Goal: Task Accomplishment & Management: Use online tool/utility

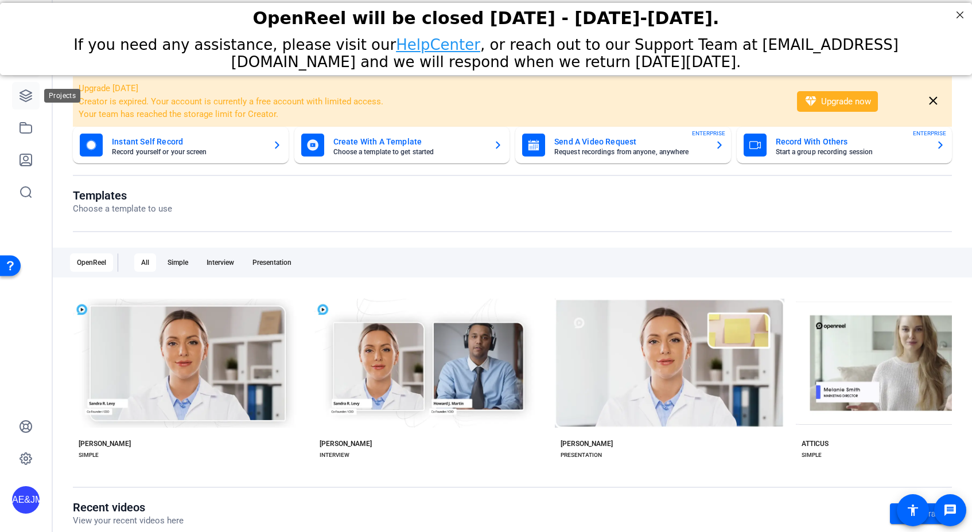
click at [19, 88] on link at bounding box center [26, 96] width 28 height 28
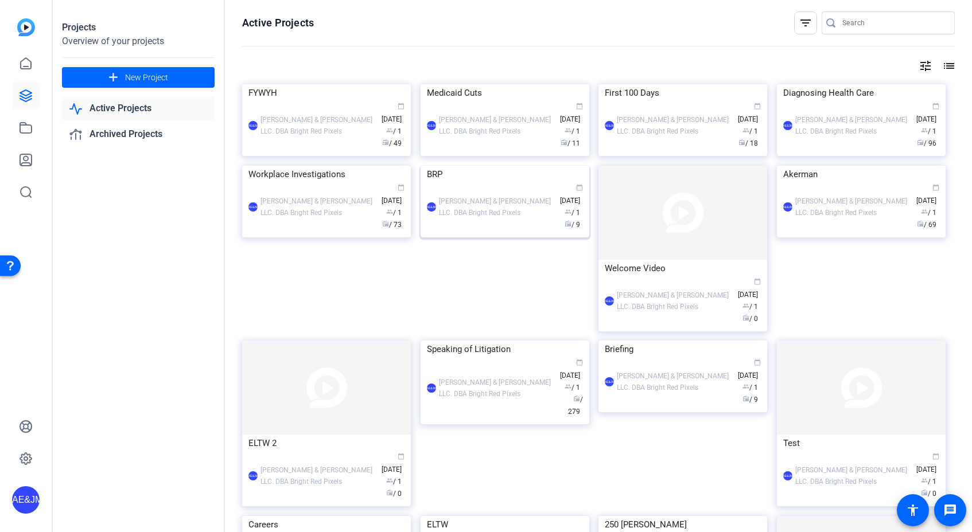
scroll to position [447, 0]
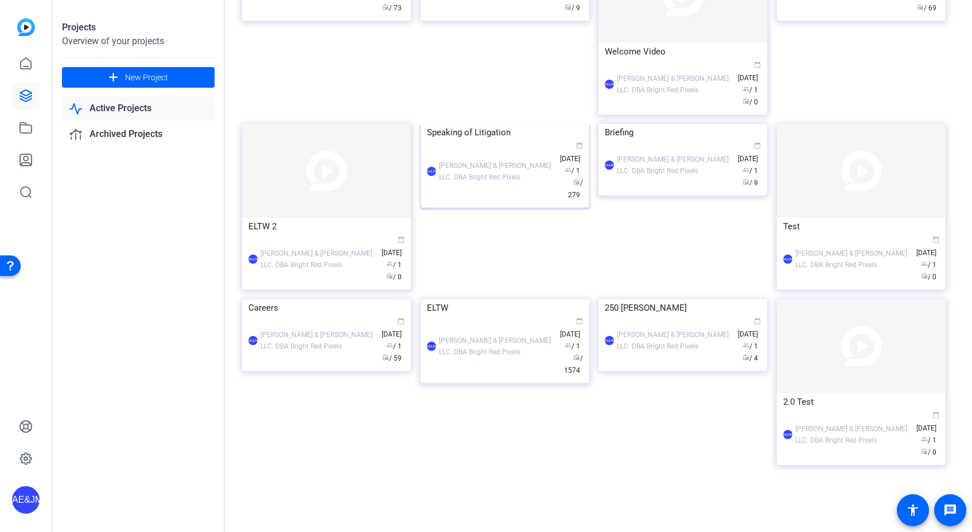
click at [504, 189] on div "AE&JMLDBRP Adam Elend & Jeff Marks LLC. DBA Bright Red Pixels calendar_today Ap…" at bounding box center [505, 171] width 156 height 60
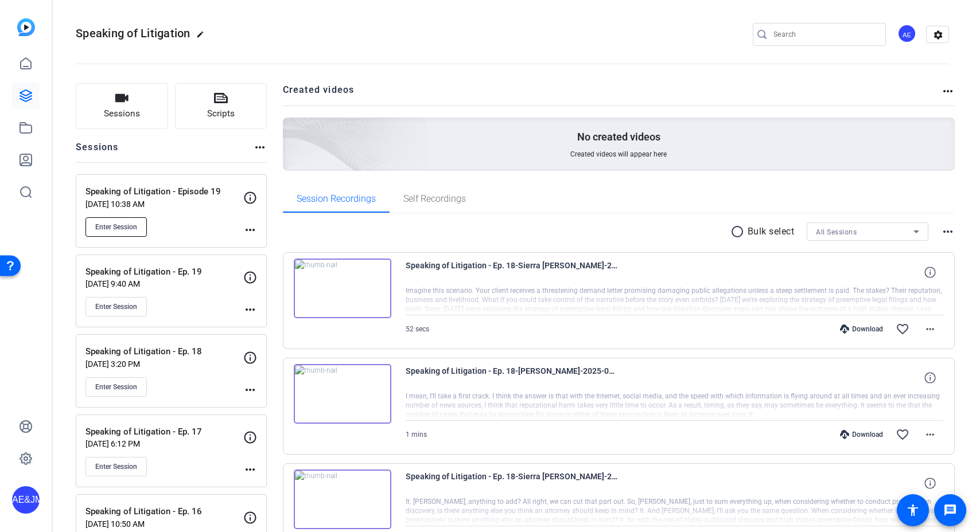
click at [123, 227] on span "Enter Session" at bounding box center [116, 227] width 42 height 9
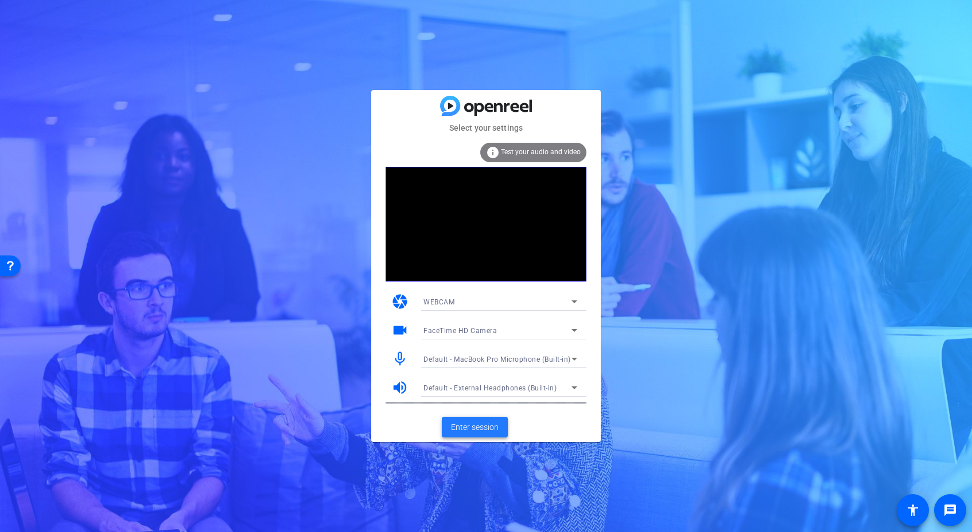
click at [496, 427] on span "Enter session" at bounding box center [475, 428] width 48 height 12
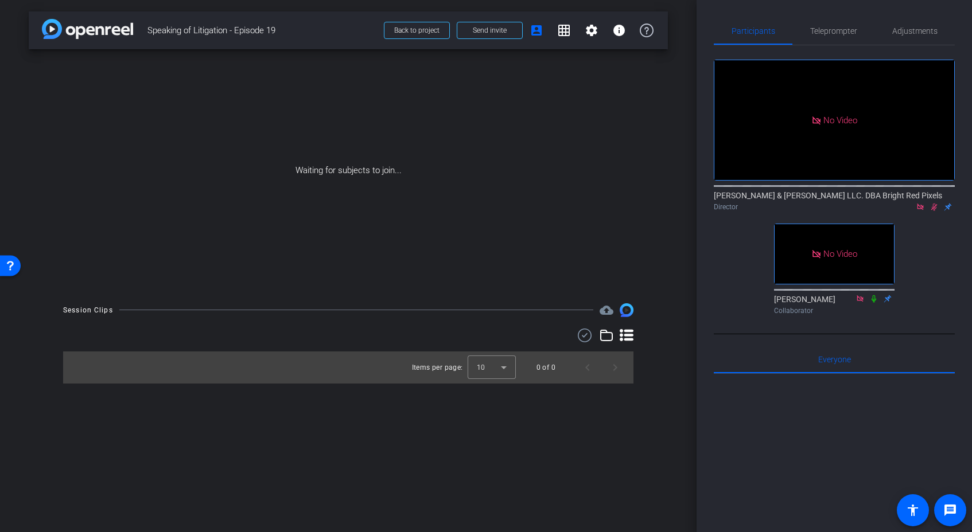
click at [937, 211] on icon at bounding box center [933, 207] width 9 height 8
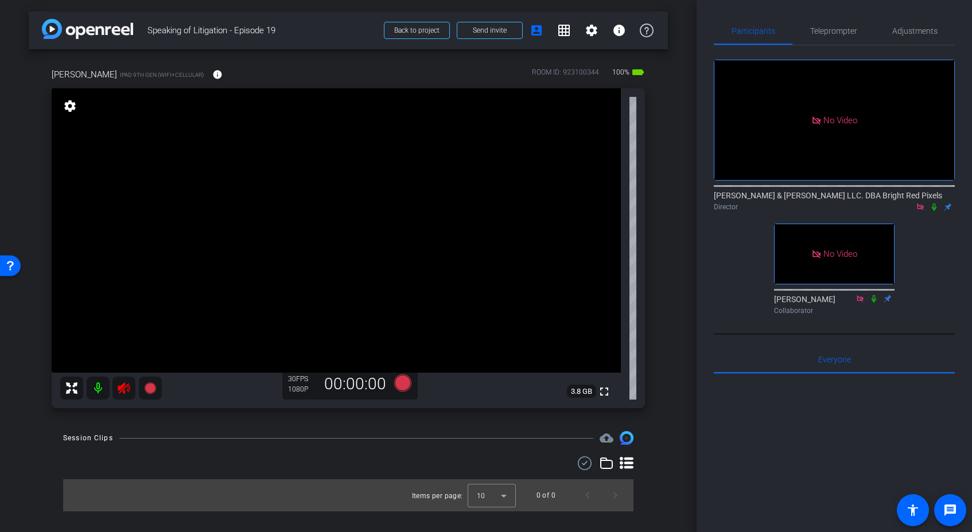
click at [115, 431] on div "arrow_back Speaking of Litigation - Episode 19 Back to project Send invite acco…" at bounding box center [348, 266] width 697 height 532
click at [122, 391] on icon at bounding box center [124, 389] width 14 height 14
click at [166, 431] on div "Session Clips cloud_upload" at bounding box center [348, 438] width 570 height 14
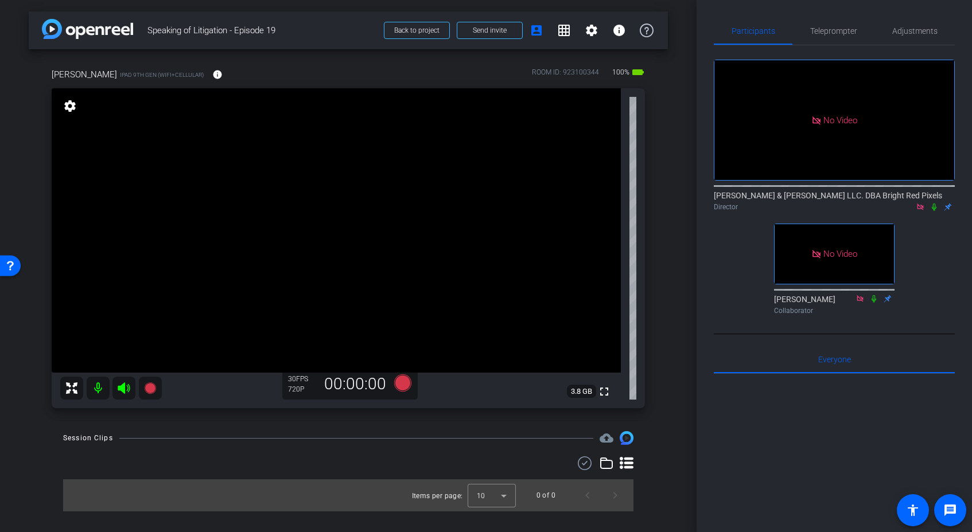
click at [166, 431] on div "Session Clips cloud_upload" at bounding box center [348, 438] width 570 height 14
click at [917, 255] on div "No Video [PERSON_NAME] & [PERSON_NAME] LLC. DBA Bright Red Pixels Director No V…" at bounding box center [834, 182] width 241 height 274
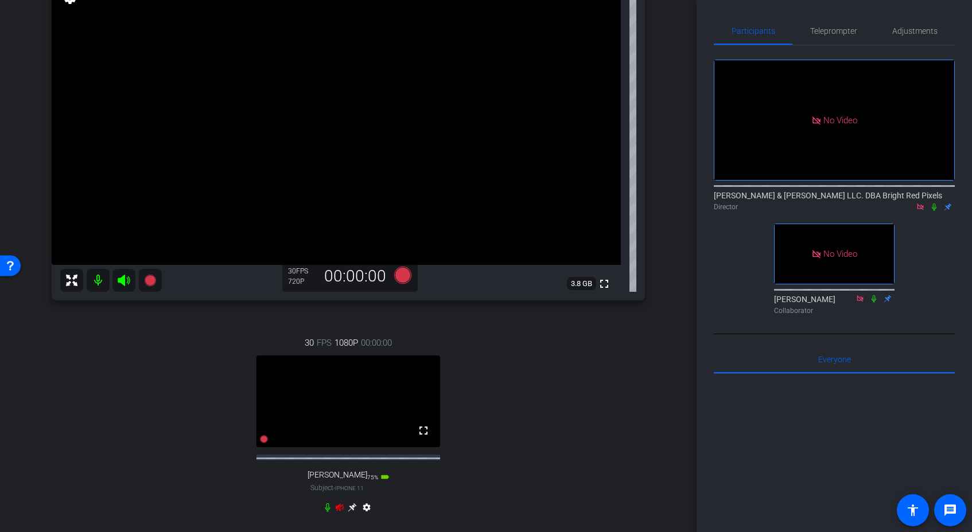
scroll to position [226, 0]
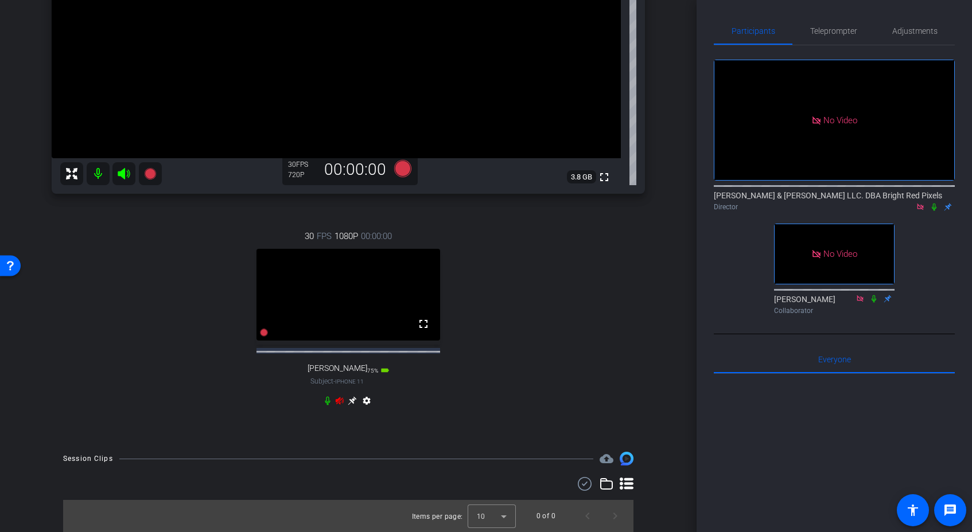
click at [340, 402] on icon at bounding box center [340, 400] width 8 height 7
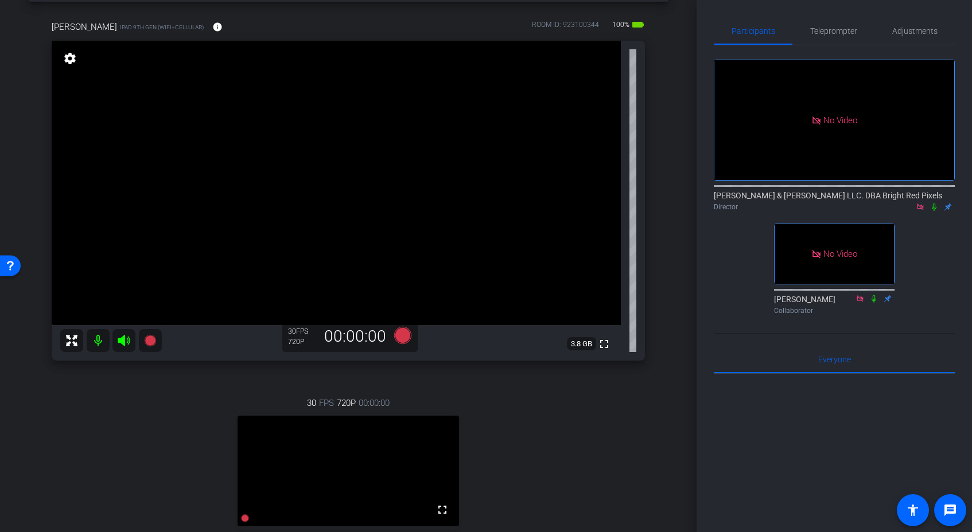
scroll to position [0, 0]
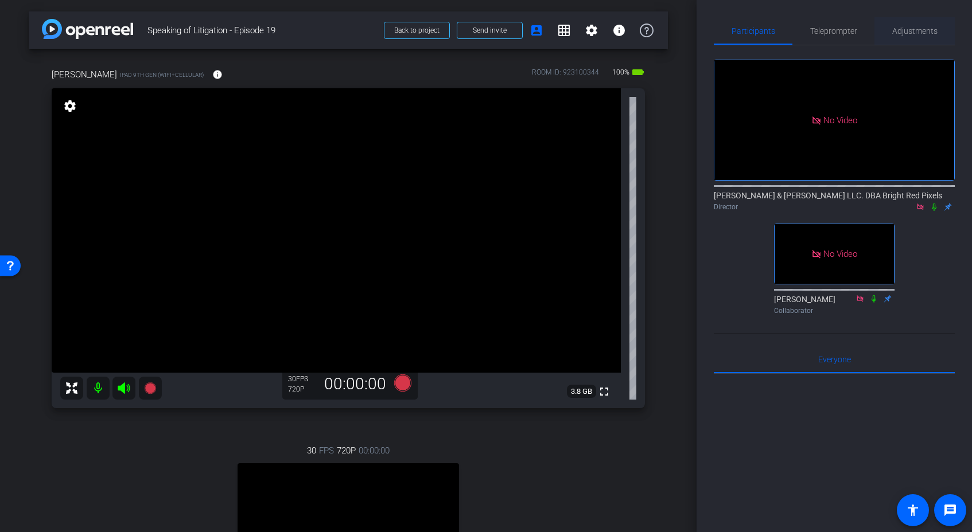
click at [916, 31] on span "Adjustments" at bounding box center [914, 31] width 45 height 8
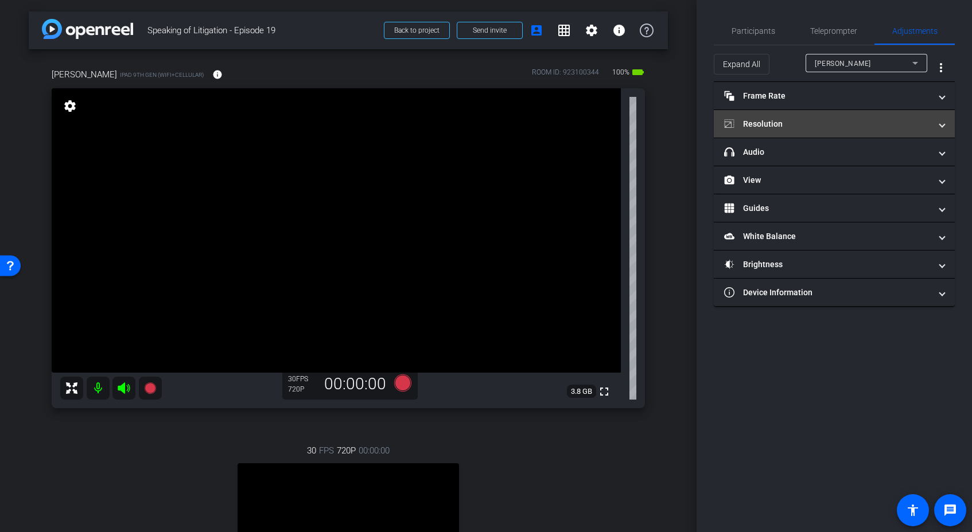
click at [808, 127] on mat-panel-title "Resolution" at bounding box center [827, 124] width 207 height 12
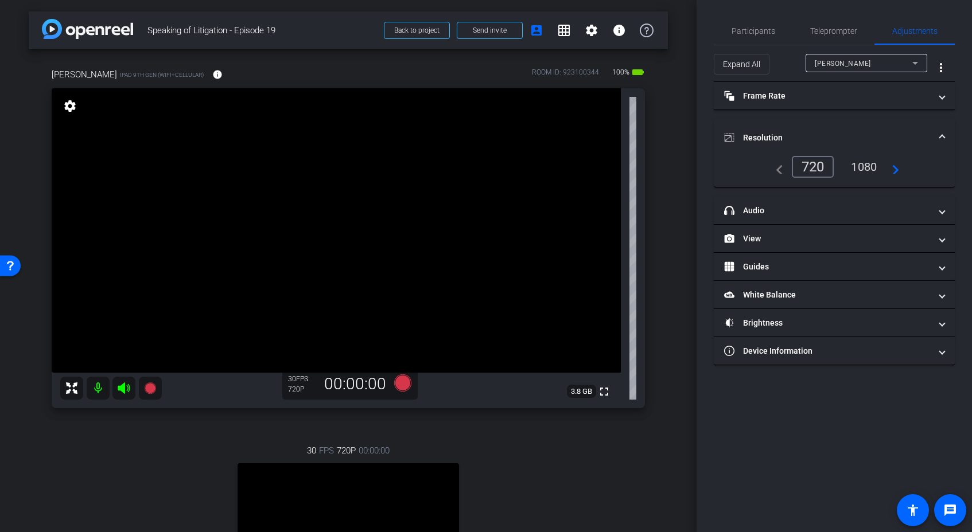
click at [863, 174] on div "1080" at bounding box center [863, 167] width 43 height 20
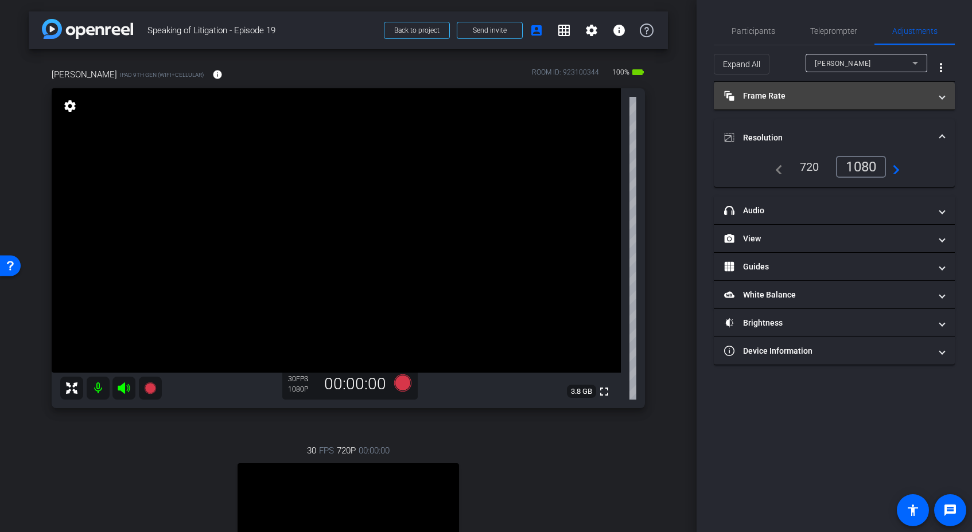
click at [809, 98] on mat-panel-title "Frame Rate Frame Rate" at bounding box center [827, 96] width 207 height 12
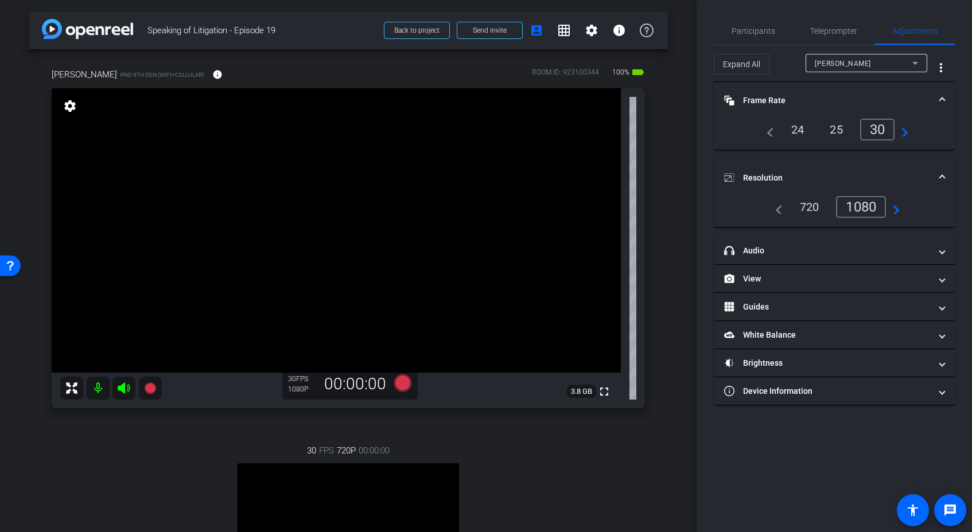
click at [837, 98] on mat-panel-title "Frame Rate Frame Rate" at bounding box center [827, 101] width 207 height 12
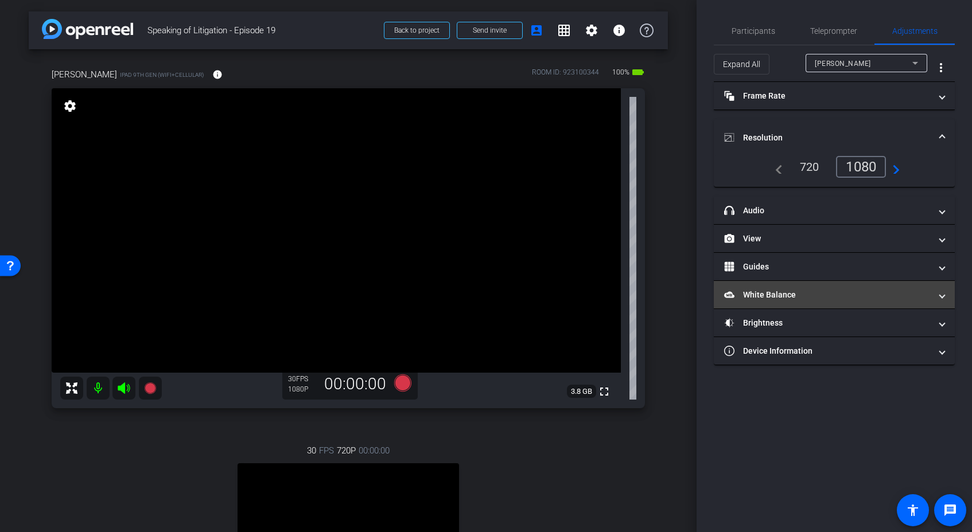
click at [784, 297] on mat-panel-title "White Balance White Balance" at bounding box center [827, 295] width 207 height 12
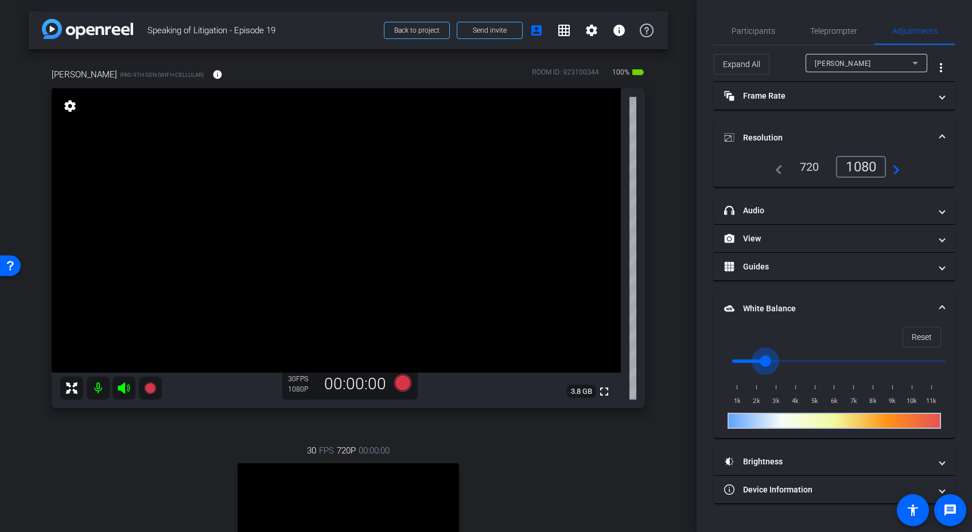
drag, startPoint x: 737, startPoint y: 361, endPoint x: 766, endPoint y: 361, distance: 29.3
click at [766, 361] on input "range" at bounding box center [839, 361] width 238 height 25
drag, startPoint x: 772, startPoint y: 362, endPoint x: 779, endPoint y: 362, distance: 6.3
click at [779, 362] on input "range" at bounding box center [839, 361] width 238 height 25
drag, startPoint x: 776, startPoint y: 362, endPoint x: 770, endPoint y: 362, distance: 6.3
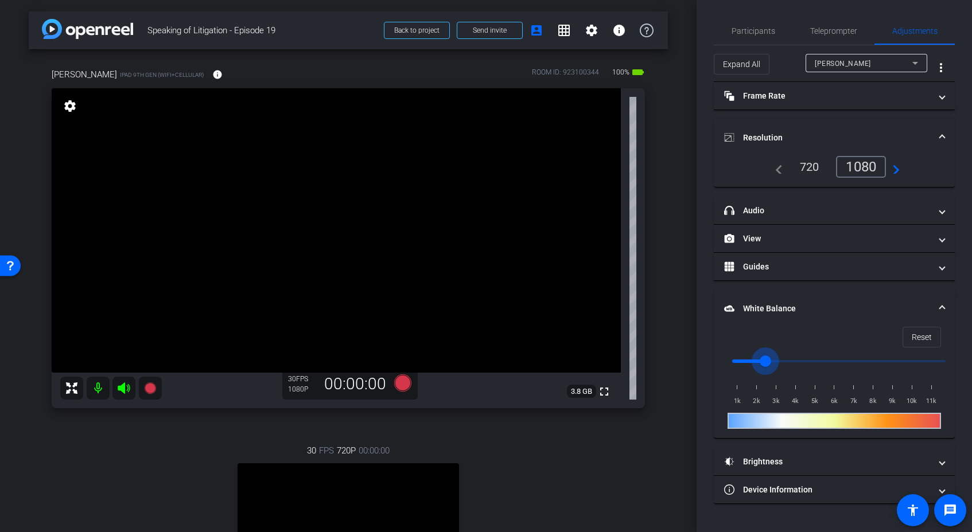
click at [770, 362] on input "range" at bounding box center [839, 361] width 238 height 25
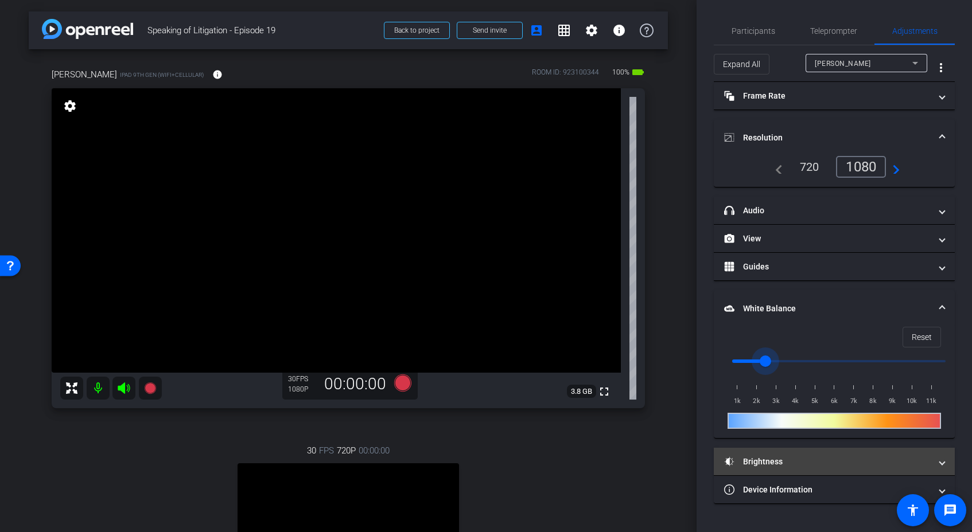
click at [815, 467] on mat-panel-title "Brightness" at bounding box center [827, 462] width 207 height 12
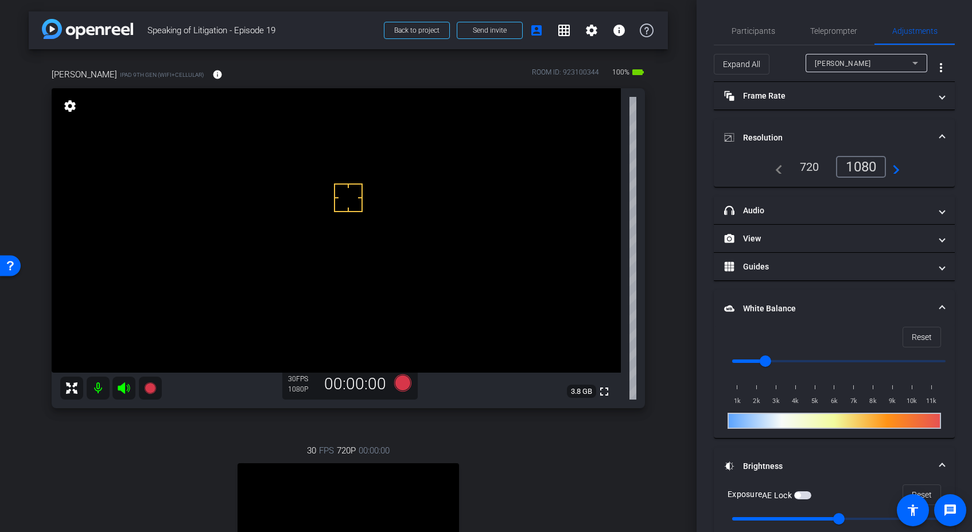
scroll to position [42, 0]
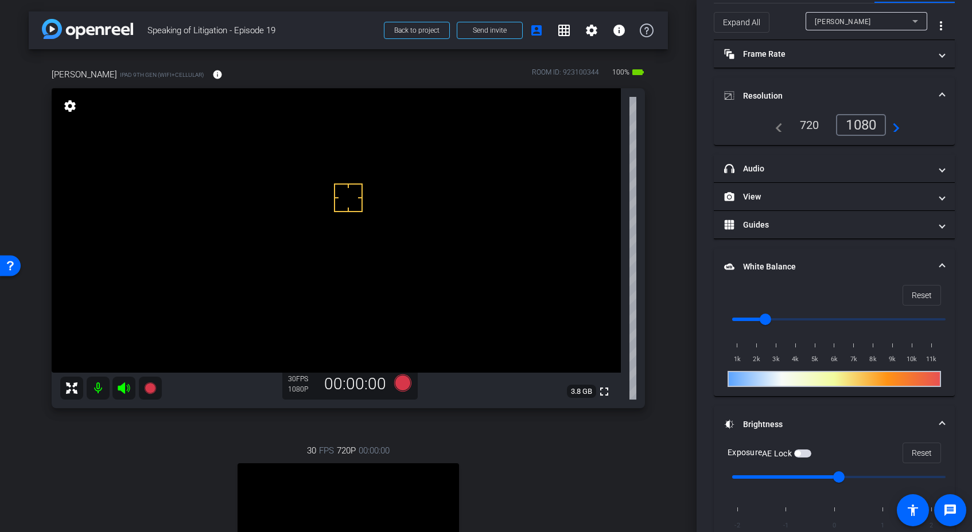
click at [801, 450] on span "button" at bounding box center [802, 454] width 17 height 8
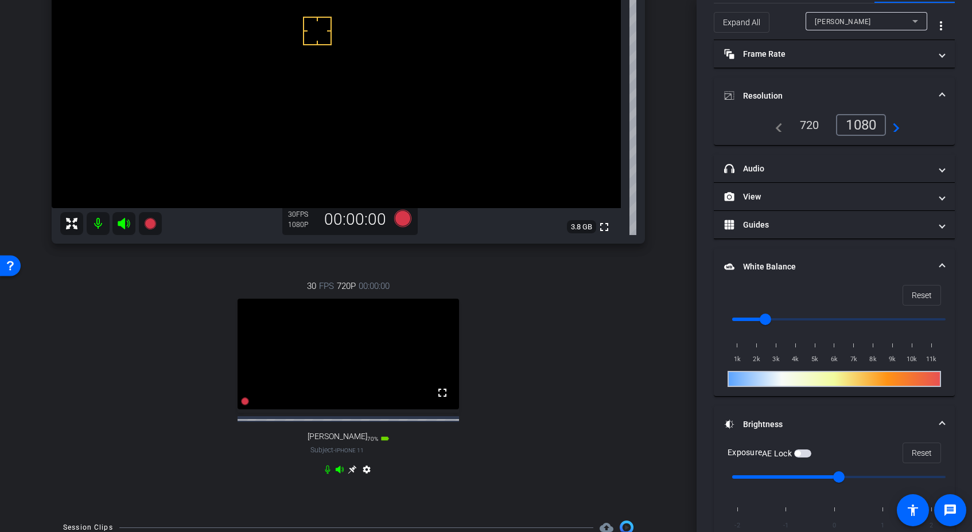
scroll to position [0, 0]
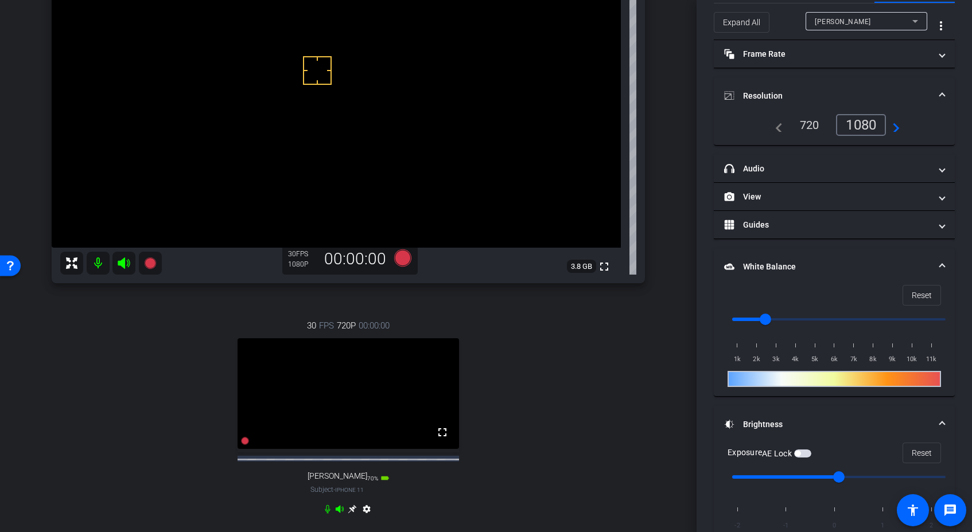
click at [587, 384] on div "30 FPS 720P 00:00:00 fullscreen [PERSON_NAME] Subject - iPhone 11 70% battery_s…" at bounding box center [348, 419] width 593 height 237
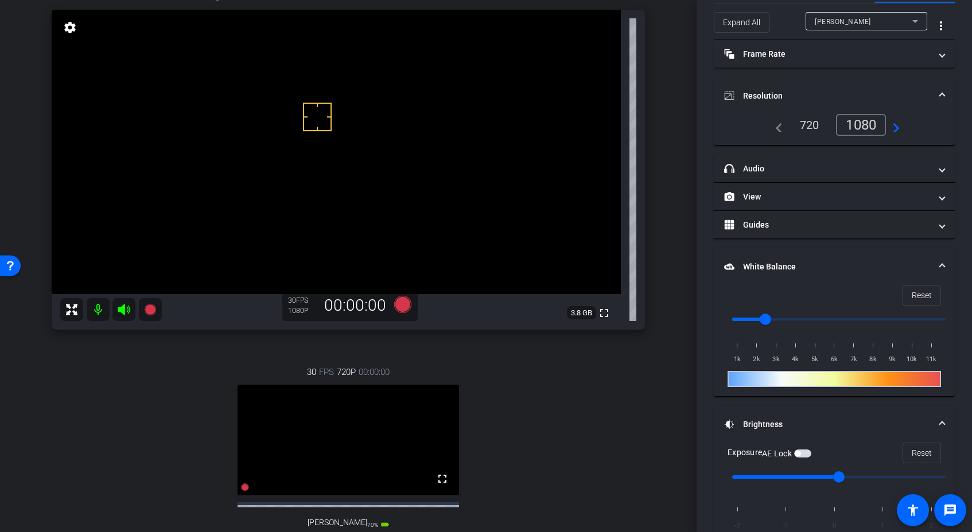
scroll to position [135, 0]
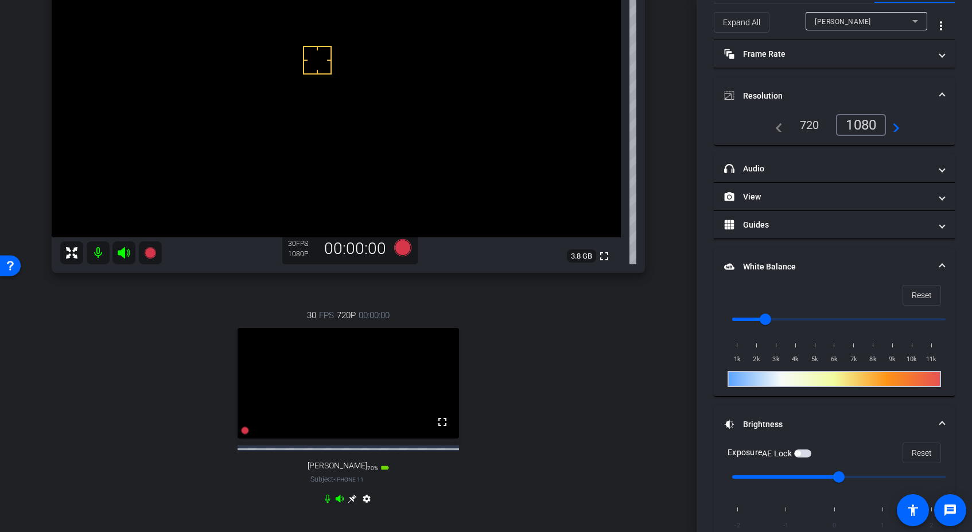
click at [544, 365] on div "30 FPS 720P 00:00:00 fullscreen [PERSON_NAME] Subject - iPhone 11 70% battery_s…" at bounding box center [348, 408] width 593 height 237
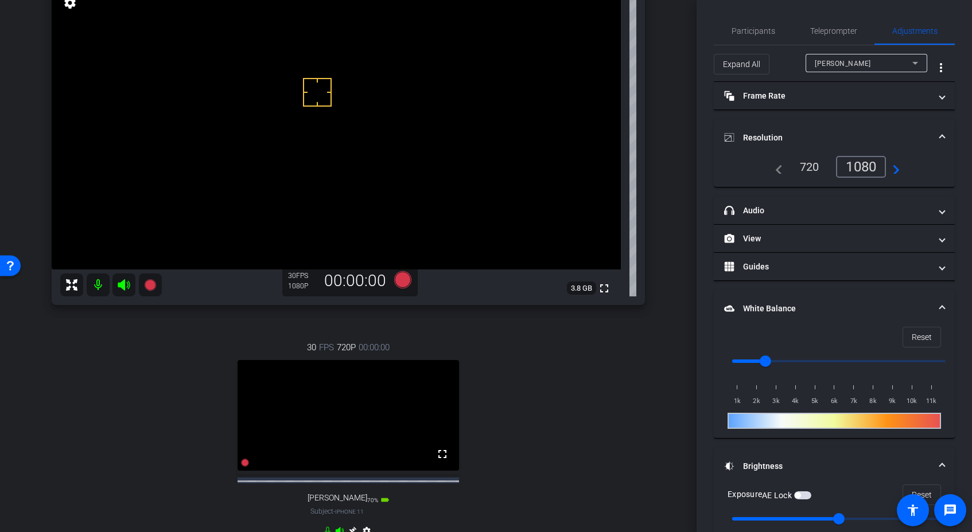
scroll to position [89, 0]
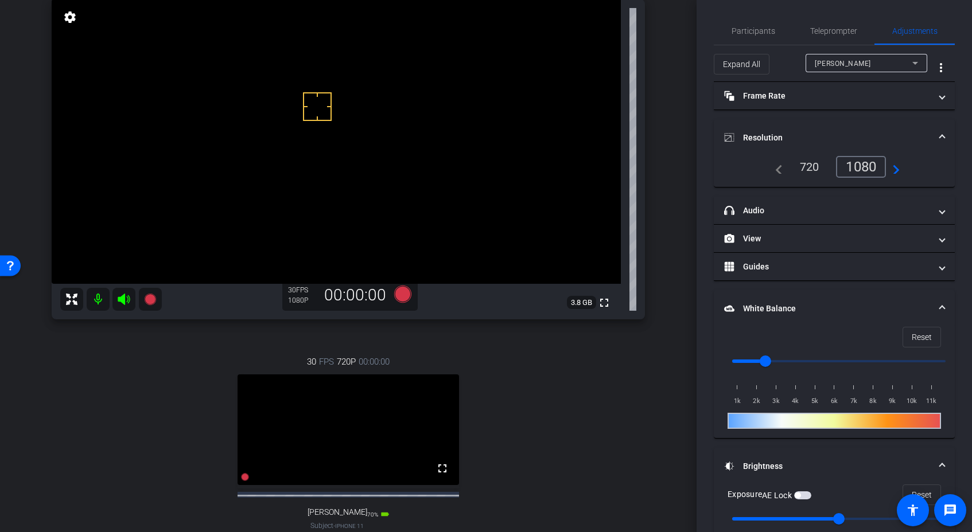
click at [799, 498] on span "button" at bounding box center [802, 496] width 17 height 8
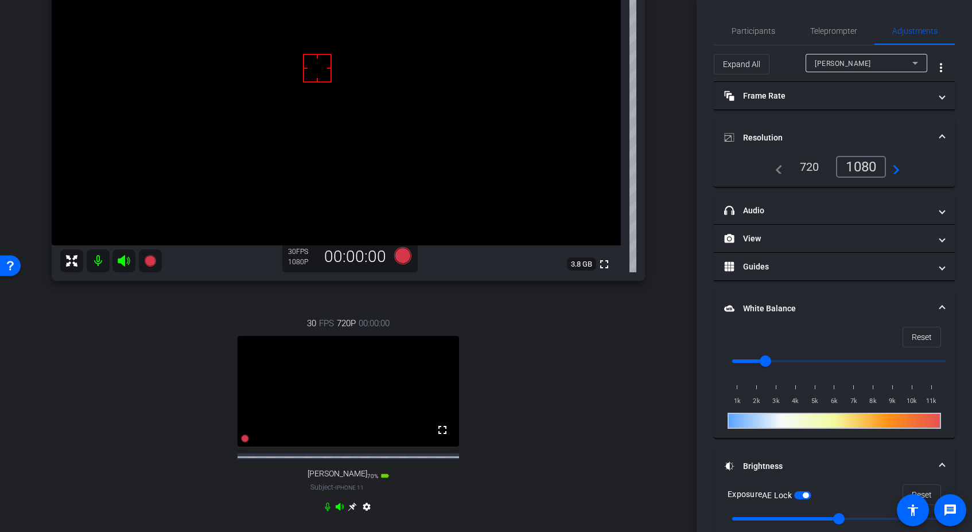
scroll to position [162, 0]
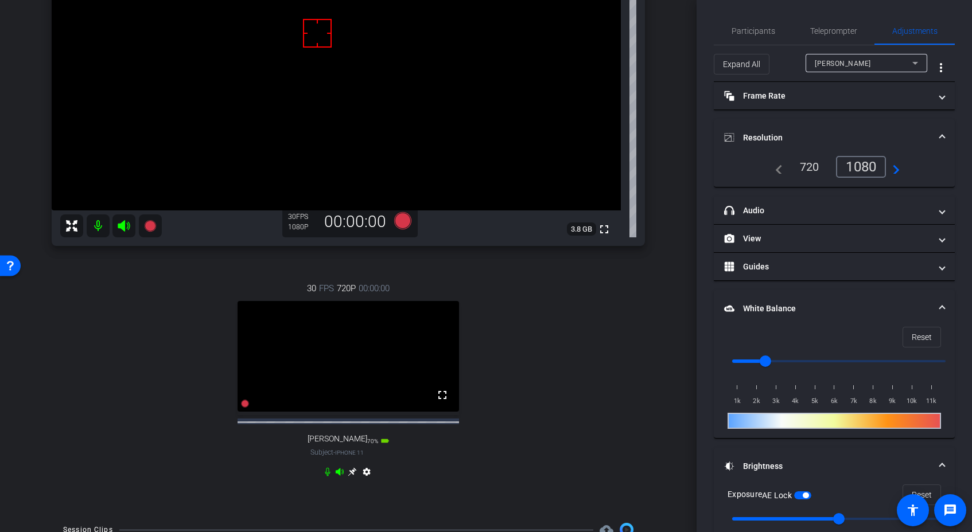
click at [353, 477] on icon at bounding box center [352, 472] width 9 height 9
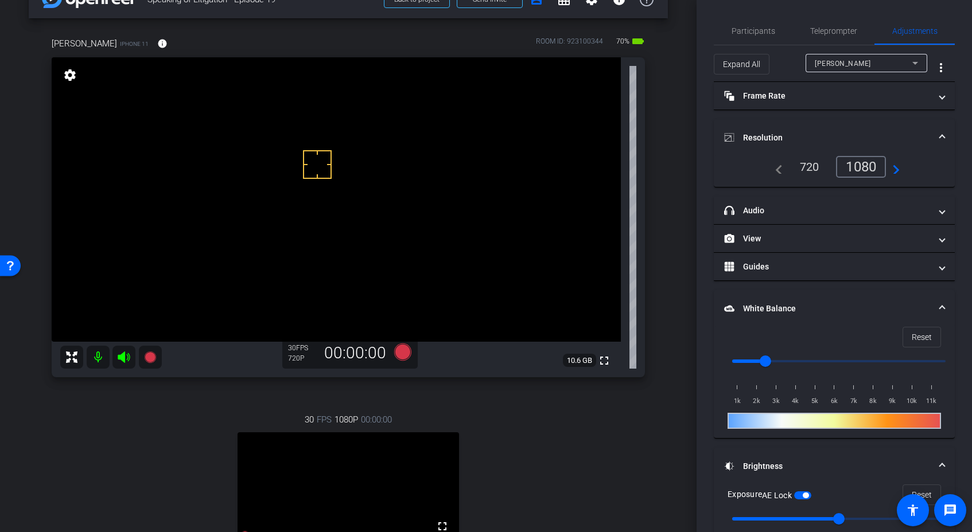
scroll to position [33, 0]
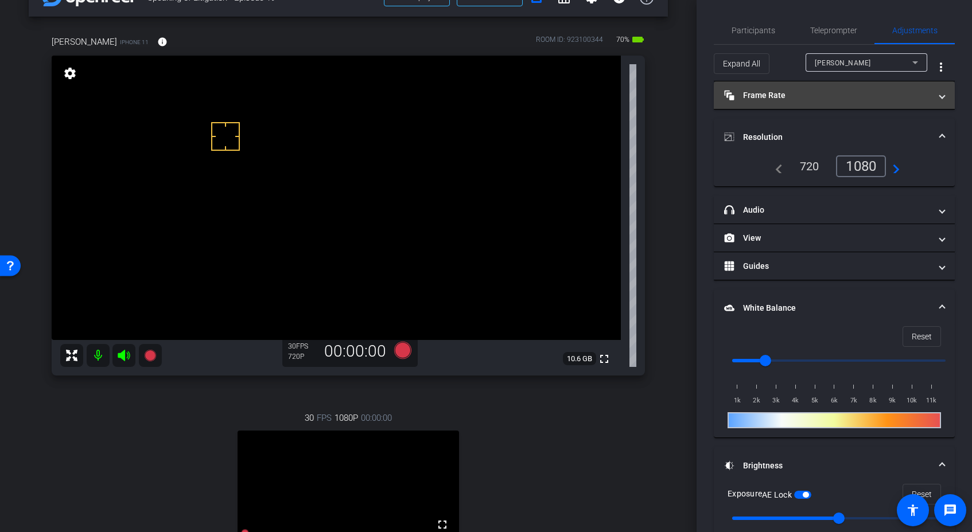
click at [773, 98] on mat-panel-title "Frame Rate Frame Rate" at bounding box center [827, 96] width 207 height 12
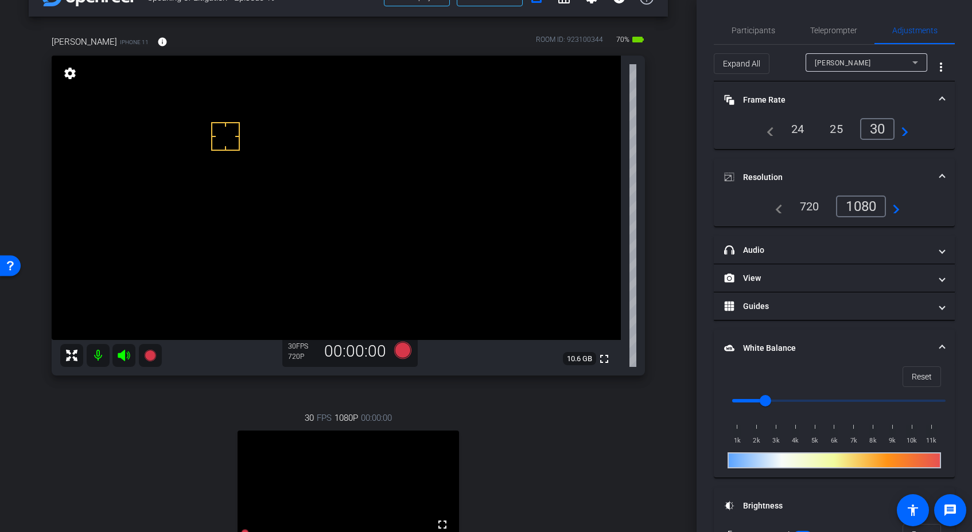
scroll to position [1, 0]
drag, startPoint x: 773, startPoint y: 97, endPoint x: 752, endPoint y: 110, distance: 25.2
click at [773, 97] on mat-panel-title "Frame Rate Frame Rate" at bounding box center [827, 100] width 207 height 12
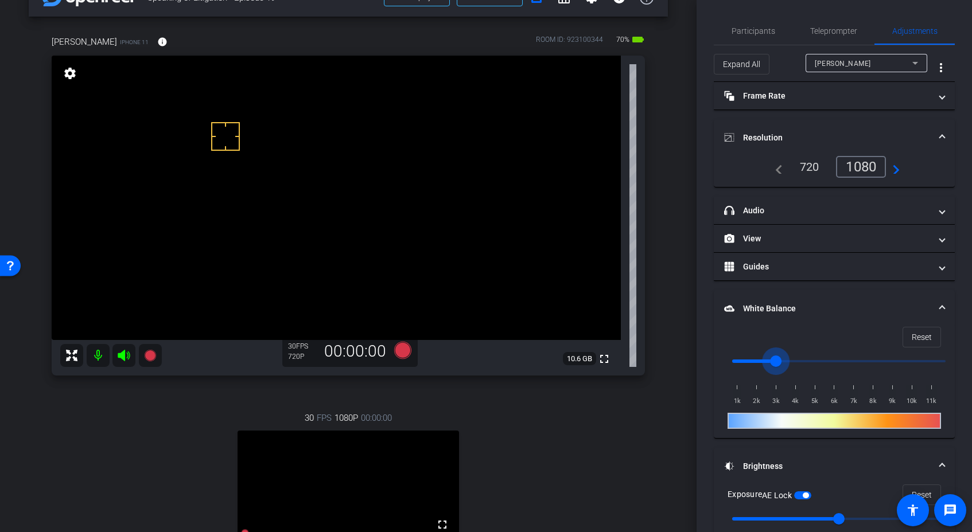
drag, startPoint x: 765, startPoint y: 362, endPoint x: 778, endPoint y: 361, distance: 13.2
click at [778, 361] on input "range" at bounding box center [839, 361] width 238 height 25
drag, startPoint x: 779, startPoint y: 359, endPoint x: 787, endPoint y: 360, distance: 8.6
click at [787, 360] on input "range" at bounding box center [839, 361] width 238 height 25
drag, startPoint x: 787, startPoint y: 360, endPoint x: 772, endPoint y: 360, distance: 14.3
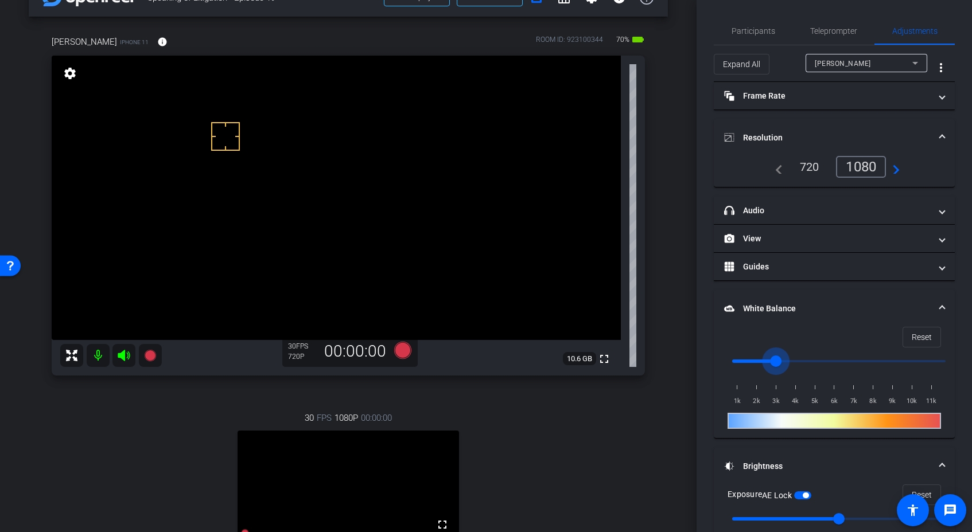
click at [773, 360] on input "range" at bounding box center [839, 361] width 238 height 25
drag, startPoint x: 775, startPoint y: 360, endPoint x: 768, endPoint y: 360, distance: 6.3
click at [768, 360] on input "range" at bounding box center [839, 361] width 238 height 25
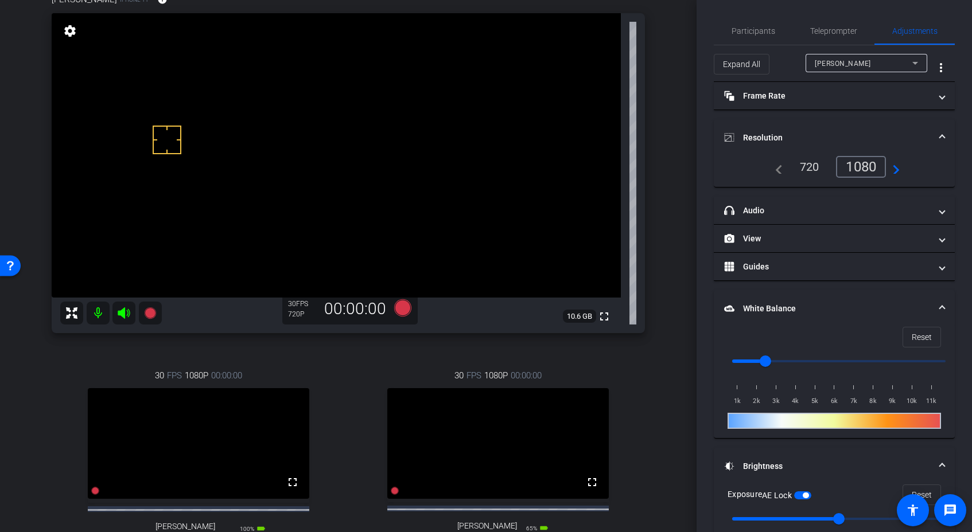
scroll to position [241, 0]
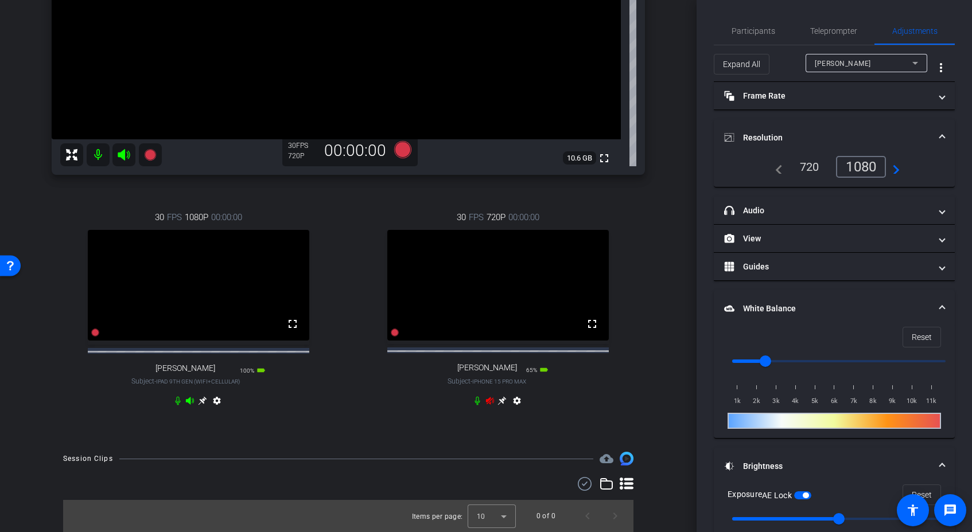
click at [201, 403] on icon at bounding box center [202, 401] width 9 height 9
click at [489, 400] on icon at bounding box center [489, 400] width 8 height 7
click at [281, 398] on div "30 FPS 720P 00:00:00 fullscreen [PERSON_NAME] Subject - iPhone 11 70% battery_s…" at bounding box center [199, 310] width 294 height 237
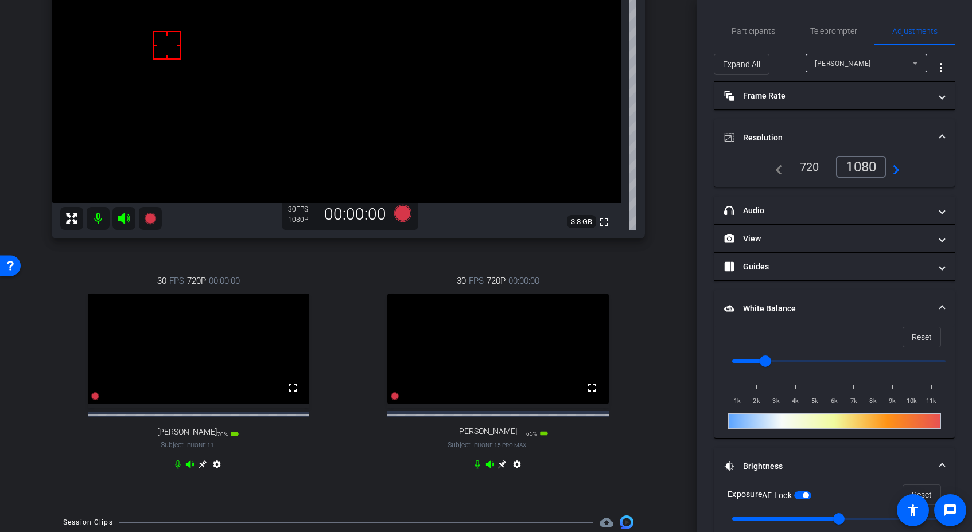
scroll to position [205, 0]
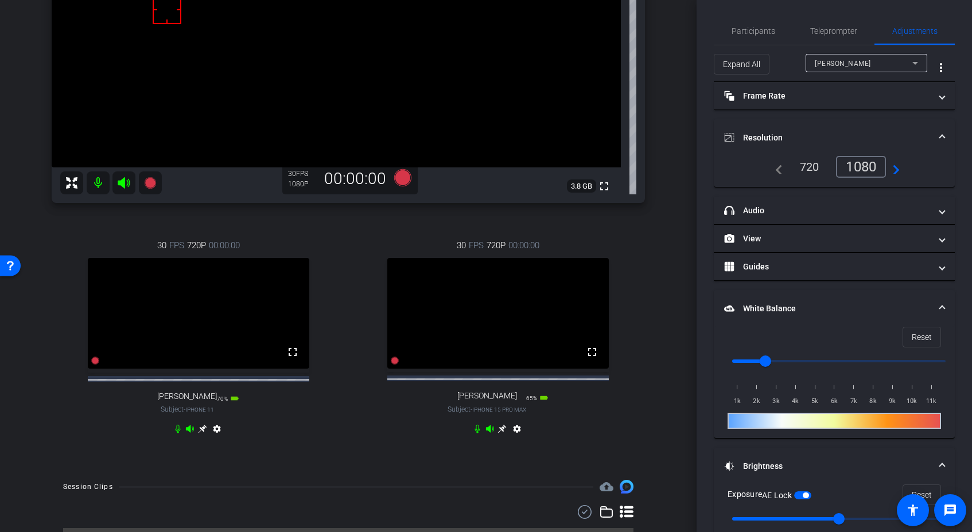
click at [344, 400] on div "30 FPS 720P 00:00:00 fullscreen [PERSON_NAME] Subject - iPhone 11 70% battery_s…" at bounding box center [199, 338] width 294 height 237
drag, startPoint x: 256, startPoint y: 440, endPoint x: 221, endPoint y: 437, distance: 35.7
click at [256, 440] on div "30 FPS 720P 00:00:00 fullscreen [PERSON_NAME] Subject - iPhone 11 70% battery_s…" at bounding box center [199, 338] width 294 height 237
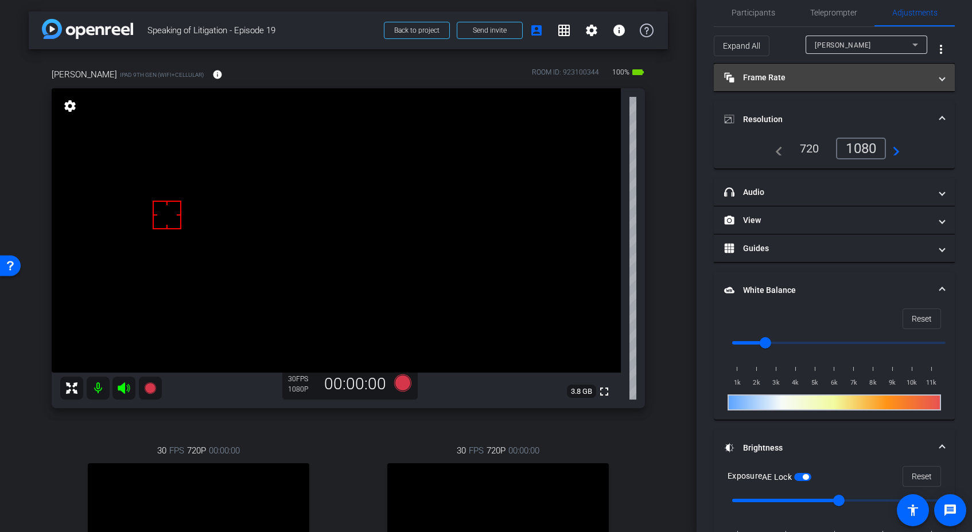
scroll to position [0, 0]
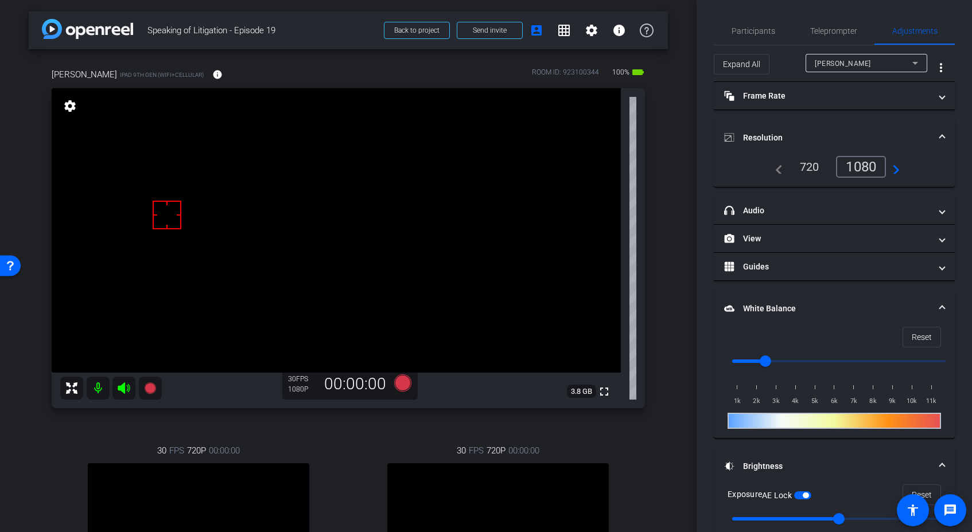
click at [855, 69] on div "[PERSON_NAME]" at bounding box center [864, 63] width 98 height 14
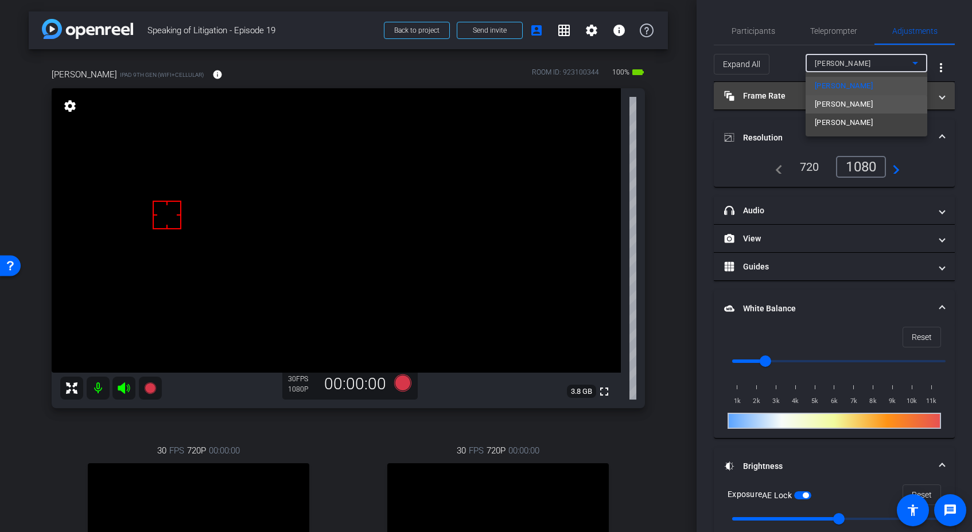
drag, startPoint x: 881, startPoint y: 104, endPoint x: 828, endPoint y: 108, distance: 52.9
click at [828, 108] on span "[PERSON_NAME]" at bounding box center [844, 105] width 58 height 14
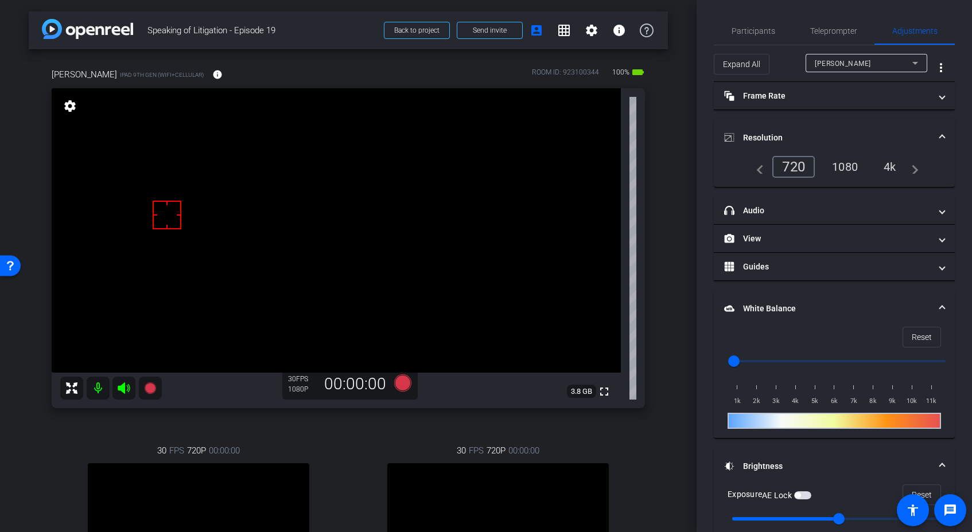
click at [846, 168] on div "1080" at bounding box center [844, 167] width 43 height 20
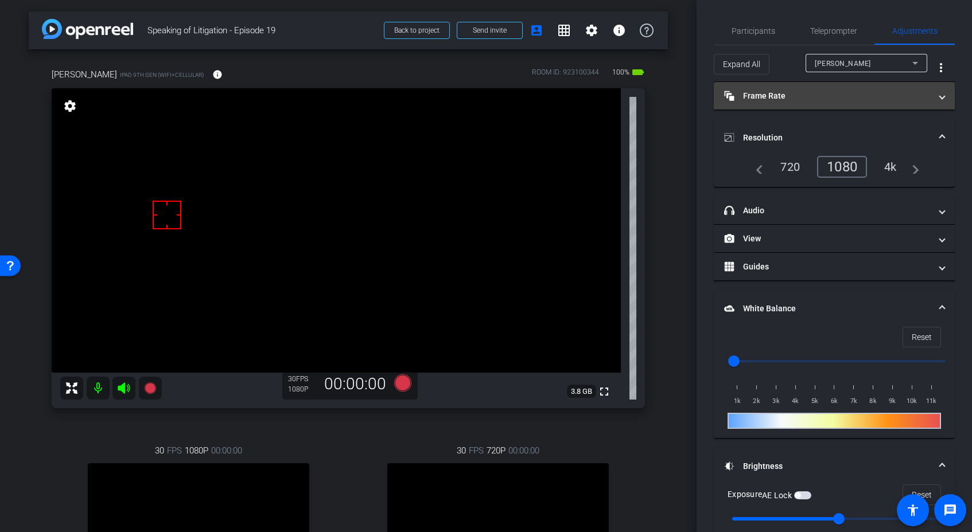
click at [783, 96] on mat-panel-title "Frame Rate Frame Rate" at bounding box center [827, 96] width 207 height 12
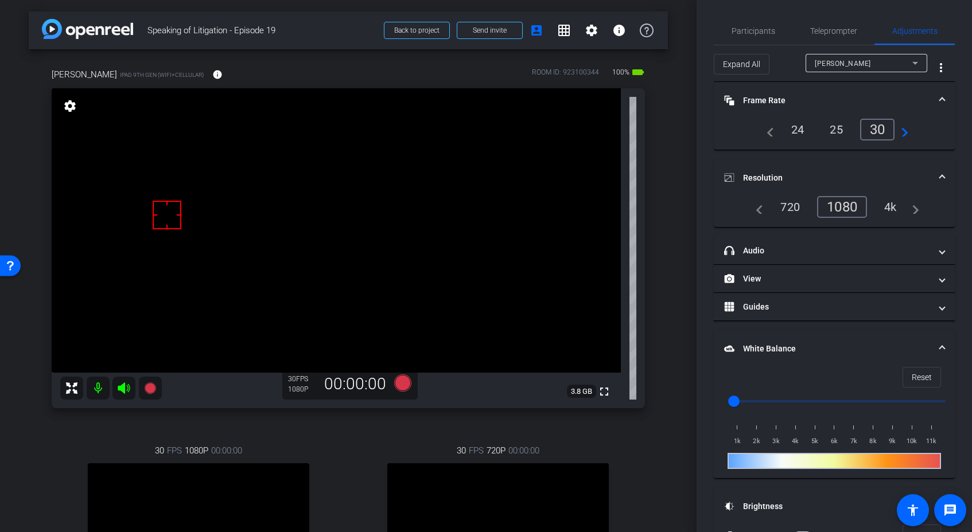
click at [800, 95] on mat-panel-title "Frame Rate Frame Rate" at bounding box center [827, 101] width 207 height 12
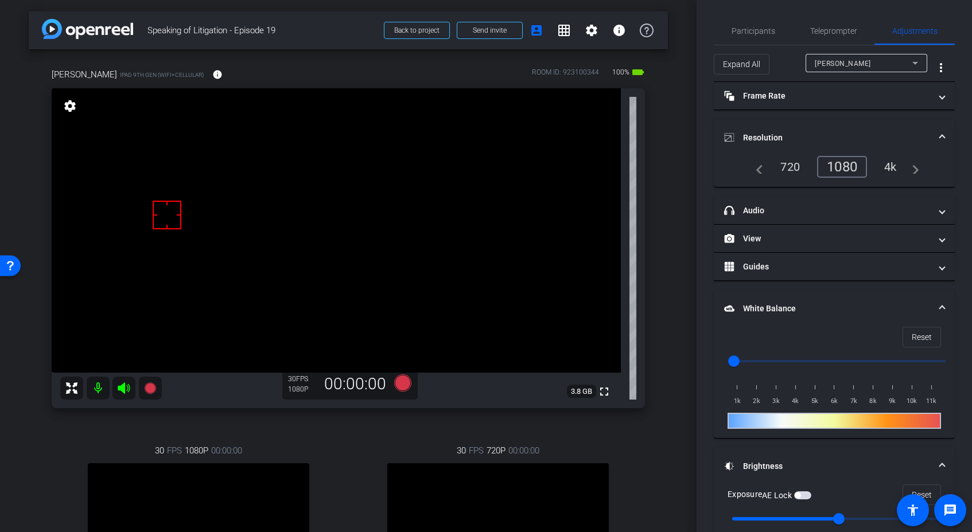
scroll to position [164, 0]
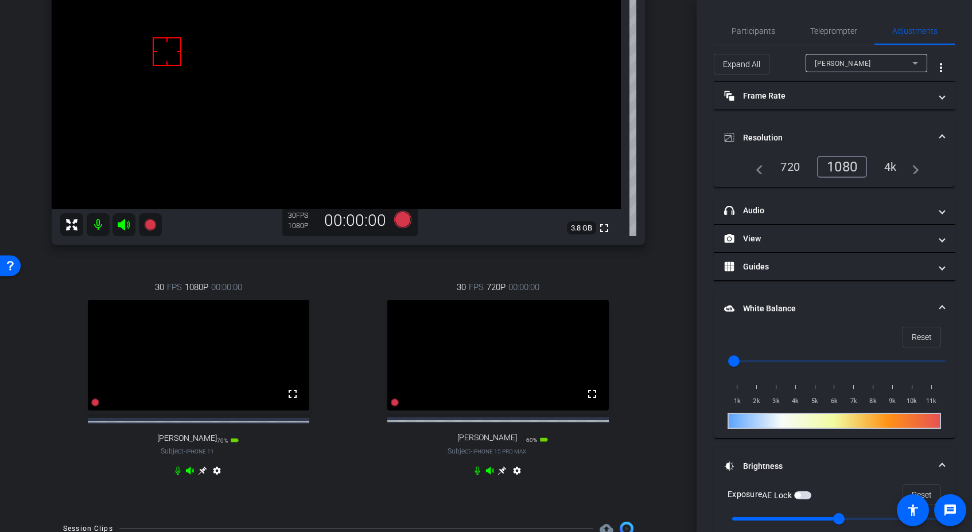
click at [203, 476] on icon at bounding box center [202, 471] width 9 height 9
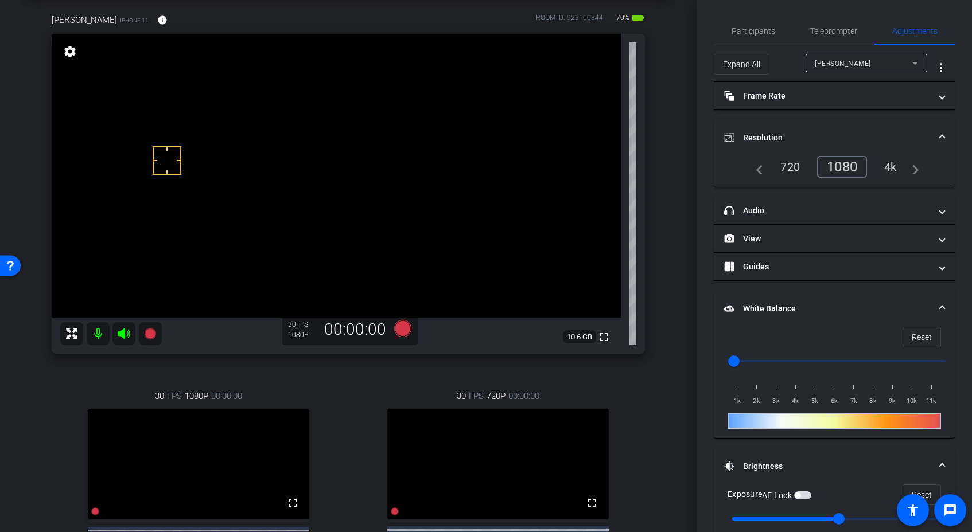
scroll to position [0, 0]
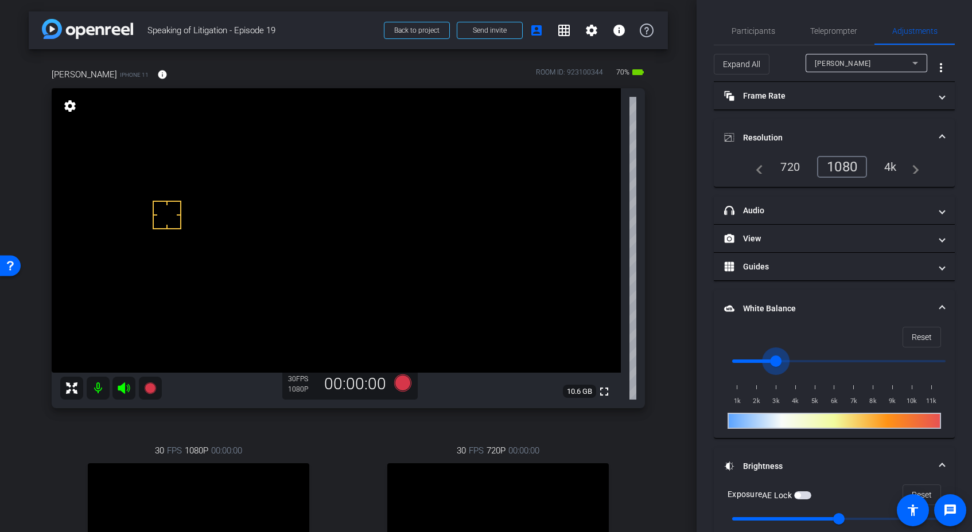
drag, startPoint x: 735, startPoint y: 359, endPoint x: 678, endPoint y: 423, distance: 85.8
click at [779, 361] on input "range" at bounding box center [839, 361] width 238 height 25
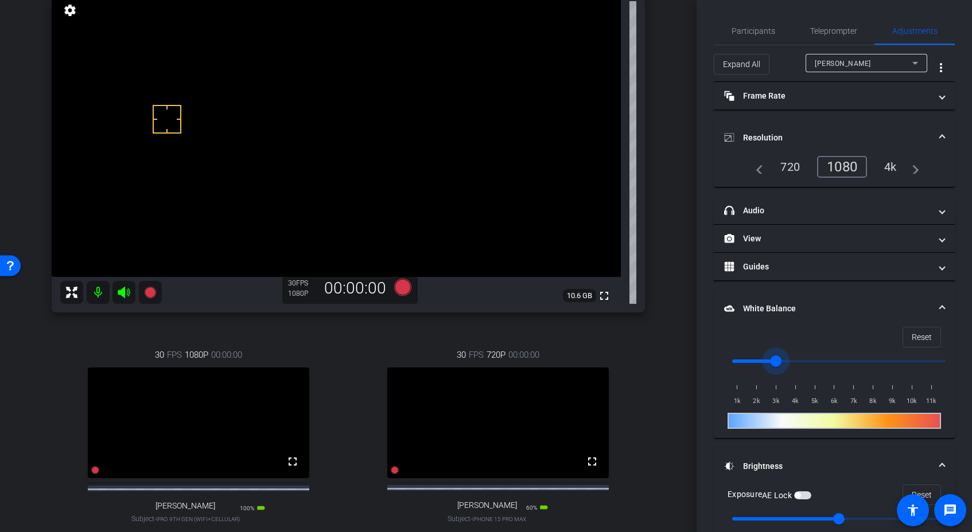
scroll to position [17, 0]
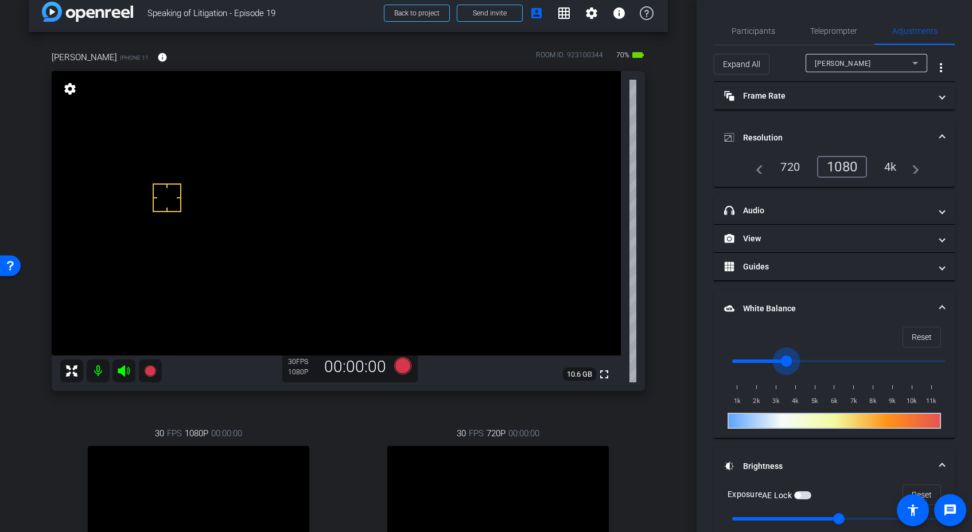
drag, startPoint x: 775, startPoint y: 359, endPoint x: 796, endPoint y: 360, distance: 21.2
click at [796, 360] on input "range" at bounding box center [839, 361] width 238 height 25
drag, startPoint x: 795, startPoint y: 360, endPoint x: 777, endPoint y: 361, distance: 17.3
click at [777, 361] on input "range" at bounding box center [839, 361] width 238 height 25
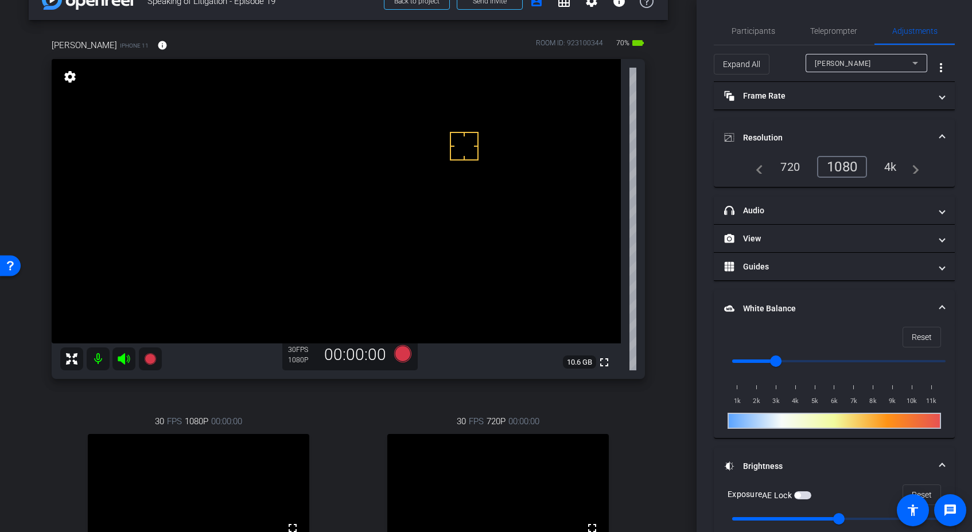
scroll to position [113, 0]
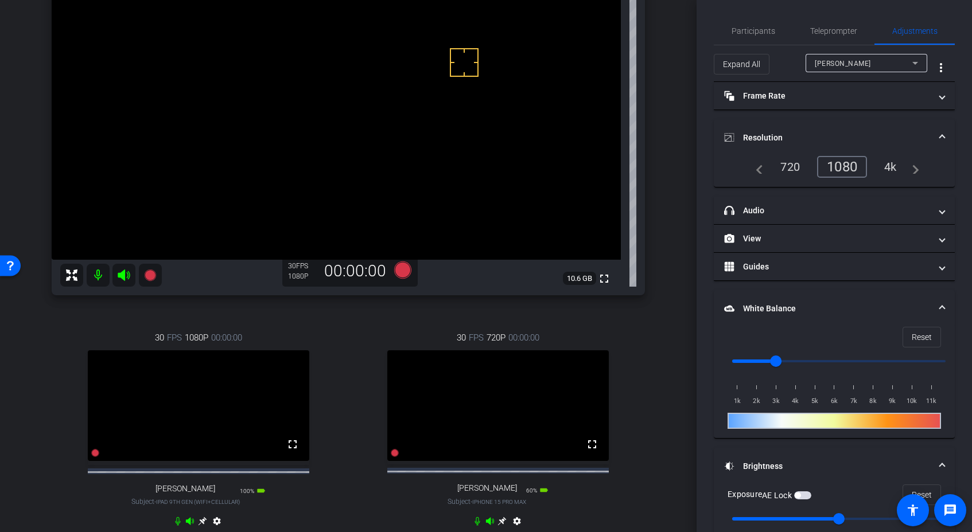
drag, startPoint x: 804, startPoint y: 497, endPoint x: 686, endPoint y: 401, distance: 152.1
click at [806, 497] on span "button" at bounding box center [802, 496] width 17 height 8
click at [655, 347] on div "[PERSON_NAME] iPhone 11 info ROOM ID: 923100344 70% battery_std fullscreen sett…" at bounding box center [348, 248] width 639 height 625
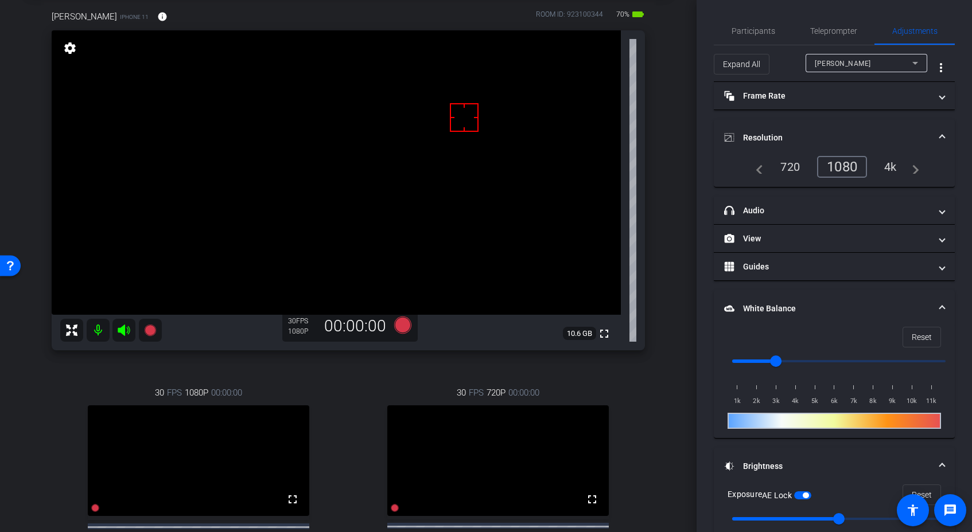
scroll to position [131, 0]
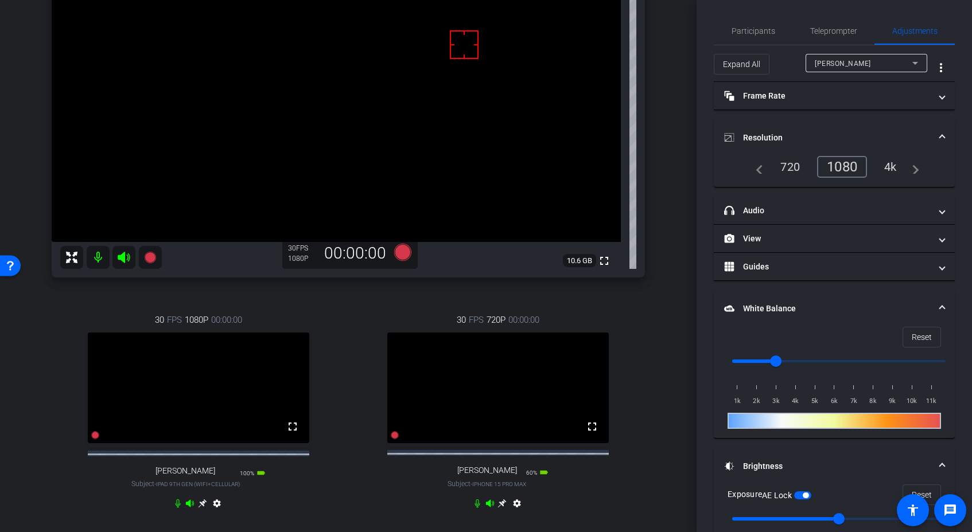
click at [207, 508] on icon at bounding box center [202, 504] width 9 height 9
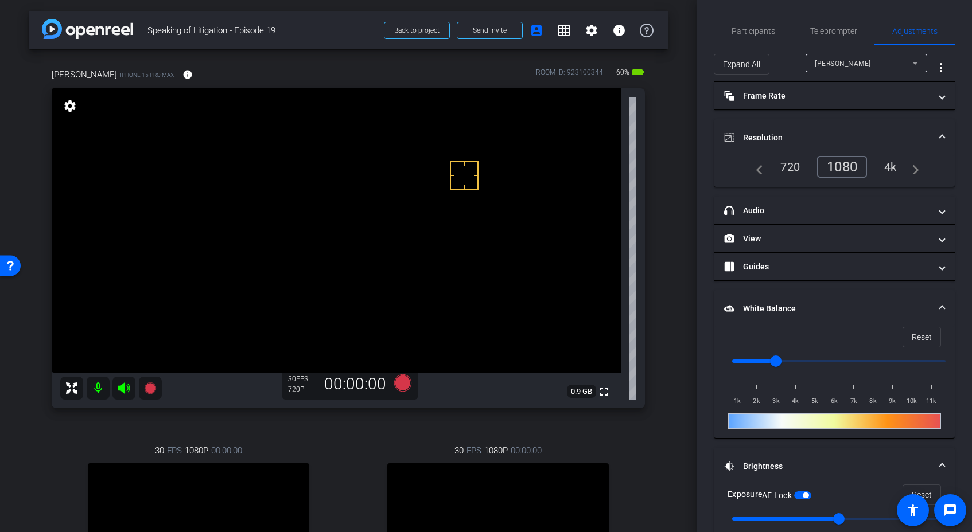
click at [835, 61] on span "[PERSON_NAME]" at bounding box center [843, 64] width 56 height 8
click at [846, 160] on div "1080" at bounding box center [844, 167] width 43 height 20
click at [780, 361] on input "range" at bounding box center [839, 361] width 238 height 25
click at [796, 359] on input "range" at bounding box center [839, 361] width 238 height 25
type input "3500"
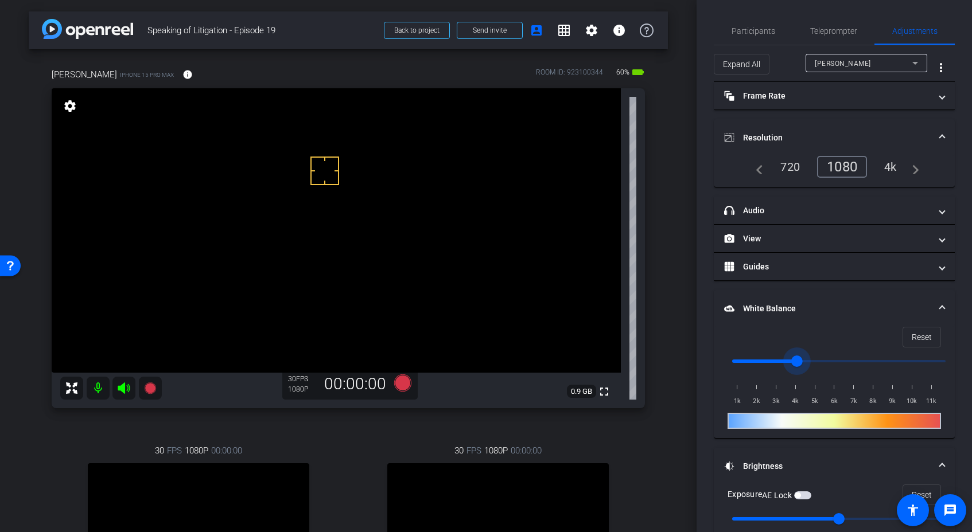
click at [791, 360] on input "range" at bounding box center [839, 361] width 238 height 25
click at [783, 360] on input "range" at bounding box center [839, 361] width 238 height 25
click at [800, 494] on span "button" at bounding box center [798, 496] width 6 height 6
click at [664, 388] on div "[PERSON_NAME] iPhone 15 Pro Max info ROOM ID: 923100344 60% battery_std fullscr…" at bounding box center [348, 361] width 639 height 625
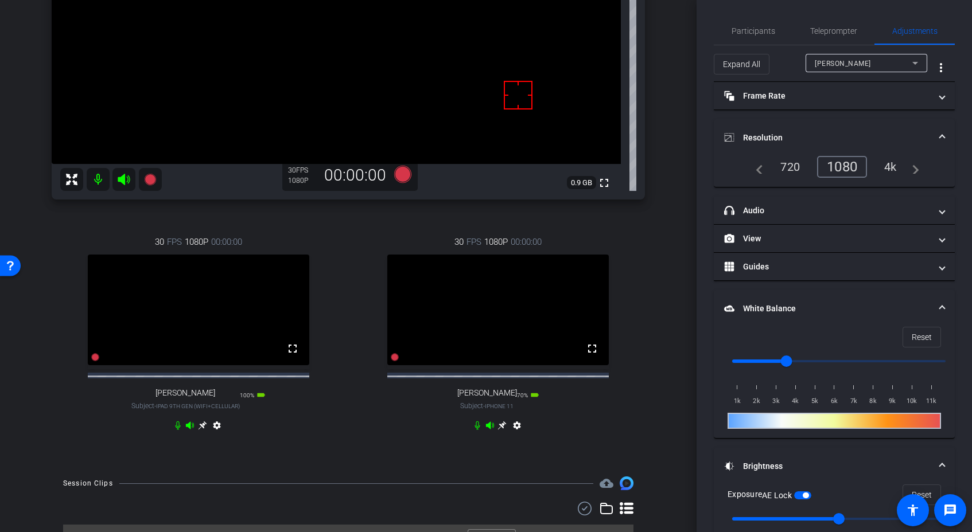
scroll to position [244, 0]
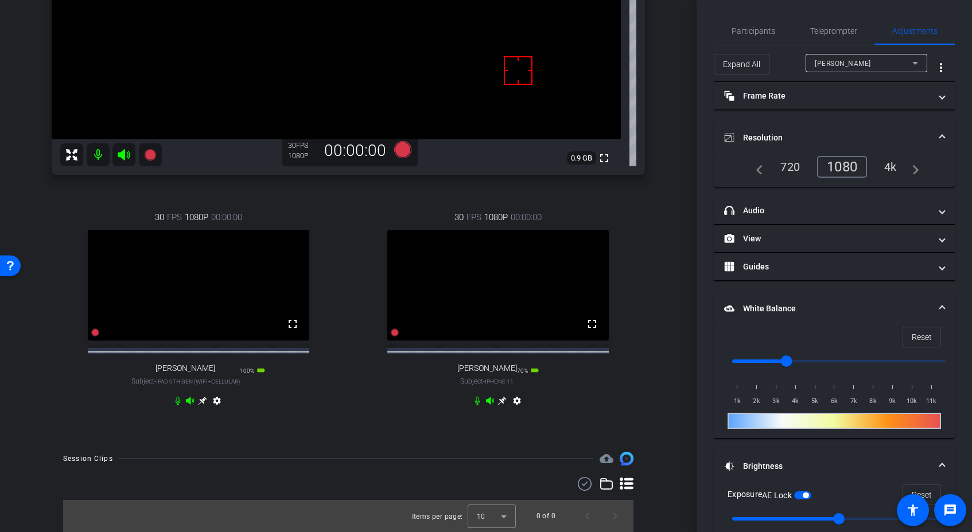
click at [655, 387] on div "[PERSON_NAME] iPhone 15 Pro Max info ROOM ID: 923100344 60% battery_std fullscr…" at bounding box center [348, 128] width 639 height 625
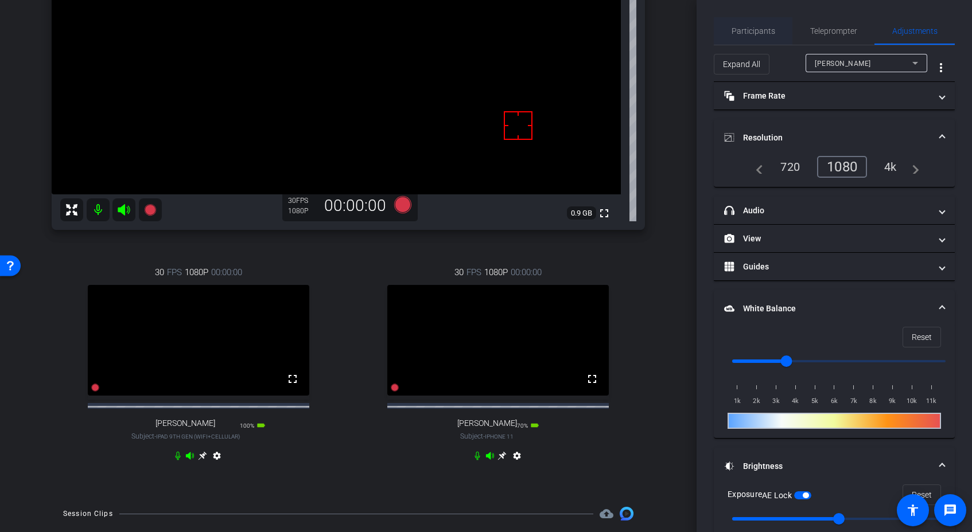
scroll to position [178, 0]
click at [805, 30] on div "Teleprompter" at bounding box center [833, 31] width 82 height 28
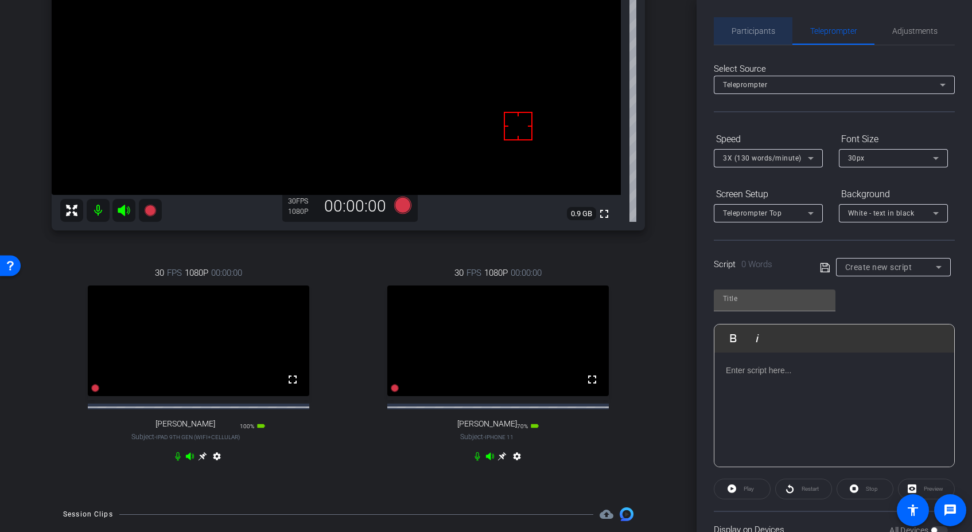
click at [764, 27] on span "Participants" at bounding box center [754, 31] width 44 height 8
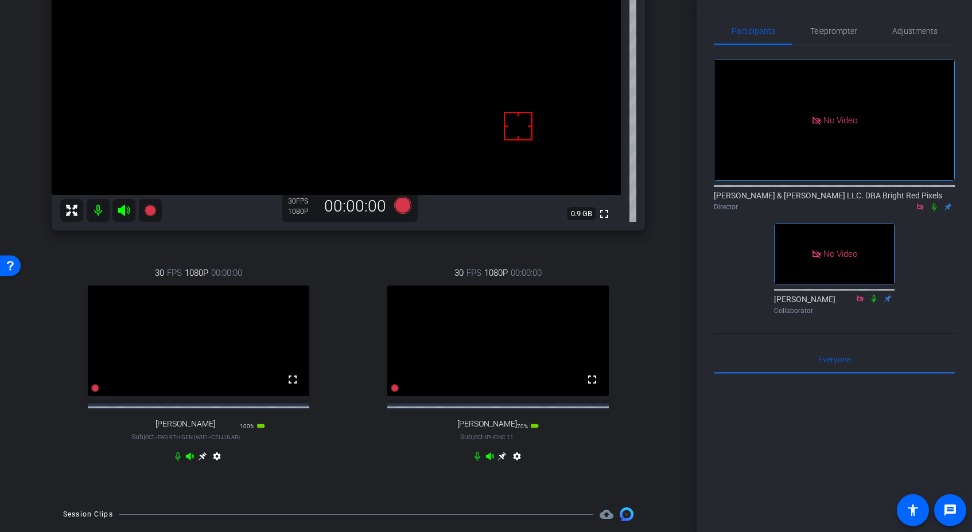
click at [617, 294] on div "30 FPS 1080P 00:00:00 fullscreen [PERSON_NAME] Subject - iPhone 11 70% battery_…" at bounding box center [499, 366] width 294 height 237
click at [622, 294] on div "30 FPS 1080P 00:00:00 fullscreen [PERSON_NAME] Subject - iPhone 11 70% battery_…" at bounding box center [499, 366] width 294 height 237
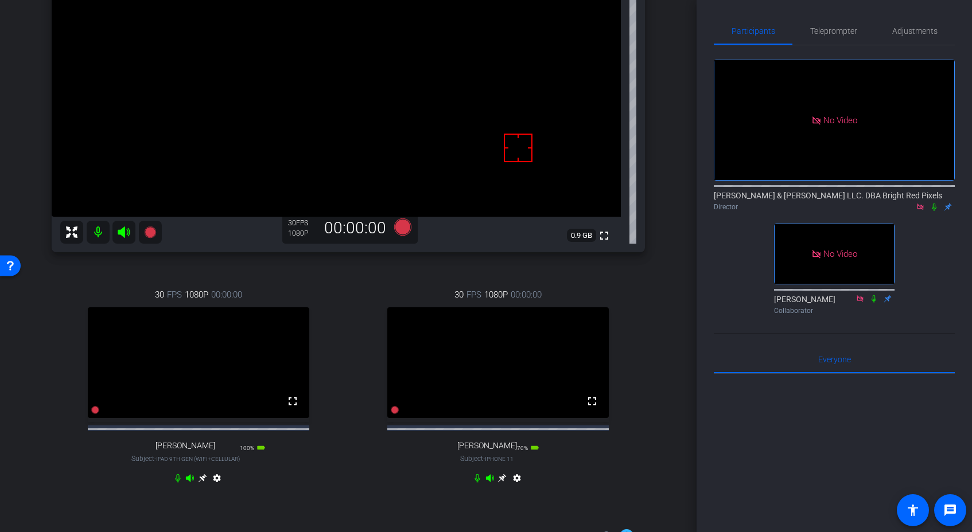
scroll to position [150, 0]
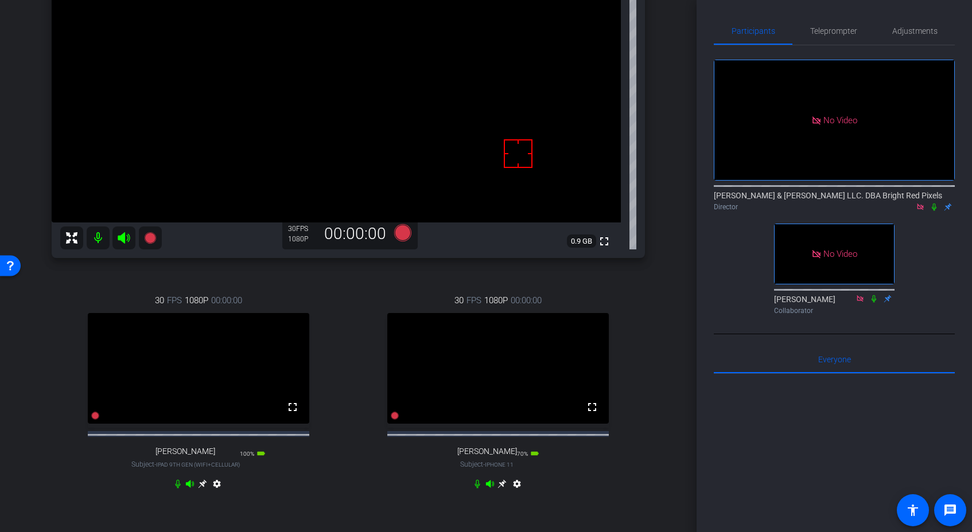
click at [632, 294] on div "30 FPS 1080P 00:00:00 fullscreen [PERSON_NAME] Subject - iPhone 11 70% battery_…" at bounding box center [499, 393] width 294 height 237
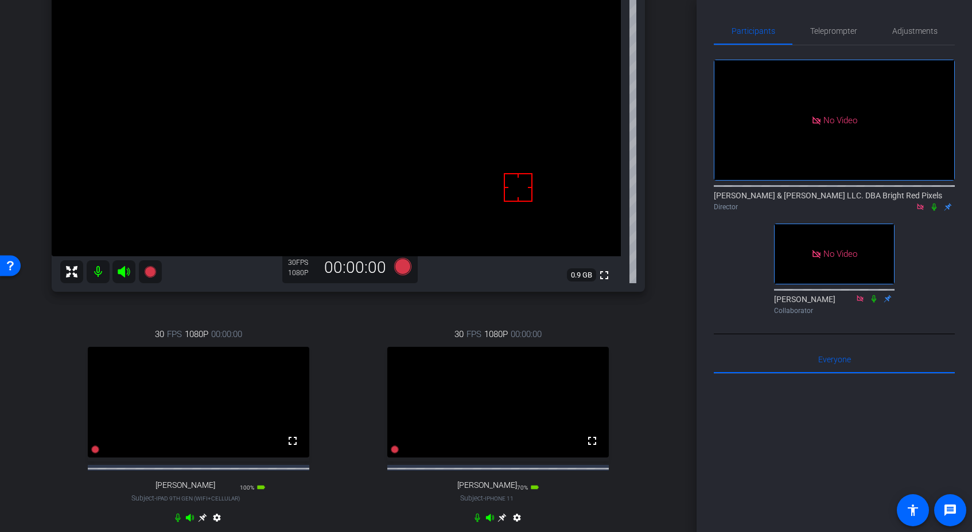
scroll to position [135, 0]
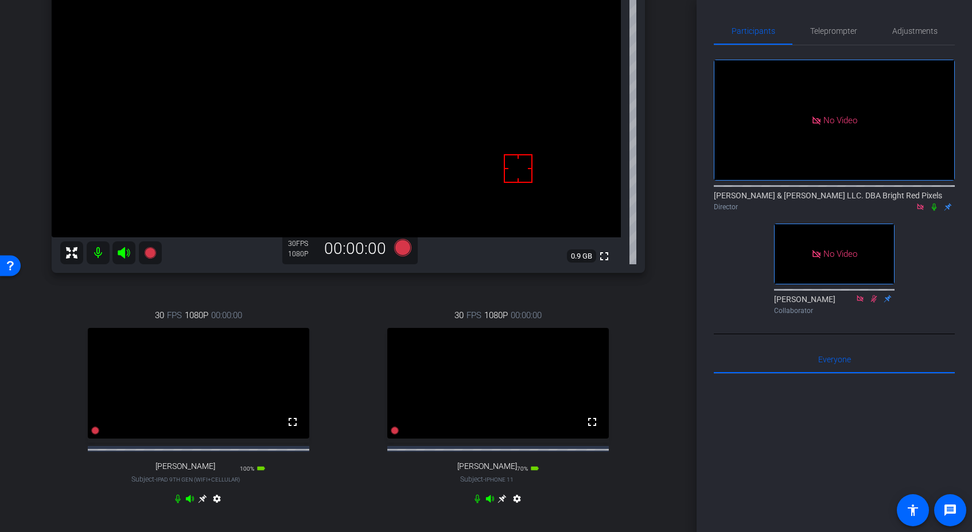
click at [640, 298] on div "30 FPS 1080P 00:00:00 fullscreen [PERSON_NAME] Subject - iPhone 11 70% battery_…" at bounding box center [499, 408] width 294 height 237
click at [664, 300] on div "[PERSON_NAME] iPhone 15 Pro Max info ROOM ID: 923100344 60% battery_std fullscr…" at bounding box center [348, 226] width 639 height 625
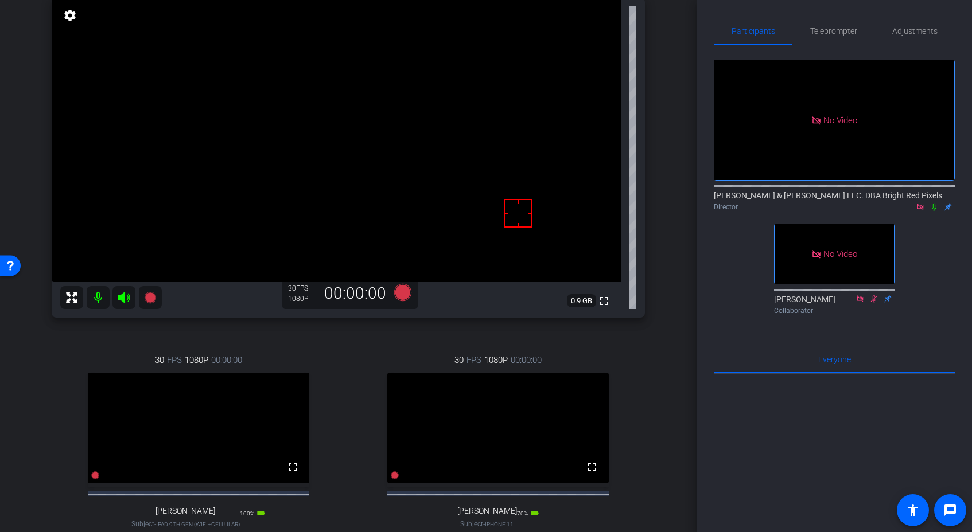
scroll to position [145, 0]
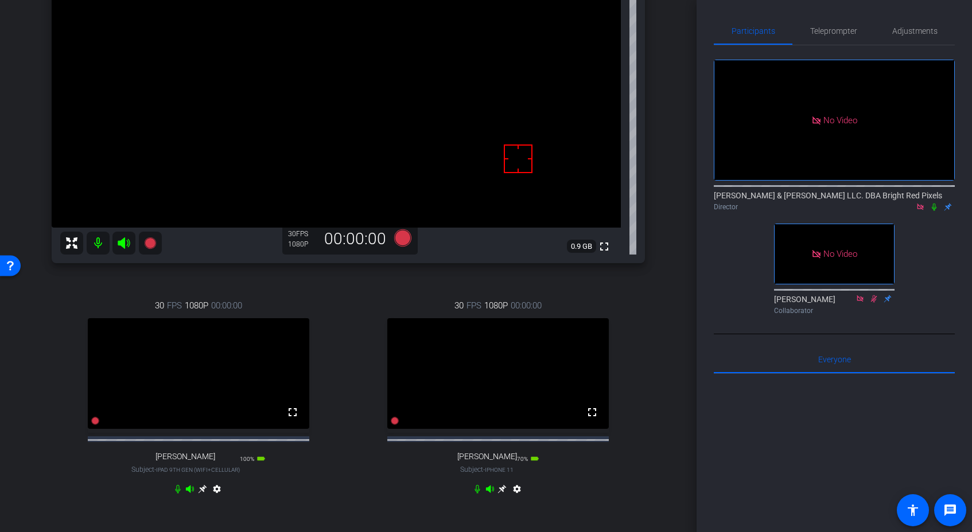
click at [661, 304] on div "[PERSON_NAME] iPhone 15 Pro Max info ROOM ID: 923100344 60% battery_std fullscr…" at bounding box center [348, 216] width 639 height 625
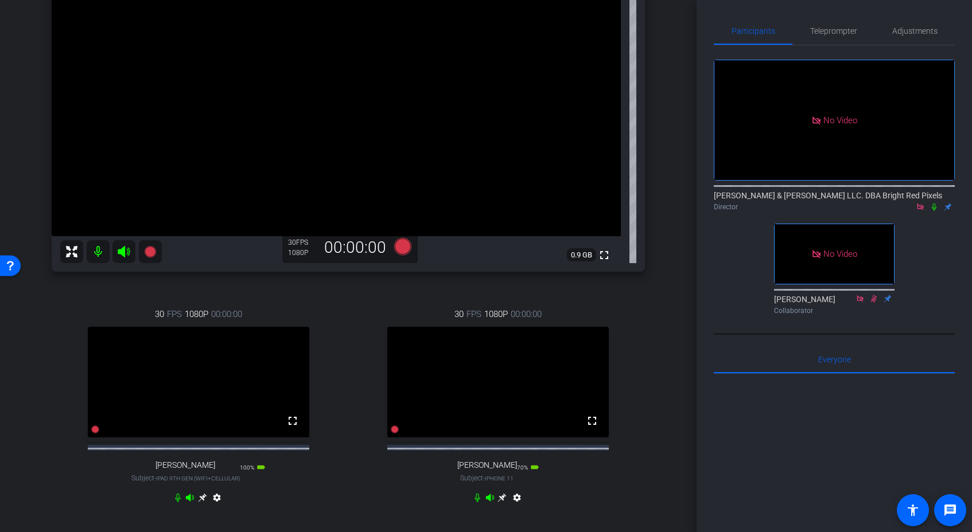
scroll to position [36, 0]
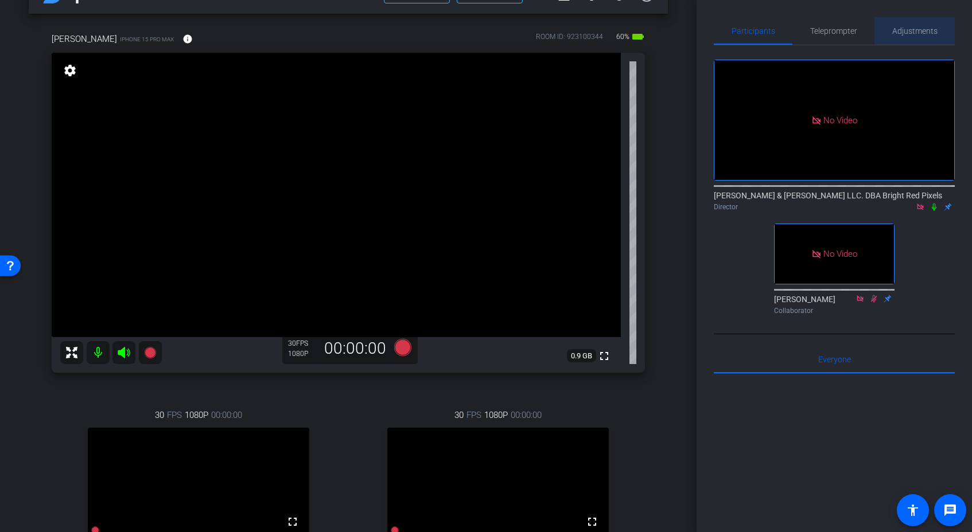
click at [891, 28] on div "Adjustments" at bounding box center [914, 31] width 80 height 28
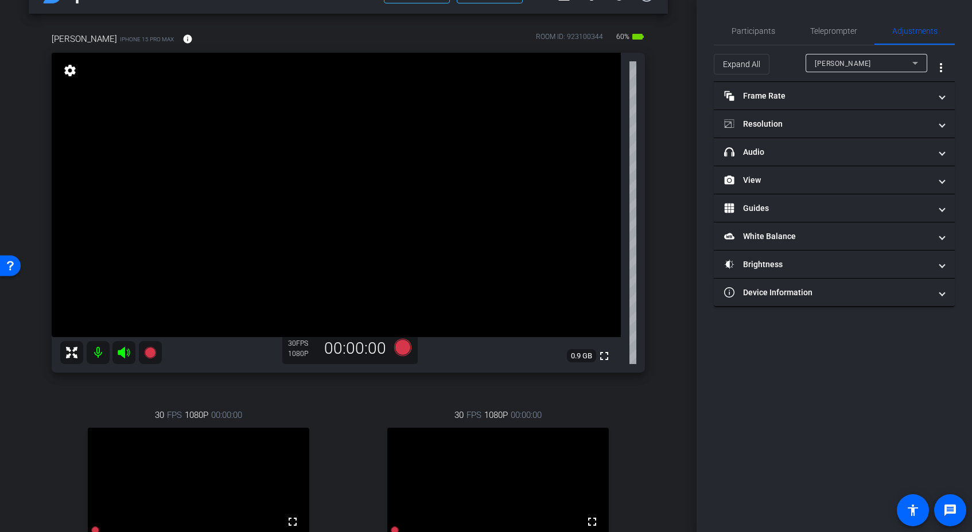
click at [667, 155] on div "[PERSON_NAME] iPhone 15 Pro Max info ROOM ID: 923100344 60% battery_std fullscr…" at bounding box center [348, 326] width 639 height 625
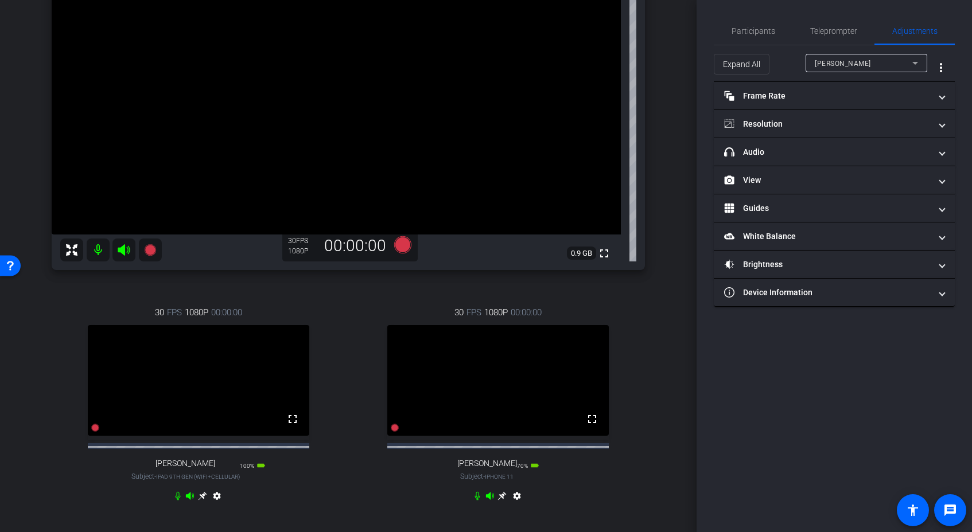
click at [668, 155] on div "arrow_back Speaking of Litigation - Episode 19 Back to project Send invite acco…" at bounding box center [348, 128] width 697 height 532
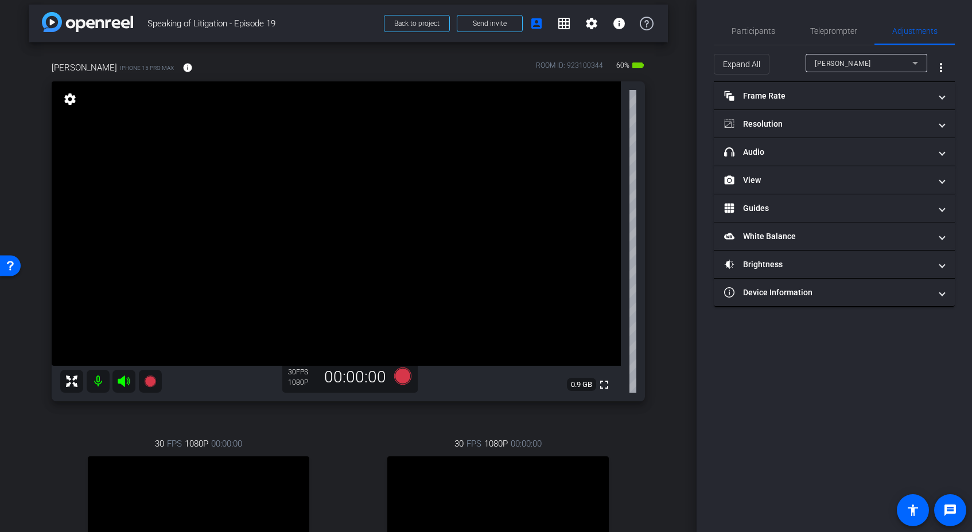
scroll to position [0, 0]
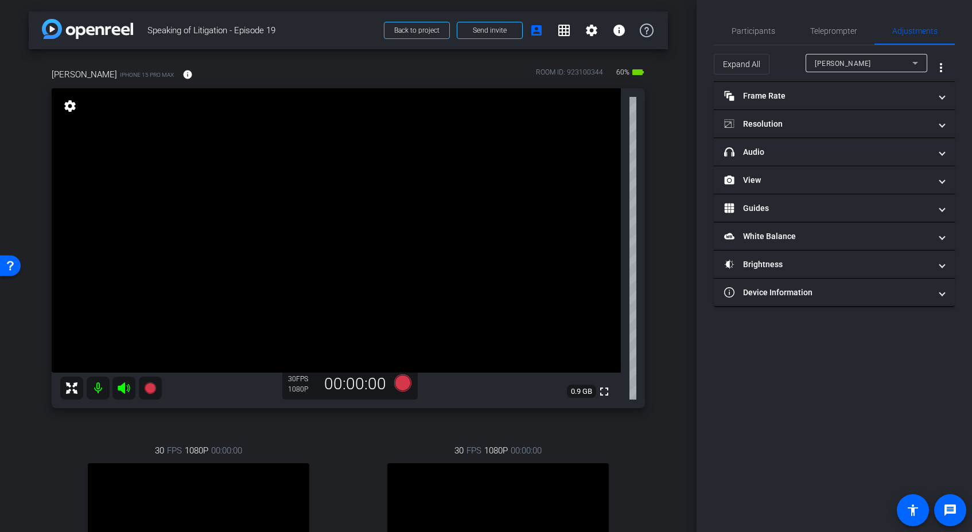
click at [668, 155] on div "arrow_back Speaking of Litigation - Episode 19 Back to project Send invite acco…" at bounding box center [348, 266] width 697 height 532
click at [671, 153] on div "arrow_back Speaking of Litigation - Episode 19 Back to project Send invite acco…" at bounding box center [348, 266] width 697 height 532
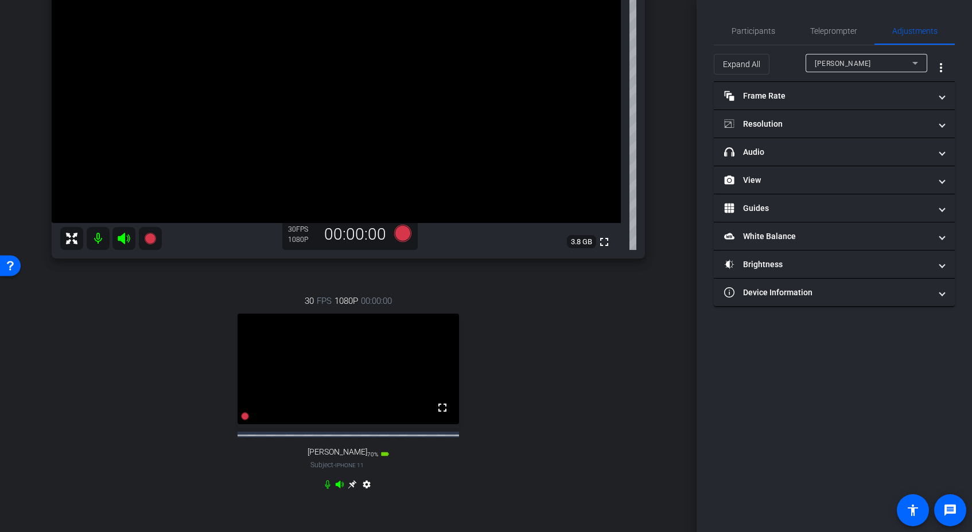
scroll to position [164, 0]
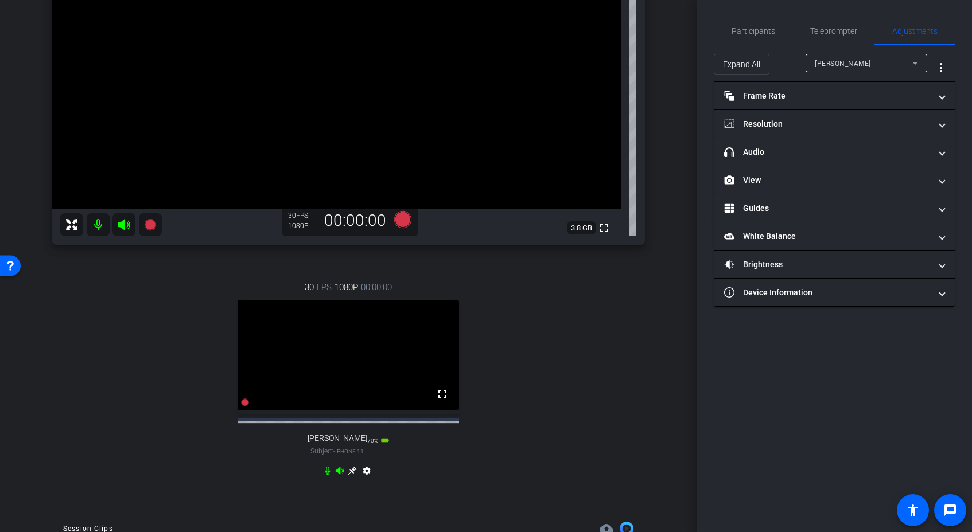
click at [666, 189] on div "[PERSON_NAME] iPad 9th Gen (WiFi+Cellular) info ROOM ID: 923100344 100% battery…" at bounding box center [348, 198] width 639 height 625
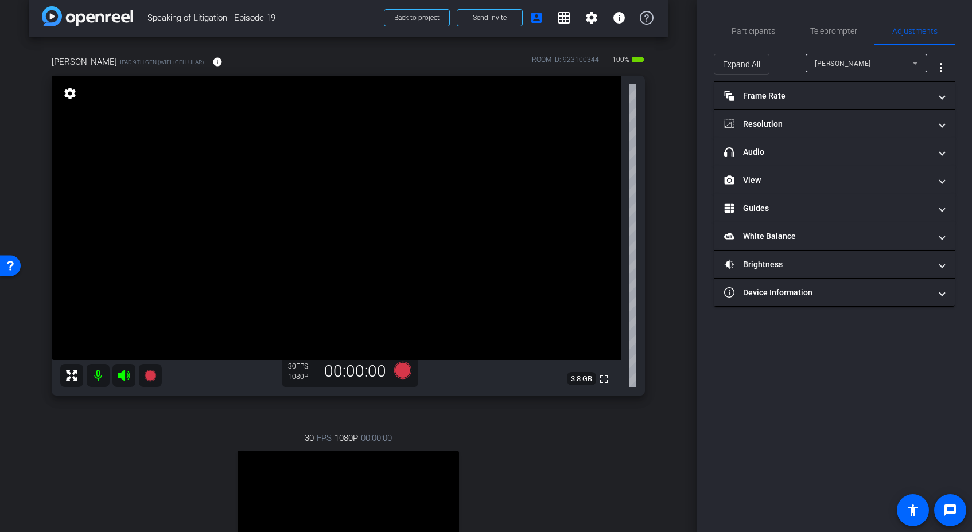
scroll to position [0, 0]
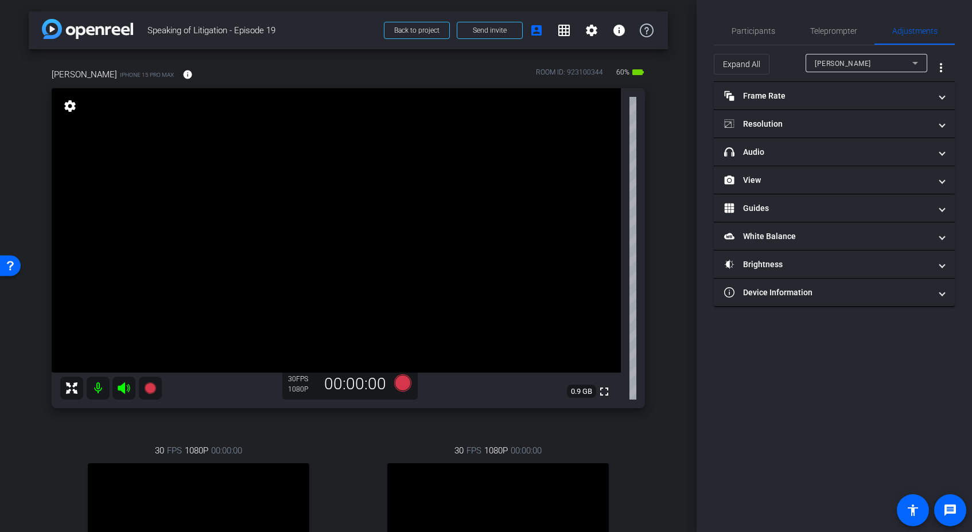
click at [126, 394] on icon at bounding box center [124, 389] width 14 height 14
click at [122, 387] on icon at bounding box center [124, 388] width 12 height 11
click at [862, 61] on div "[PERSON_NAME]" at bounding box center [864, 63] width 98 height 14
click at [787, 263] on mat-panel-title "Brightness" at bounding box center [827, 265] width 207 height 12
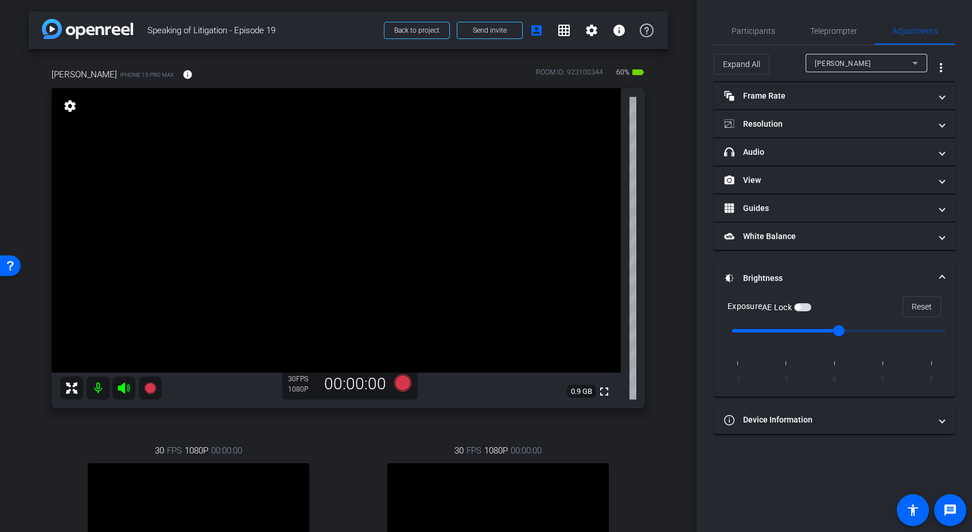
click at [798, 308] on span "button" at bounding box center [798, 308] width 6 height 6
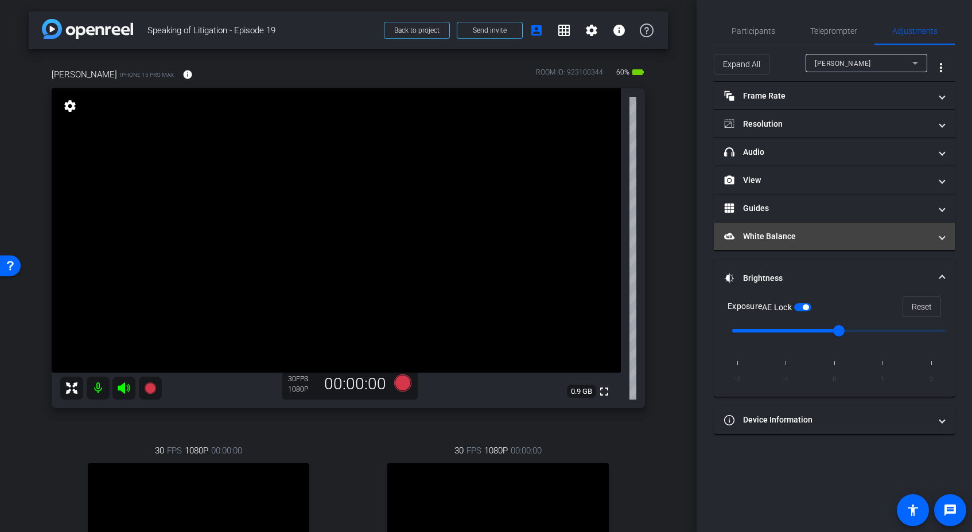
click at [773, 238] on mat-panel-title "White Balance White Balance" at bounding box center [827, 237] width 207 height 12
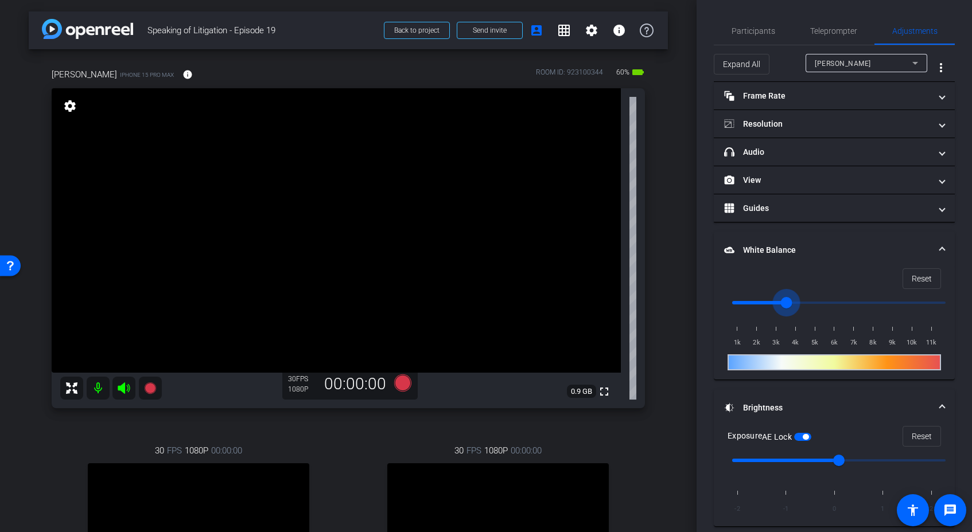
drag, startPoint x: 736, startPoint y: 302, endPoint x: 783, endPoint y: 306, distance: 46.7
type input "3500"
click at [783, 306] on input "range" at bounding box center [839, 302] width 238 height 25
click at [800, 438] on span "button" at bounding box center [798, 437] width 6 height 6
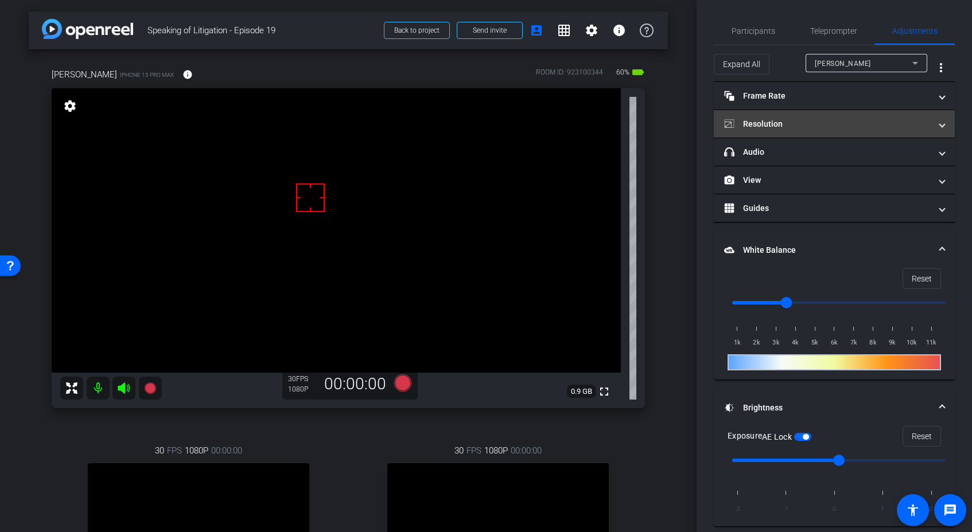
drag, startPoint x: 779, startPoint y: 126, endPoint x: 810, endPoint y: 129, distance: 31.7
click at [779, 126] on mat-panel-title "Resolution" at bounding box center [827, 124] width 207 height 12
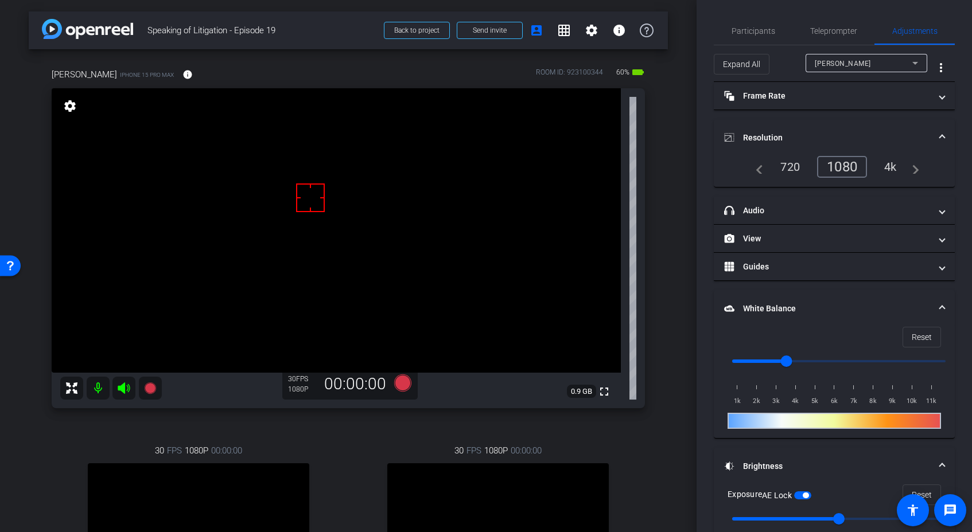
drag, startPoint x: 771, startPoint y: 79, endPoint x: 777, endPoint y: 84, distance: 8.5
click at [771, 79] on div "Expand All [PERSON_NAME] more_vert" at bounding box center [834, 68] width 241 height 28
click at [790, 102] on mat-panel-title "Frame Rate Frame Rate" at bounding box center [827, 96] width 207 height 12
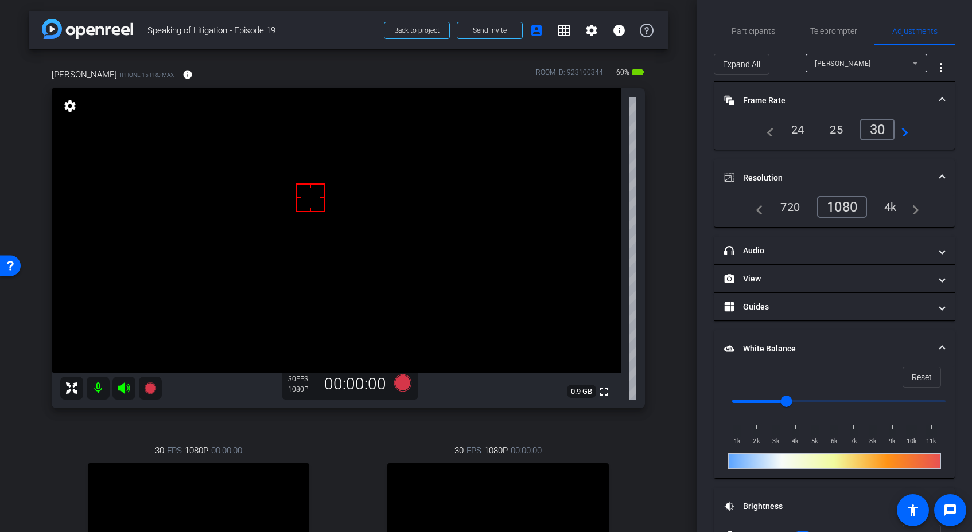
click at [673, 143] on div "arrow_back Speaking of Litigation - Episode 19 Back to project Send invite acco…" at bounding box center [348, 266] width 697 height 532
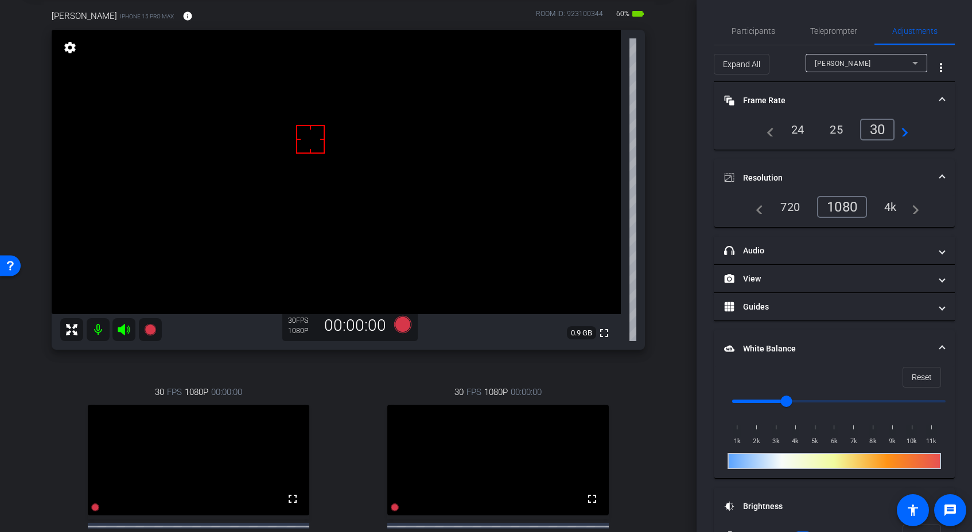
scroll to position [178, 0]
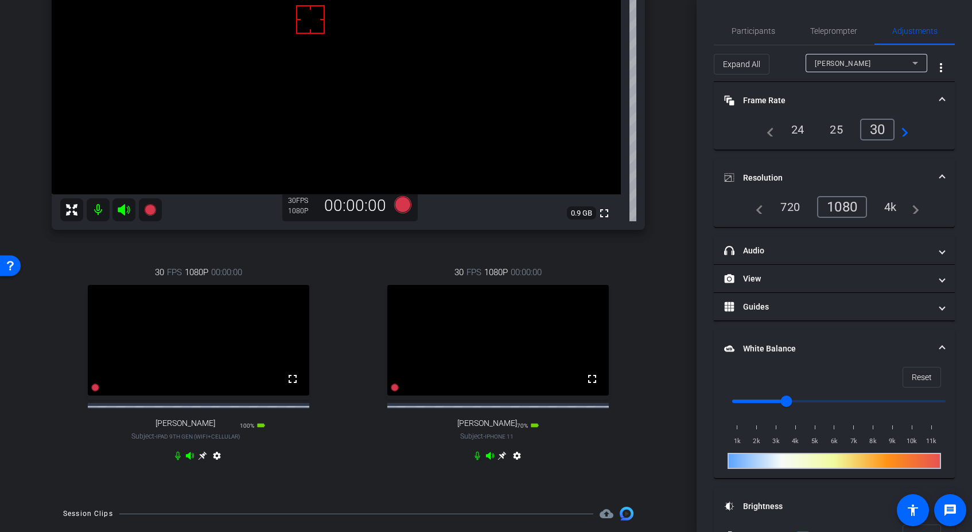
click at [205, 461] on icon at bounding box center [202, 456] width 9 height 9
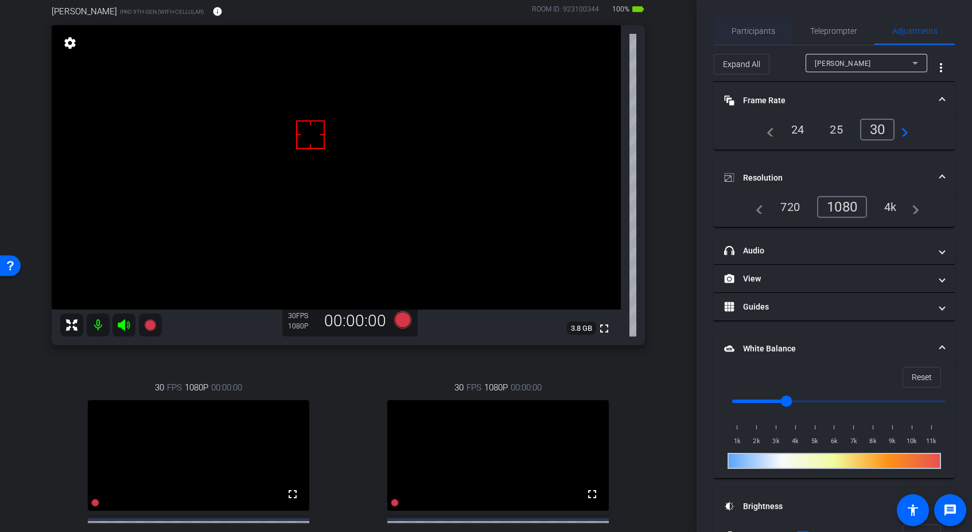
drag, startPoint x: 825, startPoint y: 36, endPoint x: 754, endPoint y: 29, distance: 71.4
click at [825, 36] on span "Teleprompter" at bounding box center [833, 31] width 47 height 28
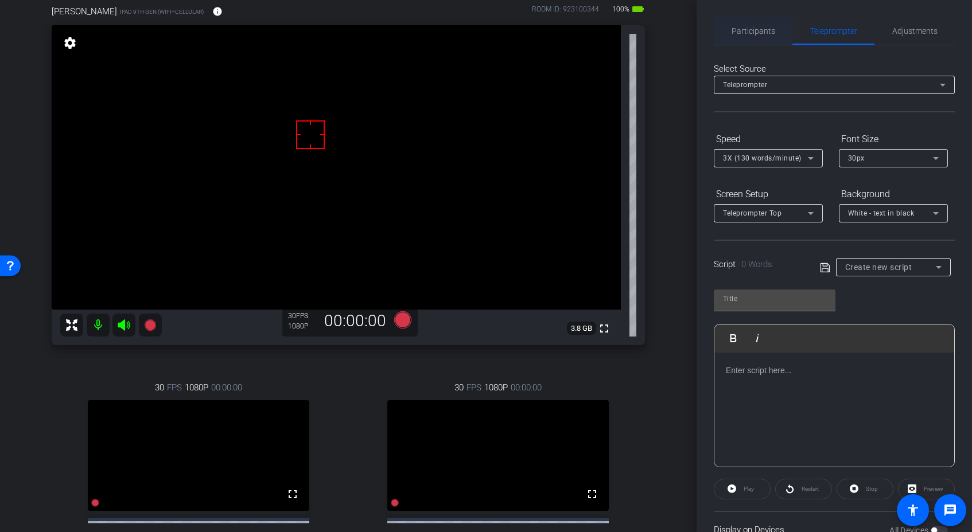
click at [748, 29] on span "Participants" at bounding box center [754, 31] width 44 height 8
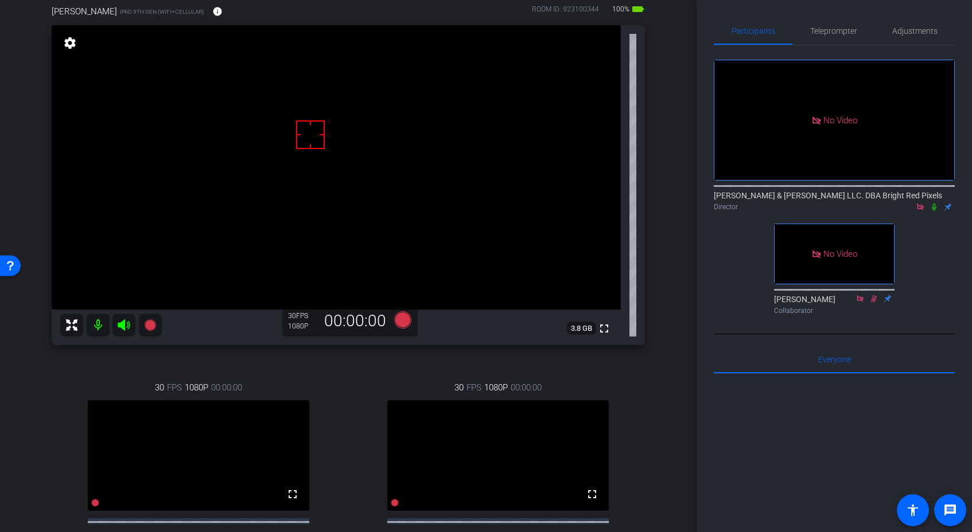
click at [677, 228] on div "arrow_back Speaking of Litigation - Episode 19 Back to project Send invite acco…" at bounding box center [348, 203] width 697 height 532
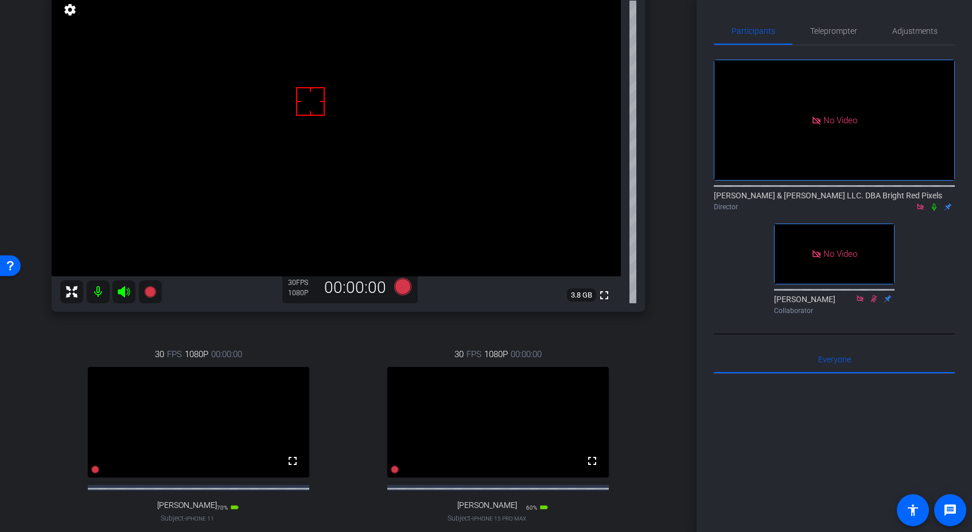
scroll to position [105, 0]
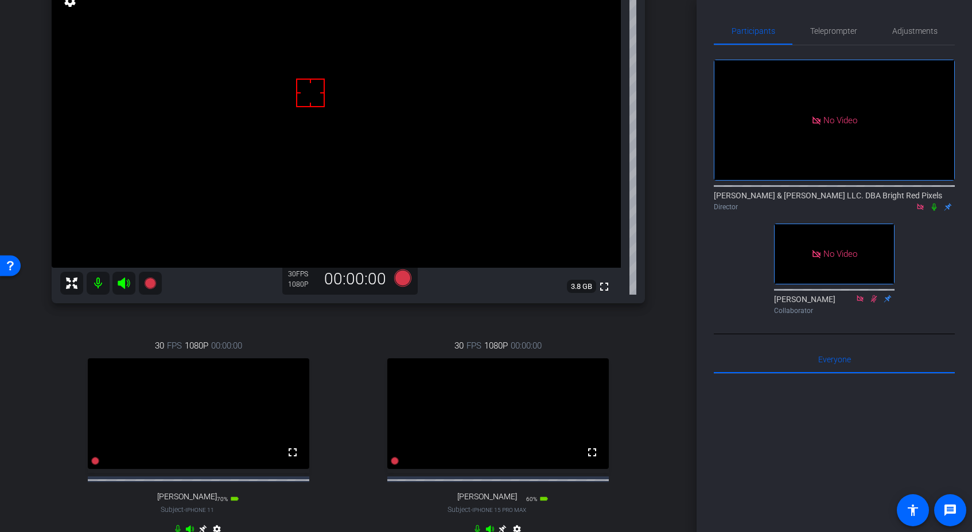
click at [674, 231] on div "arrow_back Speaking of Litigation - Episode 19 Back to project Send invite acco…" at bounding box center [348, 161] width 697 height 532
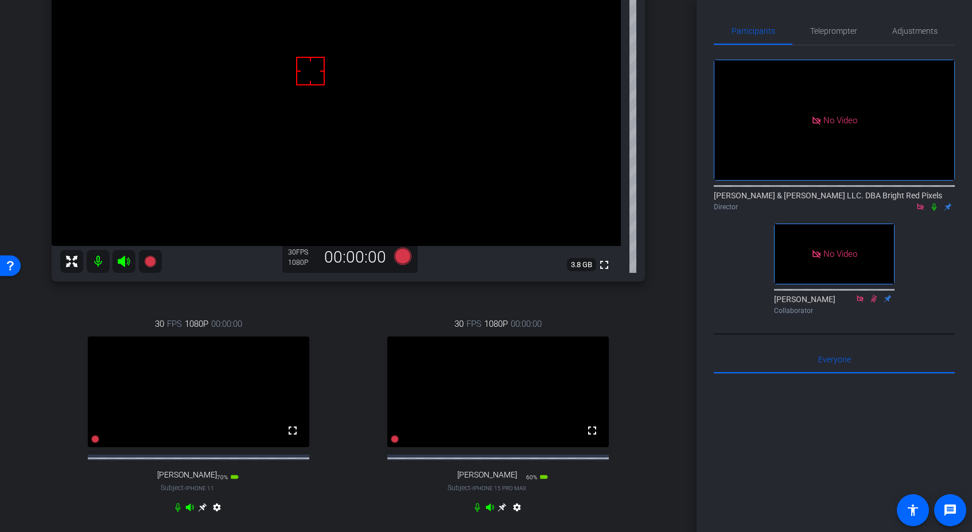
scroll to position [126, 0]
click at [892, 34] on span "Adjustments" at bounding box center [914, 31] width 45 height 8
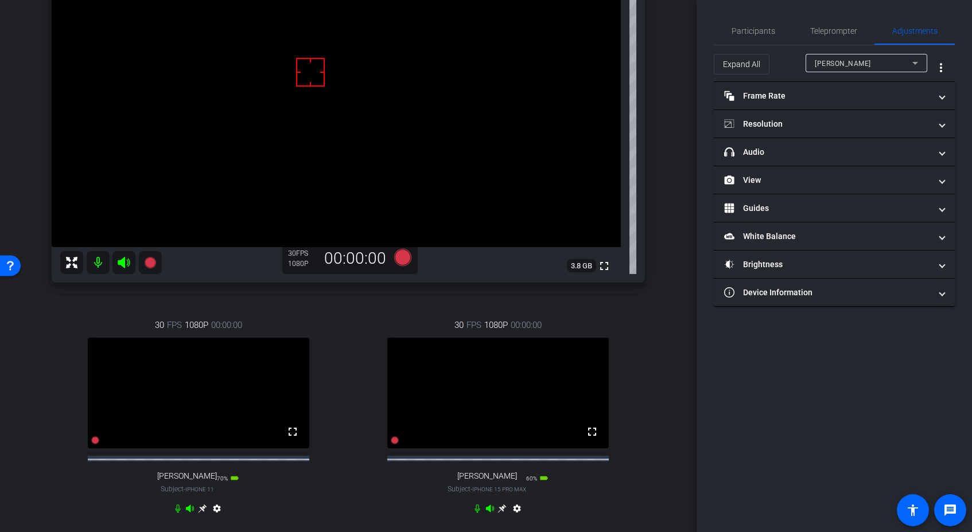
click at [837, 63] on span "[PERSON_NAME]" at bounding box center [843, 64] width 56 height 8
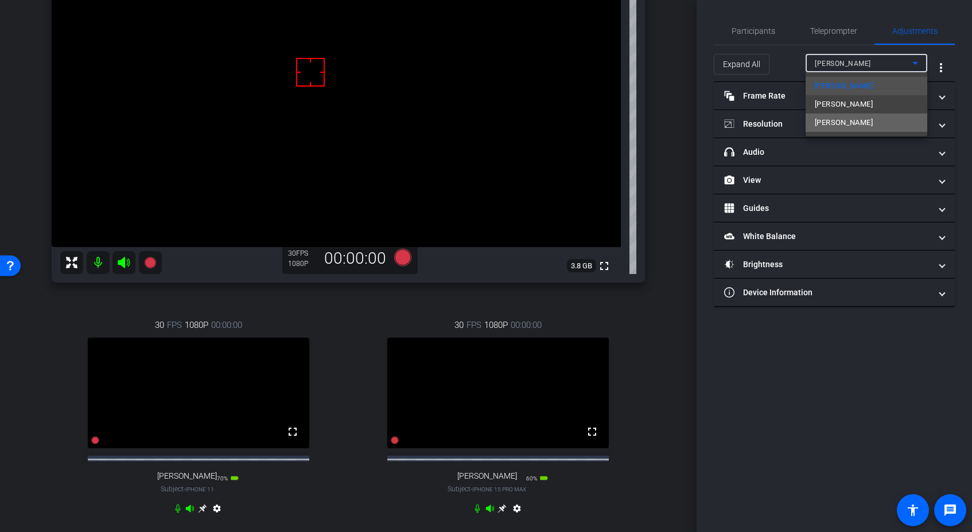
click at [831, 123] on span "[PERSON_NAME]" at bounding box center [844, 123] width 58 height 14
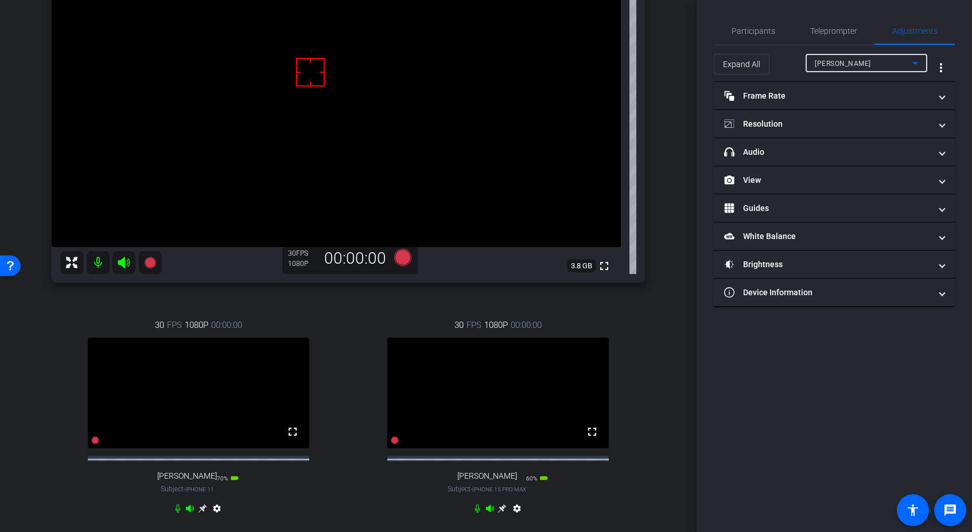
type input "3500"
click at [499, 514] on icon at bounding box center [501, 508] width 9 height 9
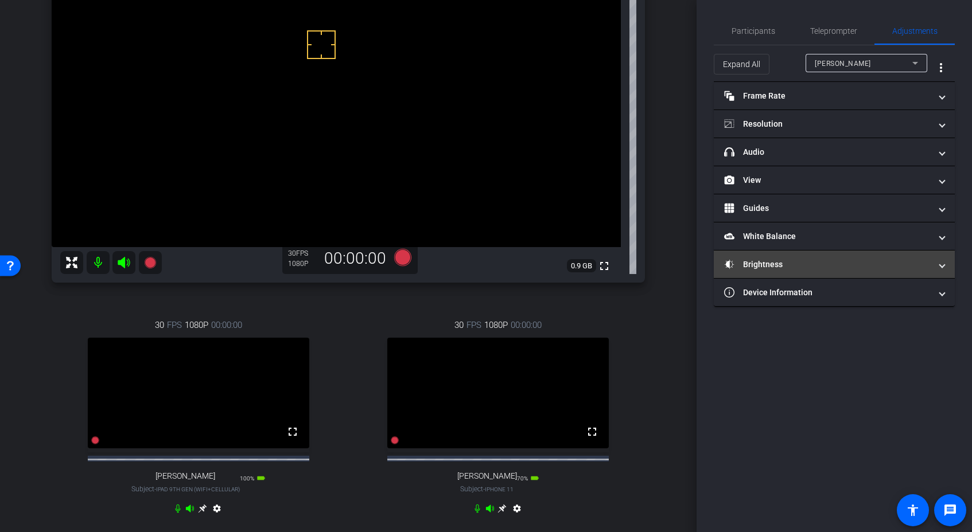
click at [791, 259] on mat-panel-title "Brightness" at bounding box center [827, 265] width 207 height 12
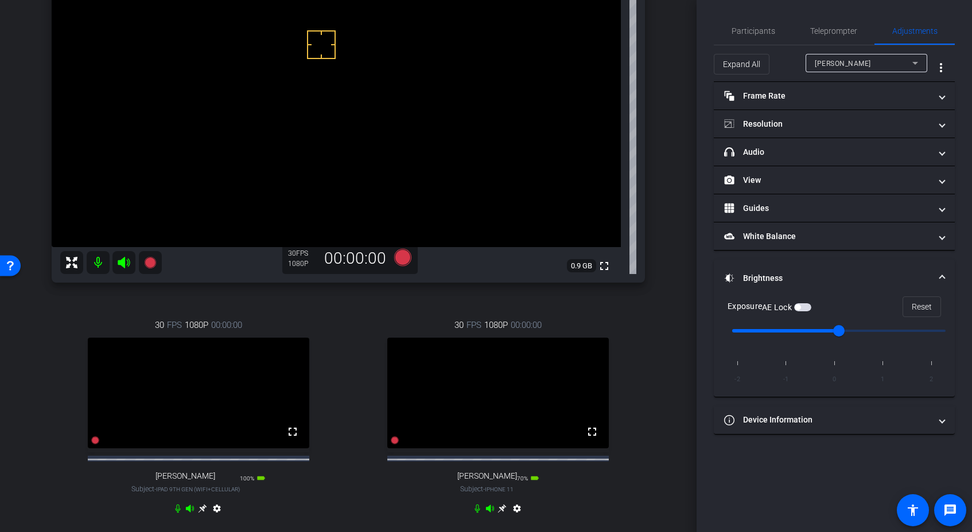
click at [804, 308] on span "button" at bounding box center [802, 308] width 17 height 8
drag, startPoint x: 823, startPoint y: 30, endPoint x: 816, endPoint y: 32, distance: 7.0
click at [823, 30] on span "Teleprompter" at bounding box center [833, 31] width 47 height 8
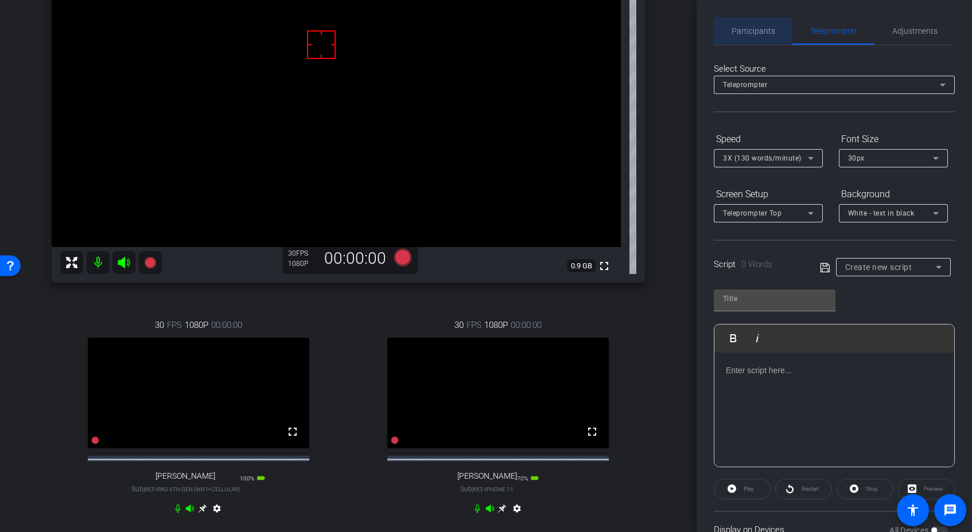
click at [755, 36] on span "Participants" at bounding box center [754, 31] width 44 height 28
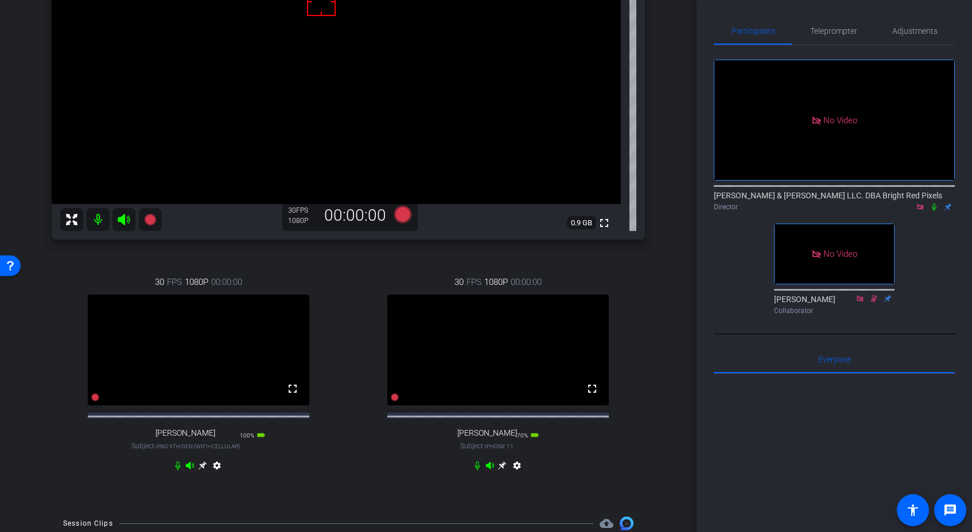
scroll to position [182, 0]
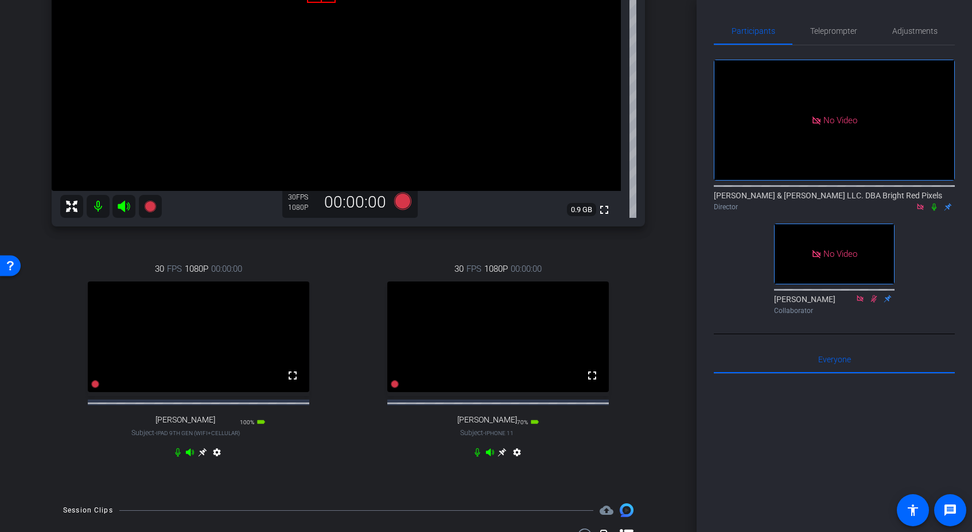
click at [205, 457] on icon at bounding box center [202, 452] width 9 height 9
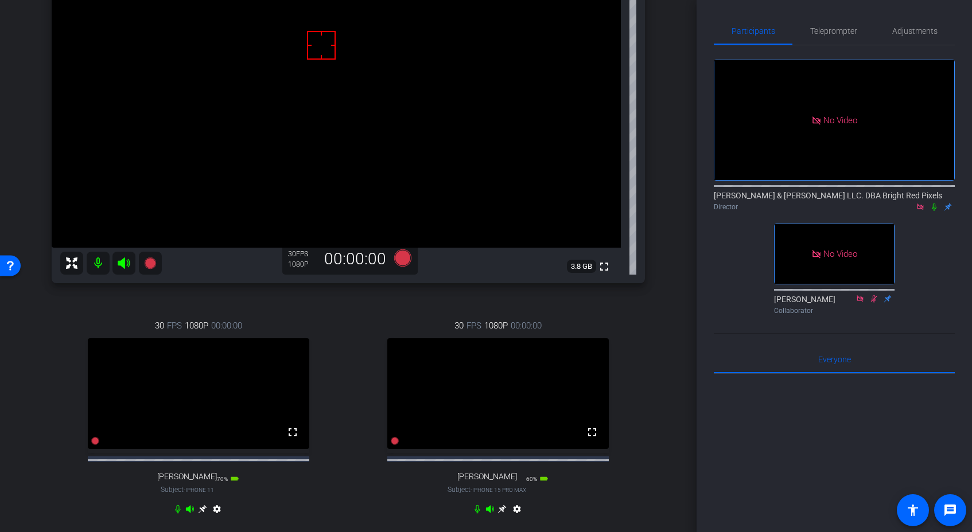
scroll to position [90, 0]
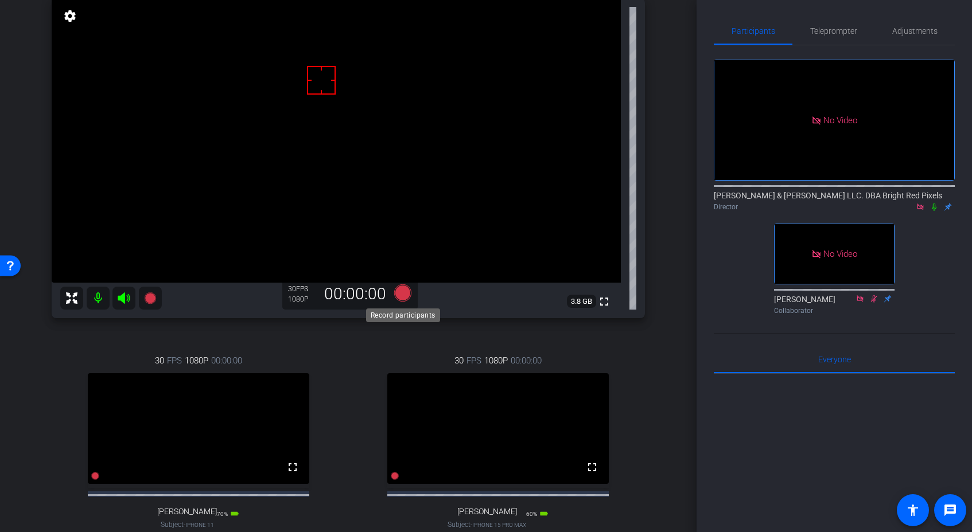
click at [409, 292] on icon at bounding box center [402, 293] width 17 height 17
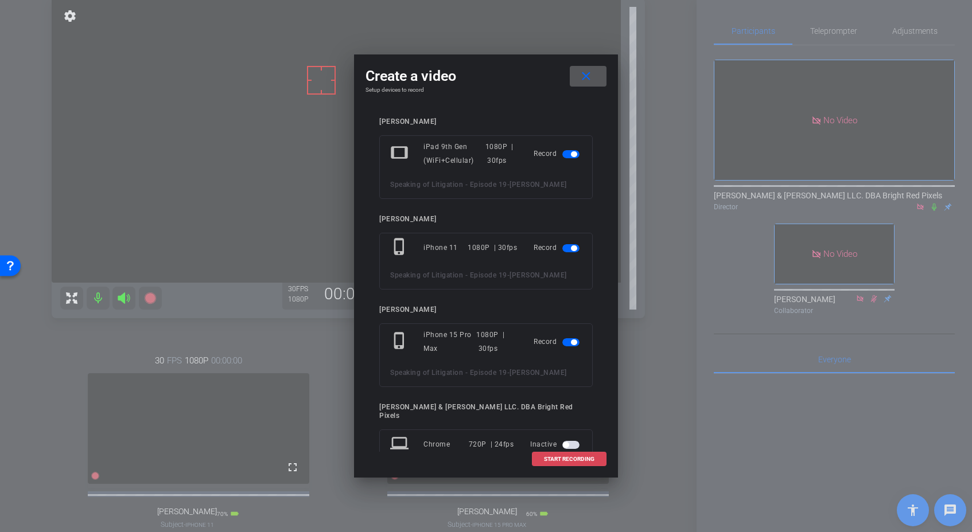
click at [576, 457] on span "START RECORDING" at bounding box center [569, 460] width 50 height 6
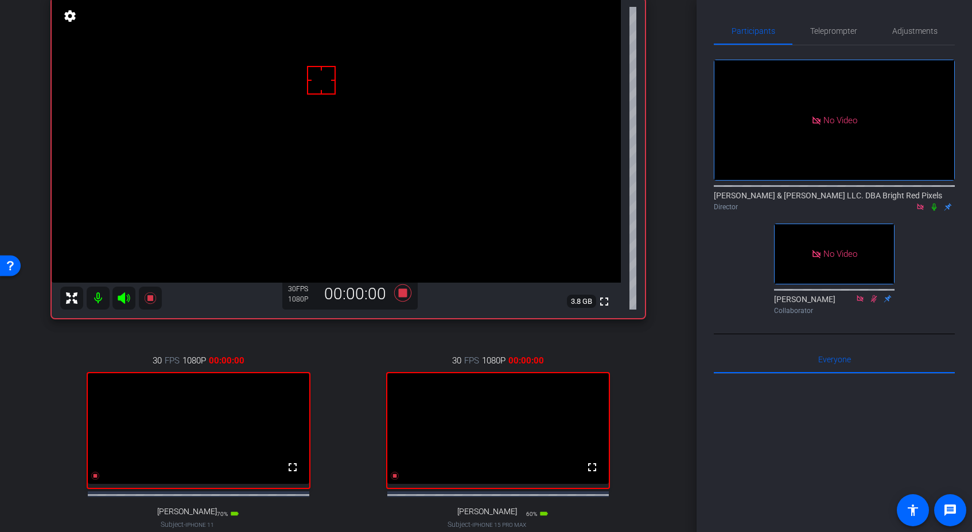
drag, startPoint x: 665, startPoint y: 373, endPoint x: 652, endPoint y: 378, distance: 14.2
click at [665, 373] on div "[PERSON_NAME] iPad 9th Gen (WiFi+Cellular) info ROOM ID: 923100344 100% battery…" at bounding box center [348, 271] width 639 height 625
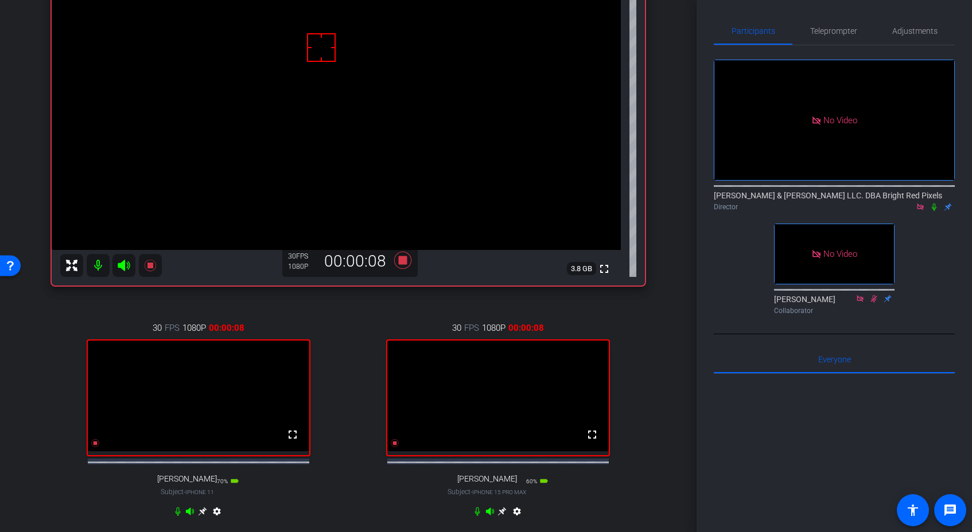
click at [674, 383] on div "arrow_back Speaking of Litigation - Episode 19 Back to project Send invite acco…" at bounding box center [348, 143] width 697 height 532
click at [933, 227] on div "No Video [PERSON_NAME] & [PERSON_NAME] LLC. DBA Bright Red Pixels Director No V…" at bounding box center [834, 182] width 241 height 274
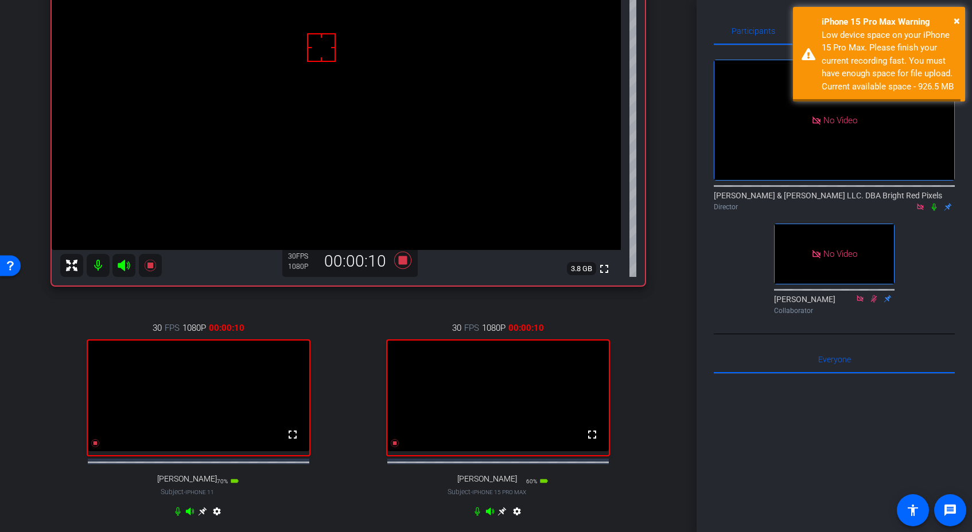
click at [933, 204] on icon at bounding box center [934, 207] width 5 height 7
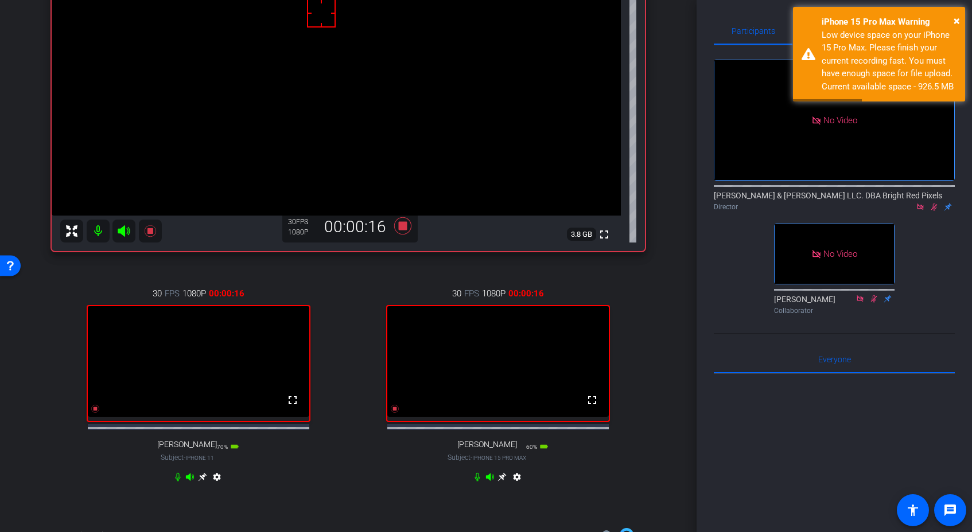
scroll to position [155, 0]
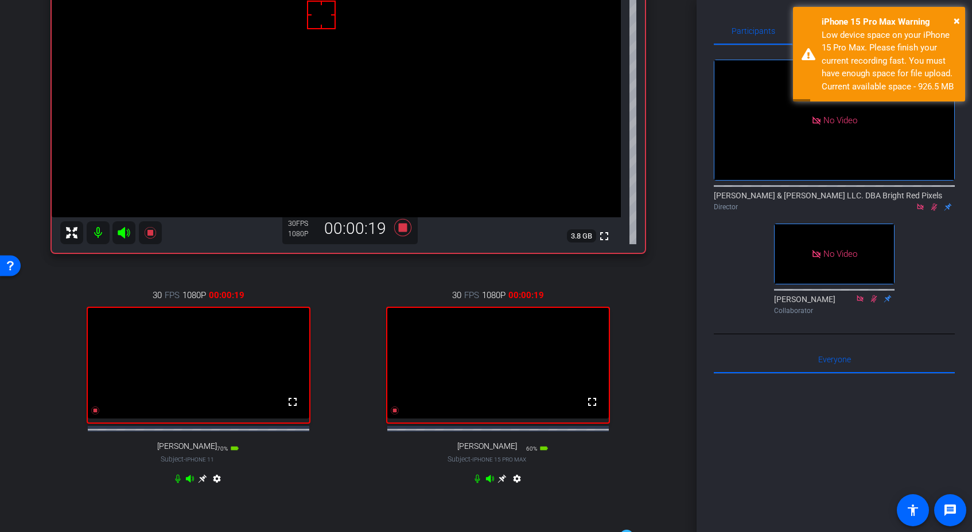
click at [203, 484] on icon at bounding box center [202, 479] width 9 height 9
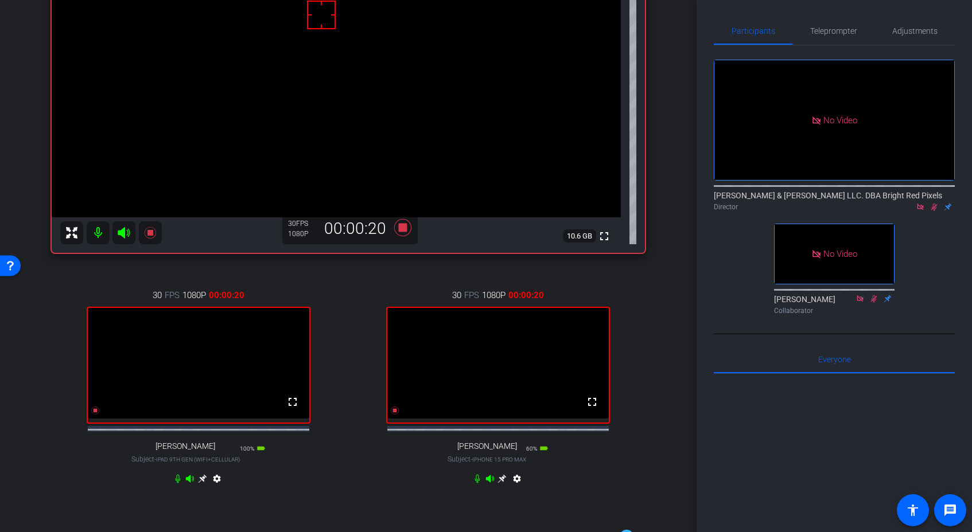
click at [503, 484] on icon at bounding box center [501, 478] width 9 height 9
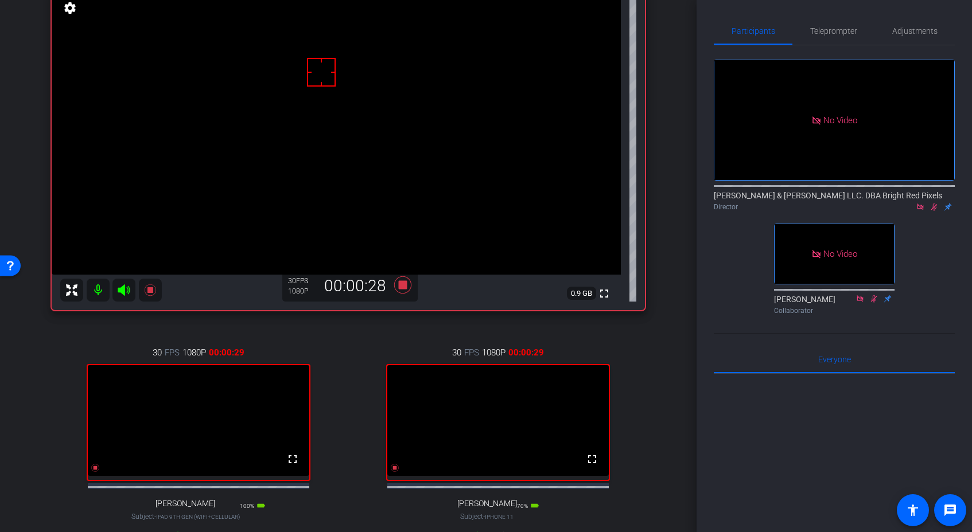
scroll to position [211, 0]
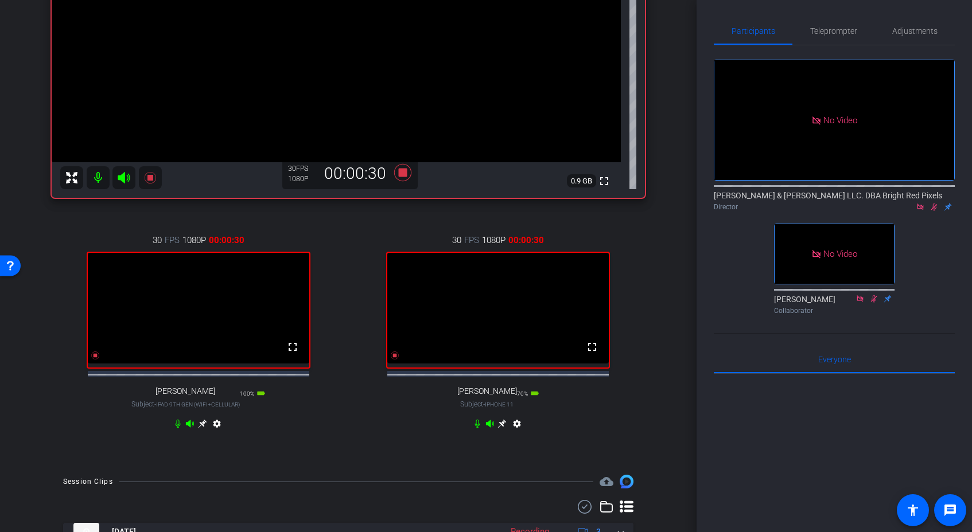
click at [203, 429] on icon at bounding box center [202, 424] width 9 height 9
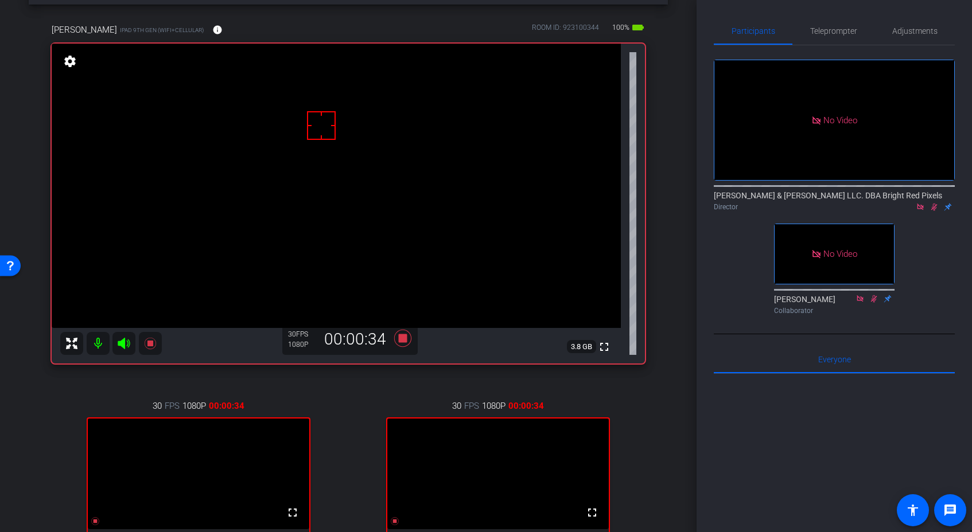
scroll to position [254, 0]
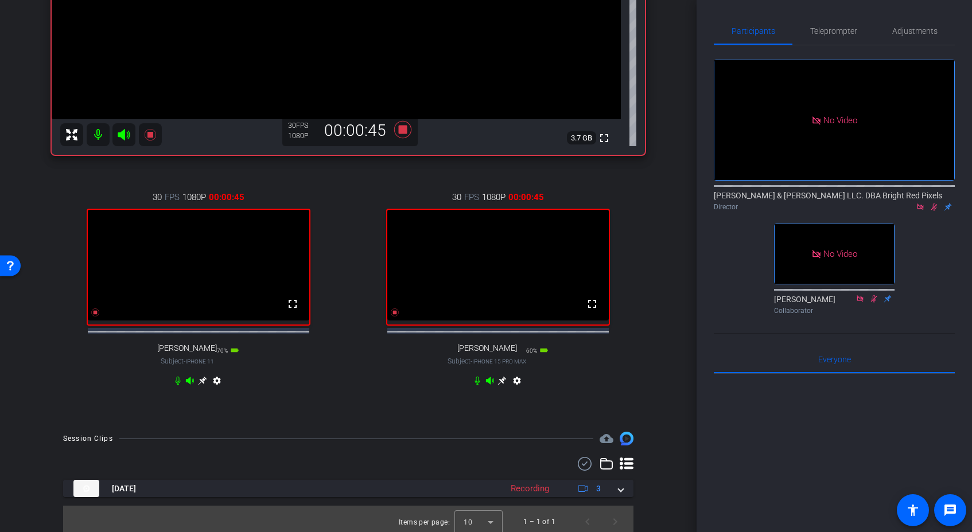
click at [207, 386] on icon at bounding box center [202, 381] width 9 height 9
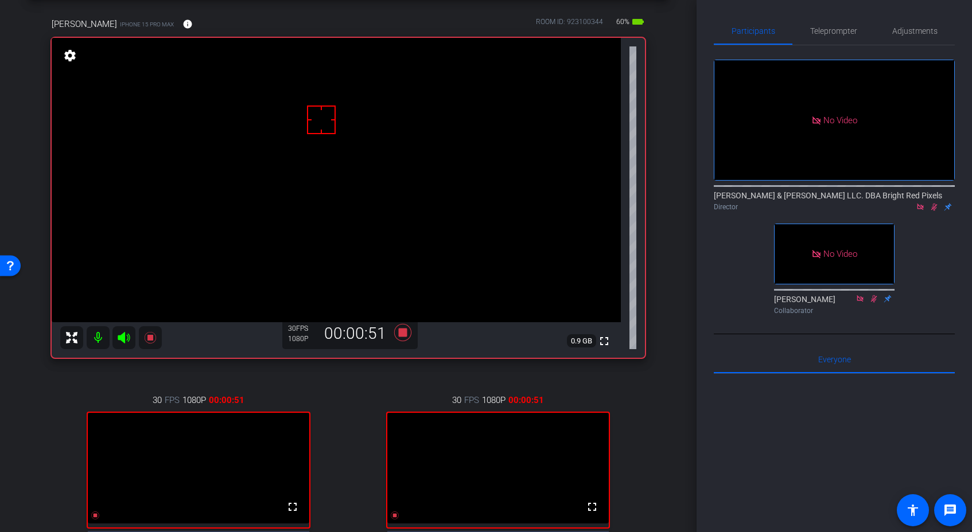
scroll to position [0, 0]
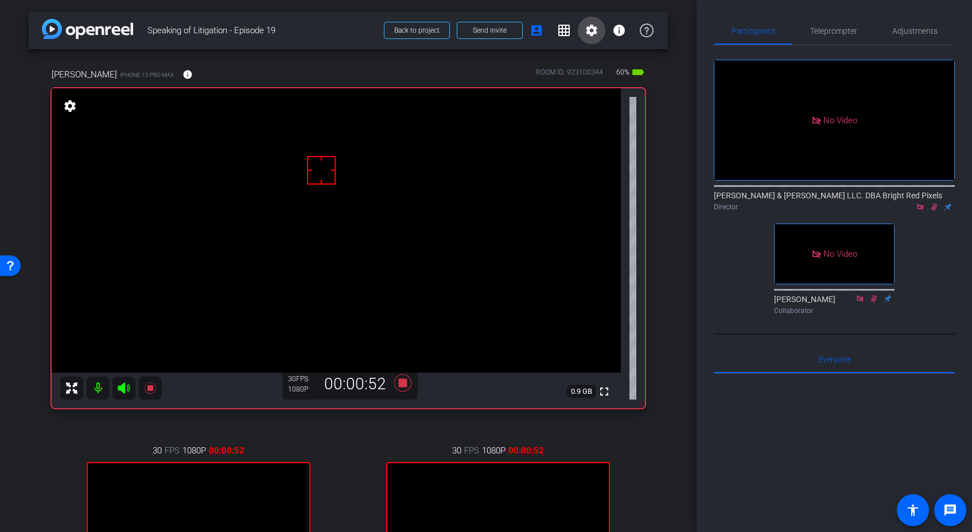
click at [598, 30] on span at bounding box center [592, 31] width 28 height 28
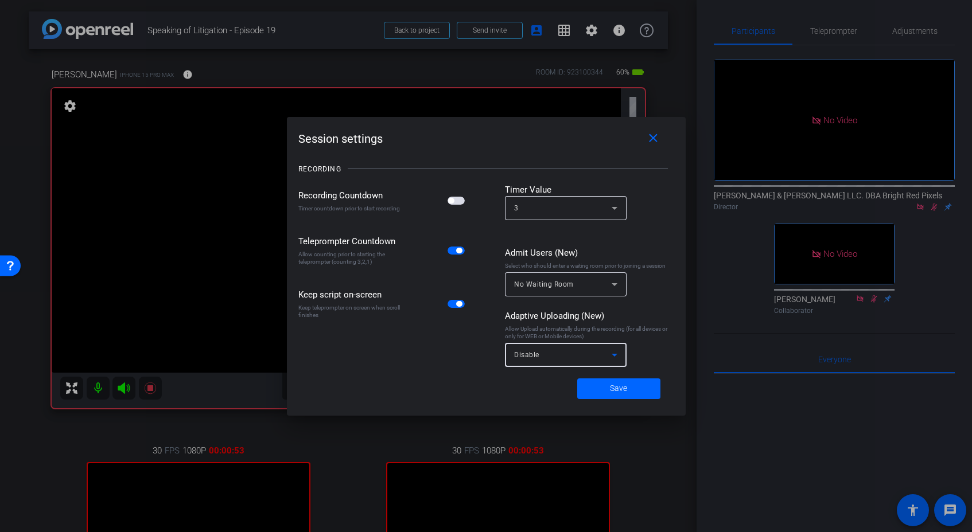
click at [527, 356] on span "Disable" at bounding box center [526, 355] width 25 height 8
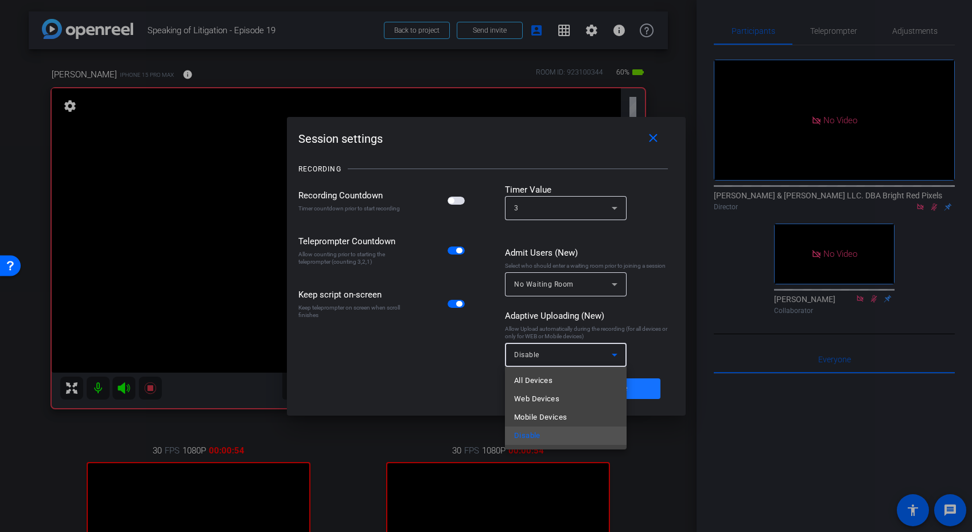
drag, startPoint x: 538, startPoint y: 379, endPoint x: 591, endPoint y: 392, distance: 55.0
click at [538, 379] on span "All Devices" at bounding box center [533, 381] width 38 height 14
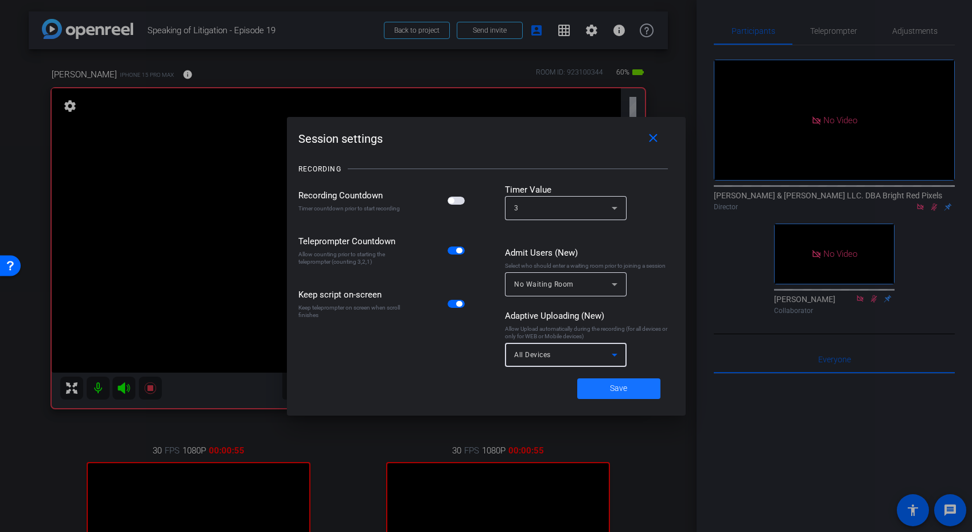
click at [614, 388] on span "Save" at bounding box center [618, 389] width 17 height 12
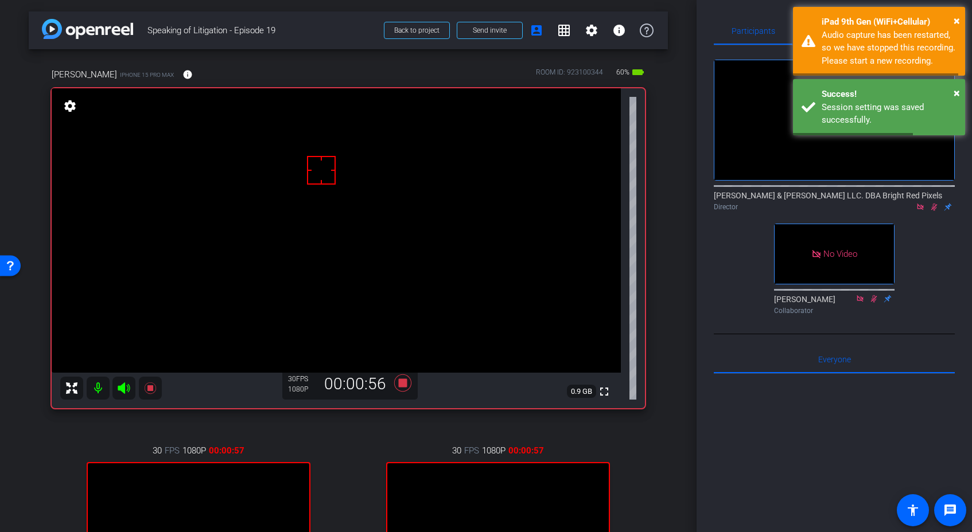
click at [662, 393] on div "[PERSON_NAME] iPhone 15 Pro Max info ROOM ID: 923100344 60% battery_std fullscr…" at bounding box center [348, 361] width 639 height 625
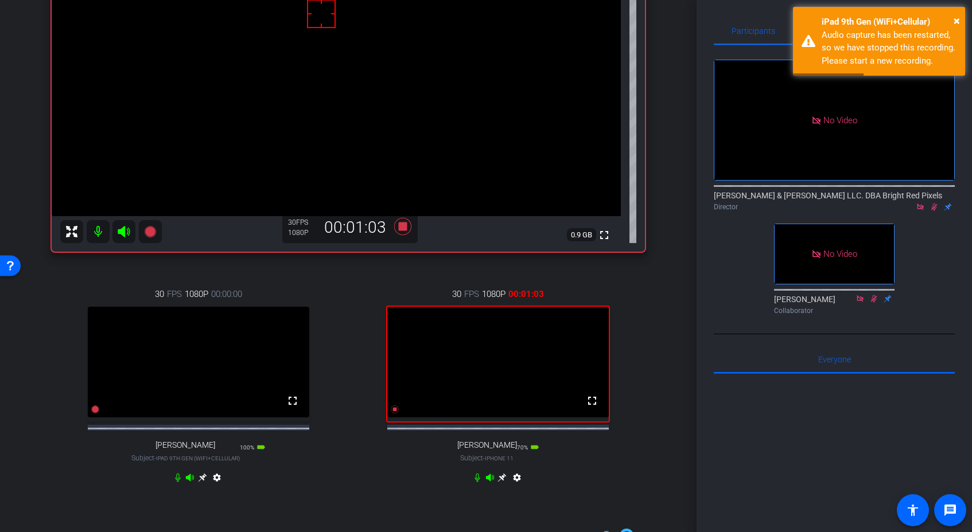
scroll to position [150, 0]
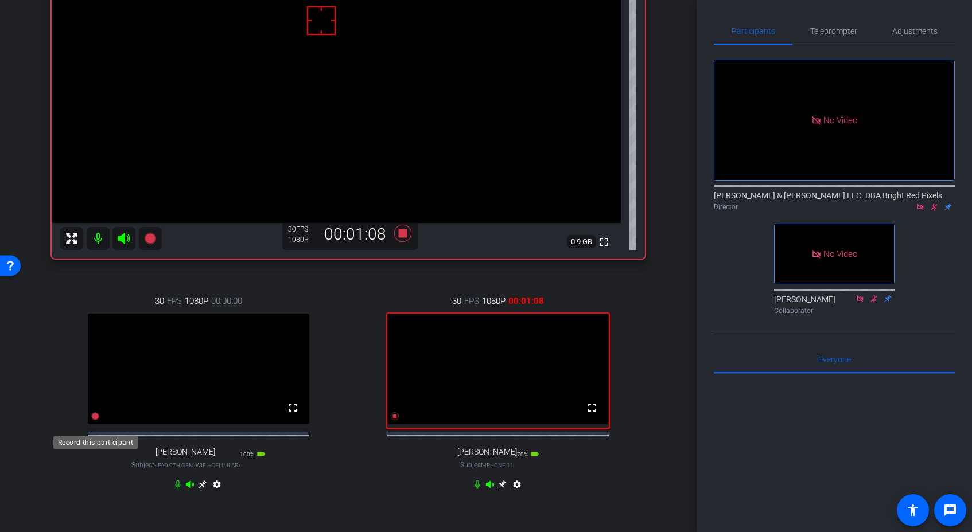
click at [95, 421] on icon at bounding box center [95, 417] width 8 height 8
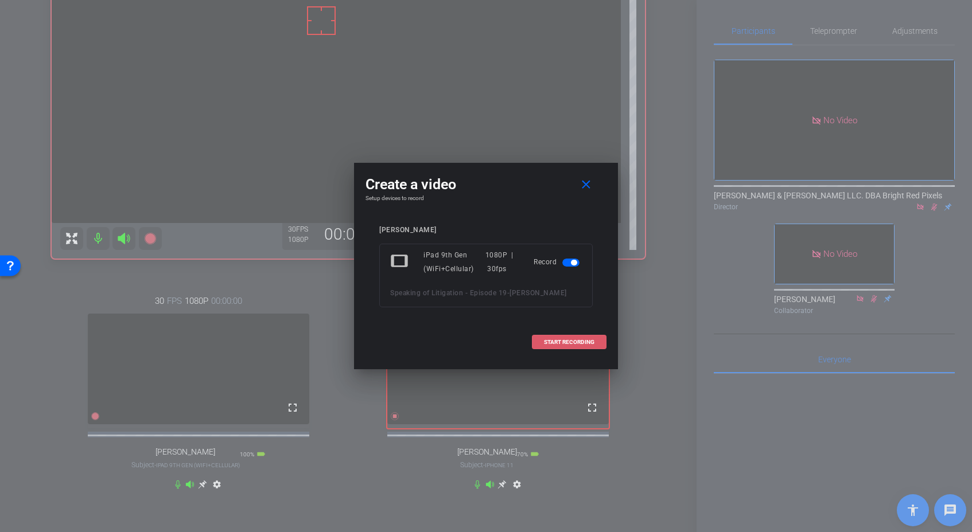
click at [593, 343] on span "START RECORDING" at bounding box center [569, 343] width 50 height 6
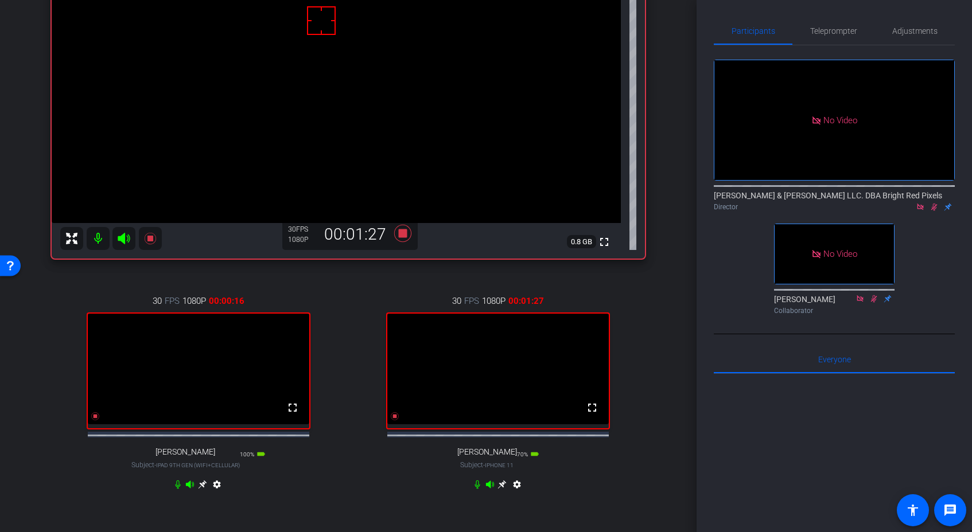
scroll to position [150, 0]
click at [203, 489] on icon at bounding box center [202, 484] width 9 height 9
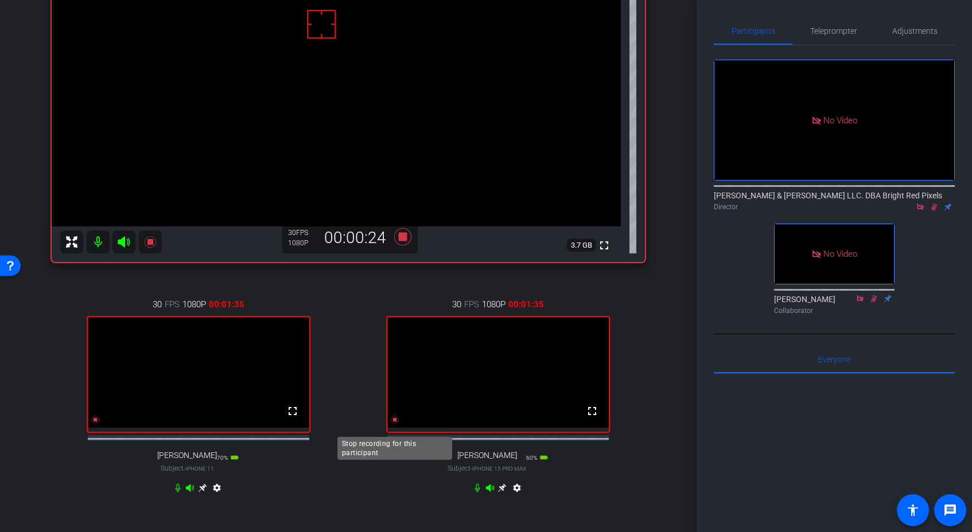
click at [99, 424] on icon at bounding box center [95, 420] width 8 height 8
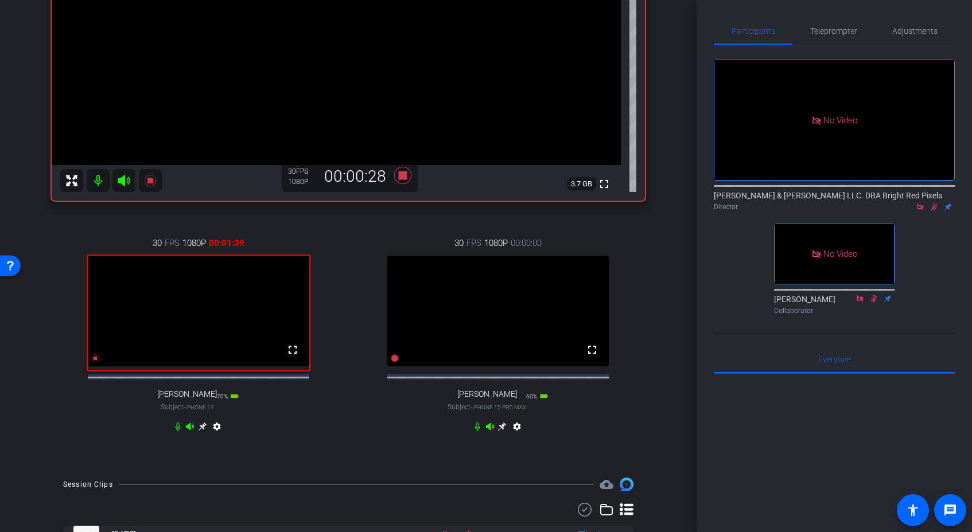
scroll to position [166, 0]
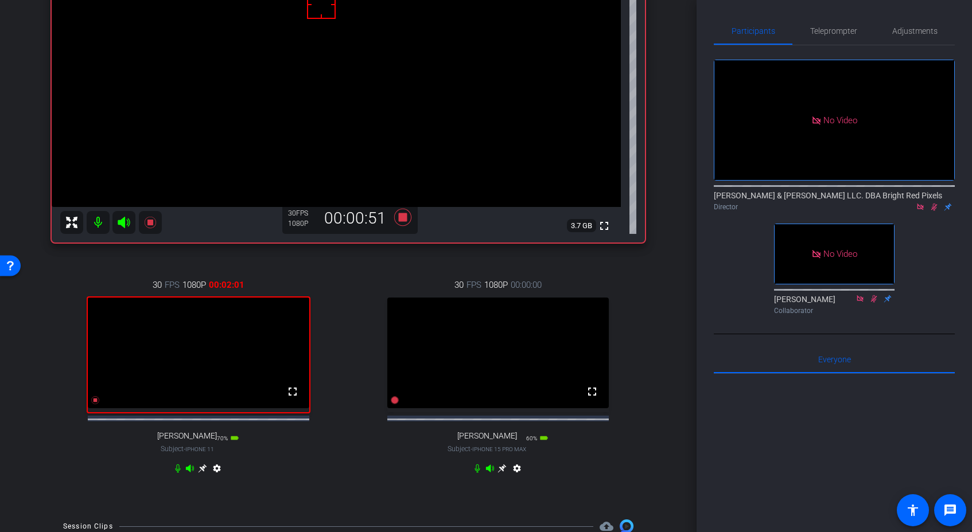
click at [344, 462] on div "30 FPS 1080P 00:02:01 fullscreen [PERSON_NAME] Subject - iPhone 11 70% battery_…" at bounding box center [199, 378] width 294 height 237
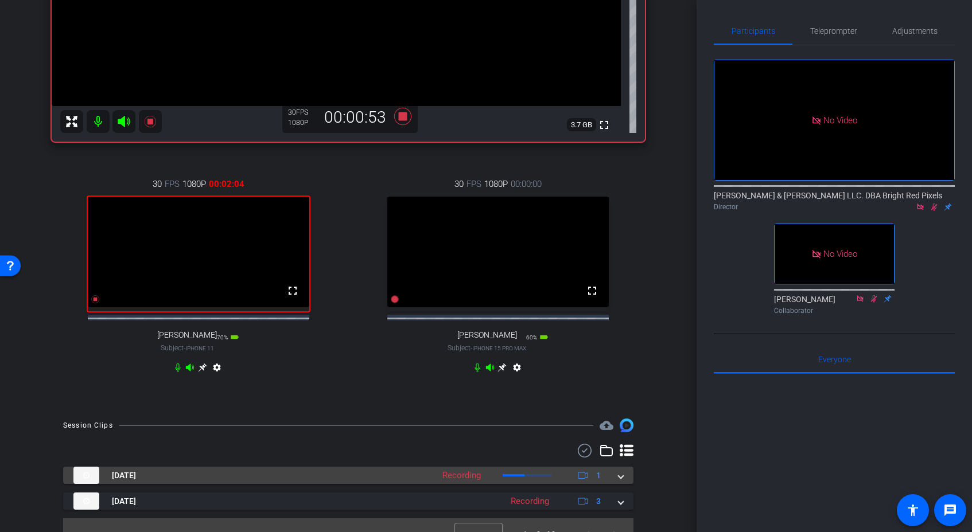
scroll to position [295, 0]
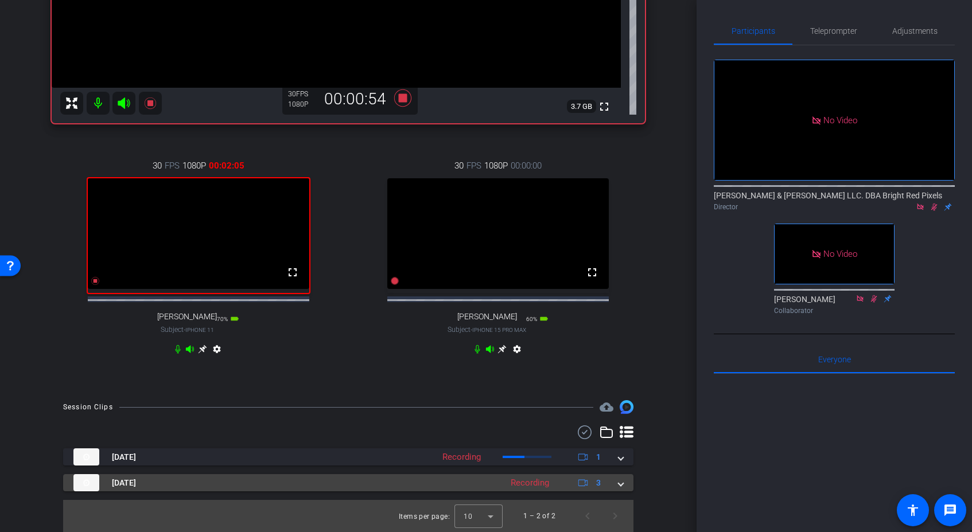
click at [632, 483] on mat-expansion-panel-header "[DATE] Recording 3" at bounding box center [348, 482] width 570 height 17
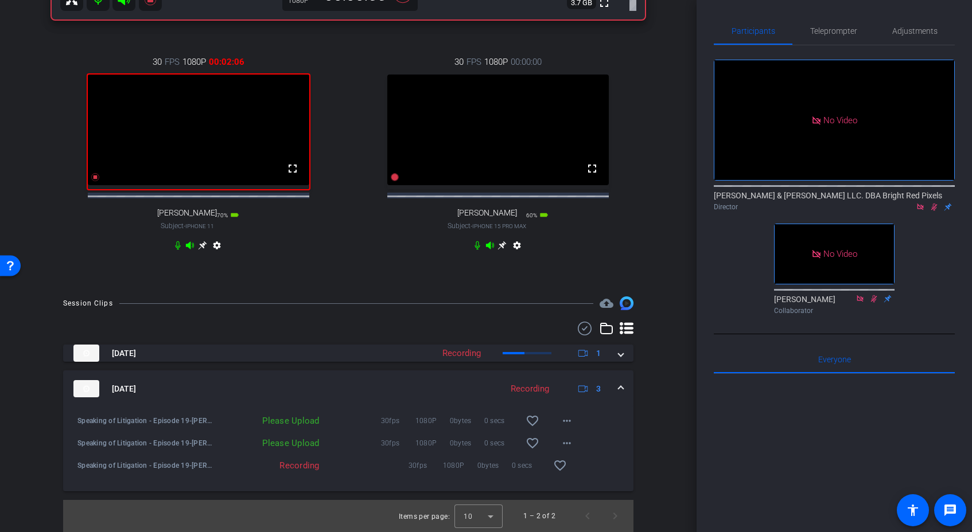
scroll to position [399, 0]
click at [573, 444] on mat-icon "more_horiz" at bounding box center [567, 444] width 14 height 14
click at [582, 465] on span "Upload" at bounding box center [585, 468] width 46 height 14
click at [570, 415] on mat-icon "more_horiz" at bounding box center [567, 421] width 14 height 14
click at [580, 443] on span "Upload" at bounding box center [585, 445] width 46 height 14
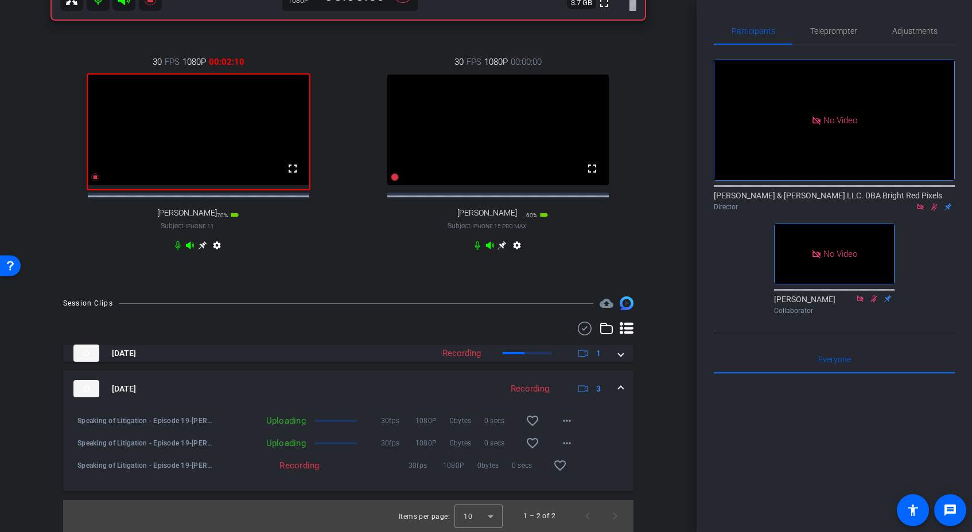
click at [679, 351] on div "arrow_back Speaking of Litigation - Episode 19 Back to project Send invite acco…" at bounding box center [348, 266] width 697 height 532
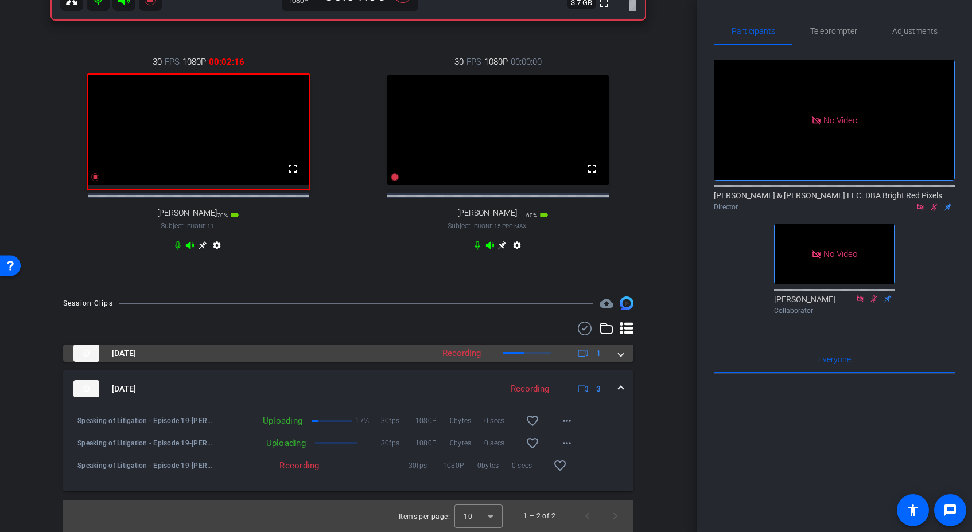
click at [622, 359] on span at bounding box center [621, 354] width 5 height 12
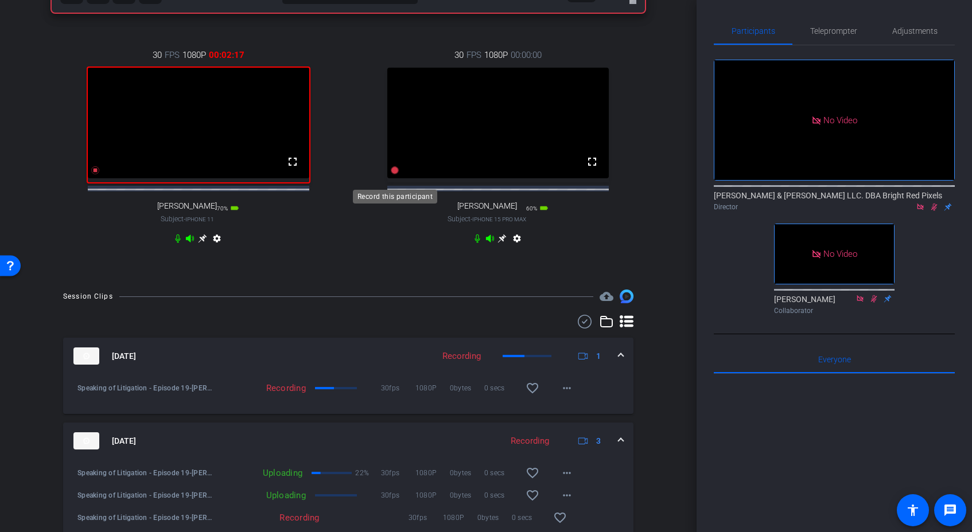
click at [394, 175] on icon at bounding box center [394, 170] width 9 height 9
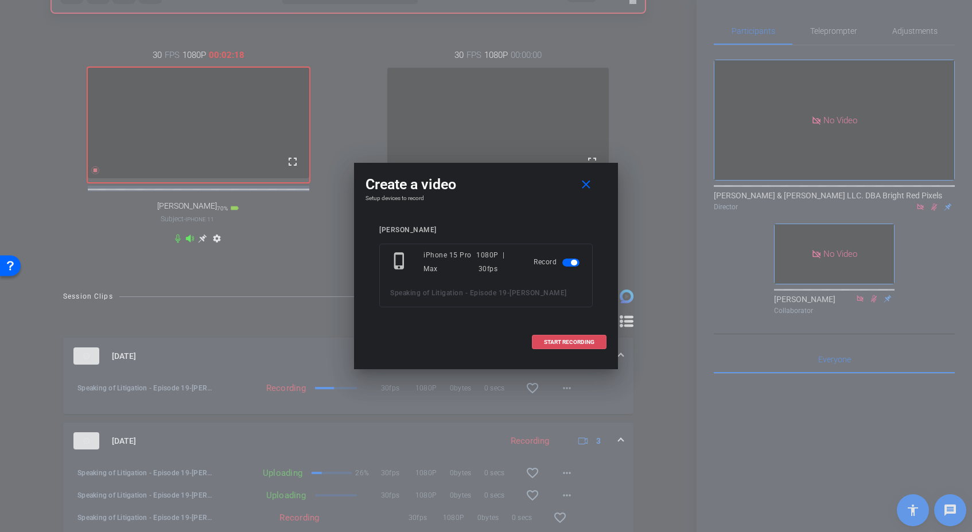
click at [588, 345] on span "START RECORDING" at bounding box center [569, 343] width 50 height 6
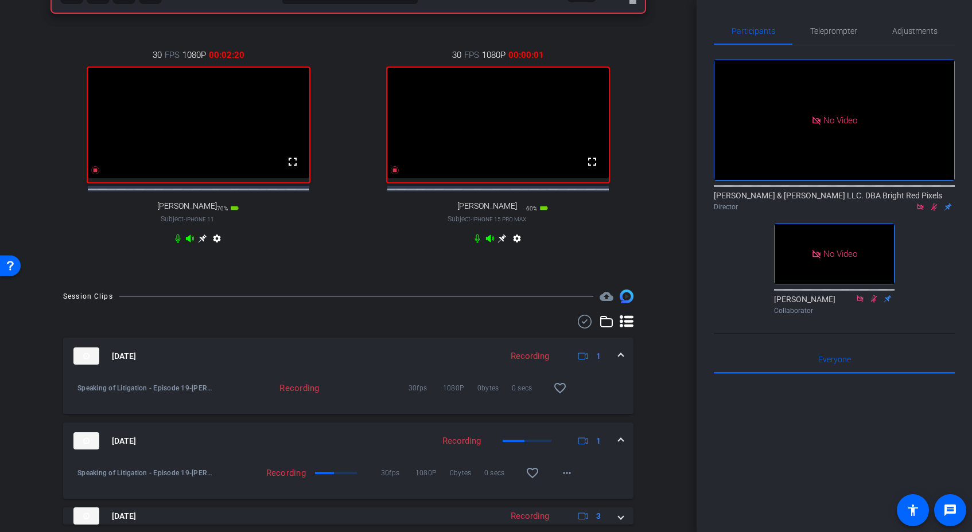
scroll to position [437, 0]
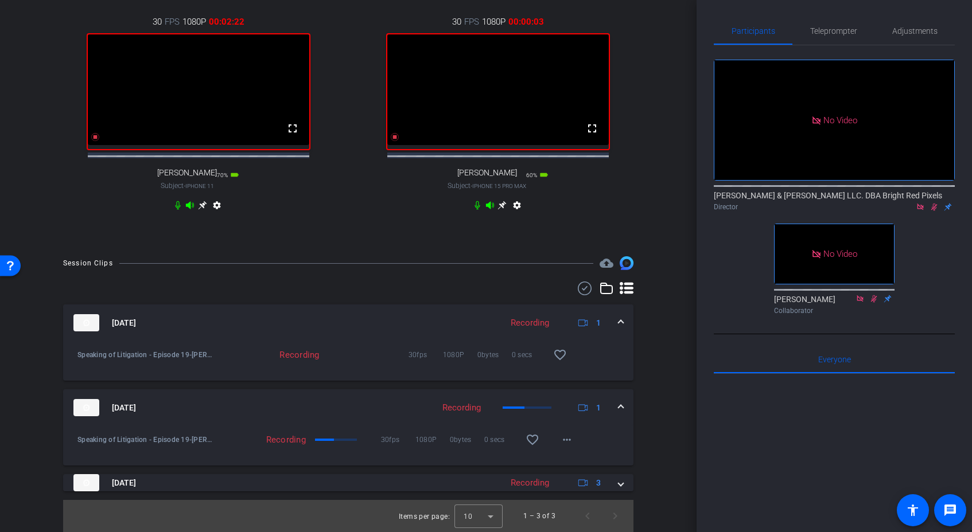
click at [406, 248] on div "arrow_back Speaking of Litigation - Episode 19 Back to project Send invite acco…" at bounding box center [348, 266] width 697 height 532
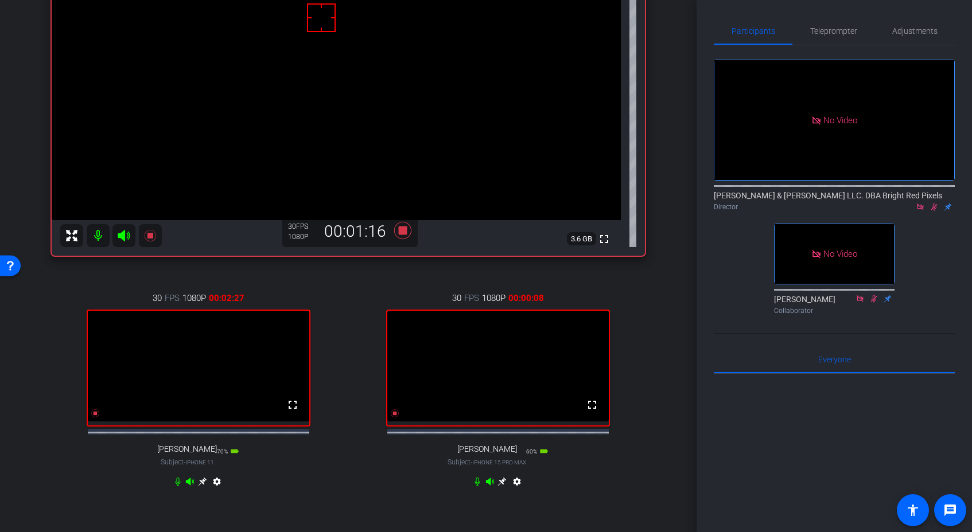
scroll to position [189, 0]
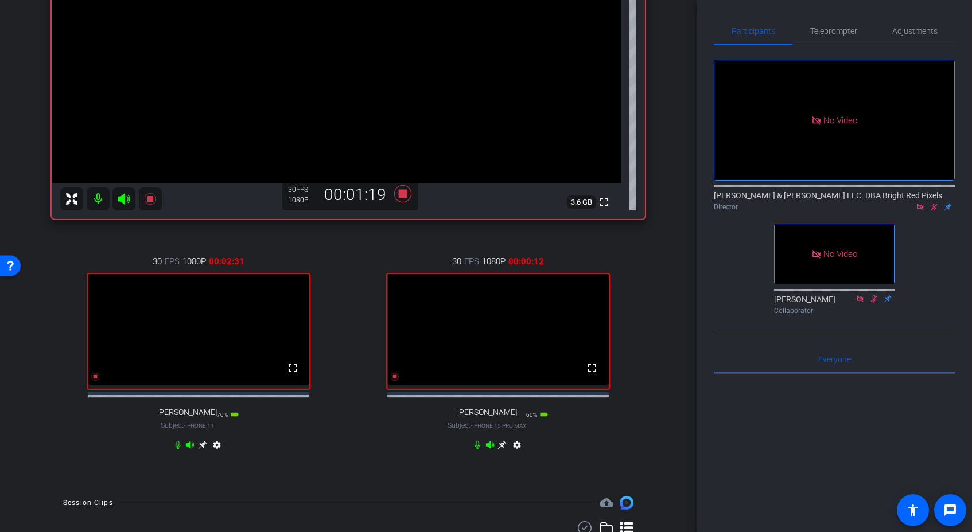
click at [337, 344] on div "30 FPS 1080P 00:02:31 fullscreen [PERSON_NAME] Subject - iPhone 11 70% battery_…" at bounding box center [199, 354] width 294 height 237
click at [333, 350] on div "30 FPS 1080P 00:02:42 fullscreen [PERSON_NAME] Subject - iPhone 11 70% battery_…" at bounding box center [199, 354] width 294 height 237
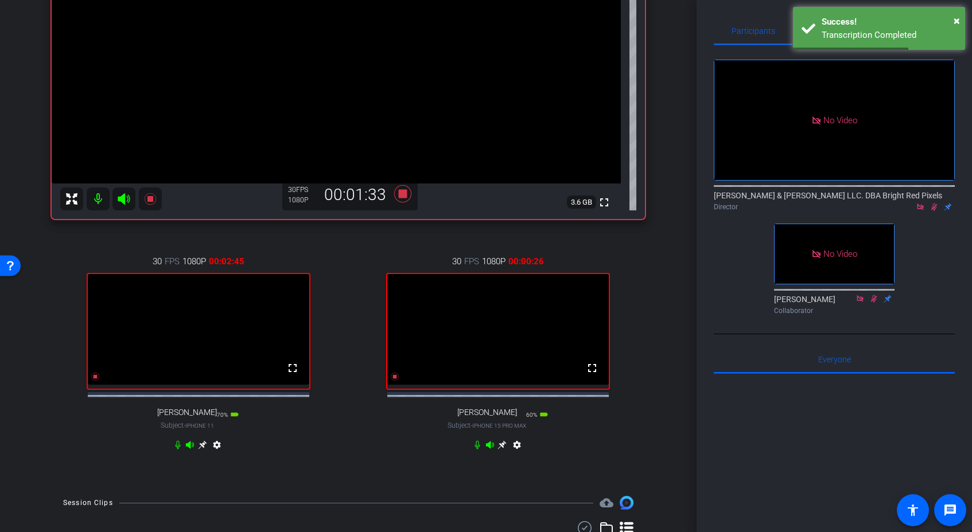
click at [333, 350] on div "30 FPS 1080P 00:02:45 fullscreen [PERSON_NAME] Subject - iPhone 11 70% battery_…" at bounding box center [199, 354] width 294 height 237
click at [336, 349] on div "30 FPS 1080P 00:02:46 fullscreen [PERSON_NAME] Subject - iPhone 11 70% battery_…" at bounding box center [199, 354] width 294 height 237
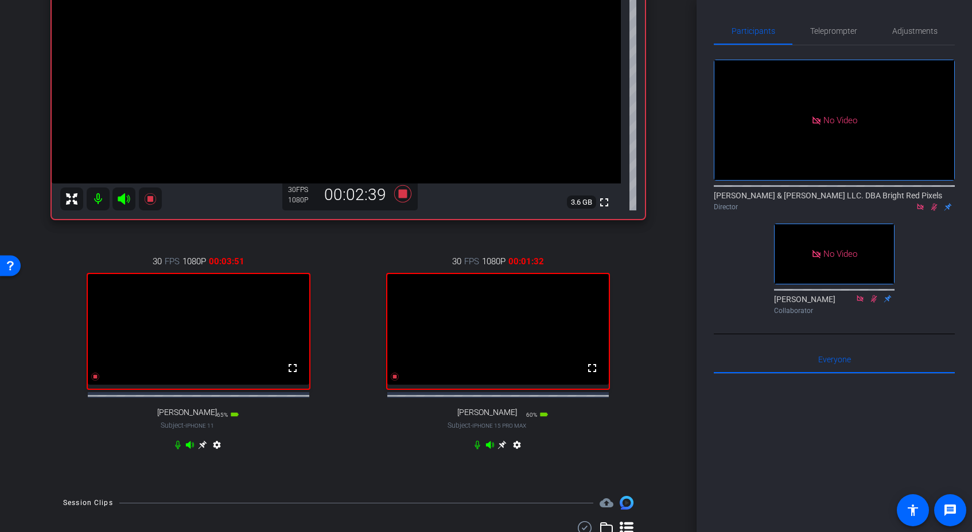
click at [657, 342] on div "[PERSON_NAME] iPad 9th Gen (WiFi+Cellular) info ROOM ID: 923100344 100% battery…" at bounding box center [348, 172] width 639 height 625
click at [351, 415] on div "30 FPS 1080P 00:03:54 fullscreen [PERSON_NAME] Subject - iPhone 11 65% battery_…" at bounding box center [348, 354] width 593 height 237
click at [397, 382] on icon at bounding box center [394, 376] width 9 height 9
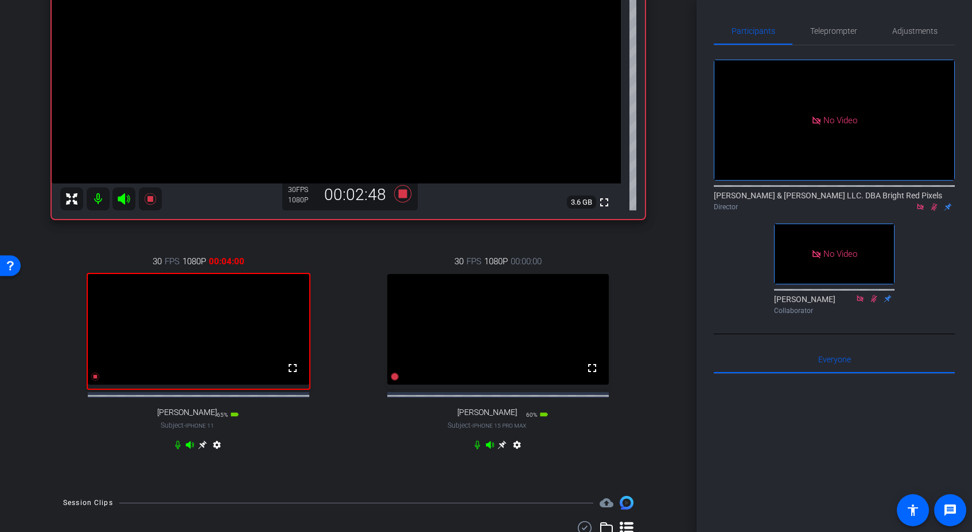
click at [352, 386] on div "30 FPS 1080P 00:00:00 fullscreen [PERSON_NAME] Subject - iPhone 15 Pro Max 60% …" at bounding box center [499, 354] width 294 height 237
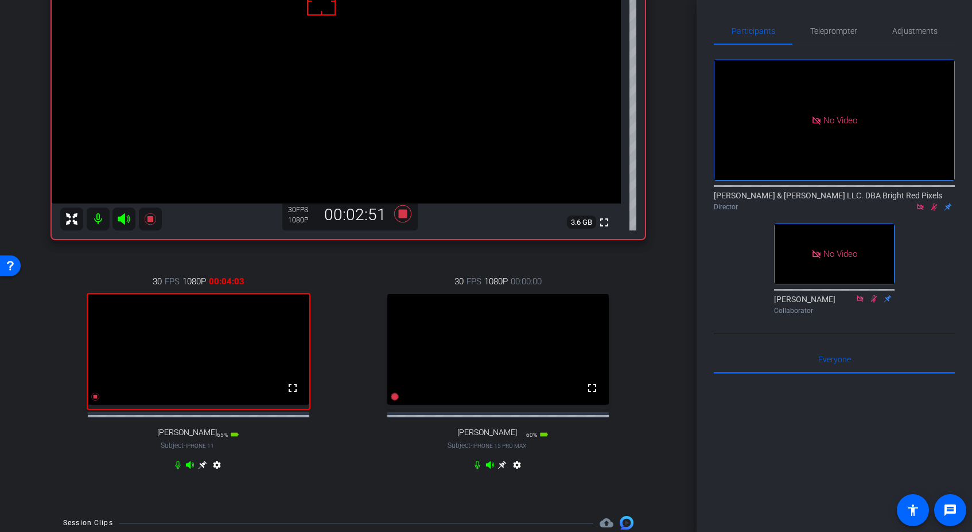
scroll to position [439, 0]
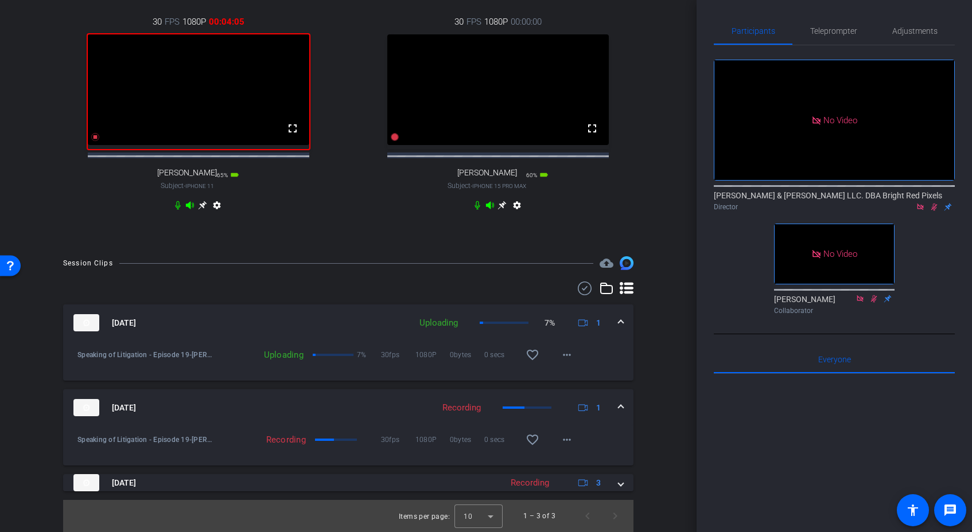
drag, startPoint x: 614, startPoint y: 483, endPoint x: 637, endPoint y: 474, distance: 24.3
click at [614, 483] on div "[DATE] Recording 3" at bounding box center [345, 482] width 545 height 17
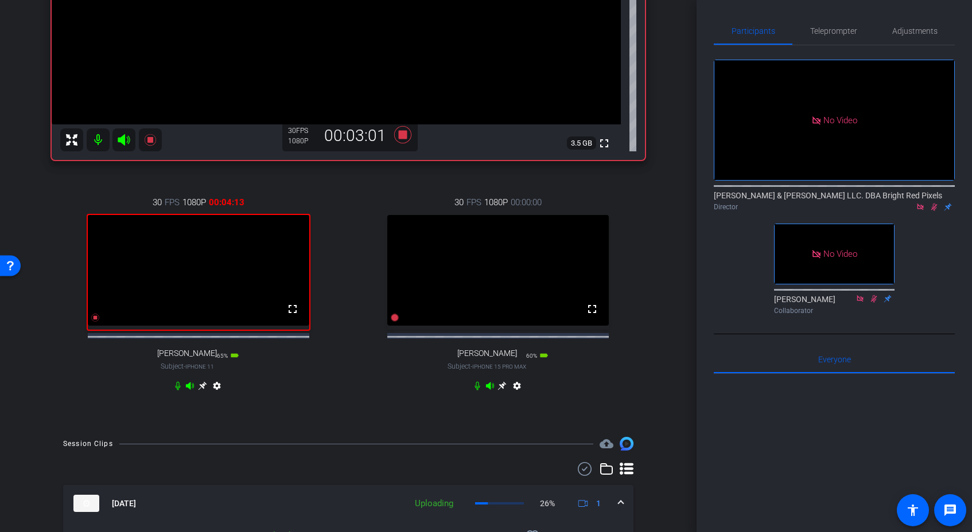
scroll to position [186, 0]
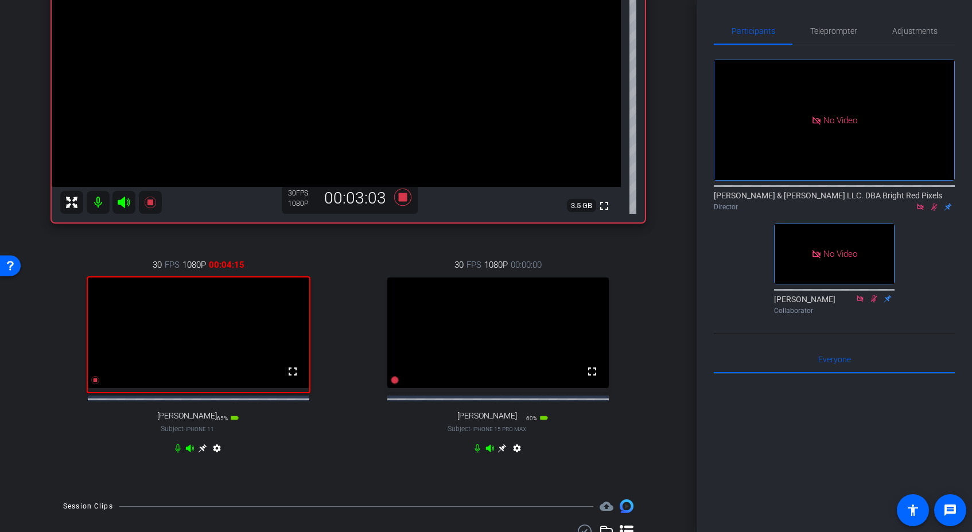
click at [202, 453] on icon at bounding box center [202, 448] width 9 height 9
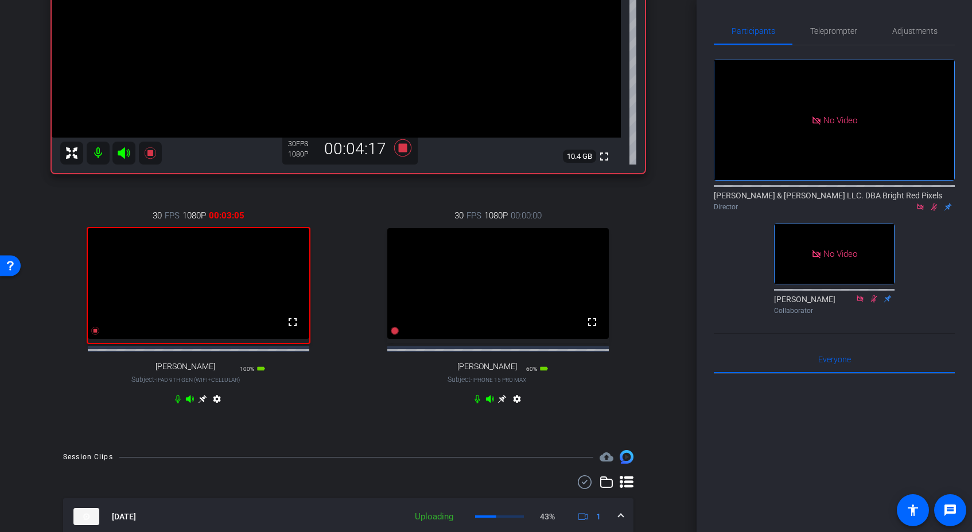
scroll to position [279, 0]
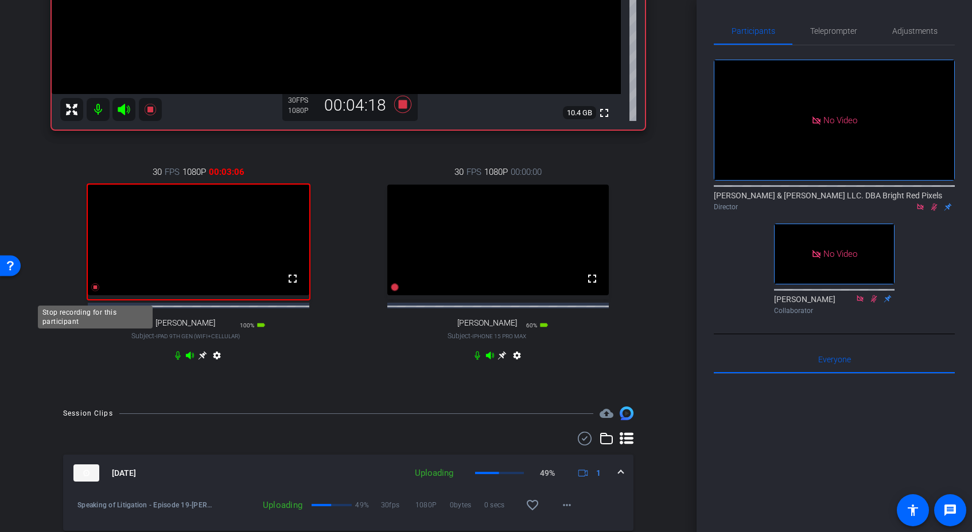
click at [96, 291] on icon at bounding box center [95, 287] width 8 height 8
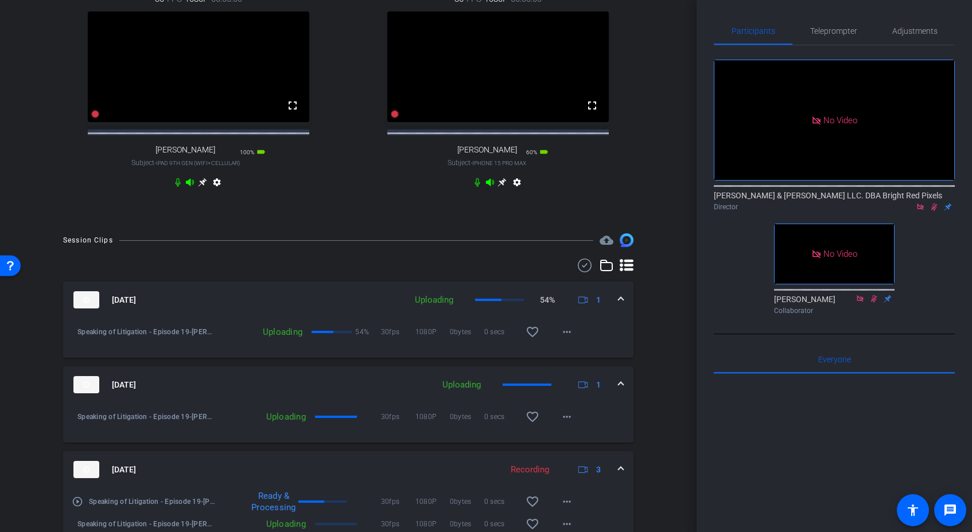
scroll to position [387, 0]
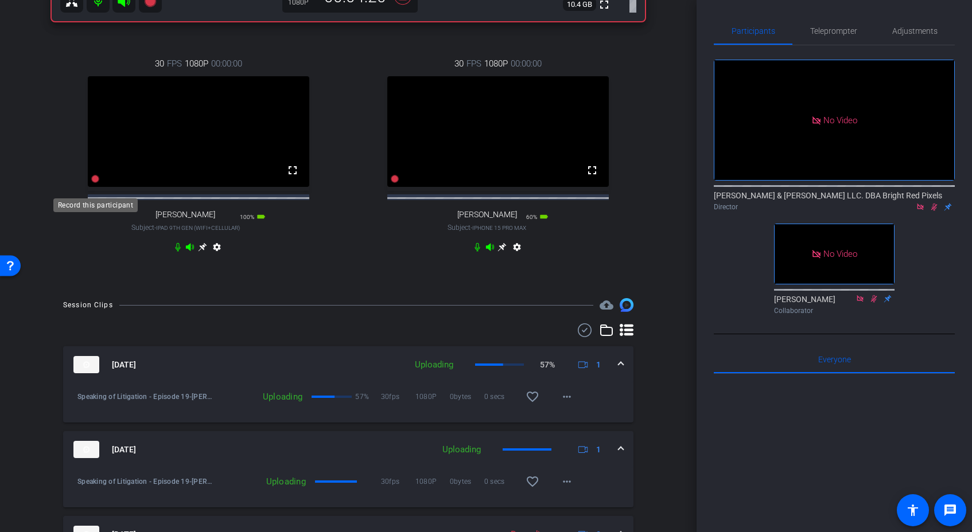
click at [96, 183] on icon at bounding box center [95, 179] width 8 height 8
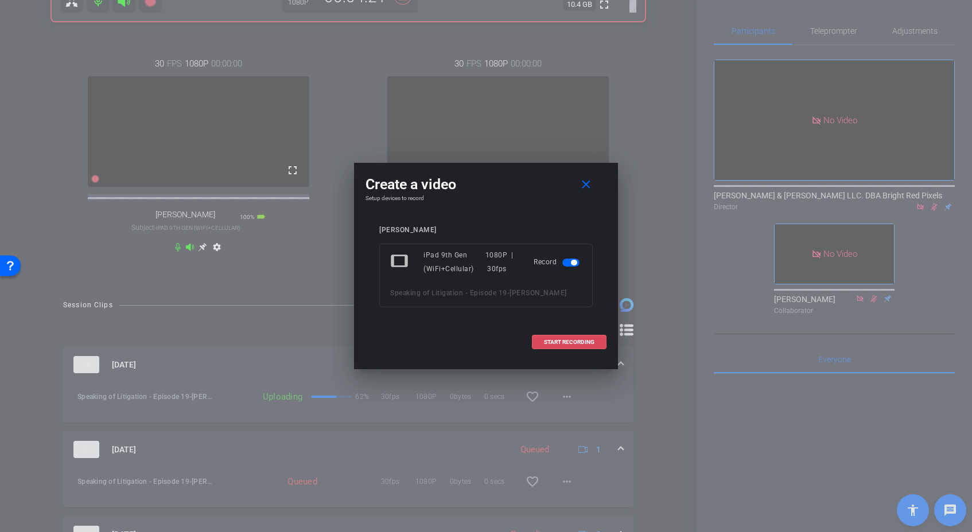
drag, startPoint x: 570, startPoint y: 345, endPoint x: 487, endPoint y: 245, distance: 130.0
click at [569, 345] on button "START RECORDING" at bounding box center [569, 342] width 75 height 14
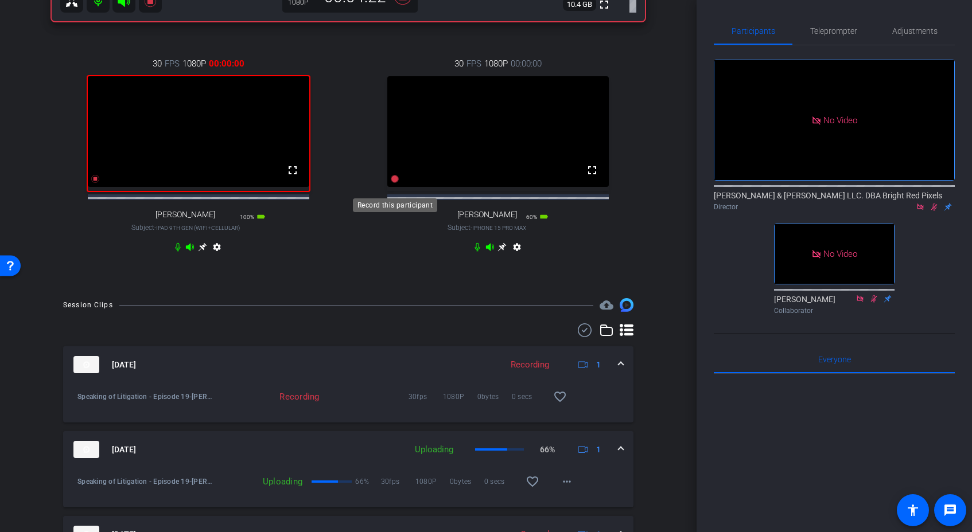
click at [393, 183] on icon at bounding box center [395, 179] width 8 height 8
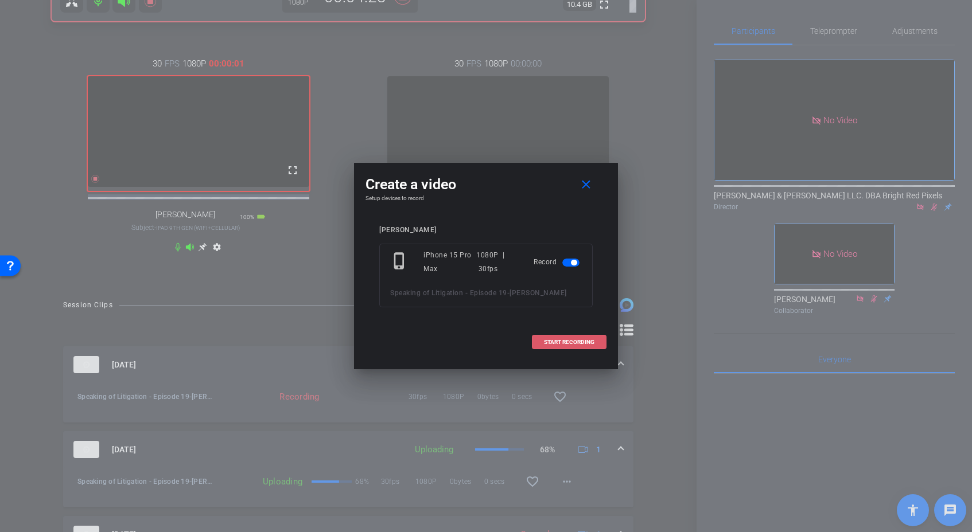
click at [582, 343] on span "START RECORDING" at bounding box center [569, 343] width 50 height 6
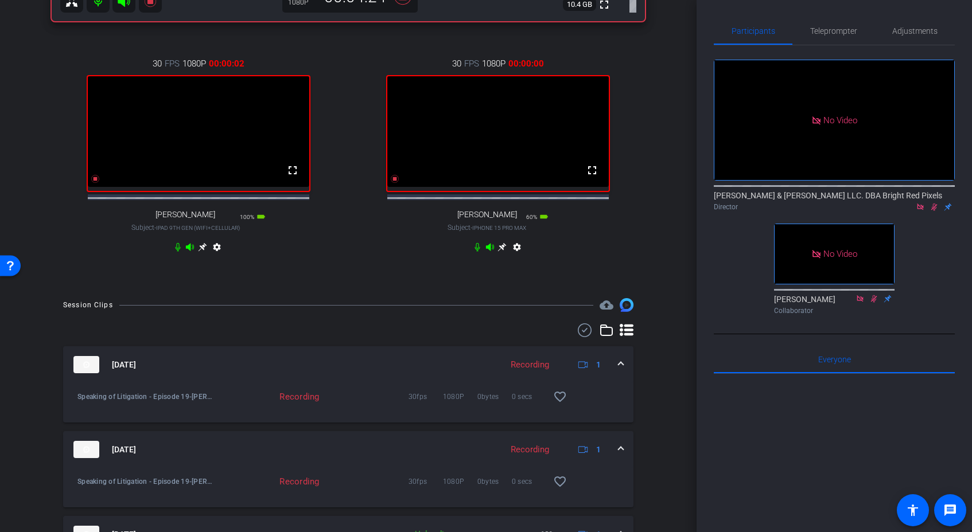
drag, startPoint x: 635, startPoint y: 174, endPoint x: 651, endPoint y: 174, distance: 16.6
click at [635, 174] on div "30 FPS 1080P 00:00:00 fullscreen [PERSON_NAME] Subject - iPhone 15 Pro Max 60% …" at bounding box center [499, 156] width 294 height 237
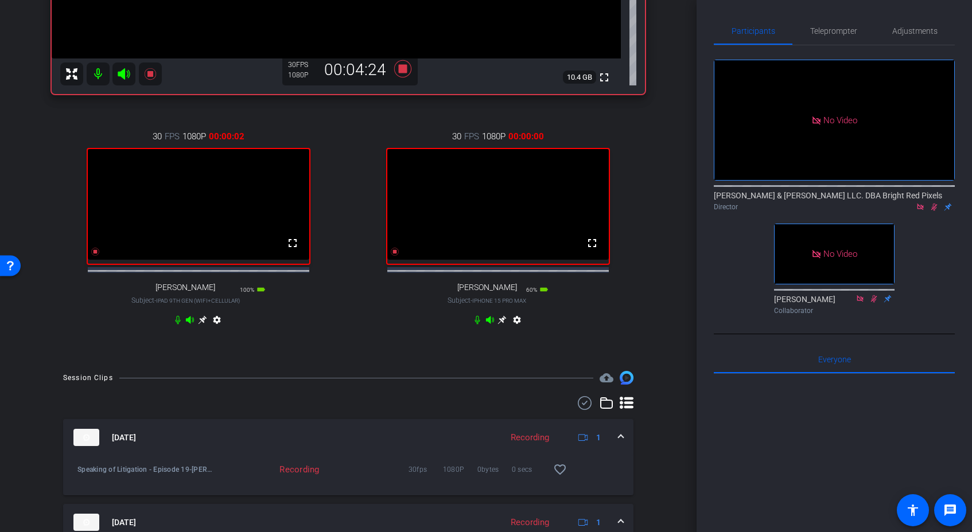
scroll to position [277, 0]
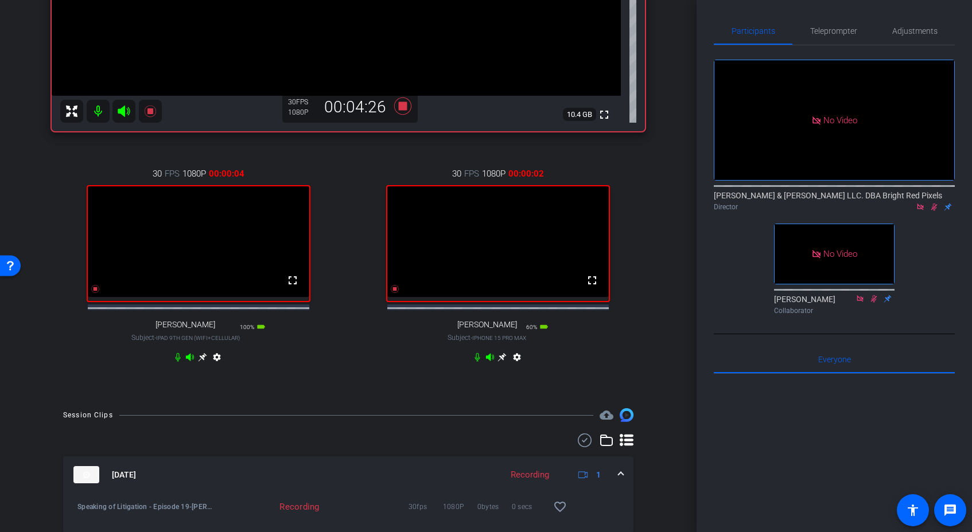
click at [659, 225] on div "[PERSON_NAME] iPhone 11 info ROOM ID: 923100344 65% battery_std fullscreen sett…" at bounding box center [348, 84] width 639 height 625
click at [659, 224] on div "[PERSON_NAME] iPhone 11 info ROOM ID: 923100344 65% battery_std fullscreen sett…" at bounding box center [348, 84] width 639 height 625
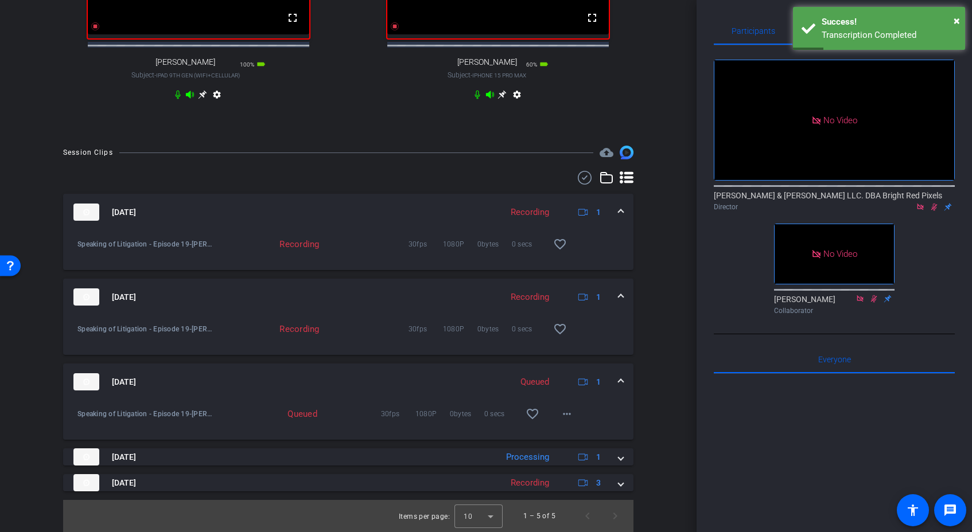
scroll to position [548, 0]
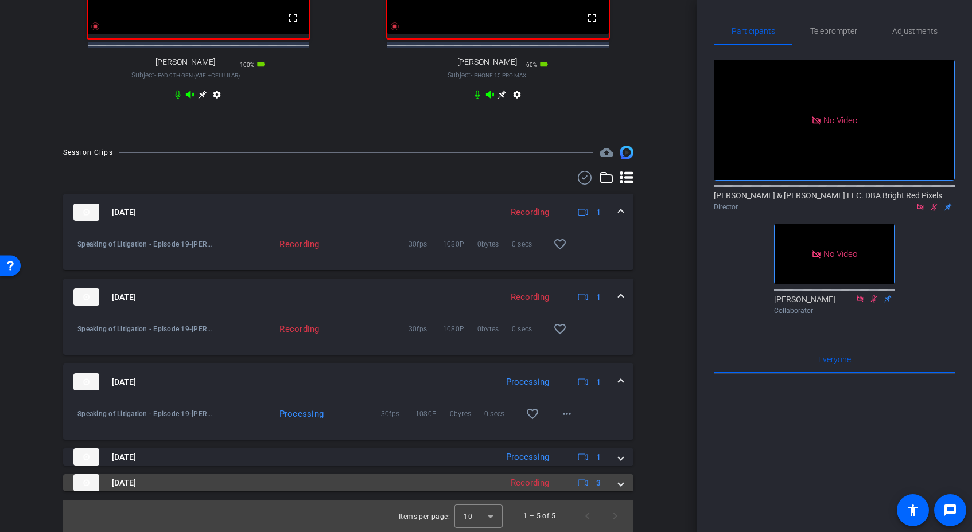
click at [621, 492] on openreel-recordings-list-clip "[DATE] Recording 1 Speaking of Litigation - Episode 19-[PERSON_NAME]-2025-08-11…" at bounding box center [348, 363] width 570 height 339
click at [619, 480] on span at bounding box center [621, 483] width 5 height 12
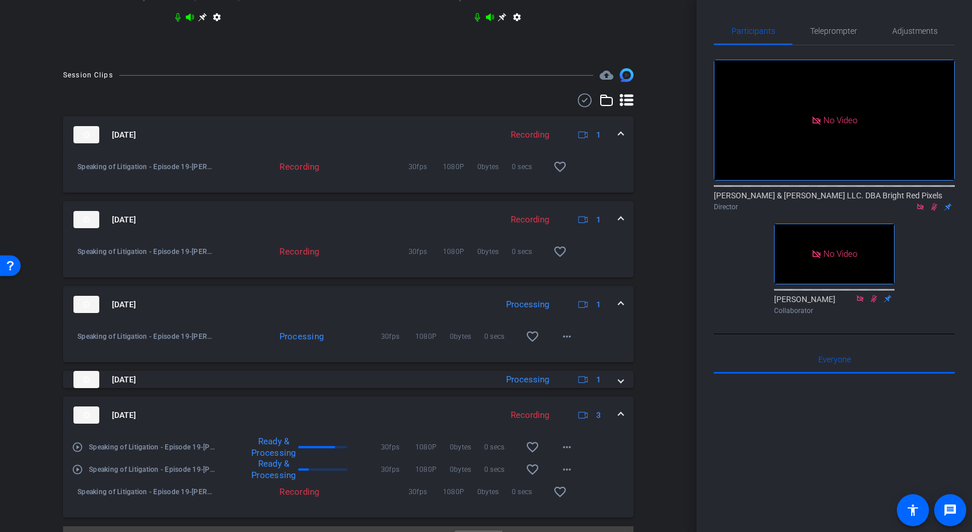
scroll to position [652, 0]
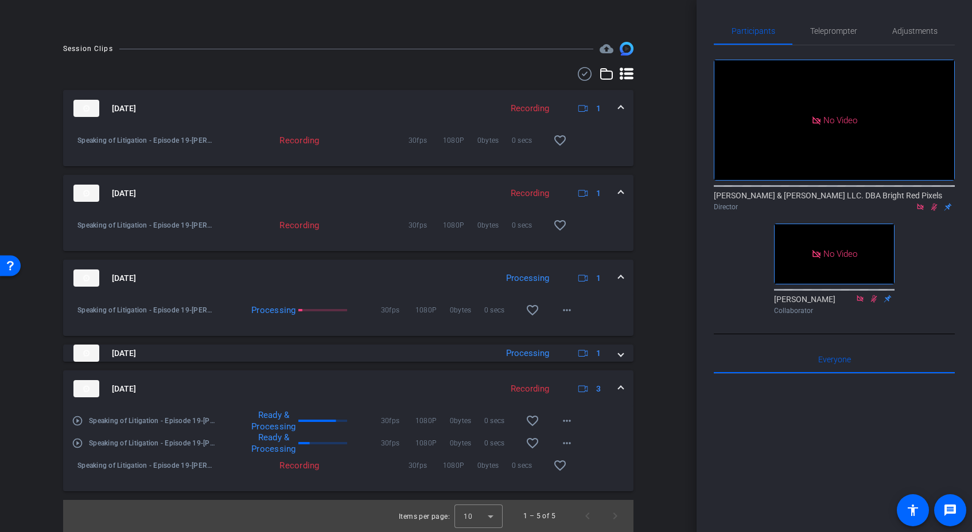
click at [620, 392] on span at bounding box center [621, 389] width 5 height 12
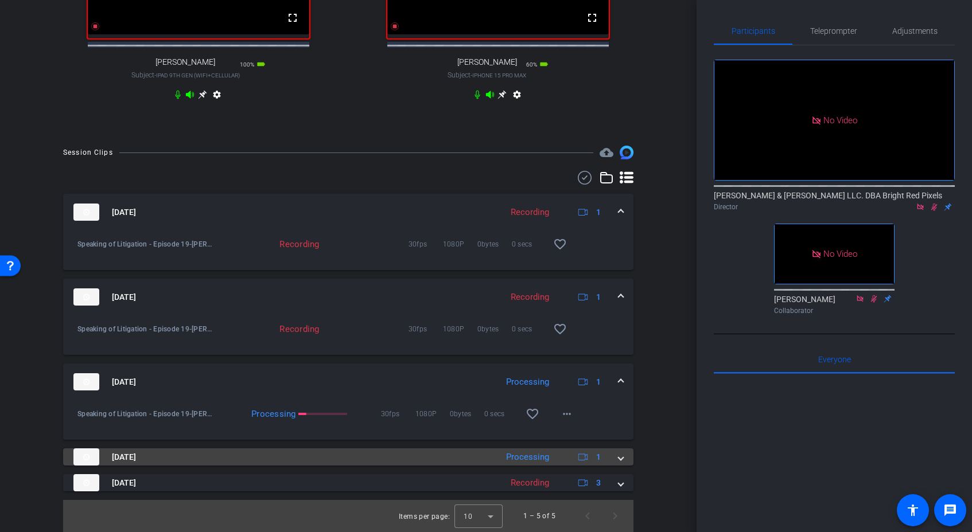
click at [617, 460] on div "[DATE] Processing 1" at bounding box center [345, 457] width 545 height 17
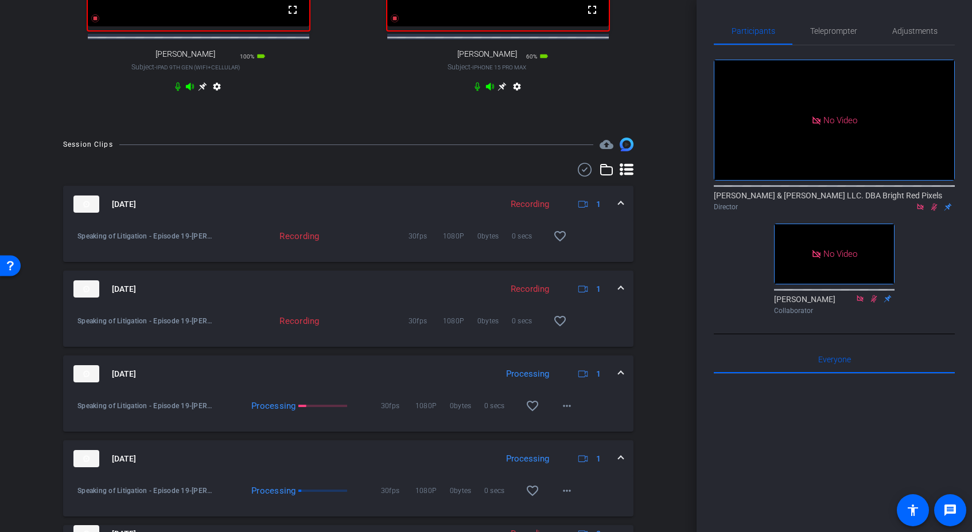
scroll to position [607, 0]
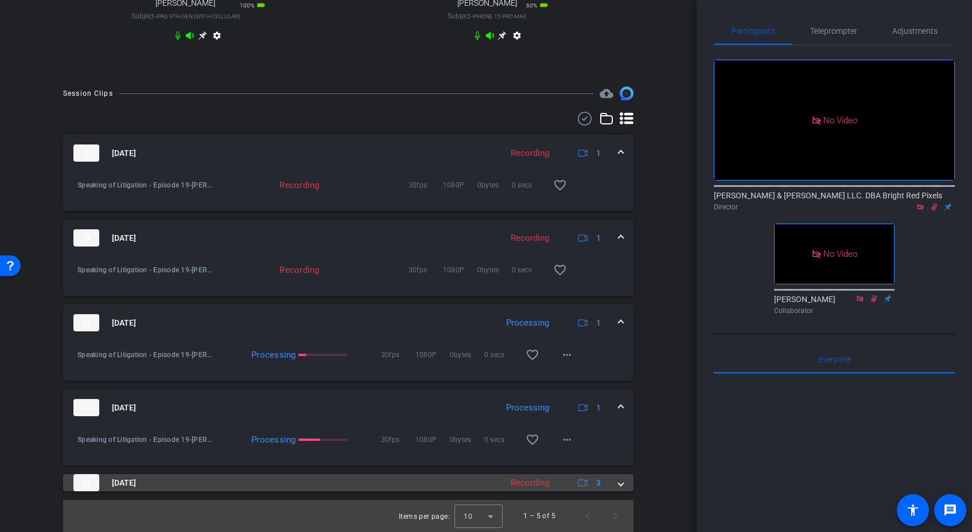
click at [621, 491] on mat-expansion-panel-header "[DATE] Recording 3" at bounding box center [348, 482] width 570 height 17
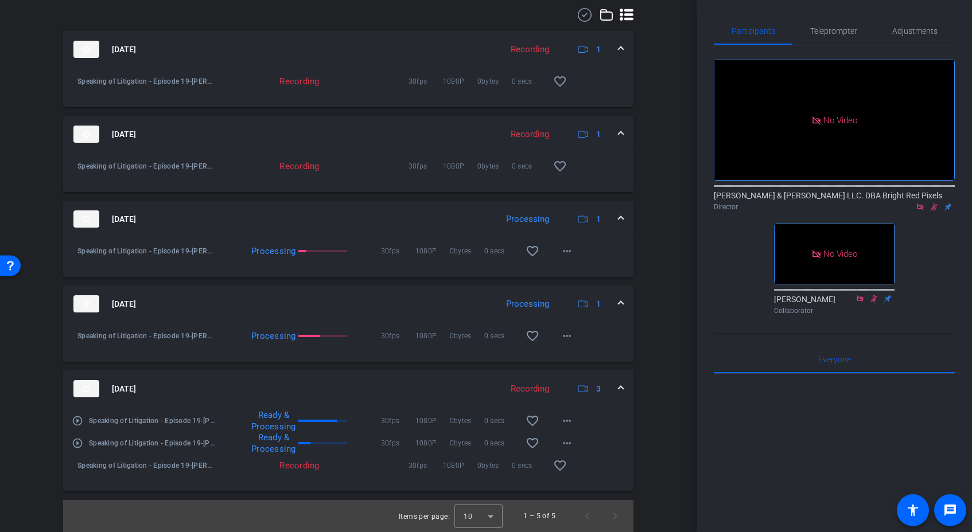
scroll to position [711, 0]
click at [621, 389] on span at bounding box center [621, 389] width 5 height 12
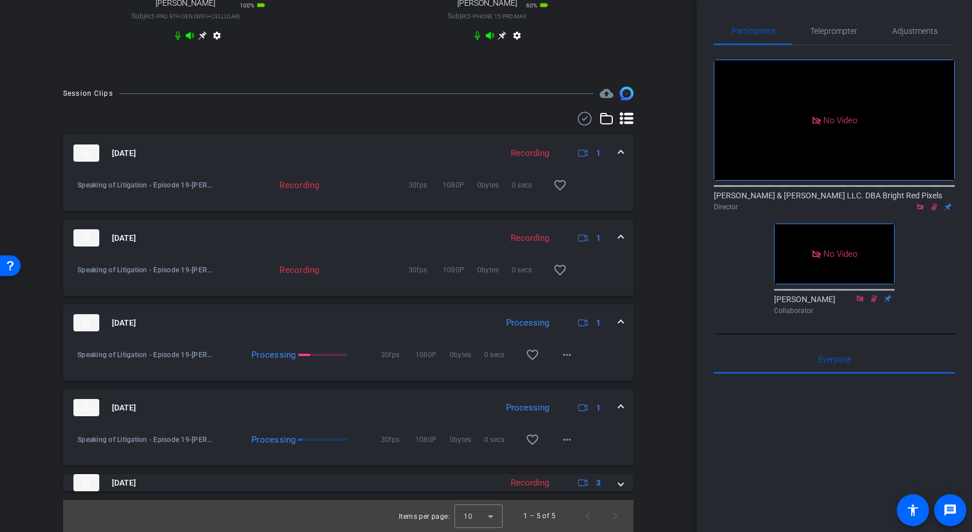
scroll to position [607, 0]
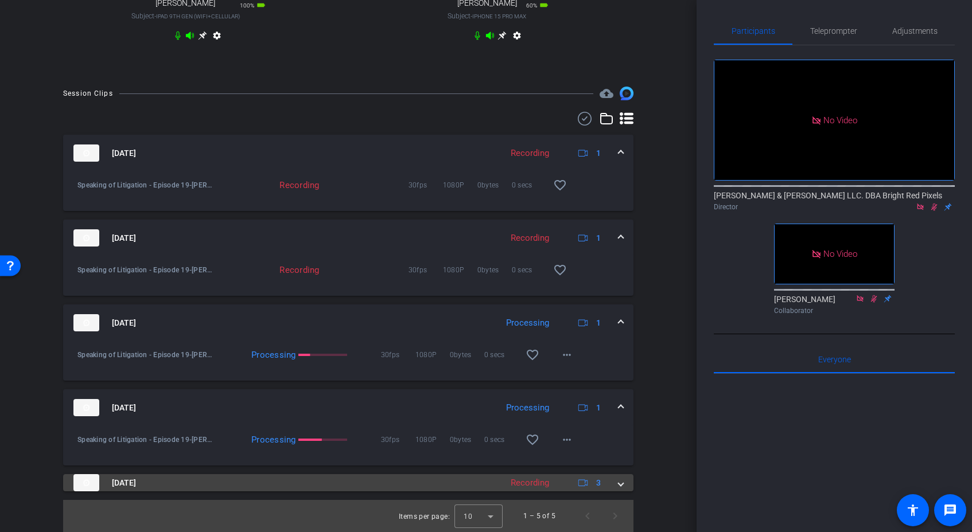
click at [620, 485] on span at bounding box center [621, 483] width 5 height 12
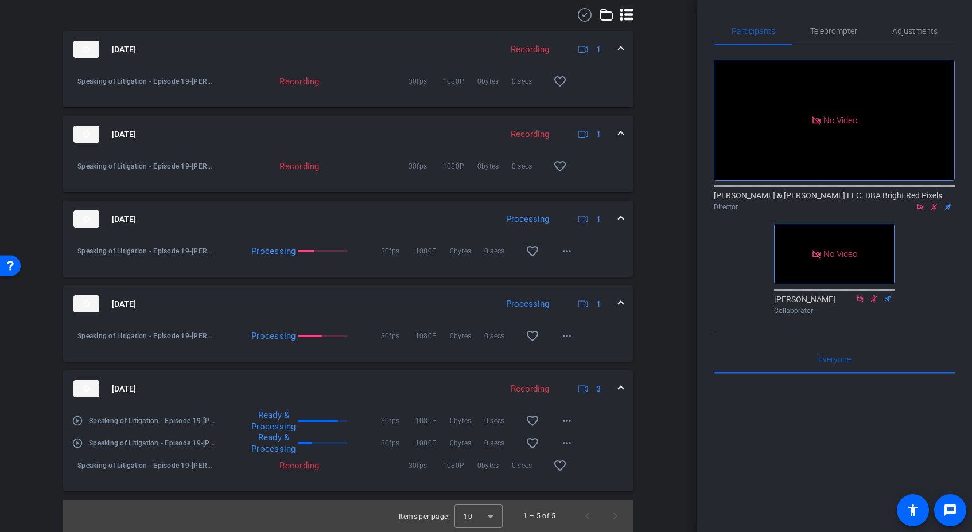
click at [620, 395] on span at bounding box center [621, 389] width 5 height 12
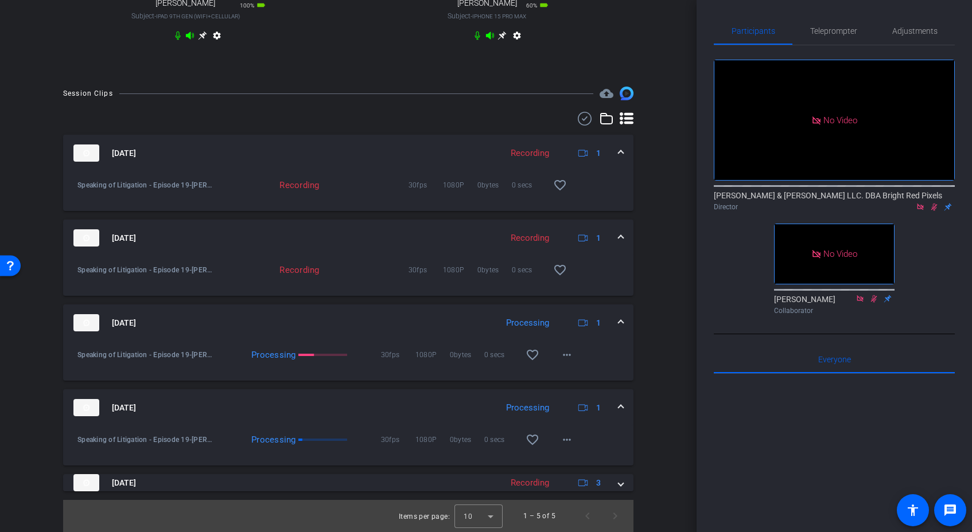
click at [617, 410] on div "[DATE] Processing 1" at bounding box center [345, 407] width 545 height 17
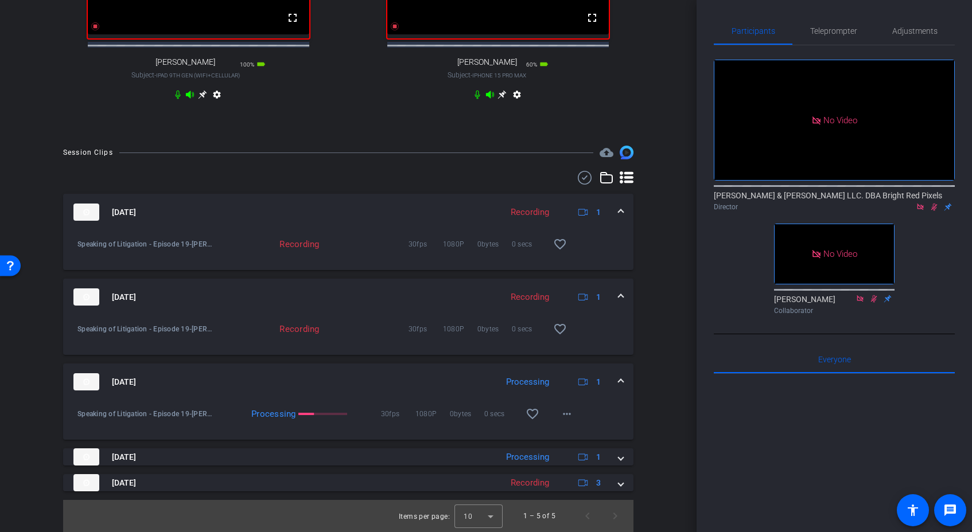
click at [612, 387] on div "[DATE] Processing 1" at bounding box center [345, 382] width 545 height 17
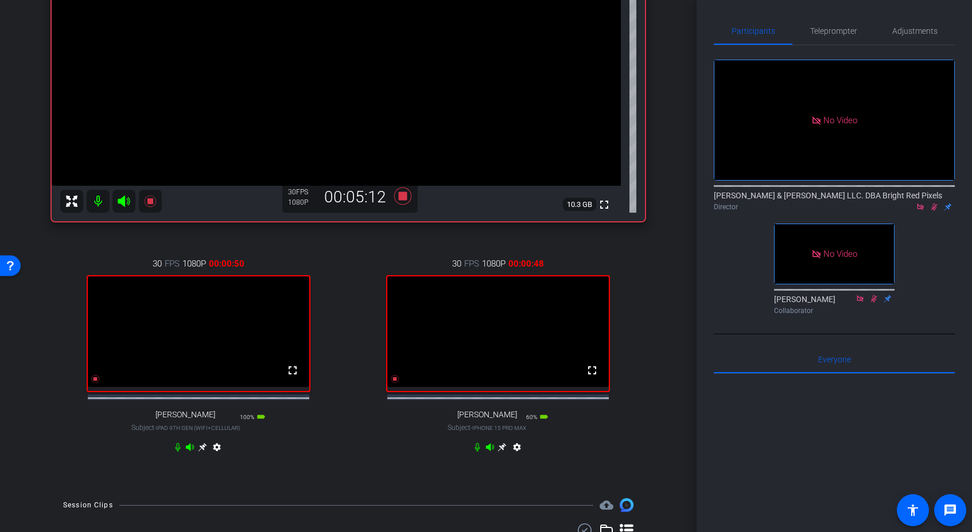
scroll to position [199, 0]
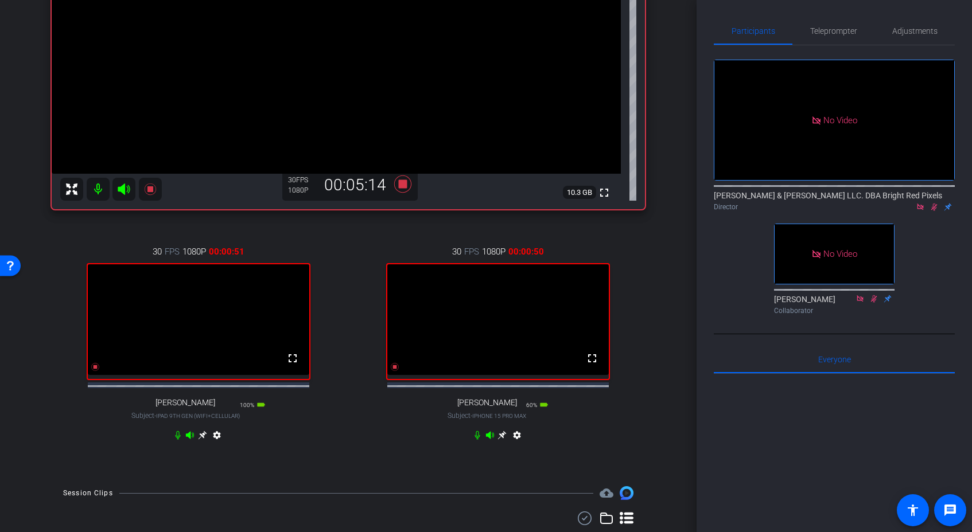
click at [661, 388] on div "[PERSON_NAME] iPhone 11 info ROOM ID: 923100344 65% battery_std fullscreen sett…" at bounding box center [348, 162] width 639 height 625
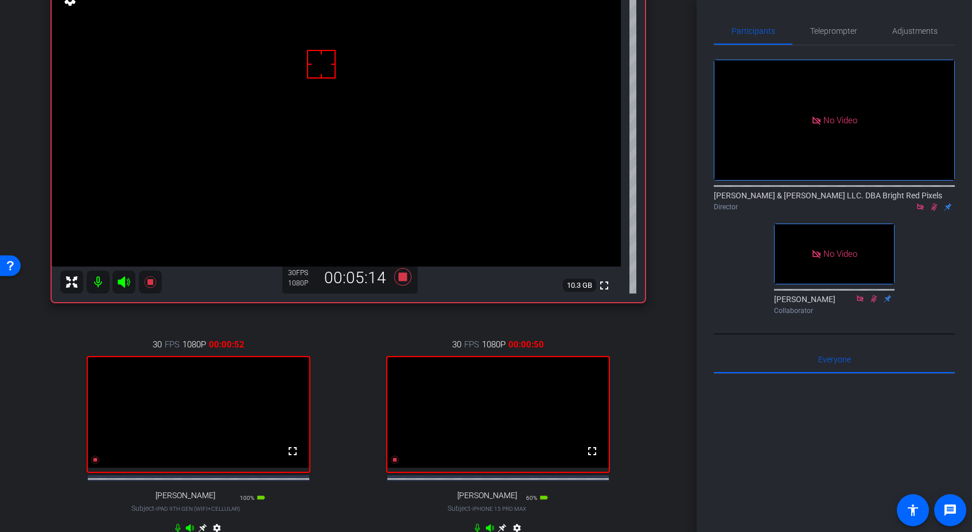
scroll to position [43, 0]
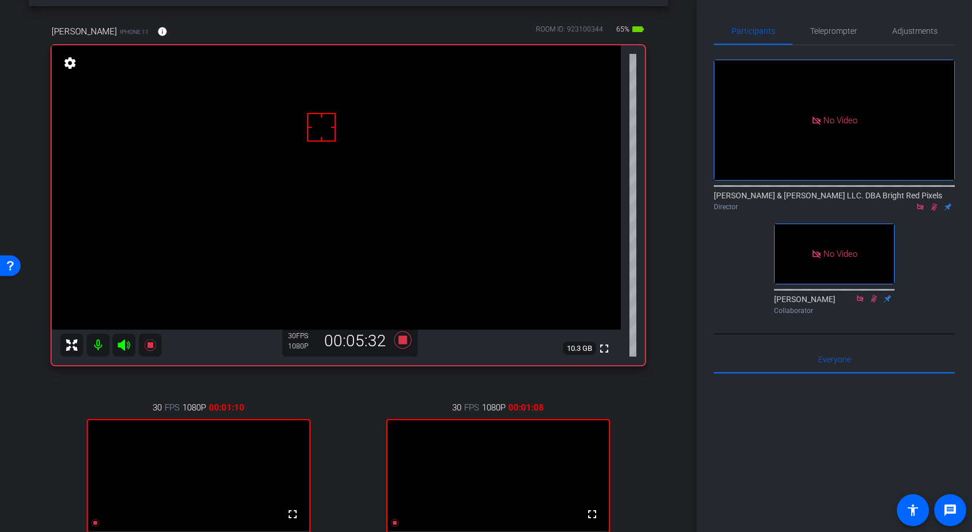
click at [664, 426] on div "[PERSON_NAME] iPhone 11 info ROOM ID: 923100344 65% battery_std fullscreen sett…" at bounding box center [348, 318] width 639 height 625
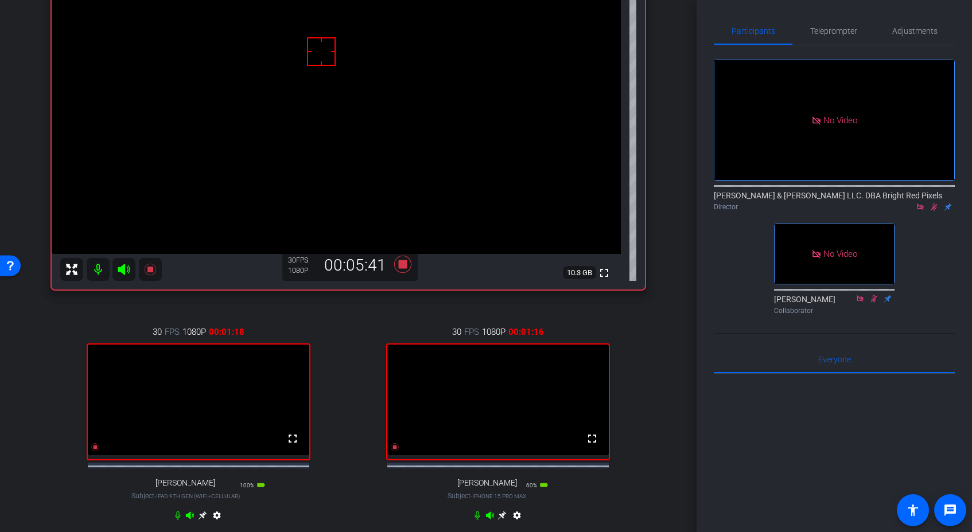
scroll to position [165, 0]
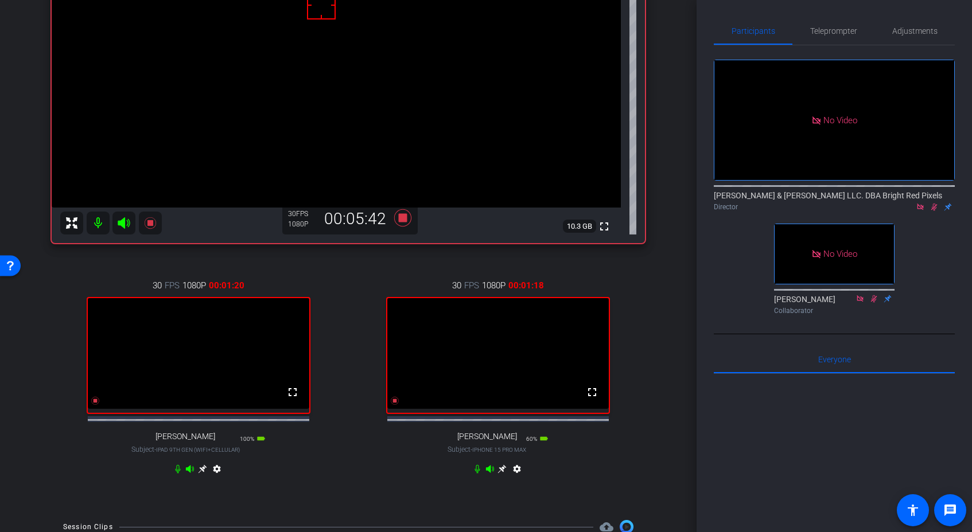
click at [207, 474] on icon at bounding box center [202, 469] width 9 height 9
click at [99, 405] on icon at bounding box center [95, 401] width 8 height 8
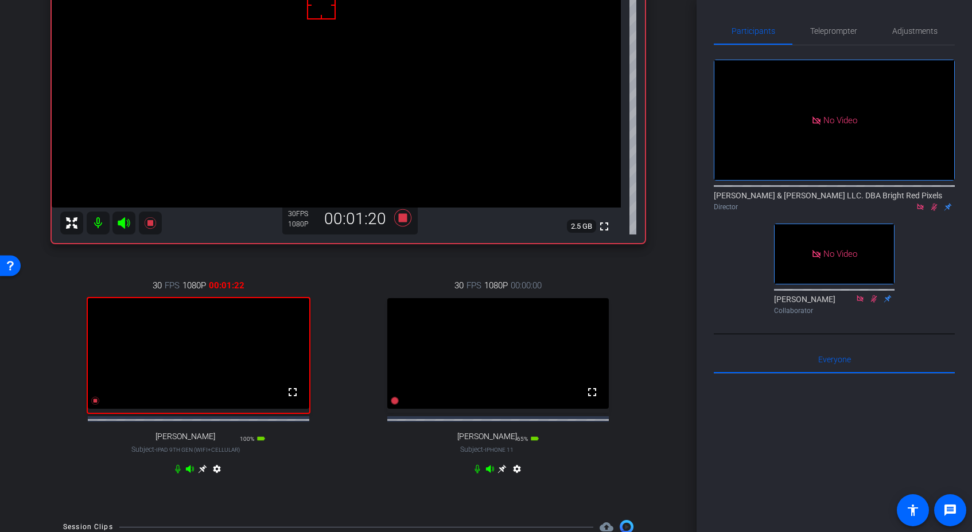
scroll to position [491, 0]
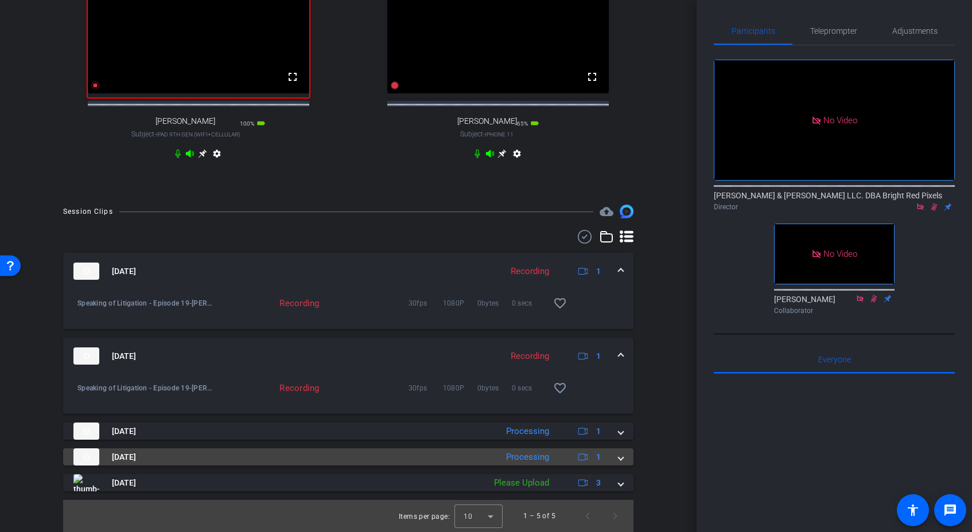
drag, startPoint x: 619, startPoint y: 482, endPoint x: 543, endPoint y: 458, distance: 79.3
click at [619, 481] on span at bounding box center [621, 483] width 5 height 12
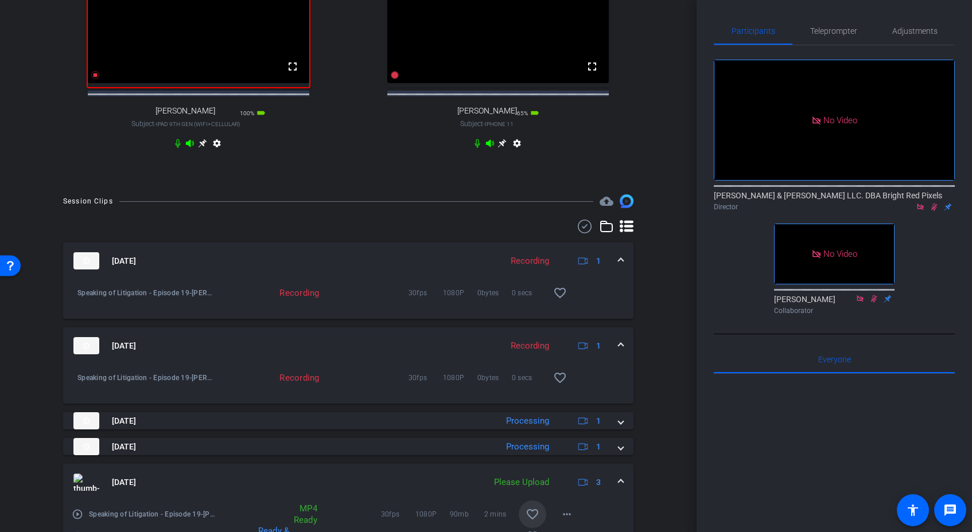
scroll to position [595, 0]
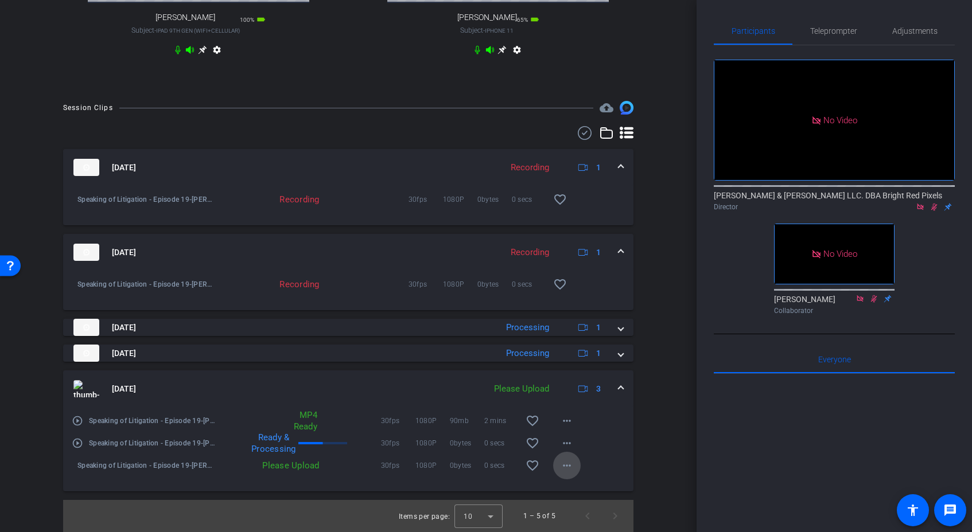
click at [558, 465] on span at bounding box center [567, 466] width 28 height 28
click at [576, 483] on span "Upload" at bounding box center [585, 490] width 46 height 14
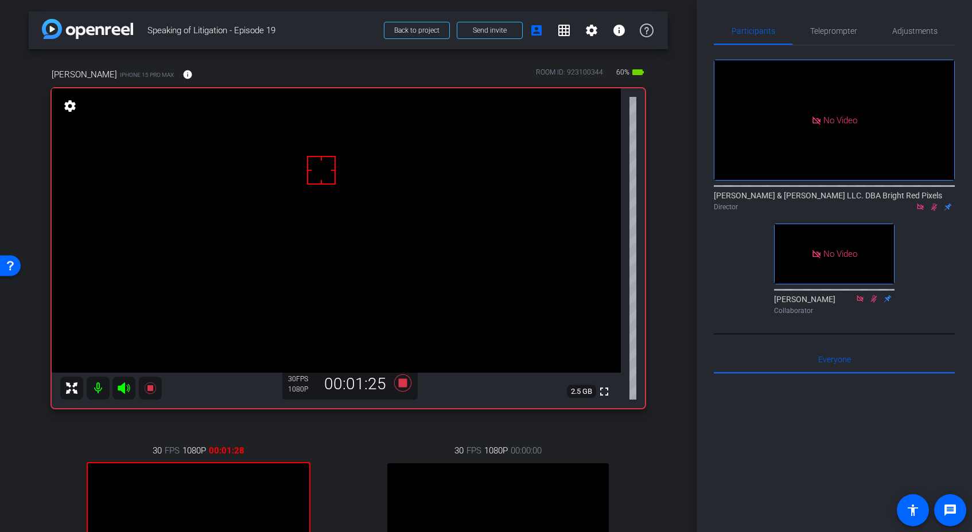
scroll to position [190, 0]
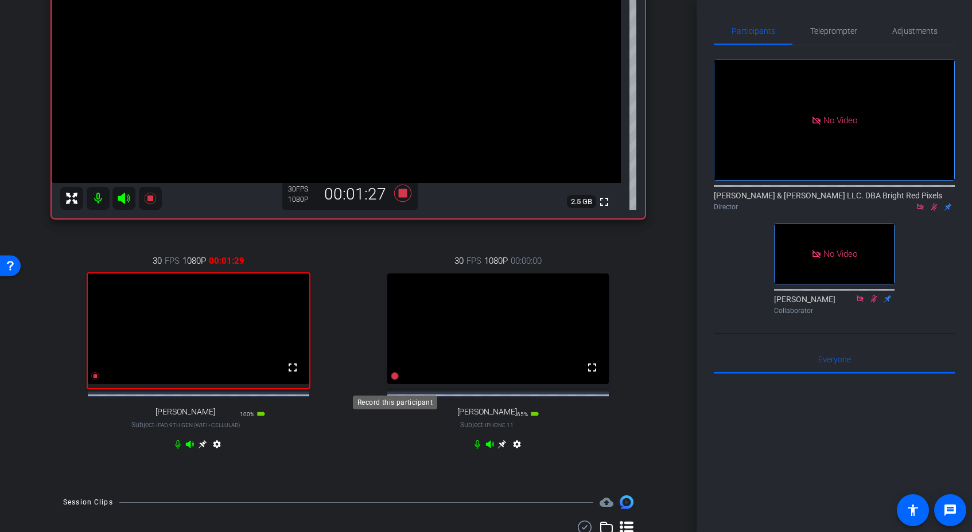
click at [396, 380] on icon at bounding box center [395, 376] width 8 height 8
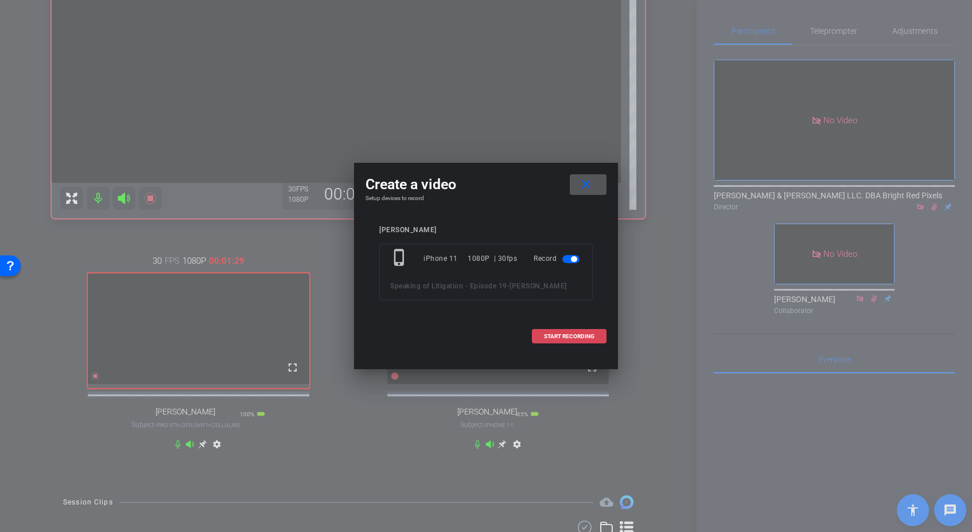
click at [552, 336] on span "START RECORDING" at bounding box center [569, 337] width 50 height 6
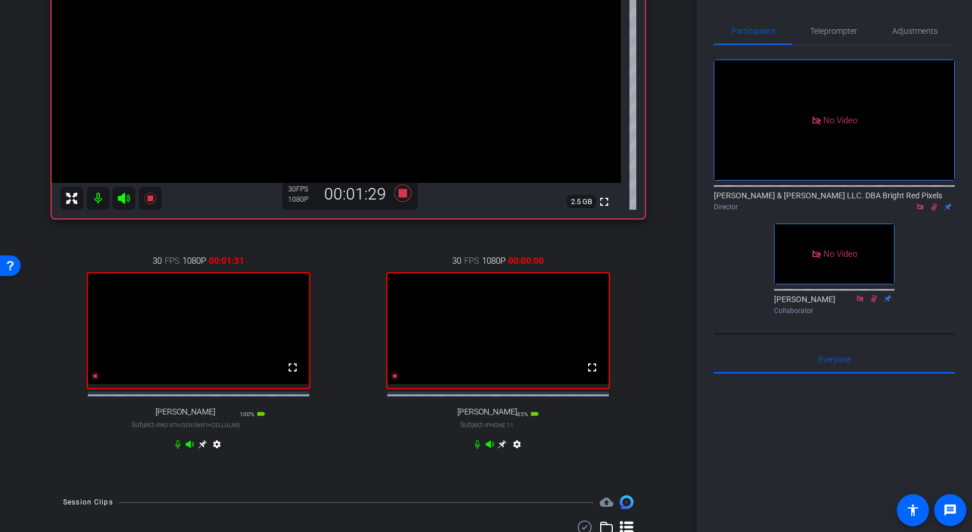
click at [358, 434] on div "30 FPS 1080P 00:00:00 fullscreen [PERSON_NAME] Subject - iPhone 11 65% battery_…" at bounding box center [499, 354] width 294 height 237
click at [364, 431] on div "30 FPS 1080P 00:00:05 fullscreen [PERSON_NAME] Subject - iPhone 11 65% battery_…" at bounding box center [499, 354] width 294 height 237
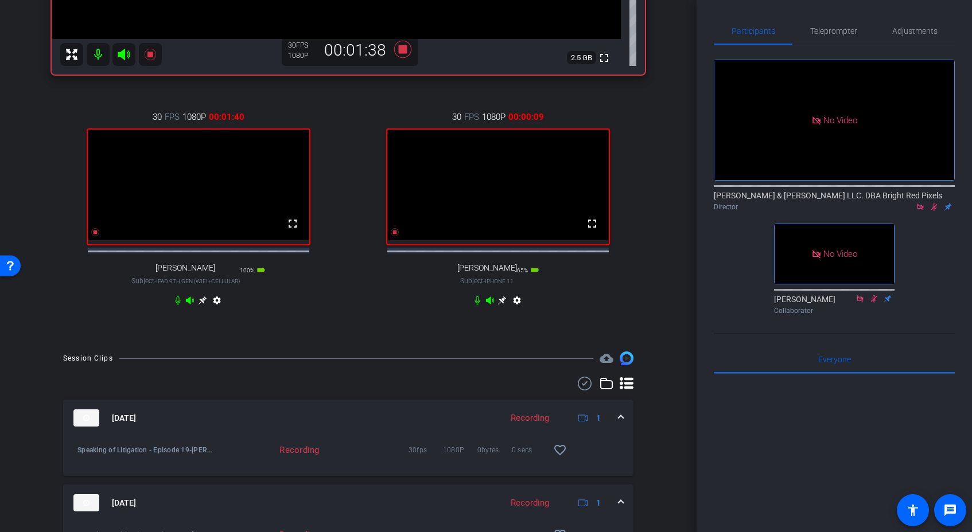
scroll to position [574, 0]
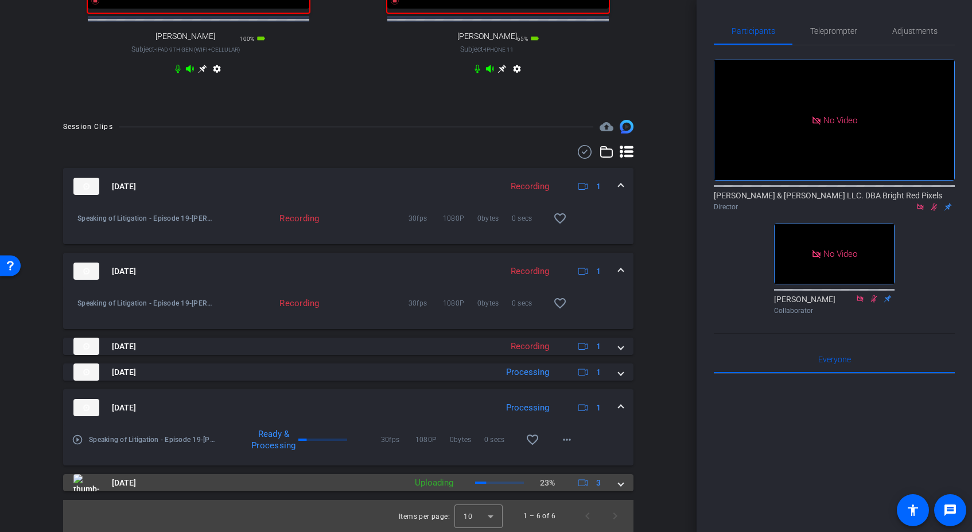
click at [620, 483] on span at bounding box center [621, 483] width 5 height 12
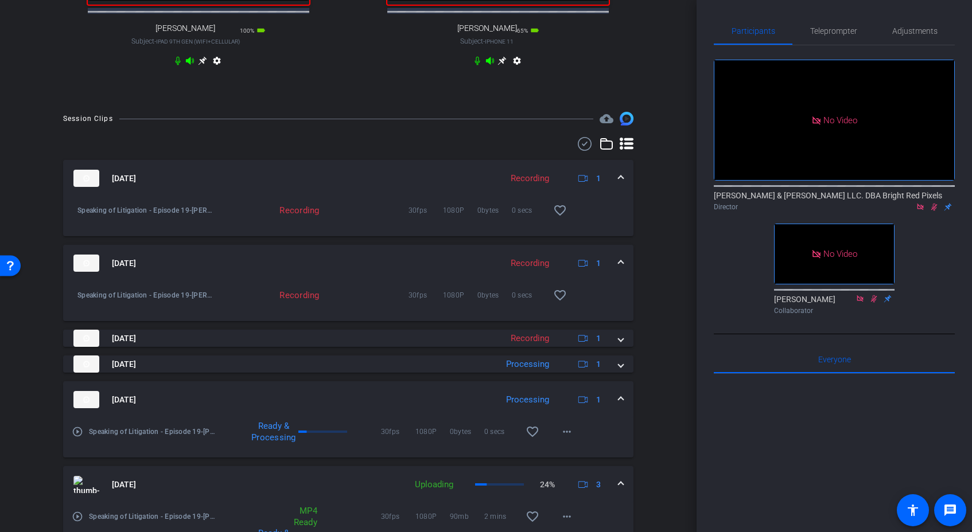
scroll to position [678, 0]
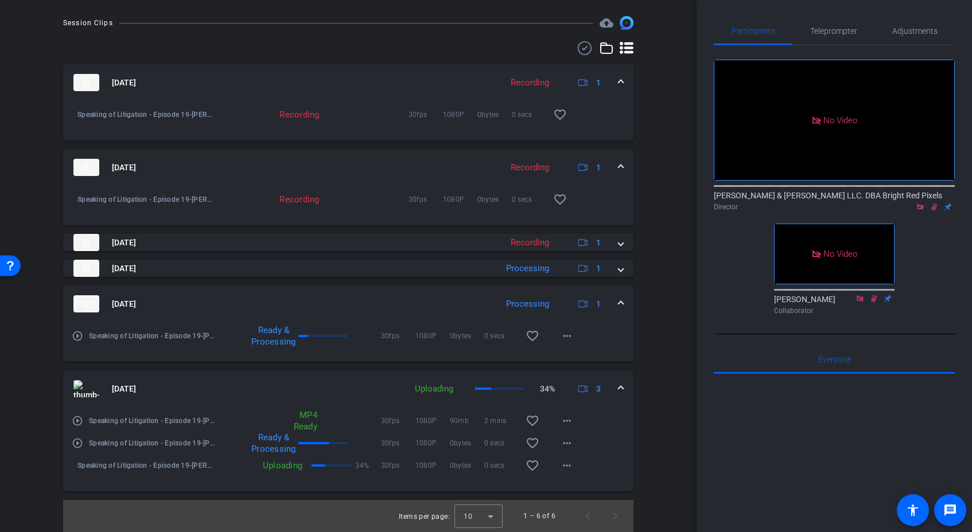
click at [619, 388] on span at bounding box center [621, 389] width 5 height 12
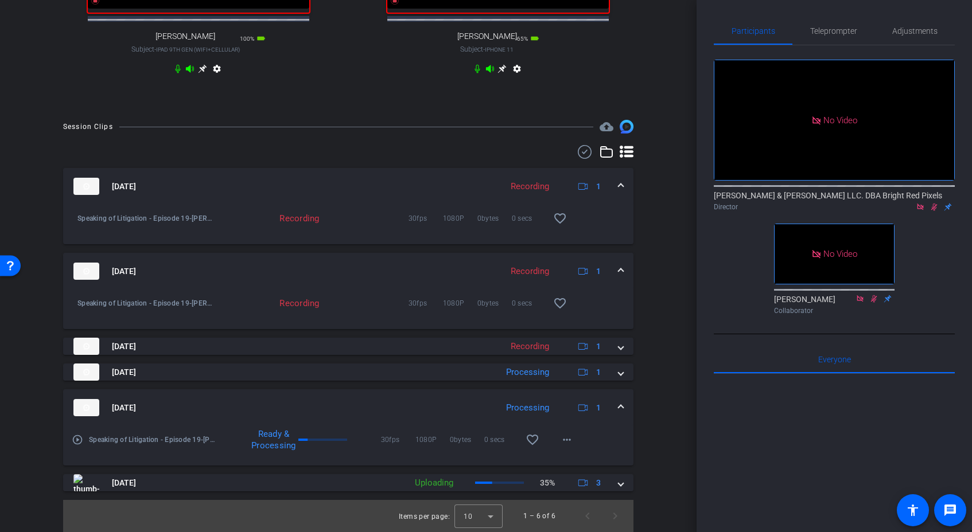
scroll to position [574, 0]
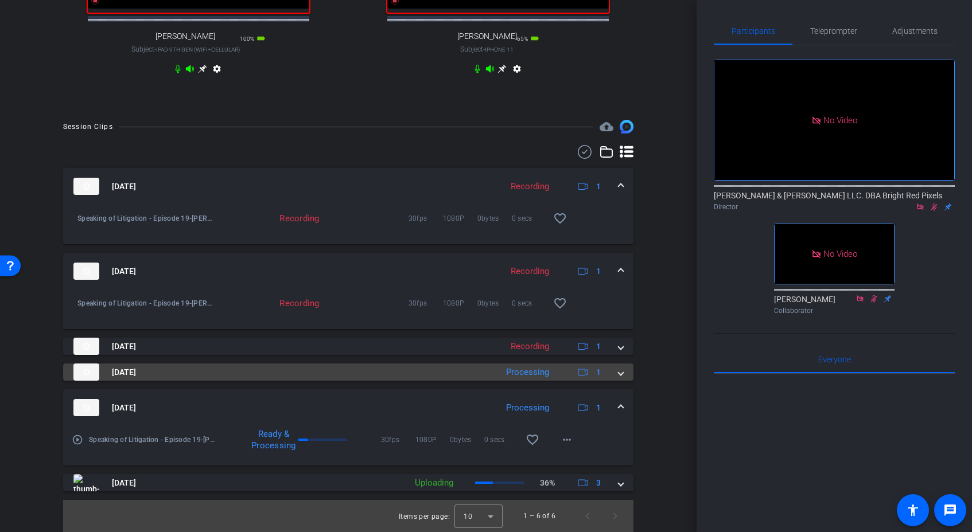
click at [620, 374] on span at bounding box center [621, 373] width 5 height 12
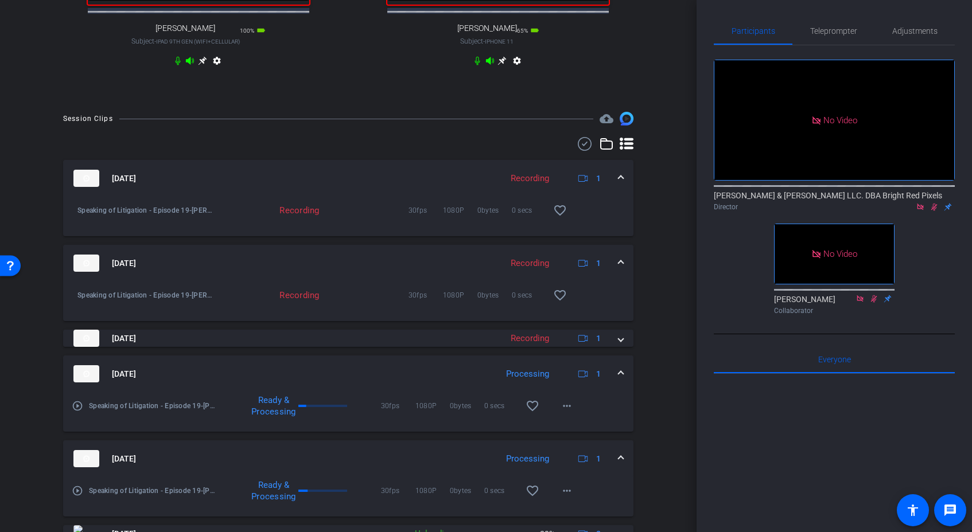
click at [616, 383] on div "[DATE] Processing 1" at bounding box center [345, 373] width 545 height 17
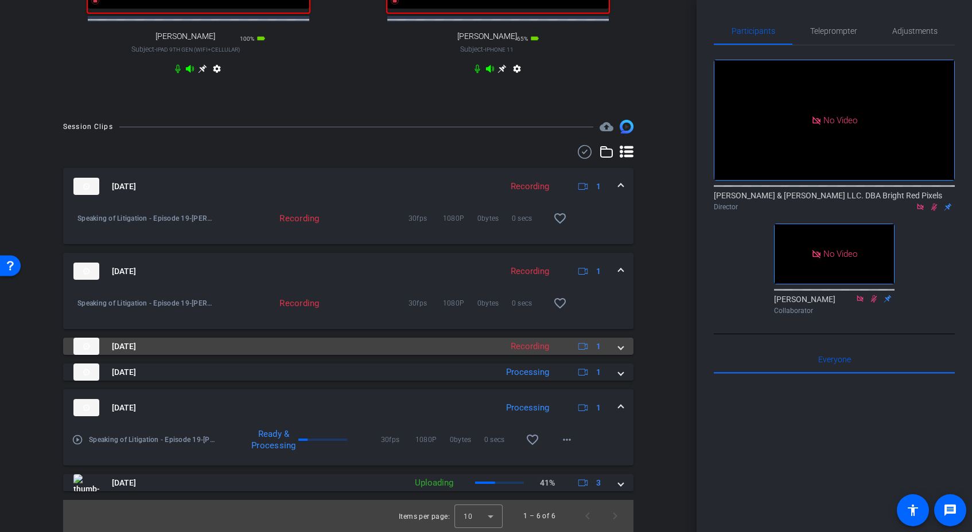
click at [617, 353] on div "[DATE] Recording 1" at bounding box center [345, 346] width 545 height 17
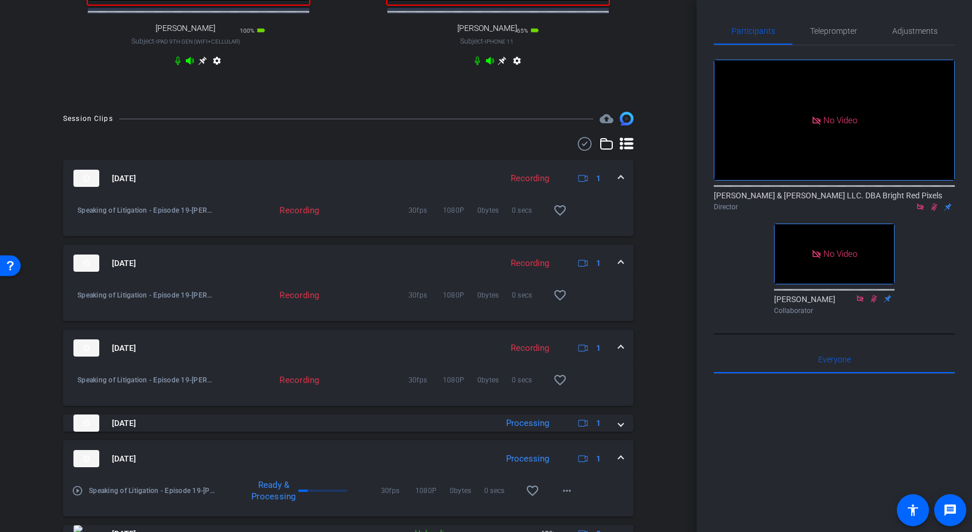
click at [616, 353] on div "[DATE] Recording 1" at bounding box center [345, 348] width 545 height 17
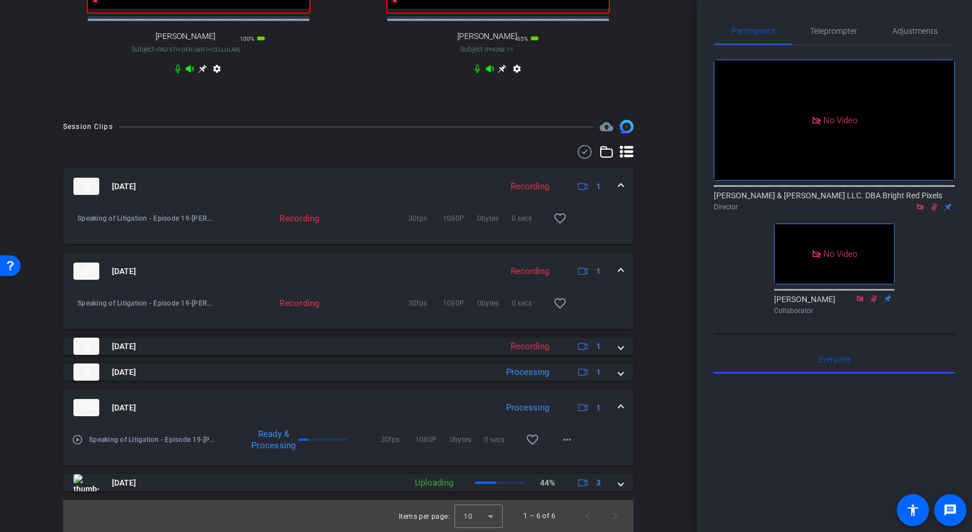
click at [621, 275] on span at bounding box center [621, 272] width 5 height 12
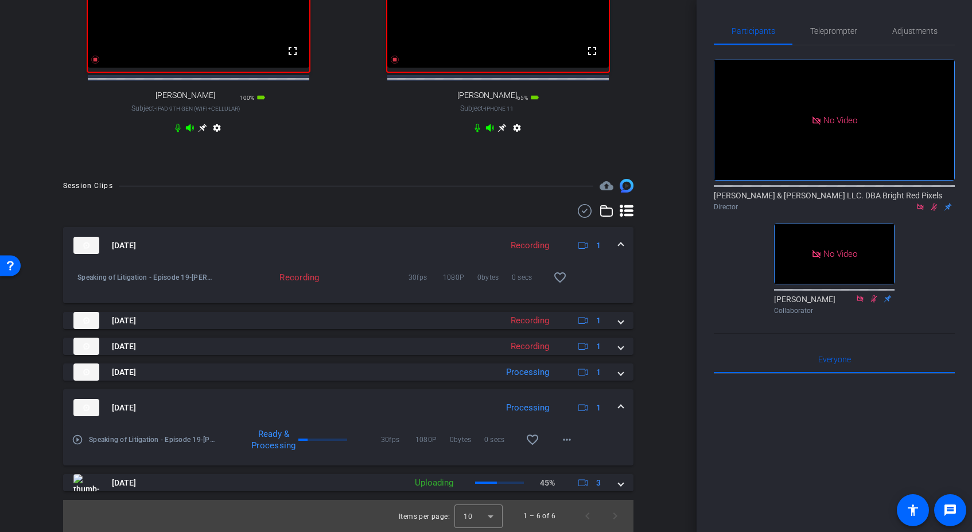
click at [623, 245] on mat-expansion-panel-header "[DATE] Recording 1" at bounding box center [348, 245] width 570 height 37
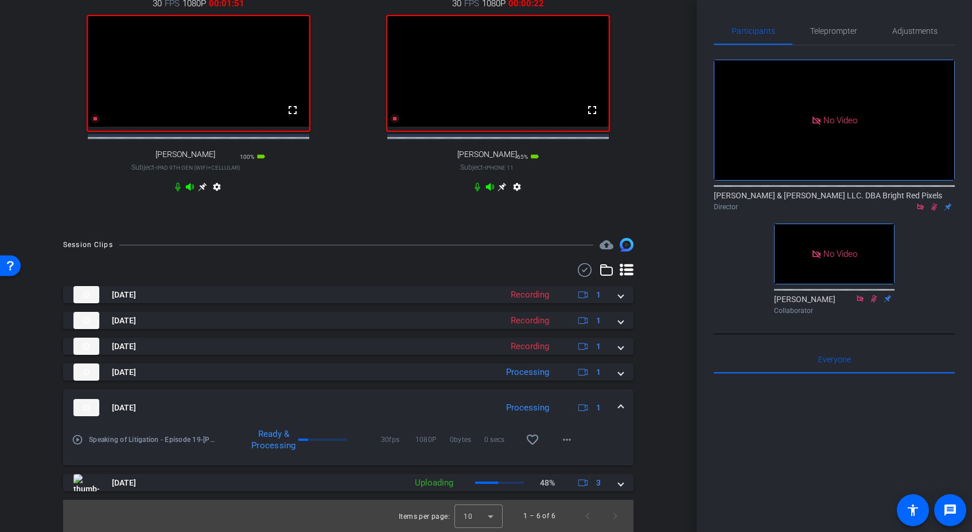
drag, startPoint x: 662, startPoint y: 225, endPoint x: 655, endPoint y: 232, distance: 9.3
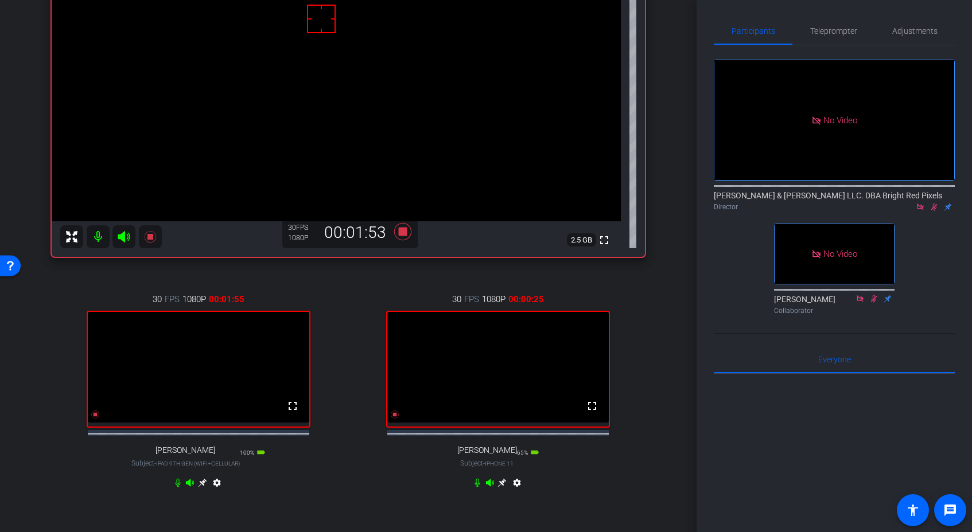
scroll to position [153, 0]
click at [207, 486] on icon at bounding box center [202, 481] width 9 height 9
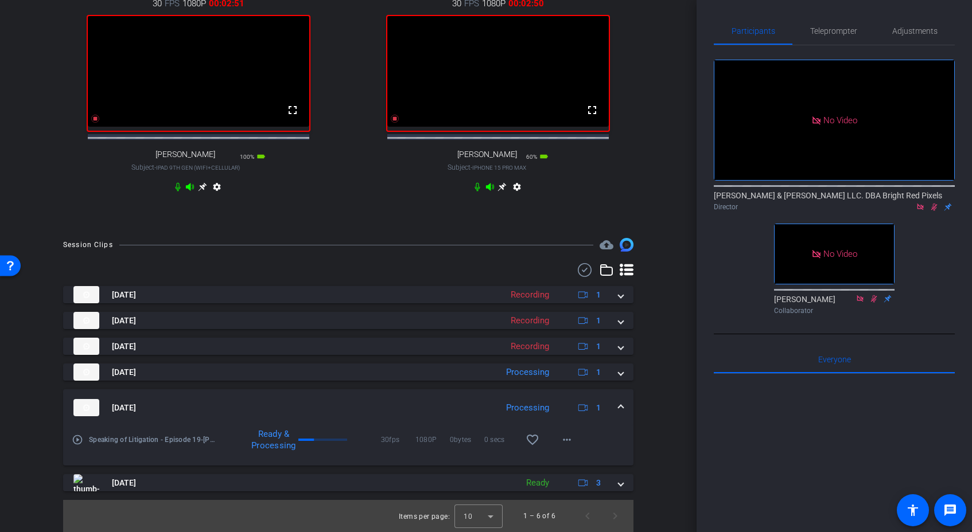
scroll to position [454, 0]
click at [99, 122] on icon at bounding box center [95, 119] width 8 height 8
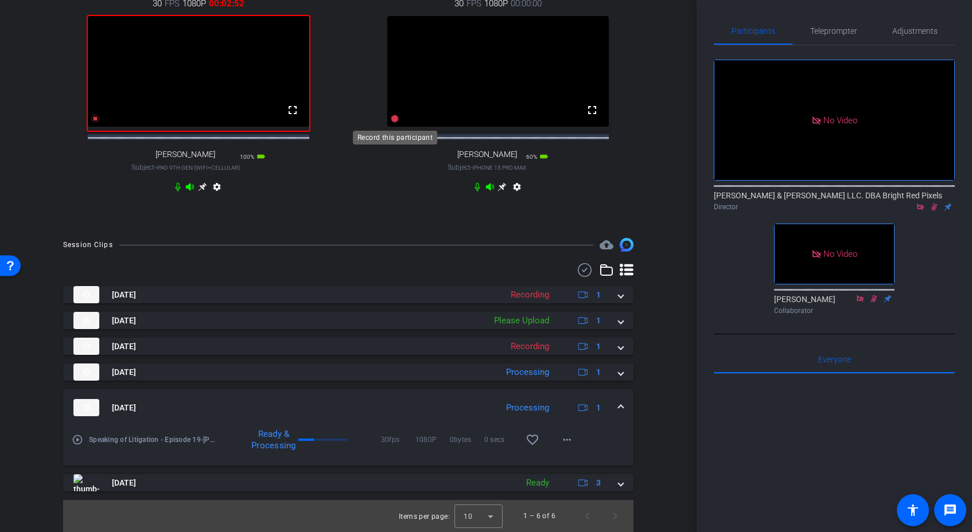
scroll to position [455, 0]
click at [351, 203] on div "30 FPS 1080P 00:02:54 fullscreen [PERSON_NAME] Subject - iPad 9th Gen (WiFi+Cel…" at bounding box center [348, 96] width 593 height 237
click at [394, 122] on icon at bounding box center [395, 119] width 8 height 8
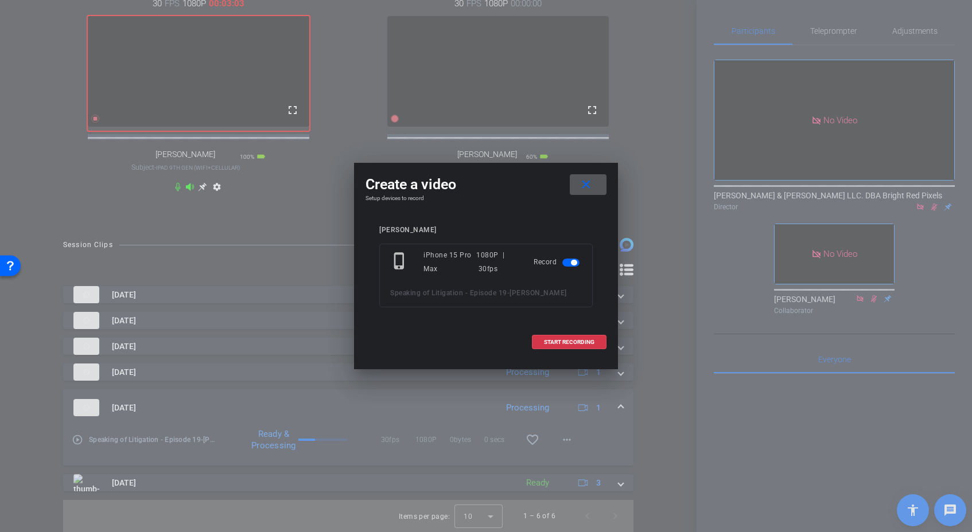
drag, startPoint x: 554, startPoint y: 340, endPoint x: 482, endPoint y: 284, distance: 91.2
click at [554, 340] on span "START RECORDING" at bounding box center [569, 343] width 50 height 6
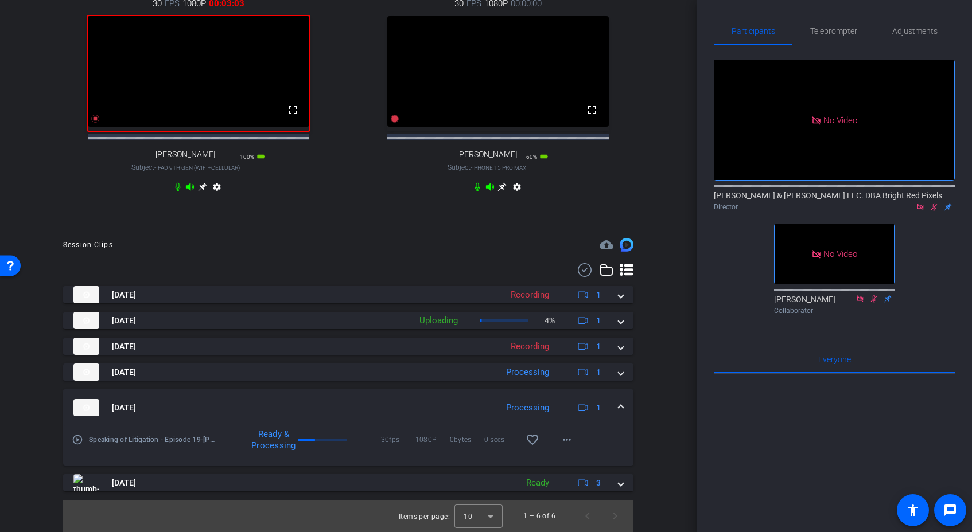
scroll to position [454, 0]
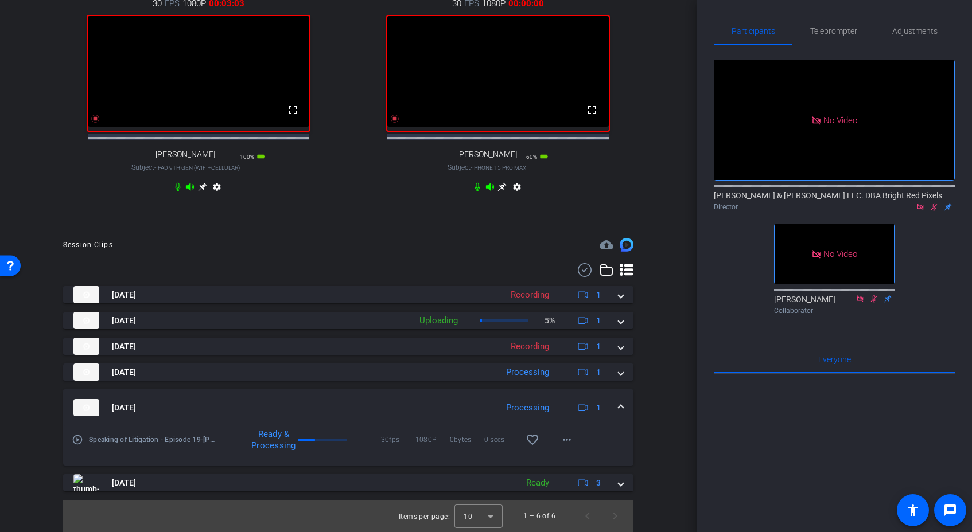
click at [378, 200] on div "30 FPS 1080P 00:00:00 fullscreen [PERSON_NAME] Subject - iPhone 15 Pro Max 60% …" at bounding box center [499, 96] width 294 height 237
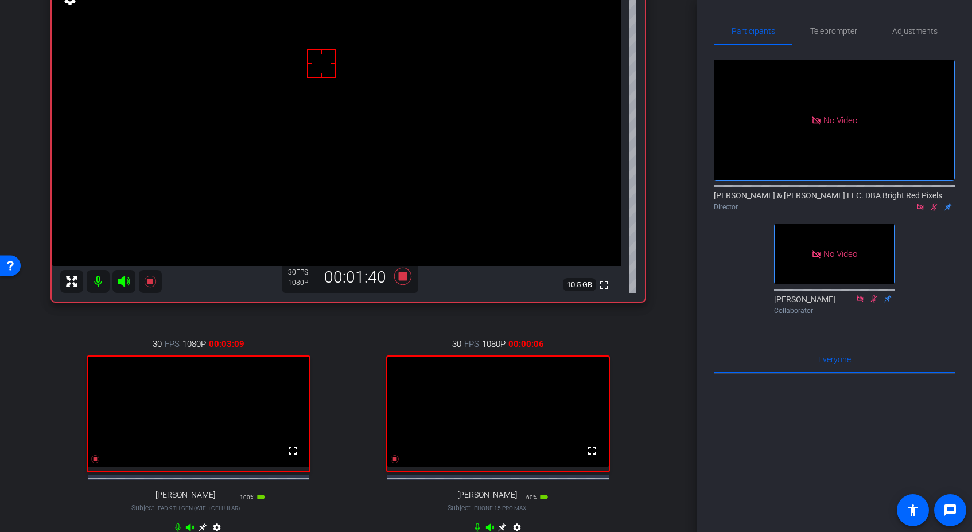
scroll to position [117, 0]
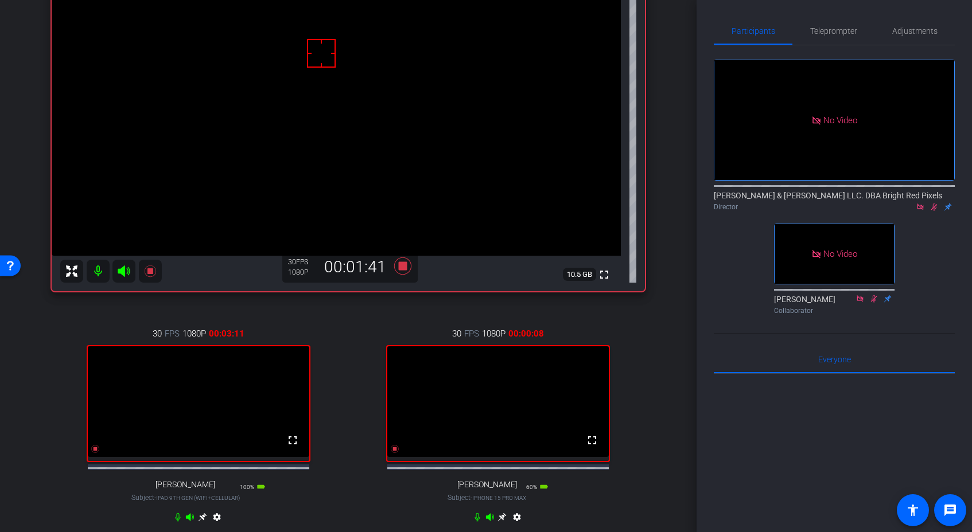
click at [354, 317] on div "30 FPS 1080P 00:00:08 fullscreen [PERSON_NAME] Subject - iPhone 15 Pro Max 60% …" at bounding box center [499, 427] width 294 height 237
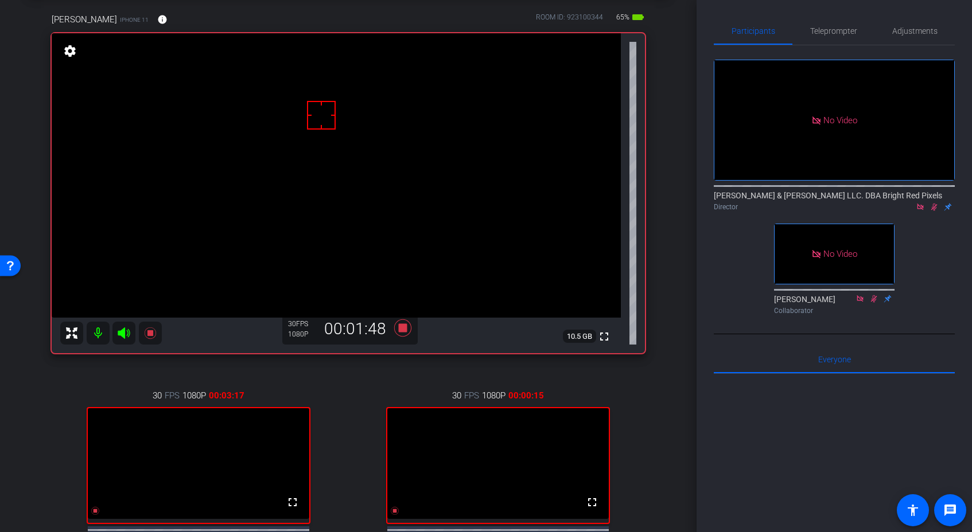
scroll to position [142, 0]
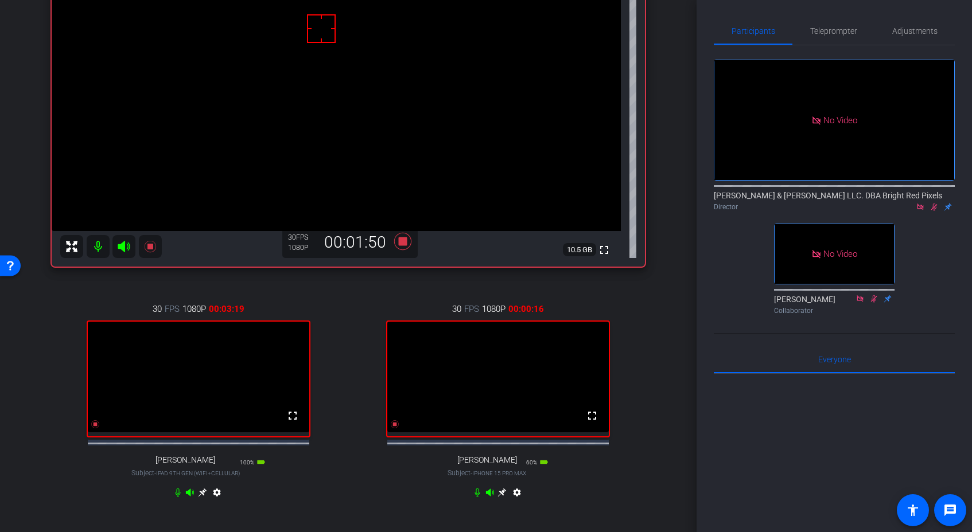
click at [671, 271] on div "arrow_back Speaking of Litigation - Episode 19 Back to project Send invite acco…" at bounding box center [348, 124] width 697 height 532
click at [668, 242] on div "arrow_back Speaking of Litigation - Episode 19 Back to project Send invite acco…" at bounding box center [348, 124] width 697 height 532
click at [939, 217] on div "No Video [PERSON_NAME] & [PERSON_NAME] LLC. DBA Bright Red Pixels Director No V…" at bounding box center [834, 182] width 241 height 274
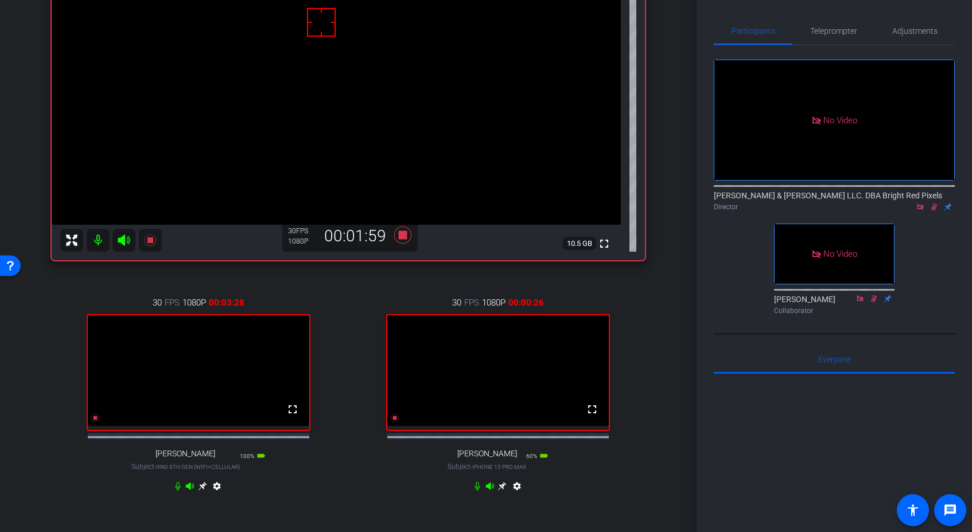
scroll to position [150, 0]
click at [675, 200] on div "arrow_back Speaking of Litigation - Episode 19 Back to project Send invite acco…" at bounding box center [348, 116] width 697 height 532
click at [673, 201] on div "arrow_back Speaking of Litigation - Episode 19 Back to project Send invite acco…" at bounding box center [348, 116] width 697 height 532
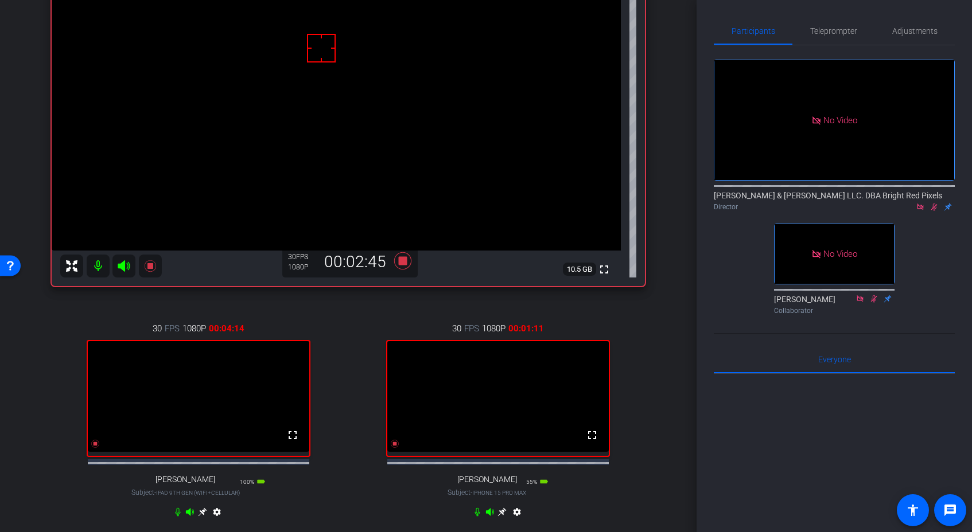
scroll to position [122, 0]
click at [277, 512] on div "30 FPS 1080P 00:04:15 fullscreen [PERSON_NAME] Subject - iPad 9th Gen (WiFi+Cel…" at bounding box center [199, 422] width 294 height 237
click at [204, 518] on icon at bounding box center [202, 512] width 9 height 9
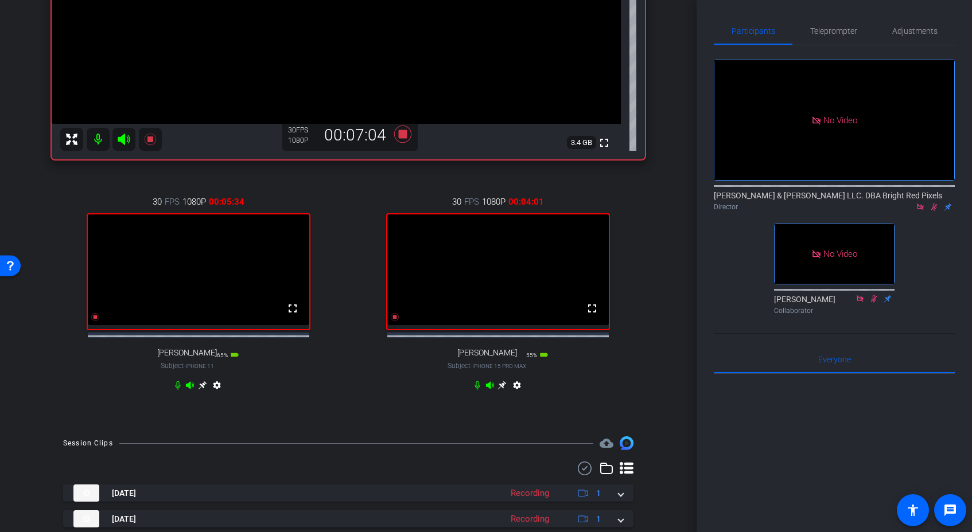
scroll to position [310, 0]
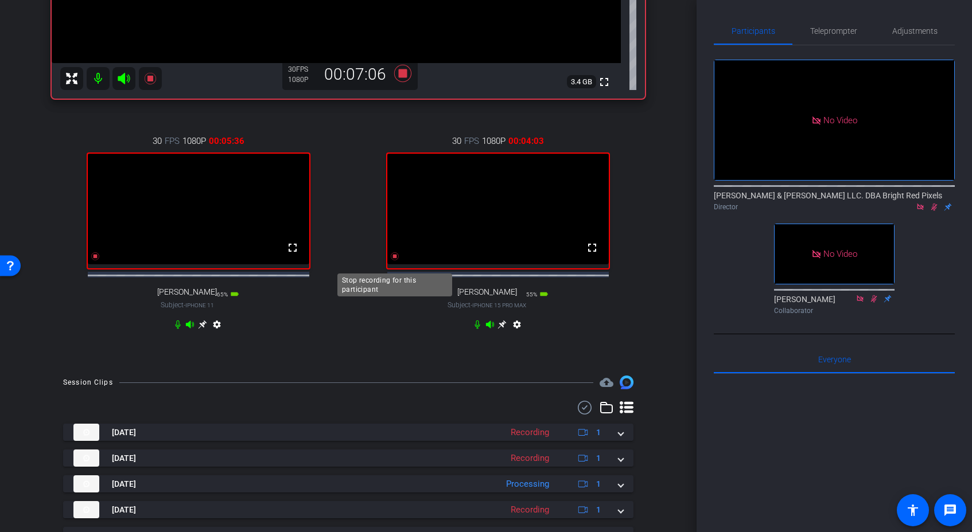
click at [99, 260] on icon at bounding box center [95, 256] width 8 height 8
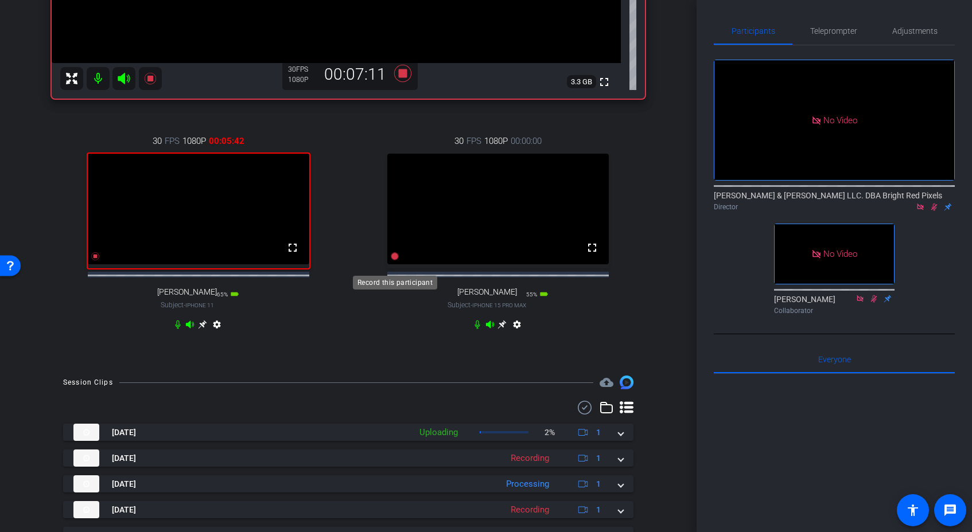
click at [397, 260] on icon at bounding box center [395, 256] width 8 height 8
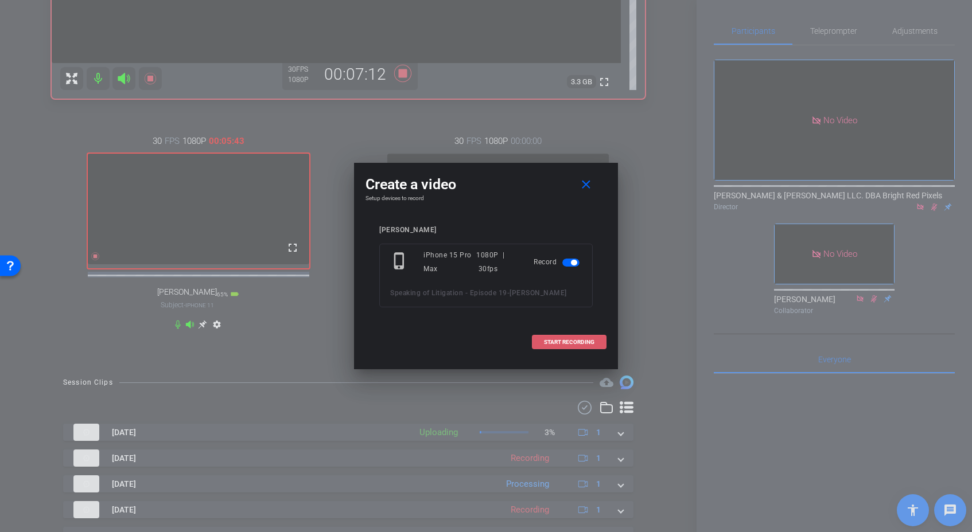
click at [596, 349] on span at bounding box center [568, 343] width 73 height 28
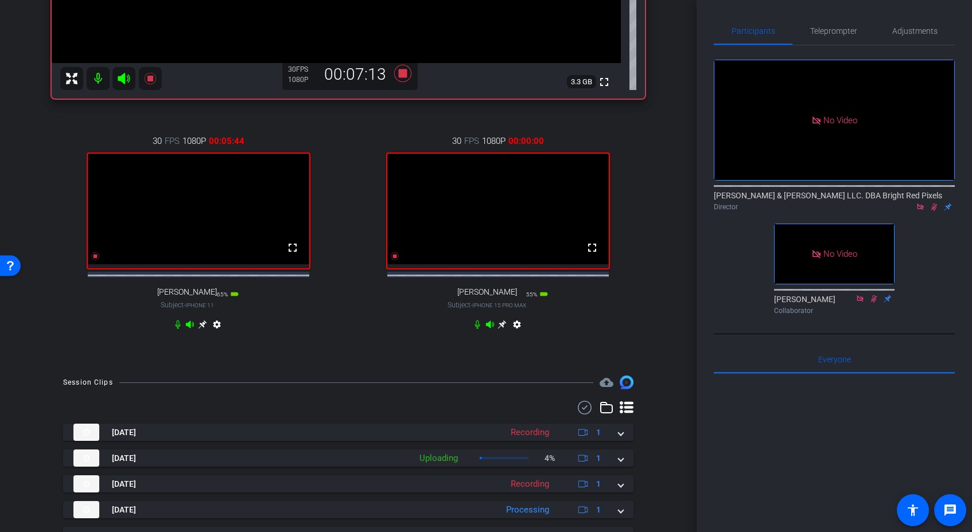
click at [201, 329] on icon at bounding box center [202, 324] width 9 height 9
click at [96, 260] on icon at bounding box center [95, 256] width 8 height 8
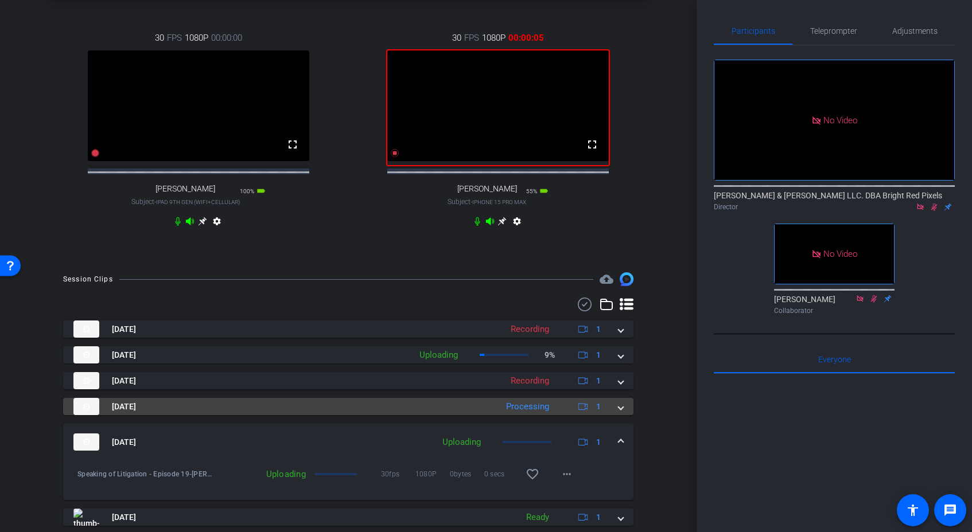
scroll to position [432, 0]
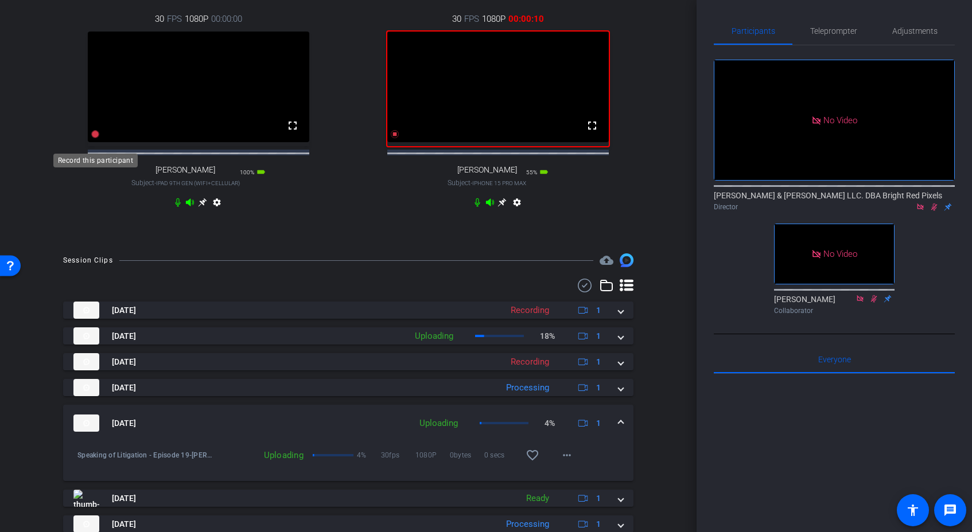
click at [96, 138] on icon at bounding box center [95, 134] width 8 height 8
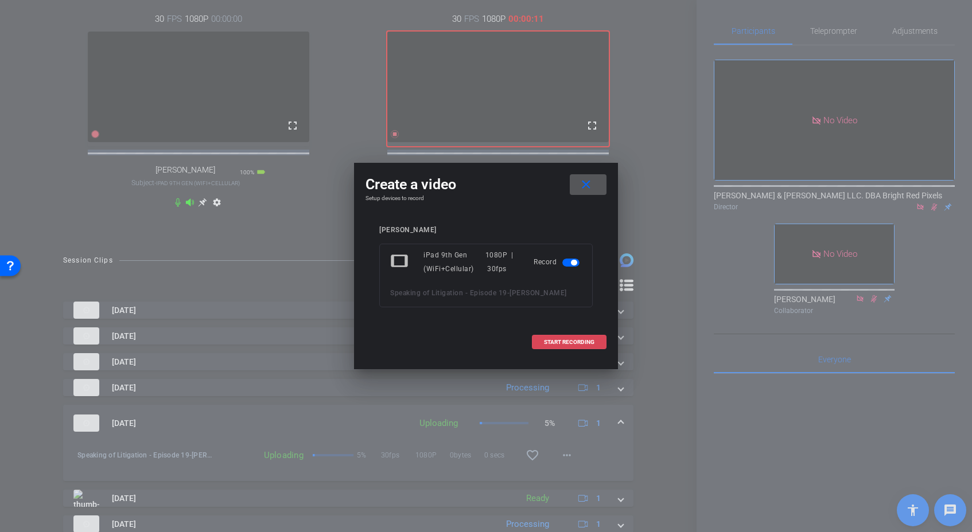
click at [580, 345] on span "START RECORDING" at bounding box center [569, 343] width 50 height 6
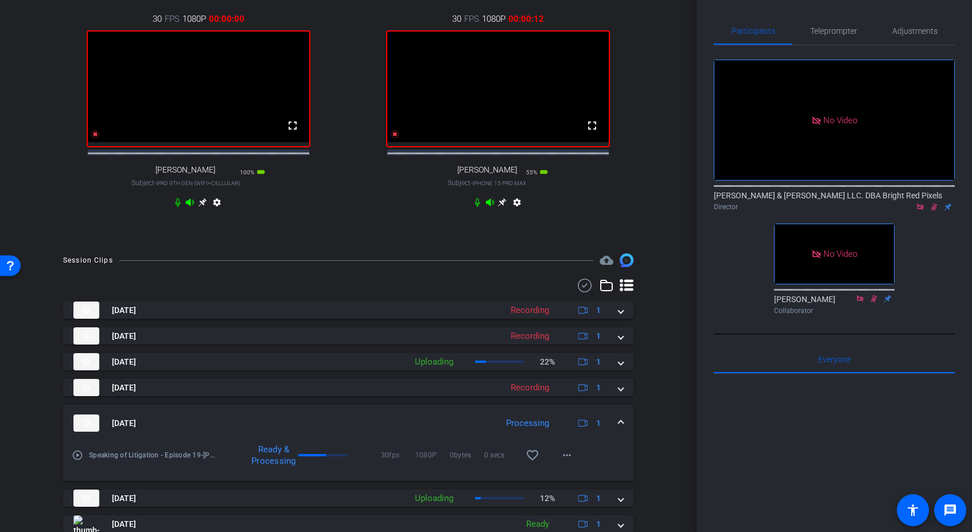
click at [346, 231] on div "30 FPS 1080P 00:00:00 fullscreen [PERSON_NAME] Subject - iPad 9th Gen (WiFi+Cel…" at bounding box center [348, 112] width 593 height 237
click at [341, 231] on div "30 FPS 1080P 00:00:02 fullscreen [PERSON_NAME] Subject - iPad 9th Gen (WiFi+Cel…" at bounding box center [199, 112] width 294 height 237
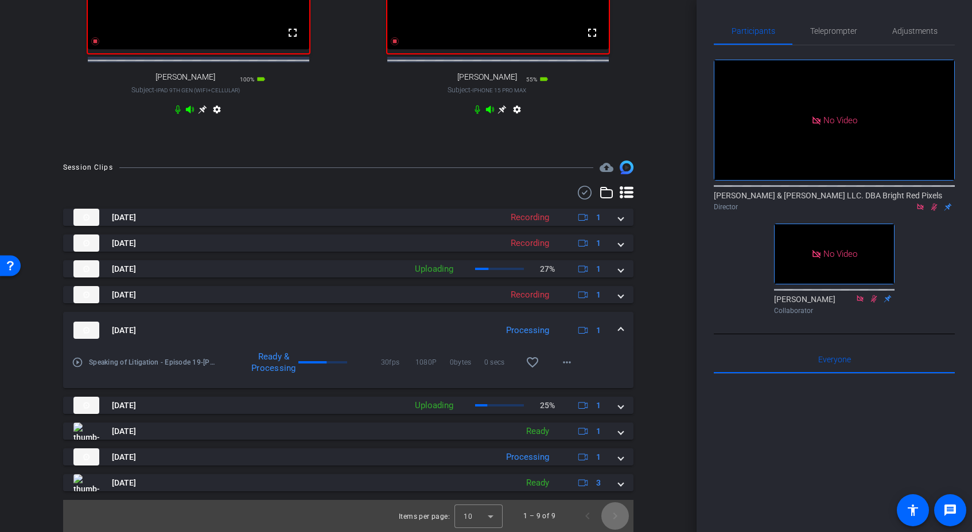
click at [619, 514] on span "Next page" at bounding box center [615, 517] width 28 height 28
click at [614, 522] on span "Next page" at bounding box center [615, 517] width 28 height 28
click at [662, 428] on div "Session Clips cloud_upload [DATE] Recording 1 Speaking of Litigation - Episode …" at bounding box center [348, 347] width 639 height 372
drag, startPoint x: 622, startPoint y: 492, endPoint x: 649, endPoint y: 461, distance: 41.5
click at [623, 491] on openreel-recordings-list-clip "[DATE] Recording 1 Speaking of Litigation - Episode 19-[PERSON_NAME]-2025-08-11…" at bounding box center [348, 371] width 570 height 324
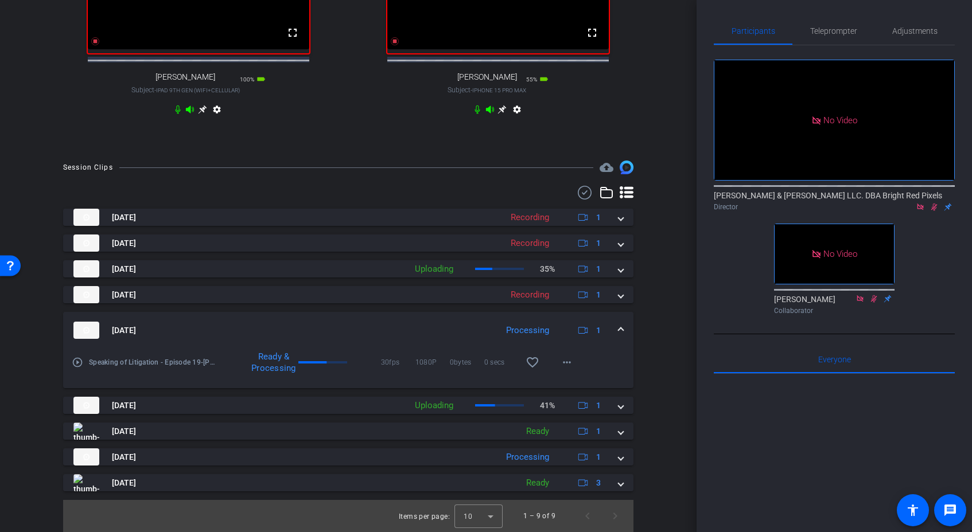
drag, startPoint x: 619, startPoint y: 483, endPoint x: 656, endPoint y: 457, distance: 46.2
click at [619, 482] on span at bounding box center [621, 483] width 5 height 12
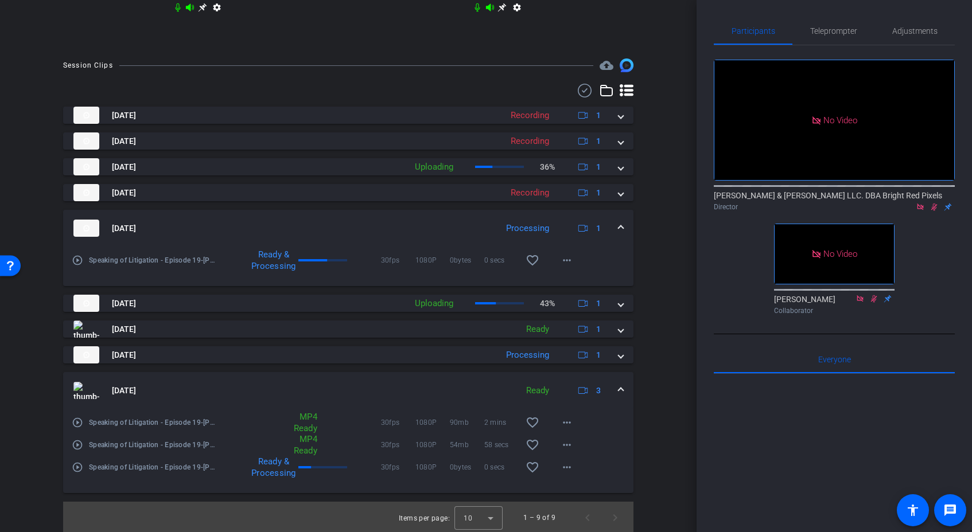
scroll to position [637, 0]
click at [660, 446] on div "Session Clips cloud_upload [DATE] Recording 1 Speaking of Litigation - Episode …" at bounding box center [348, 295] width 639 height 476
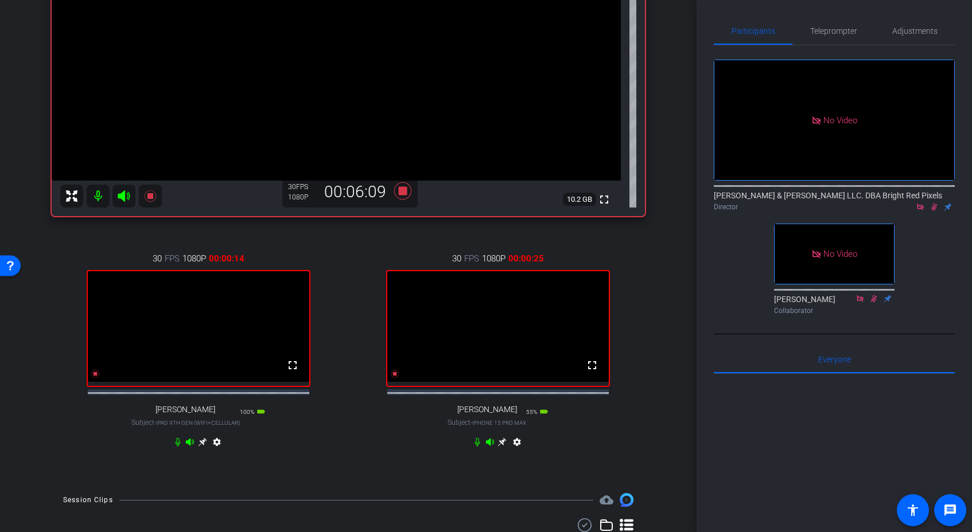
scroll to position [88, 0]
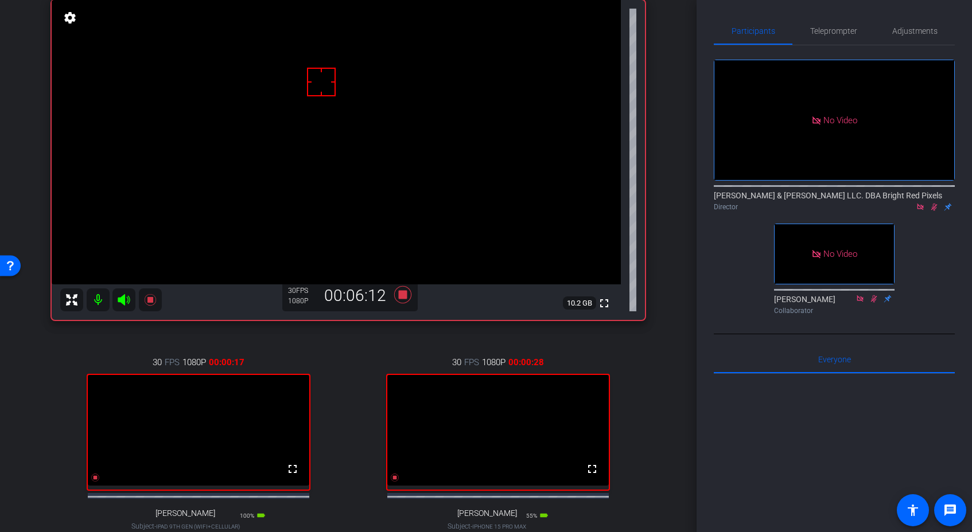
click at [646, 439] on div "[PERSON_NAME] iPhone 11 info ROOM ID: 923100344 65% battery_std fullscreen sett…" at bounding box center [348, 273] width 639 height 625
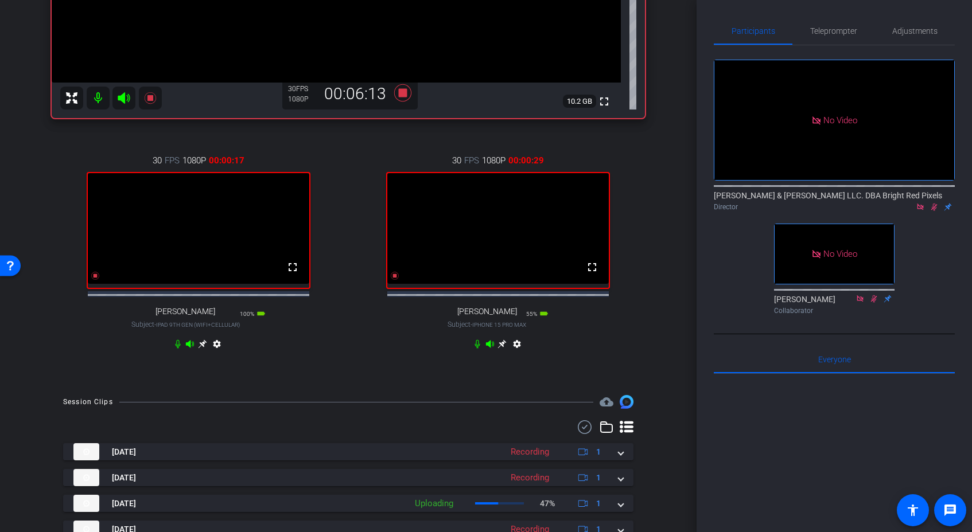
scroll to position [637, 0]
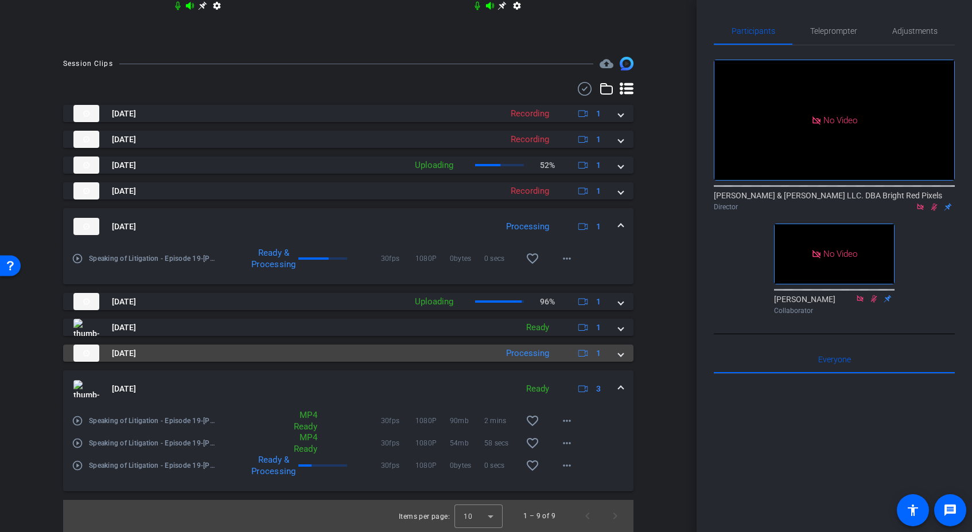
click at [620, 355] on span at bounding box center [621, 354] width 5 height 12
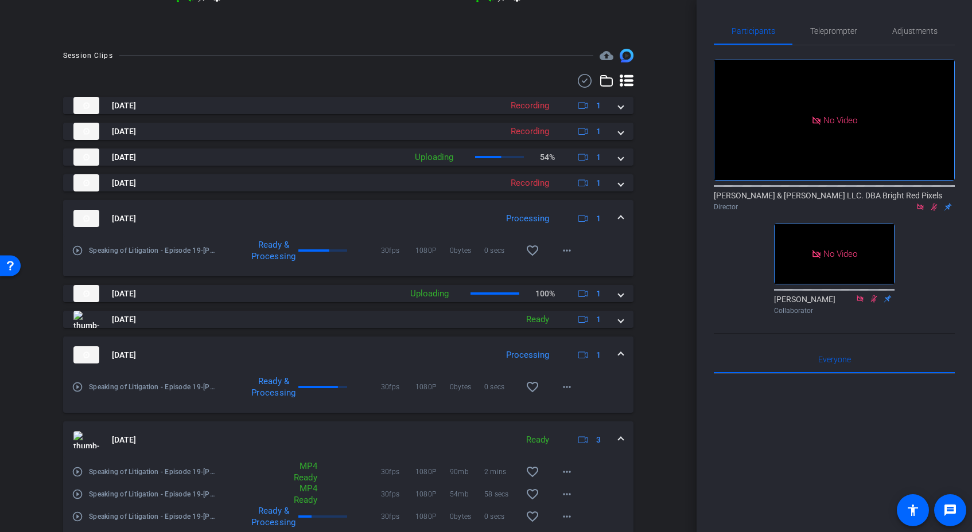
click at [619, 360] on span at bounding box center [621, 355] width 5 height 12
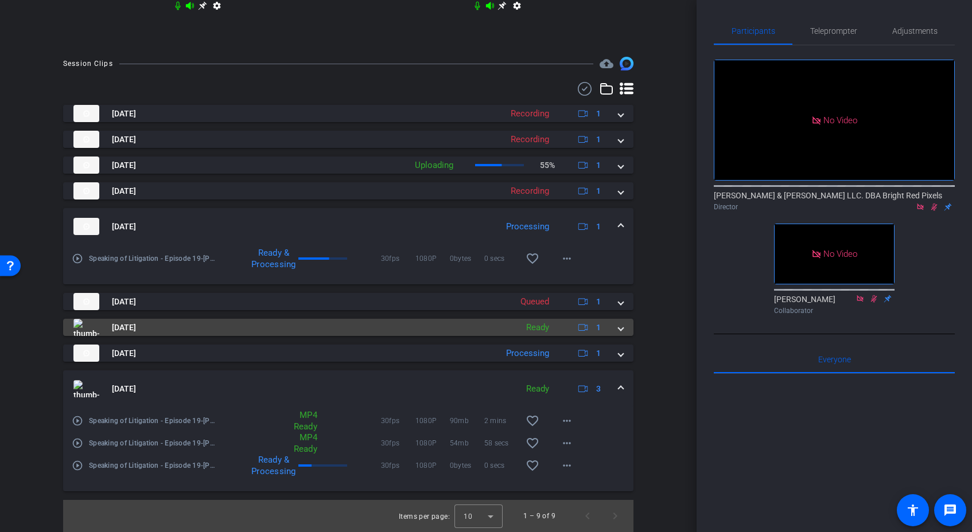
click at [620, 332] on span at bounding box center [621, 328] width 5 height 12
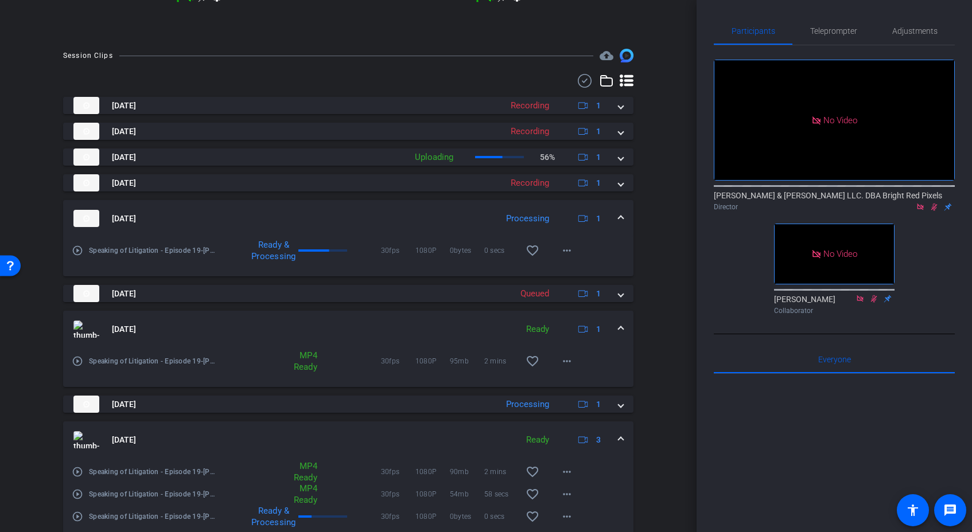
click at [620, 334] on span at bounding box center [621, 330] width 5 height 12
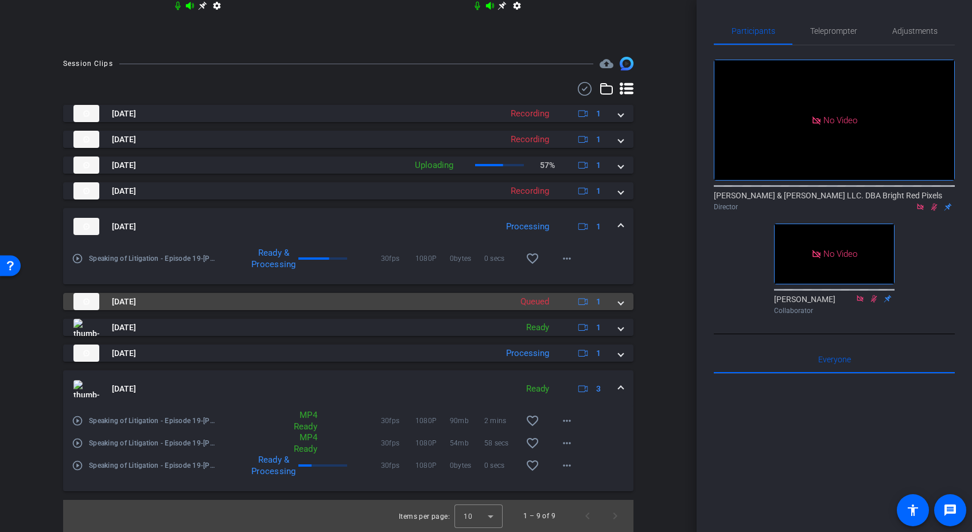
click at [618, 310] on div "[DATE] Recording 1 Speaking of Litigation - Episode 19-[PERSON_NAME]-2025-08-11…" at bounding box center [348, 298] width 570 height 387
click at [620, 306] on span at bounding box center [621, 302] width 5 height 12
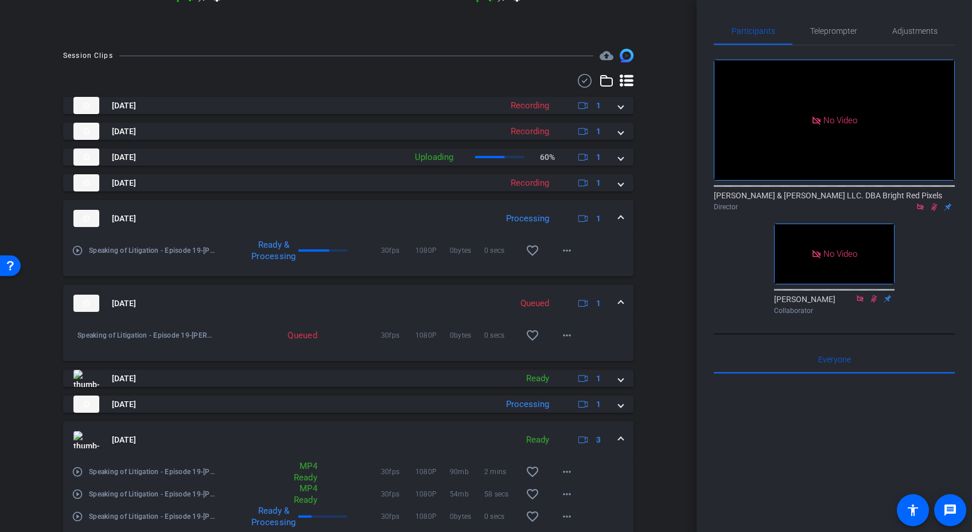
click at [618, 309] on mat-expansion-panel-header "[DATE] Queued 1" at bounding box center [348, 303] width 570 height 37
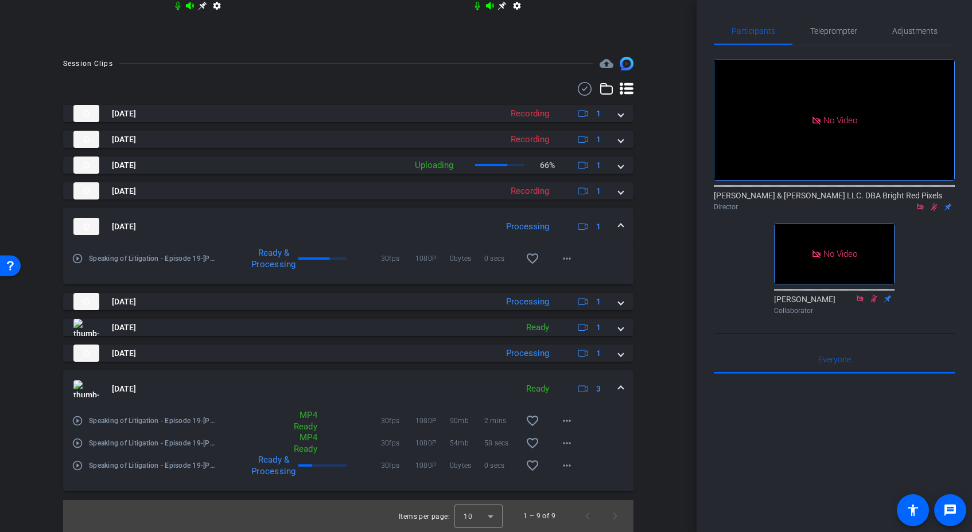
scroll to position [636, 0]
click at [653, 252] on div "Session Clips cloud_upload [DATE] Recording 1 Speaking of Litigation - Episode …" at bounding box center [348, 295] width 639 height 476
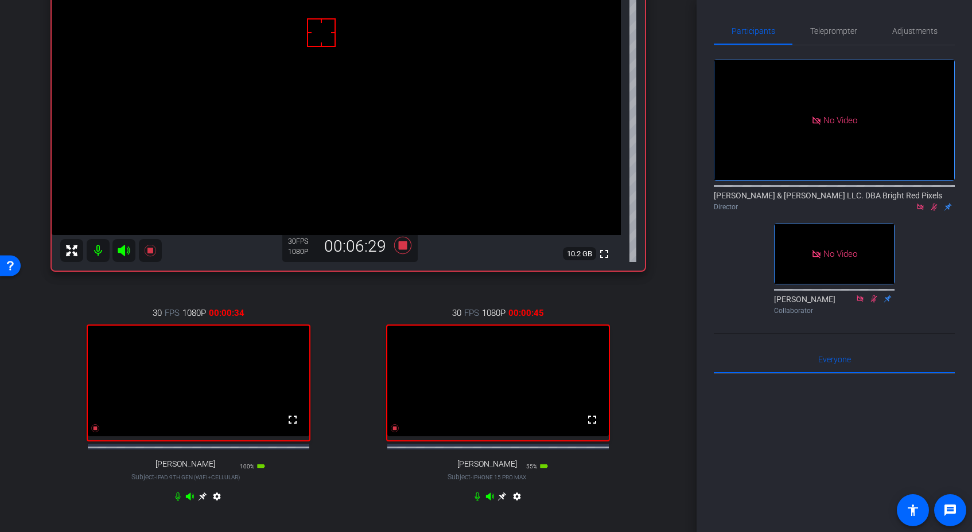
scroll to position [323, 0]
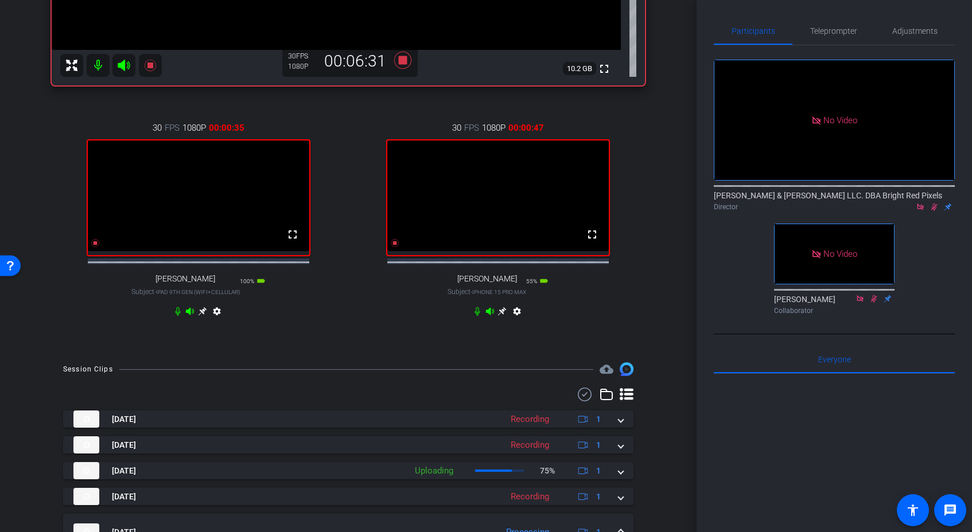
click at [348, 351] on div "[PERSON_NAME] iPhone 11 info ROOM ID: 923100344 65% battery_std fullscreen sett…" at bounding box center [348, 38] width 639 height 625
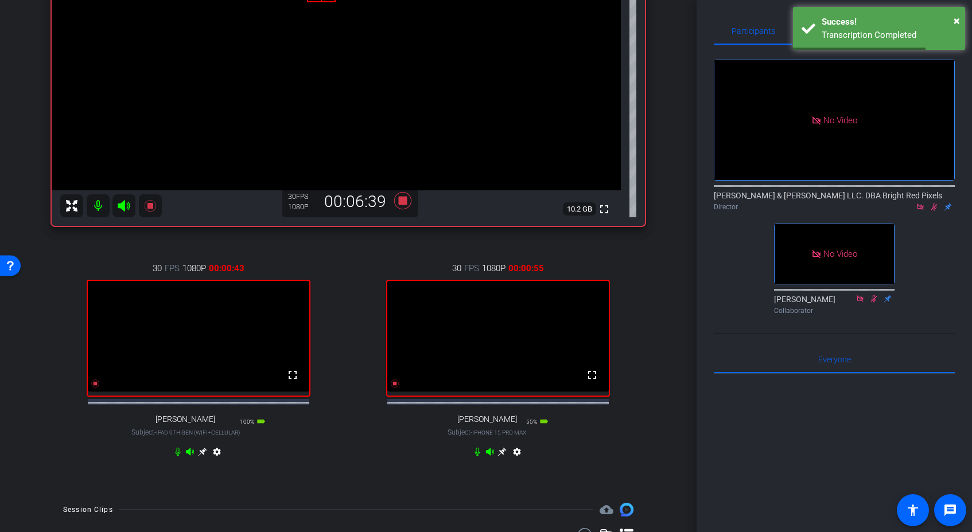
click at [380, 469] on div "30 FPS 1080P 00:00:55 fullscreen [PERSON_NAME] Subject - iPhone 15 Pro Max 55% …" at bounding box center [499, 361] width 294 height 237
click at [380, 469] on div "30 FPS 1080P 00:00:56 fullscreen [PERSON_NAME] Subject - iPhone 15 Pro Max 55% …" at bounding box center [499, 361] width 294 height 237
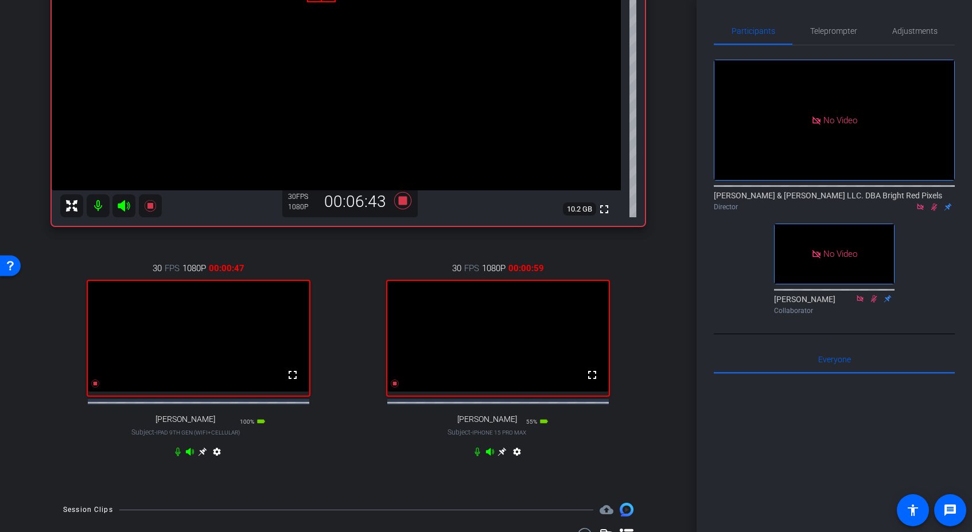
click at [379, 469] on div "30 FPS 1080P 00:00:59 fullscreen [PERSON_NAME] Subject - iPhone 15 Pro Max 55% …" at bounding box center [499, 361] width 294 height 237
click at [379, 469] on div "30 FPS 1080P 00:01:00 fullscreen [PERSON_NAME] Subject - iPhone 15 Pro Max 55% …" at bounding box center [499, 361] width 294 height 237
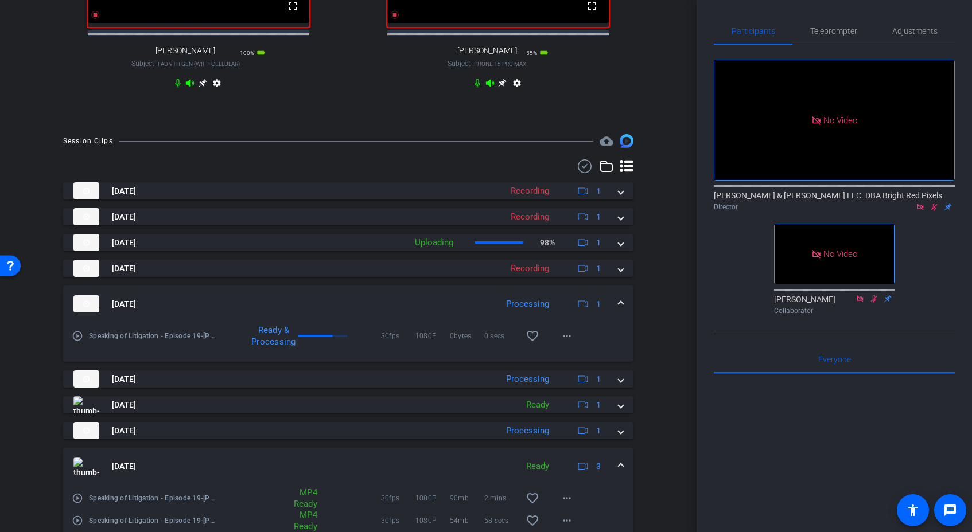
scroll to position [637, 0]
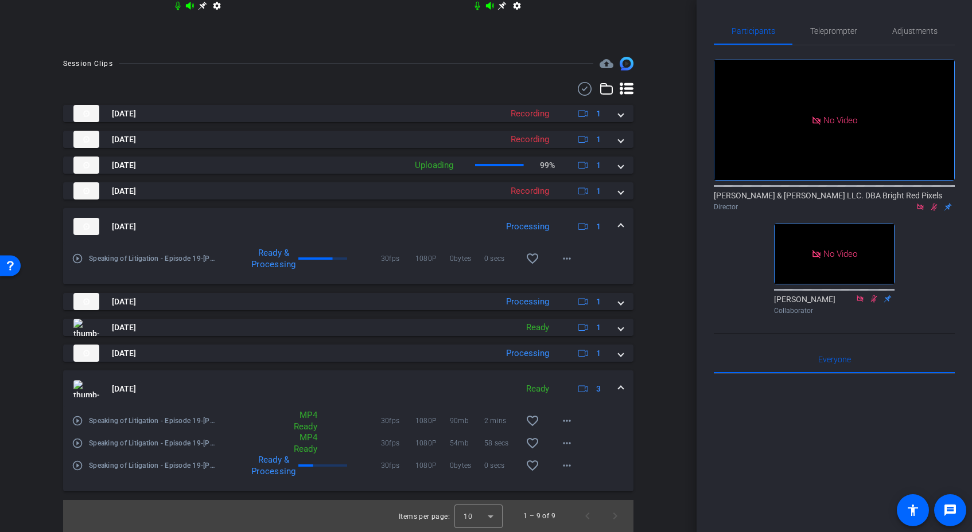
click at [624, 388] on mat-expansion-panel-header "[DATE] Ready 3" at bounding box center [348, 389] width 570 height 37
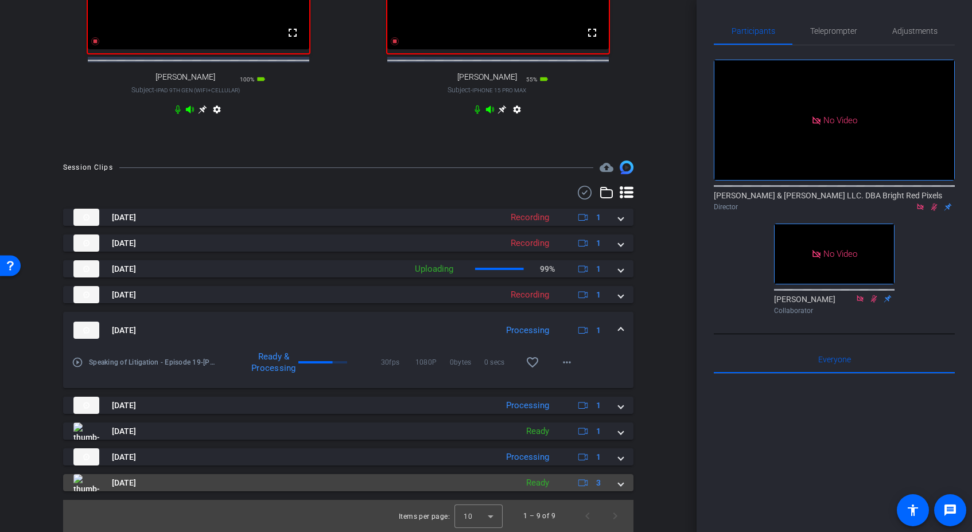
scroll to position [533, 0]
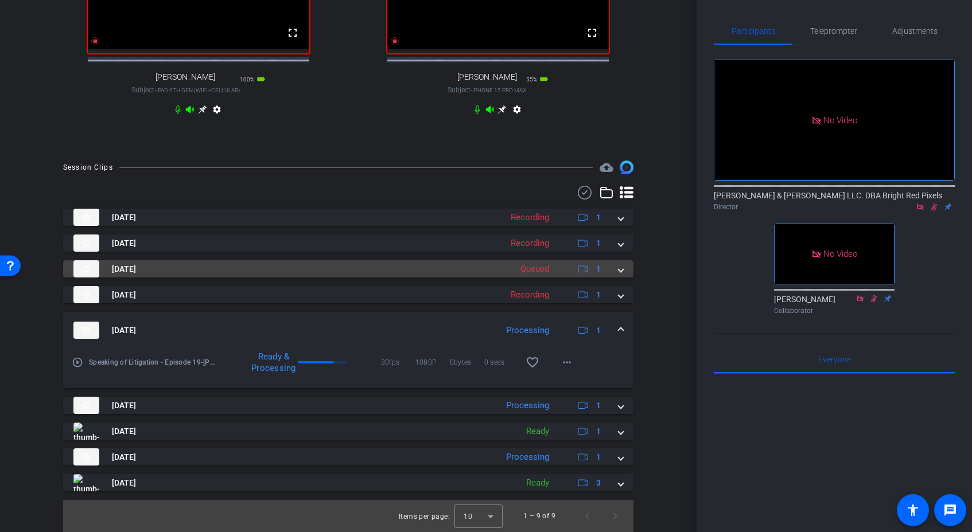
click at [620, 274] on span at bounding box center [621, 269] width 5 height 12
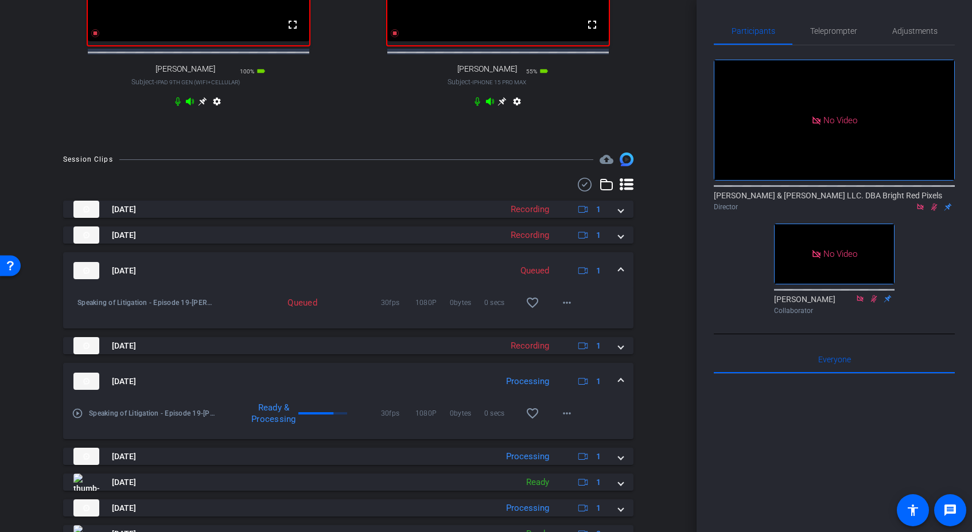
click at [620, 275] on span at bounding box center [621, 271] width 5 height 12
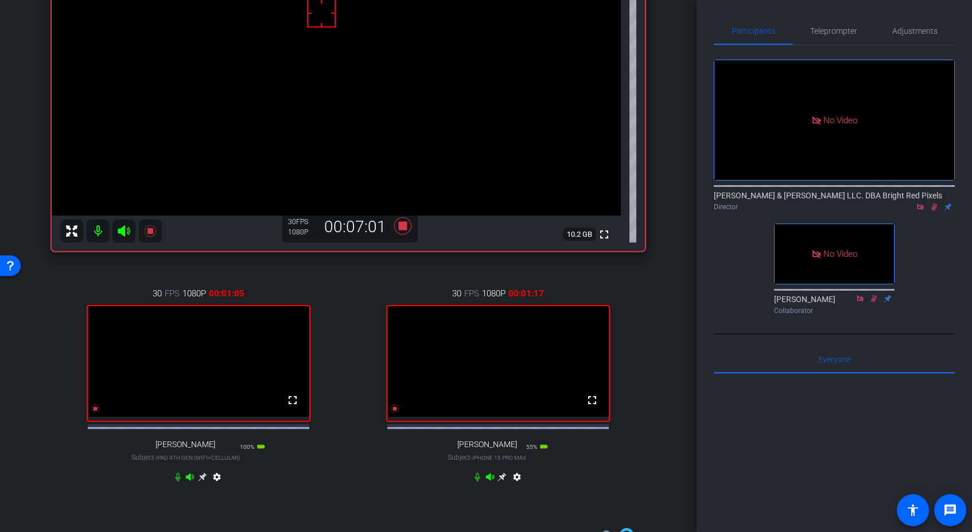
scroll to position [130, 0]
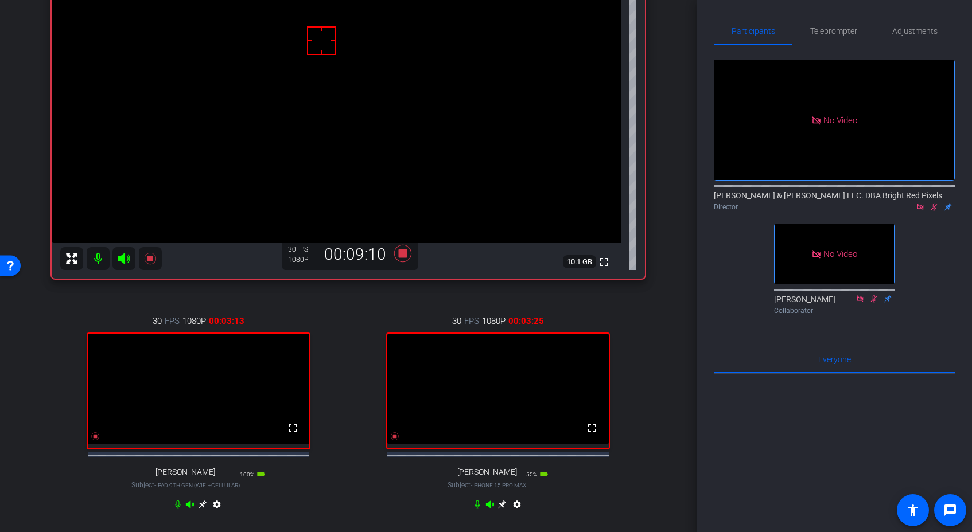
click at [341, 388] on div "30 FPS 1080P 00:03:13 fullscreen [PERSON_NAME] Subject - iPad 9th Gen (WiFi+Cel…" at bounding box center [199, 414] width 294 height 237
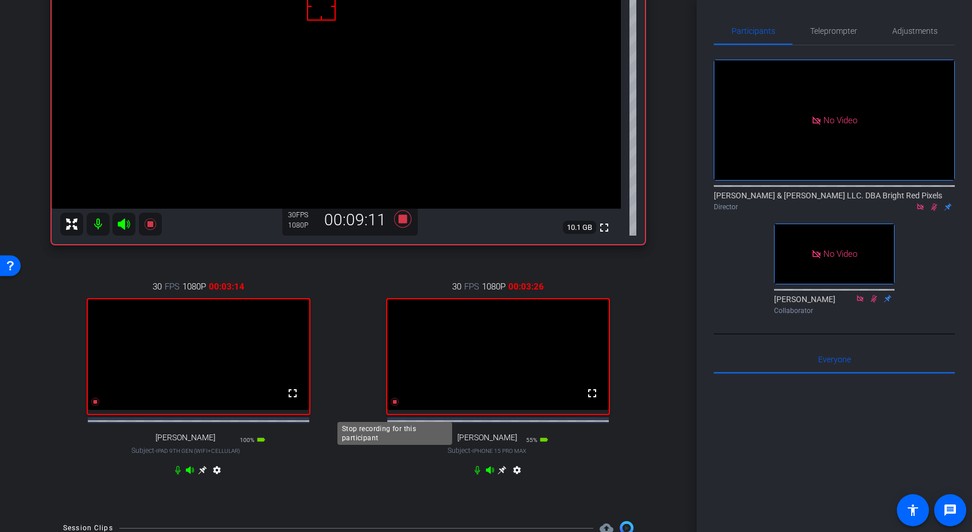
click at [394, 407] on icon at bounding box center [394, 402] width 9 height 9
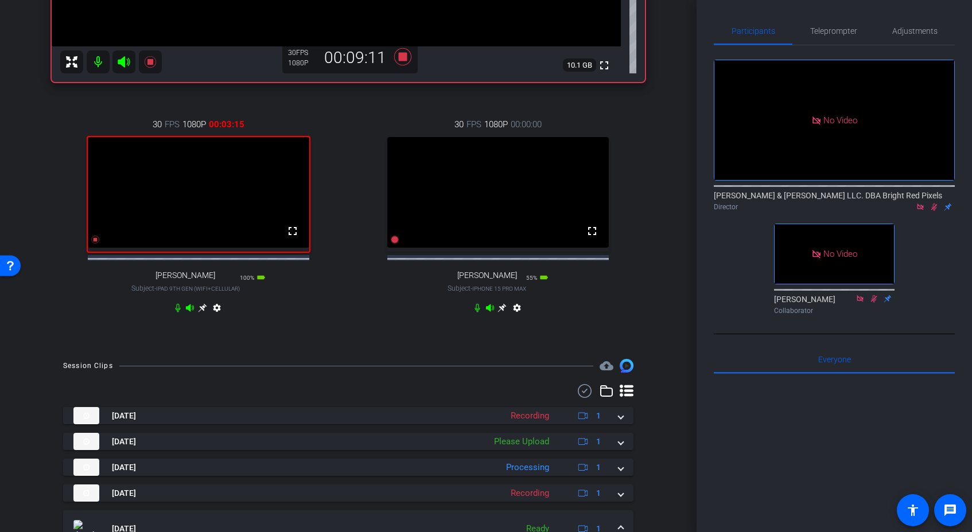
scroll to position [351, 0]
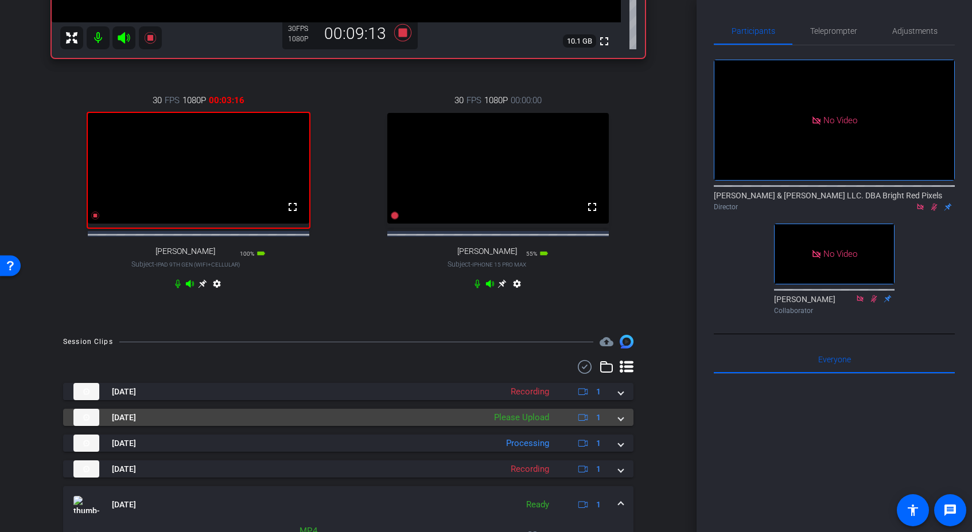
click at [622, 424] on span at bounding box center [621, 418] width 5 height 12
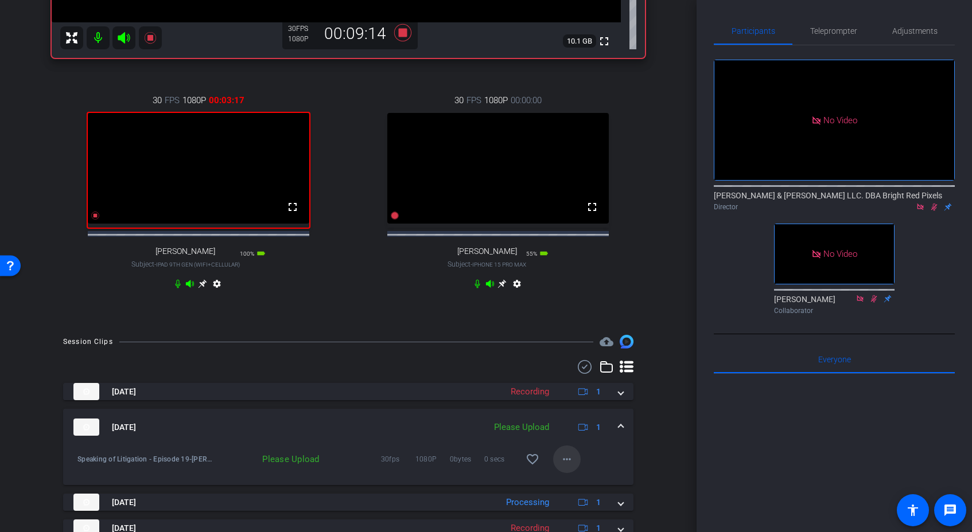
click at [567, 466] on mat-icon "more_horiz" at bounding box center [567, 460] width 14 height 14
click at [571, 413] on span "Upload" at bounding box center [585, 418] width 46 height 14
drag, startPoint x: 339, startPoint y: 306, endPoint x: 364, endPoint y: 275, distance: 40.4
click at [340, 305] on div "30 FPS 1080P 00:03:19 fullscreen [PERSON_NAME] Subject - iPad 9th Gen (WiFi+Cel…" at bounding box center [199, 193] width 294 height 237
click at [394, 220] on icon at bounding box center [395, 216] width 8 height 8
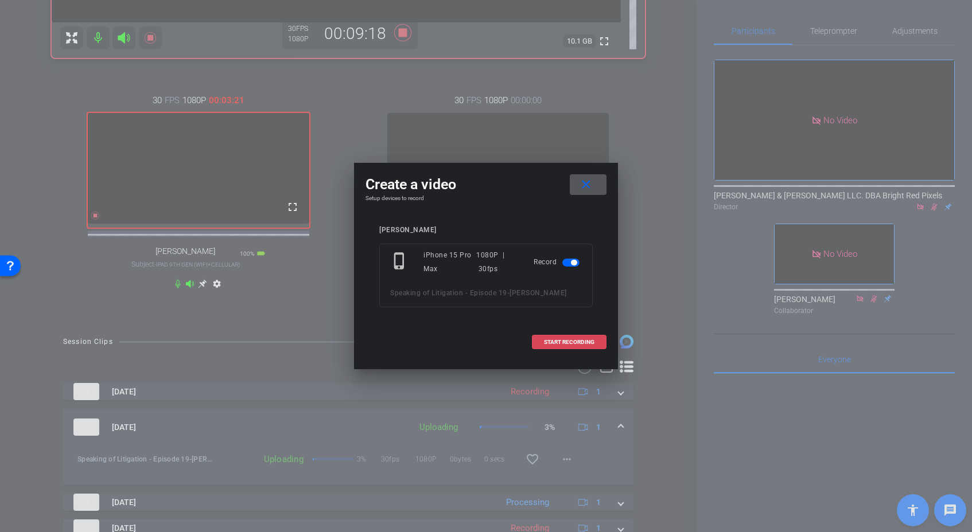
click at [562, 344] on span "START RECORDING" at bounding box center [569, 343] width 50 height 6
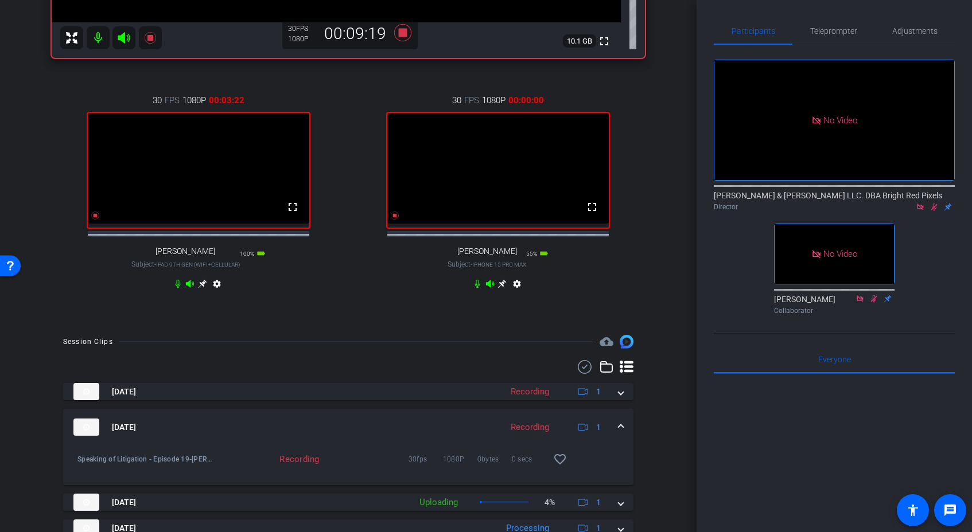
click at [364, 298] on div "30 FPS 1080P 00:00:00 fullscreen [PERSON_NAME] Subject - iPhone 15 Pro Max 55% …" at bounding box center [499, 193] width 294 height 237
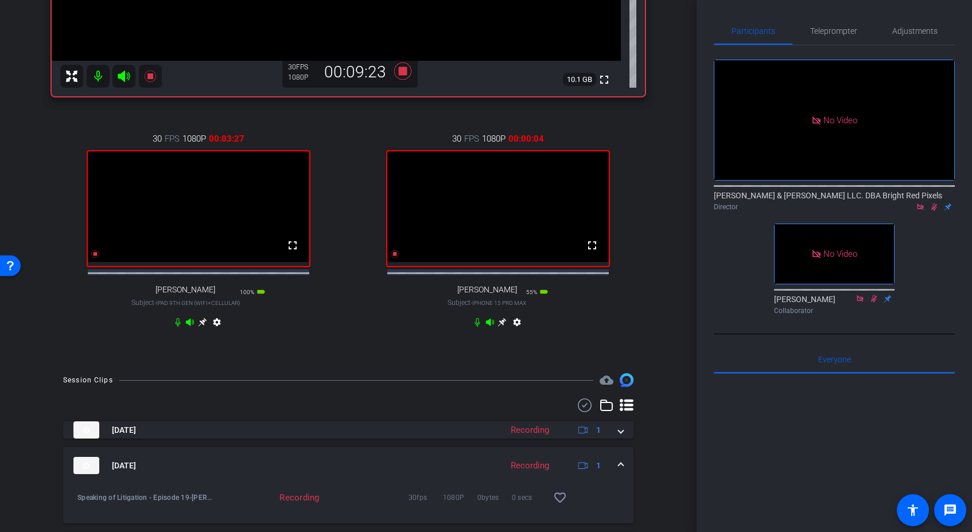
scroll to position [310, 0]
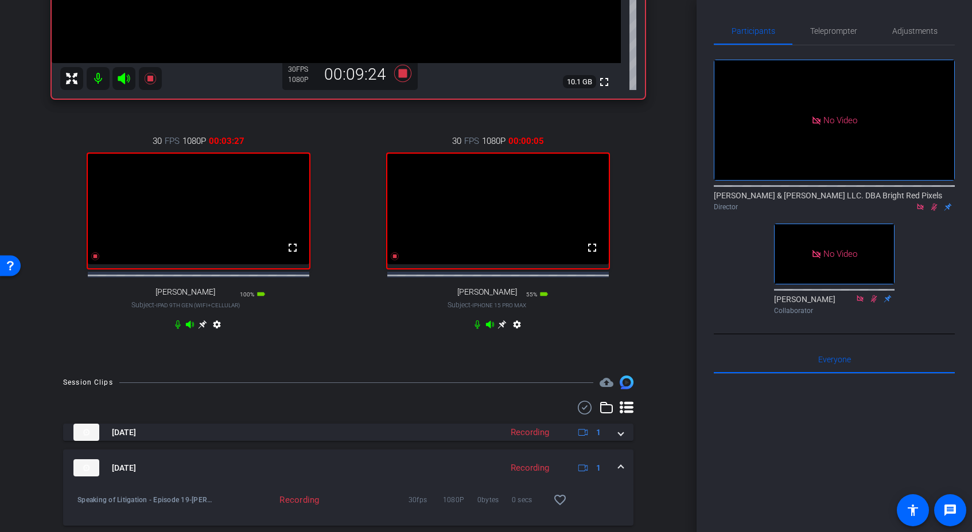
click at [353, 298] on div "30 FPS 1080P 00:00:05 fullscreen [PERSON_NAME] Subject - iPhone 15 Pro Max 55% …" at bounding box center [499, 234] width 294 height 237
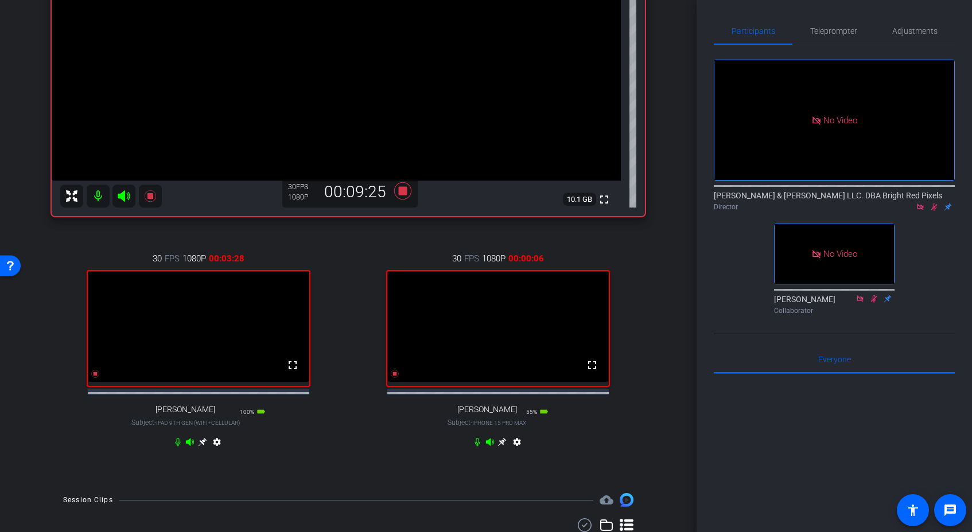
scroll to position [158, 0]
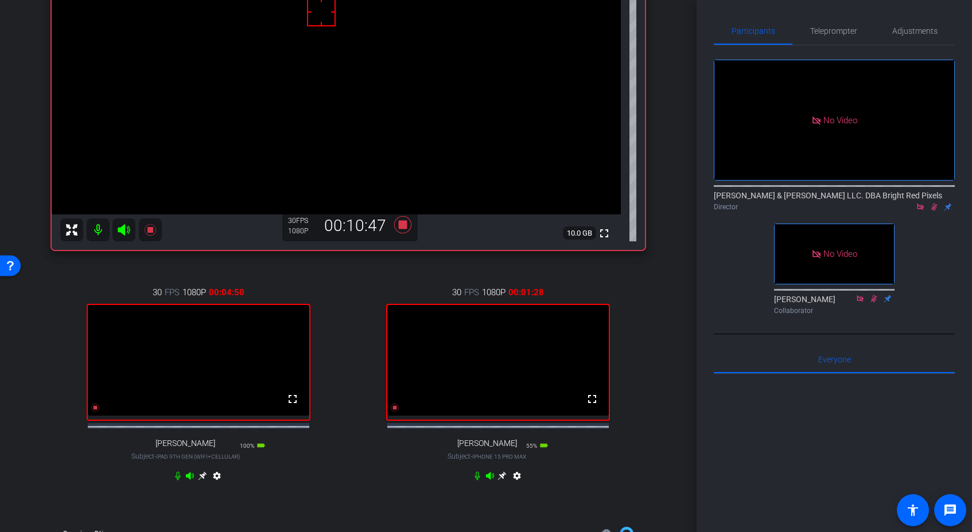
click at [207, 481] on icon at bounding box center [202, 476] width 9 height 9
click at [368, 463] on div "30 FPS 1080P 00:10:49 fullscreen [PERSON_NAME] Subject - iPhone 11 60% battery_…" at bounding box center [499, 385] width 294 height 237
click at [406, 473] on div "30 FPS 1080P 00:10:52 fullscreen [PERSON_NAME] Subject - iPhone 11 60% battery_…" at bounding box center [499, 385] width 294 height 237
click at [99, 412] on icon at bounding box center [95, 408] width 8 height 8
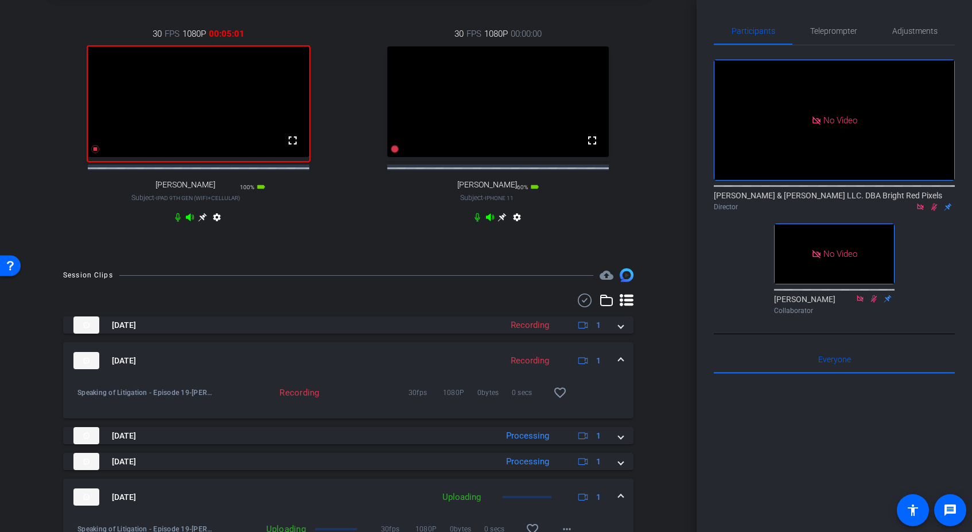
scroll to position [411, 0]
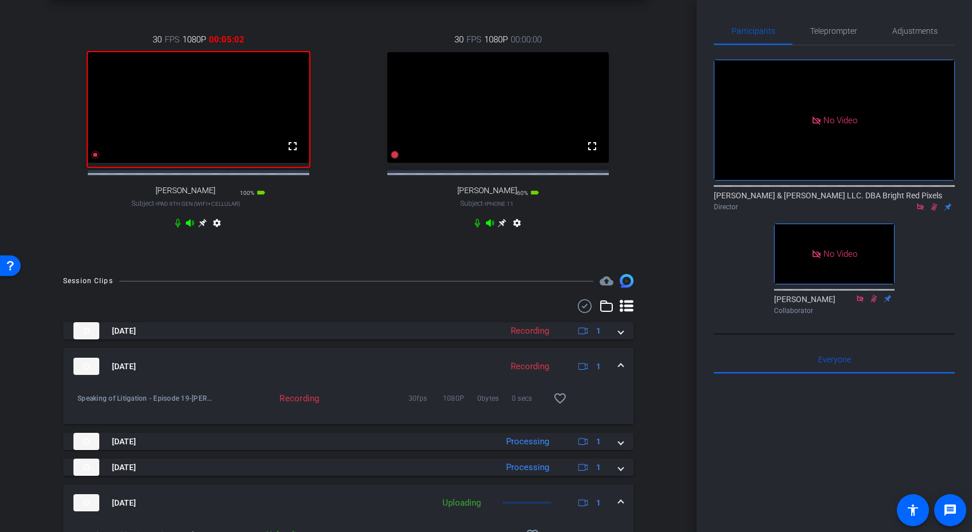
click at [363, 217] on div "30 FPS 1080P 00:00:00 fullscreen [PERSON_NAME] Subject - iPhone 11 60% battery_…" at bounding box center [499, 132] width 294 height 237
click at [396, 159] on icon at bounding box center [395, 155] width 8 height 8
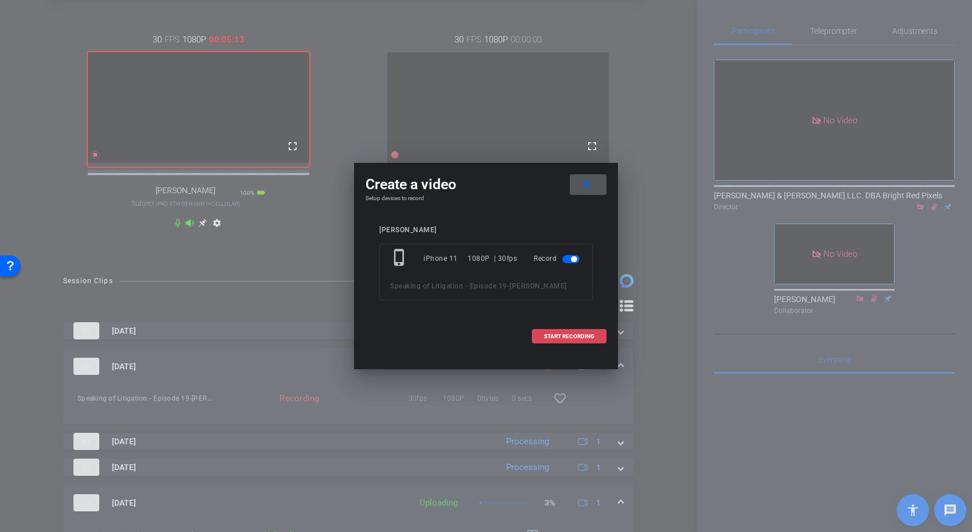
click at [569, 331] on span at bounding box center [568, 337] width 73 height 28
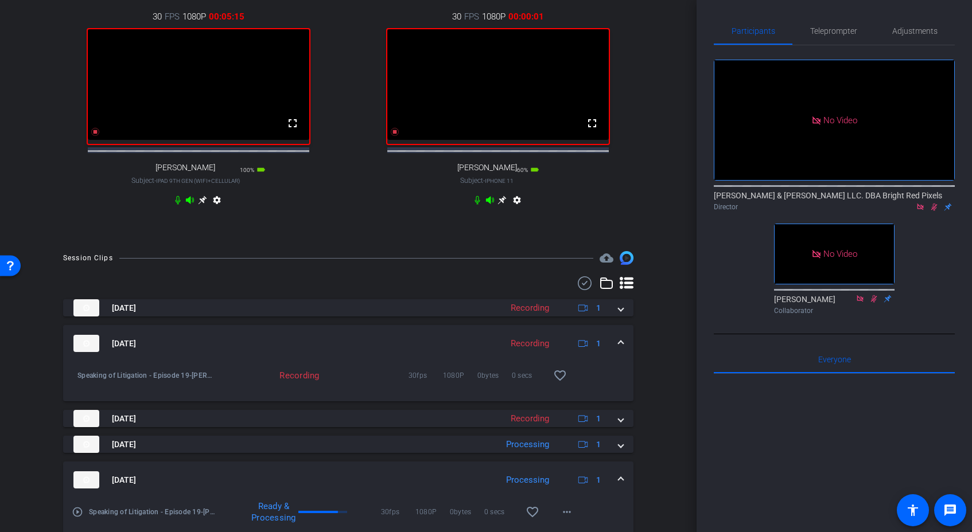
scroll to position [618, 0]
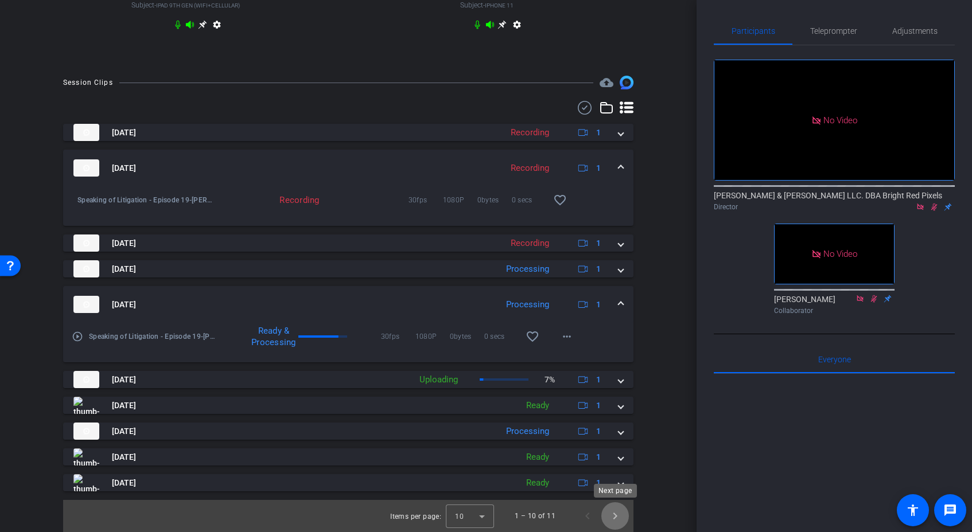
click at [617, 520] on span "Next page" at bounding box center [615, 517] width 28 height 28
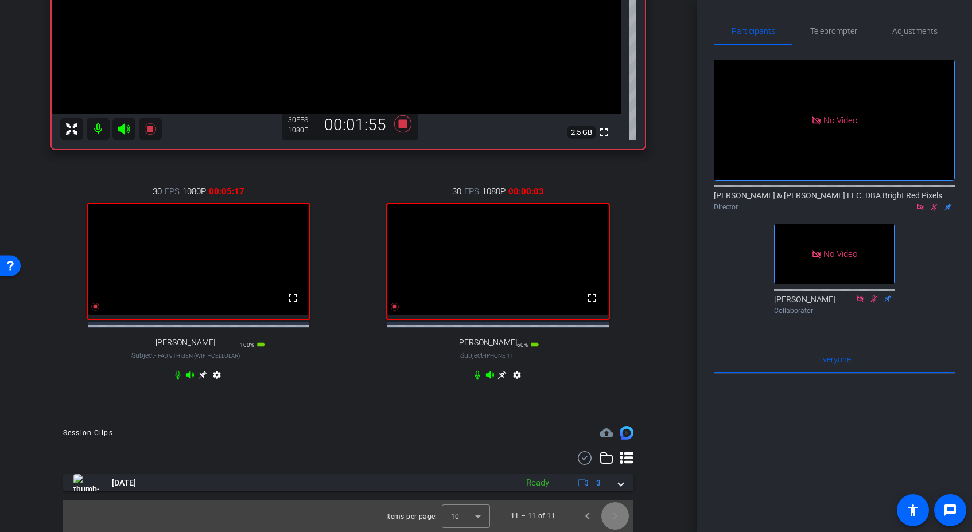
scroll to position [267, 0]
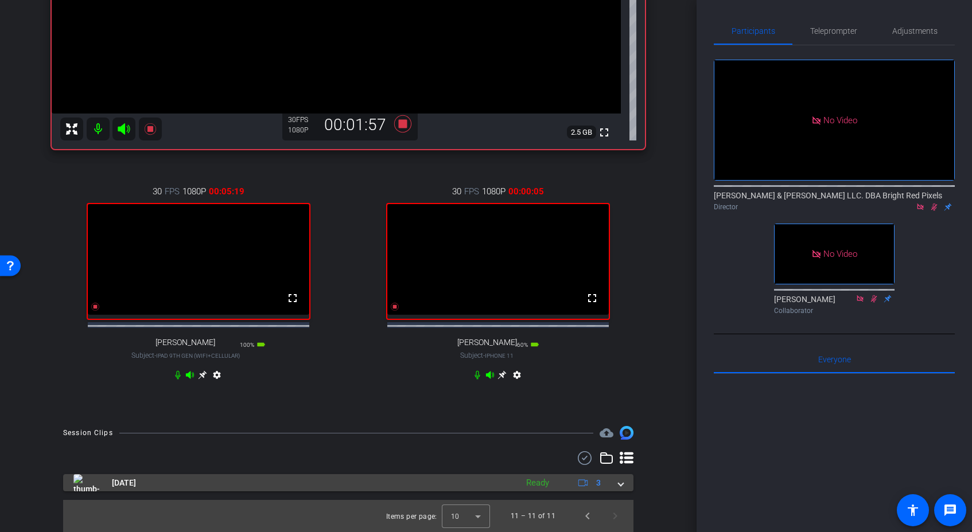
click at [622, 492] on openreel-recordings-list-clip "[DATE] Ready 3 play_circle_outline Speaking of Litigation - Episode 19-[PERSON_…" at bounding box center [348, 503] width 570 height 58
click at [621, 487] on span at bounding box center [621, 483] width 5 height 12
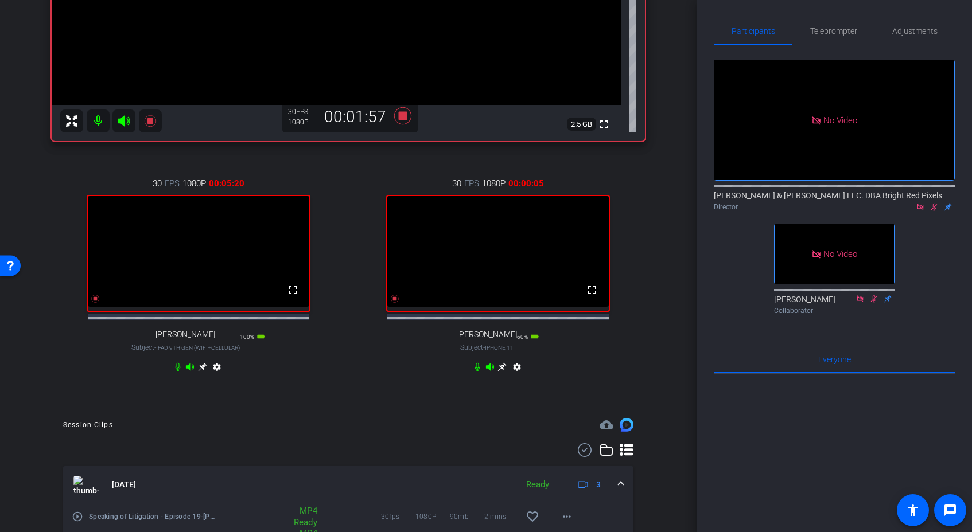
scroll to position [371, 0]
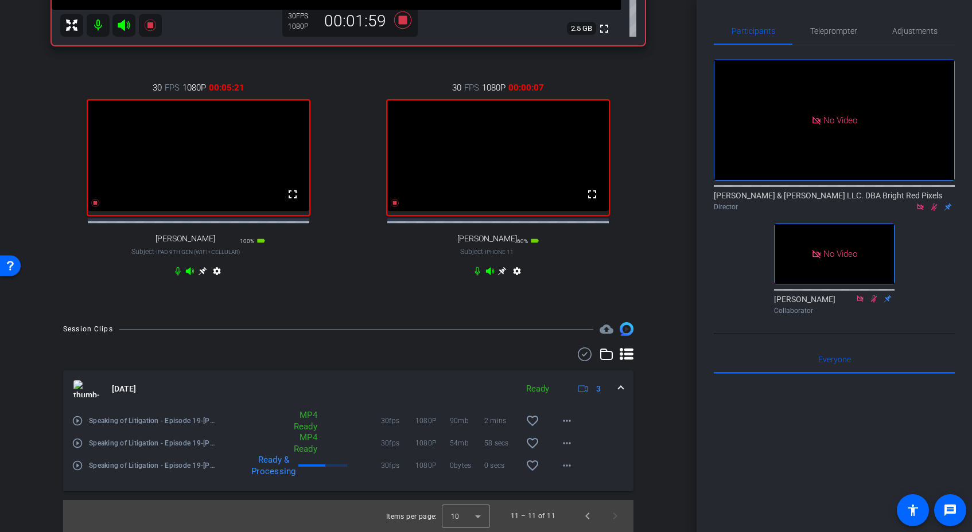
drag, startPoint x: 622, startPoint y: 386, endPoint x: 605, endPoint y: 441, distance: 57.7
click at [622, 386] on span at bounding box center [621, 389] width 5 height 12
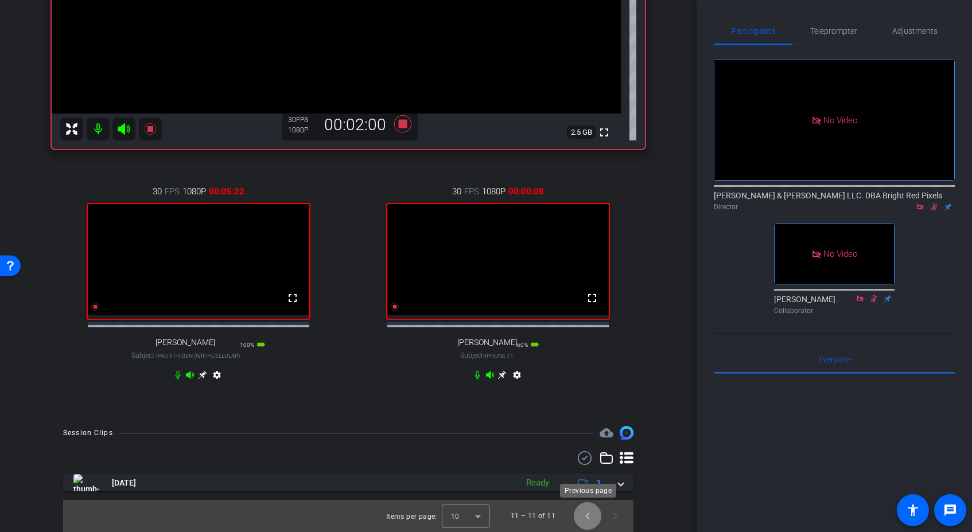
drag, startPoint x: 586, startPoint y: 518, endPoint x: 531, endPoint y: 453, distance: 85.1
click at [585, 518] on span "Previous page" at bounding box center [588, 517] width 28 height 28
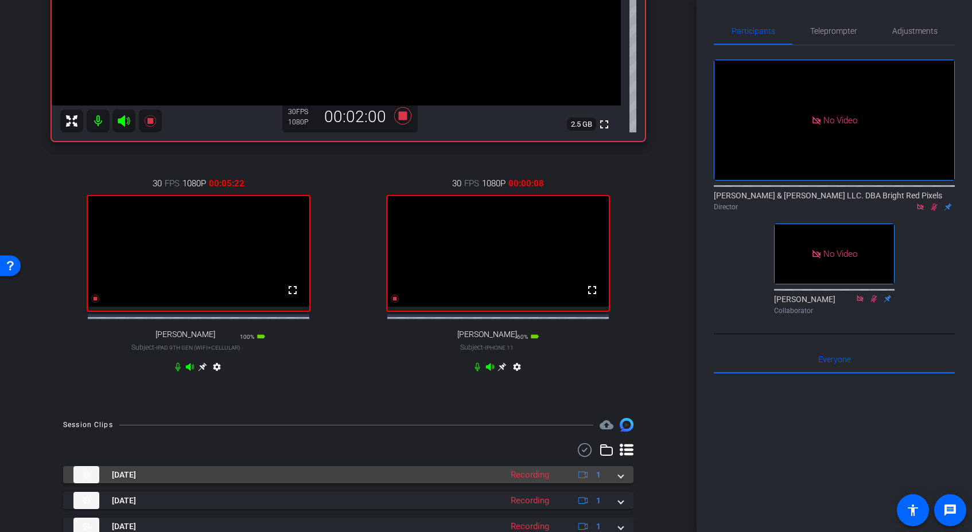
scroll to position [500, 0]
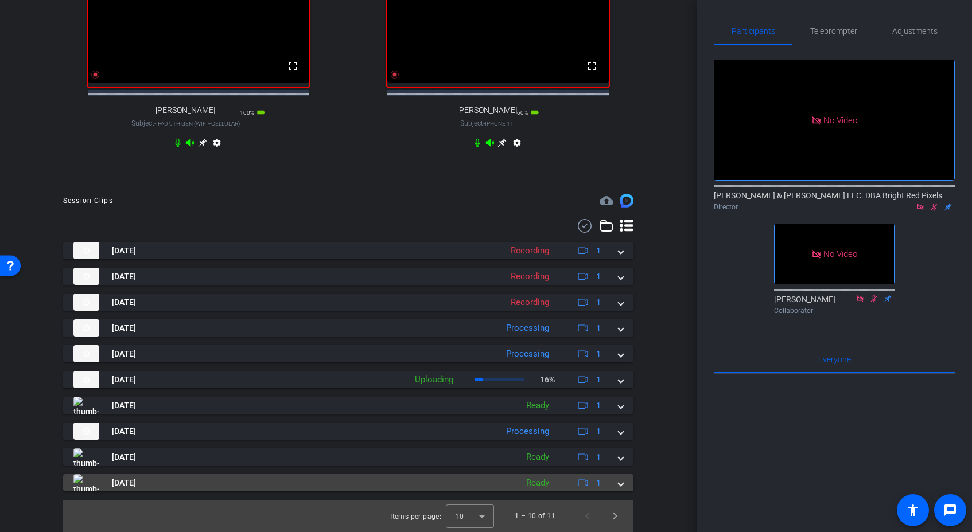
click at [624, 480] on mat-expansion-panel-header "[DATE] Ready 1" at bounding box center [348, 482] width 570 height 17
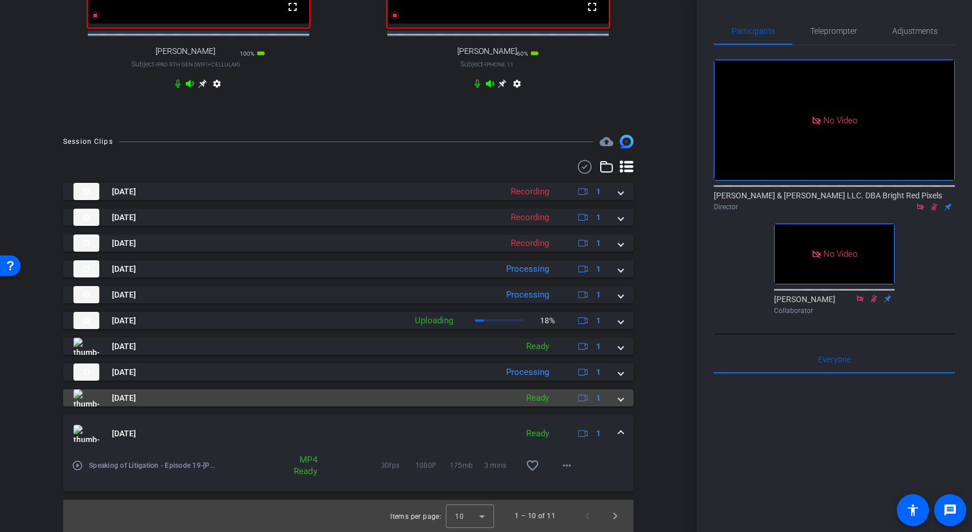
click at [623, 433] on span at bounding box center [621, 434] width 5 height 12
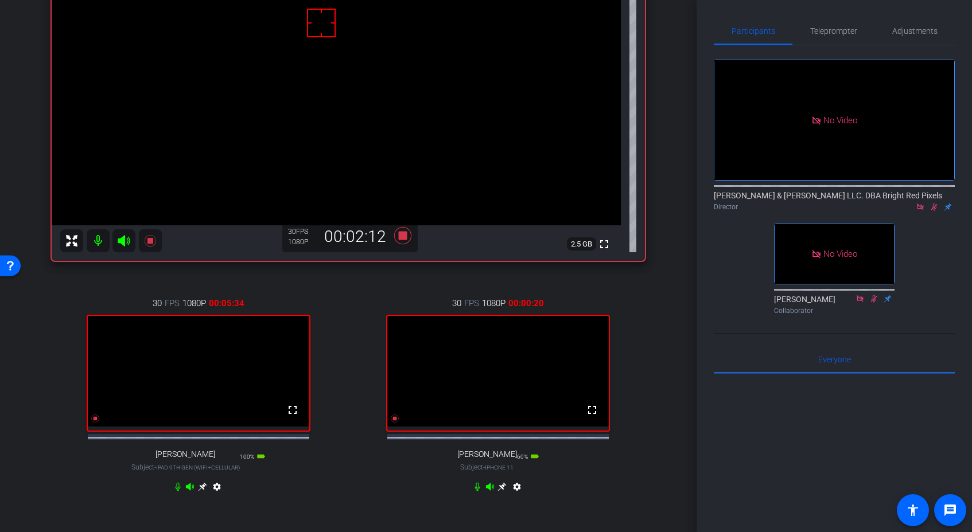
scroll to position [148, 0]
click at [334, 343] on div "30 FPS 1080P 00:05:34 fullscreen [PERSON_NAME] Subject - iPad 9th Gen (WiFi+Cel…" at bounding box center [199, 396] width 294 height 237
click at [334, 343] on div "30 FPS 1080P 00:05:35 fullscreen [PERSON_NAME] Subject - iPad 9th Gen (WiFi+Cel…" at bounding box center [199, 396] width 294 height 237
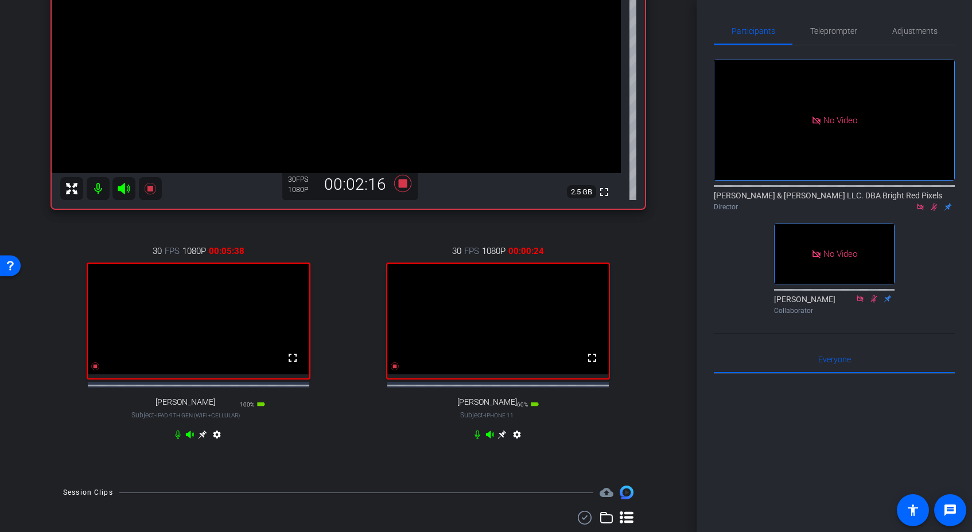
scroll to position [260, 0]
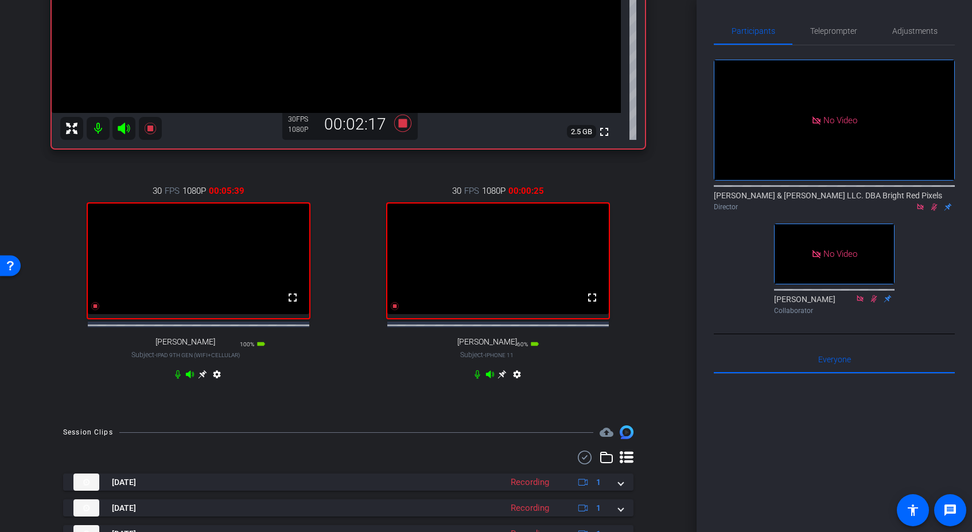
click at [318, 394] on div "30 FPS 1080P 00:05:39 fullscreen [PERSON_NAME] Subject - iPad 9th Gen (WiFi+Cel…" at bounding box center [199, 284] width 294 height 237
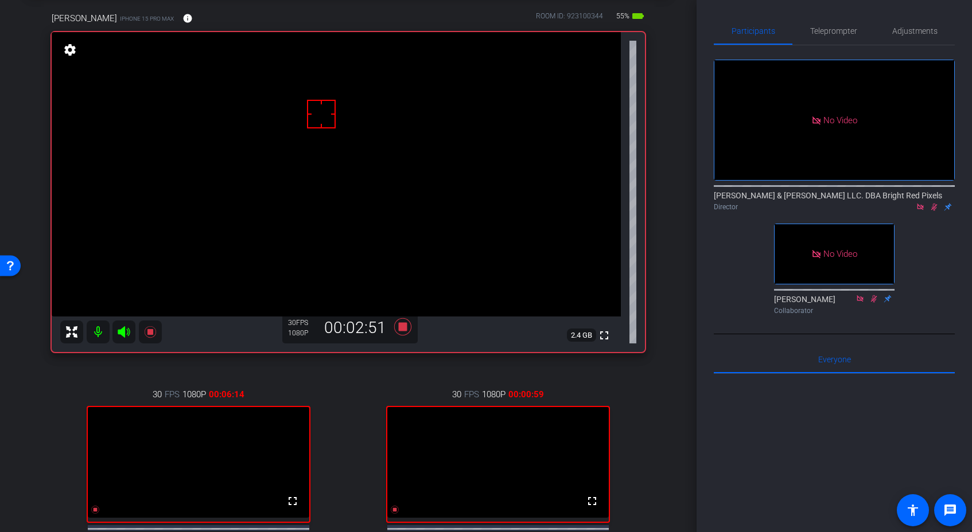
scroll to position [18, 0]
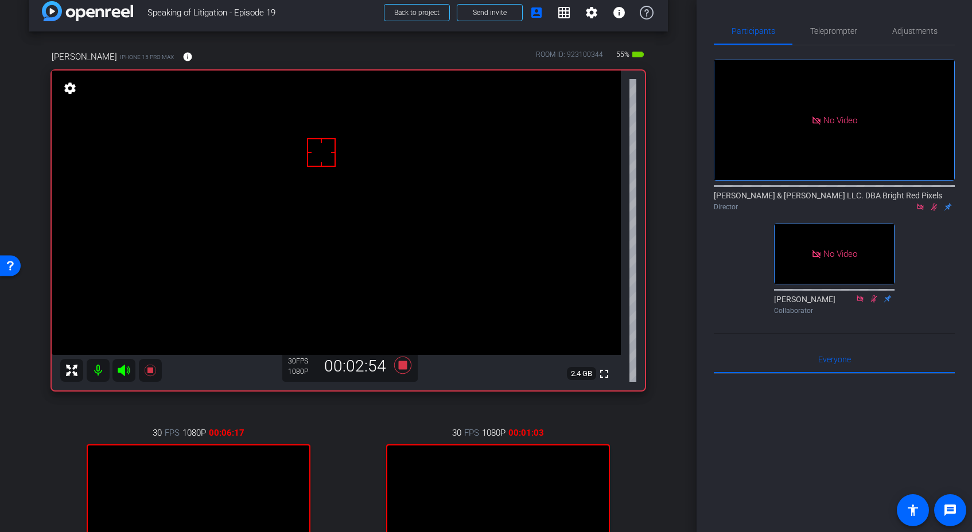
click at [348, 460] on div "30 FPS 1080P 00:06:17 fullscreen [PERSON_NAME] Subject - iPad 9th Gen (WiFi+Cel…" at bounding box center [348, 526] width 593 height 237
click at [348, 458] on div "30 FPS 1080P 00:06:19 fullscreen [PERSON_NAME] Subject - iPad 9th Gen (WiFi+Cel…" at bounding box center [348, 526] width 593 height 237
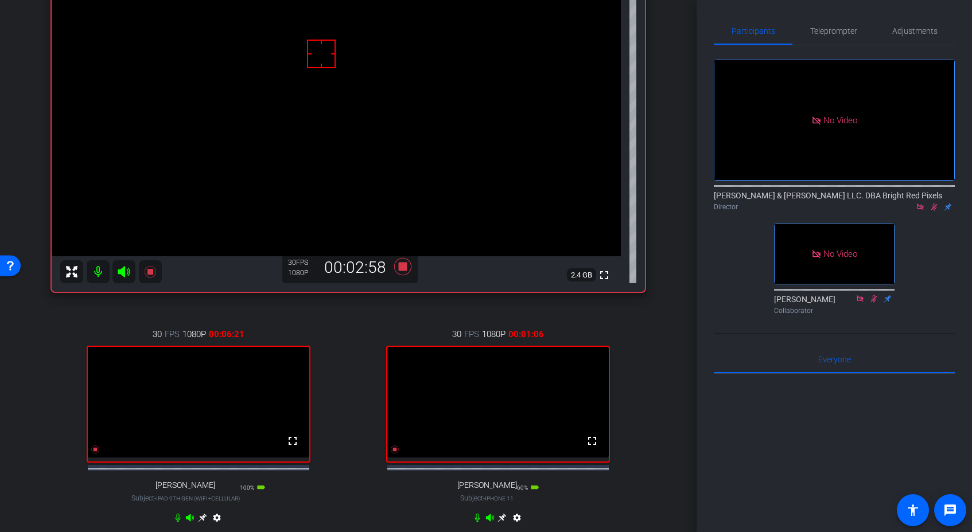
scroll to position [116, 0]
click at [349, 458] on div "30 FPS 1080P 00:06:23 fullscreen [PERSON_NAME] Subject - iPad 9th Gen (WiFi+Cel…" at bounding box center [348, 428] width 593 height 237
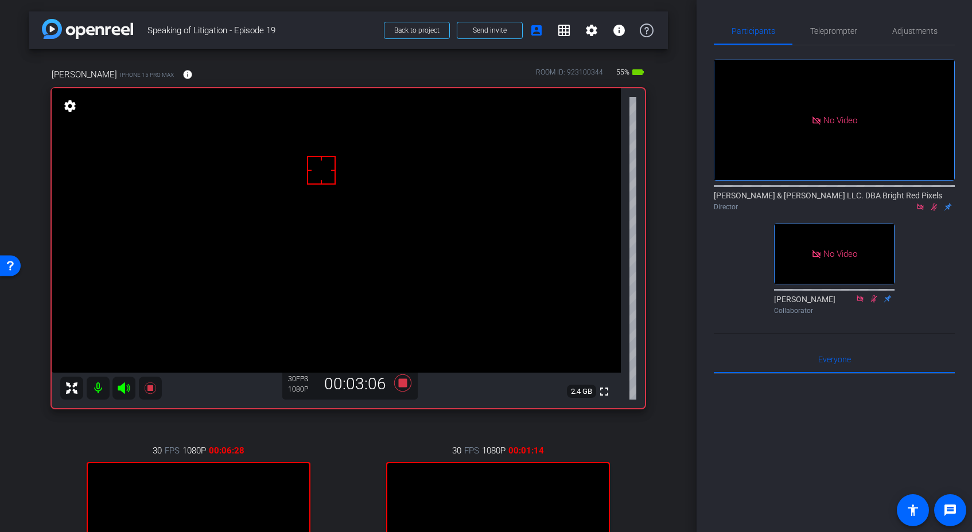
scroll to position [11, 0]
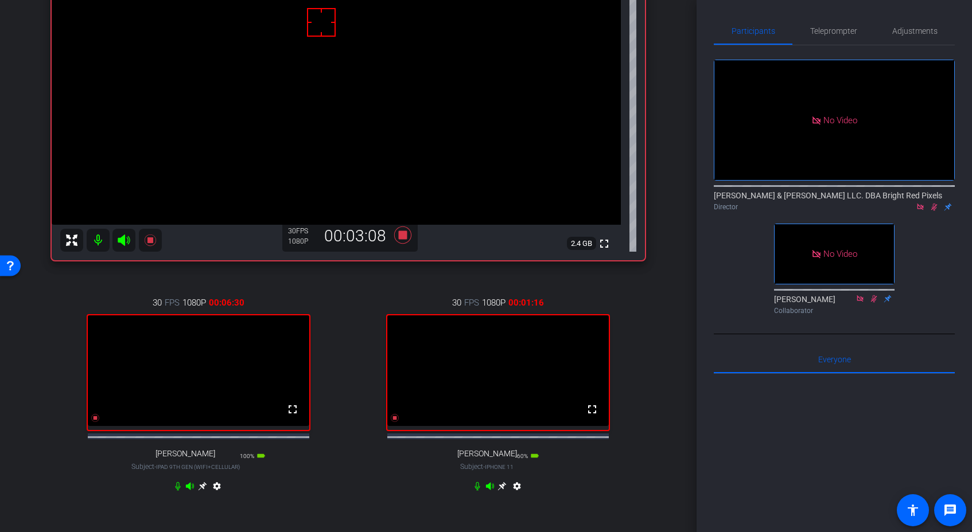
click at [349, 458] on div "30 FPS 1080P 00:06:30 fullscreen [PERSON_NAME] Subject - iPad 9th Gen (WiFi+Cel…" at bounding box center [348, 396] width 593 height 237
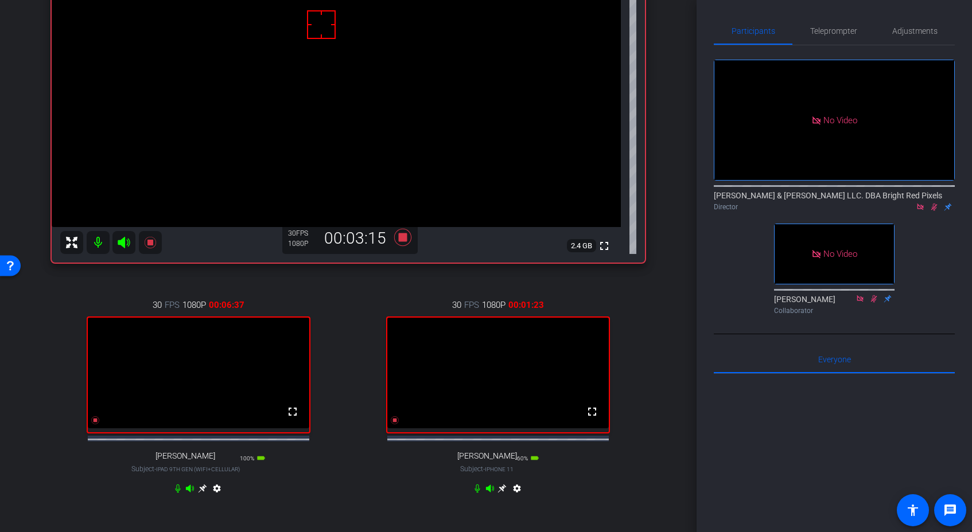
click at [350, 459] on div "30 FPS 1080P 00:06:37 fullscreen [PERSON_NAME] Subject - iPad 9th Gen (WiFi+Cel…" at bounding box center [348, 398] width 593 height 237
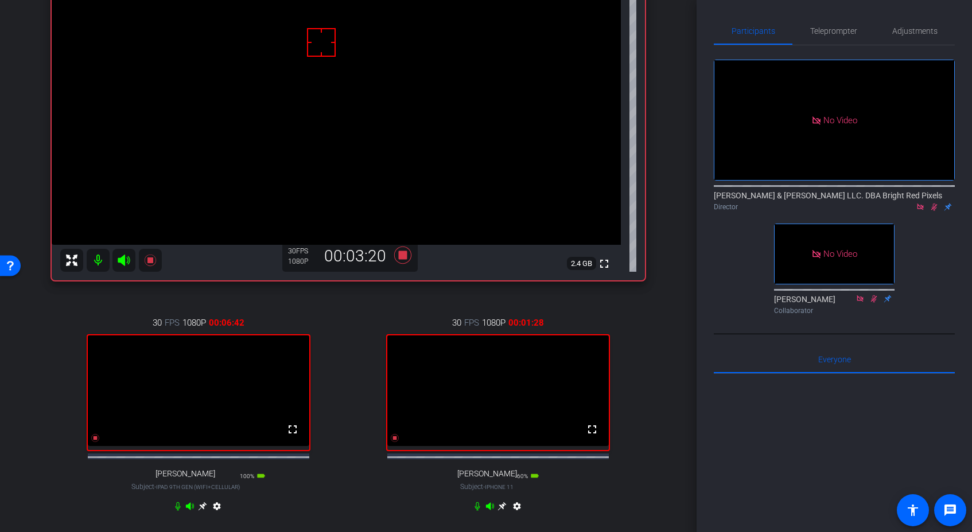
scroll to position [123, 0]
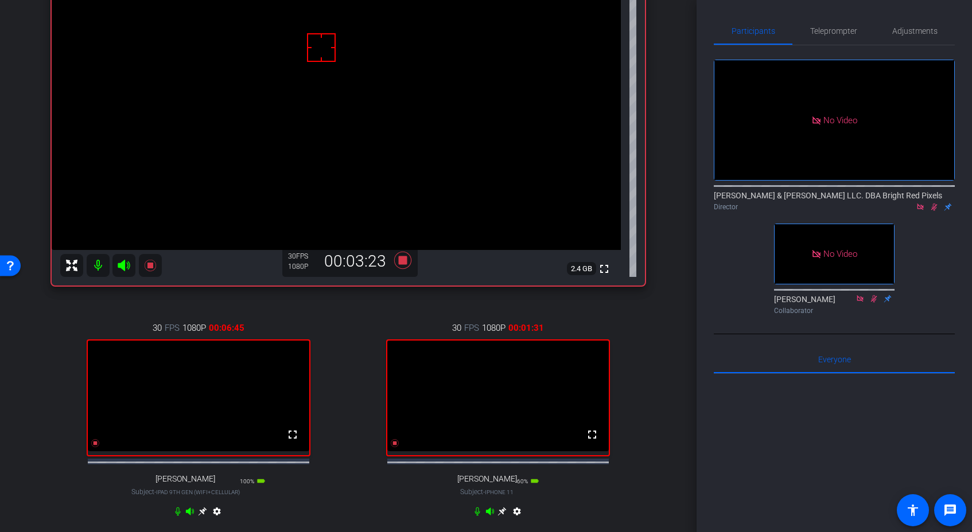
click at [202, 516] on icon at bounding box center [202, 512] width 9 height 9
click at [358, 356] on div "30 FPS 1080P 00:03:25 fullscreen [PERSON_NAME] Subject - iPhone 15 Pro Max 55% …" at bounding box center [499, 421] width 294 height 237
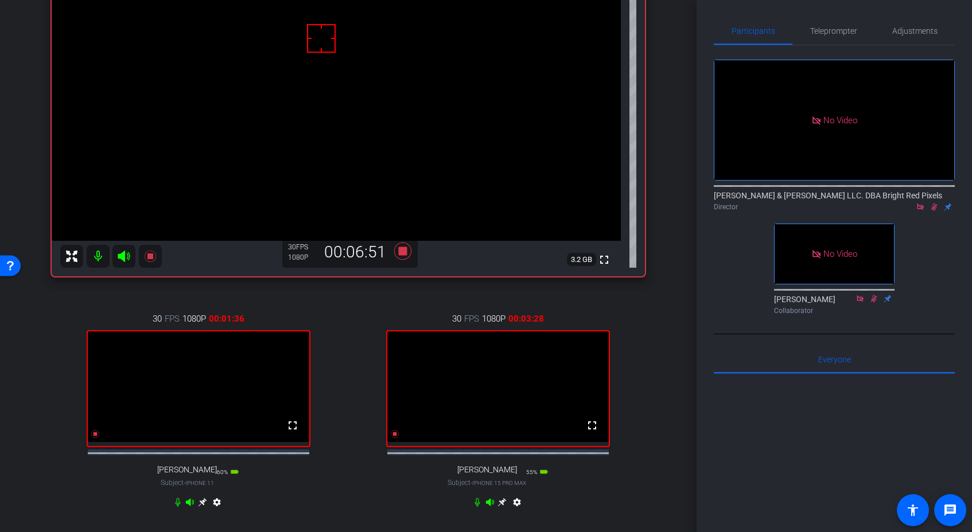
click at [351, 359] on div "30 FPS 1080P 00:01:36 fullscreen [PERSON_NAME] Subject - iPhone 11 60% battery_…" at bounding box center [348, 412] width 593 height 237
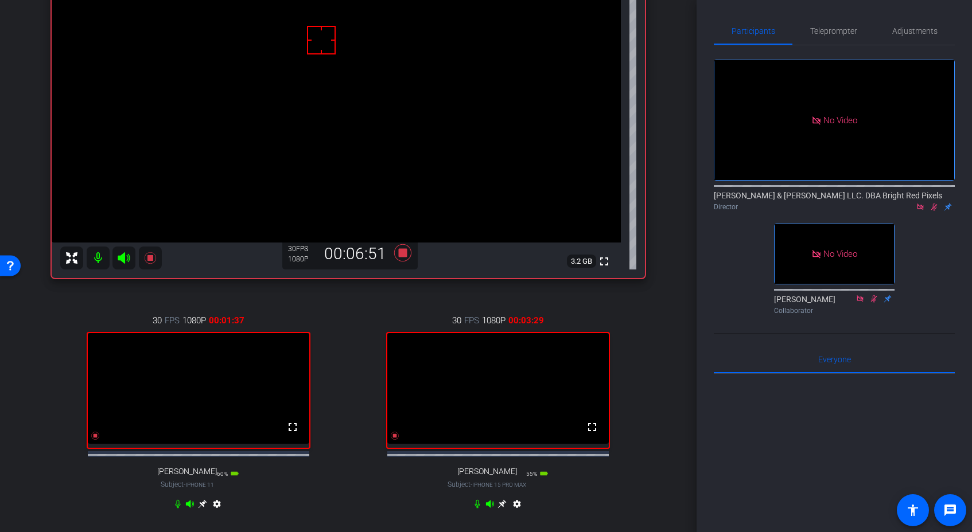
click at [352, 358] on div "30 FPS 1080P 00:03:29 fullscreen [PERSON_NAME] Subject - iPhone 15 Pro Max 55% …" at bounding box center [499, 413] width 294 height 237
click at [99, 440] on icon at bounding box center [95, 436] width 8 height 8
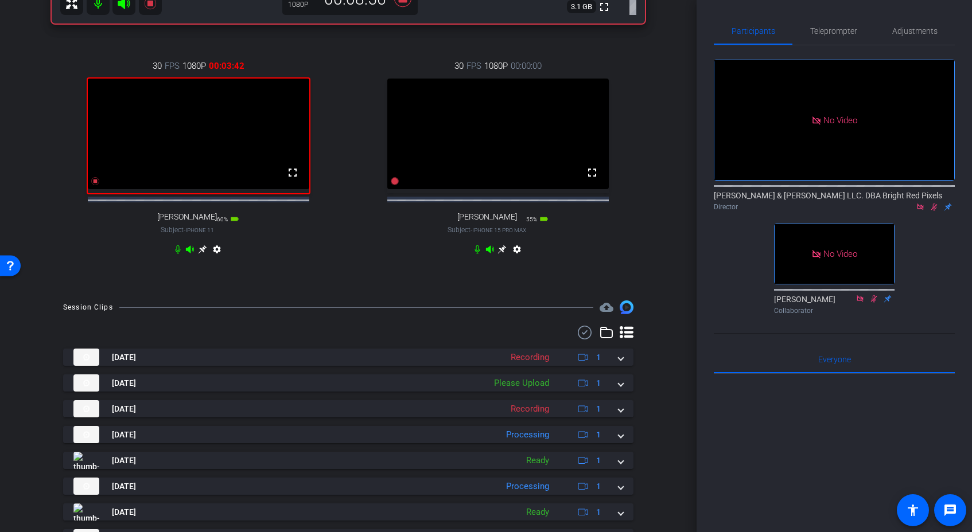
scroll to position [384, 0]
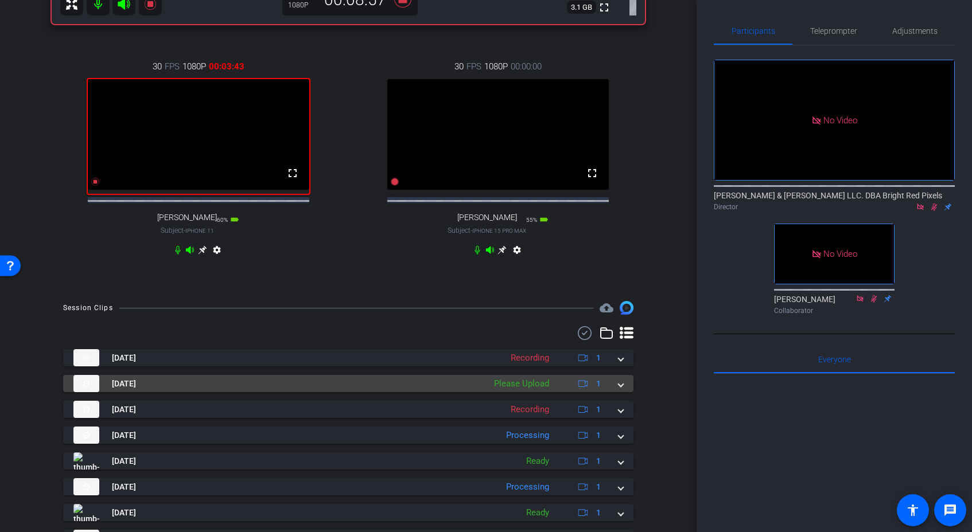
click at [617, 392] on div "[DATE] Please Upload 1" at bounding box center [345, 383] width 545 height 17
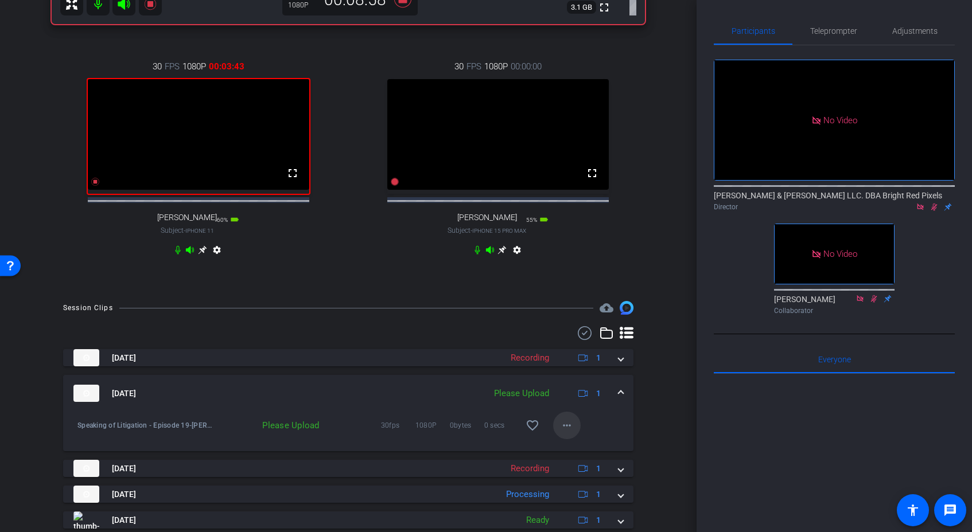
click at [570, 433] on mat-icon "more_horiz" at bounding box center [567, 426] width 14 height 14
click at [585, 460] on span "Upload" at bounding box center [585, 460] width 46 height 14
click at [364, 266] on div "30 FPS 1080P 00:00:00 fullscreen [PERSON_NAME] Subject - iPhone 15 Pro Max 55% …" at bounding box center [499, 159] width 294 height 237
click at [396, 186] on icon at bounding box center [395, 182] width 8 height 8
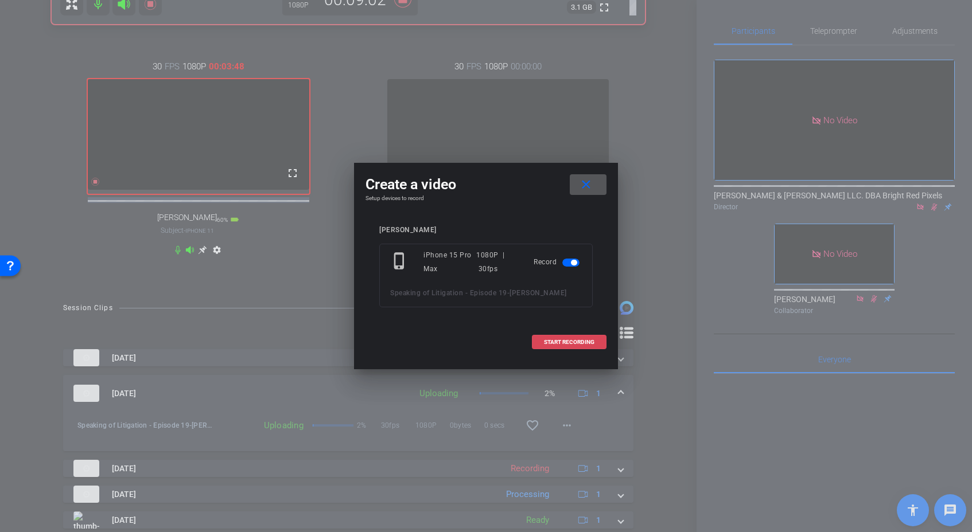
click at [555, 335] on span at bounding box center [568, 343] width 73 height 28
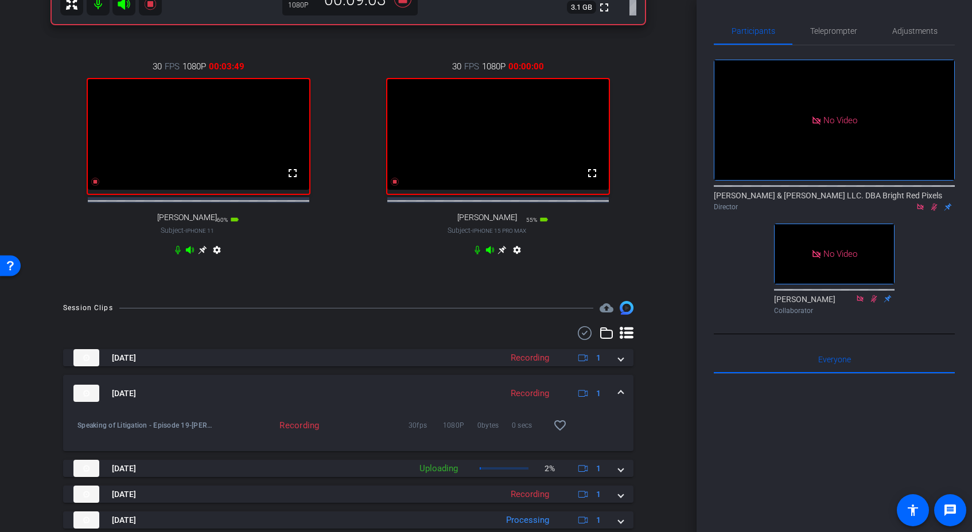
click at [353, 270] on div "30 FPS 1080P 00:00:00 fullscreen [PERSON_NAME] Subject - iPhone 15 Pro Max 55% …" at bounding box center [499, 159] width 294 height 237
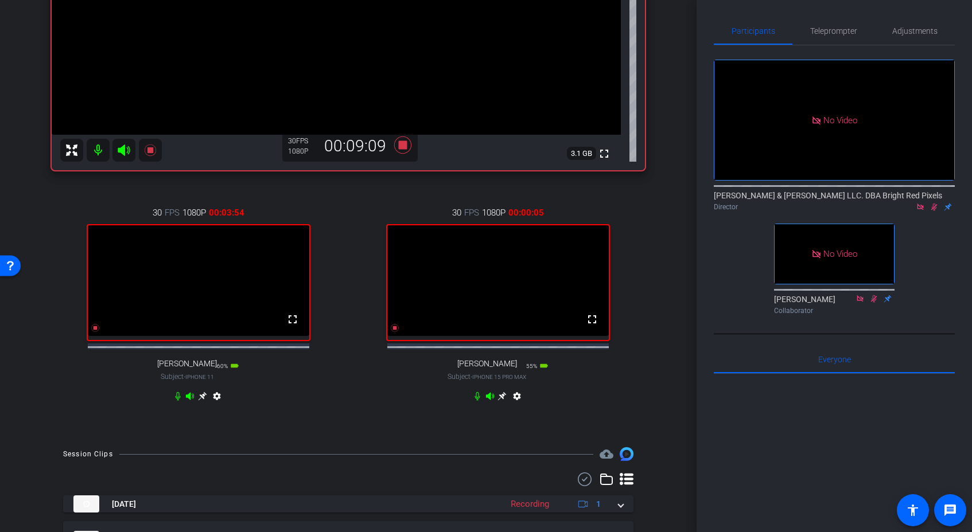
click at [345, 256] on div "30 FPS 1080P 00:03:54 fullscreen [PERSON_NAME] Subject - iPhone 11 60% battery_…" at bounding box center [348, 306] width 593 height 237
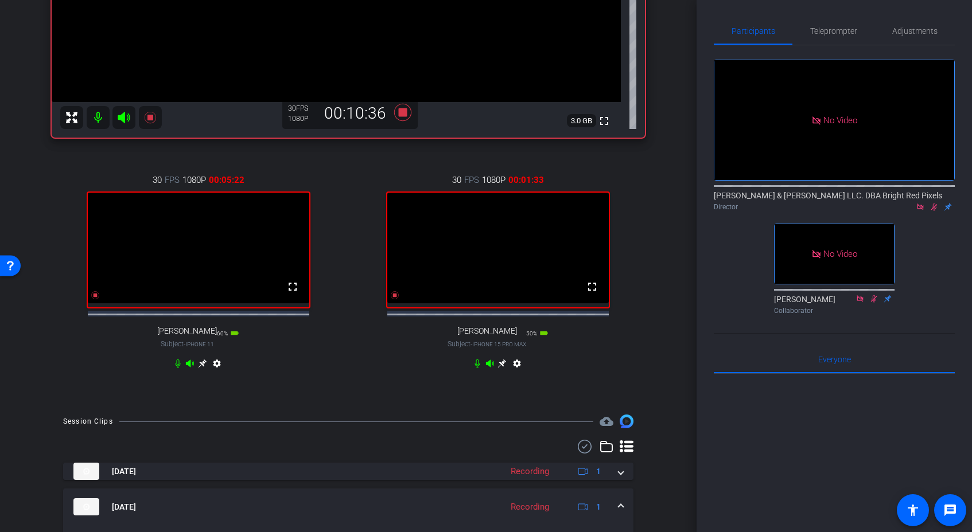
scroll to position [417, 0]
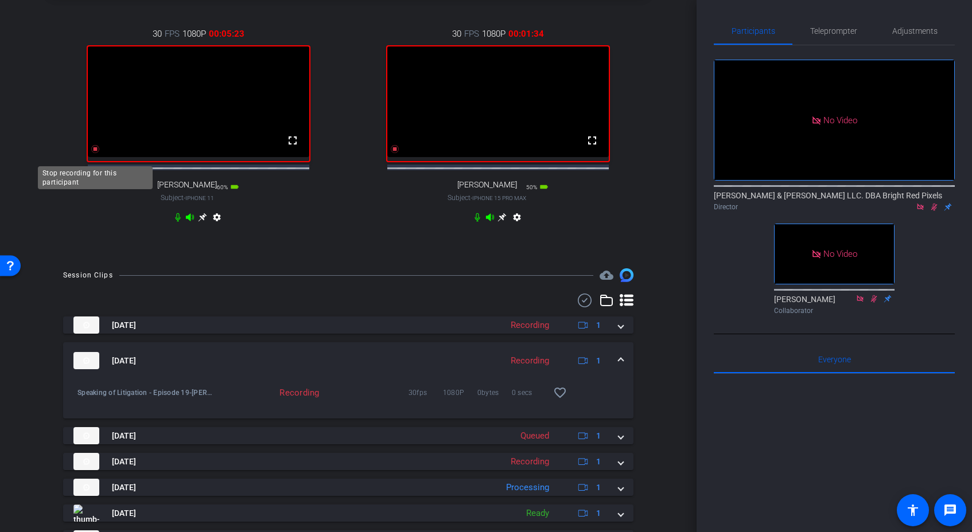
click at [94, 153] on icon at bounding box center [95, 149] width 8 height 8
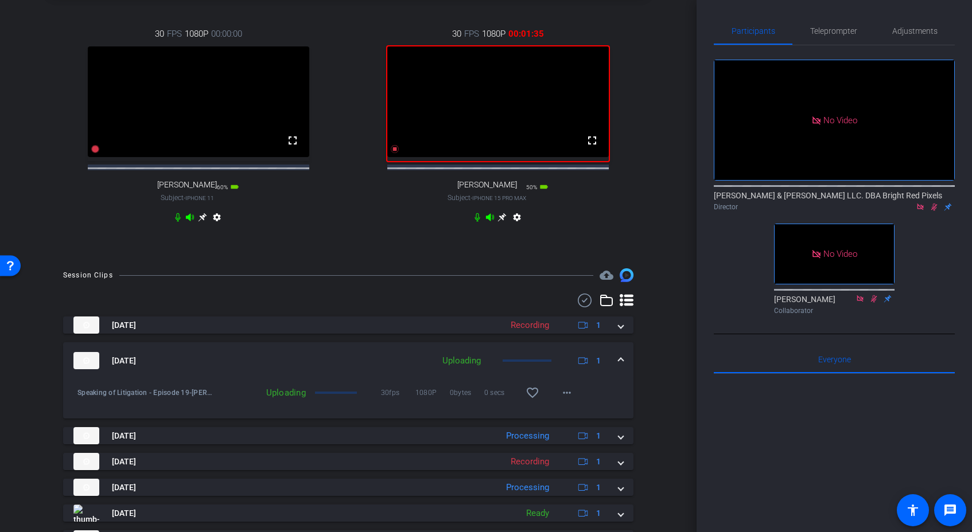
click at [114, 242] on div "30 FPS 1080P 00:00:00 fullscreen [PERSON_NAME] Subject - iPhone 11 60% battery_…" at bounding box center [199, 127] width 294 height 237
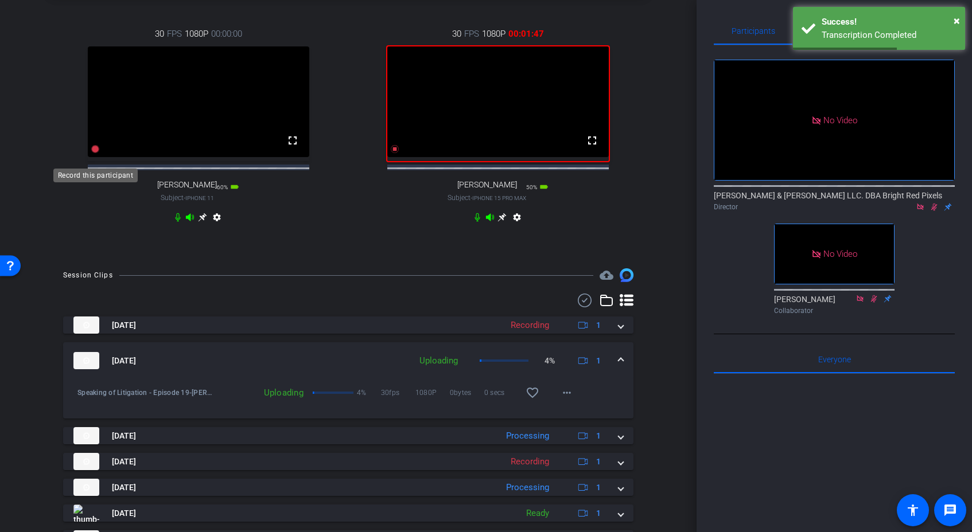
click at [95, 153] on icon at bounding box center [95, 149] width 8 height 8
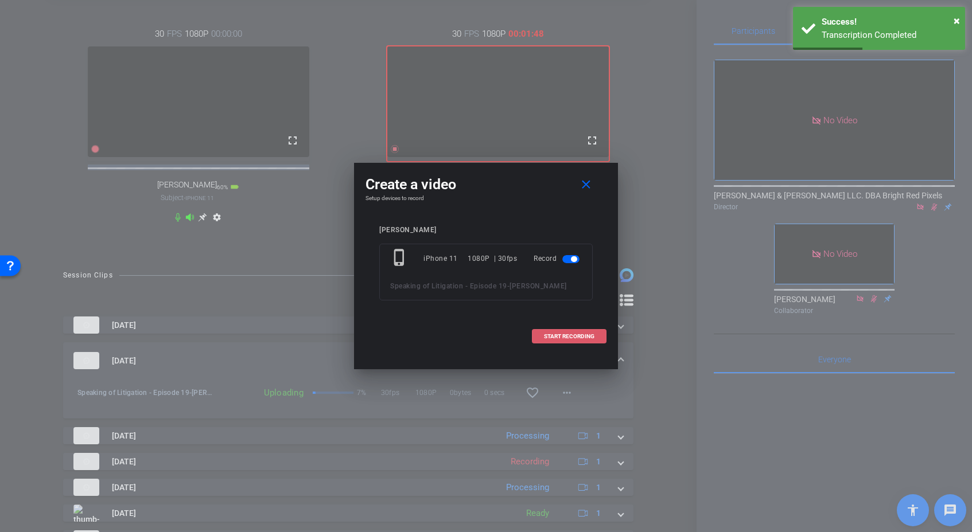
click at [561, 338] on span "START RECORDING" at bounding box center [569, 337] width 50 height 6
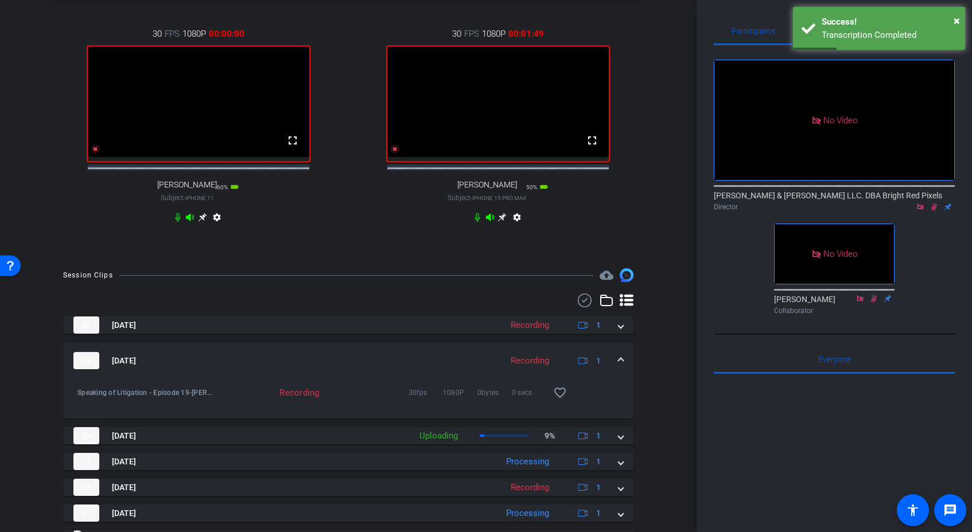
click at [347, 227] on div "30 FPS 1080P 00:00:00 fullscreen [PERSON_NAME] Subject - iPhone 11 60% battery_…" at bounding box center [348, 127] width 593 height 237
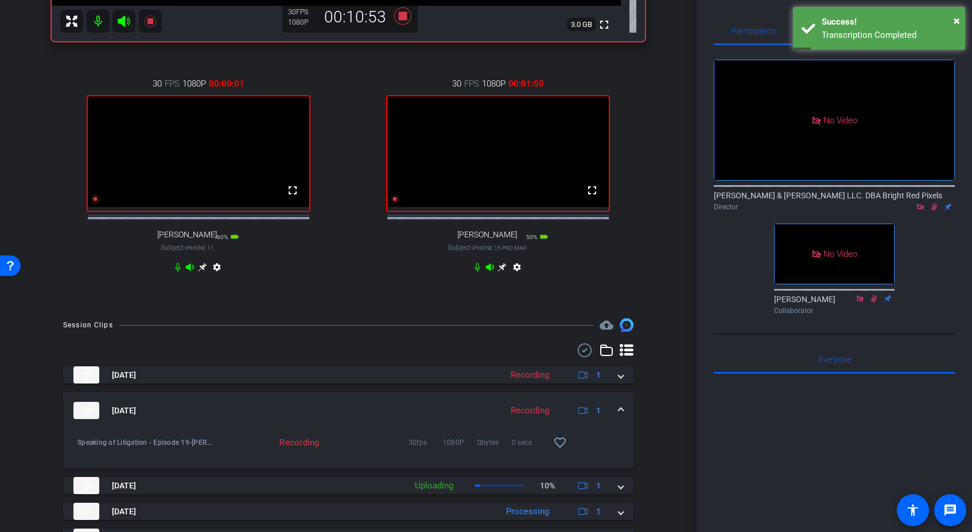
scroll to position [345, 0]
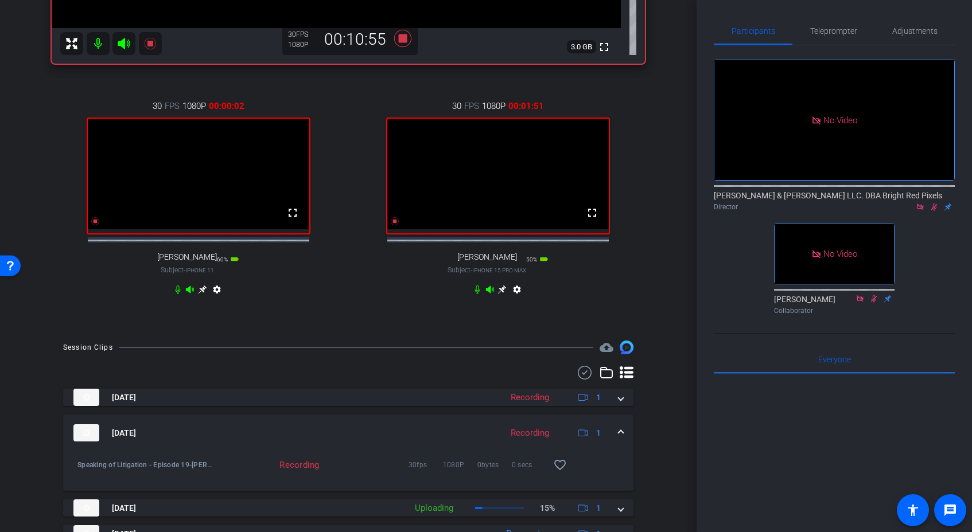
click at [345, 238] on div "30 FPS 1080P 00:00:02 fullscreen [PERSON_NAME] Subject - iPhone 11 60% battery_…" at bounding box center [348, 199] width 593 height 237
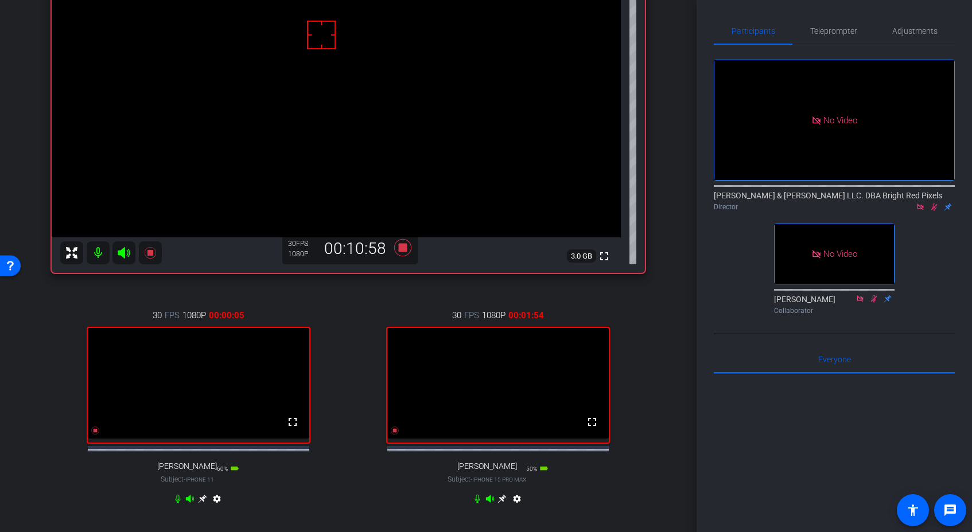
scroll to position [157, 0]
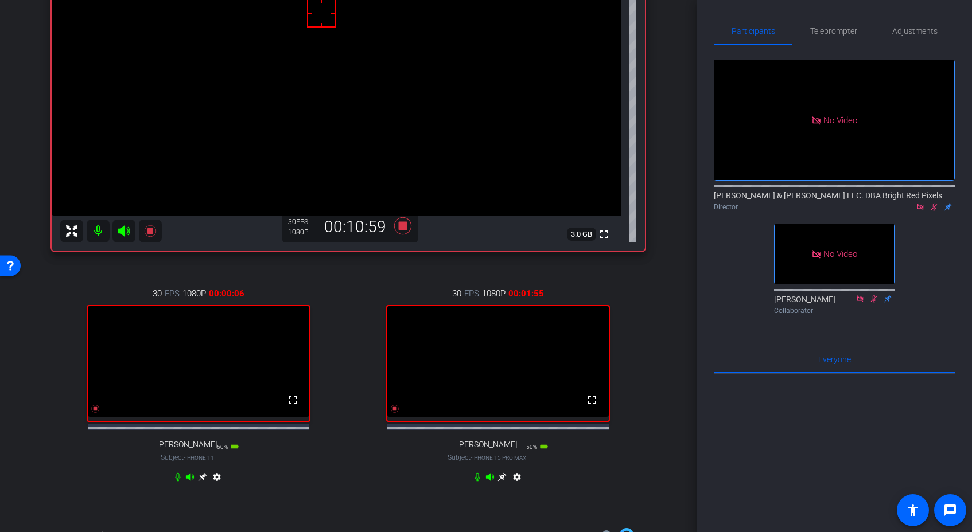
click at [345, 318] on div "30 FPS 1080P 00:00:06 fullscreen [PERSON_NAME] Subject - iPhone 11 60% battery_…" at bounding box center [348, 387] width 593 height 237
click at [345, 319] on div "30 FPS 1080P 00:00:07 fullscreen [PERSON_NAME] Subject - iPhone 11 60% battery_…" at bounding box center [348, 387] width 593 height 237
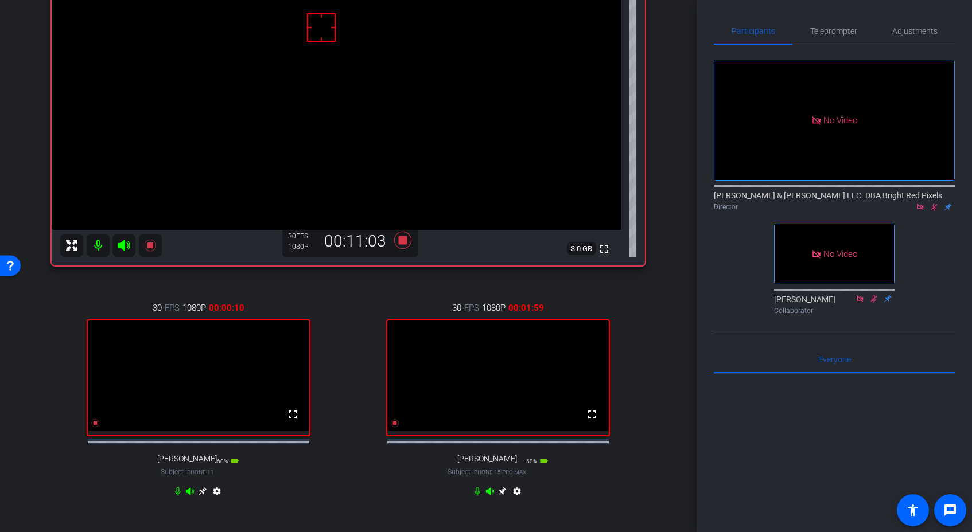
scroll to position [142, 0]
click at [203, 497] on icon at bounding box center [202, 493] width 9 height 9
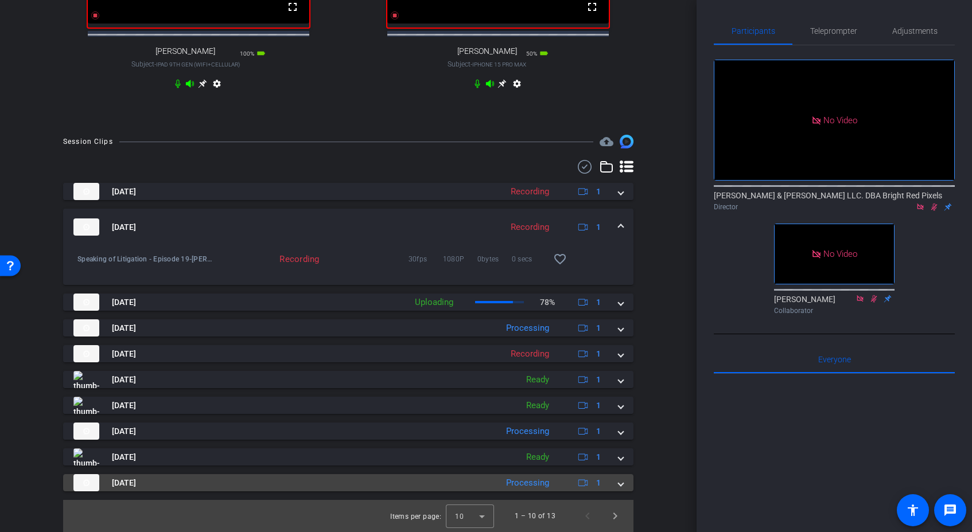
scroll to position [559, 0]
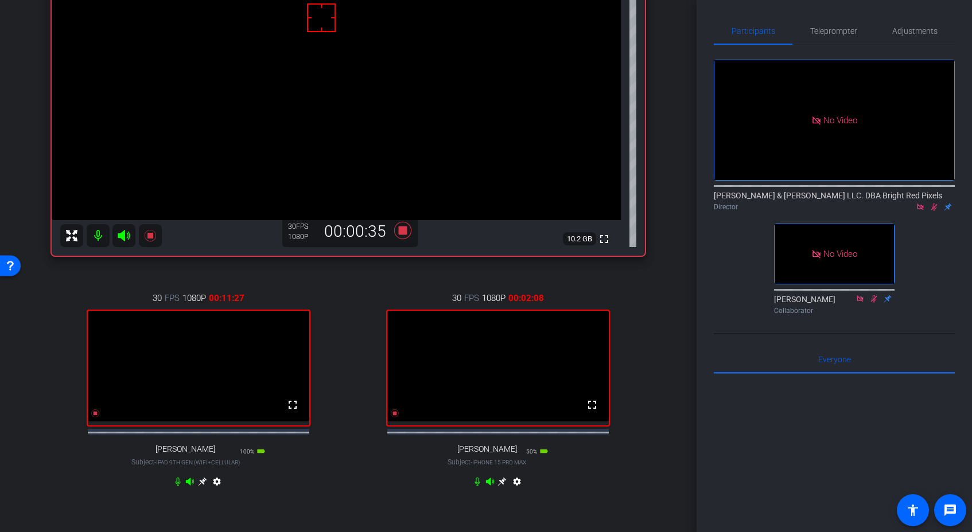
click at [323, 490] on div "30 FPS 1080P 00:11:27 fullscreen [PERSON_NAME] Subject - iPad 9th Gen (WiFi+Cel…" at bounding box center [199, 391] width 294 height 237
click at [321, 382] on div "30 FPS 1080P 00:11:33 fullscreen [PERSON_NAME] Subject - iPad 9th Gen (WiFi+Cel…" at bounding box center [199, 392] width 294 height 237
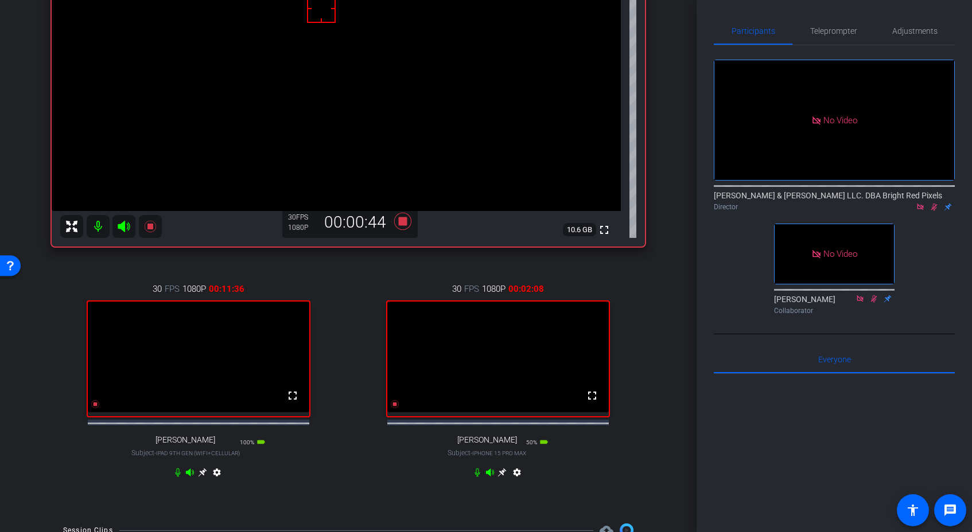
scroll to position [161, 0]
click at [324, 379] on div "30 FPS 1080P 00:11:38 fullscreen [PERSON_NAME] Subject - iPad 9th Gen (WiFi+Cel…" at bounding box center [199, 382] width 294 height 237
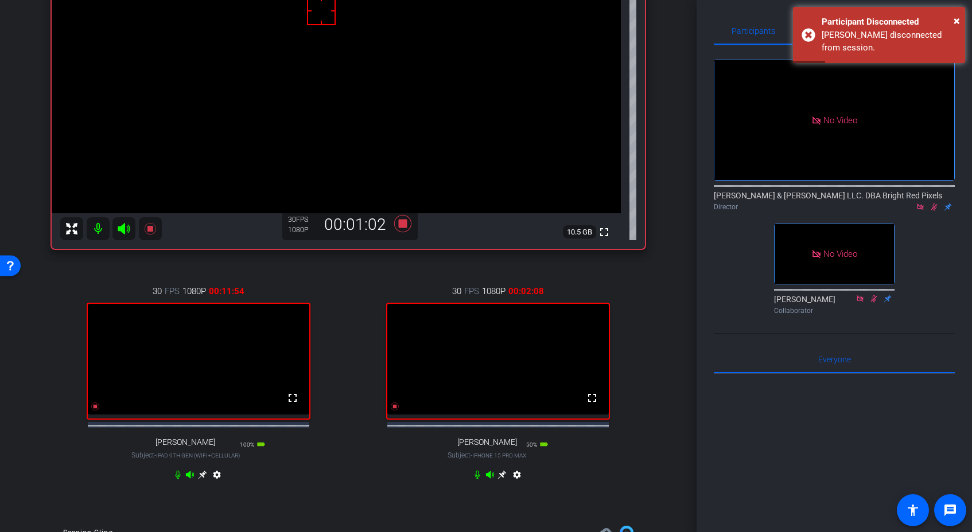
scroll to position [163, 0]
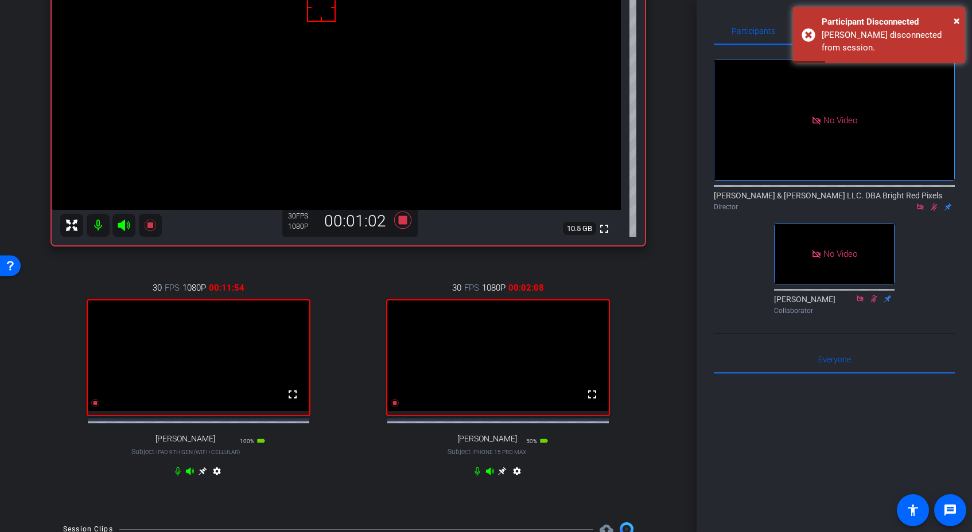
click at [380, 477] on div "30 FPS 1080P 00:02:08 fullscreen [PERSON_NAME] Subject - iPhone 15 Pro Max 50% …" at bounding box center [499, 381] width 294 height 237
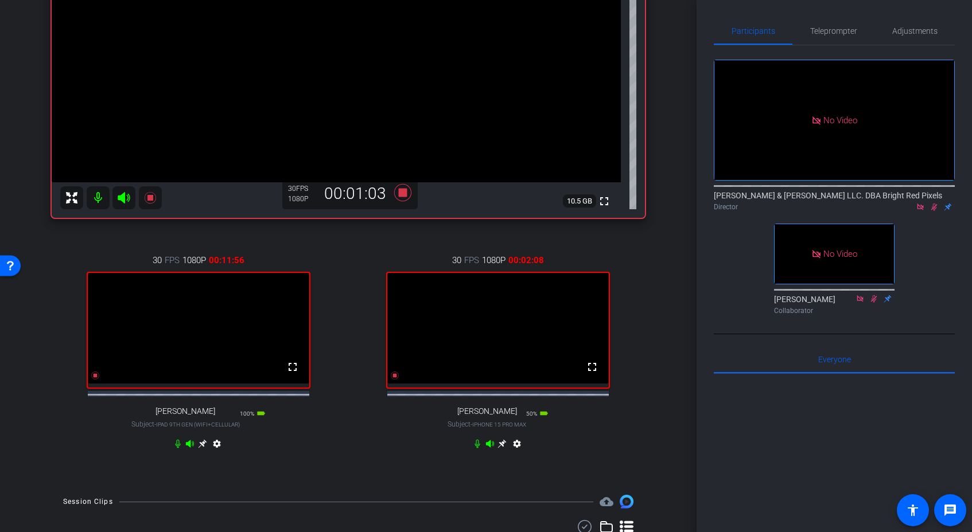
scroll to position [190, 0]
drag, startPoint x: 347, startPoint y: 409, endPoint x: 258, endPoint y: 388, distance: 90.7
click at [347, 409] on div "30 FPS 1080P 00:11:58 fullscreen [PERSON_NAME] Subject - iPad 9th Gen (WiFi+Cel…" at bounding box center [348, 354] width 593 height 237
drag, startPoint x: 389, startPoint y: 423, endPoint x: 391, endPoint y: 386, distance: 36.8
click at [388, 413] on div "30 FPS 1080P 00:02:08 fullscreen [PERSON_NAME] Subject - iPhone 15 Pro Max 50% …" at bounding box center [499, 354] width 294 height 237
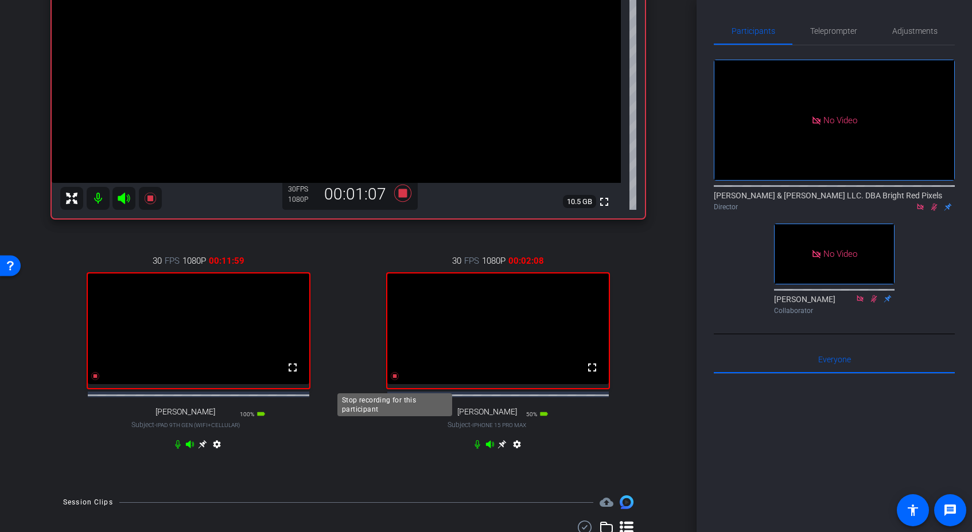
click at [99, 380] on icon at bounding box center [95, 376] width 8 height 8
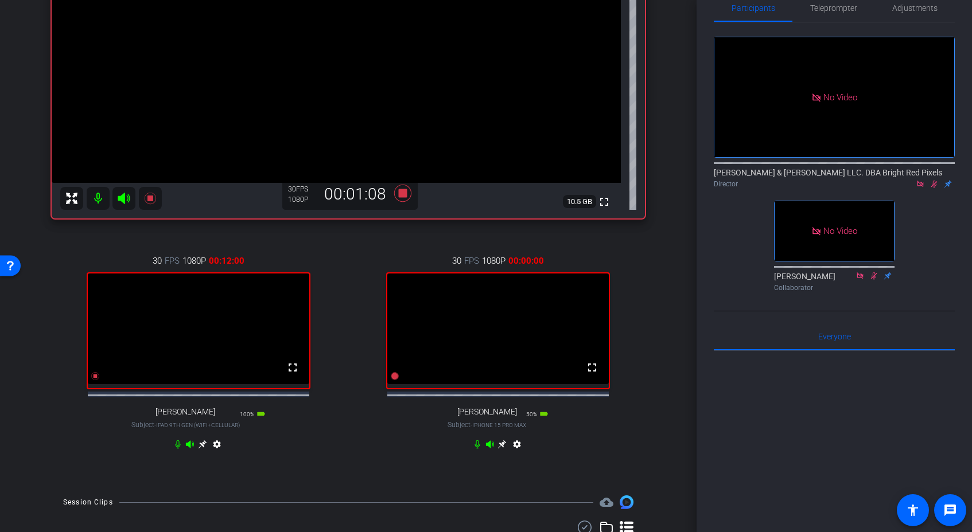
click at [937, 180] on icon at bounding box center [933, 184] width 9 height 8
click at [380, 437] on div "30 FPS 1080P 00:00:00 fullscreen [PERSON_NAME] Subject - iPhone 15 Pro Max 50% …" at bounding box center [499, 354] width 294 height 237
click at [352, 439] on div "30 FPS 1080P 00:00:00 fullscreen [PERSON_NAME] Subject - iPhone 15 Pro Max 50% …" at bounding box center [499, 354] width 294 height 237
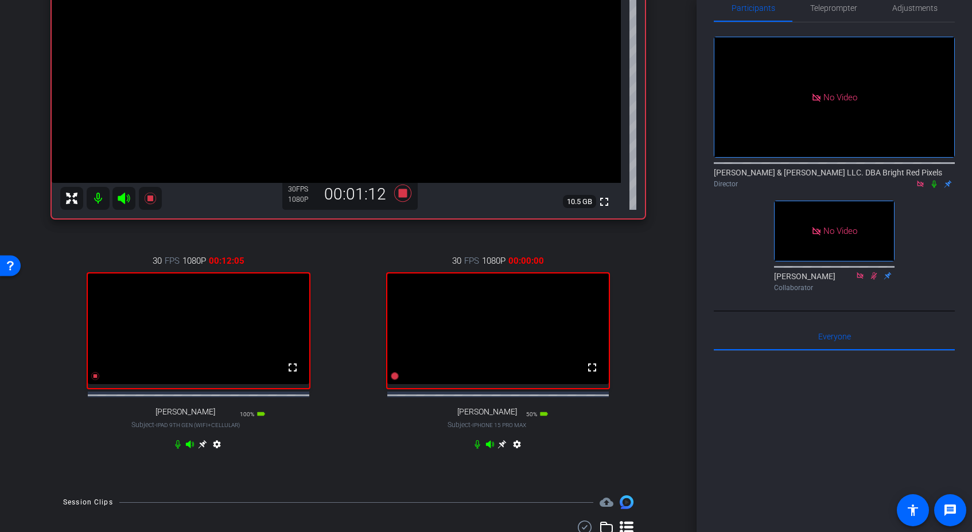
click at [354, 437] on div "30 FPS 1080P 00:00:00 fullscreen [PERSON_NAME] Subject - iPhone 15 Pro Max 50% …" at bounding box center [499, 354] width 294 height 237
click at [352, 438] on div "30 FPS 1080P 00:03:01 fullscreen [PERSON_NAME] Subject - iPhone 15 Pro Max 50% …" at bounding box center [499, 354] width 294 height 237
click at [355, 438] on div "30 FPS 1080P 00:03:03 fullscreen [PERSON_NAME] Subject - iPhone 15 Pro Max 50% …" at bounding box center [499, 354] width 294 height 237
click at [355, 438] on div "30 FPS 1080P 00:03:04 fullscreen [PERSON_NAME] Subject - iPhone 15 Pro Max 50% …" at bounding box center [499, 354] width 294 height 237
click at [99, 380] on icon at bounding box center [95, 376] width 8 height 8
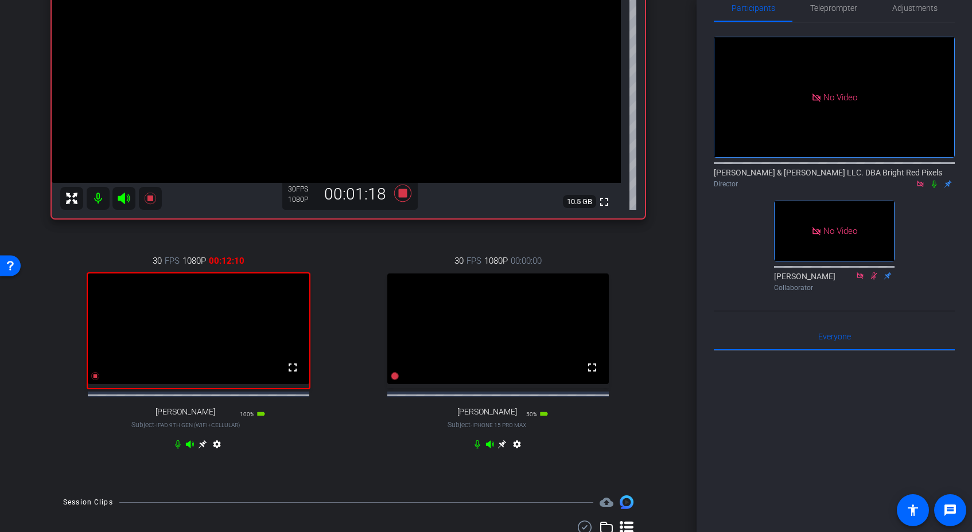
drag, startPoint x: 355, startPoint y: 388, endPoint x: 348, endPoint y: 389, distance: 6.3
click at [355, 388] on div "30 FPS 1080P 00:00:00 fullscreen [PERSON_NAME] Subject - iPhone 15 Pro Max 50% …" at bounding box center [499, 354] width 294 height 237
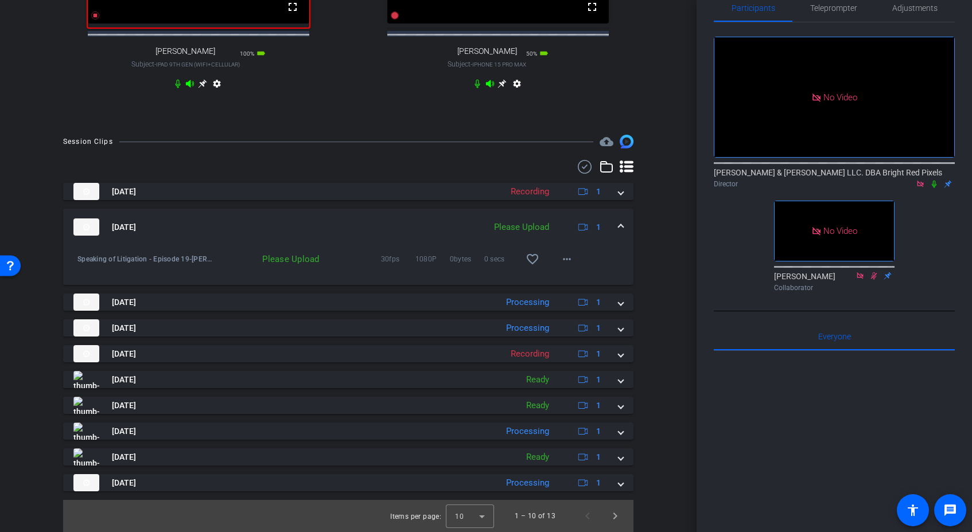
scroll to position [561, 0]
drag, startPoint x: 564, startPoint y: 259, endPoint x: 570, endPoint y: 264, distance: 7.7
click at [565, 259] on mat-icon "more_horiz" at bounding box center [567, 259] width 14 height 14
click at [577, 285] on span "Cancel Upload" at bounding box center [586, 284] width 48 height 14
click at [566, 262] on mat-icon "more_horiz" at bounding box center [567, 259] width 14 height 14
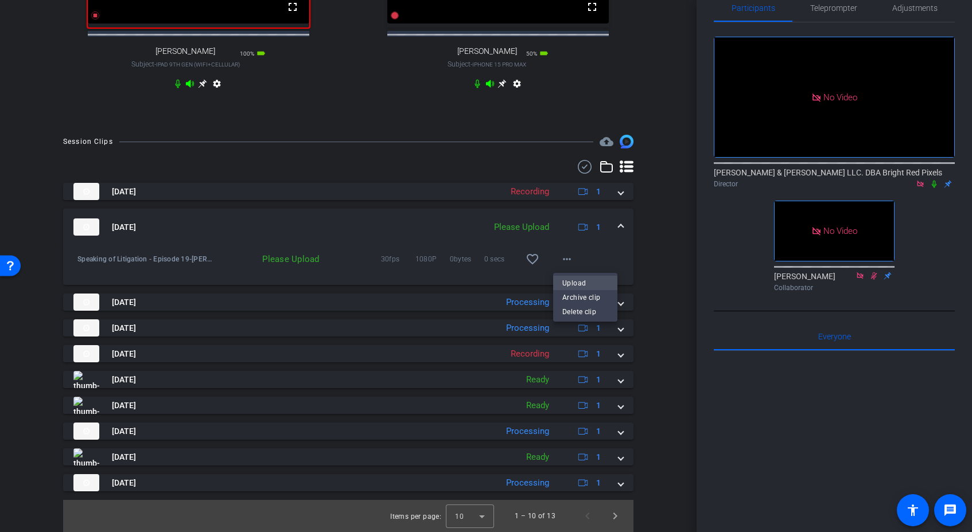
drag, startPoint x: 579, startPoint y: 281, endPoint x: 563, endPoint y: 278, distance: 16.8
click at [579, 281] on span "Upload" at bounding box center [585, 284] width 46 height 14
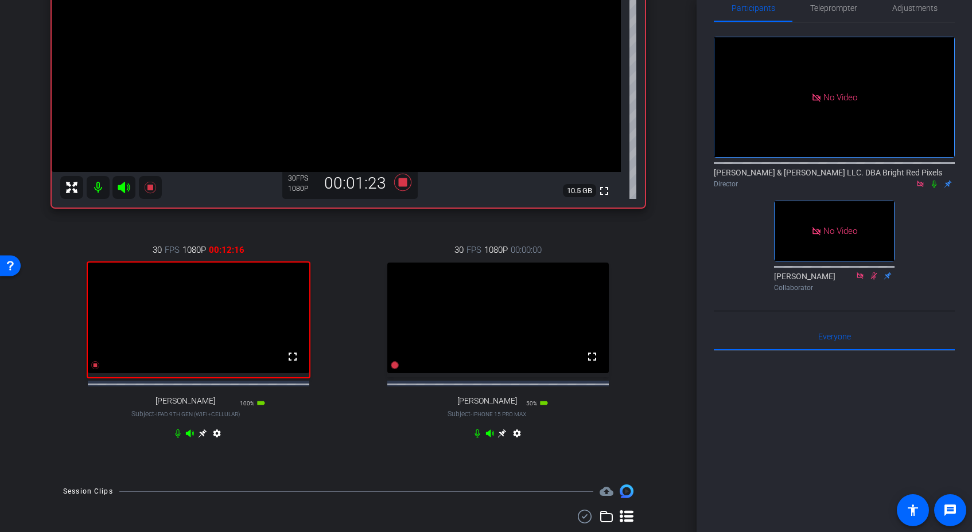
scroll to position [208, 0]
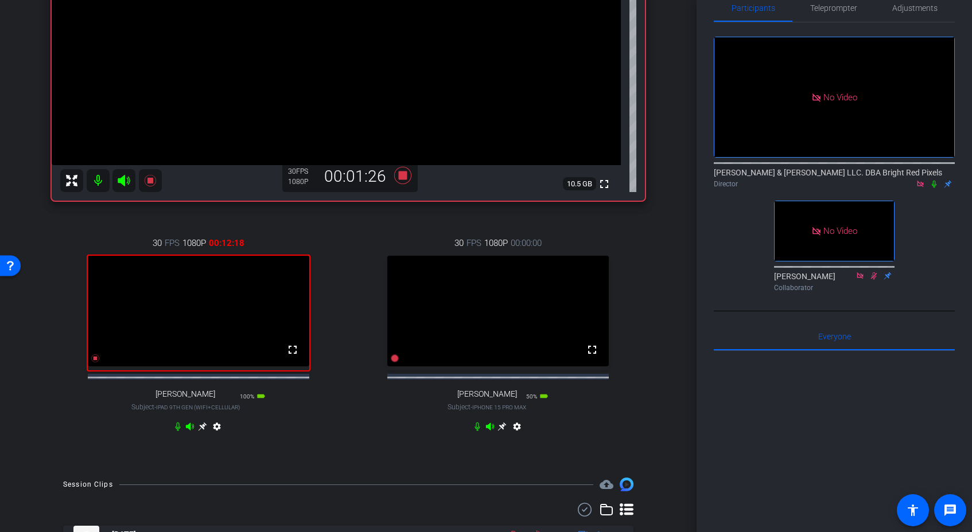
click at [934, 180] on icon at bounding box center [933, 184] width 9 height 8
drag, startPoint x: 382, startPoint y: 418, endPoint x: 386, endPoint y: 406, distance: 12.7
click at [382, 418] on div "30 FPS 1080P 00:00:00 fullscreen [PERSON_NAME] Subject - iPhone 15 Pro Max 50% …" at bounding box center [499, 336] width 294 height 237
click at [394, 363] on icon at bounding box center [395, 359] width 8 height 8
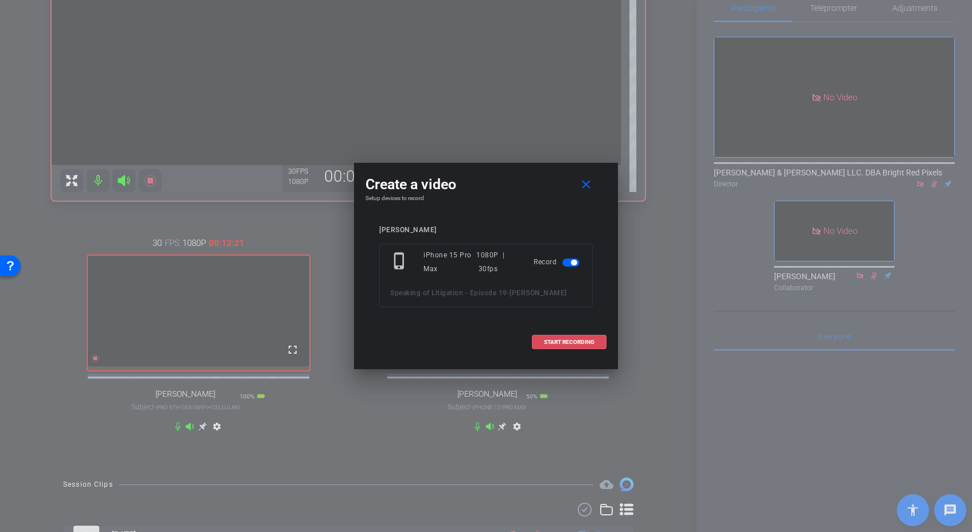
drag, startPoint x: 579, startPoint y: 343, endPoint x: 536, endPoint y: 333, distance: 44.3
click at [579, 343] on span "START RECORDING" at bounding box center [569, 343] width 50 height 6
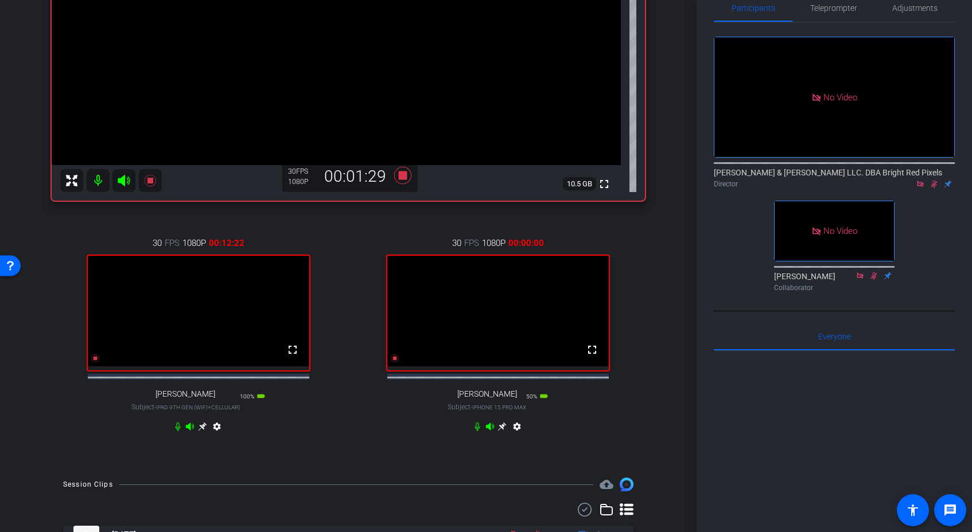
click at [349, 305] on div "30 FPS 1080P 00:12:22 fullscreen [PERSON_NAME] Subject - iPad 9th Gen (WiFi+Cel…" at bounding box center [348, 336] width 593 height 237
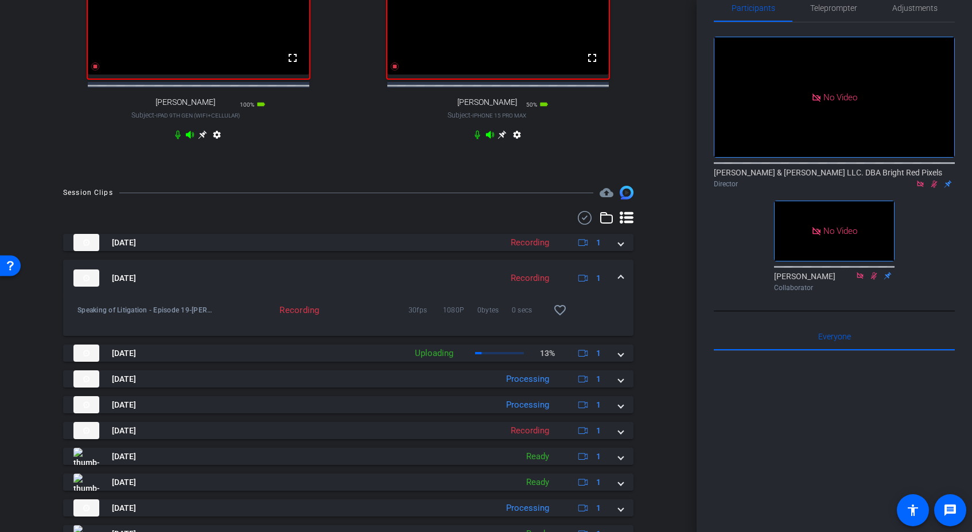
scroll to position [559, 0]
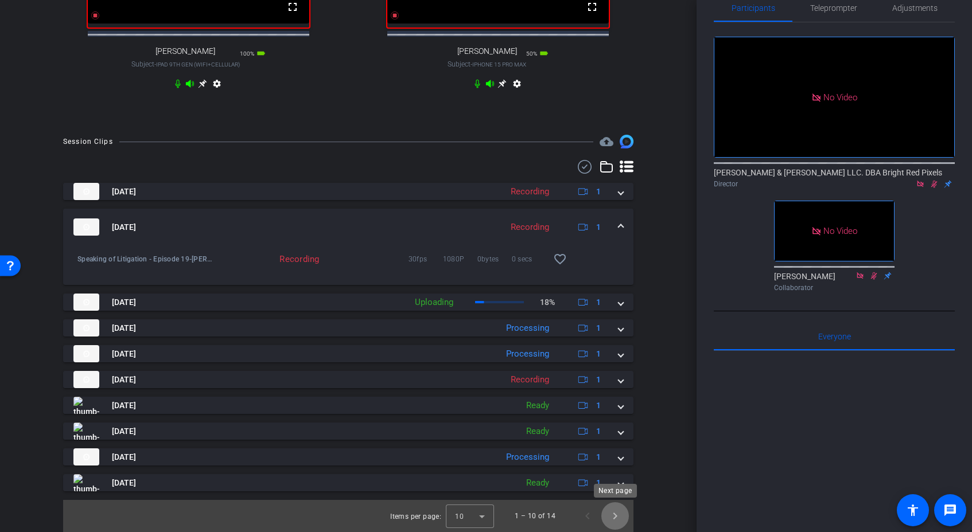
click at [625, 519] on span "Next page" at bounding box center [615, 517] width 28 height 28
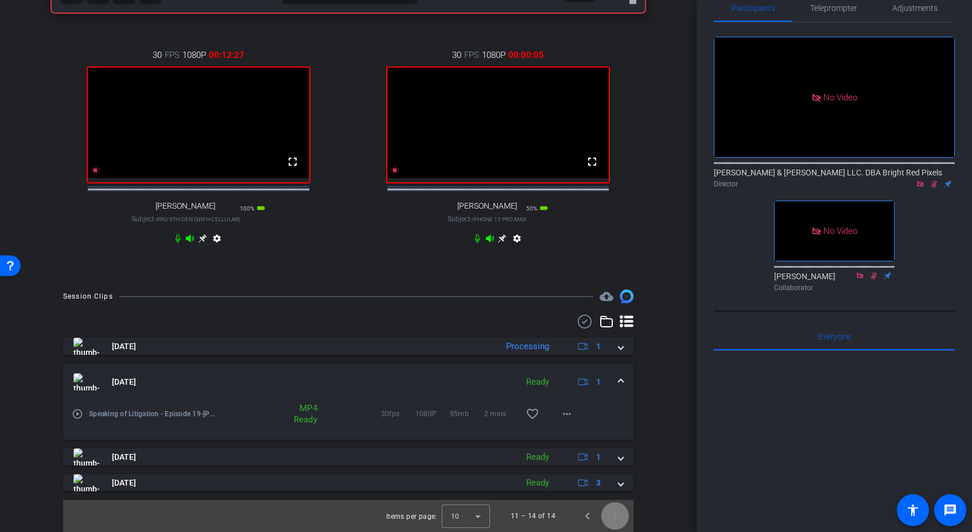
scroll to position [404, 0]
click at [587, 512] on span "Previous page" at bounding box center [588, 517] width 28 height 28
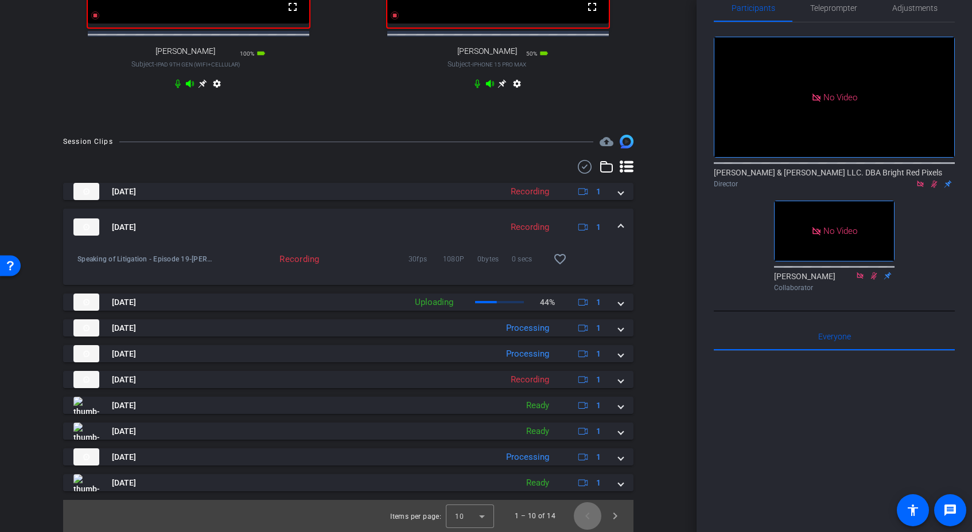
scroll to position [275, 0]
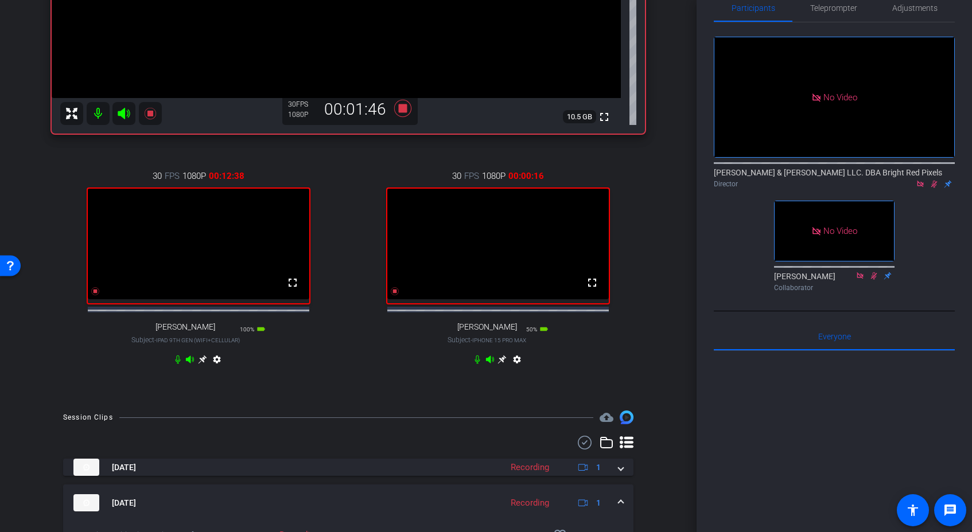
click at [372, 354] on div "30 FPS 1080P 00:00:16 fullscreen [PERSON_NAME] Subject - iPhone 15 Pro Max 50% …" at bounding box center [499, 269] width 294 height 237
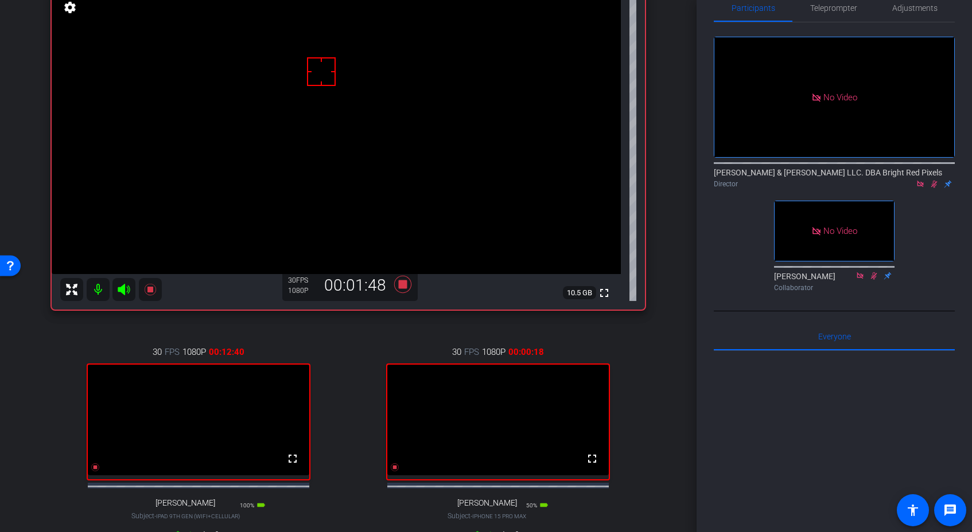
scroll to position [124, 0]
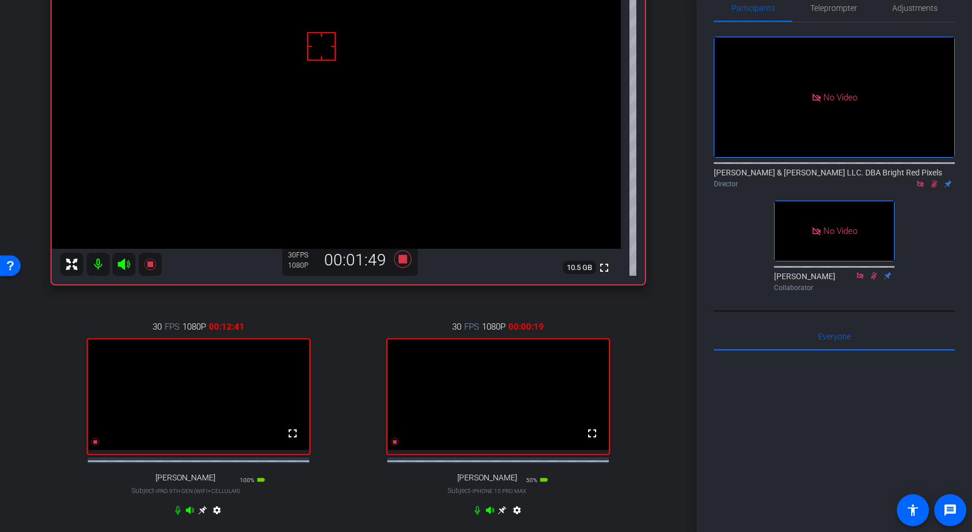
click at [352, 364] on div "30 FPS 1080P 00:00:19 fullscreen [PERSON_NAME] Subject - iPhone 15 Pro Max 50% …" at bounding box center [499, 420] width 294 height 237
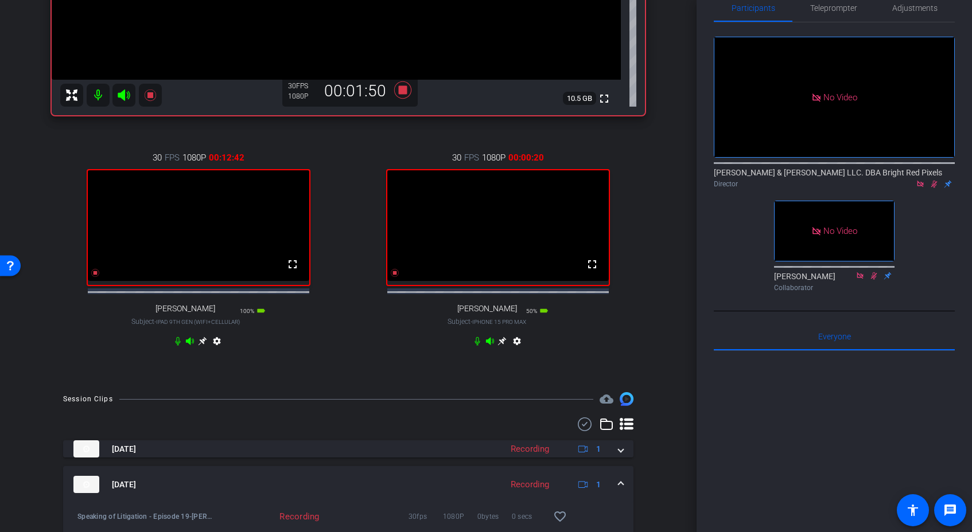
scroll to position [322, 0]
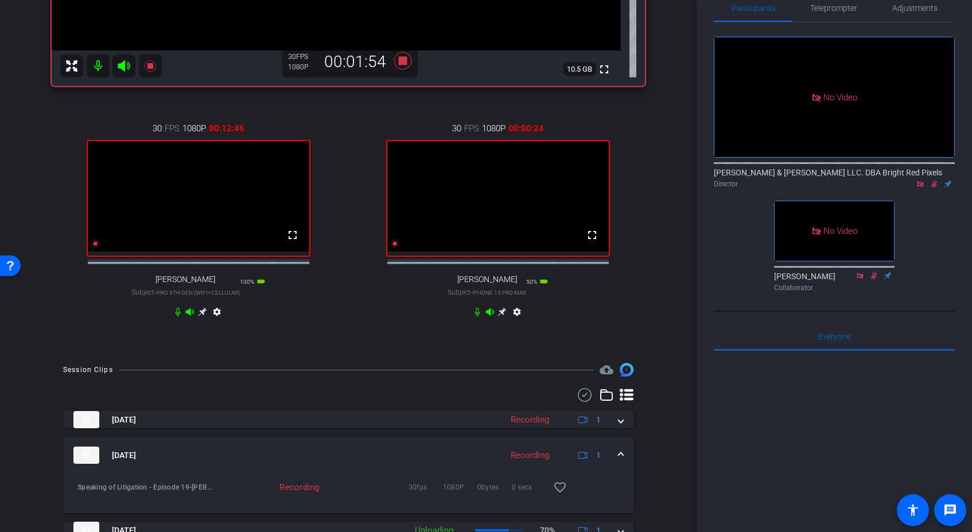
drag, startPoint x: 308, startPoint y: 364, endPoint x: 217, endPoint y: 351, distance: 91.5
click at [308, 364] on div "arrow_back Speaking of Litigation - Episode 19 Back to project Send invite acco…" at bounding box center [348, 266] width 697 height 532
click at [96, 248] on icon at bounding box center [95, 244] width 8 height 8
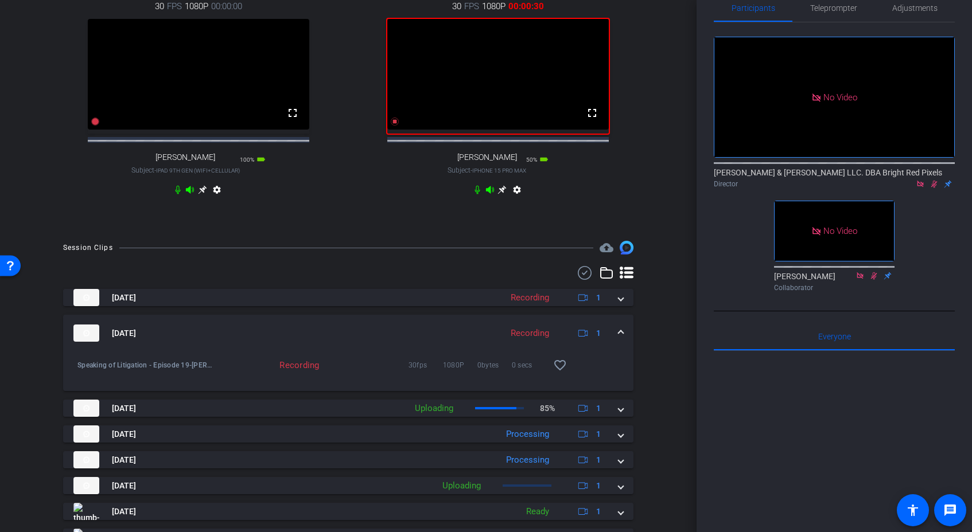
scroll to position [483, 0]
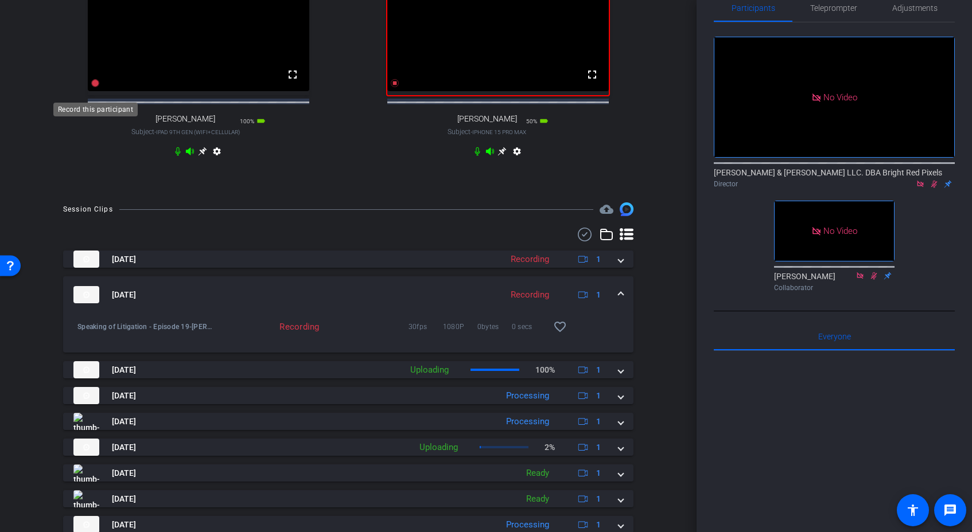
click at [97, 87] on icon at bounding box center [95, 83] width 8 height 8
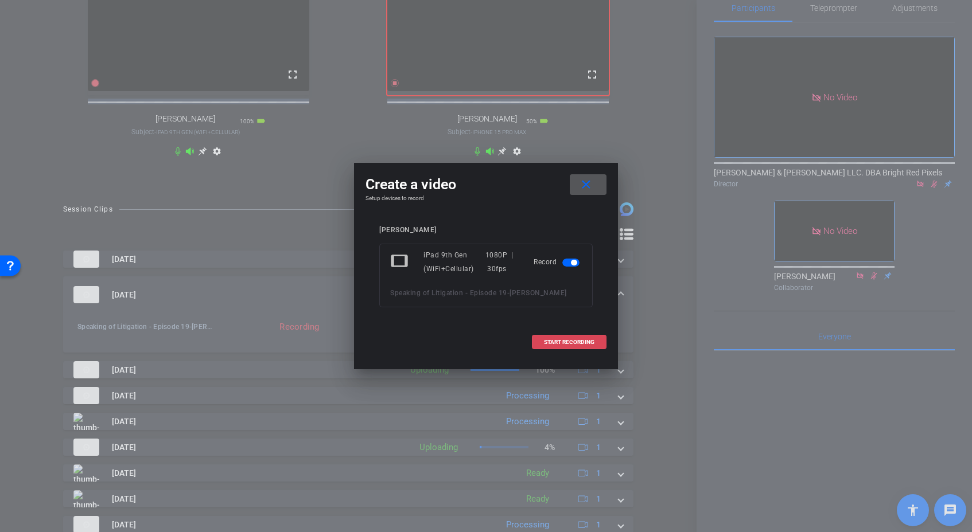
click at [546, 337] on span at bounding box center [568, 343] width 73 height 28
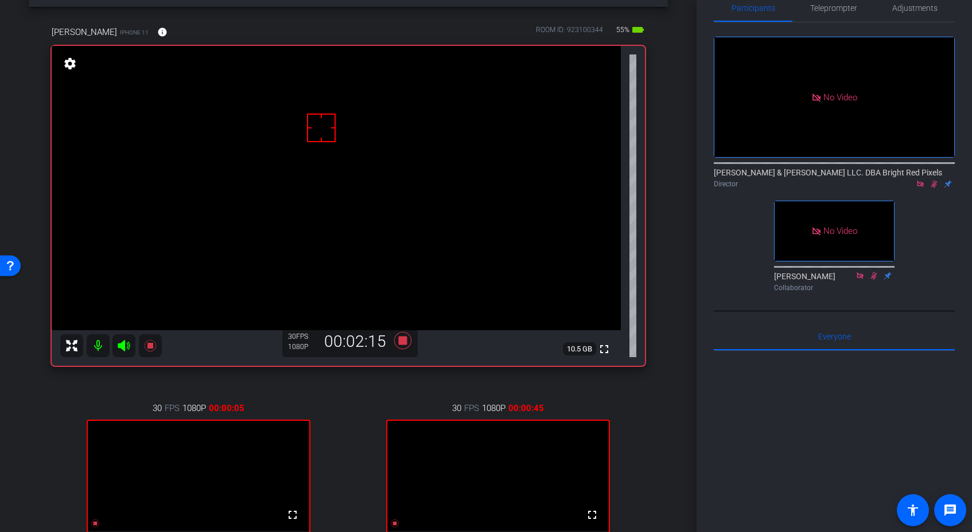
scroll to position [126, 0]
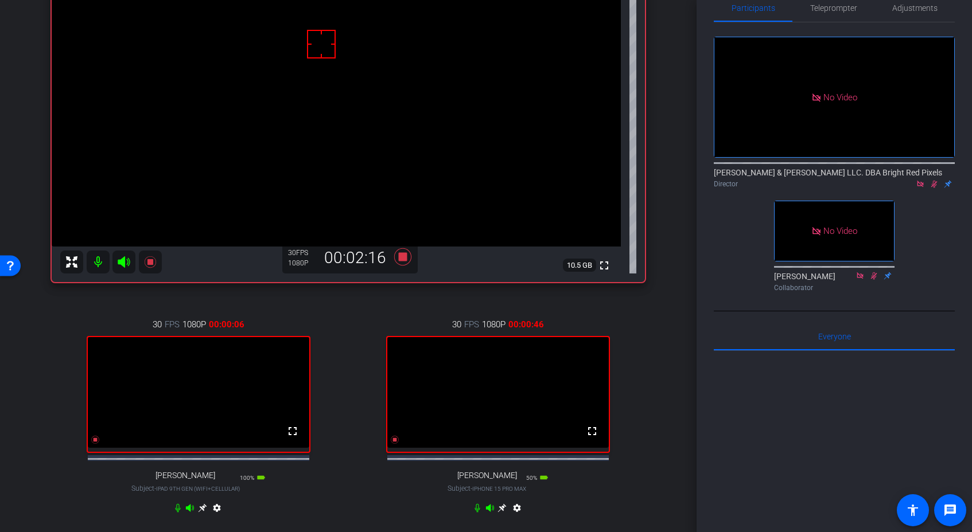
click at [353, 384] on div "30 FPS 1080P 00:00:46 fullscreen [PERSON_NAME] Subject - iPhone 15 Pro Max 50% …" at bounding box center [499, 417] width 294 height 237
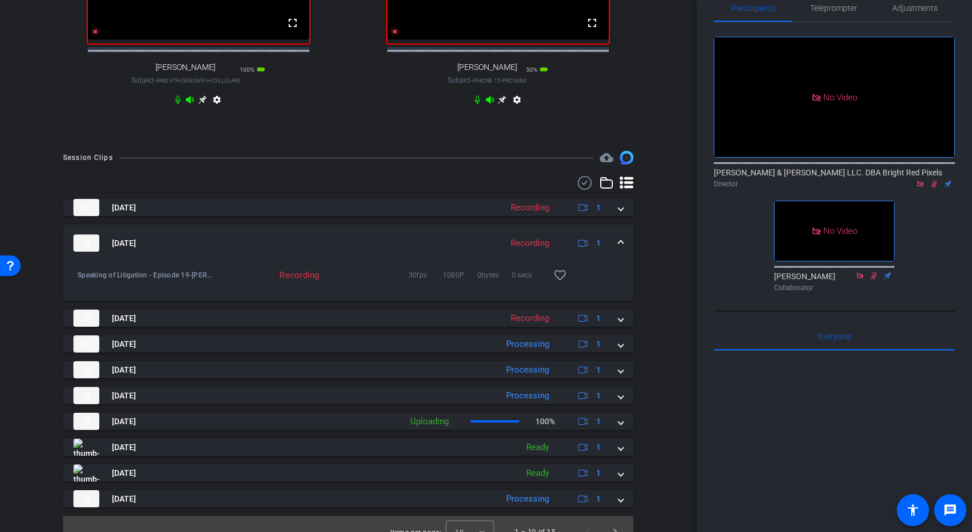
scroll to position [559, 0]
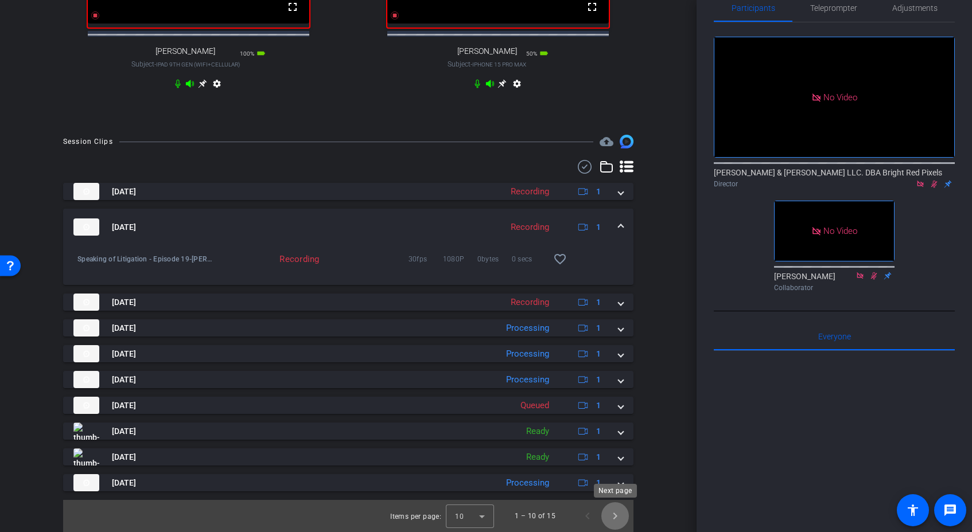
click at [616, 520] on span "Next page" at bounding box center [615, 517] width 28 height 28
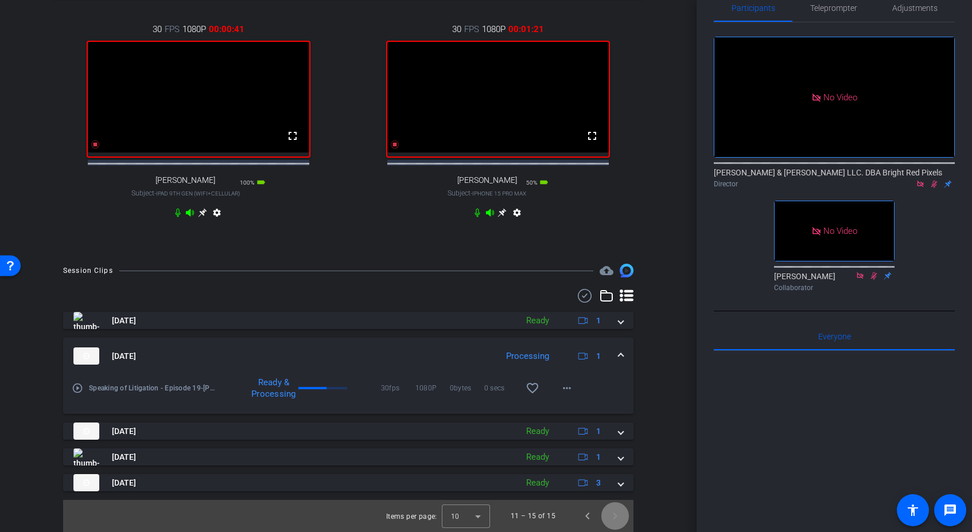
scroll to position [430, 0]
drag, startPoint x: 624, startPoint y: 356, endPoint x: 614, endPoint y: 419, distance: 64.4
click at [624, 356] on mat-expansion-panel-header "[DATE] Processing 1" at bounding box center [348, 356] width 570 height 37
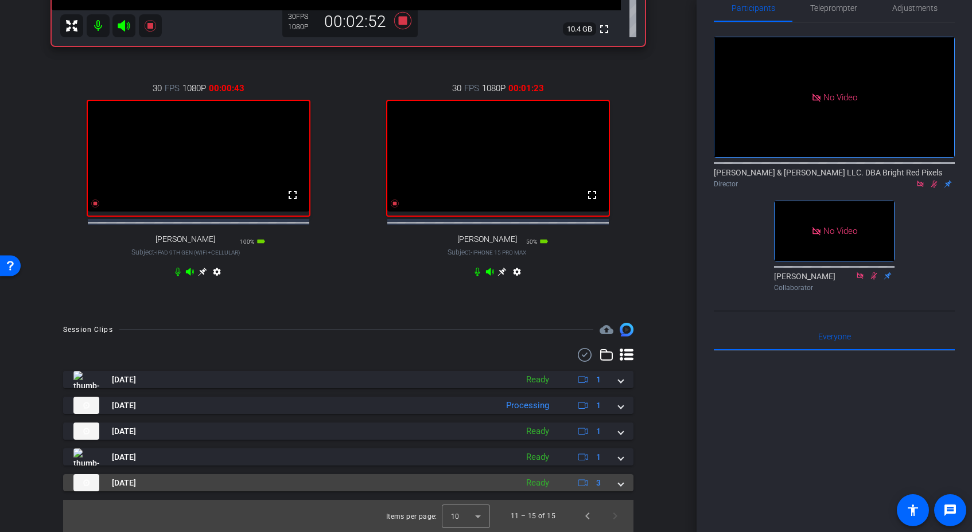
scroll to position [371, 0]
click at [620, 486] on span at bounding box center [621, 483] width 5 height 12
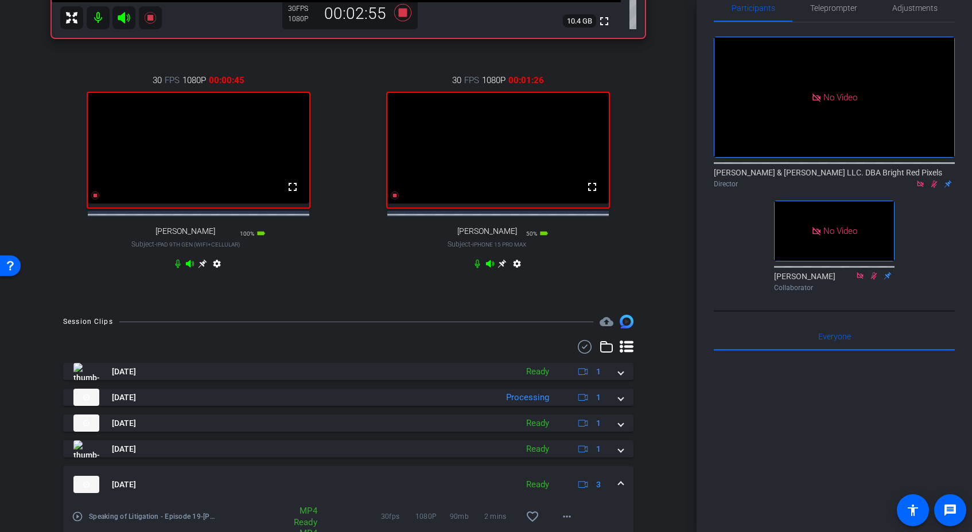
scroll to position [474, 0]
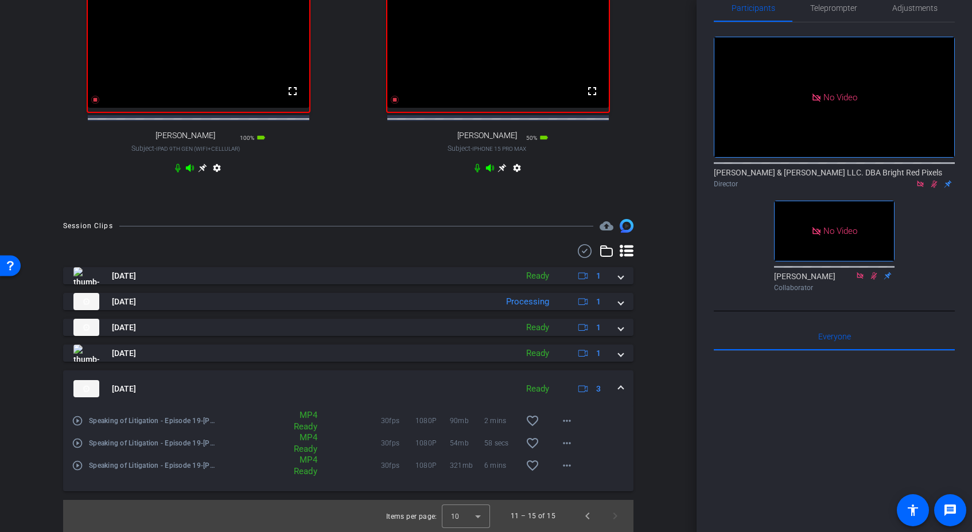
click at [619, 391] on span at bounding box center [621, 389] width 5 height 12
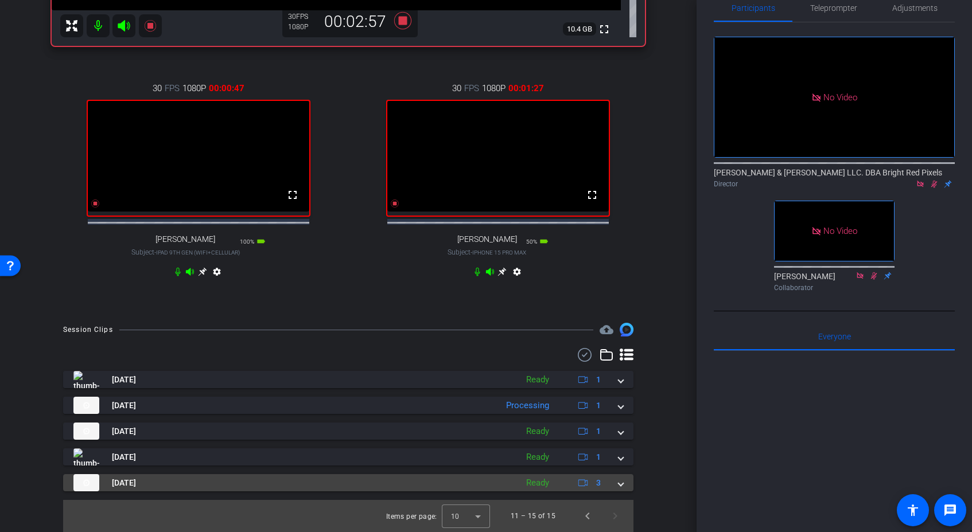
scroll to position [371, 0]
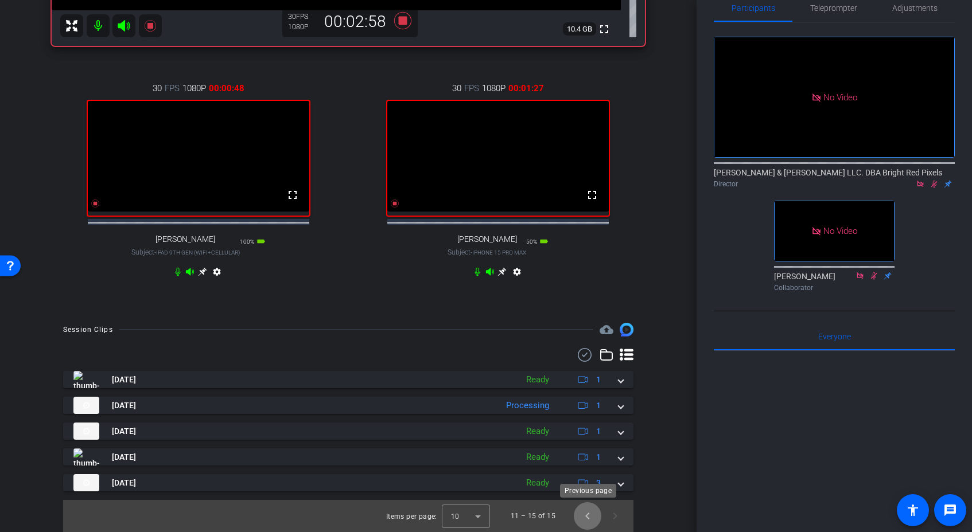
click at [589, 511] on span "Previous page" at bounding box center [588, 517] width 28 height 28
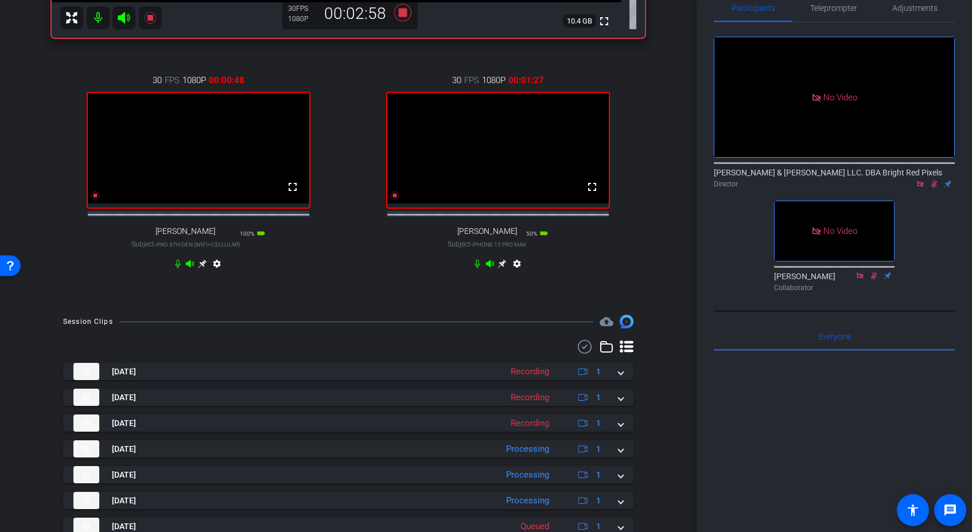
scroll to position [500, 0]
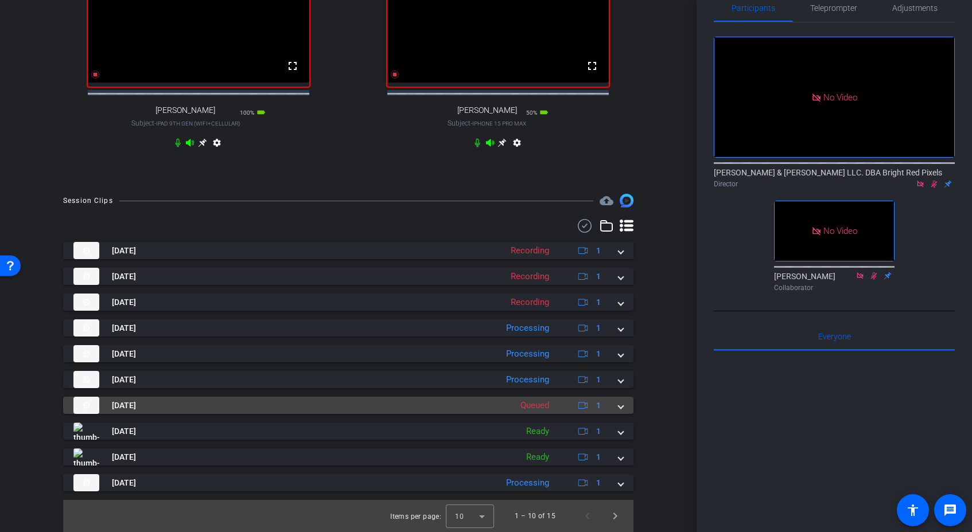
click at [625, 407] on mat-expansion-panel-header "[DATE] Queued 1" at bounding box center [348, 405] width 570 height 17
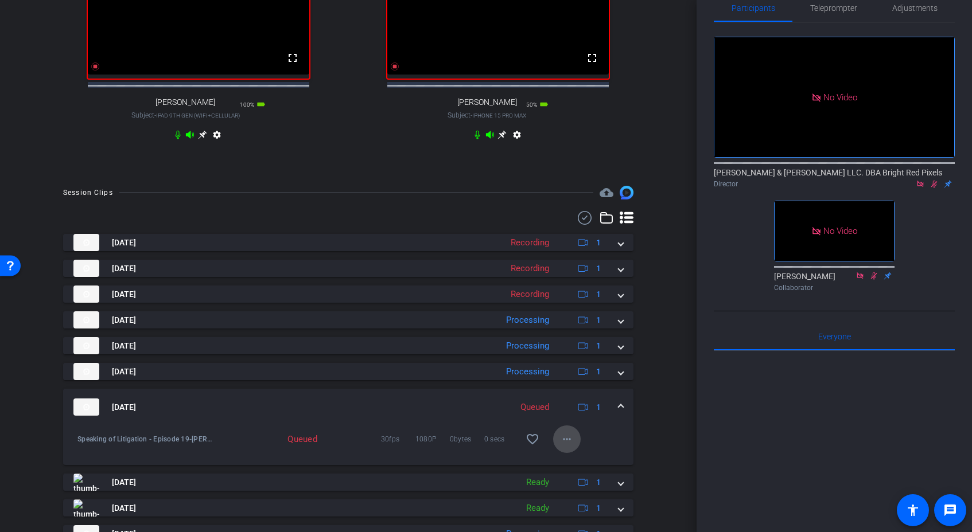
click at [565, 446] on mat-icon "more_horiz" at bounding box center [567, 440] width 14 height 14
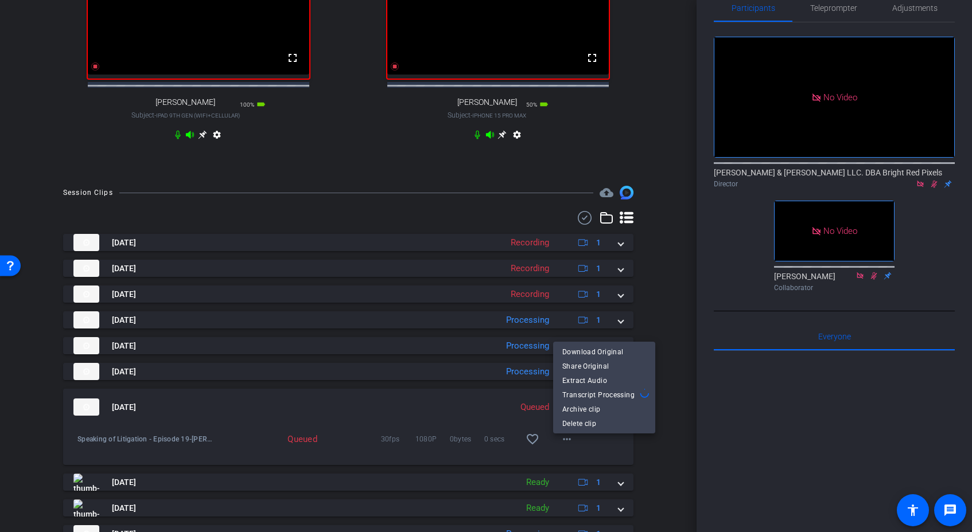
click at [660, 458] on div at bounding box center [486, 266] width 972 height 532
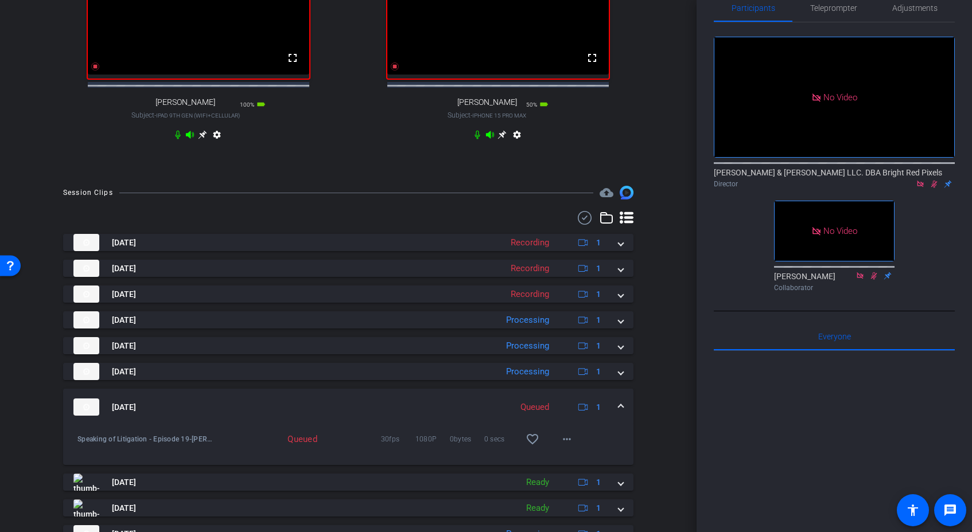
click at [625, 416] on mat-expansion-panel-header "[DATE] Queued 1" at bounding box center [348, 407] width 570 height 37
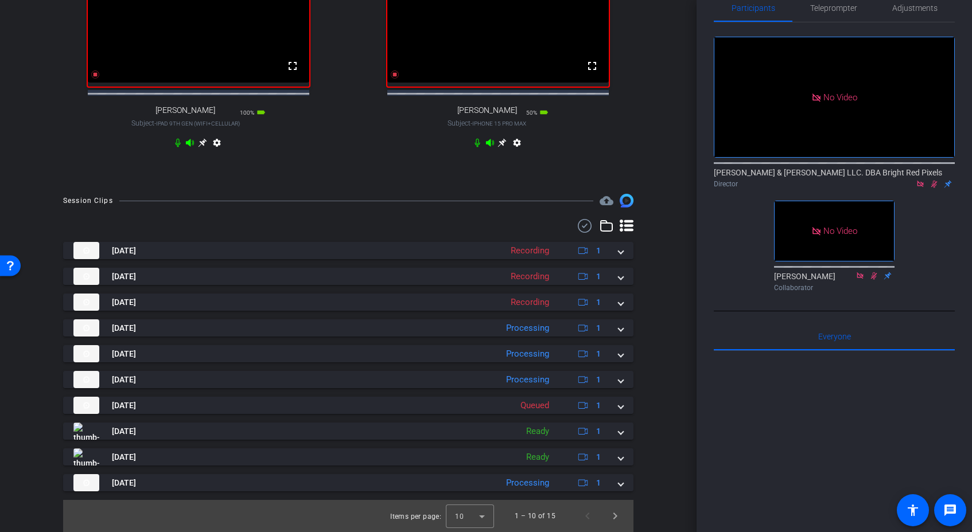
scroll to position [235, 0]
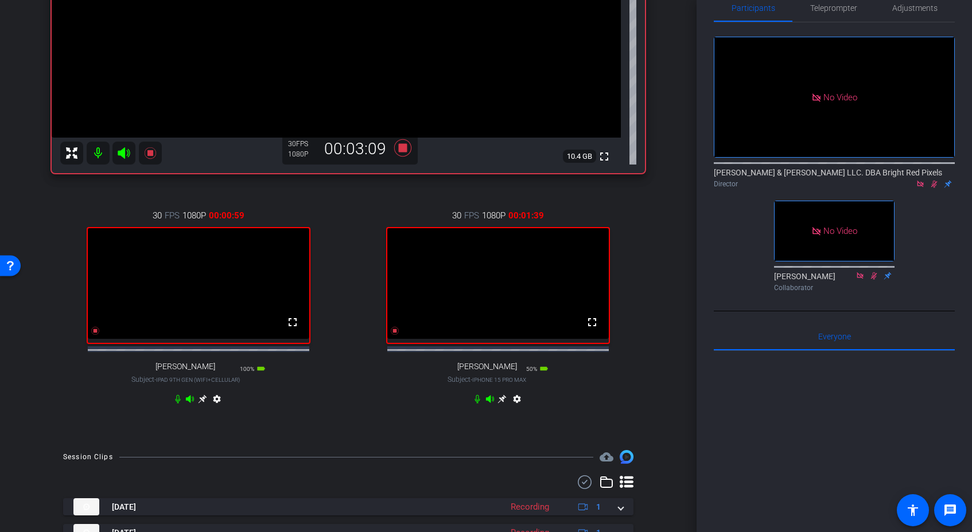
click at [359, 340] on div "30 FPS 1080P 00:01:39 fullscreen [PERSON_NAME] Subject - iPhone 15 Pro Max 50% …" at bounding box center [499, 308] width 294 height 237
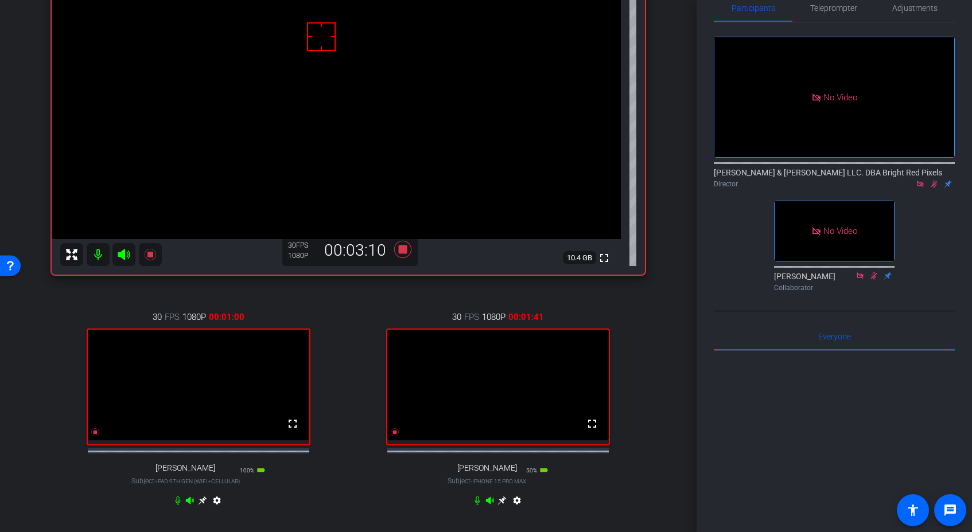
scroll to position [137, 0]
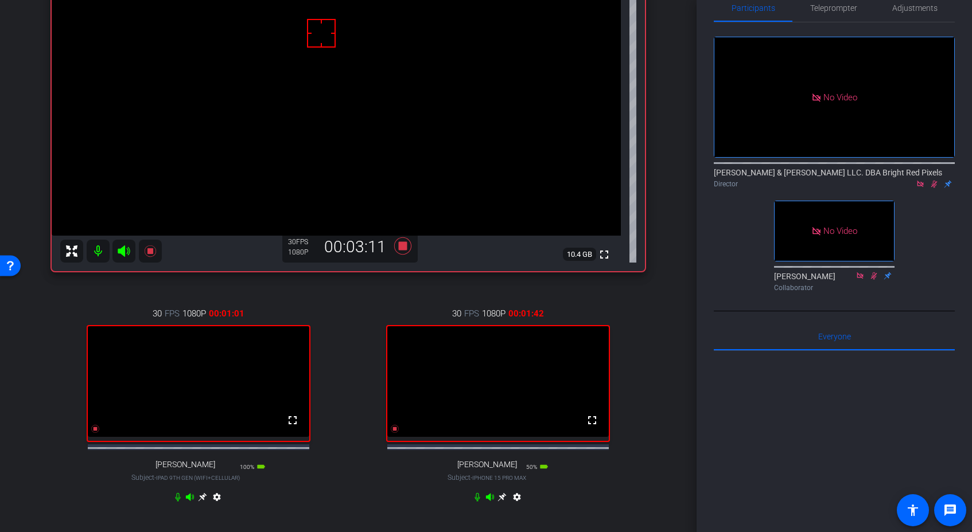
click at [500, 502] on icon at bounding box center [501, 497] width 9 height 9
click at [347, 379] on div "30 FPS 1080P 00:01:02 fullscreen [PERSON_NAME] Subject - iPad 9th Gen (WiFi+Cel…" at bounding box center [348, 407] width 593 height 237
click at [348, 378] on div "30 FPS 1080P 00:01:04 fullscreen [PERSON_NAME] Subject - iPad 9th Gen (WiFi+Cel…" at bounding box center [348, 407] width 593 height 237
click at [348, 378] on div "30 FPS 1080P 00:01:06 fullscreen [PERSON_NAME] Subject - iPad 9th Gen (WiFi+Cel…" at bounding box center [348, 407] width 593 height 237
click at [348, 378] on div "30 FPS 1080P 00:01:09 fullscreen [PERSON_NAME] Subject - iPad 9th Gen (WiFi+Cel…" at bounding box center [348, 407] width 593 height 237
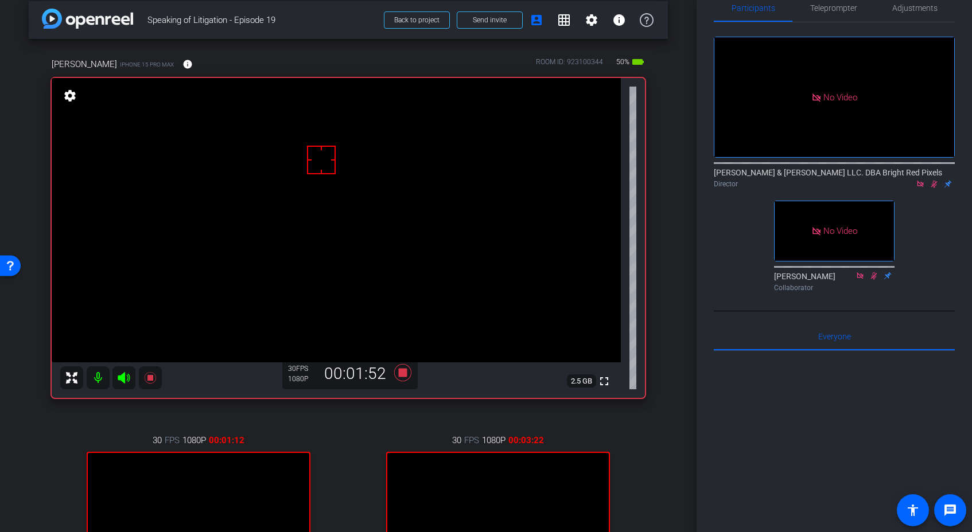
scroll to position [153, 0]
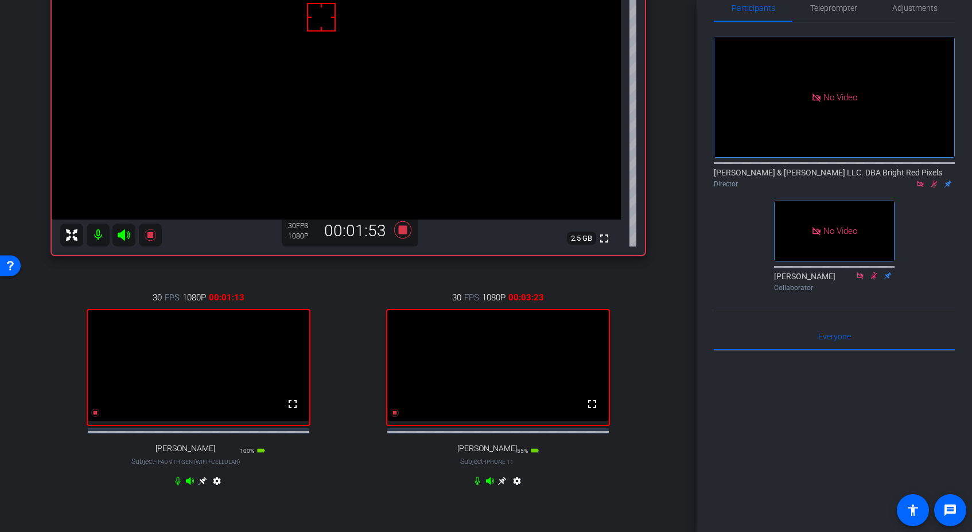
click at [337, 380] on div "30 FPS 1080P 00:01:13 fullscreen [PERSON_NAME] Subject - iPad 9th Gen (WiFi+Cel…" at bounding box center [199, 391] width 294 height 237
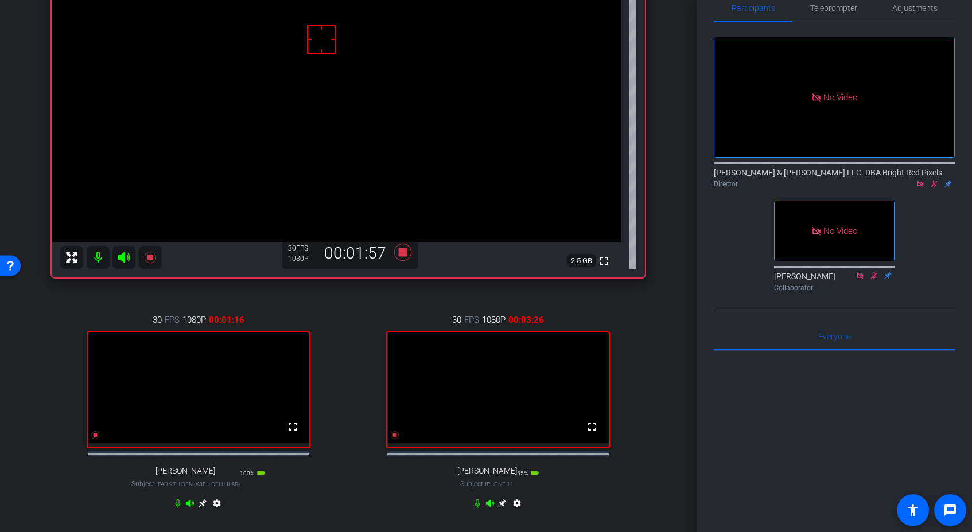
scroll to position [126, 0]
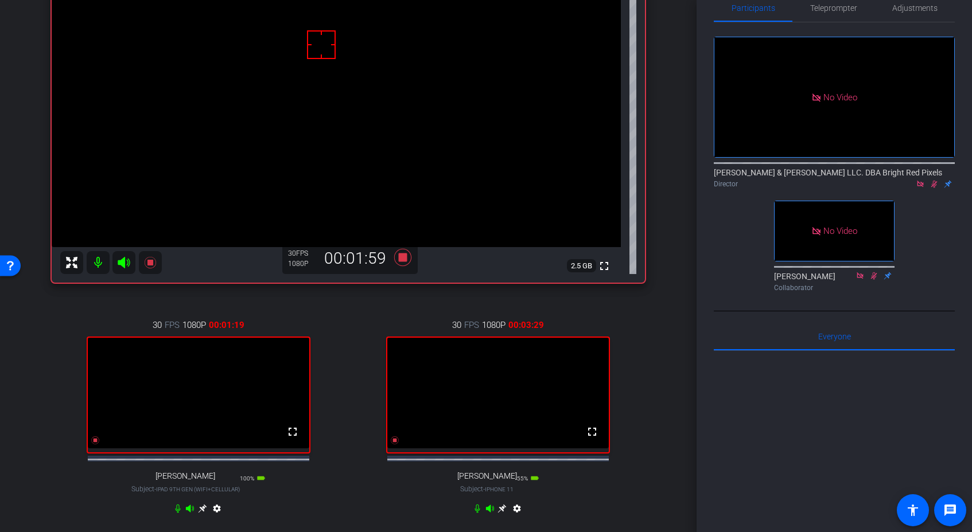
click at [350, 383] on div "30 FPS 1080P 00:01:19 fullscreen [PERSON_NAME] Subject - iPad 9th Gen (WiFi+Cel…" at bounding box center [348, 418] width 593 height 237
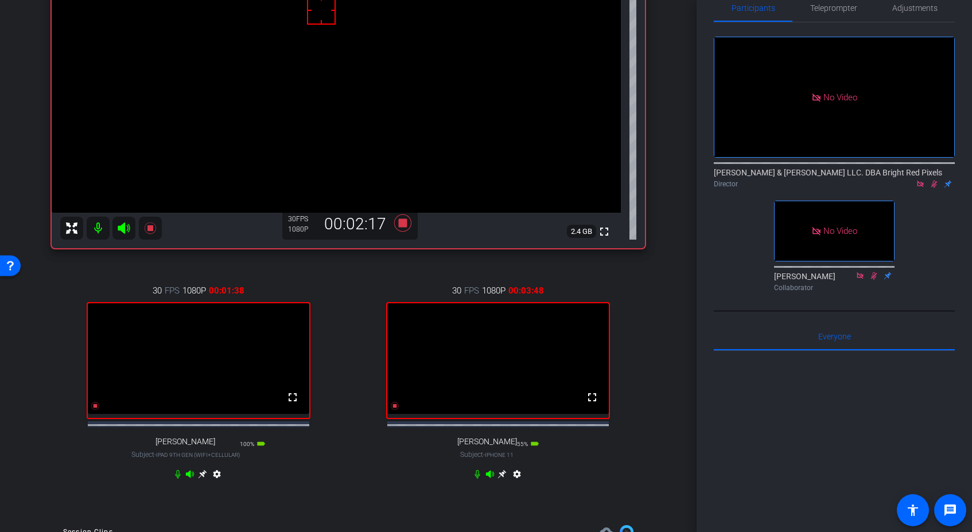
scroll to position [141, 0]
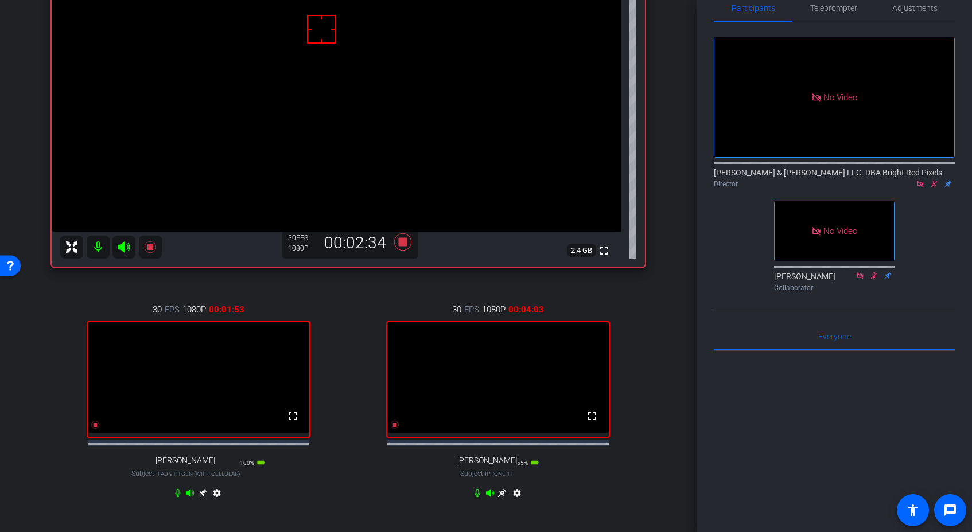
click at [202, 498] on icon at bounding box center [202, 493] width 9 height 9
click at [310, 492] on div "30 FPS 1080P 00:04:05 fullscreen [PERSON_NAME] Subject - iPhone 11 55% battery_…" at bounding box center [199, 403] width 294 height 237
click at [933, 180] on icon at bounding box center [933, 184] width 9 height 8
click at [350, 288] on div "30 FPS 1080P 00:04:26 fullscreen [PERSON_NAME] Subject - iPhone 11 55% battery_…" at bounding box center [348, 403] width 593 height 237
click at [400, 243] on icon at bounding box center [402, 242] width 17 height 17
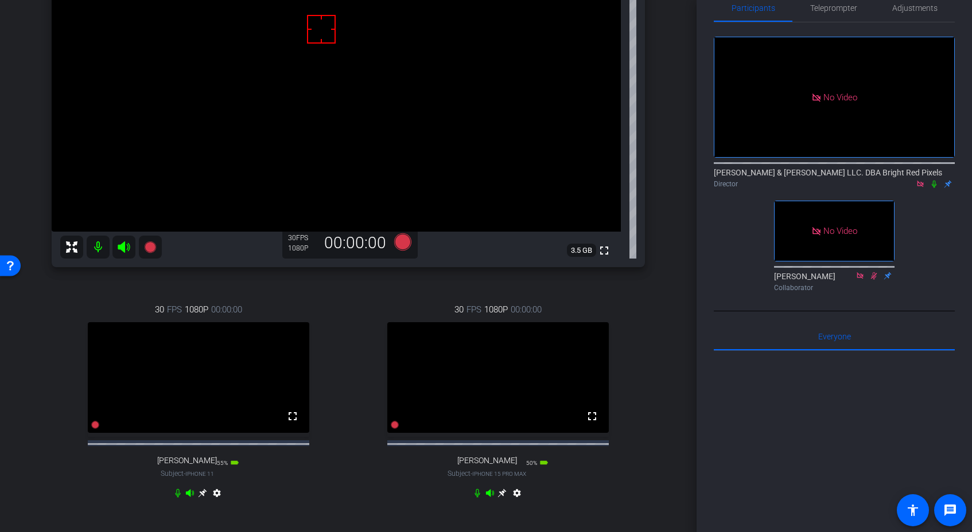
click at [349, 351] on div "30 FPS 1080P 00:00:00 fullscreen [PERSON_NAME] Subject - iPhone 11 55% battery_…" at bounding box center [348, 403] width 593 height 237
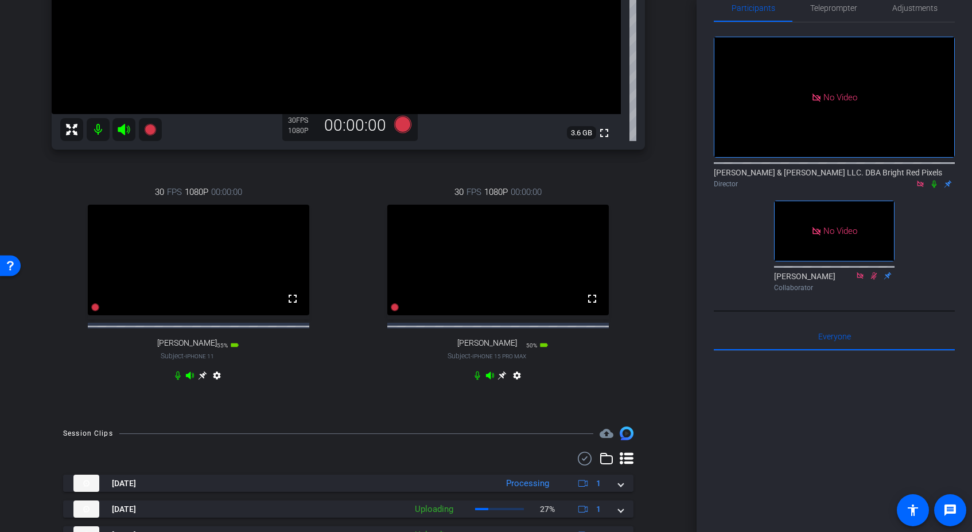
scroll to position [289, 0]
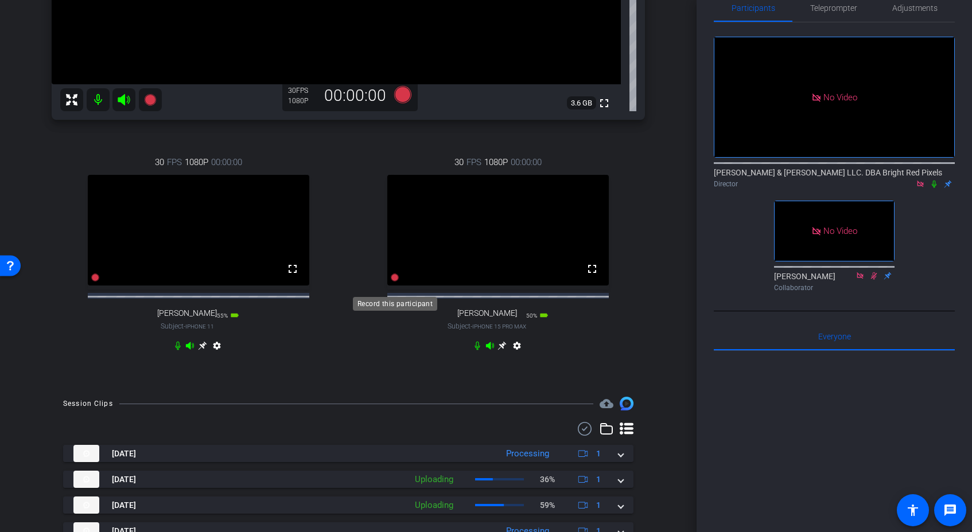
click at [99, 282] on icon at bounding box center [95, 278] width 8 height 8
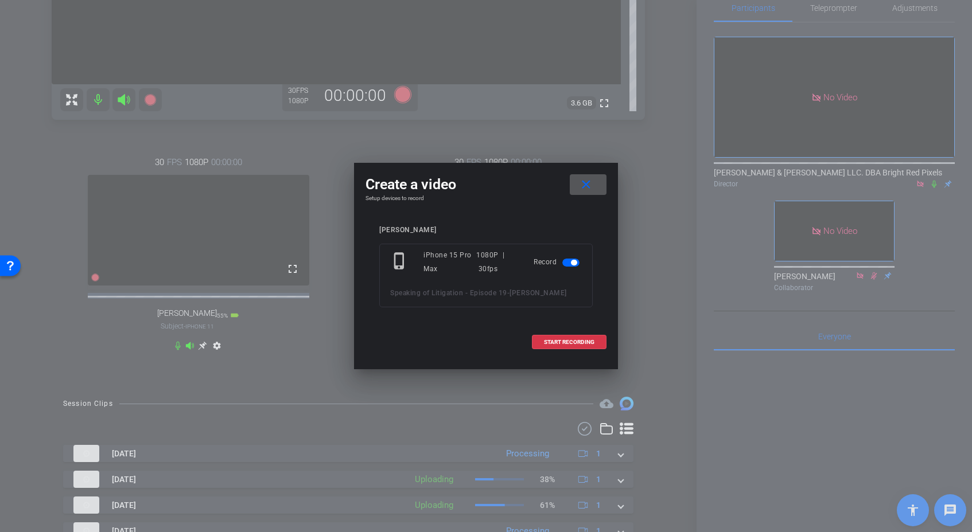
click at [382, 387] on div at bounding box center [486, 266] width 972 height 532
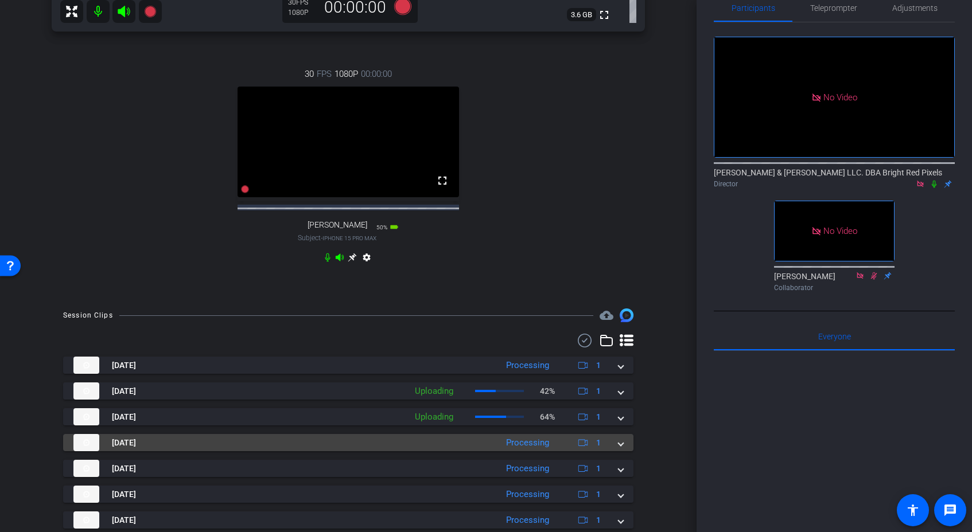
scroll to position [454, 0]
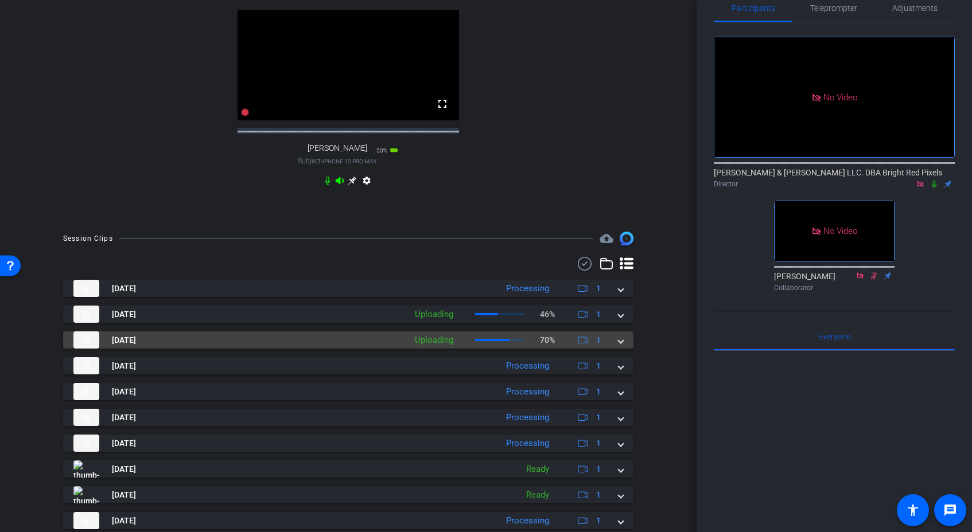
click at [621, 347] on span at bounding box center [621, 340] width 5 height 12
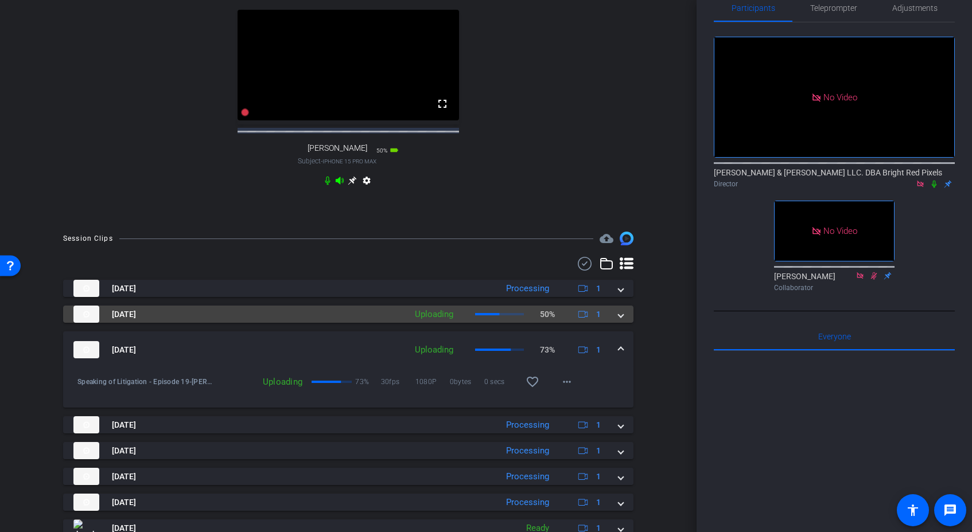
click at [628, 322] on mat-expansion-panel-header "[DATE] Uploading 50% 1" at bounding box center [348, 314] width 570 height 17
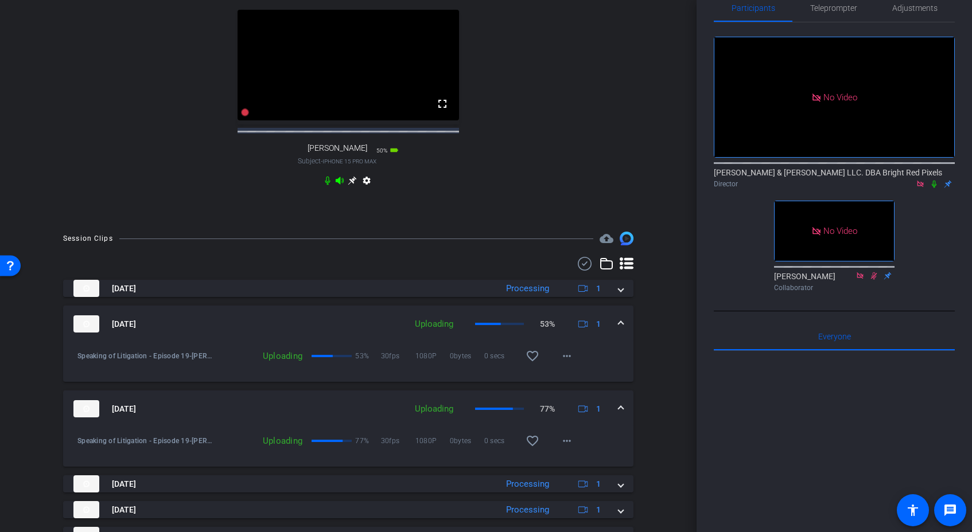
click at [621, 415] on span at bounding box center [621, 409] width 5 height 12
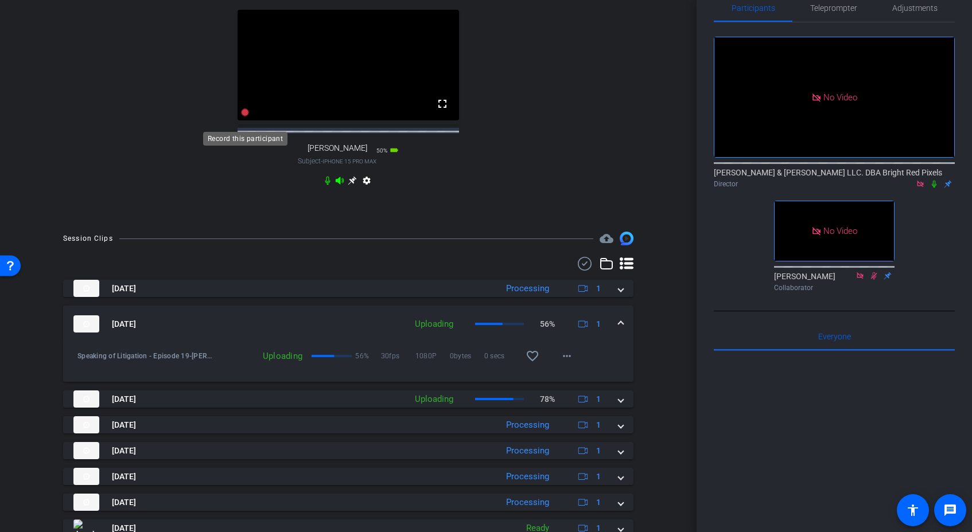
click at [246, 116] on icon at bounding box center [245, 112] width 8 height 8
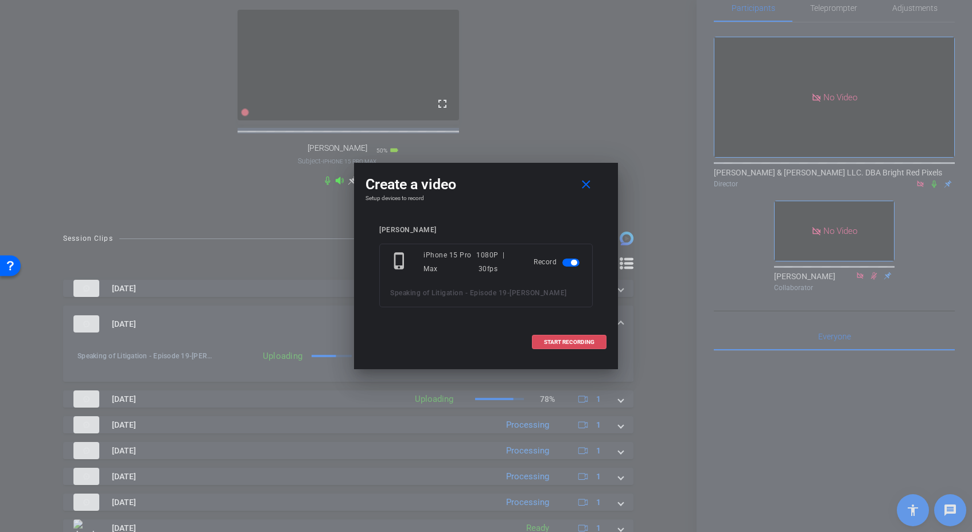
click at [549, 345] on span "START RECORDING" at bounding box center [569, 343] width 50 height 6
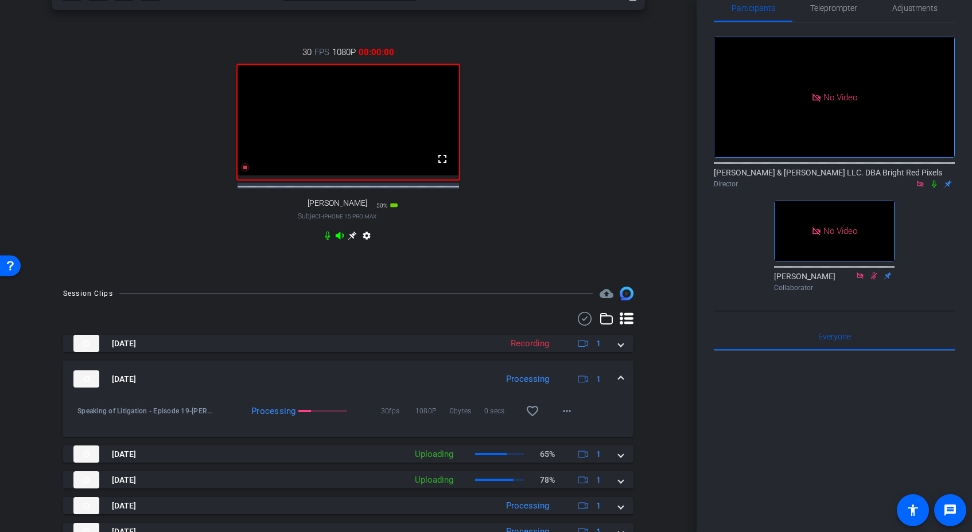
scroll to position [421, 0]
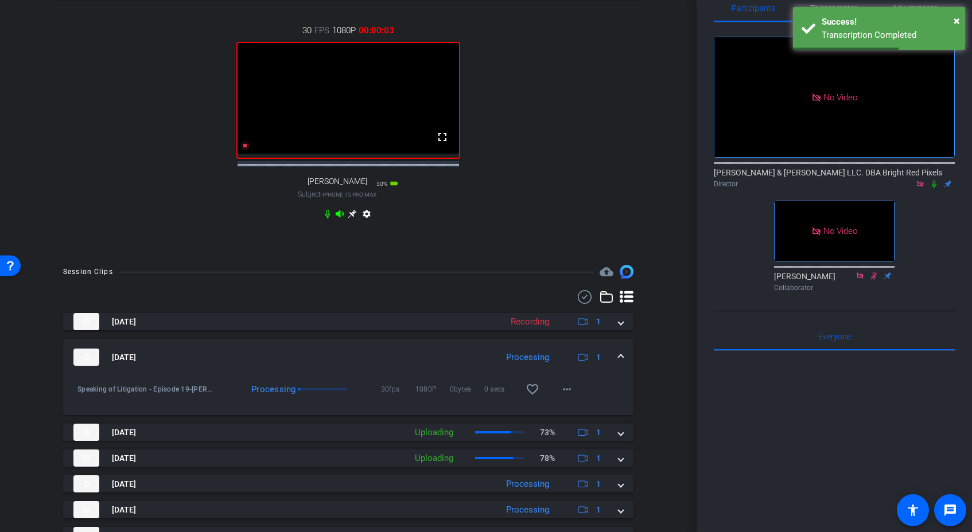
drag, startPoint x: 558, startPoint y: 220, endPoint x: 460, endPoint y: 188, distance: 103.2
click at [558, 219] on div "30 FPS 1080P 00:00:03 fullscreen [PERSON_NAME] Subject - iPhone 15 Pro Max 50% …" at bounding box center [348, 123] width 593 height 237
click at [244, 150] on icon at bounding box center [245, 146] width 8 height 8
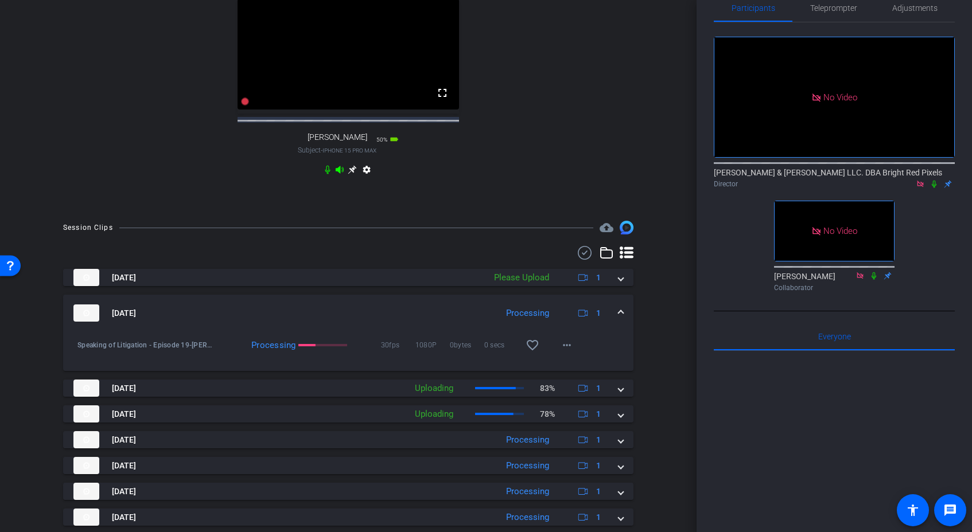
scroll to position [473, 0]
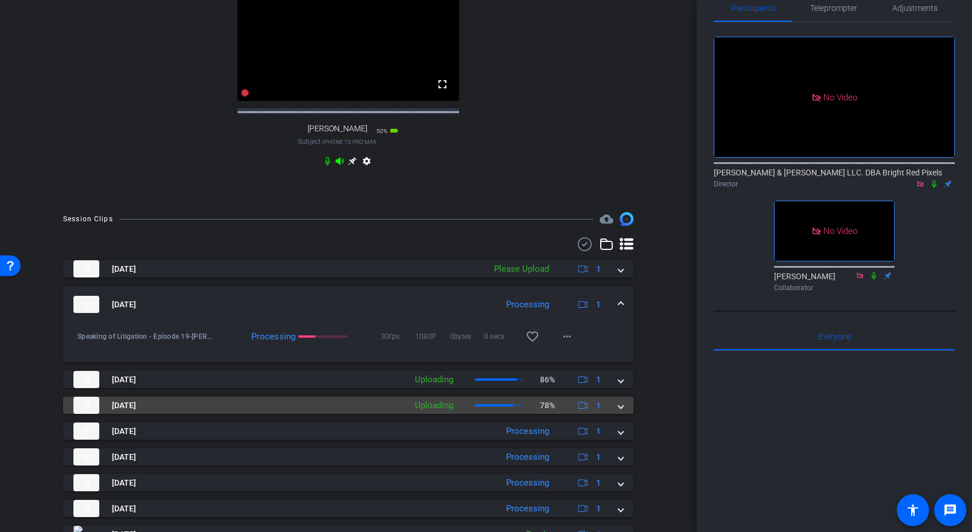
click at [625, 414] on mat-expansion-panel-header "[DATE] Uploading 78% 1" at bounding box center [348, 405] width 570 height 17
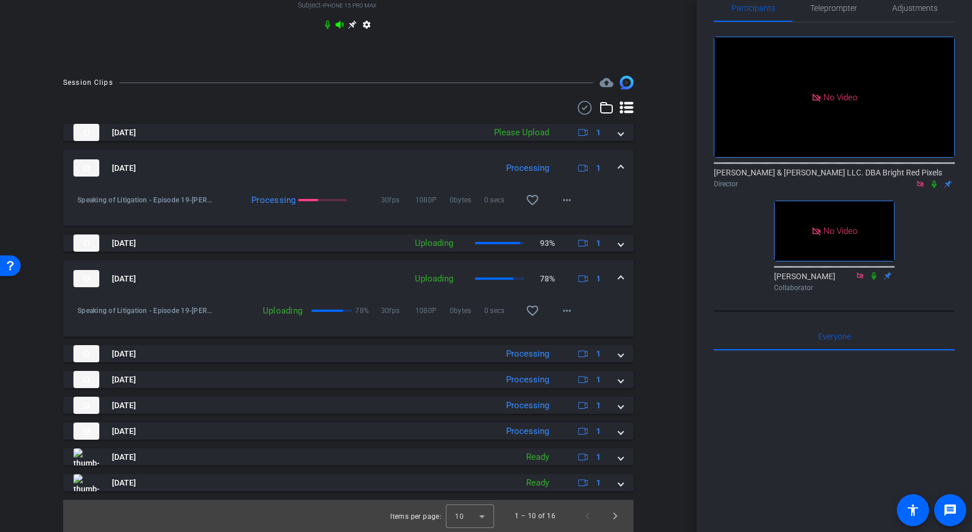
scroll to position [461, 0]
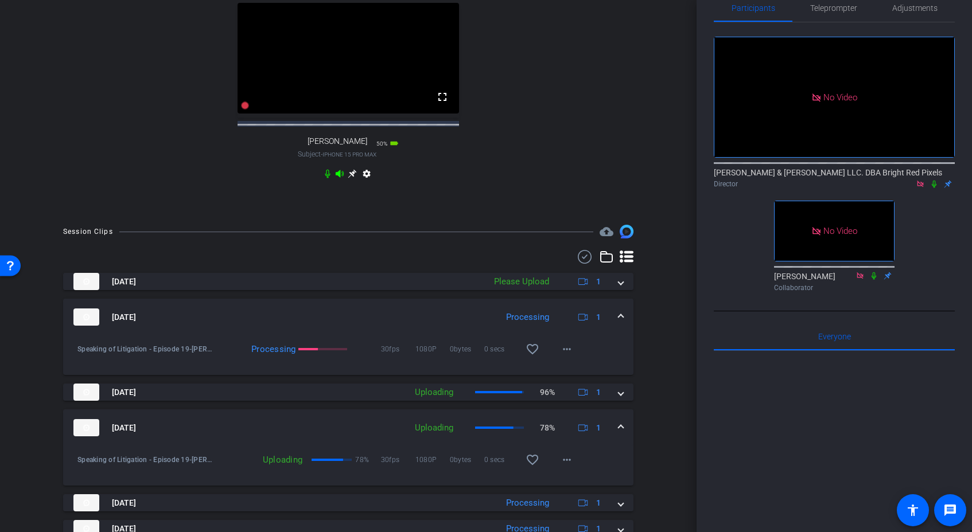
click at [659, 420] on div "Session Clips cloud_upload [DATE] Please Upload 1 Speaking of Litigation - Epis…" at bounding box center [348, 453] width 639 height 457
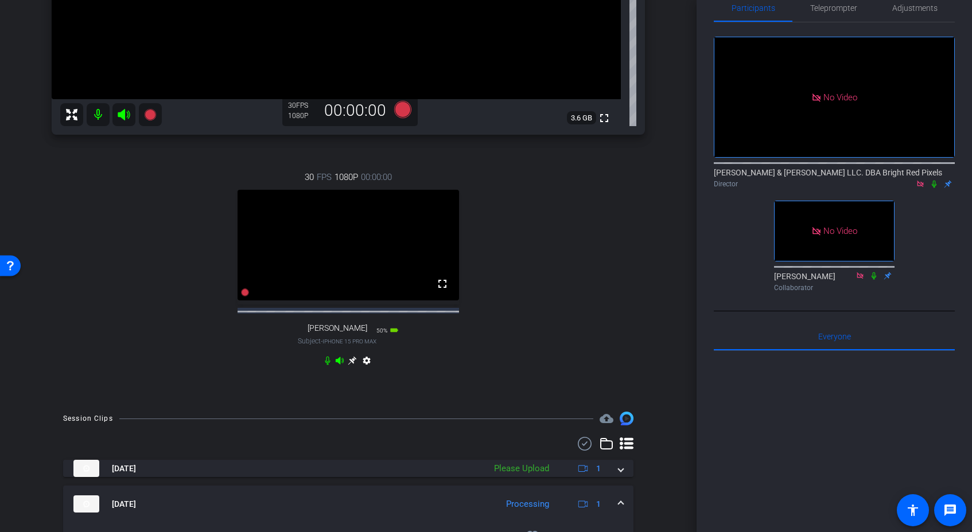
scroll to position [283, 0]
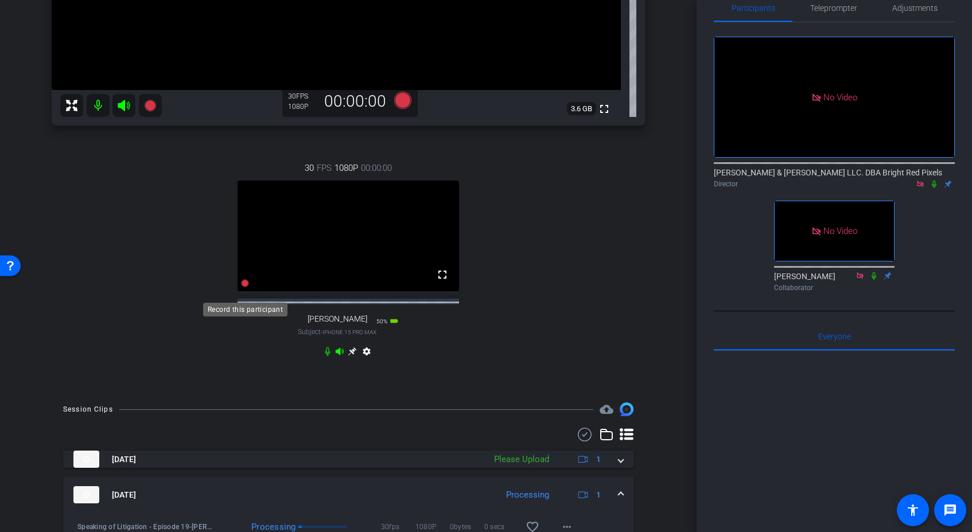
click at [247, 287] on icon at bounding box center [245, 283] width 8 height 8
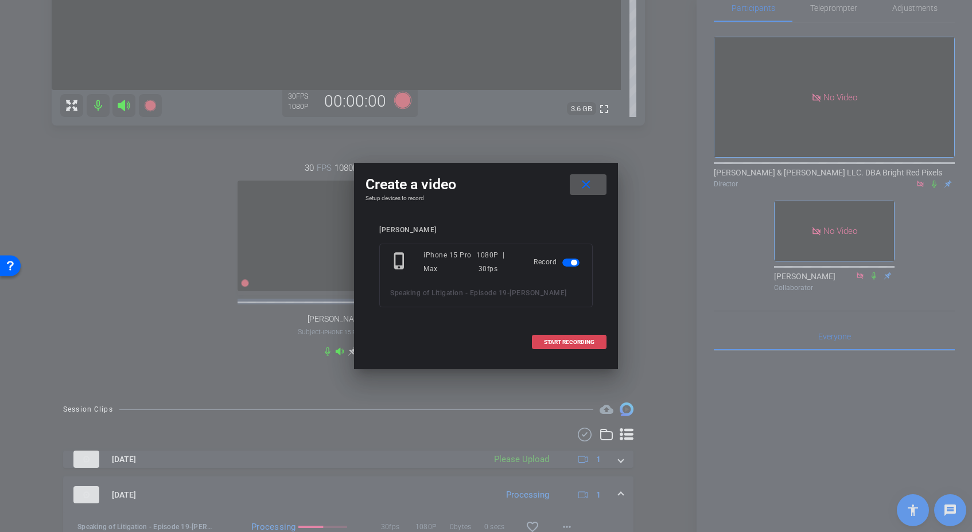
click at [556, 341] on span "START RECORDING" at bounding box center [569, 343] width 50 height 6
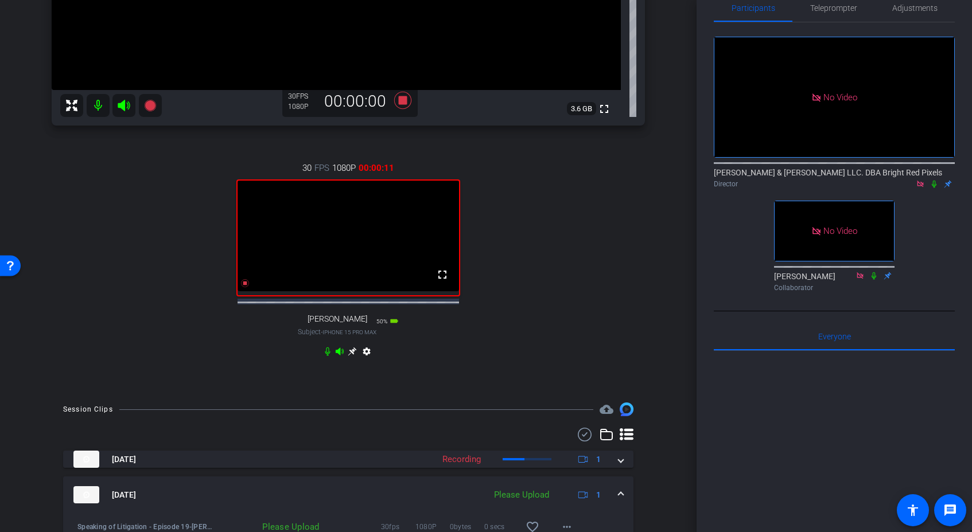
click at [579, 267] on div "30 FPS 1080P 00:00:11 fullscreen [PERSON_NAME] Subject - iPhone 15 Pro Max 50% …" at bounding box center [348, 261] width 593 height 237
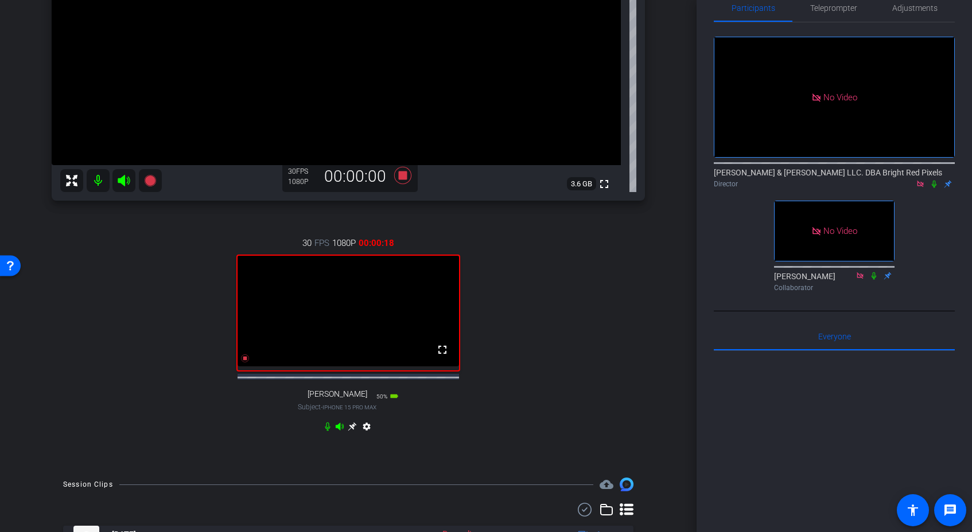
scroll to position [189, 0]
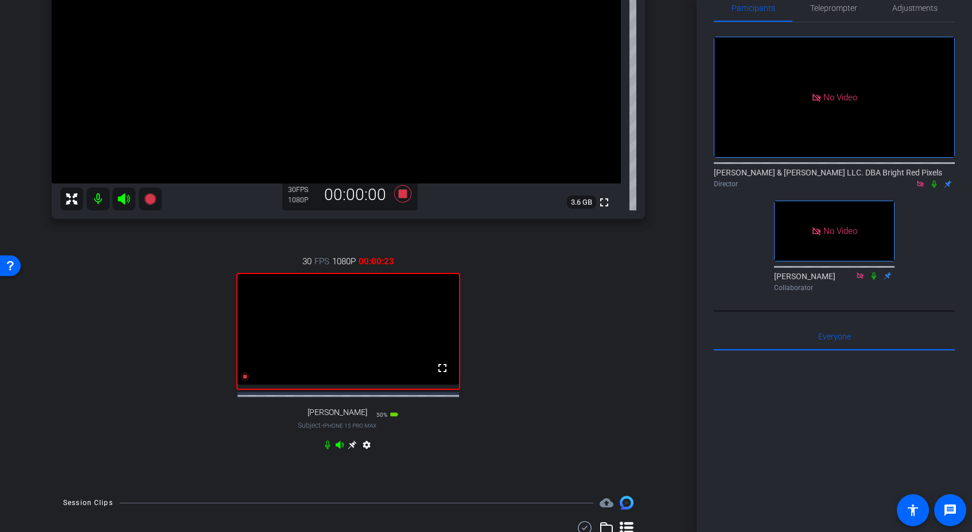
drag, startPoint x: 125, startPoint y: 201, endPoint x: 912, endPoint y: 196, distance: 787.2
click at [787, 214] on div "arrow_back Speaking of Litigation - Episode 19 Back to project Send invite acco…" at bounding box center [486, 266] width 972 height 532
drag, startPoint x: 919, startPoint y: 190, endPoint x: 933, endPoint y: 172, distance: 23.4
click at [920, 190] on div "[PERSON_NAME] & [PERSON_NAME] LLC. DBA Bright Red Pixels Director" at bounding box center [834, 175] width 241 height 35
click at [933, 181] on icon at bounding box center [934, 184] width 5 height 7
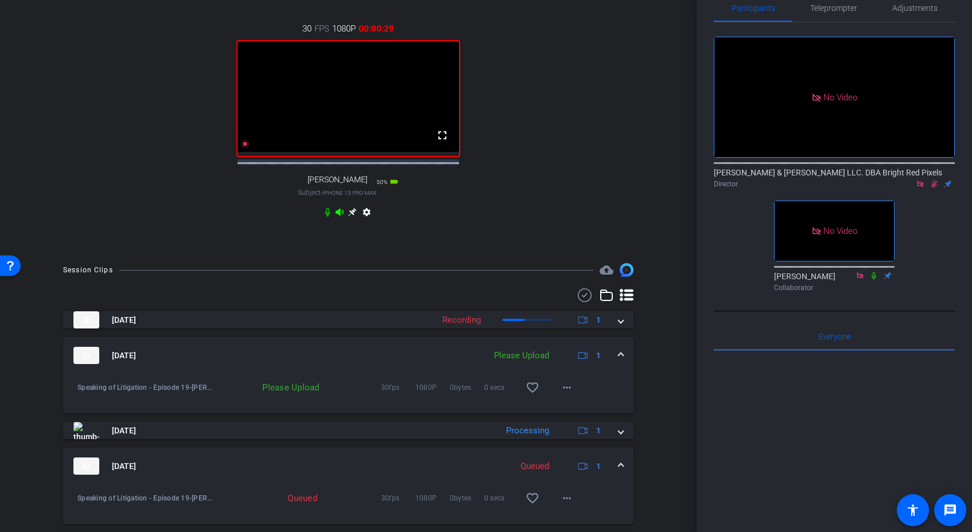
scroll to position [475, 0]
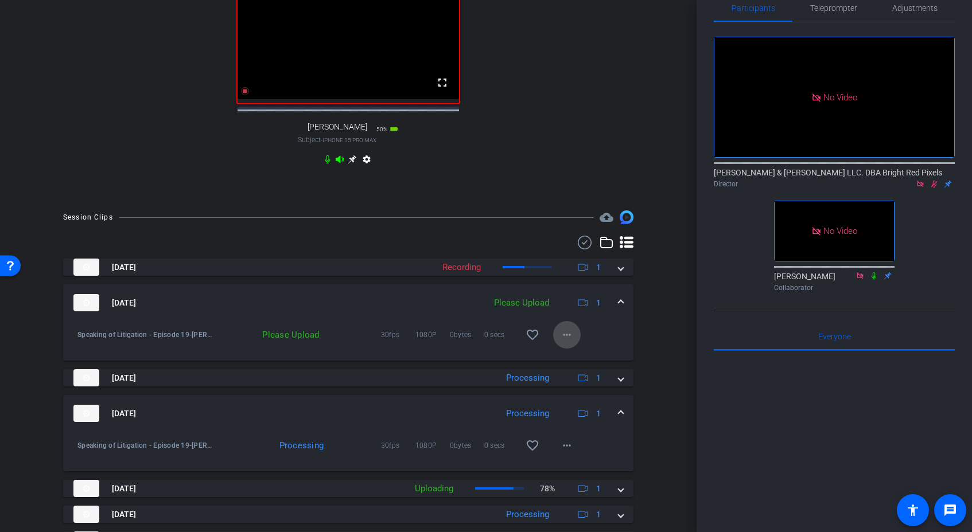
click at [563, 338] on mat-icon "more_horiz" at bounding box center [567, 335] width 14 height 14
click at [585, 366] on span "Upload" at bounding box center [585, 367] width 46 height 14
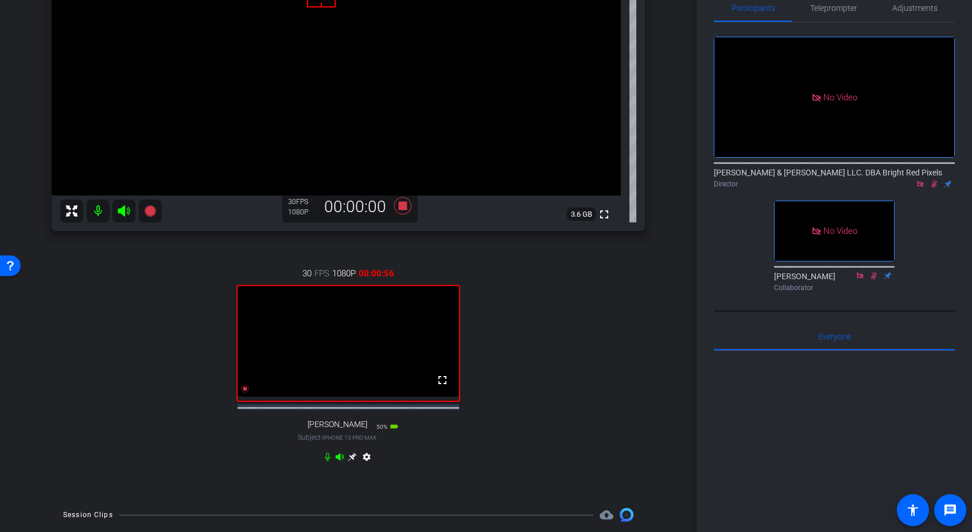
scroll to position [156, 0]
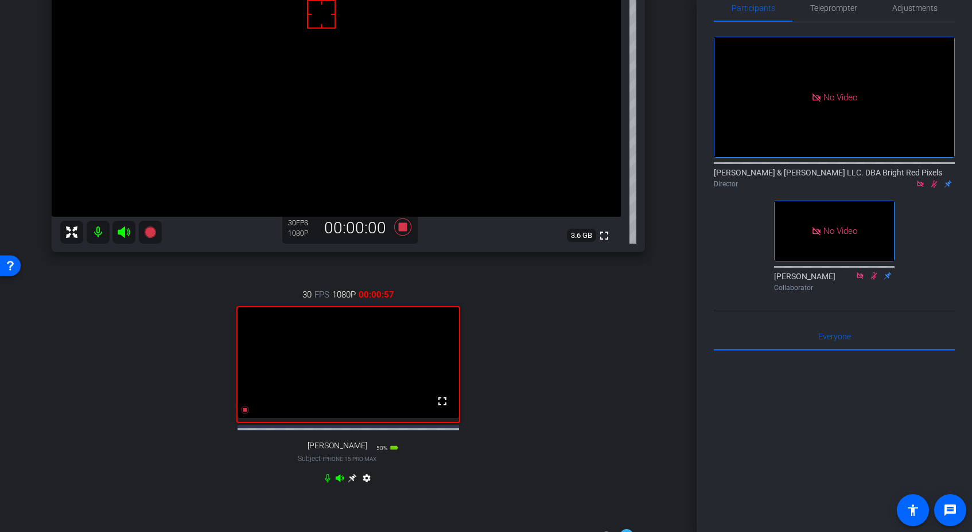
click at [941, 213] on div "No Video [PERSON_NAME] & [PERSON_NAME] LLC. DBA Bright Red Pixels Director No V…" at bounding box center [834, 159] width 241 height 274
click at [932, 180] on icon at bounding box center [933, 184] width 9 height 8
drag, startPoint x: 589, startPoint y: 341, endPoint x: 371, endPoint y: 462, distance: 248.6
click at [589, 341] on div "30 FPS 1080P 00:01:00 fullscreen [PERSON_NAME] Subject - iPhone 15 Pro Max 50% …" at bounding box center [348, 388] width 593 height 237
click at [246, 414] on icon at bounding box center [245, 410] width 8 height 8
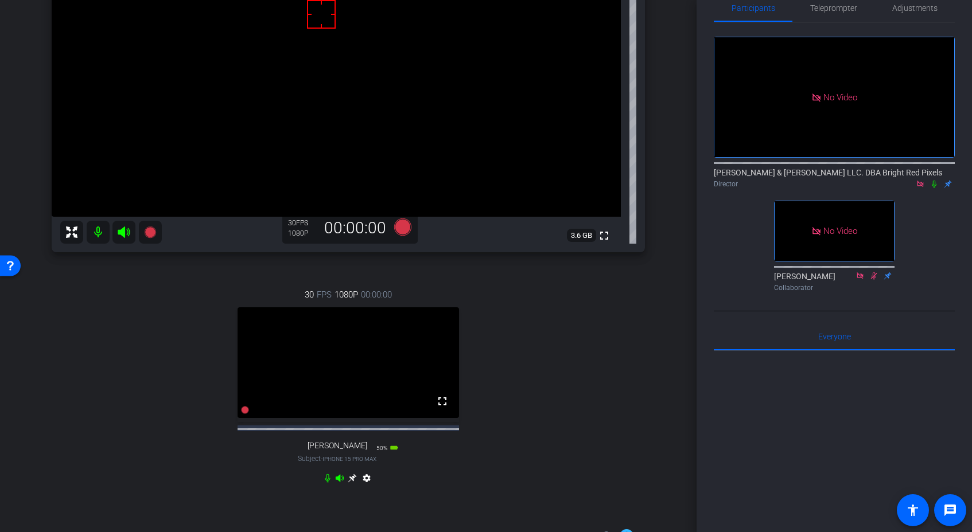
scroll to position [535, 0]
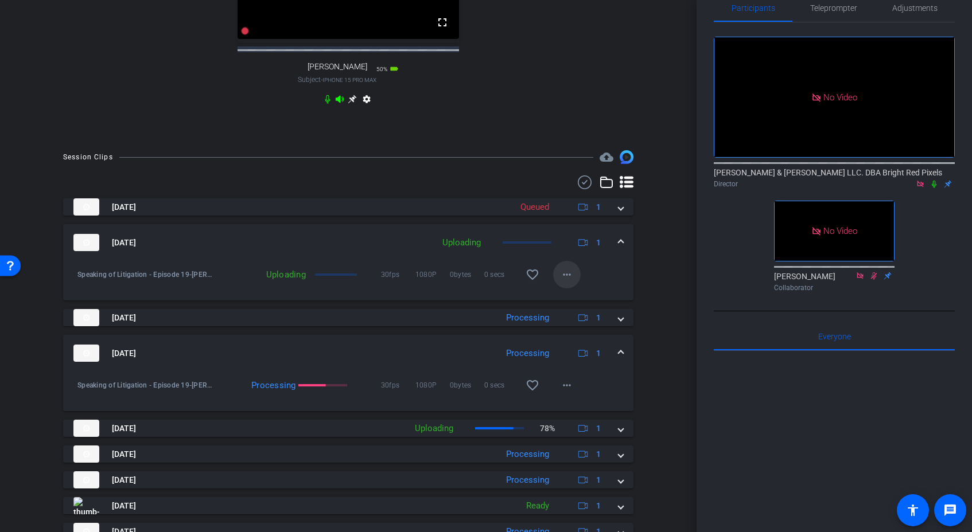
click at [568, 282] on mat-icon "more_horiz" at bounding box center [567, 275] width 14 height 14
click at [615, 218] on div at bounding box center [486, 266] width 972 height 532
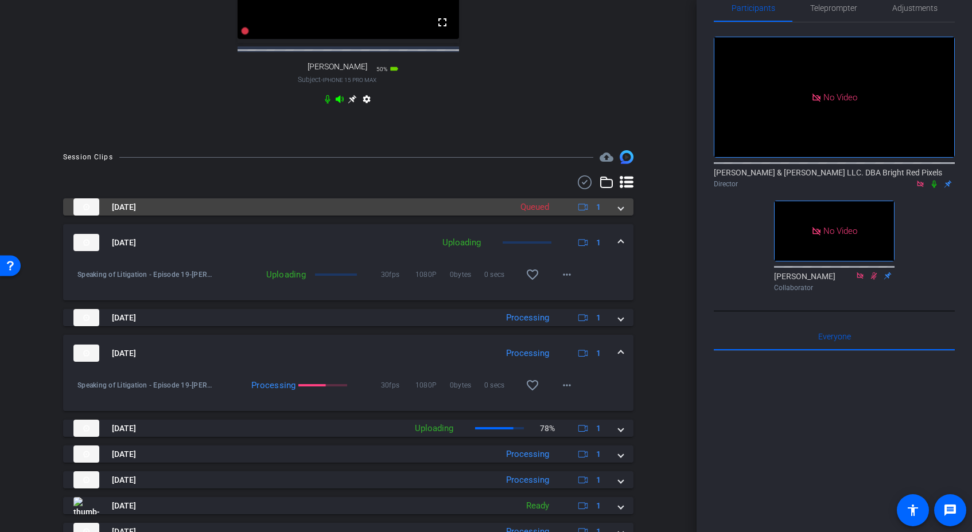
click at [621, 213] on span at bounding box center [621, 207] width 5 height 12
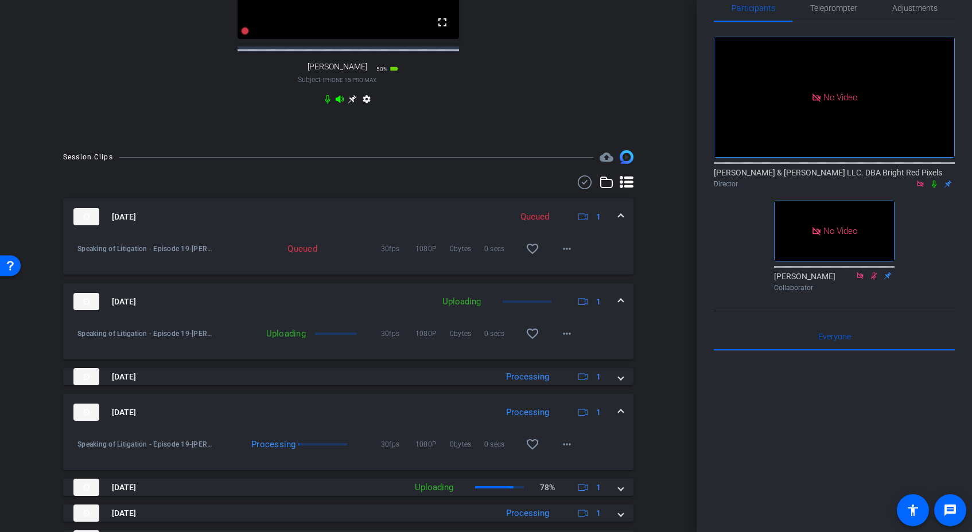
click at [621, 220] on mat-expansion-panel-header "[DATE] Queued 1" at bounding box center [348, 217] width 570 height 37
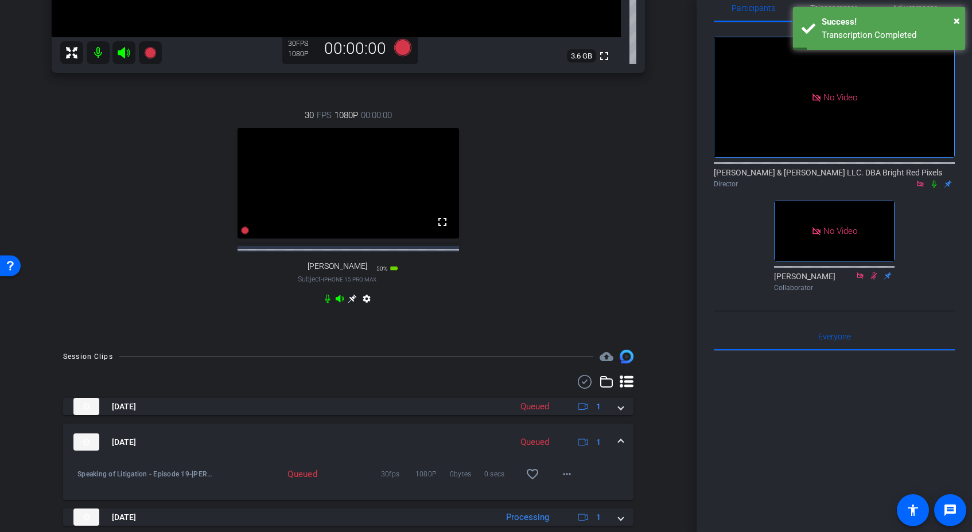
scroll to position [259, 0]
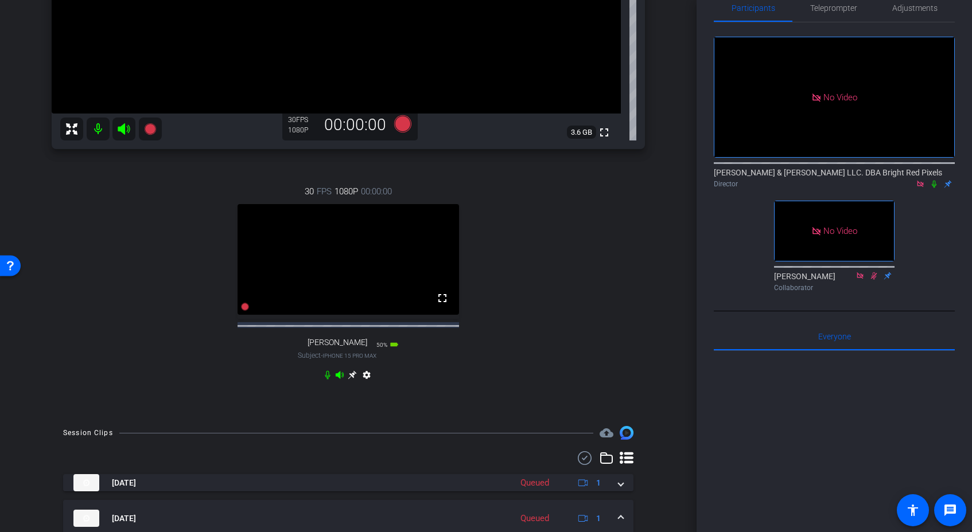
click at [599, 275] on div "30 FPS 1080P 00:00:00 fullscreen [PERSON_NAME] Subject - iPhone 15 Pro Max 50% …" at bounding box center [348, 284] width 593 height 237
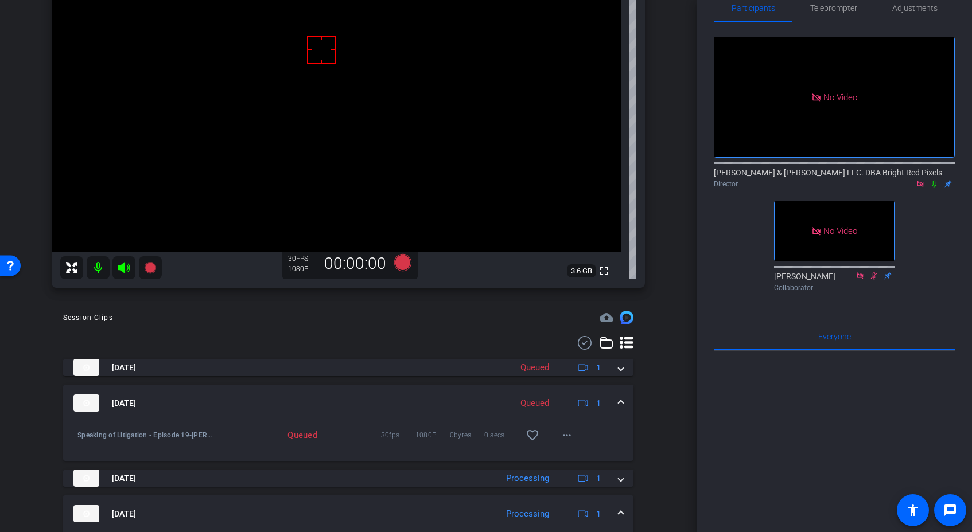
scroll to position [119, 0]
click at [151, 269] on icon at bounding box center [149, 268] width 11 height 11
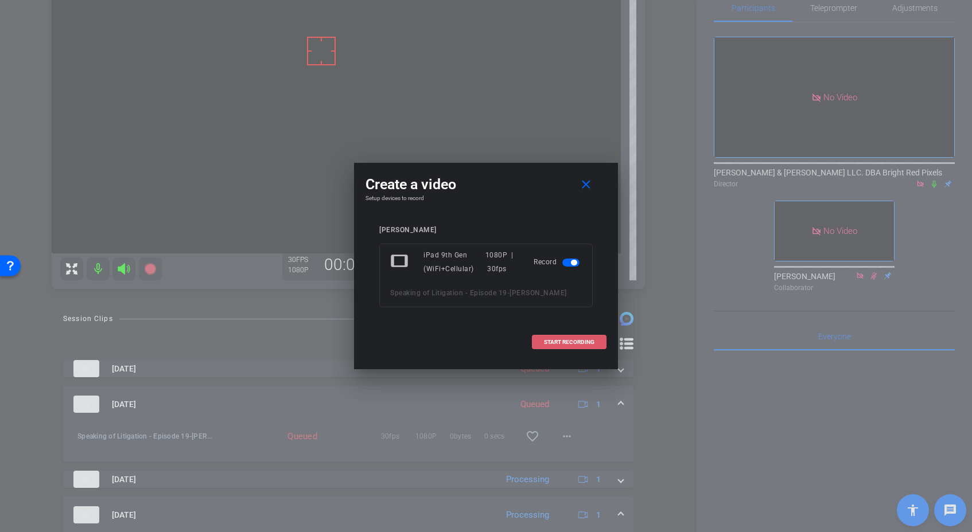
click at [579, 348] on span at bounding box center [568, 343] width 73 height 28
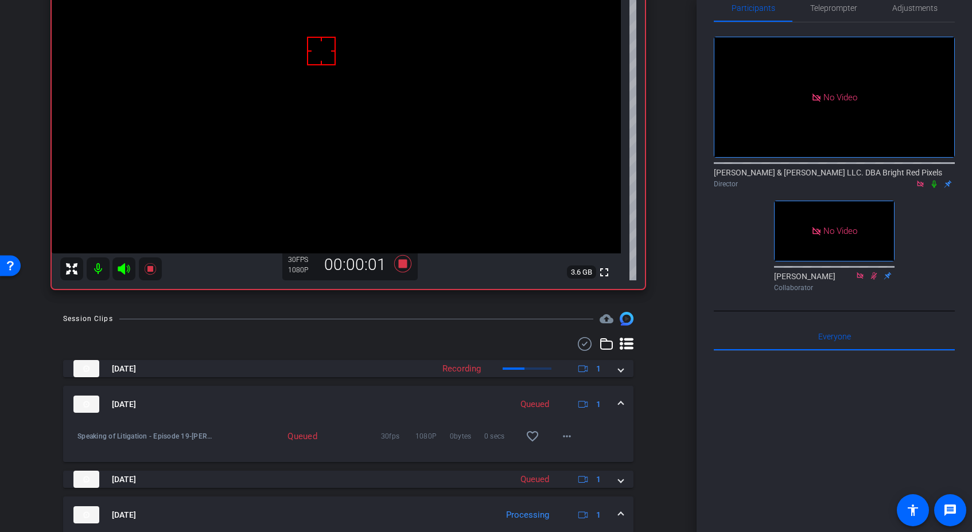
click at [933, 180] on icon at bounding box center [933, 184] width 9 height 8
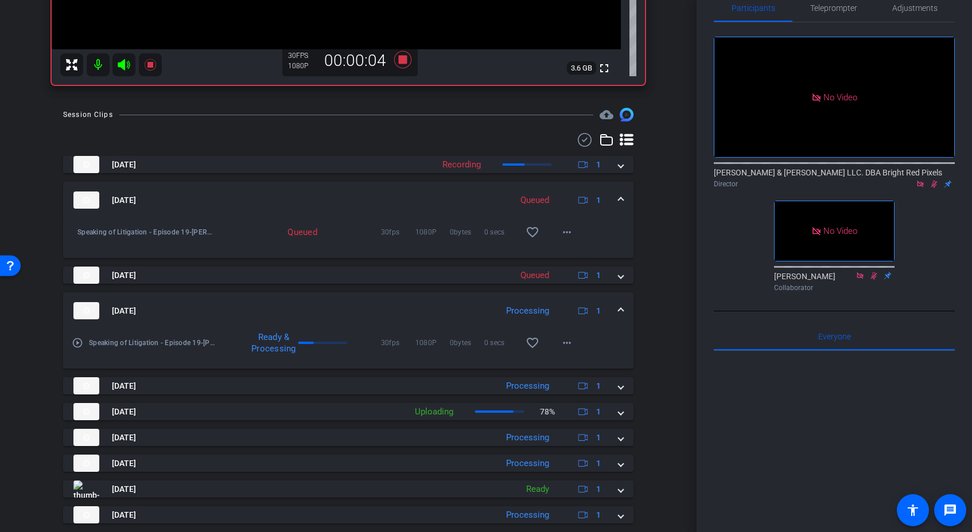
scroll to position [356, 0]
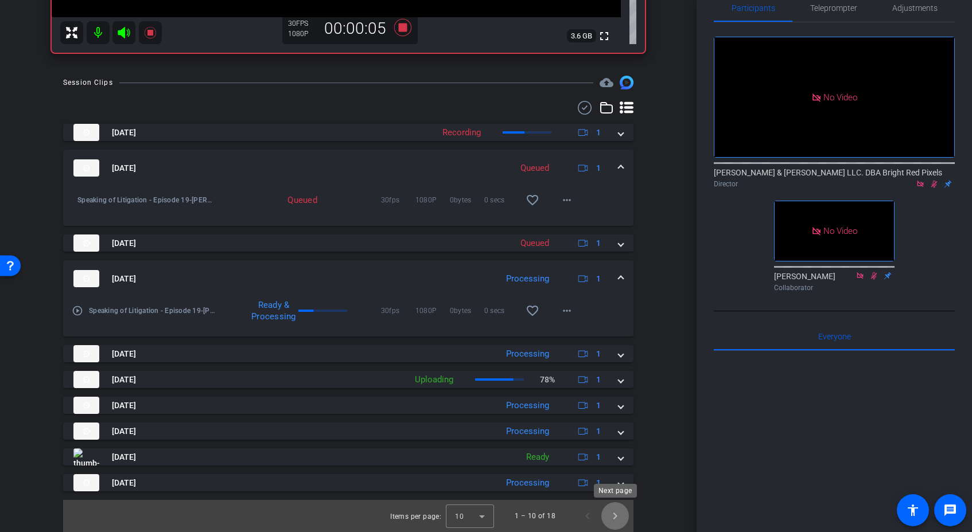
click at [619, 518] on span "Next page" at bounding box center [615, 517] width 28 height 28
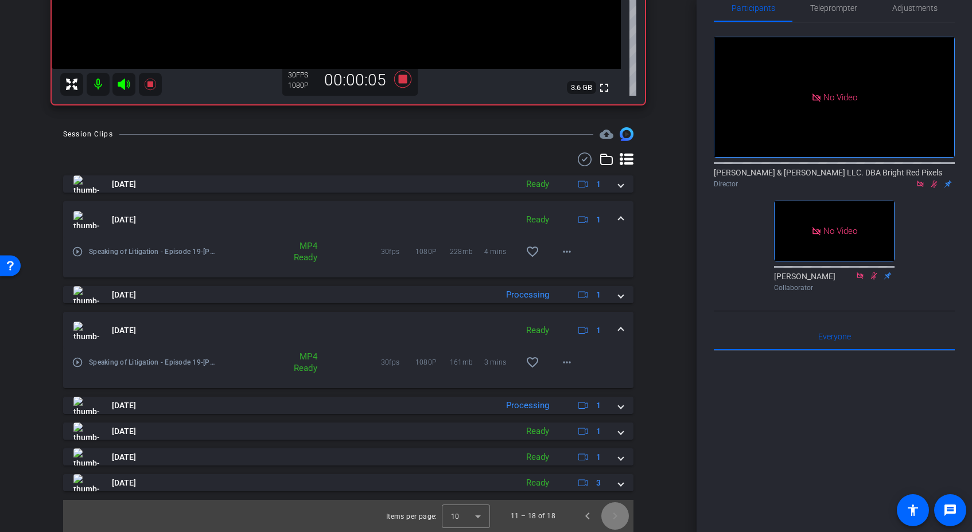
scroll to position [304, 0]
click at [621, 329] on span at bounding box center [621, 331] width 5 height 12
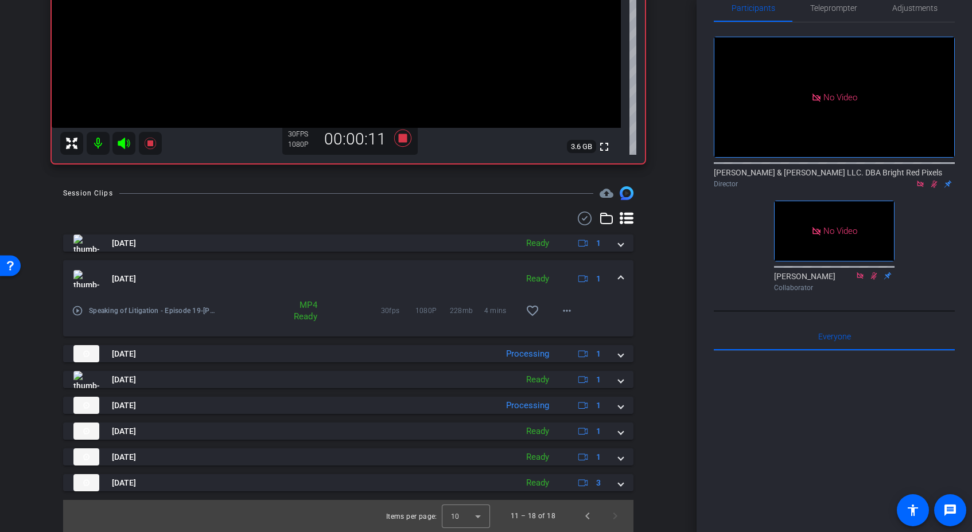
click at [614, 278] on div "[DATE] Ready 1" at bounding box center [345, 278] width 545 height 17
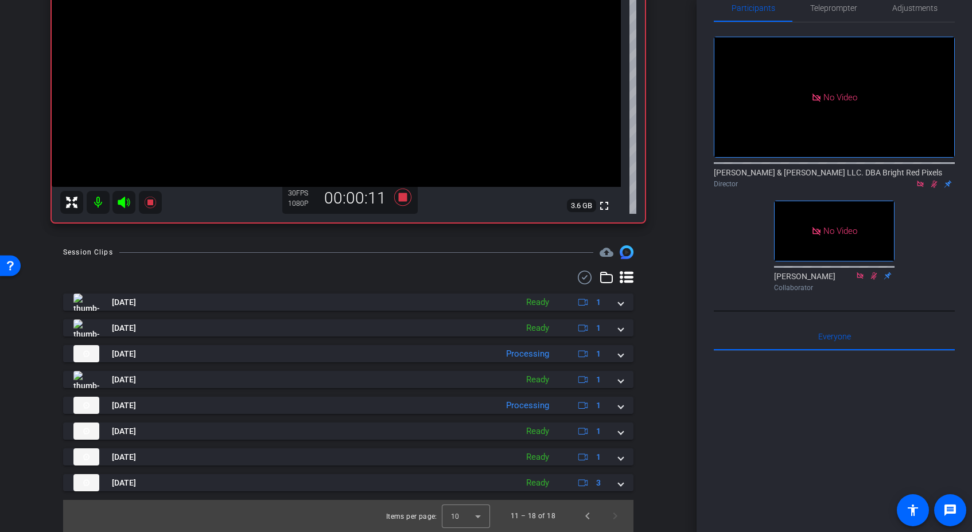
scroll to position [186, 0]
click at [588, 512] on span "Previous page" at bounding box center [588, 517] width 28 height 28
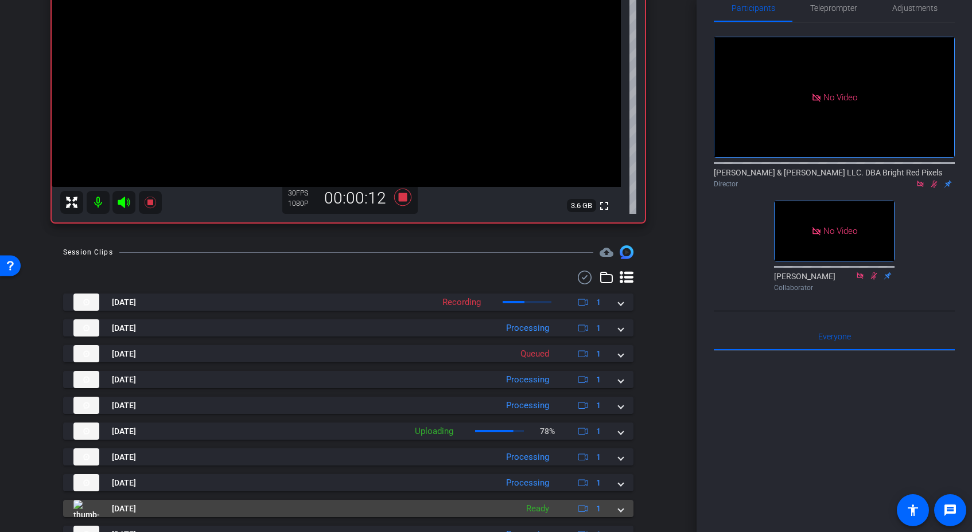
scroll to position [238, 0]
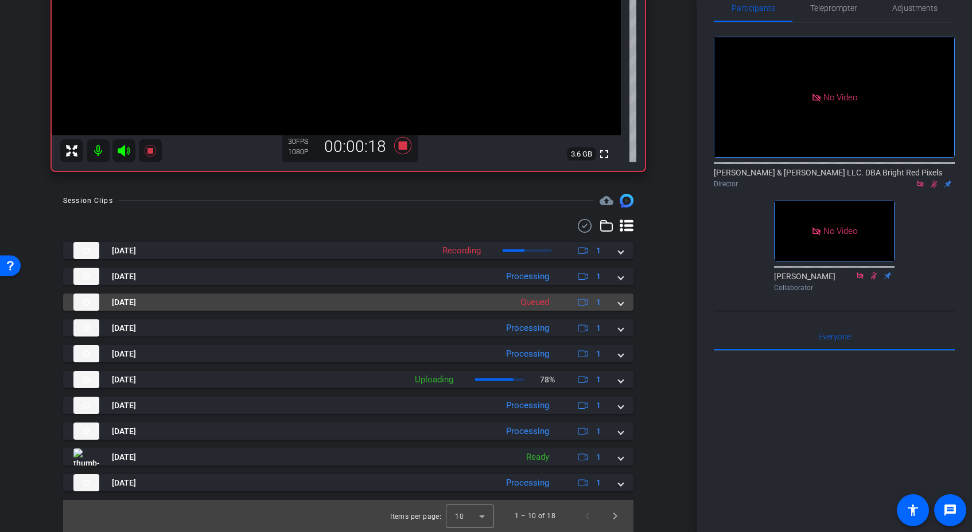
click at [626, 310] on mat-expansion-panel-header "[DATE] Queued 1" at bounding box center [348, 302] width 570 height 17
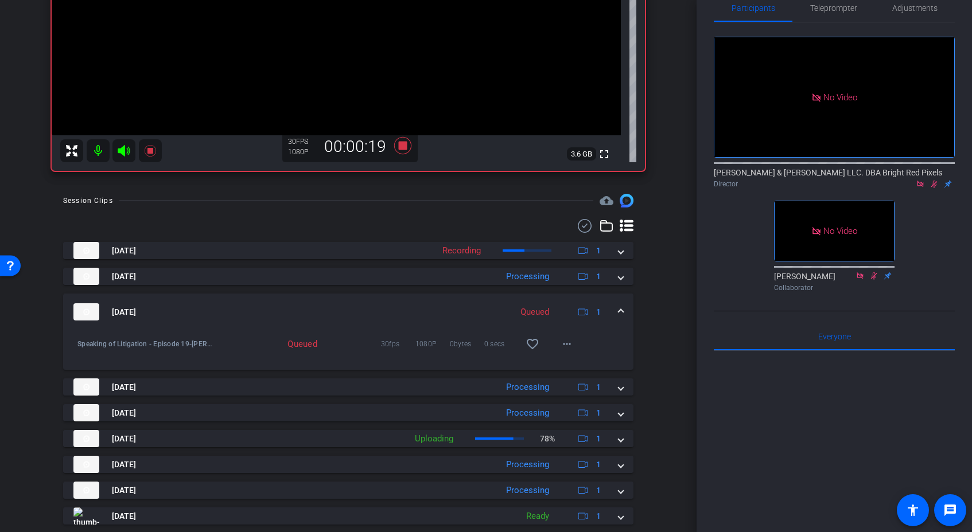
click at [621, 309] on span at bounding box center [621, 312] width 5 height 12
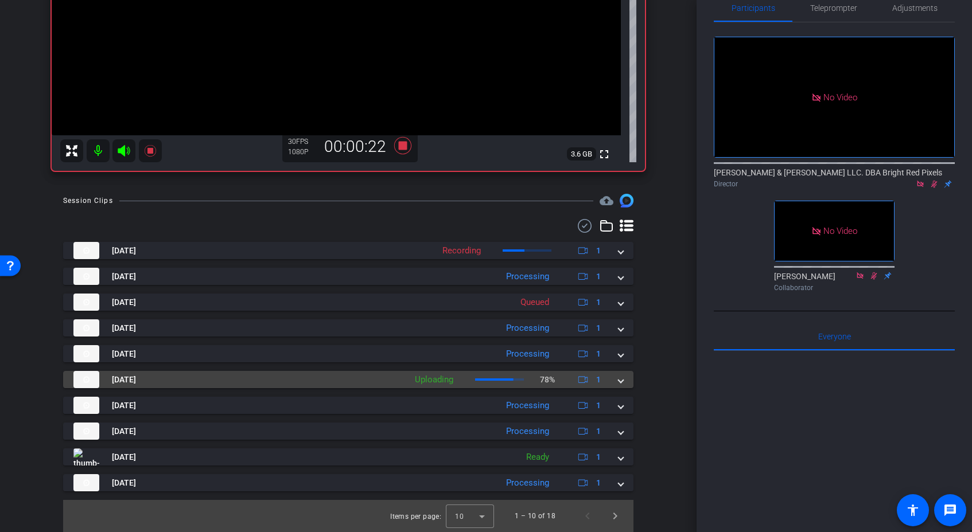
click at [623, 386] on mat-expansion-panel-header "[DATE] Uploading 78% 1" at bounding box center [348, 379] width 570 height 17
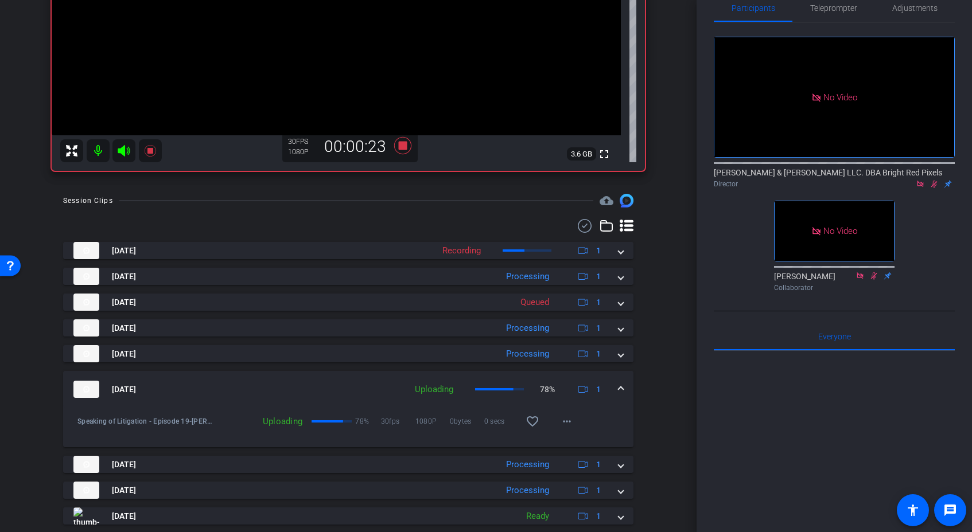
click at [623, 388] on span at bounding box center [621, 390] width 5 height 12
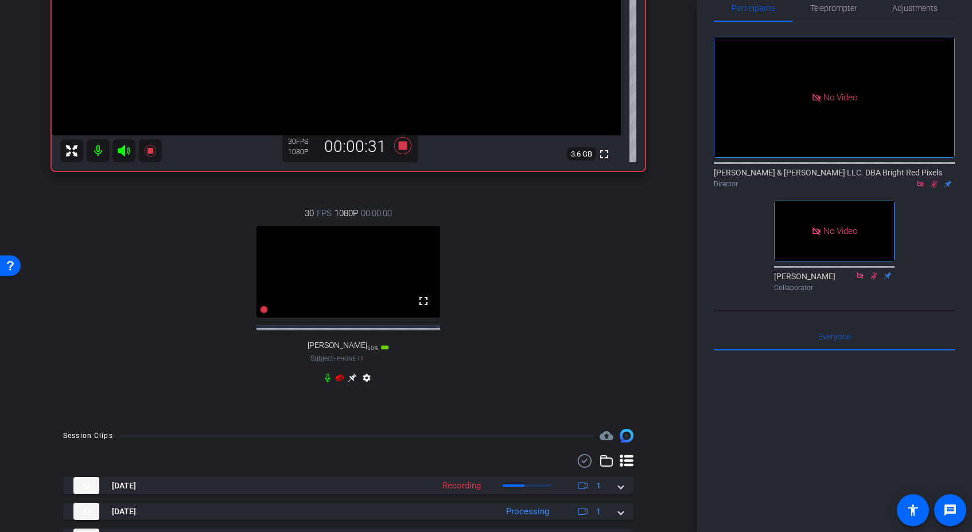
click at [328, 383] on icon at bounding box center [327, 378] width 9 height 9
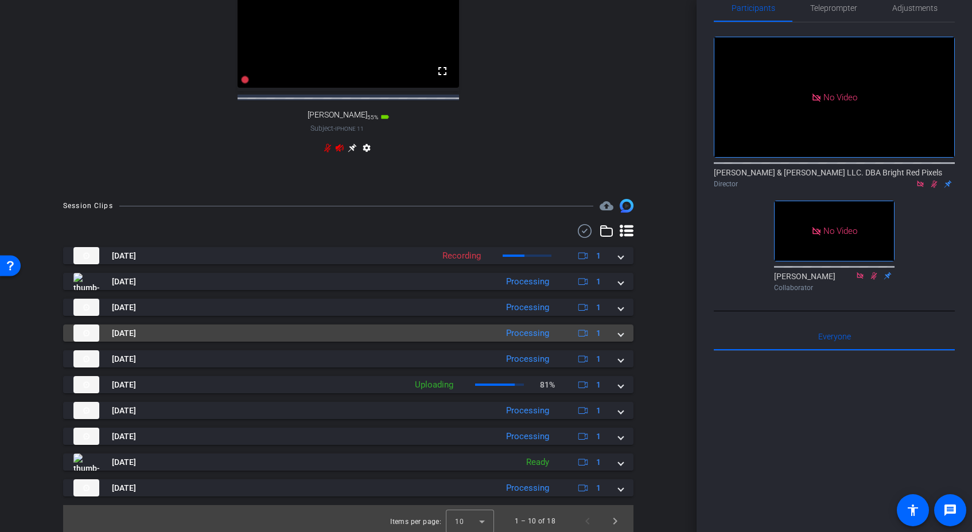
scroll to position [502, 0]
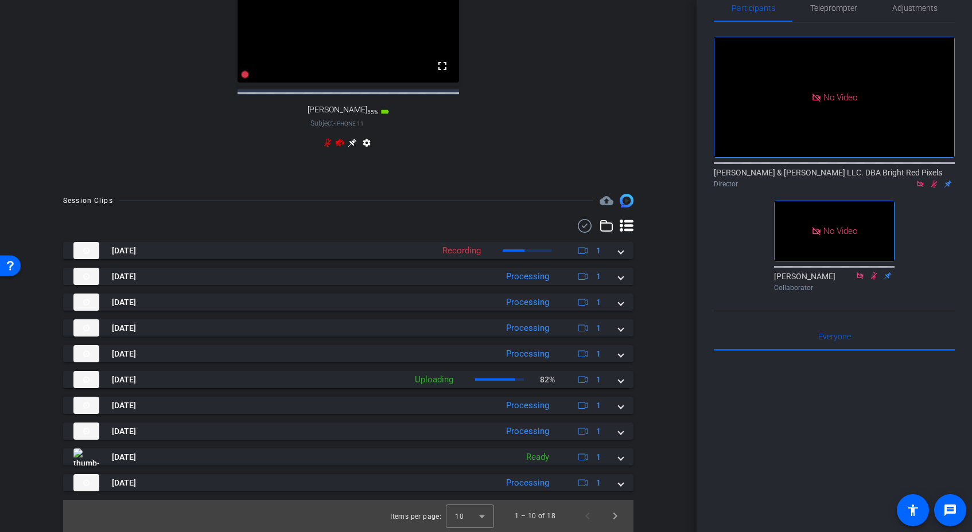
click at [551, 155] on div "30 FPS 1080P 00:00:00 fullscreen [PERSON_NAME] Subject - iPhone 11 55% battery_…" at bounding box center [348, 52] width 593 height 237
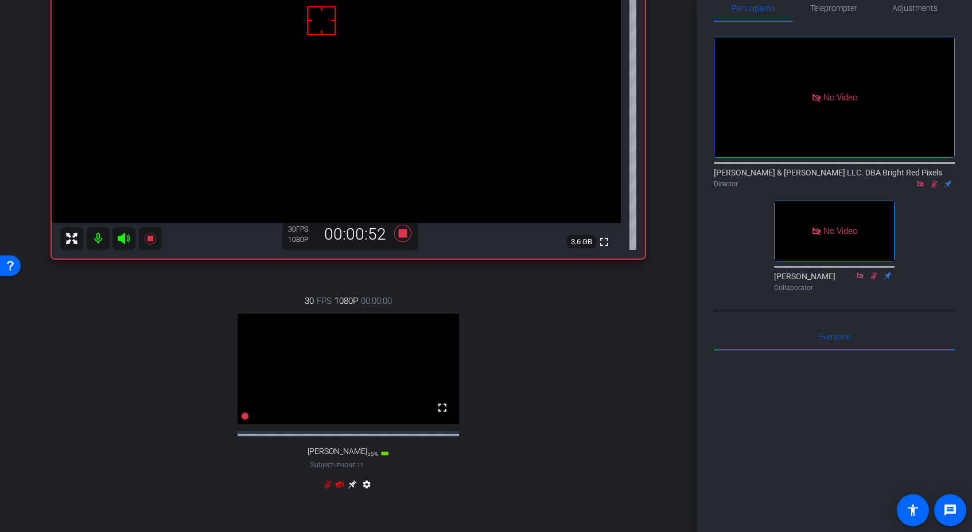
scroll to position [149, 0]
click at [632, 366] on div "30 FPS 1080P 00:00:00 fullscreen [PERSON_NAME] Subject - iPhone 11 55% battery_…" at bounding box center [348, 395] width 593 height 237
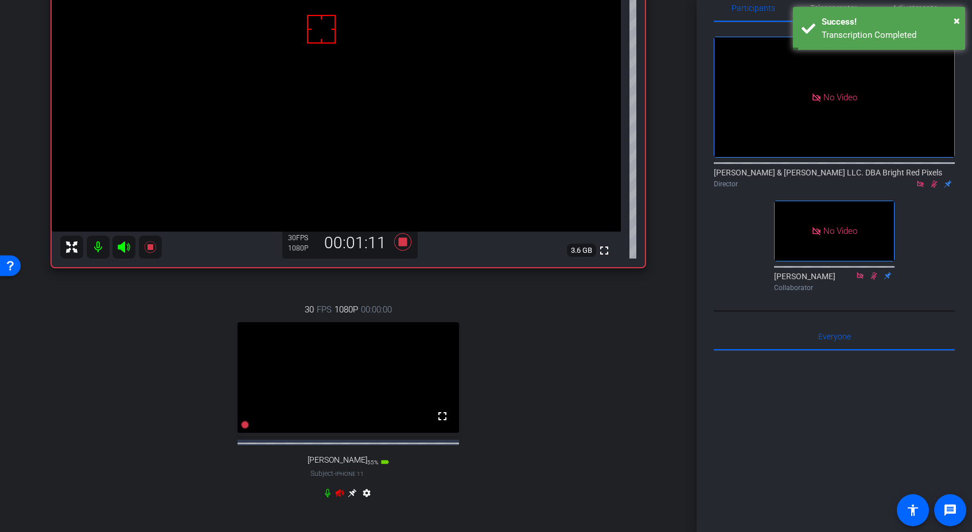
scroll to position [154, 0]
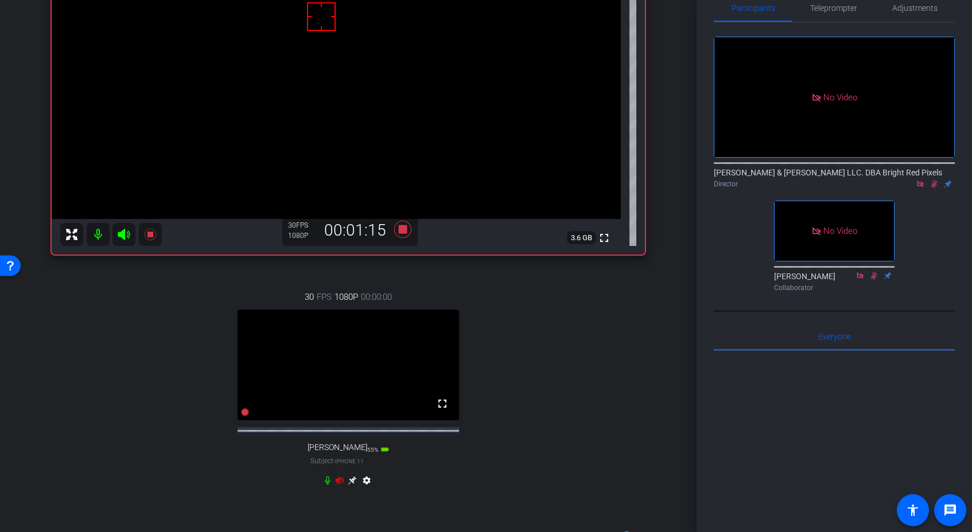
click at [341, 485] on icon at bounding box center [339, 480] width 9 height 9
click at [405, 231] on icon at bounding box center [402, 229] width 17 height 17
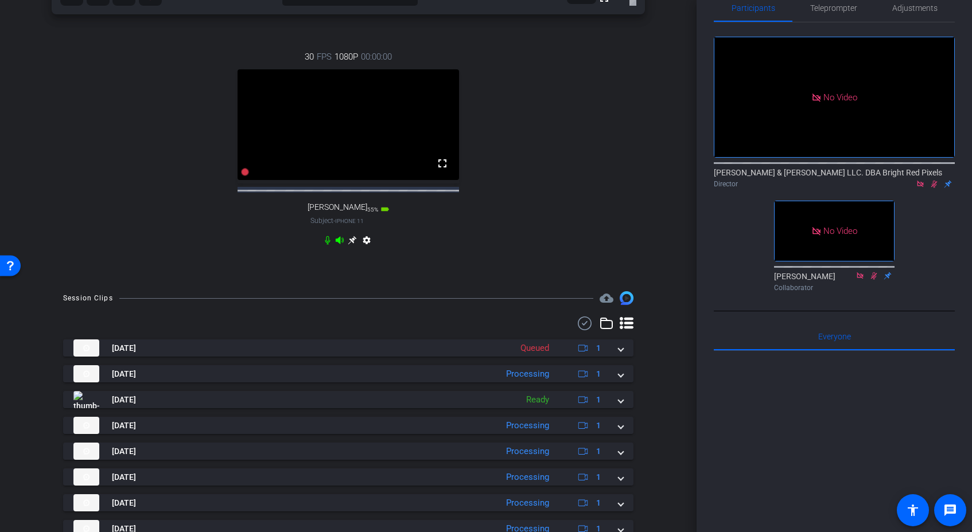
scroll to position [290, 0]
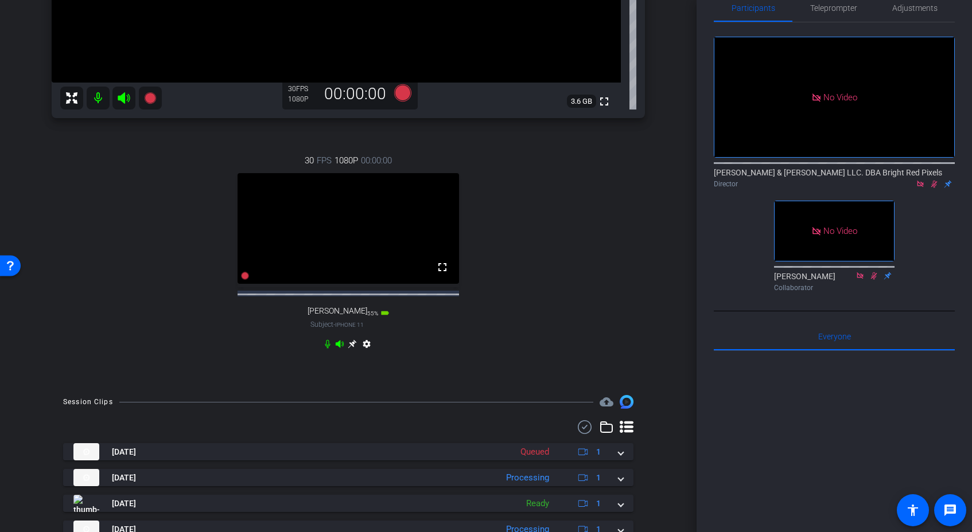
click at [534, 347] on div "30 FPS 1080P 00:00:00 fullscreen [PERSON_NAME] Subject - iPhone 11 55% battery_…" at bounding box center [348, 253] width 593 height 237
click at [935, 180] on icon at bounding box center [933, 184] width 9 height 8
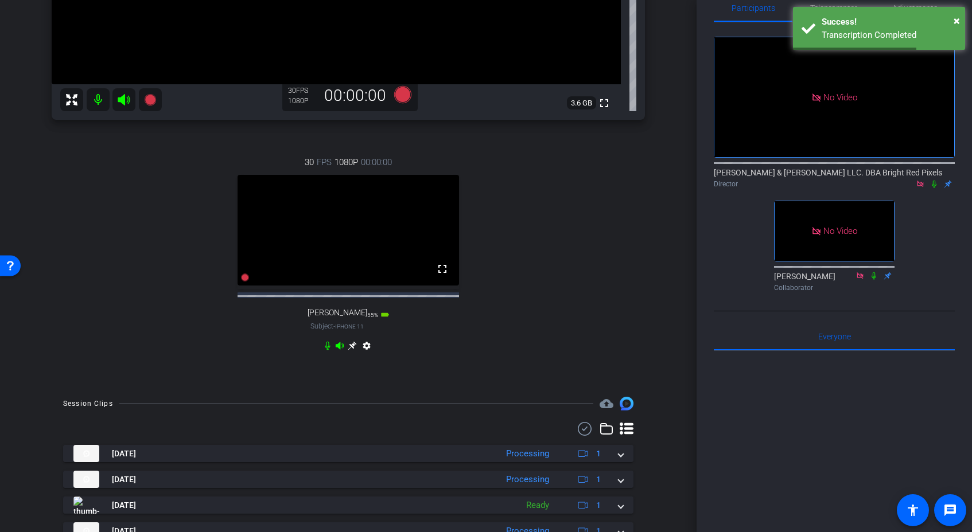
scroll to position [176, 0]
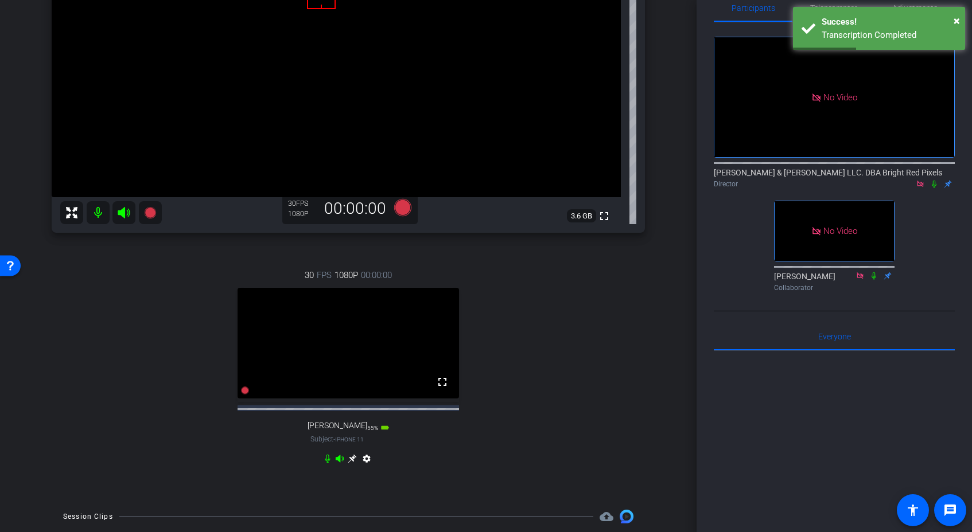
click at [556, 292] on div "30 FPS 1080P 00:00:00 fullscreen [PERSON_NAME] Subject - iPhone 11 55% battery_…" at bounding box center [348, 368] width 593 height 237
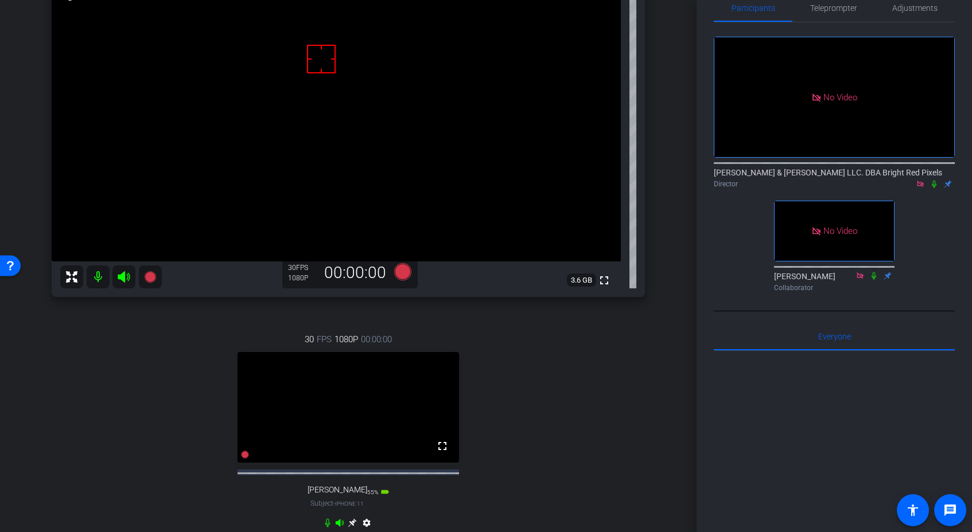
scroll to position [115, 0]
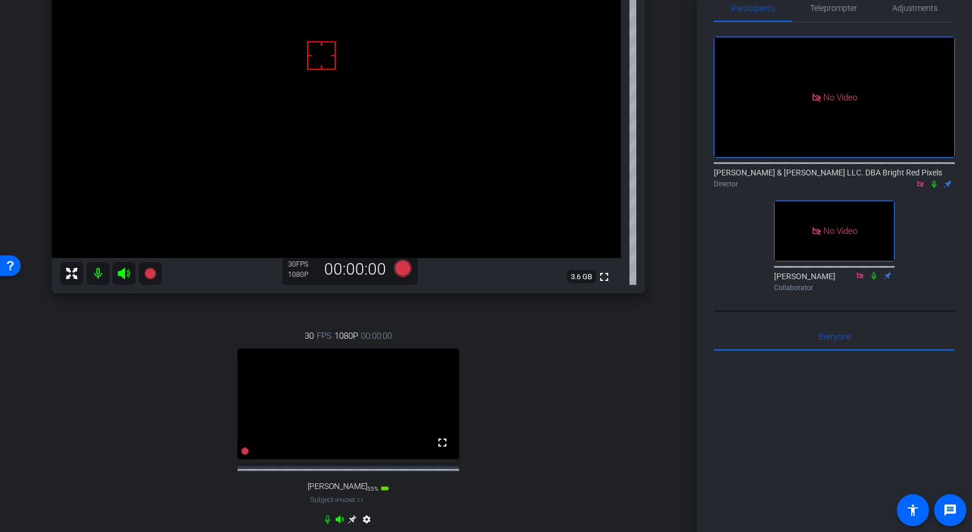
click at [574, 339] on div "30 FPS 1080P 00:00:00 fullscreen [PERSON_NAME] Subject - iPhone 11 55% battery_…" at bounding box center [348, 429] width 593 height 237
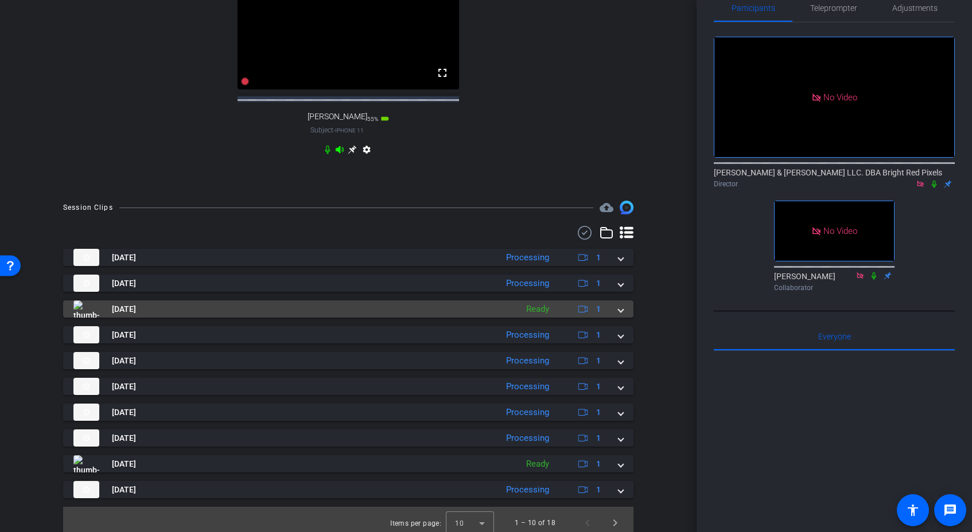
scroll to position [502, 0]
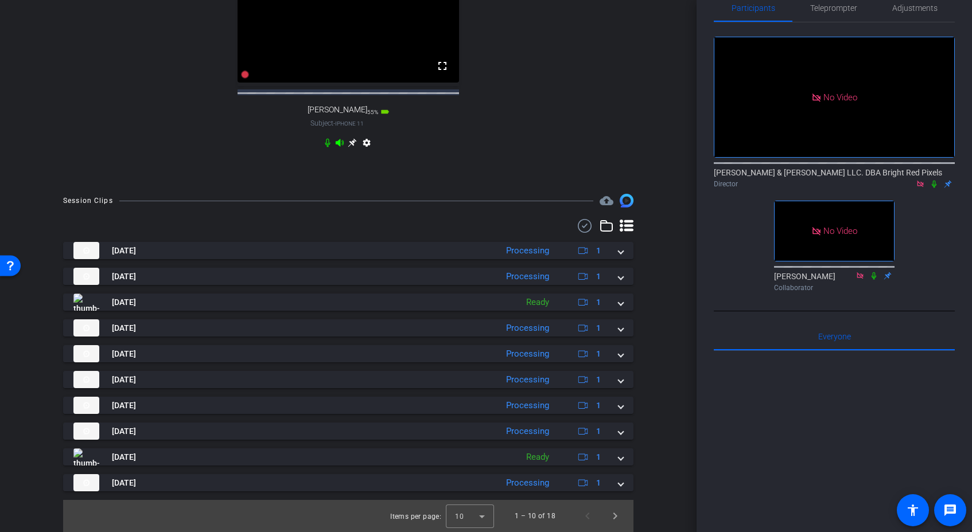
click at [674, 398] on div "arrow_back Speaking of Litigation - Episode 19 Back to project Send invite acco…" at bounding box center [348, 266] width 697 height 532
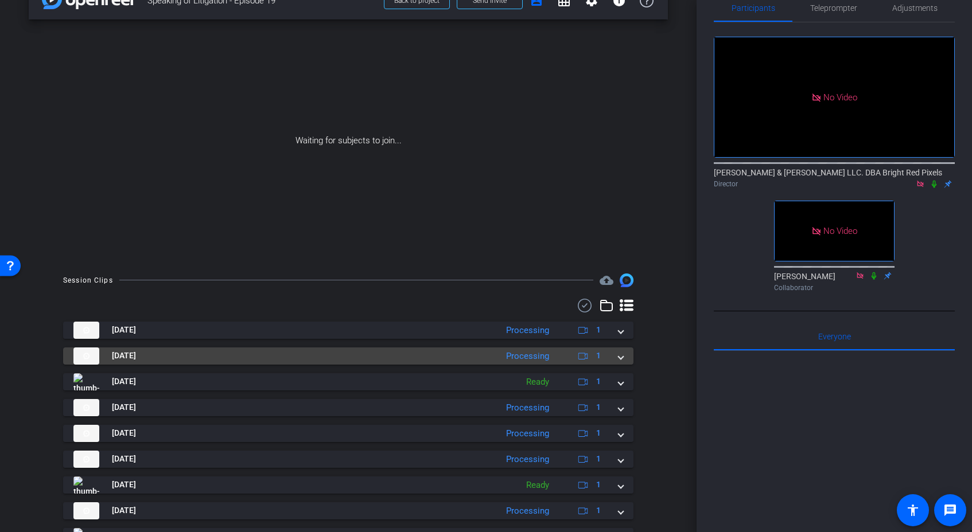
scroll to position [96, 0]
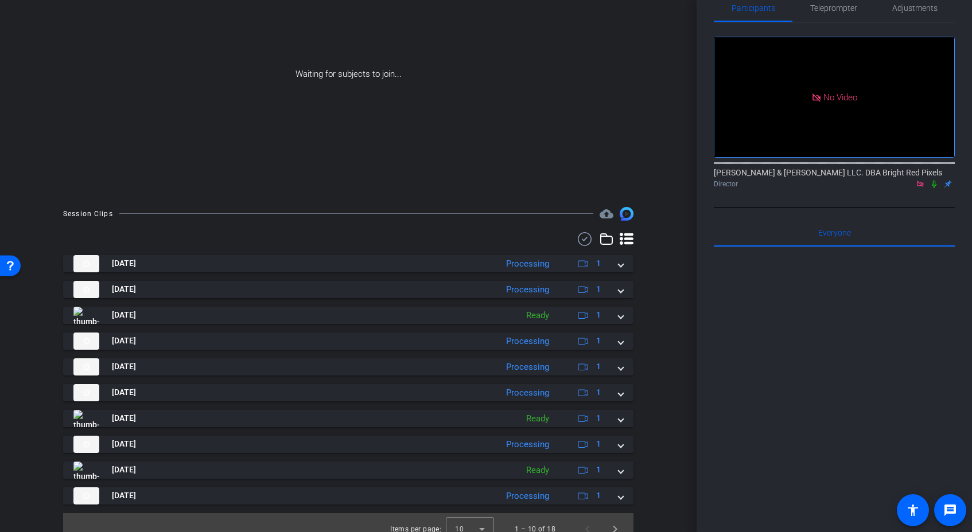
click at [933, 180] on icon at bounding box center [933, 184] width 9 height 8
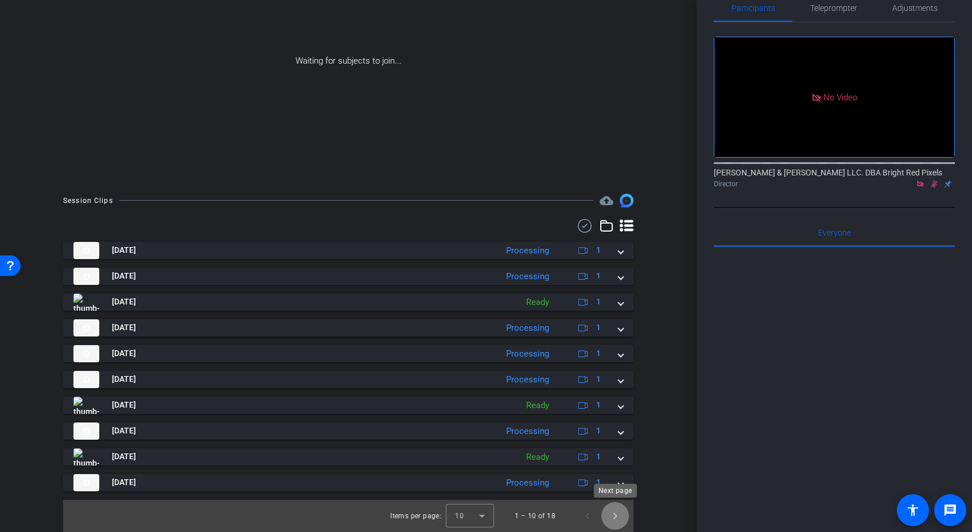
click at [609, 522] on span "Next page" at bounding box center [615, 517] width 28 height 28
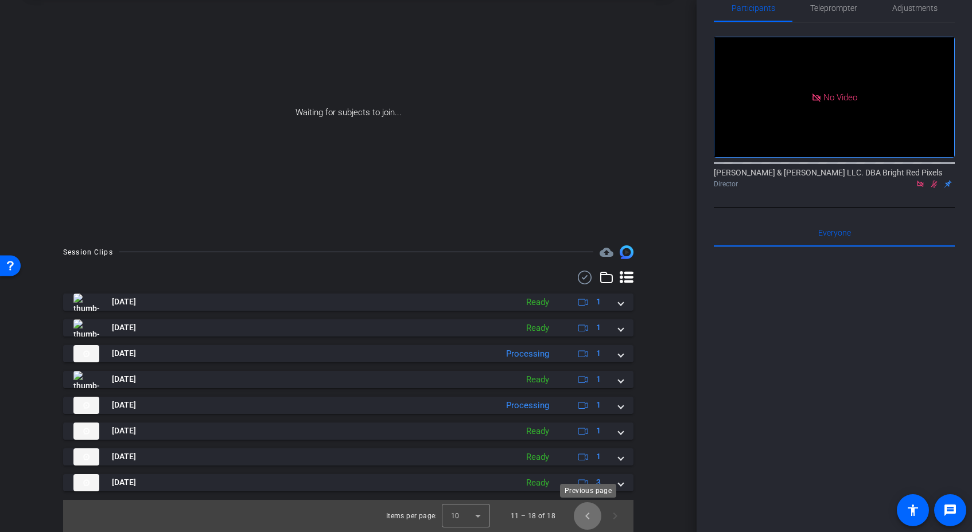
click at [590, 519] on span "Previous page" at bounding box center [588, 517] width 28 height 28
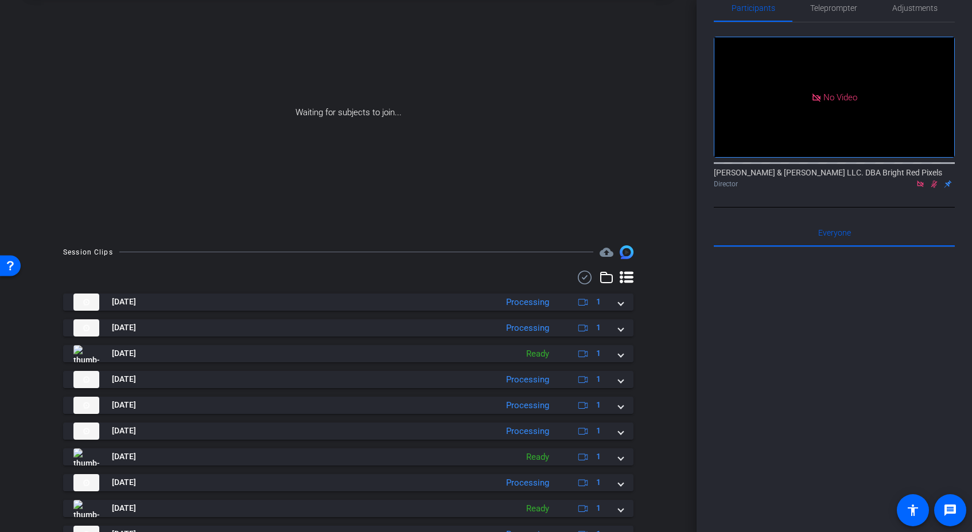
scroll to position [110, 0]
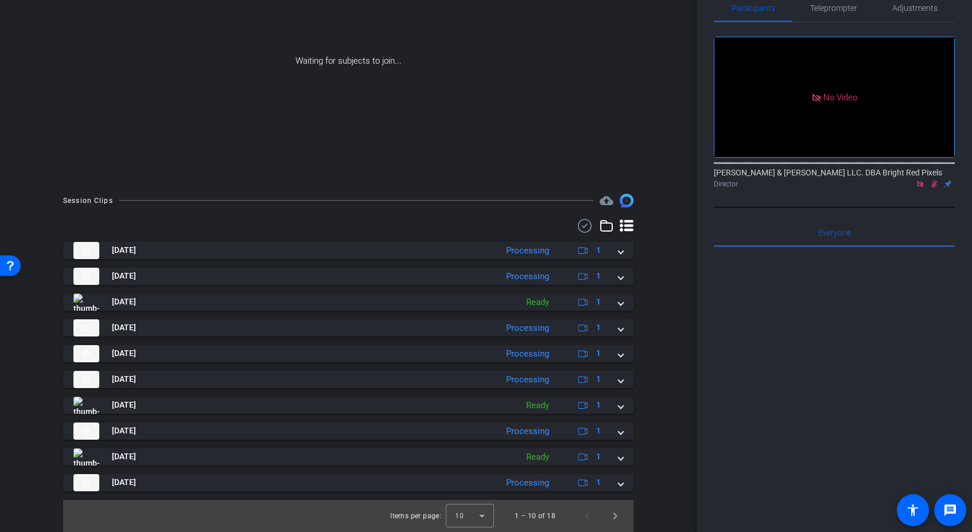
click at [658, 404] on div "Session Clips cloud_upload [DATE] Processing 1 play_circle_outline Speaking of …" at bounding box center [348, 363] width 639 height 339
click at [664, 403] on div "Session Clips cloud_upload [DATE] Processing 1 play_circle_outline Speaking of …" at bounding box center [348, 363] width 639 height 339
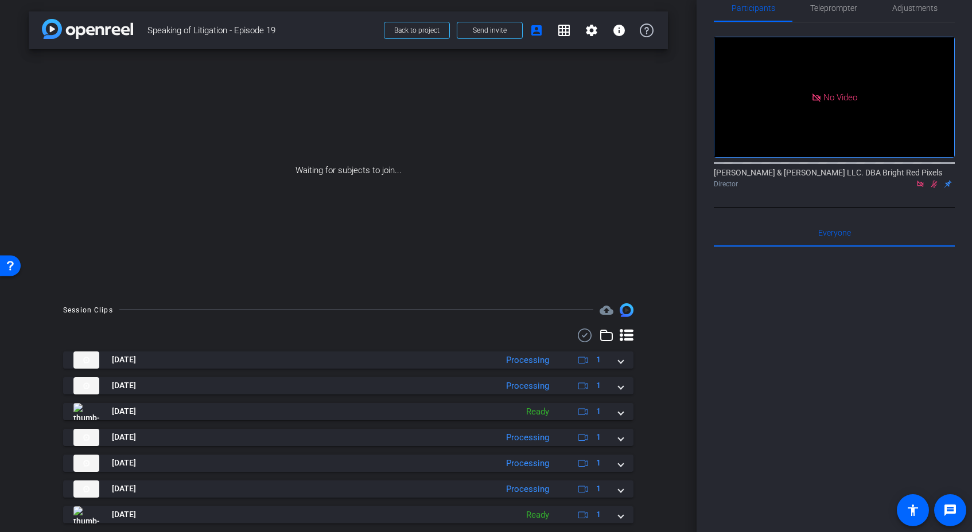
click at [665, 392] on div "Session Clips cloud_upload [DATE] Processing 1 play_circle_outline Speaking of …" at bounding box center [348, 473] width 639 height 339
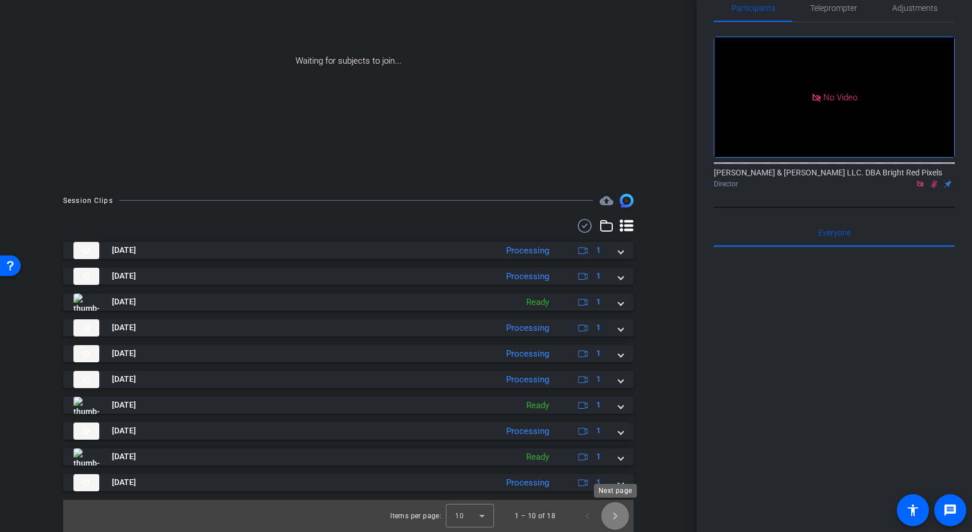
click at [615, 518] on span "Next page" at bounding box center [615, 517] width 28 height 28
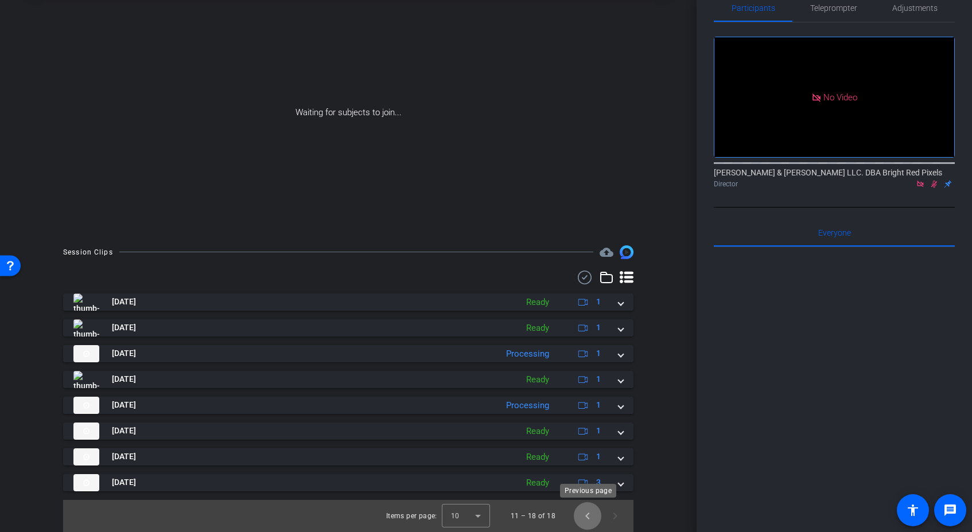
click at [587, 518] on span "Previous page" at bounding box center [588, 517] width 28 height 28
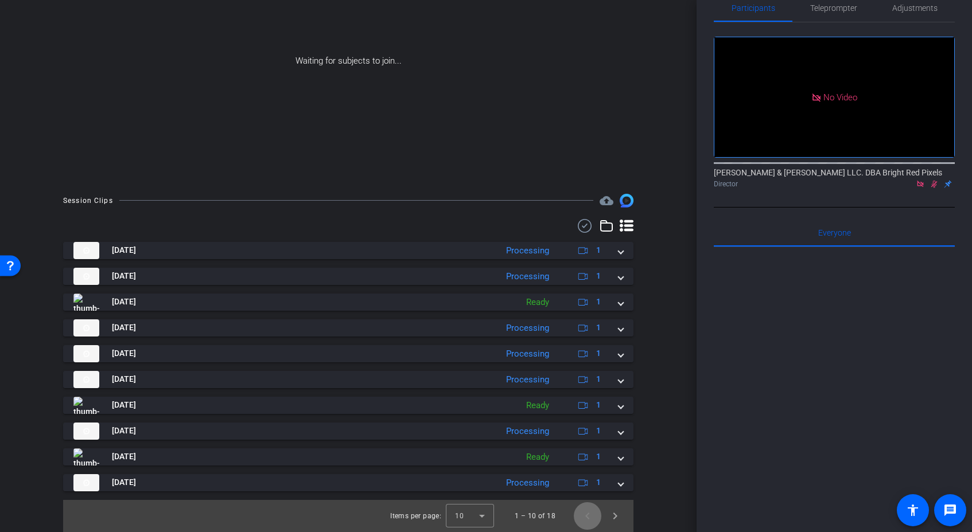
scroll to position [0, 0]
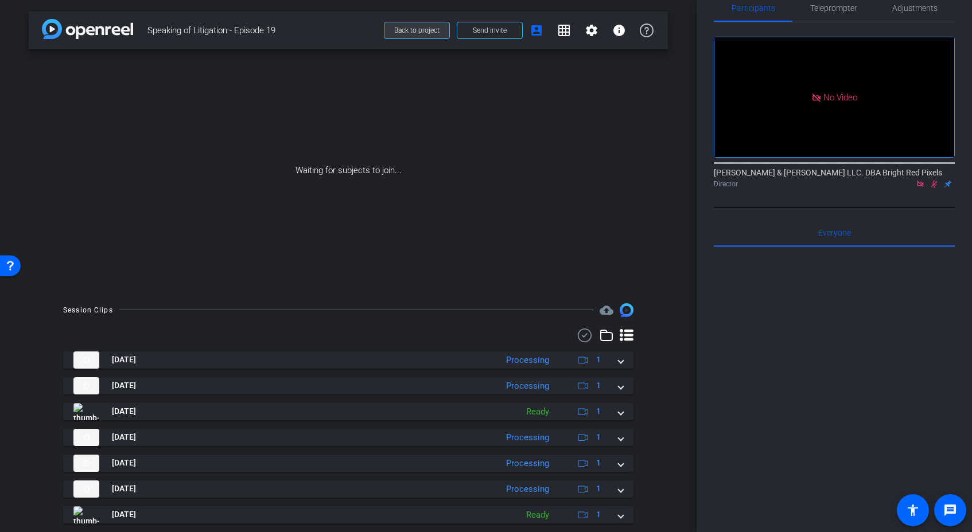
click at [393, 32] on span at bounding box center [416, 31] width 65 height 28
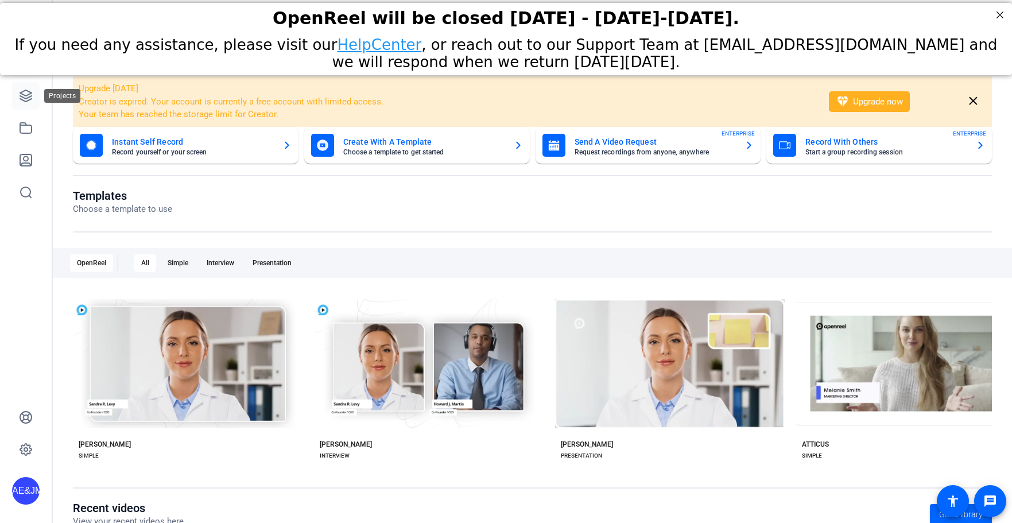
click at [28, 96] on icon at bounding box center [25, 95] width 11 height 11
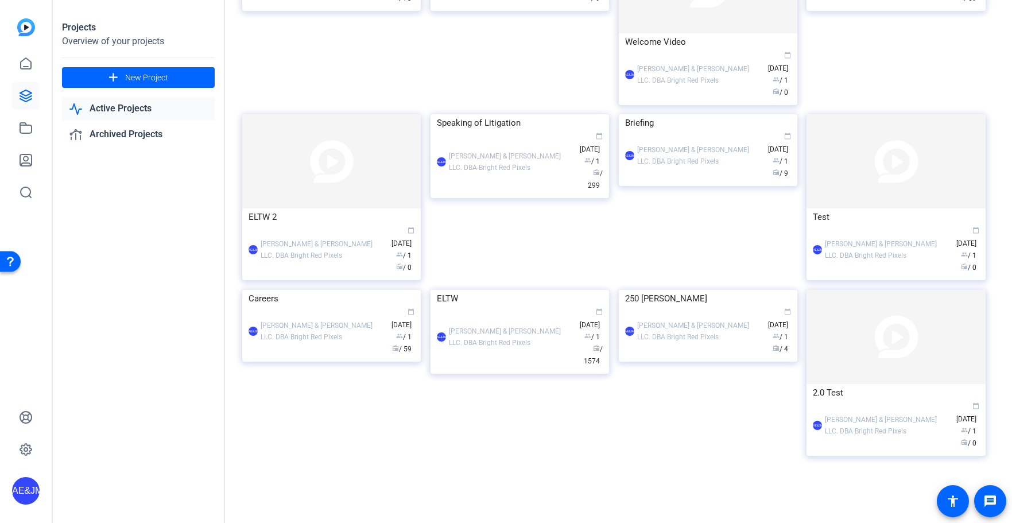
scroll to position [457, 0]
click at [472, 367] on div "AE&JMLDBRP Adam Elend & Jeff Marks LLC. DBA Bright Red Pixels calendar_today Ap…" at bounding box center [520, 337] width 166 height 60
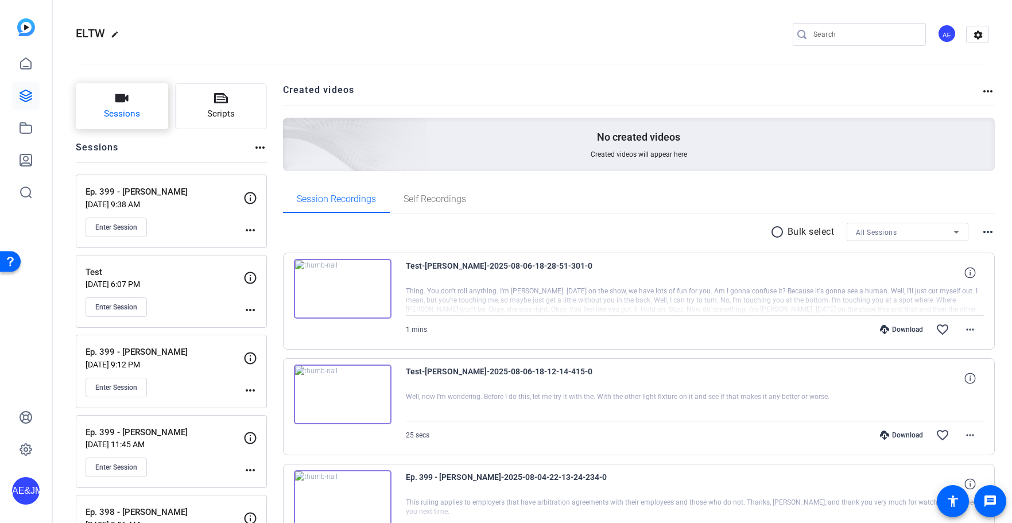
click at [137, 103] on button "Sessions" at bounding box center [122, 106] width 92 height 46
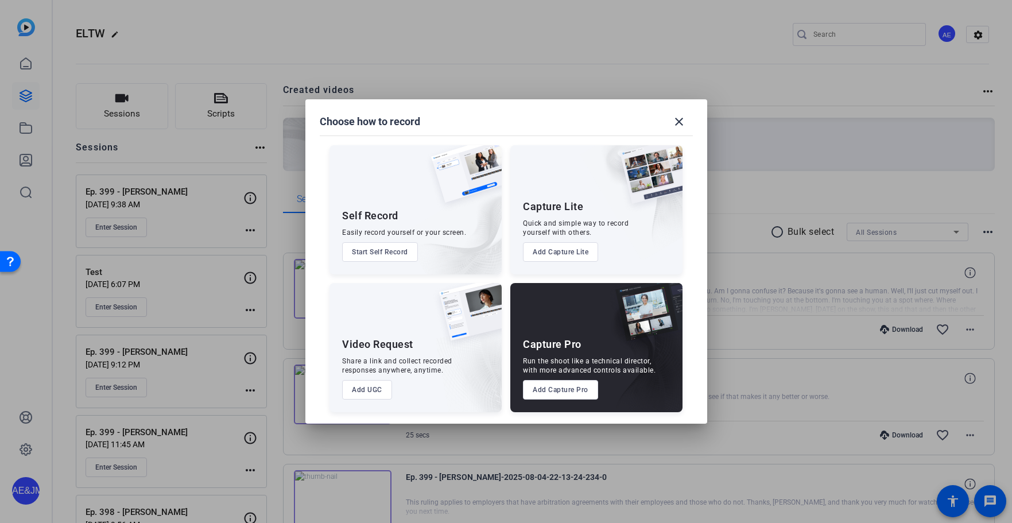
click at [558, 395] on button "Add Capture Pro" at bounding box center [560, 390] width 75 height 20
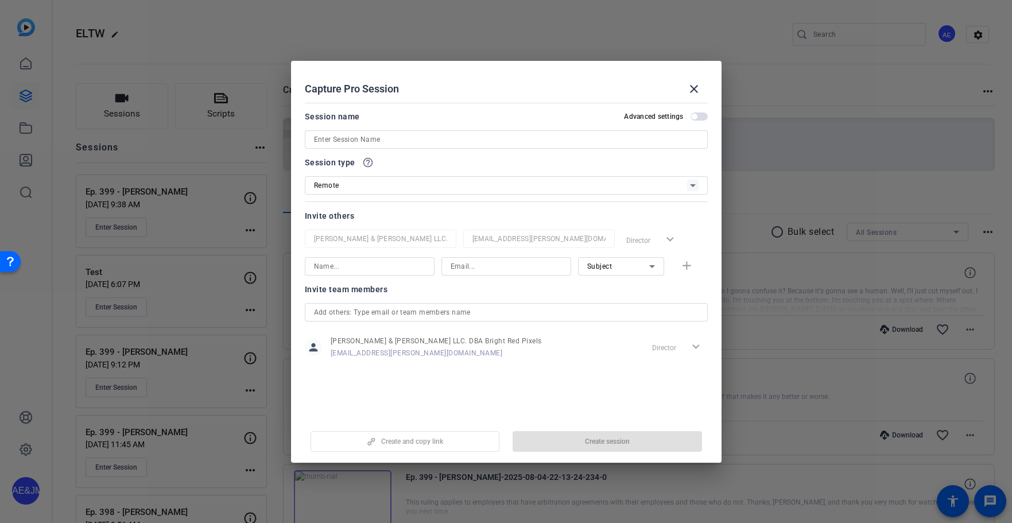
click at [334, 140] on input at bounding box center [506, 140] width 384 height 14
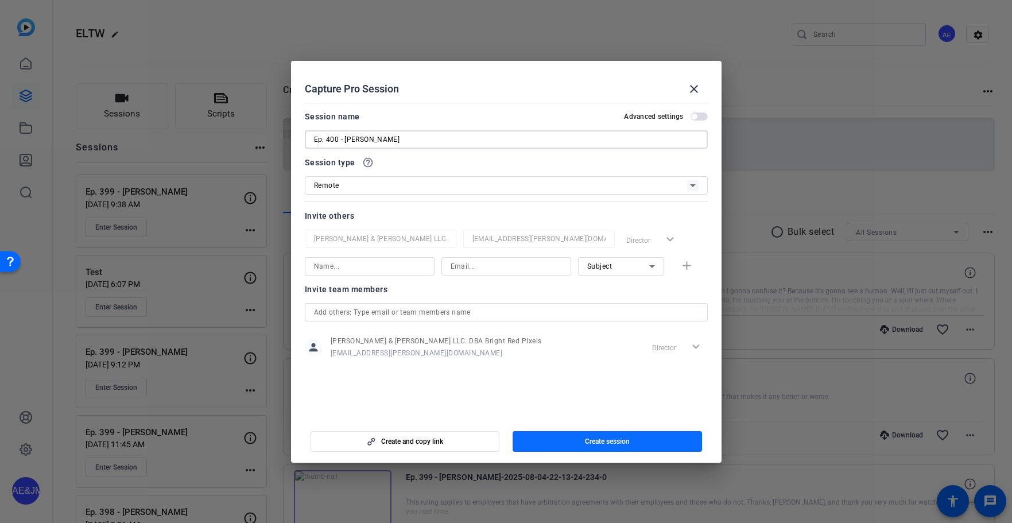
type input "Ep. 400 - George"
click at [576, 435] on span "button" at bounding box center [606, 441] width 189 height 28
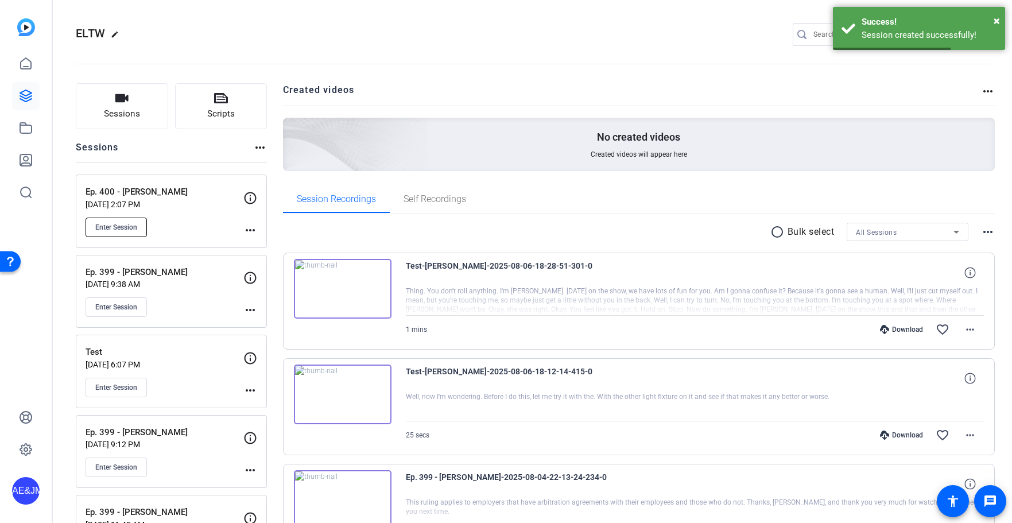
click at [120, 232] on button "Enter Session" at bounding box center [115, 227] width 61 height 20
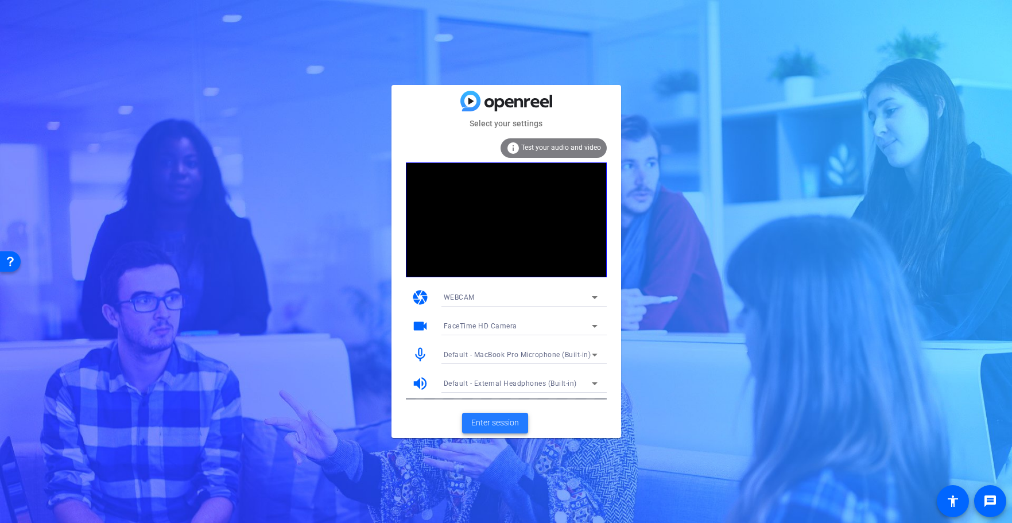
click at [501, 421] on span "Enter session" at bounding box center [495, 423] width 48 height 12
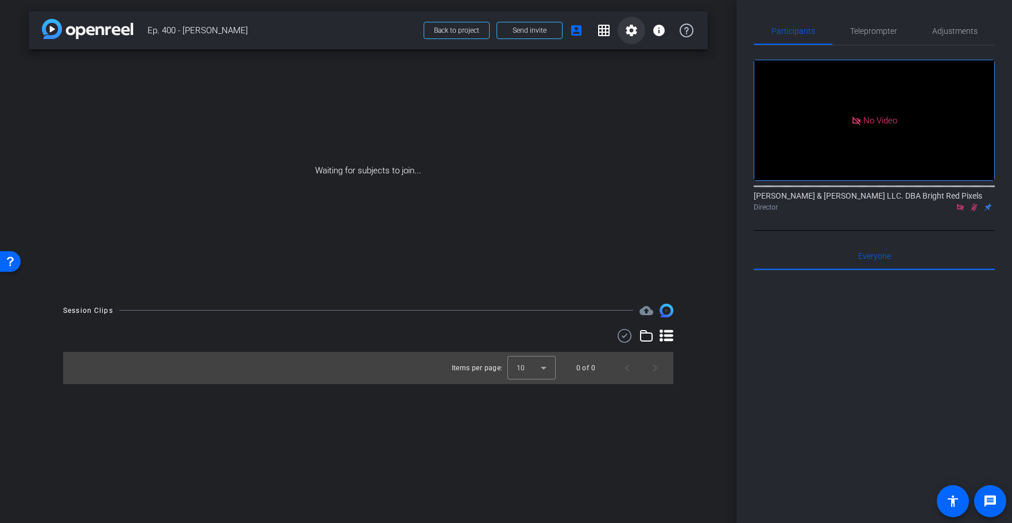
click at [634, 37] on mat-icon "settings" at bounding box center [631, 31] width 14 height 14
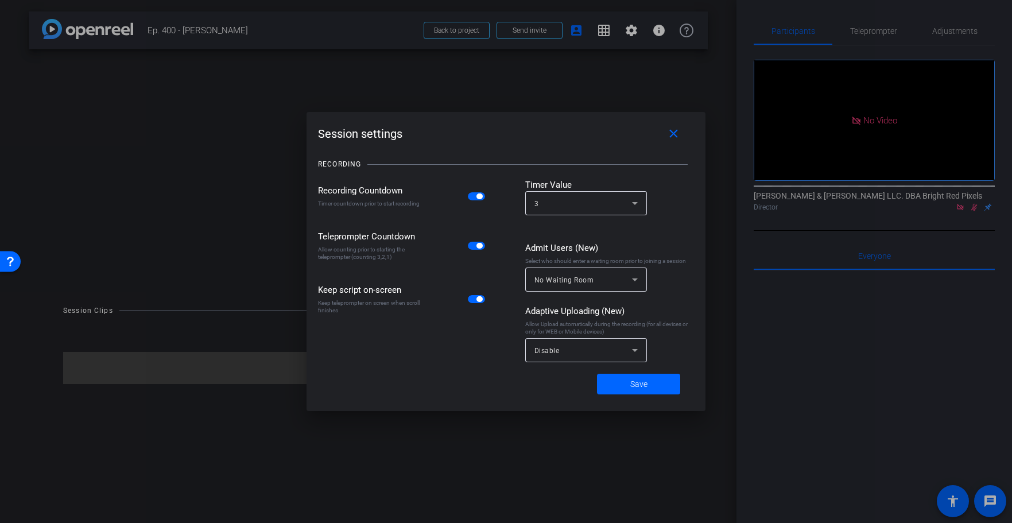
click at [477, 199] on button "button" at bounding box center [476, 196] width 17 height 8
click at [592, 349] on div "Disable" at bounding box center [583, 350] width 98 height 14
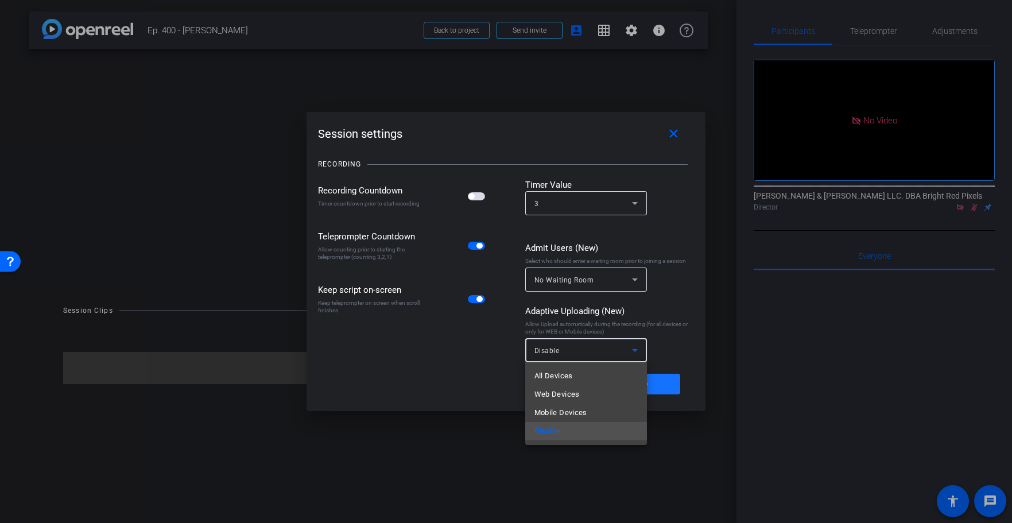
drag, startPoint x: 584, startPoint y: 379, endPoint x: 631, endPoint y: 389, distance: 48.2
click at [583, 379] on mat-option "All Devices" at bounding box center [586, 376] width 122 height 18
click at [639, 389] on span "Save" at bounding box center [638, 384] width 17 height 12
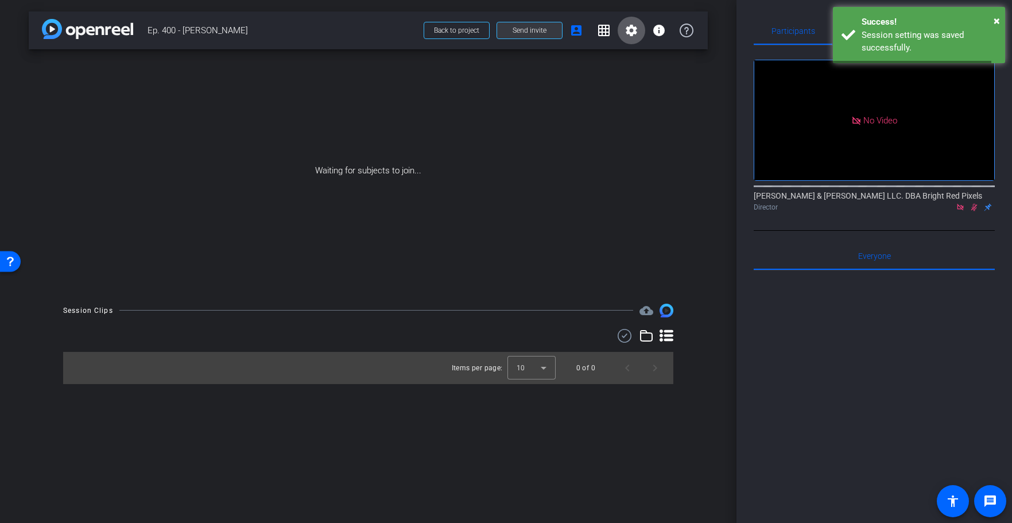
click at [520, 26] on span "Send invite" at bounding box center [529, 30] width 34 height 9
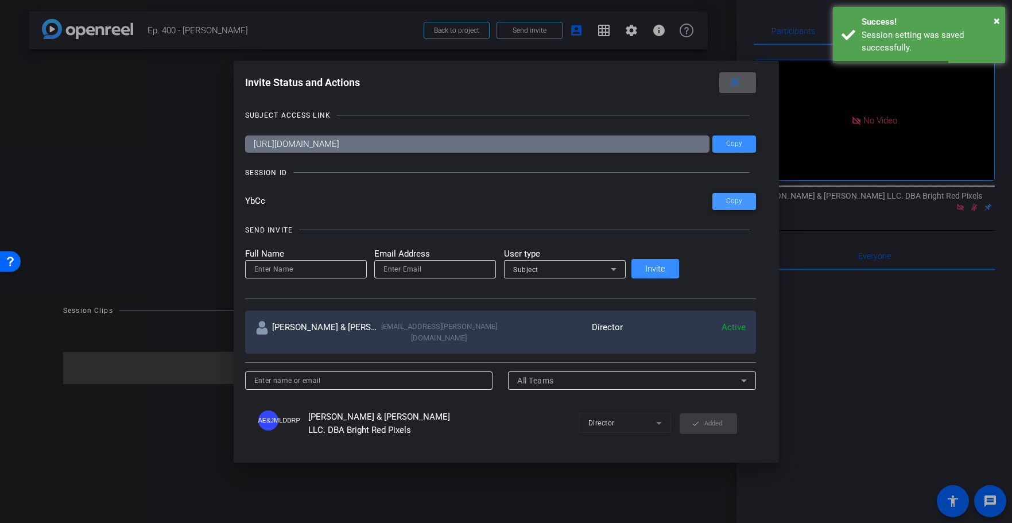
click at [712, 192] on span at bounding box center [734, 202] width 44 height 28
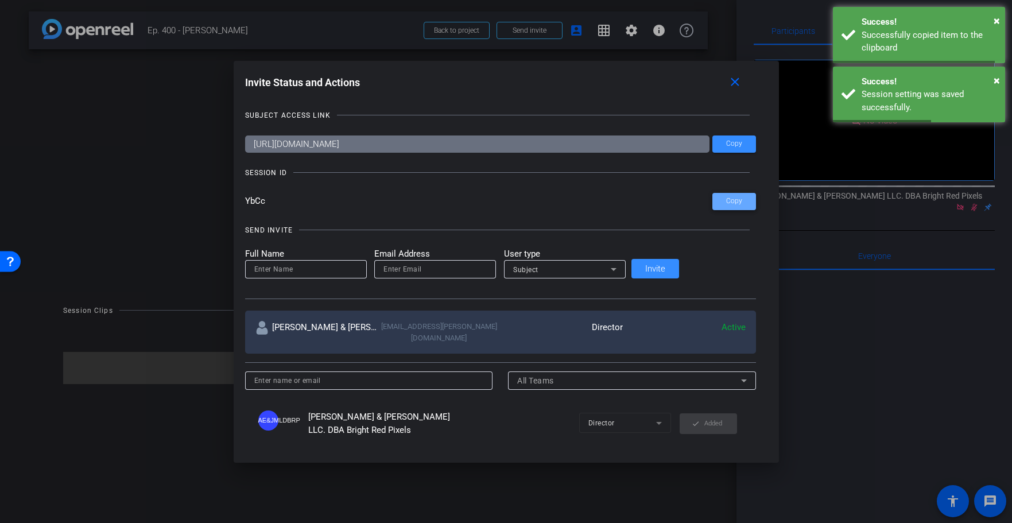
click at [726, 197] on span "Copy" at bounding box center [734, 201] width 16 height 9
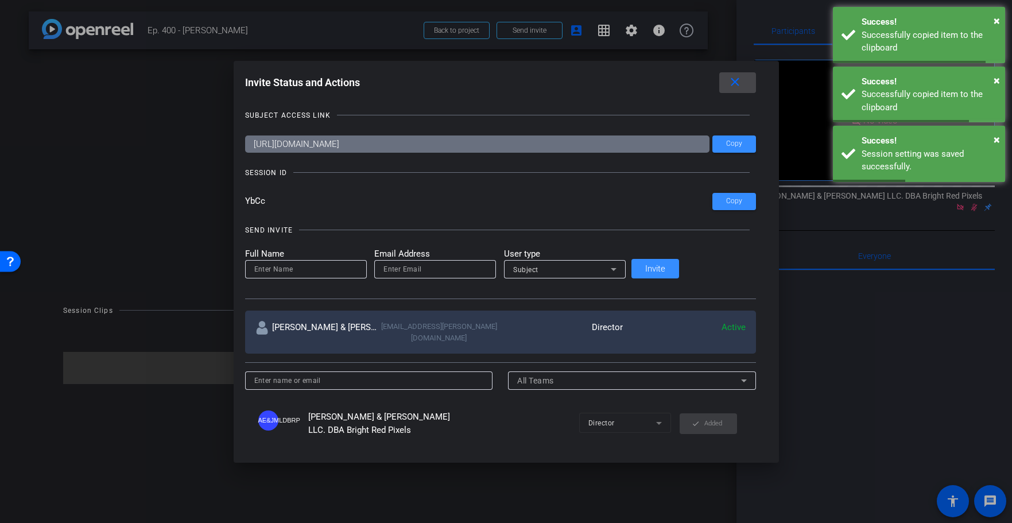
drag, startPoint x: 694, startPoint y: 84, endPoint x: 701, endPoint y: 83, distance: 6.3
click at [728, 84] on mat-icon "close" at bounding box center [735, 82] width 14 height 14
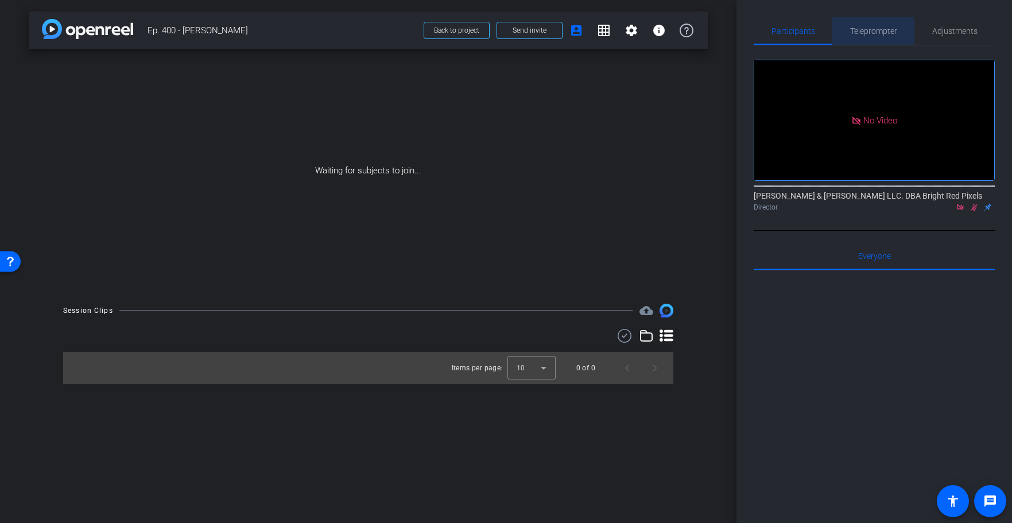
click at [872, 29] on span "Teleprompter" at bounding box center [873, 31] width 47 height 8
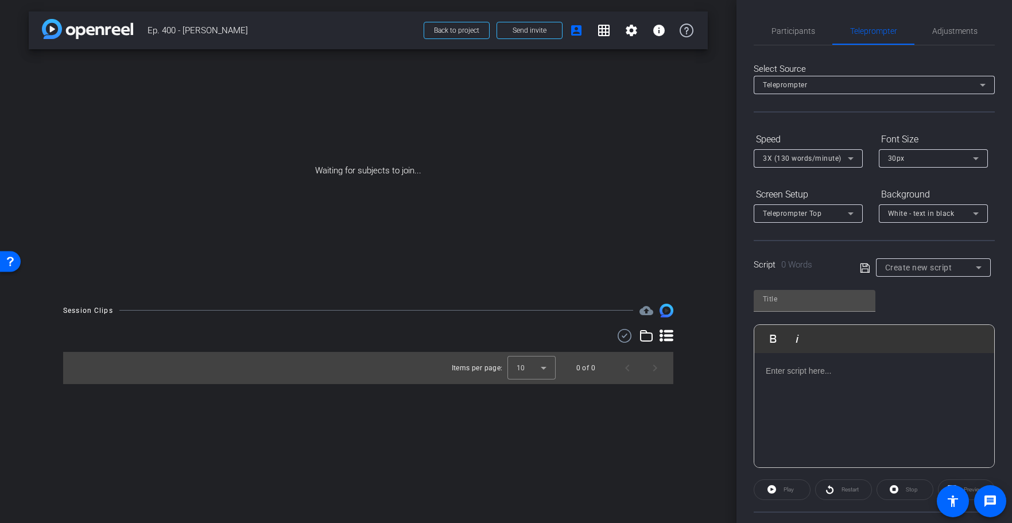
click at [843, 391] on div at bounding box center [874, 410] width 240 height 115
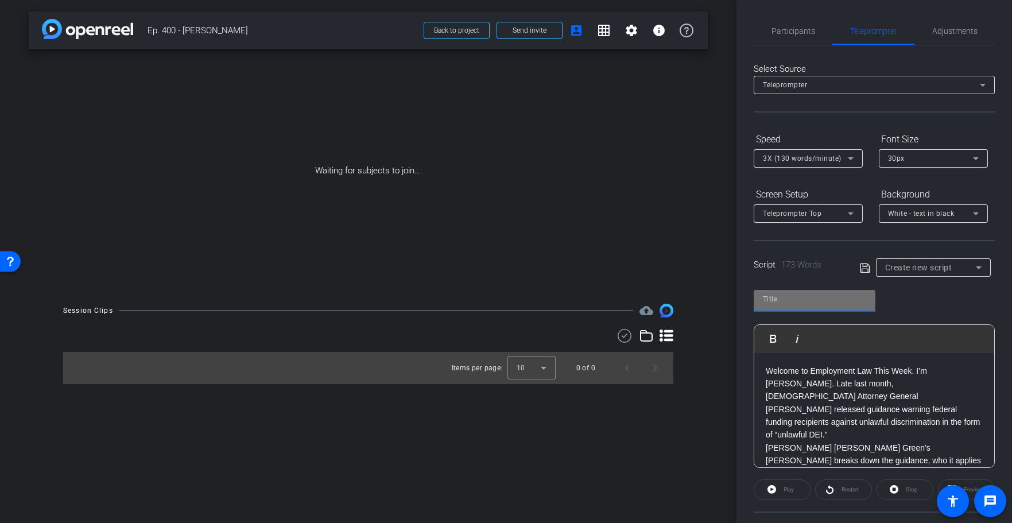
click at [783, 297] on input "text" at bounding box center [814, 299] width 103 height 14
click at [780, 439] on p "Epstein Becker Green’s Lauri Rasnik breaks down the guidance, who it applies to…" at bounding box center [873, 471] width 217 height 64
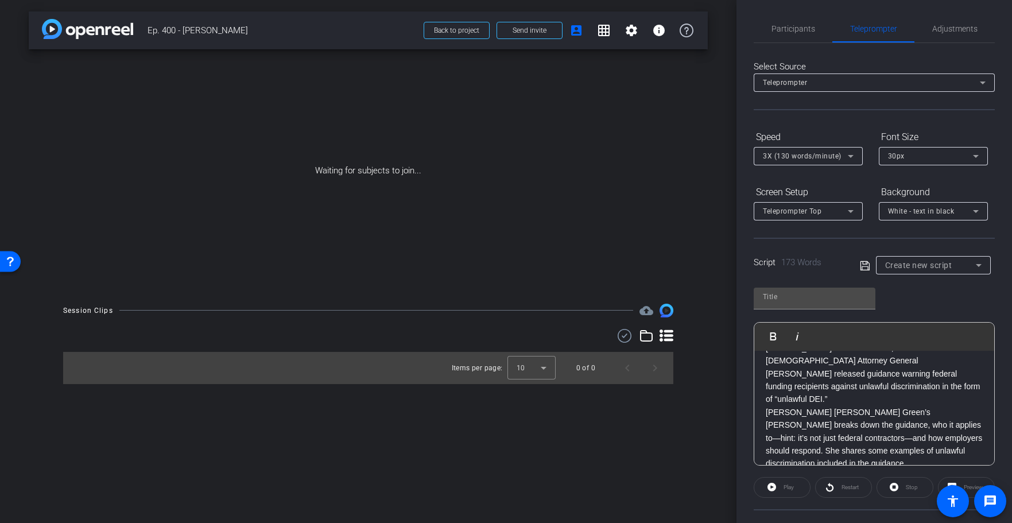
scroll to position [33, 0]
click at [767, 406] on p "Epstein Becker Green’s Lauri Rasnik breaks down the guidance, who it applies to…" at bounding box center [873, 438] width 217 height 64
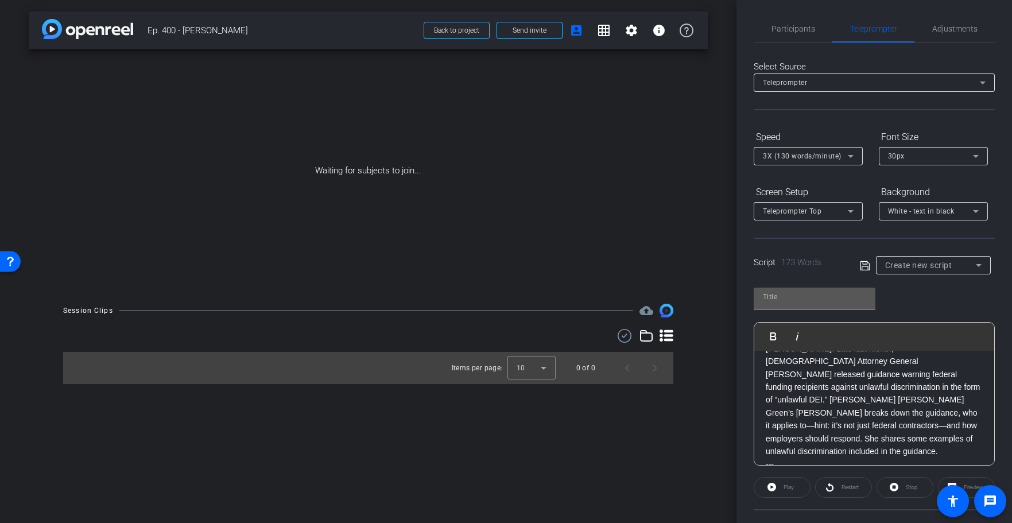
click at [789, 293] on input "text" at bounding box center [814, 297] width 103 height 14
click at [780, 295] on input "text" at bounding box center [814, 297] width 103 height 14
type input "400"
click at [792, 156] on span "3X (130 words/minute)" at bounding box center [802, 156] width 79 height 8
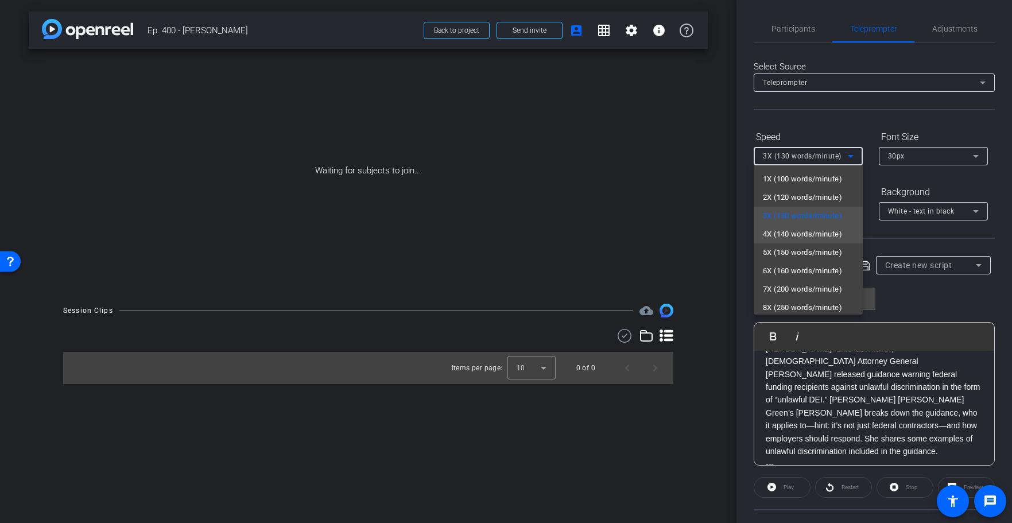
drag, startPoint x: 779, startPoint y: 236, endPoint x: 876, endPoint y: 194, distance: 105.9
click at [779, 236] on span "4X (140 words/minute)" at bounding box center [802, 234] width 79 height 14
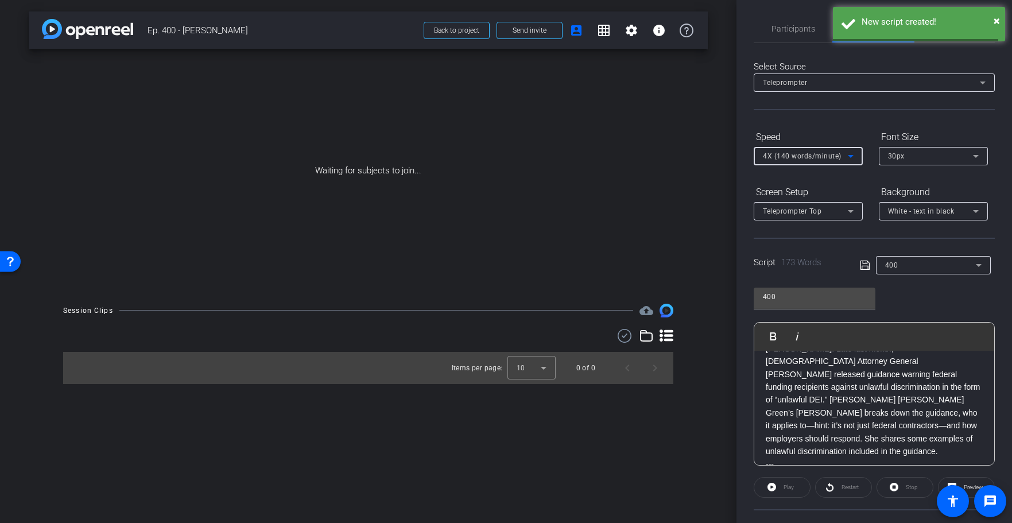
click at [915, 161] on div "30px" at bounding box center [930, 156] width 85 height 14
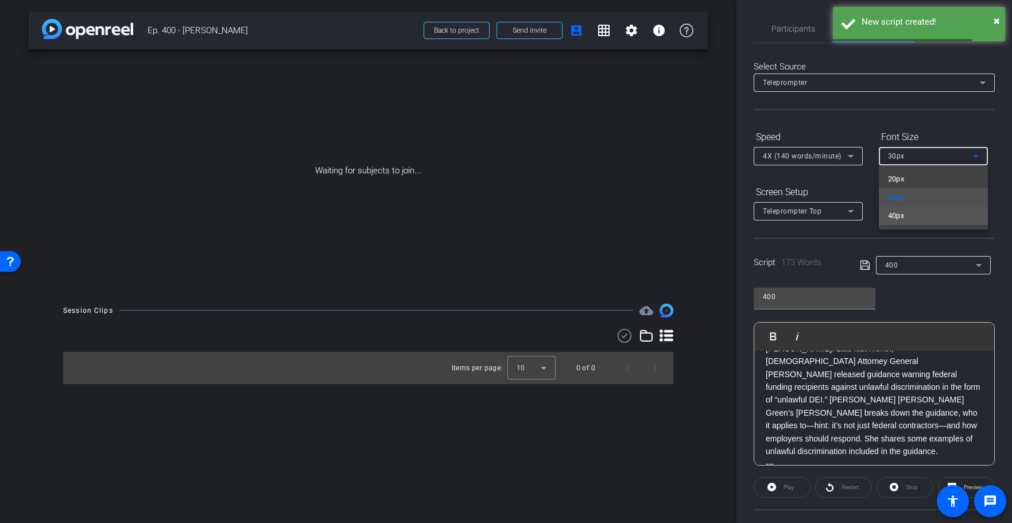
click at [901, 212] on span "40px" at bounding box center [896, 216] width 17 height 14
click at [786, 211] on span "Teleprompter Top" at bounding box center [792, 211] width 59 height 8
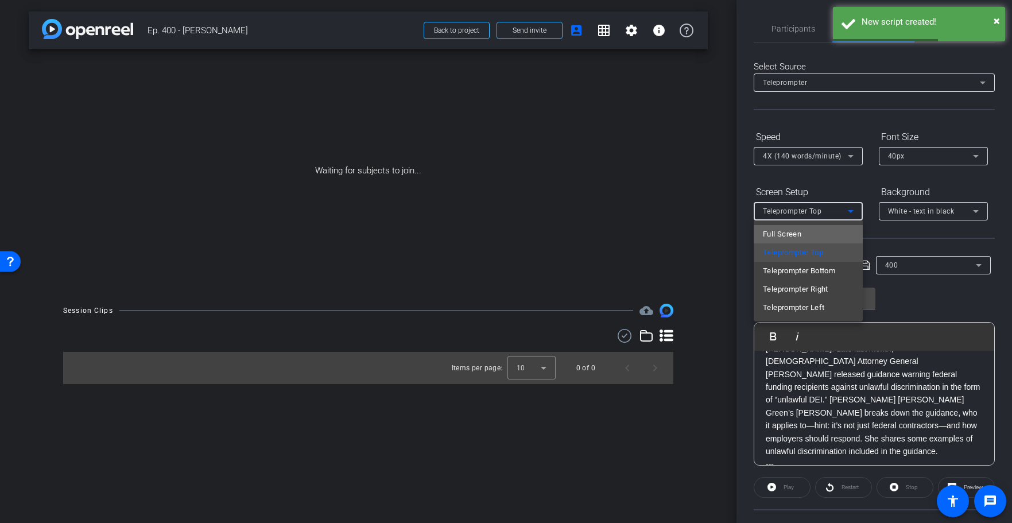
click at [787, 228] on span "Full Screen" at bounding box center [782, 234] width 38 height 14
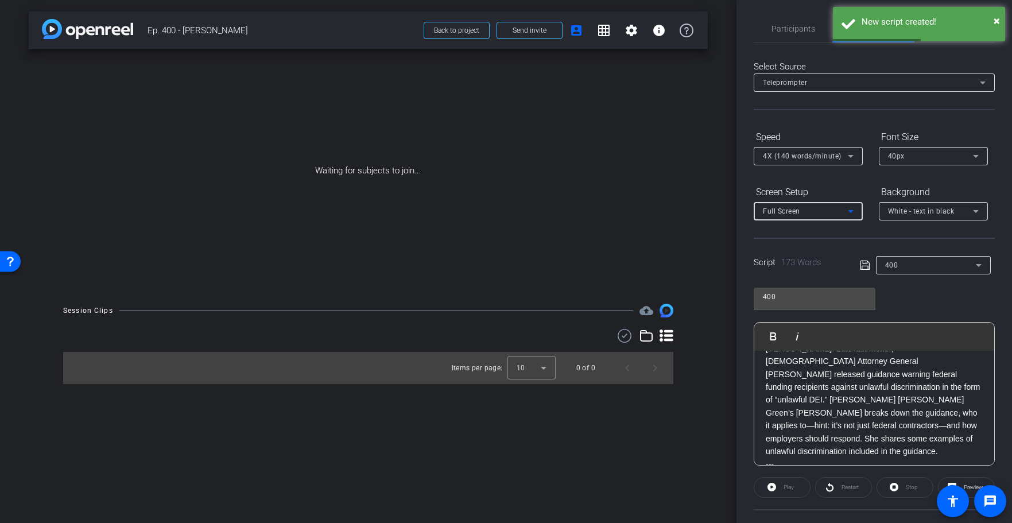
click at [931, 209] on span "White - text in black" at bounding box center [921, 211] width 67 height 8
click at [908, 256] on div "Black - text in white" at bounding box center [922, 256] width 68 height 14
click at [866, 264] on icon at bounding box center [864, 265] width 10 height 14
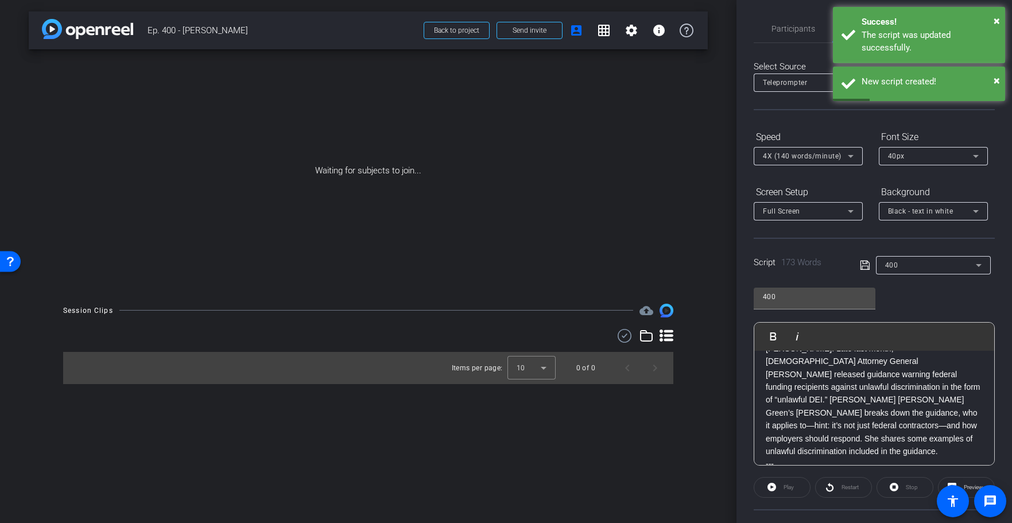
click at [865, 264] on icon at bounding box center [864, 265] width 10 height 14
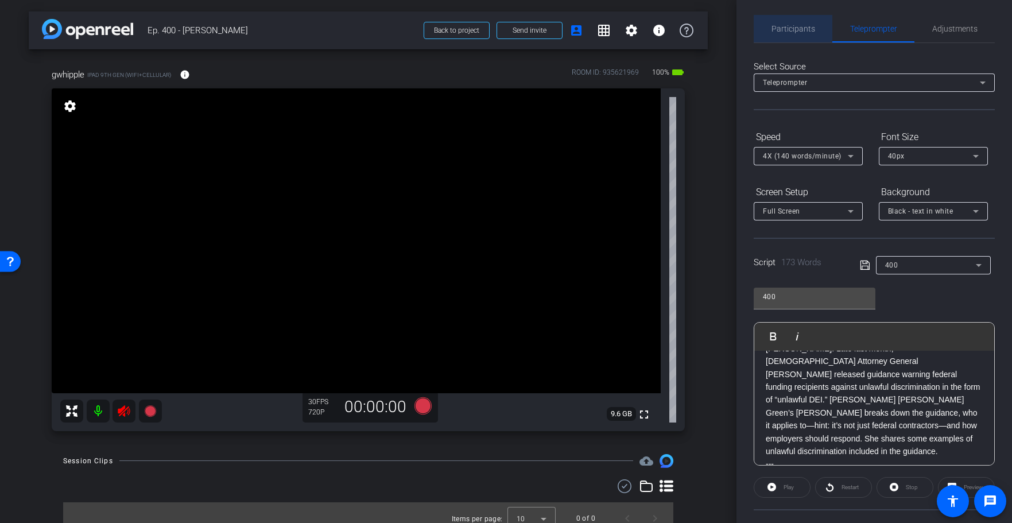
click at [802, 32] on span "Participants" at bounding box center [793, 29] width 44 height 8
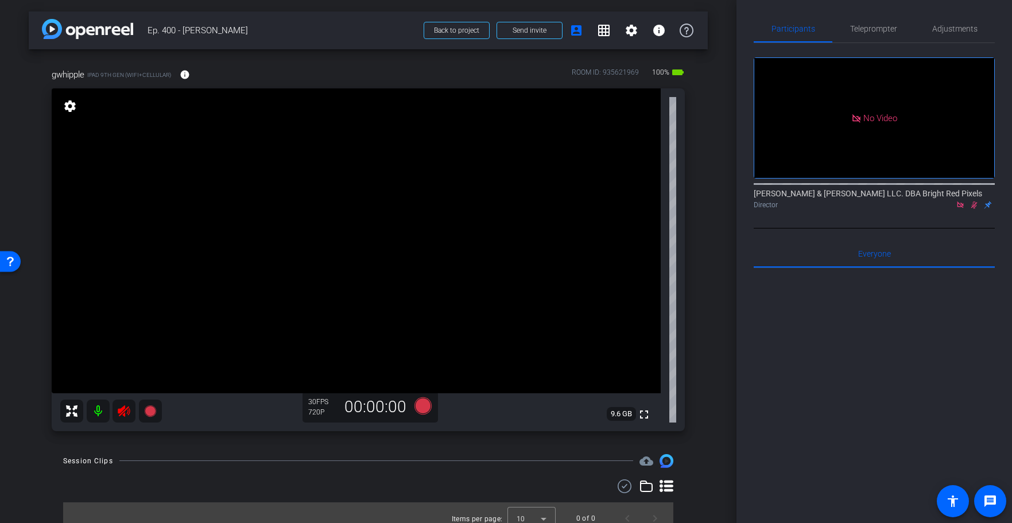
click at [970, 201] on icon at bounding box center [973, 205] width 9 height 8
click at [120, 411] on icon at bounding box center [124, 410] width 12 height 11
click at [217, 462] on div "Session Clips cloud_upload" at bounding box center [368, 461] width 610 height 14
click at [963, 30] on span "Adjustments" at bounding box center [954, 29] width 45 height 8
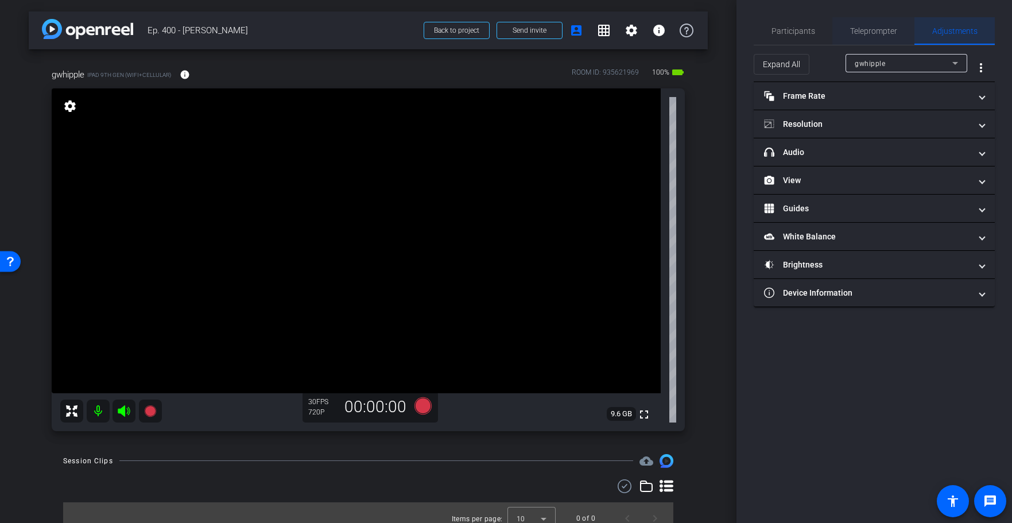
scroll to position [0, 0]
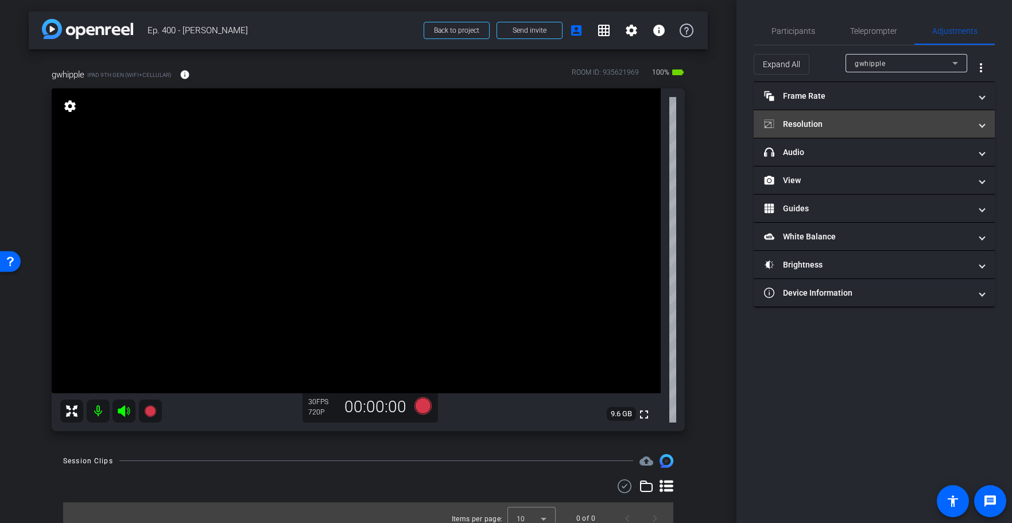
click at [849, 122] on mat-panel-title "Resolution" at bounding box center [867, 124] width 207 height 12
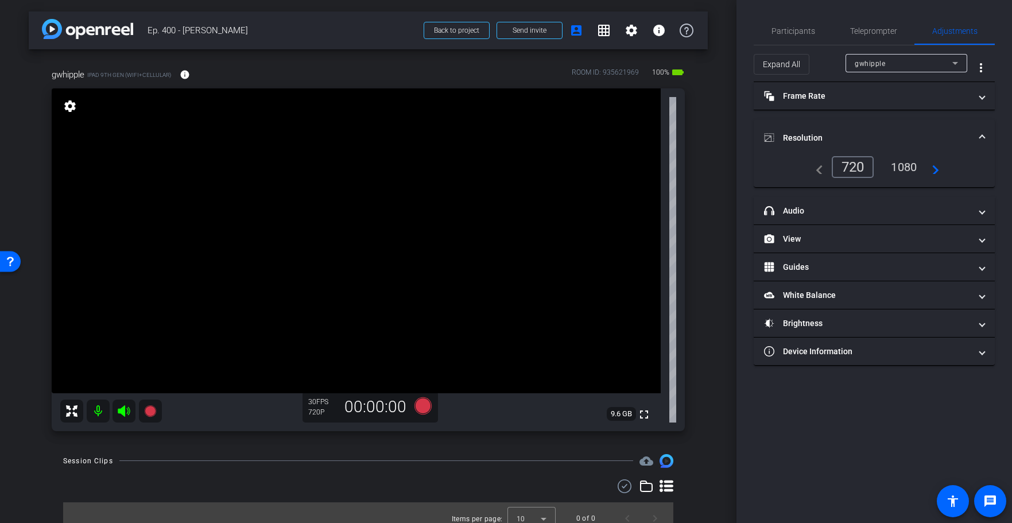
click at [903, 181] on div "navigate_before 720 1080 navigate_next" at bounding box center [873, 171] width 241 height 31
click at [903, 159] on div "1080" at bounding box center [903, 167] width 43 height 20
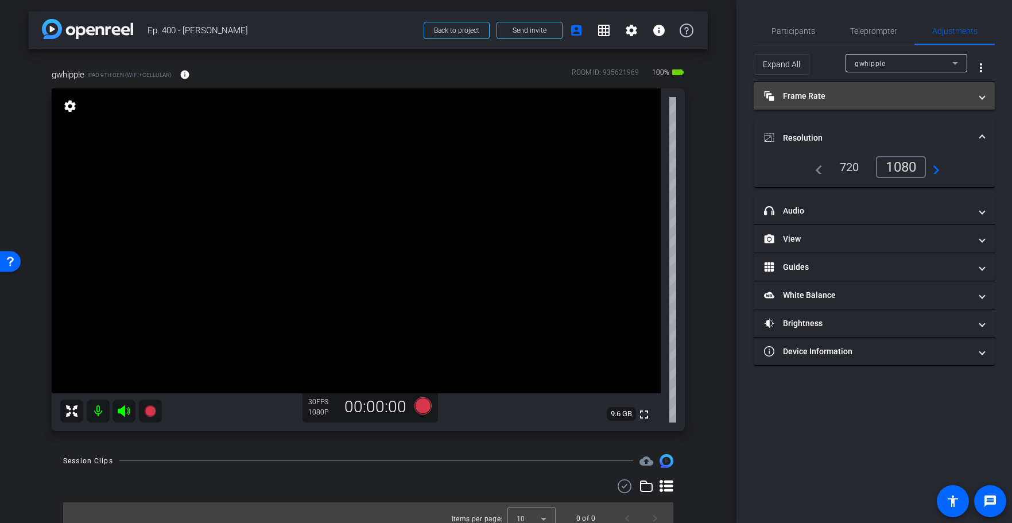
click at [849, 94] on mat-panel-title "Frame Rate Frame Rate" at bounding box center [867, 96] width 207 height 12
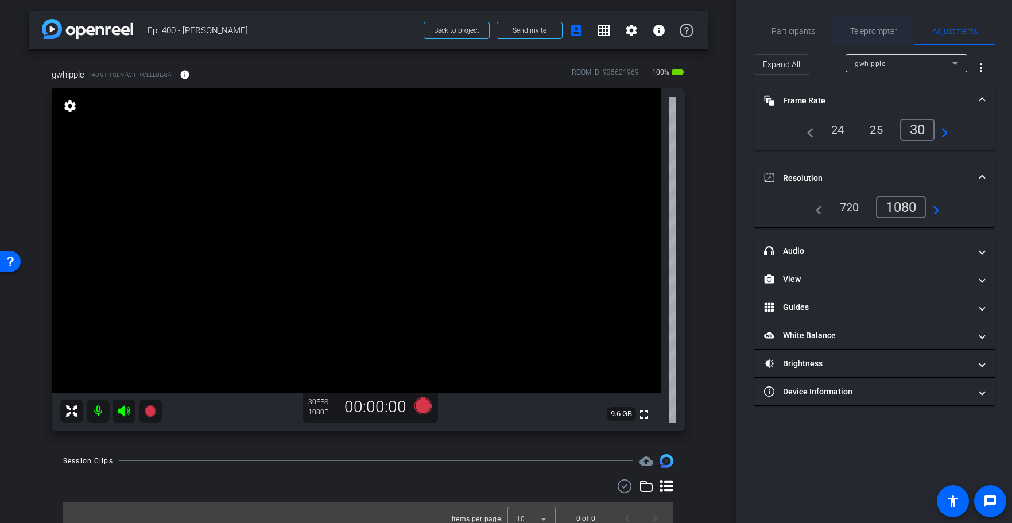
click at [869, 29] on span "Teleprompter" at bounding box center [873, 31] width 47 height 8
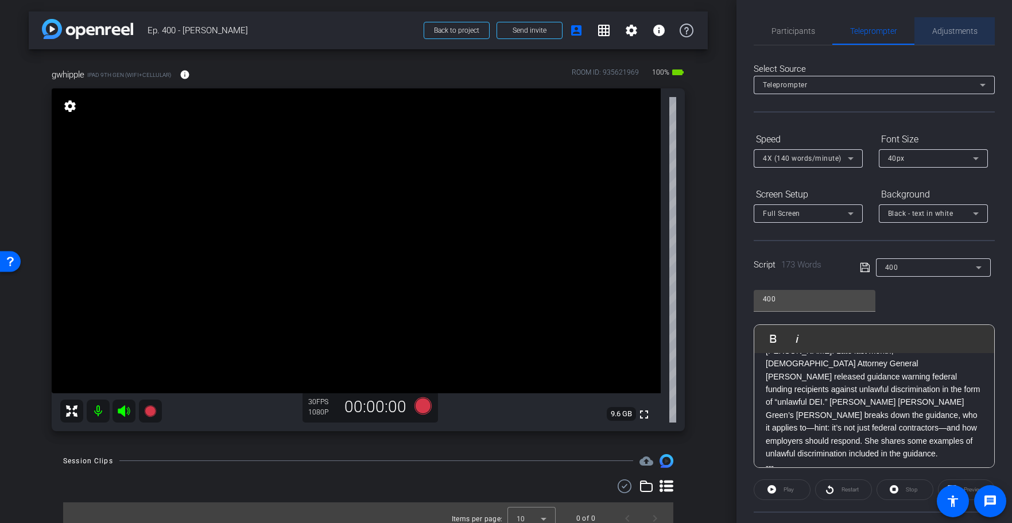
click at [943, 25] on span "Adjustments" at bounding box center [954, 31] width 45 height 28
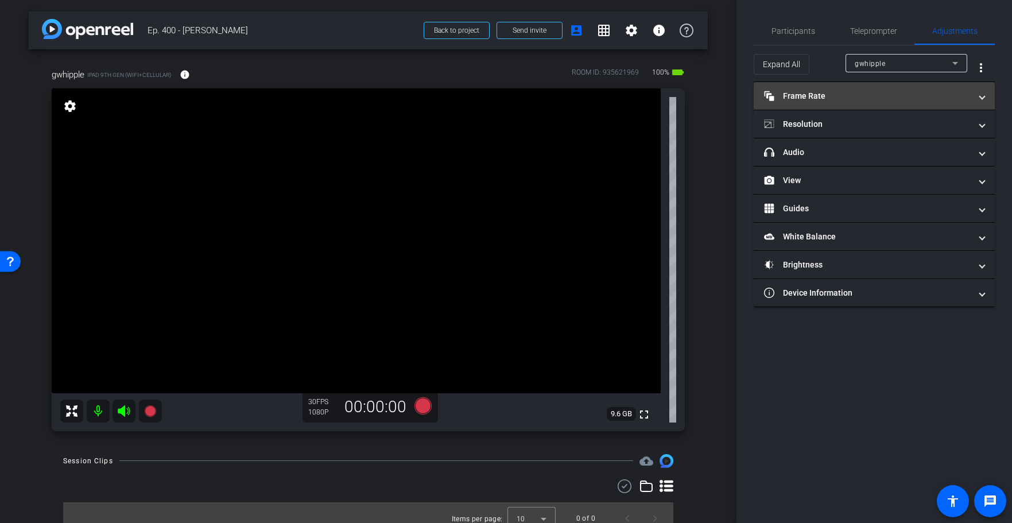
click at [828, 98] on mat-panel-title "Frame Rate Frame Rate" at bounding box center [867, 96] width 207 height 12
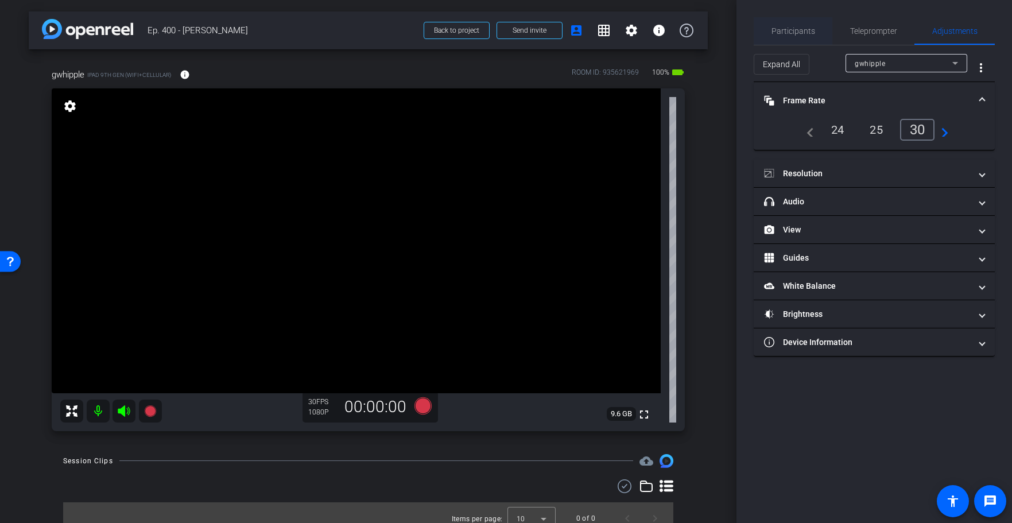
click at [793, 30] on span "Participants" at bounding box center [793, 31] width 44 height 8
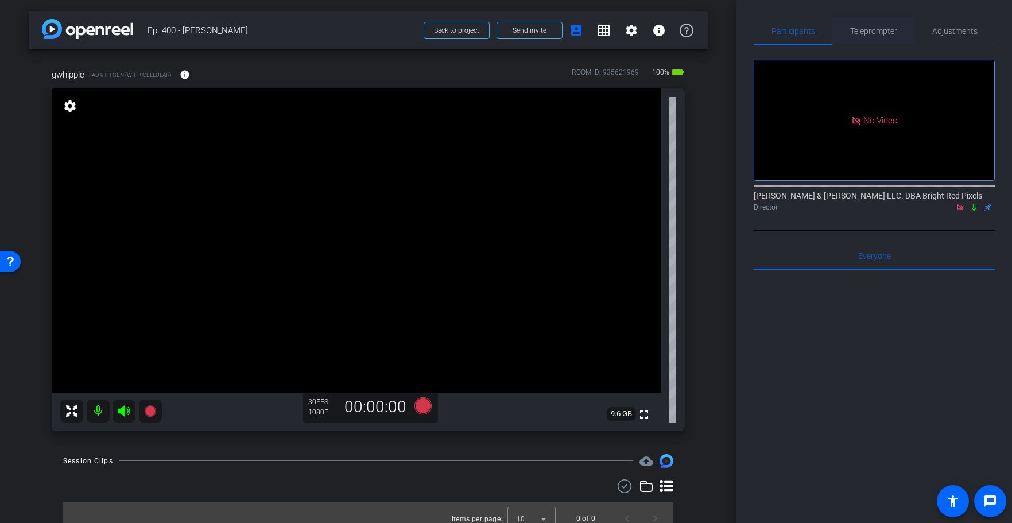
click at [879, 30] on span "Teleprompter" at bounding box center [873, 31] width 47 height 8
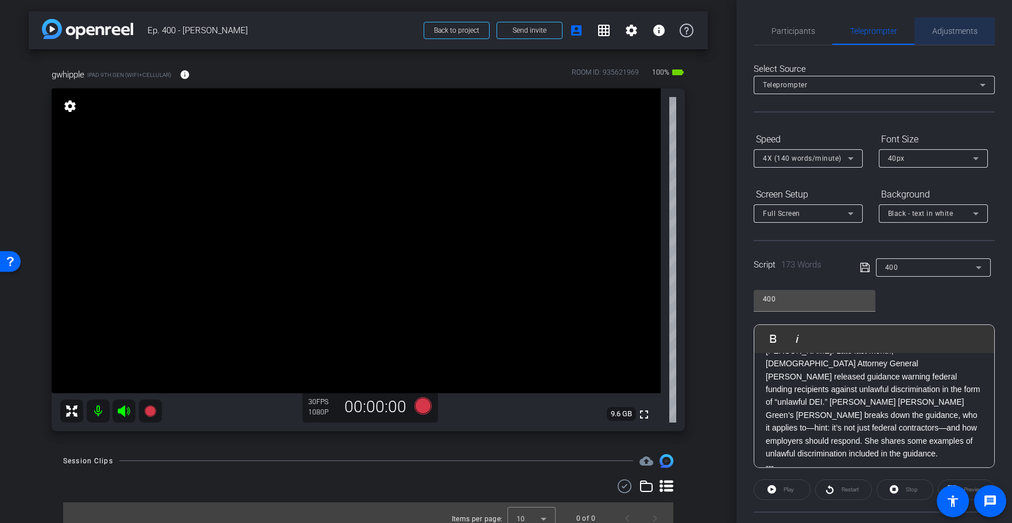
click at [949, 38] on span "Adjustments" at bounding box center [954, 31] width 45 height 28
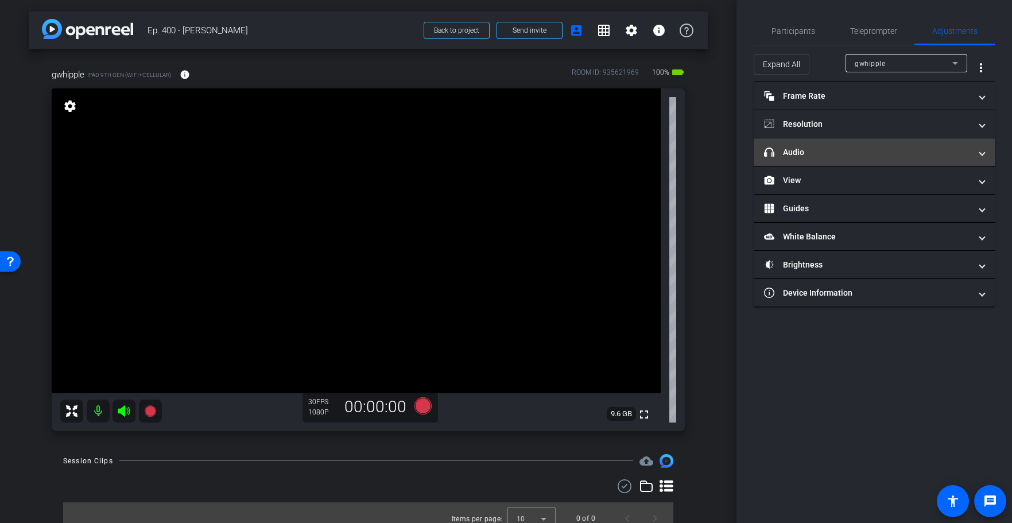
click at [823, 149] on mat-panel-title "headphone icon Audio" at bounding box center [867, 152] width 207 height 12
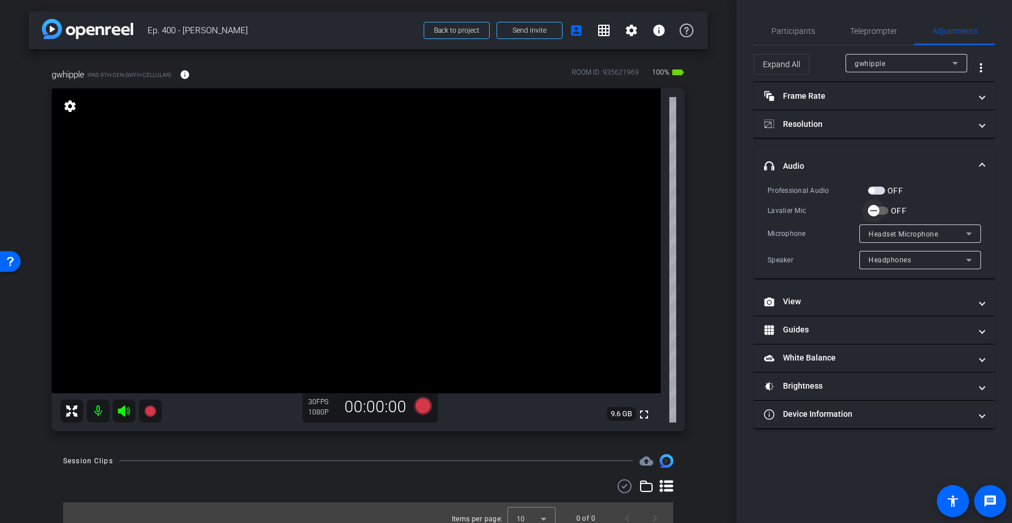
drag, startPoint x: 877, startPoint y: 192, endPoint x: 877, endPoint y: 199, distance: 6.3
click at [877, 192] on span "button" at bounding box center [876, 190] width 17 height 8
click at [876, 211] on icon "button" at bounding box center [873, 210] width 10 height 10
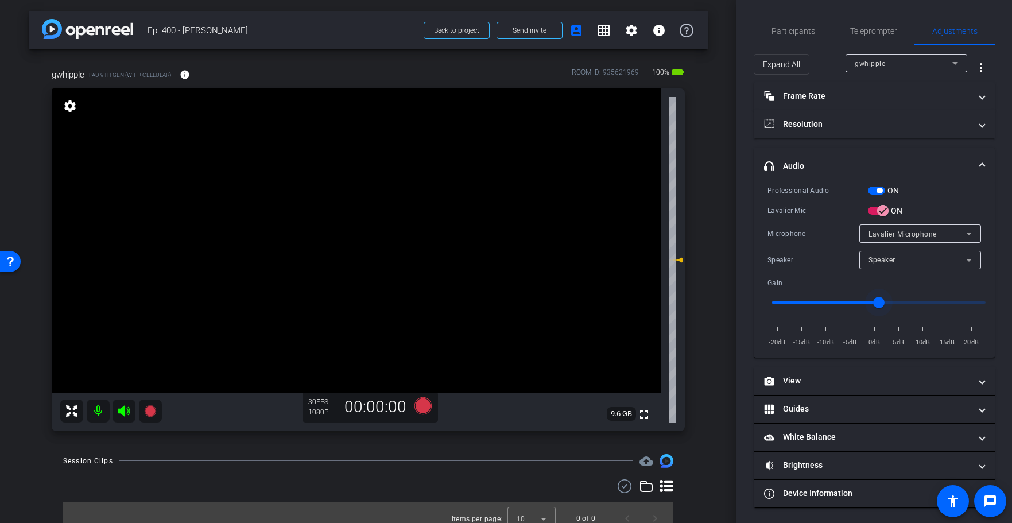
scroll to position [1, 0]
drag, startPoint x: 880, startPoint y: 301, endPoint x: 833, endPoint y: 301, distance: 47.6
click at [833, 301] on input "range" at bounding box center [879, 301] width 238 height 25
type input "-8"
drag, startPoint x: 831, startPoint y: 301, endPoint x: 837, endPoint y: 299, distance: 5.9
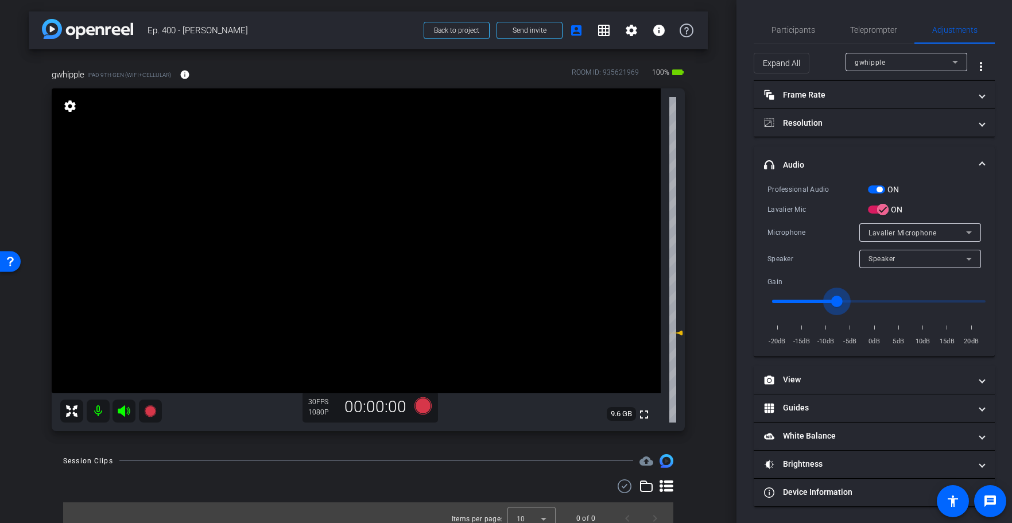
click at [837, 299] on input "range" at bounding box center [879, 301] width 238 height 25
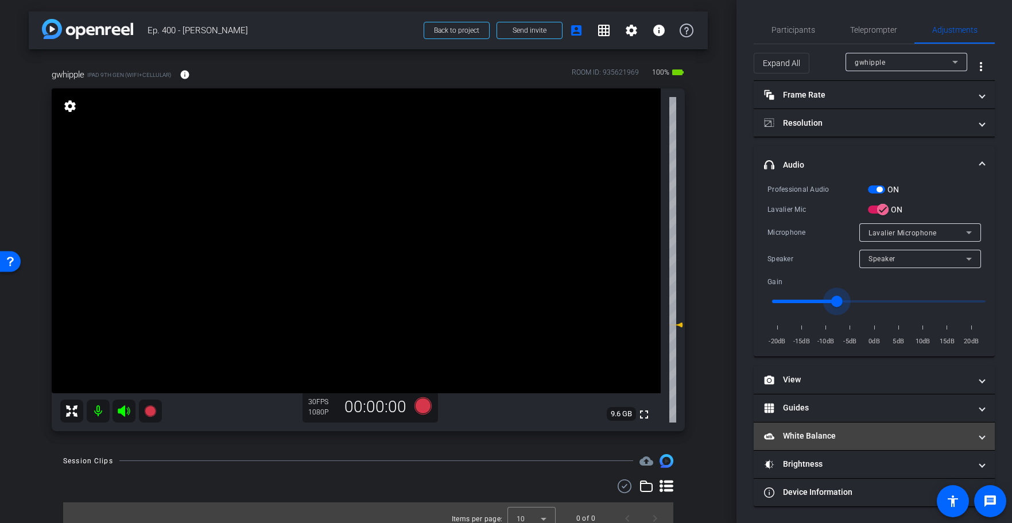
click at [805, 438] on mat-panel-title "White Balance White Balance" at bounding box center [867, 436] width 207 height 12
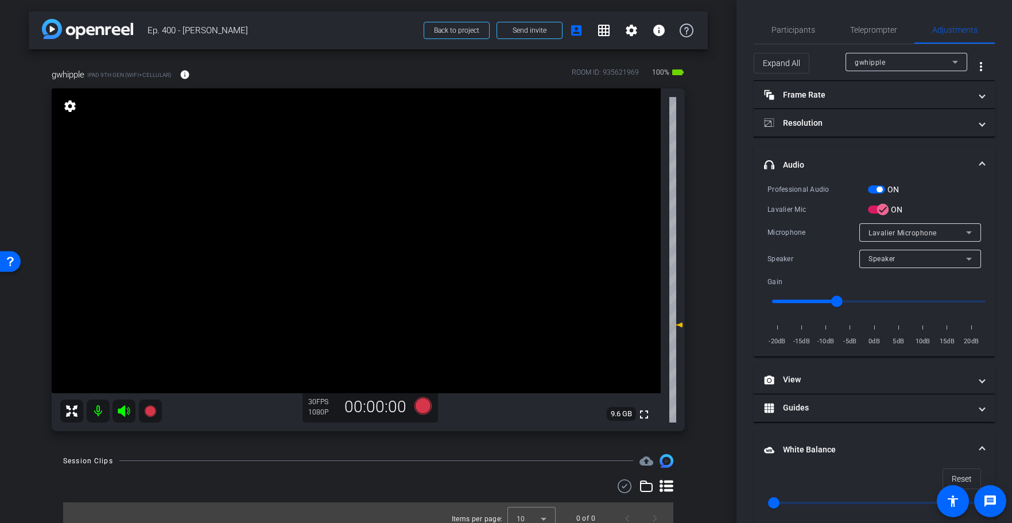
scroll to position [11, 0]
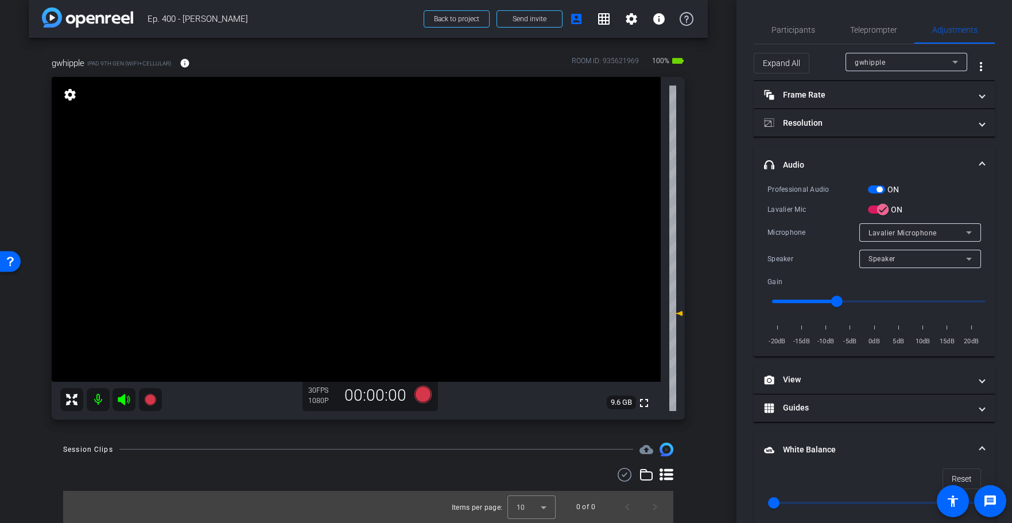
click at [869, 437] on mat-expansion-panel-header "White Balance White Balance" at bounding box center [873, 449] width 241 height 37
click at [706, 302] on div "gwhipple iPad 9th Gen (WiFi+Cellular) info ROOM ID: 935621969 100% battery_std …" at bounding box center [368, 234] width 679 height 393
click at [710, 302] on div "arrow_back Ep. 400 - George Back to project Send invite account_box grid_on set…" at bounding box center [368, 250] width 736 height 523
click at [717, 304] on div "arrow_back Ep. 400 - George Back to project Send invite account_box grid_on set…" at bounding box center [368, 250] width 736 height 523
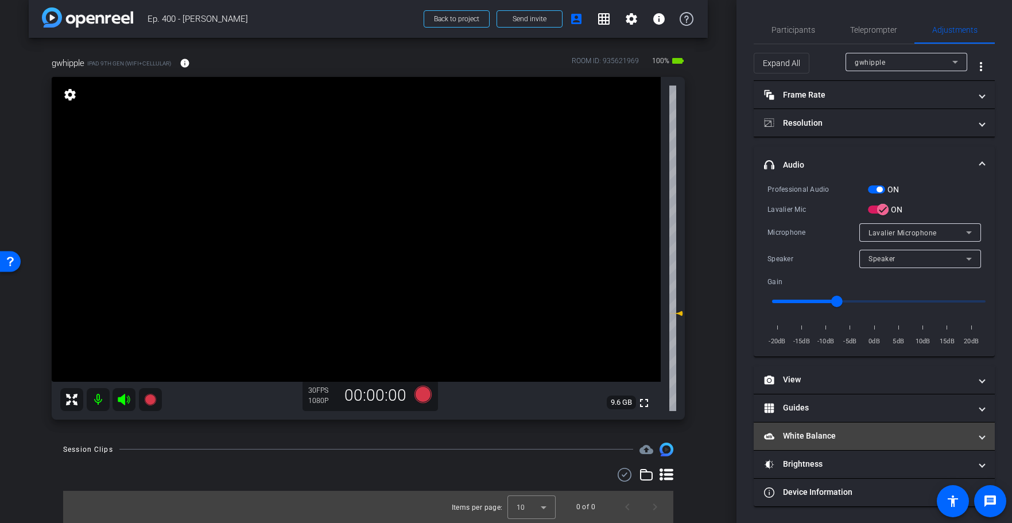
click at [840, 433] on mat-panel-title "White Balance White Balance" at bounding box center [867, 436] width 207 height 12
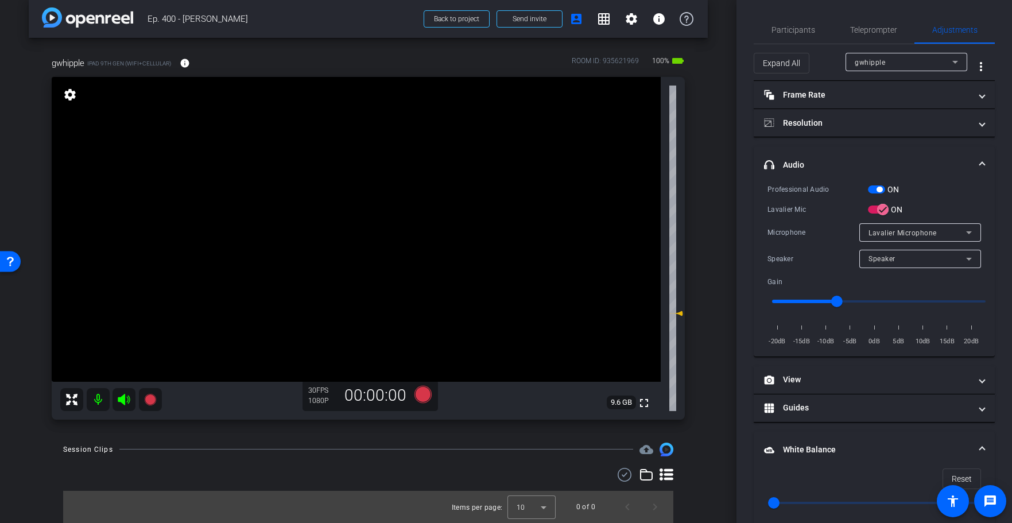
scroll to position [84, 0]
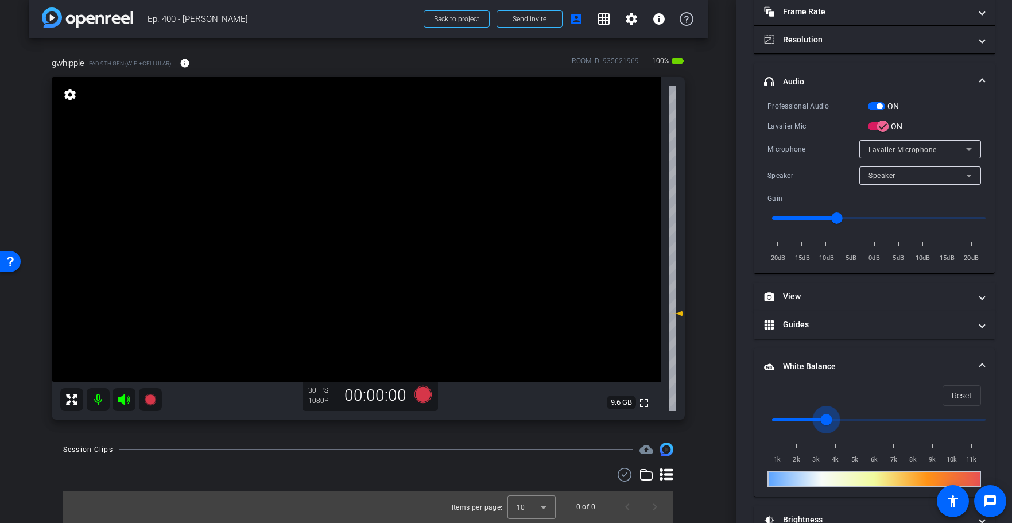
drag, startPoint x: 777, startPoint y: 415, endPoint x: 829, endPoint y: 417, distance: 52.3
type input "3500"
click at [829, 417] on input "range" at bounding box center [879, 419] width 238 height 25
click at [725, 379] on div "arrow_back Ep. 400 - George Back to project Send invite account_box grid_on set…" at bounding box center [368, 250] width 736 height 523
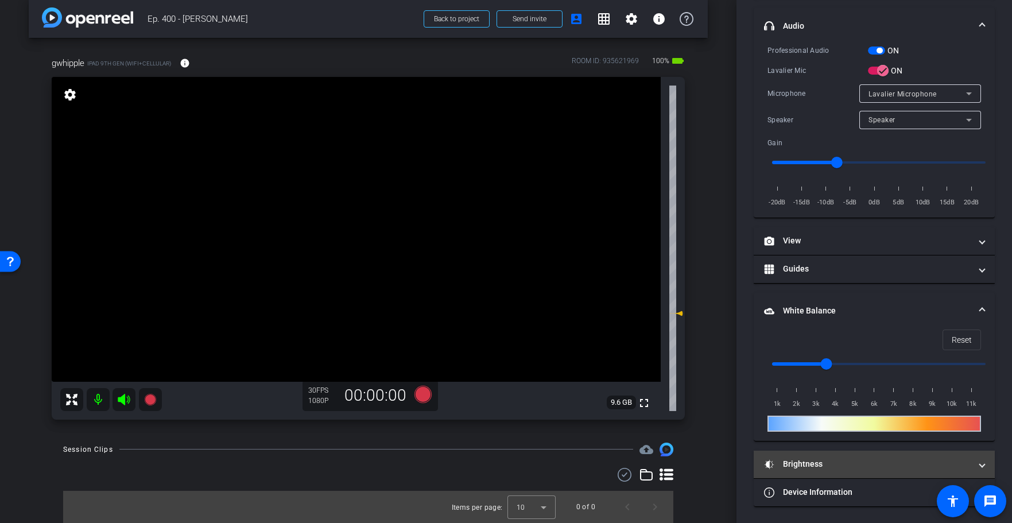
click at [822, 462] on mat-panel-title "Brightness" at bounding box center [867, 464] width 207 height 12
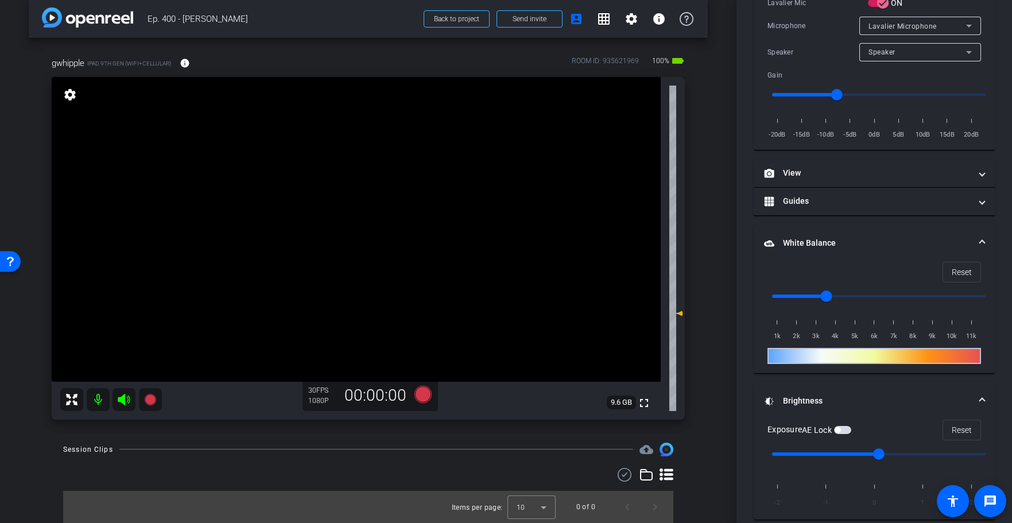
scroll to position [259, 0]
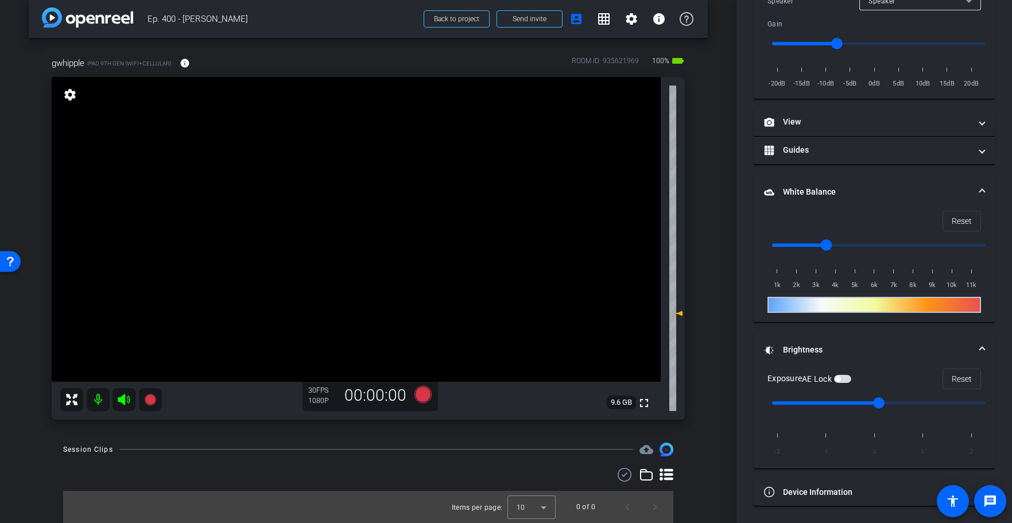
click at [844, 376] on span "button" at bounding box center [842, 379] width 17 height 8
click at [720, 332] on div "arrow_back Ep. 400 - George Back to project Send invite account_box grid_on set…" at bounding box center [368, 250] width 736 height 523
click at [721, 332] on div "arrow_back Ep. 400 - George Back to project Send invite account_box grid_on set…" at bounding box center [368, 250] width 736 height 523
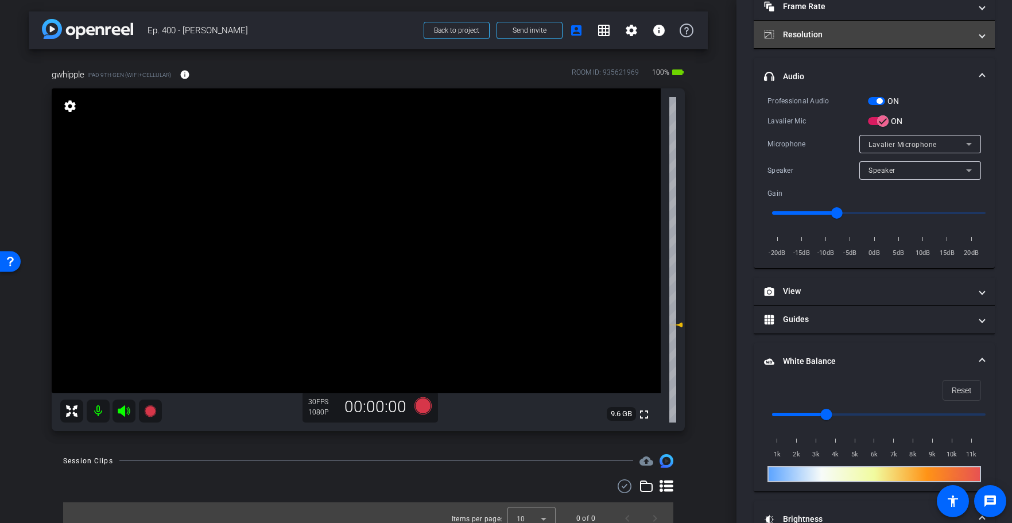
scroll to position [0, 0]
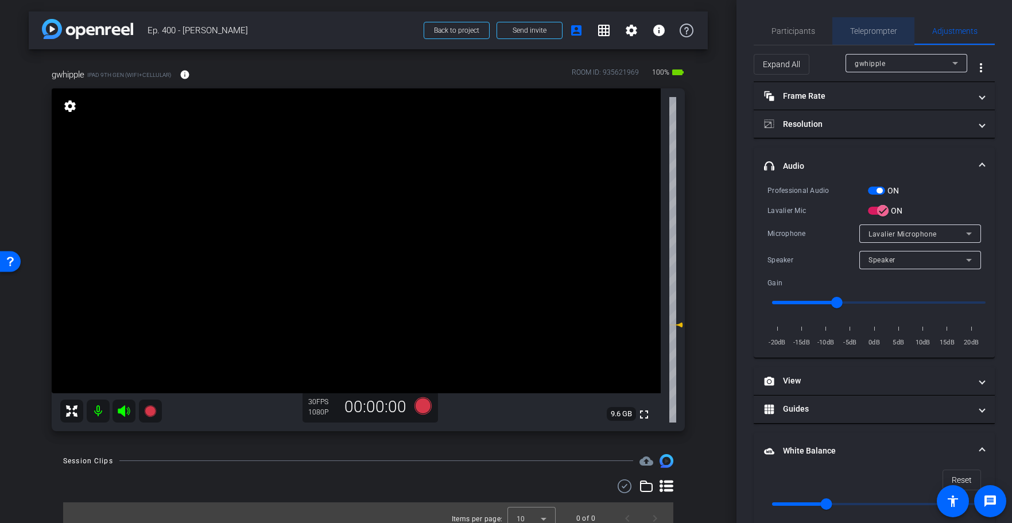
click at [896, 27] on span "Teleprompter" at bounding box center [873, 31] width 47 height 8
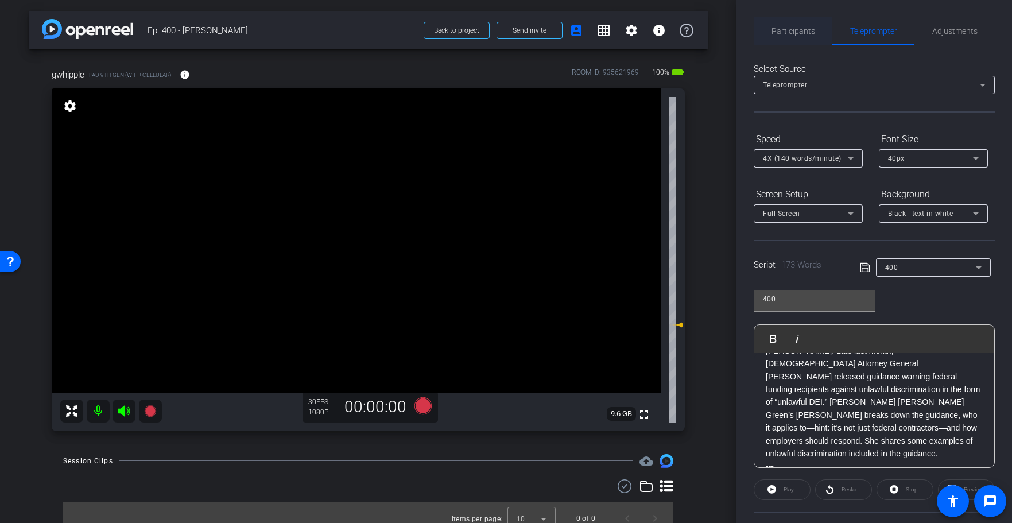
click at [779, 30] on span "Participants" at bounding box center [793, 31] width 44 height 8
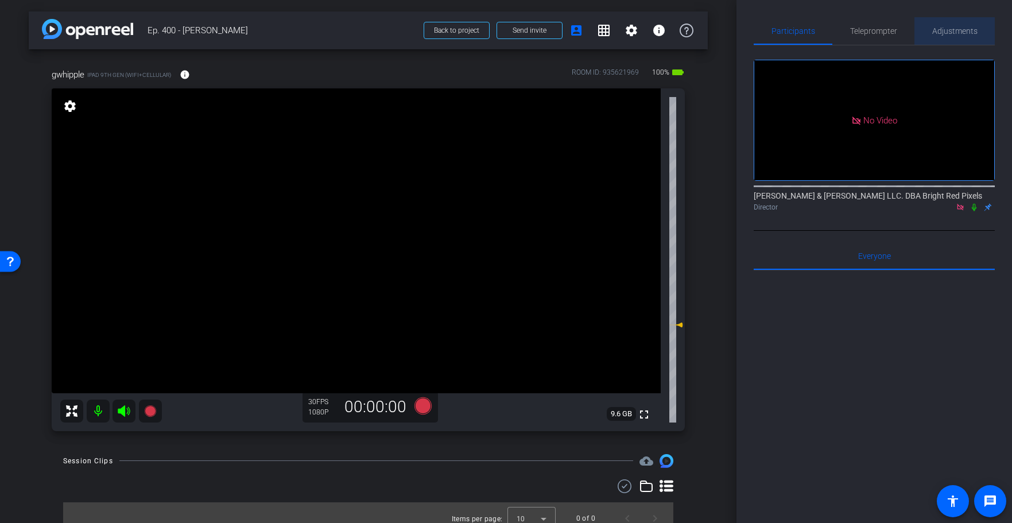
click at [945, 34] on span "Adjustments" at bounding box center [954, 31] width 45 height 8
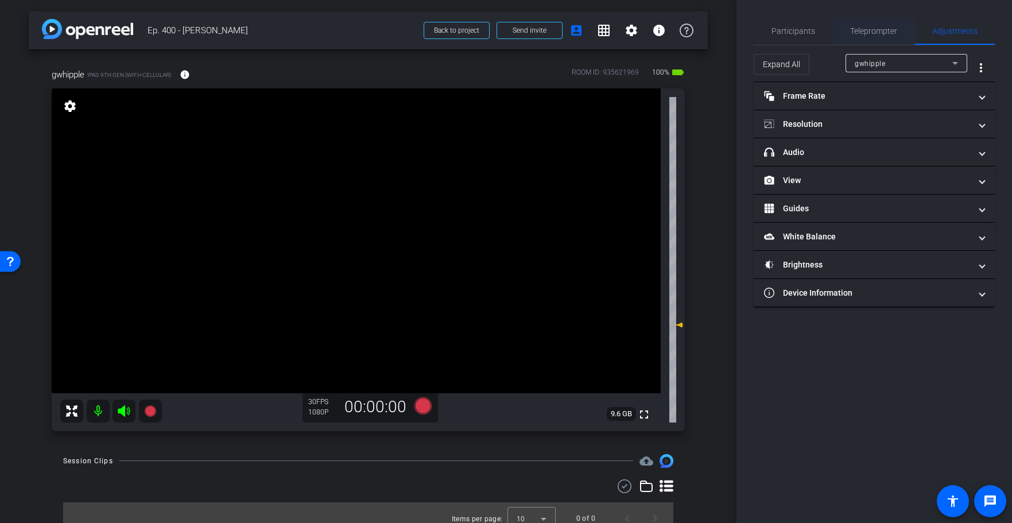
click at [841, 34] on div "Teleprompter" at bounding box center [873, 31] width 82 height 28
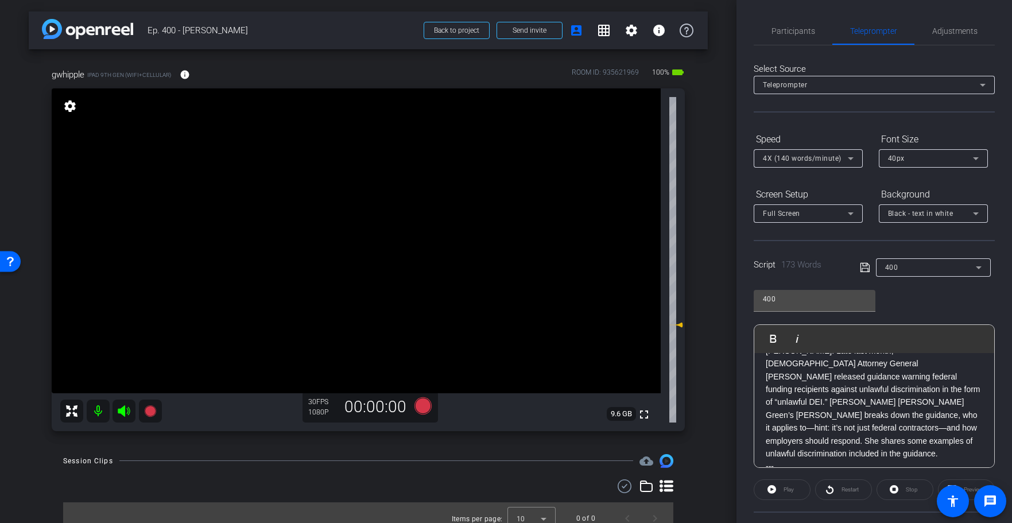
scroll to position [104, 0]
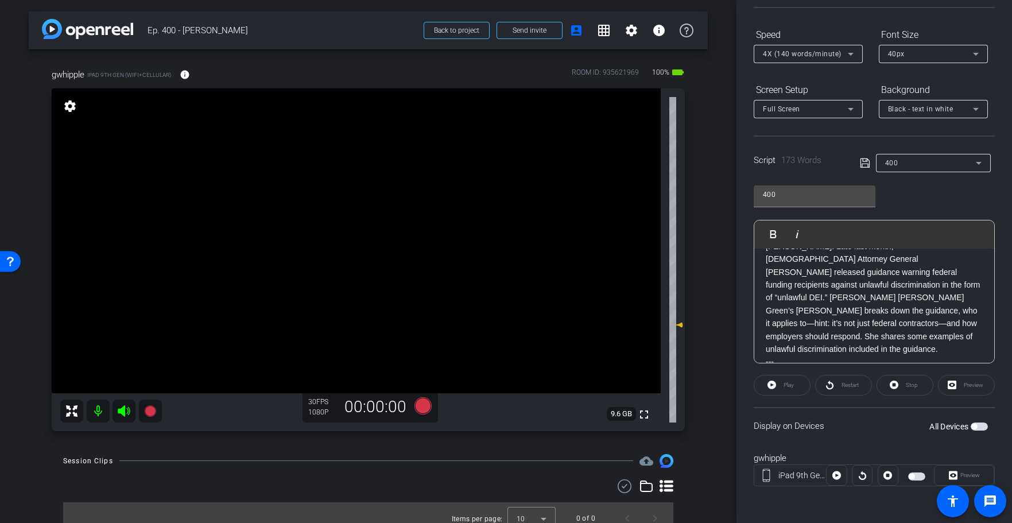
click at [911, 474] on span "button" at bounding box center [911, 476] width 6 height 6
click at [711, 262] on div "arrow_back Ep. 400 - George Back to project Send invite account_box grid_on set…" at bounding box center [368, 261] width 736 height 523
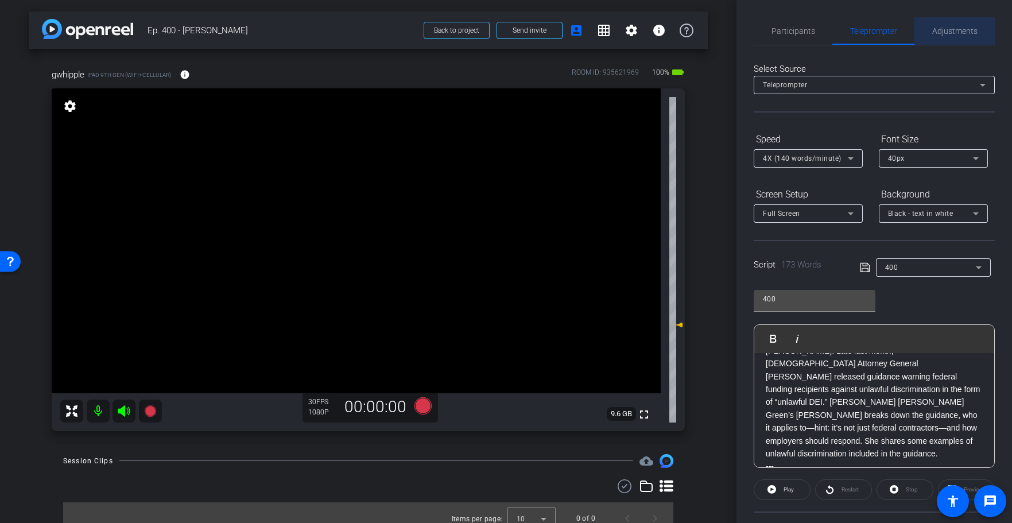
click at [950, 35] on span "Adjustments" at bounding box center [954, 31] width 45 height 8
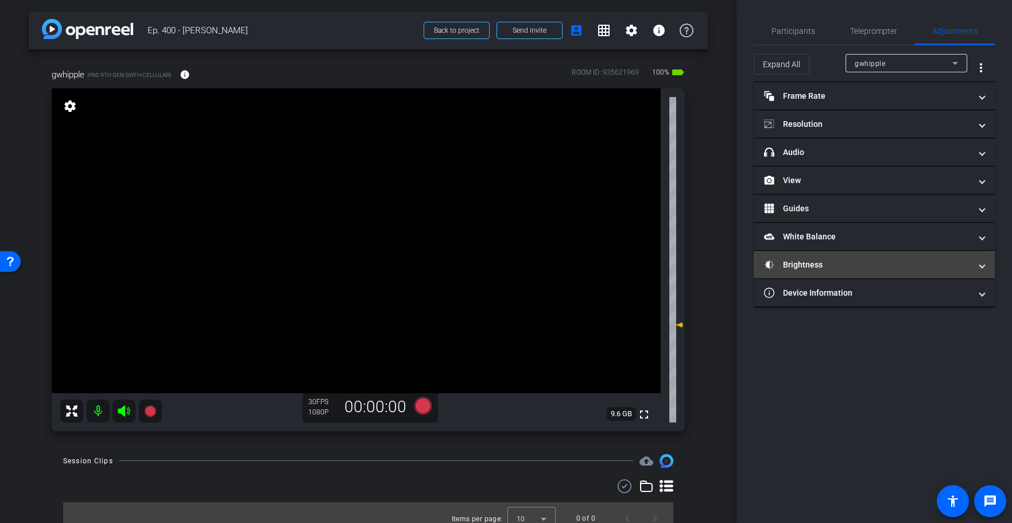
click at [800, 266] on mat-panel-title "Brightness" at bounding box center [867, 265] width 207 height 12
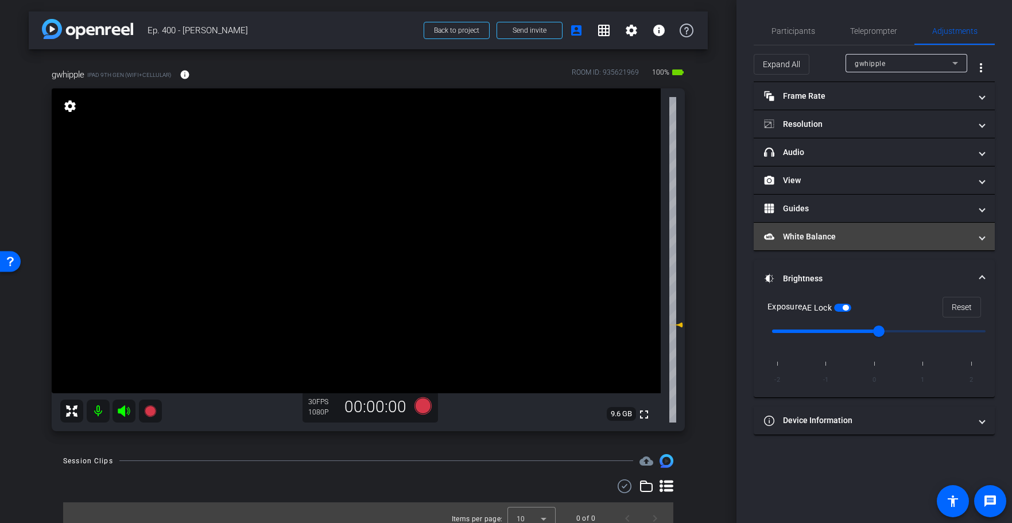
click at [798, 239] on mat-panel-title "White Balance White Balance" at bounding box center [867, 237] width 207 height 12
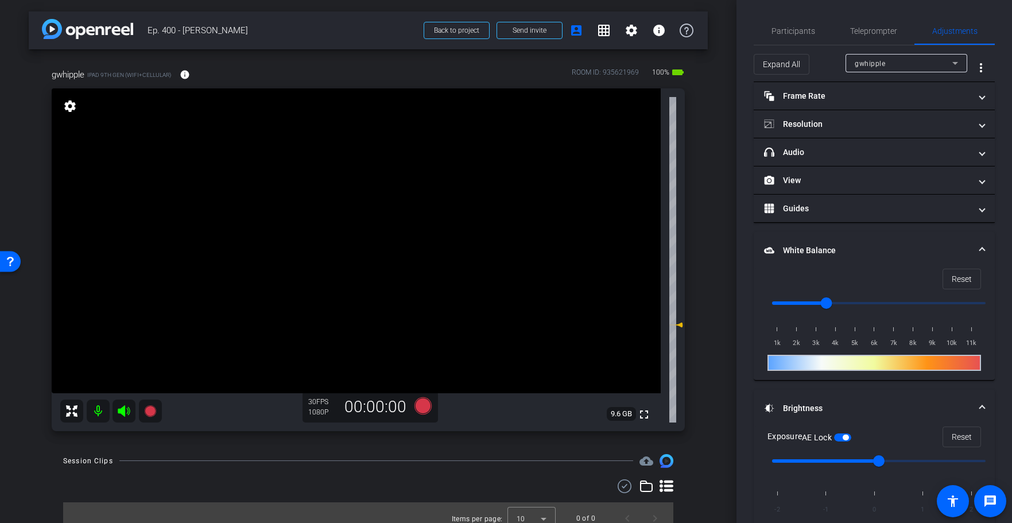
click at [796, 243] on mat-expansion-panel-header "White Balance White Balance" at bounding box center [873, 250] width 241 height 37
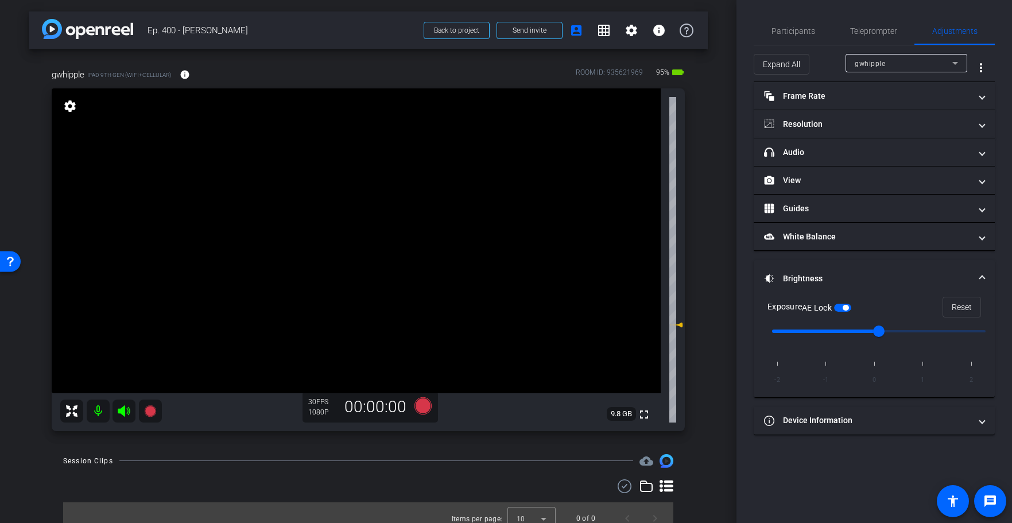
click at [125, 411] on icon at bounding box center [124, 411] width 14 height 14
click at [707, 111] on div "gwhipple iPad 9th Gen (WiFi+Cellular) info ROOM ID: 935621969 95% battery_std f…" at bounding box center [368, 245] width 679 height 393
click at [790, 33] on span "Participants" at bounding box center [793, 31] width 44 height 8
click at [787, 34] on span "Participants" at bounding box center [793, 31] width 44 height 8
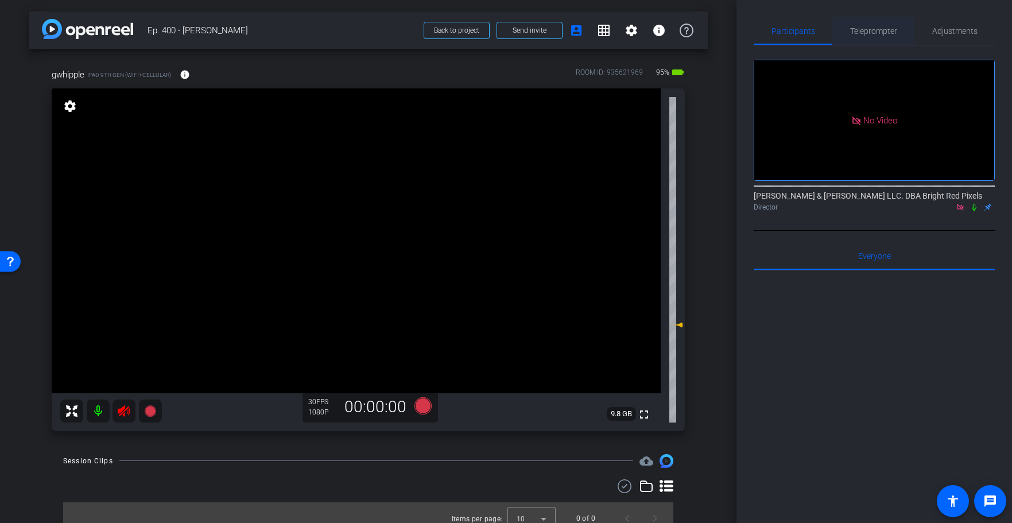
click at [908, 32] on div "Teleprompter" at bounding box center [873, 31] width 82 height 28
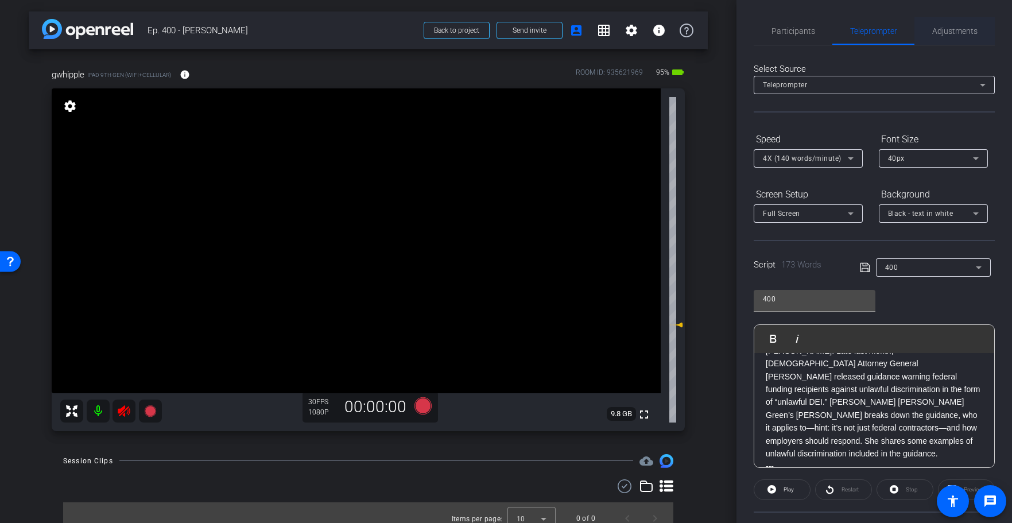
click at [952, 33] on span "Adjustments" at bounding box center [954, 31] width 45 height 8
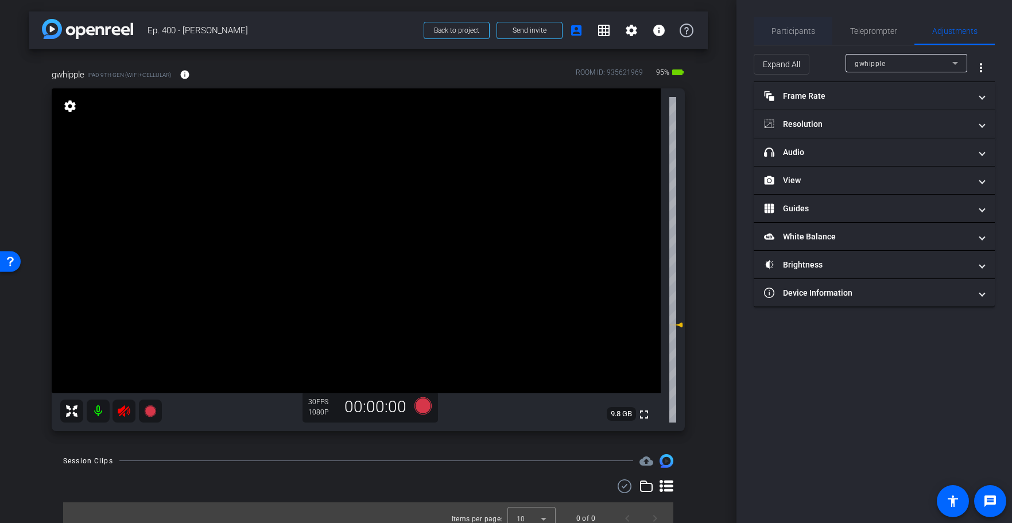
click at [793, 31] on span "Participants" at bounding box center [793, 31] width 44 height 8
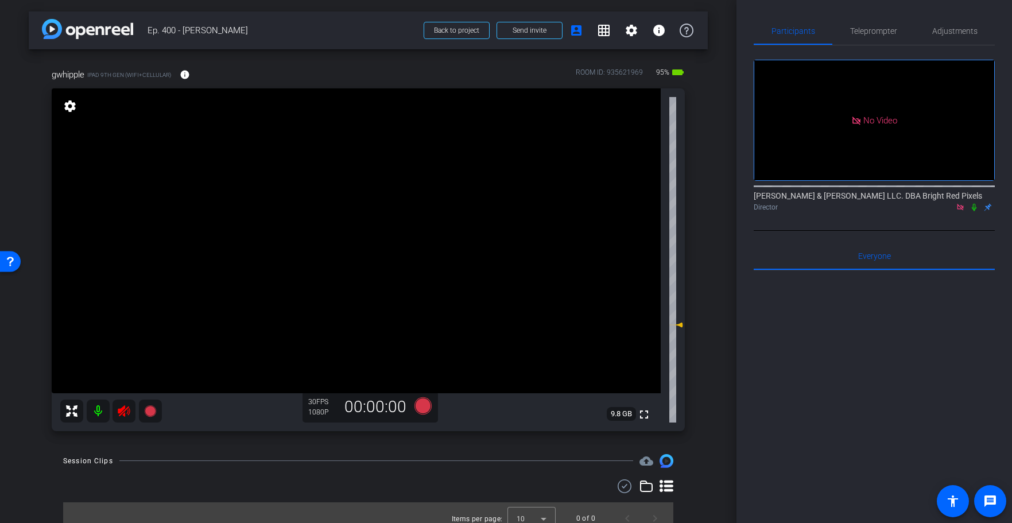
click at [130, 410] on icon at bounding box center [124, 411] width 14 height 14
click at [878, 32] on span "Teleprompter" at bounding box center [873, 31] width 47 height 8
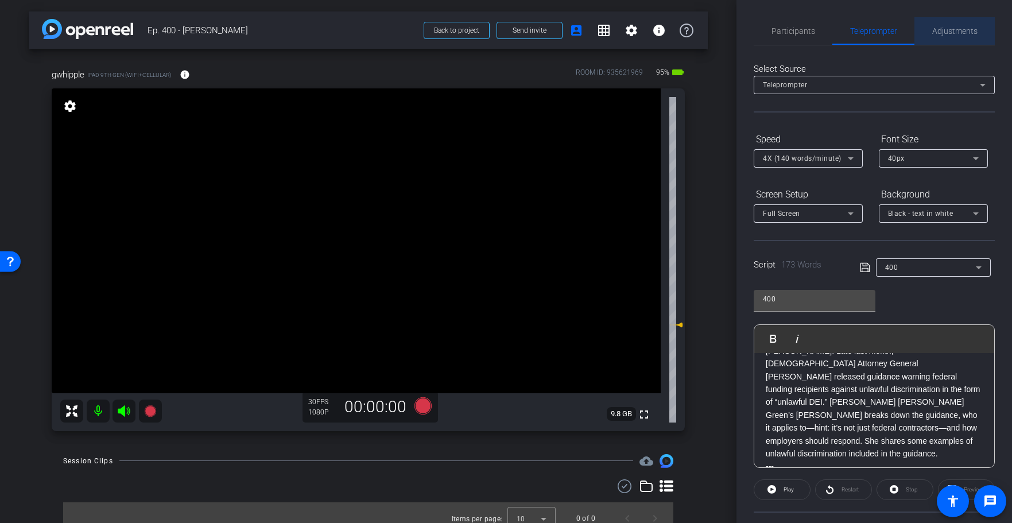
click at [979, 34] on div "Adjustments" at bounding box center [954, 31] width 80 height 28
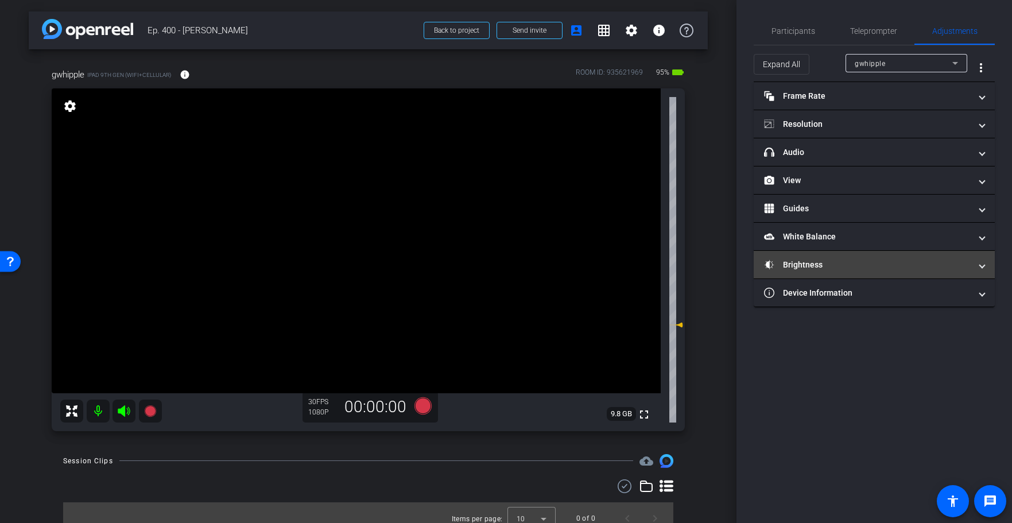
click at [852, 271] on mat-expansion-panel-header "Brightness" at bounding box center [873, 265] width 241 height 28
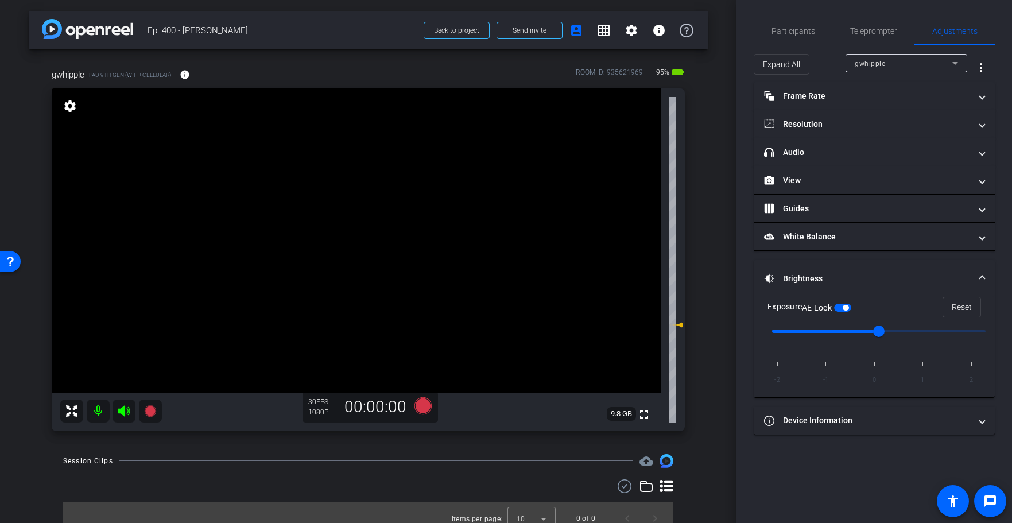
click at [852, 271] on mat-expansion-panel-header "Brightness" at bounding box center [873, 278] width 241 height 37
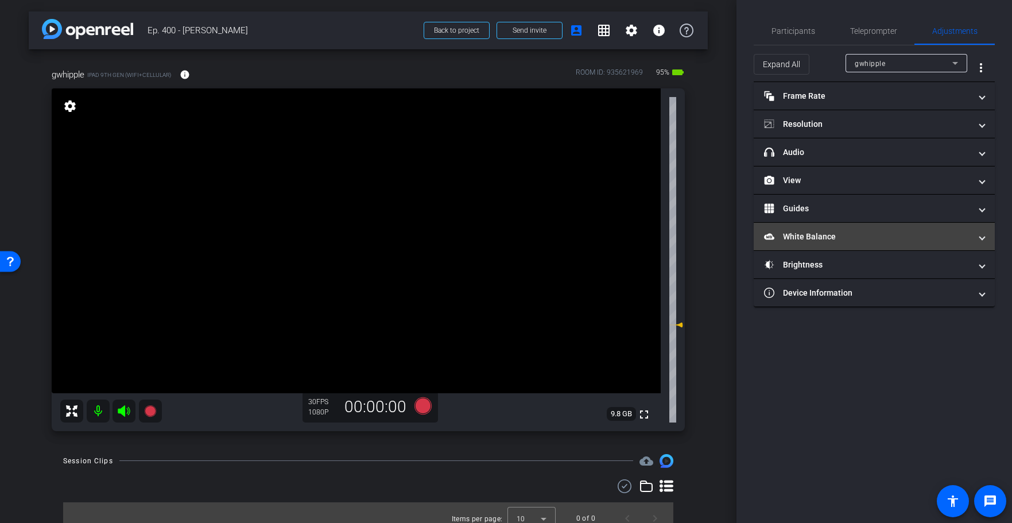
click at [828, 240] on mat-panel-title "White Balance White Balance" at bounding box center [867, 237] width 207 height 12
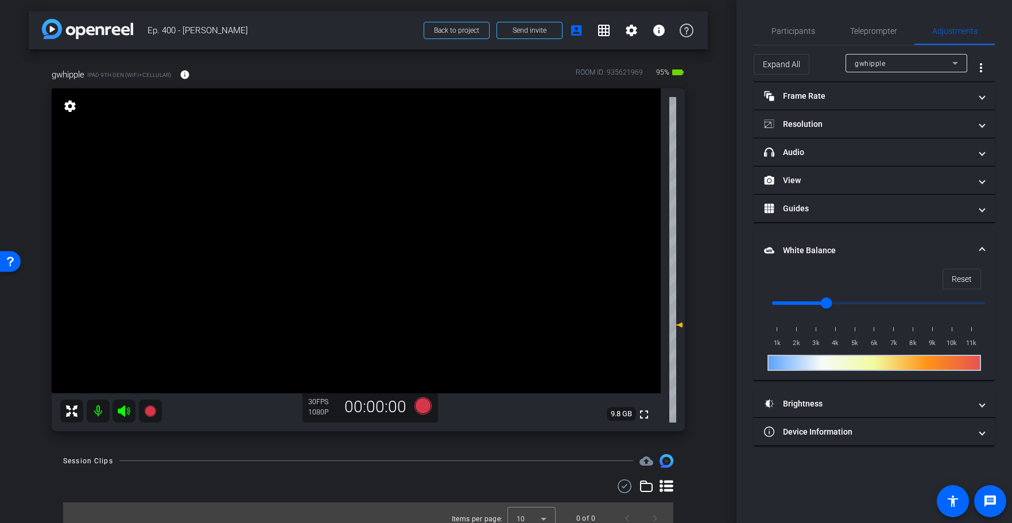
click at [828, 240] on mat-expansion-panel-header "White Balance White Balance" at bounding box center [873, 250] width 241 height 37
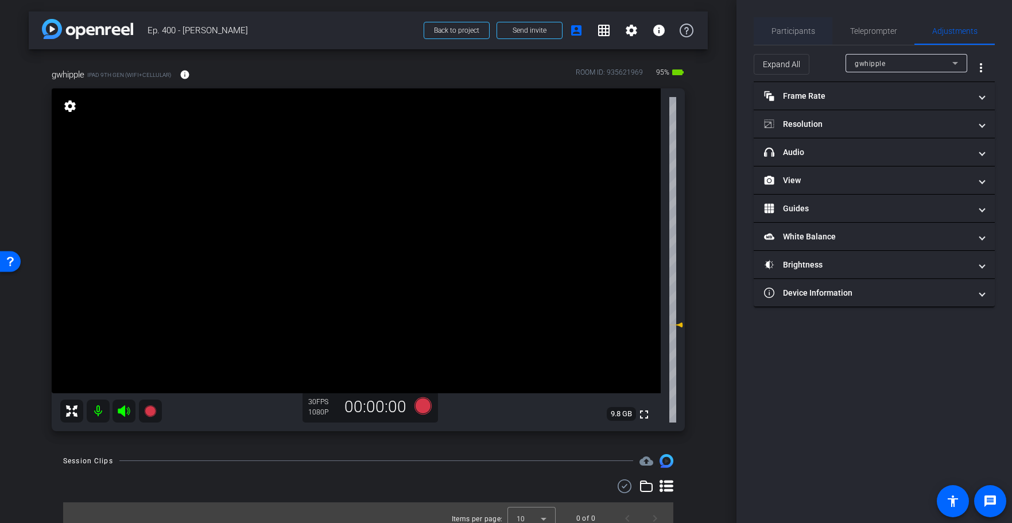
click at [802, 32] on span "Participants" at bounding box center [793, 31] width 44 height 8
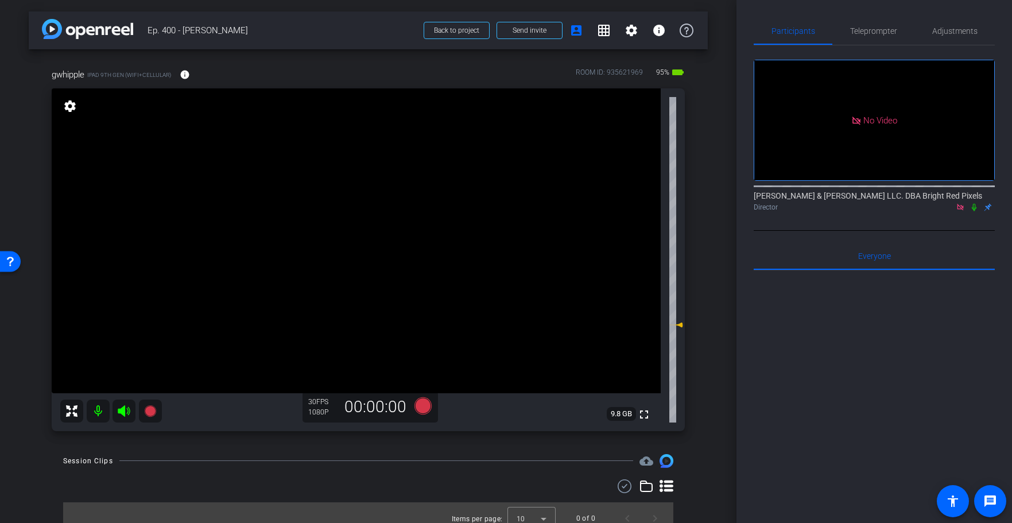
click at [971, 204] on icon at bounding box center [973, 207] width 5 height 7
click at [972, 203] on icon at bounding box center [973, 207] width 9 height 8
click at [877, 32] on span "Teleprompter" at bounding box center [873, 31] width 47 height 8
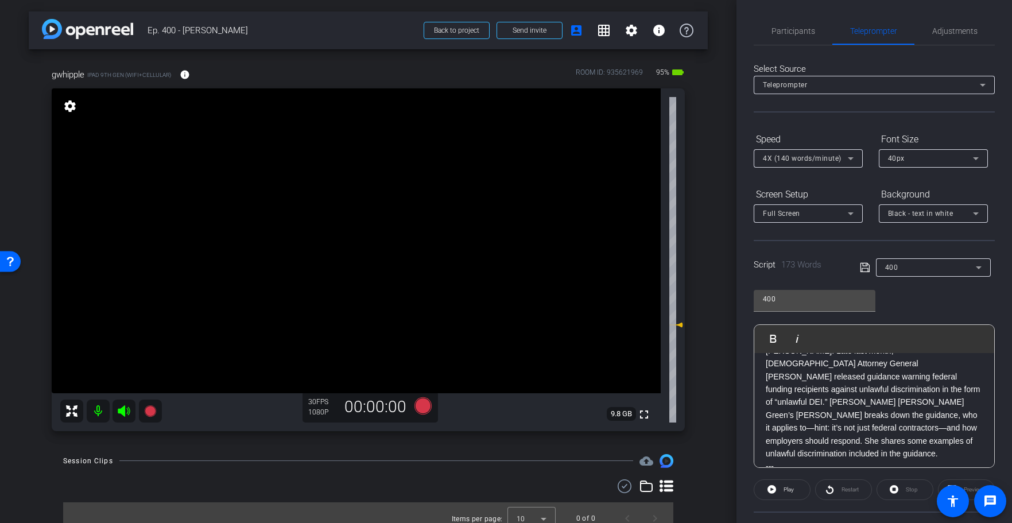
click at [808, 385] on p "Welcome to Employment Law This Week. I’m George Whipple. Late last month, U.S. …" at bounding box center [873, 396] width 217 height 129
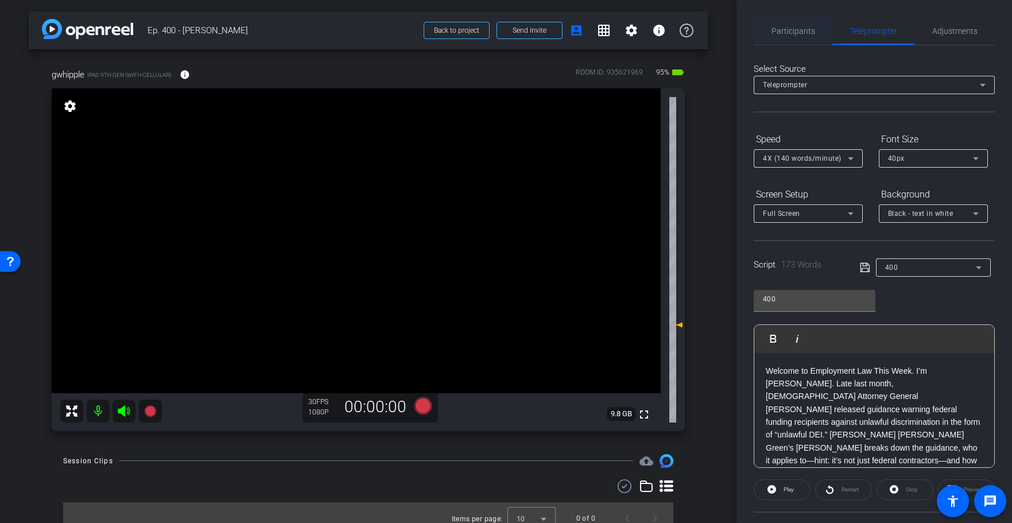
click at [768, 31] on div "Participants" at bounding box center [792, 31] width 79 height 28
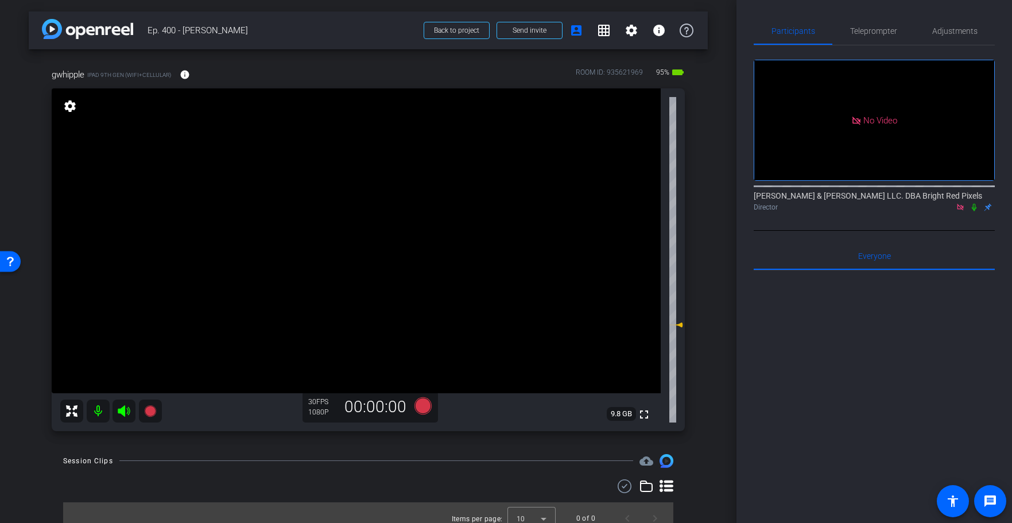
click at [973, 204] on icon at bounding box center [973, 207] width 5 height 7
click at [967, 202] on mat-icon at bounding box center [974, 207] width 14 height 10
click at [973, 202] on mat-icon at bounding box center [974, 207] width 14 height 10
click at [944, 29] on span "Adjustments" at bounding box center [954, 31] width 45 height 8
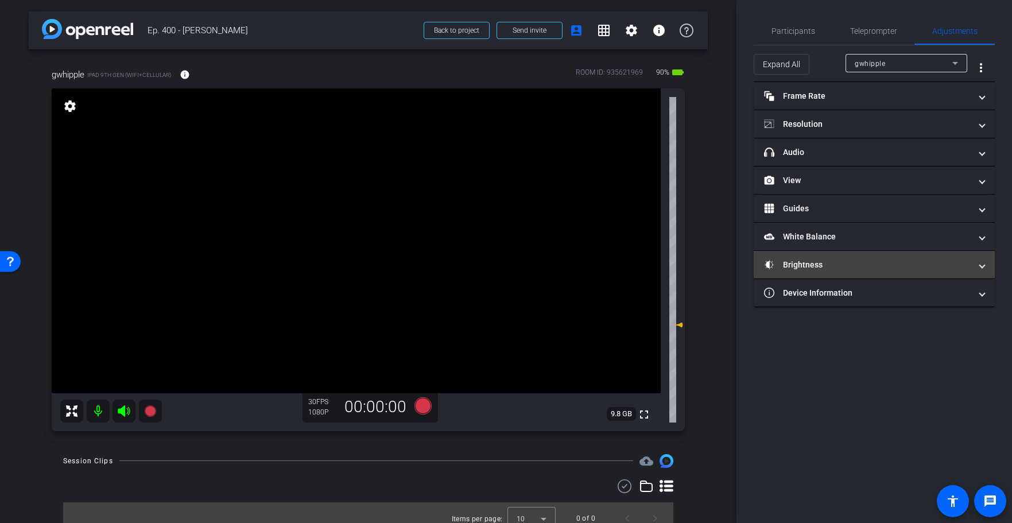
click at [807, 268] on mat-panel-title "Brightness" at bounding box center [867, 265] width 207 height 12
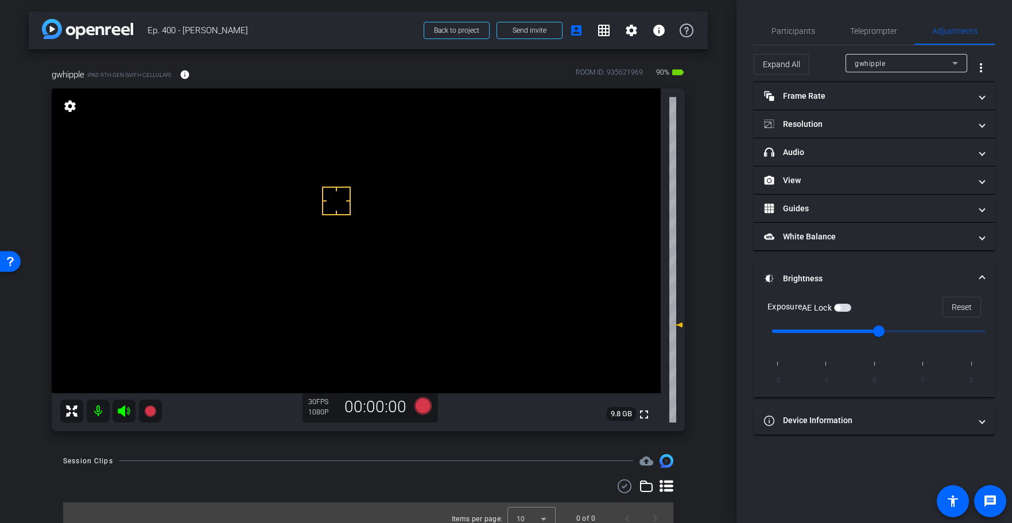
click at [842, 305] on span "button" at bounding box center [842, 308] width 17 height 8
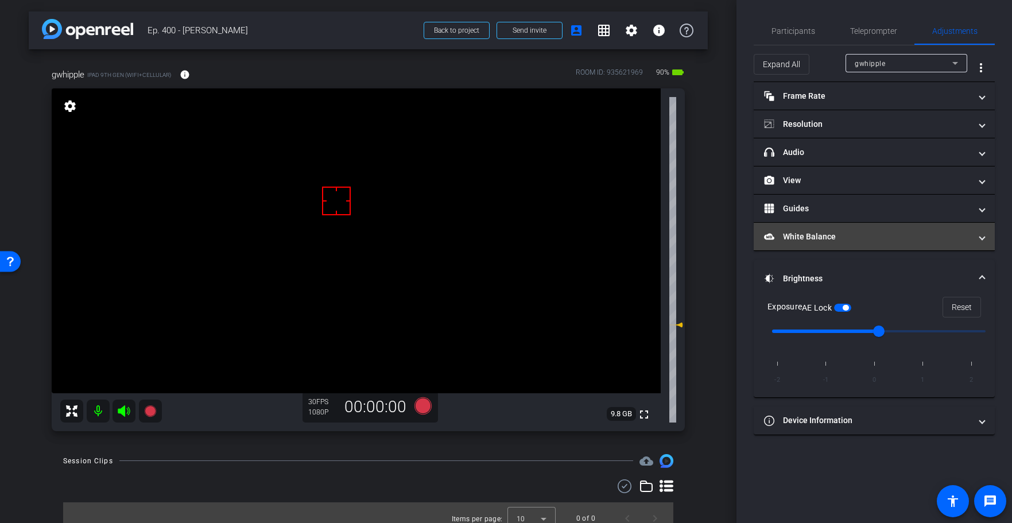
click at [803, 235] on mat-panel-title "White Balance White Balance" at bounding box center [867, 237] width 207 height 12
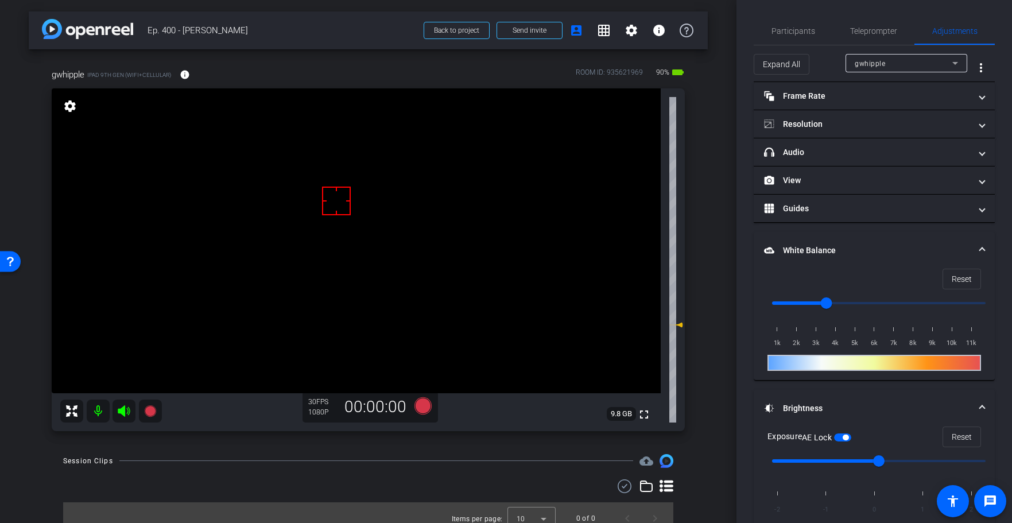
click at [806, 244] on mat-panel-title "White Balance White Balance" at bounding box center [867, 250] width 207 height 12
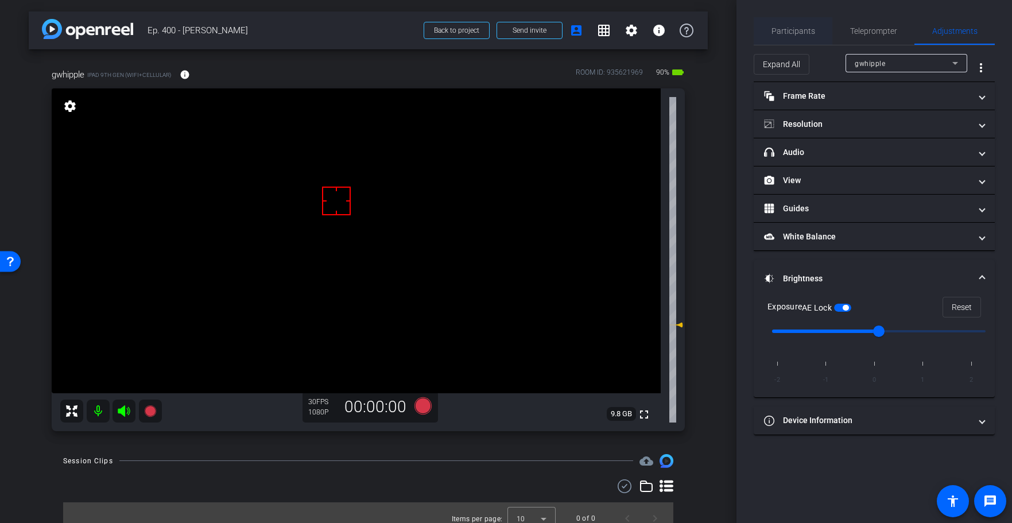
click at [798, 31] on span "Participants" at bounding box center [793, 31] width 44 height 8
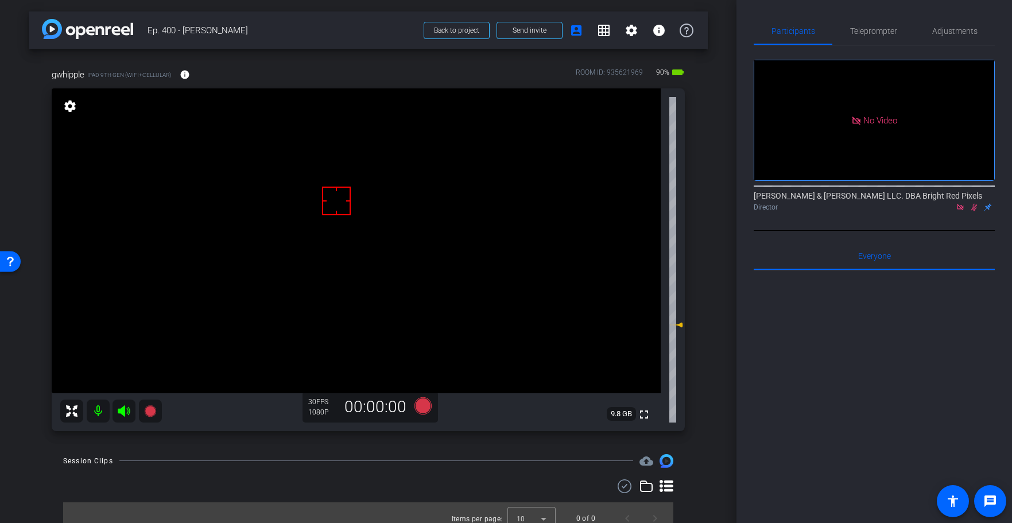
click at [976, 203] on icon at bounding box center [973, 207] width 9 height 8
drag, startPoint x: 129, startPoint y: 409, endPoint x: 196, endPoint y: 399, distance: 67.8
click at [129, 409] on icon at bounding box center [124, 410] width 12 height 11
click at [854, 37] on span "Teleprompter" at bounding box center [873, 31] width 47 height 28
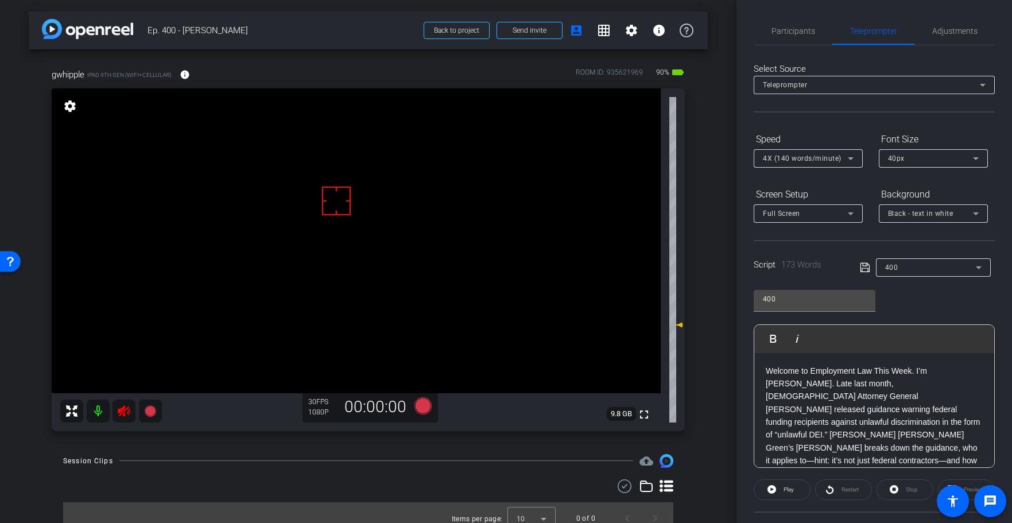
click at [932, 295] on div "400 Play Play from this location Play Selected Play and display the selected te…" at bounding box center [873, 374] width 241 height 186
click at [953, 34] on span "Adjustments" at bounding box center [954, 31] width 45 height 8
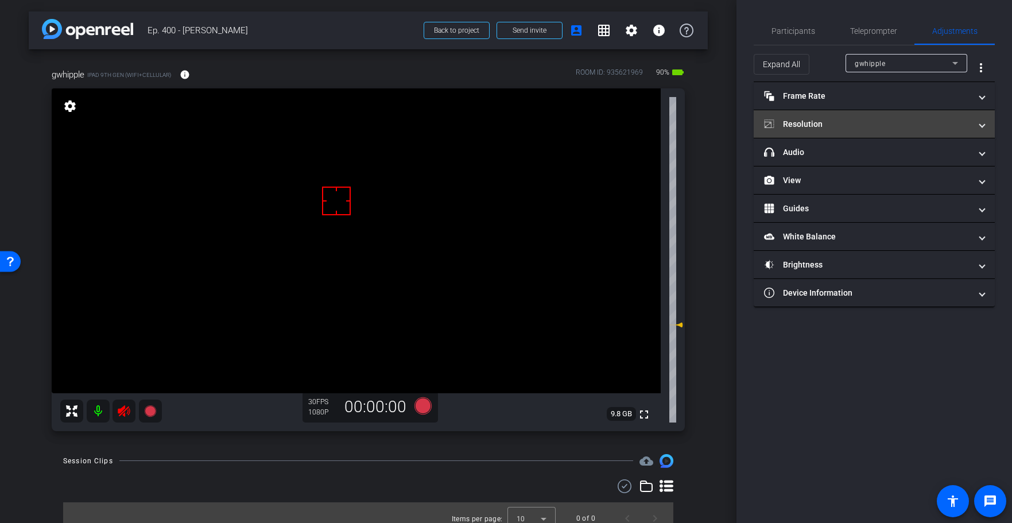
click at [835, 128] on mat-panel-title "Resolution" at bounding box center [867, 124] width 207 height 12
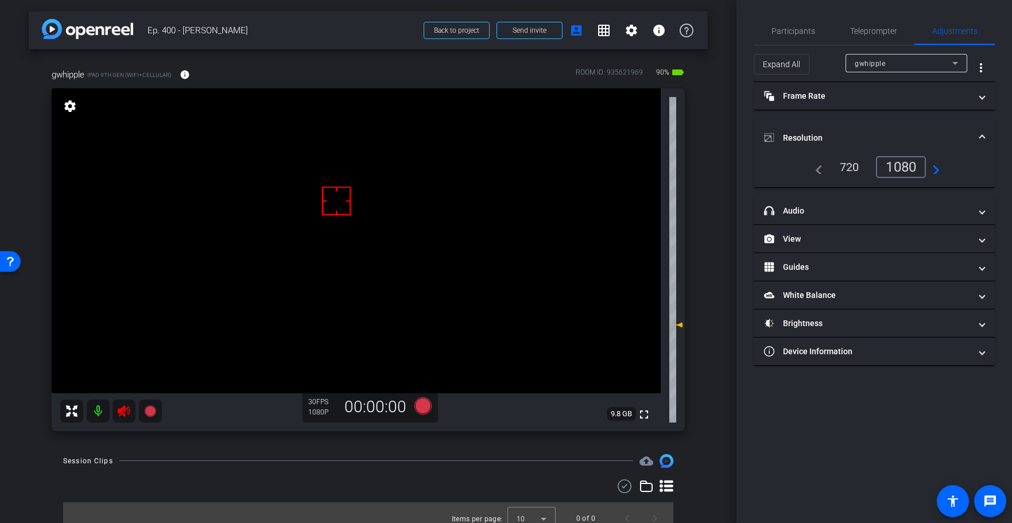
click at [835, 128] on mat-expansion-panel-header "Resolution" at bounding box center [873, 137] width 241 height 37
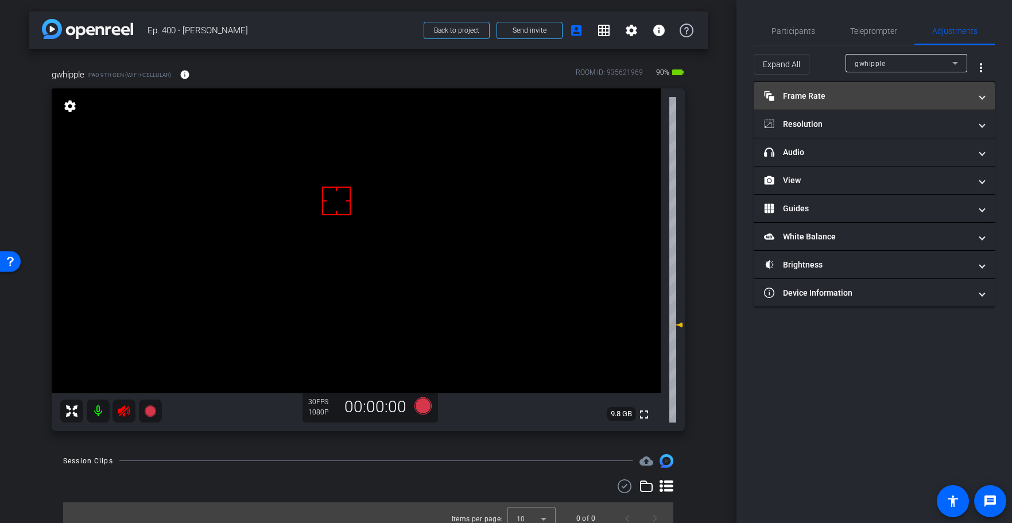
click at [828, 104] on mat-expansion-panel-header "Frame Rate Frame Rate" at bounding box center [873, 96] width 241 height 28
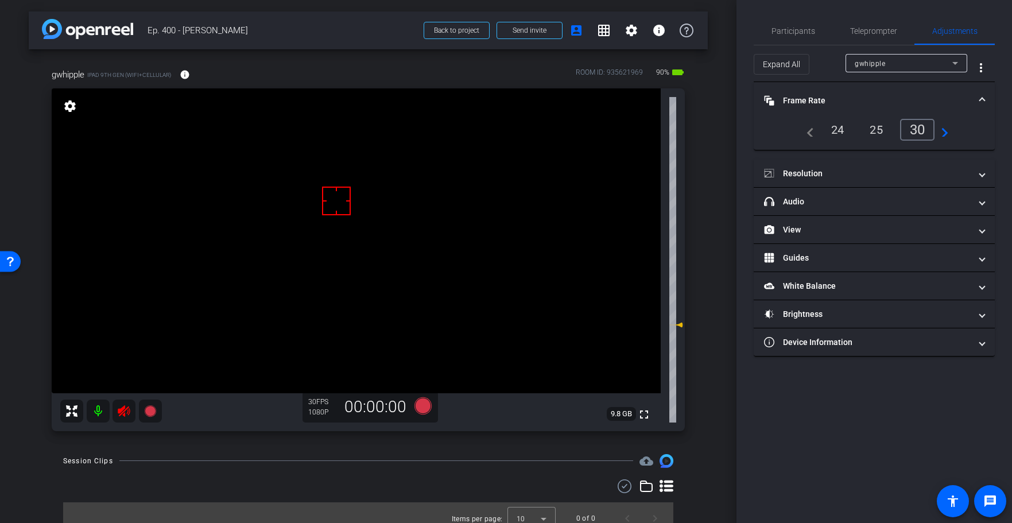
click at [835, 102] on mat-panel-title "Frame Rate Frame Rate" at bounding box center [867, 101] width 207 height 12
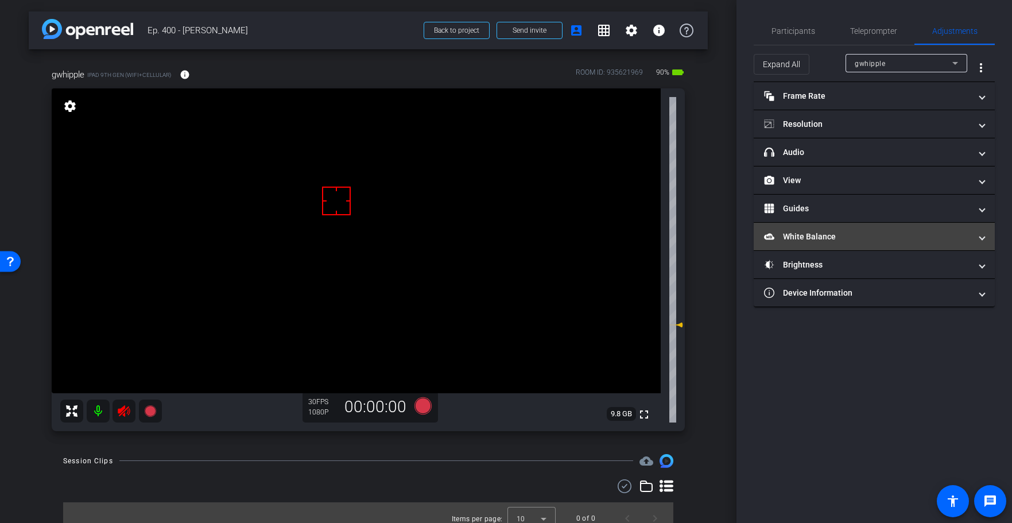
click at [833, 232] on mat-panel-title "White Balance White Balance" at bounding box center [867, 237] width 207 height 12
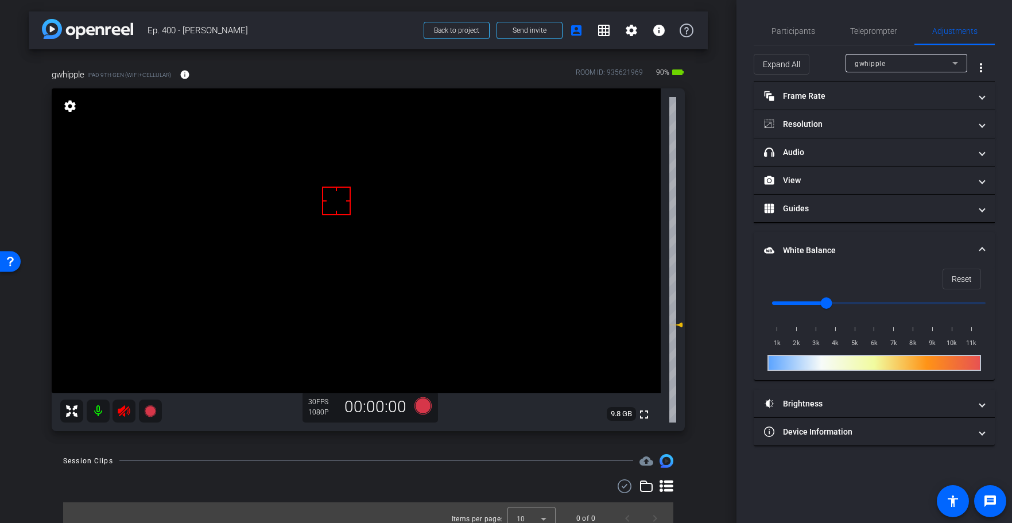
click at [830, 234] on mat-expansion-panel-header "White Balance White Balance" at bounding box center [873, 250] width 241 height 37
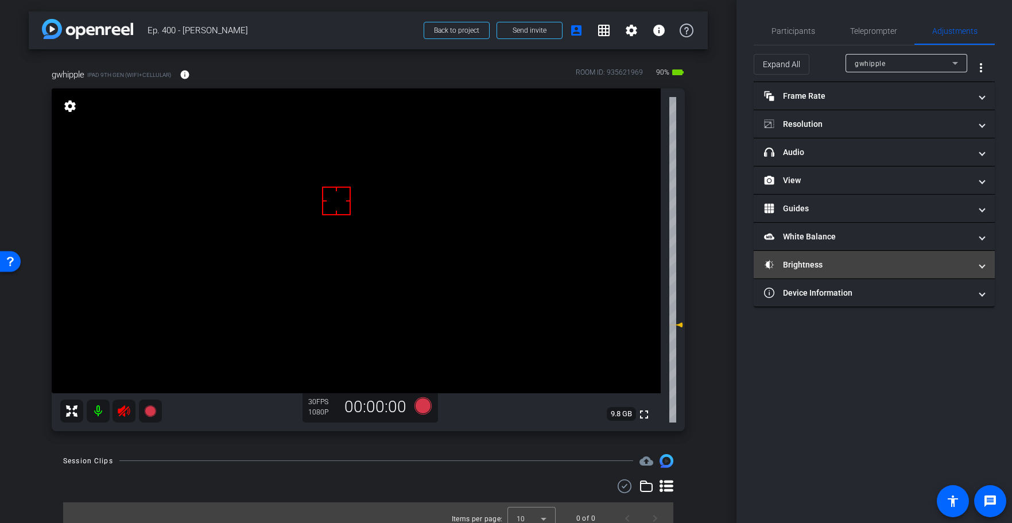
click at [830, 264] on mat-panel-title "Brightness" at bounding box center [867, 265] width 207 height 12
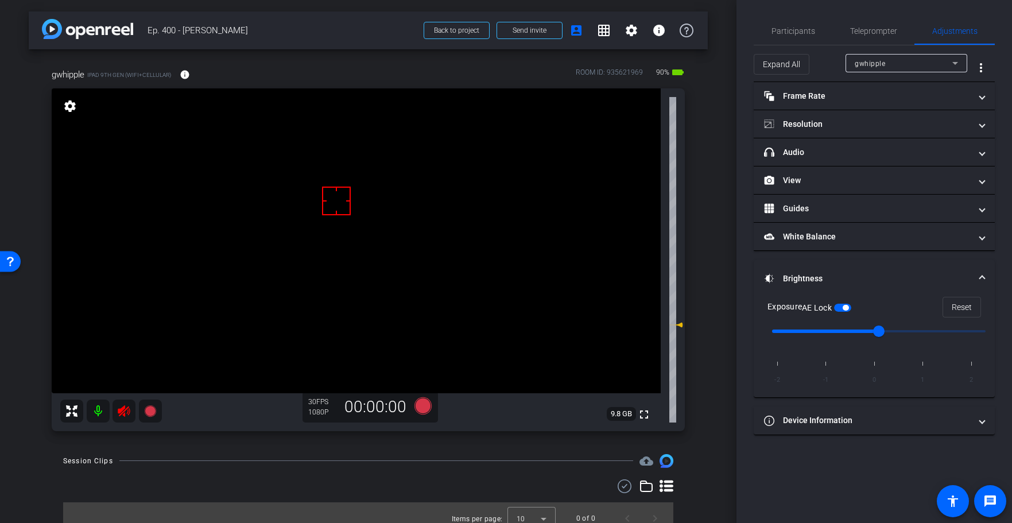
click at [833, 268] on mat-expansion-panel-header "Brightness" at bounding box center [873, 278] width 241 height 37
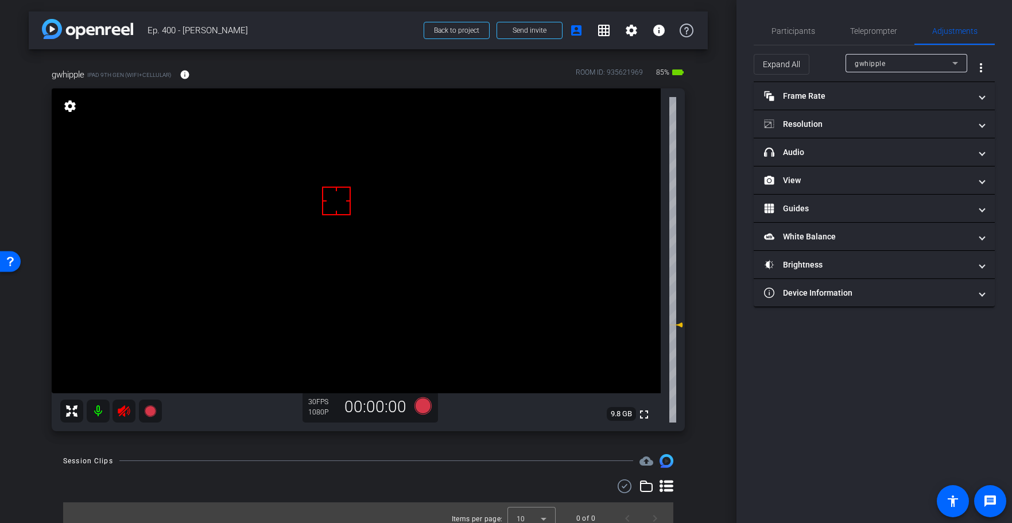
click at [121, 407] on icon at bounding box center [124, 411] width 14 height 14
drag, startPoint x: 795, startPoint y: 29, endPoint x: 872, endPoint y: 32, distance: 76.4
click at [795, 29] on span "Participants" at bounding box center [793, 31] width 44 height 8
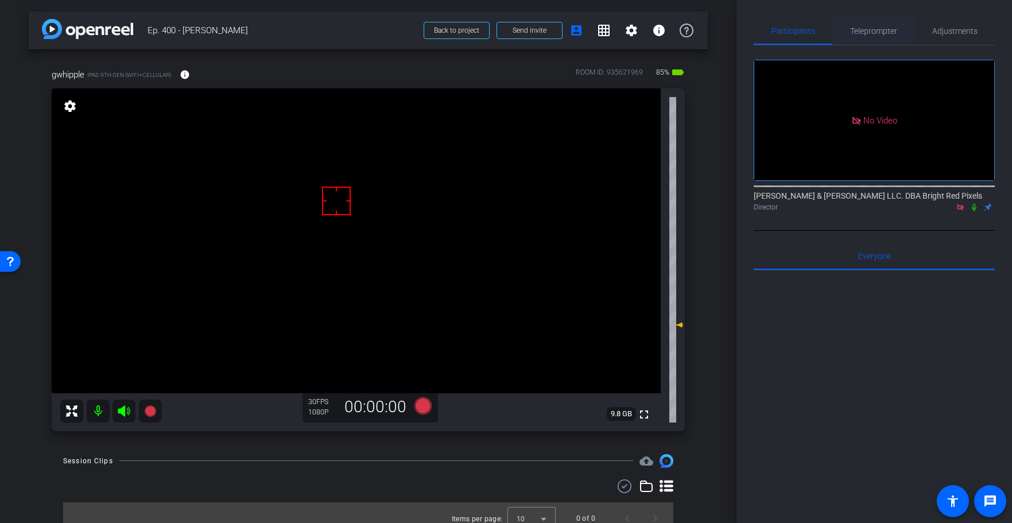
click at [872, 32] on span "Teleprompter" at bounding box center [873, 31] width 47 height 8
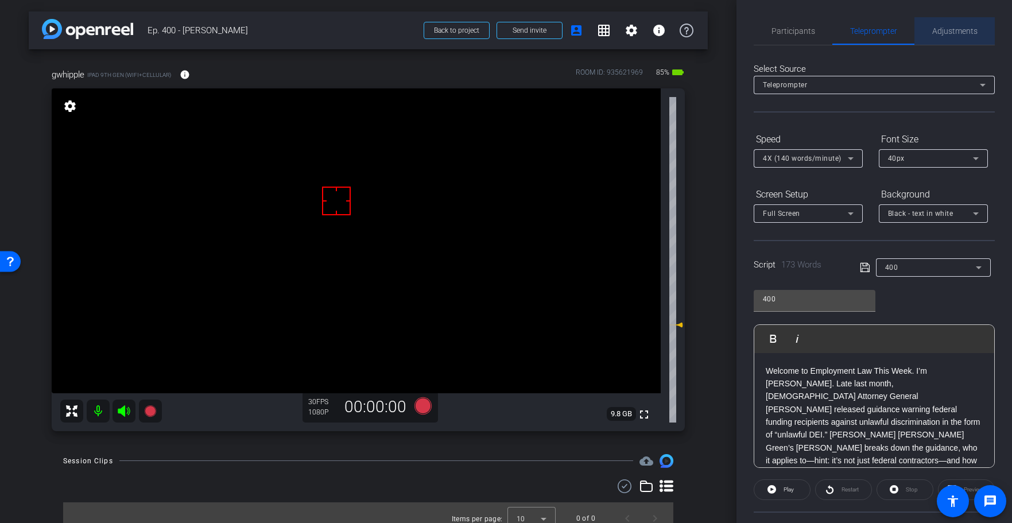
click at [952, 19] on span "Adjustments" at bounding box center [954, 31] width 45 height 28
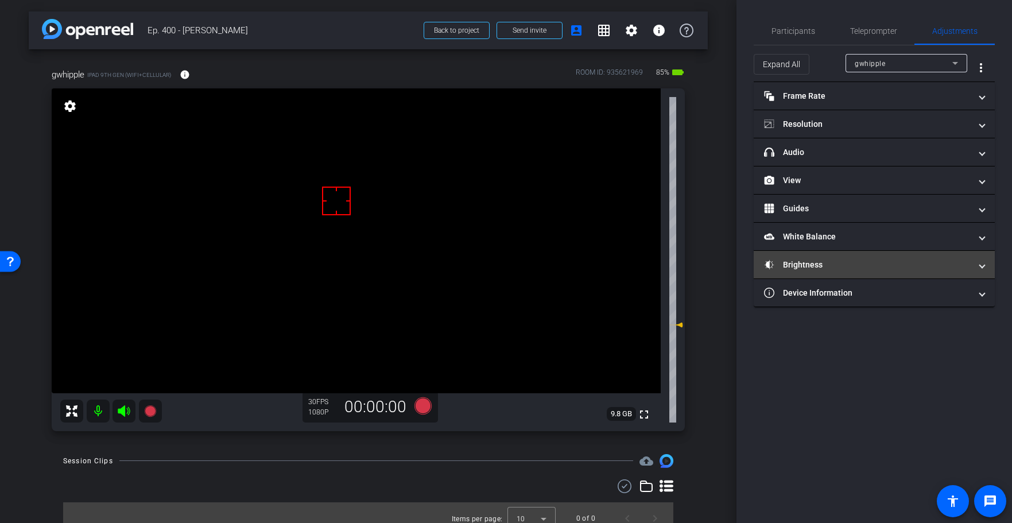
click at [808, 267] on mat-panel-title "Brightness" at bounding box center [867, 265] width 207 height 12
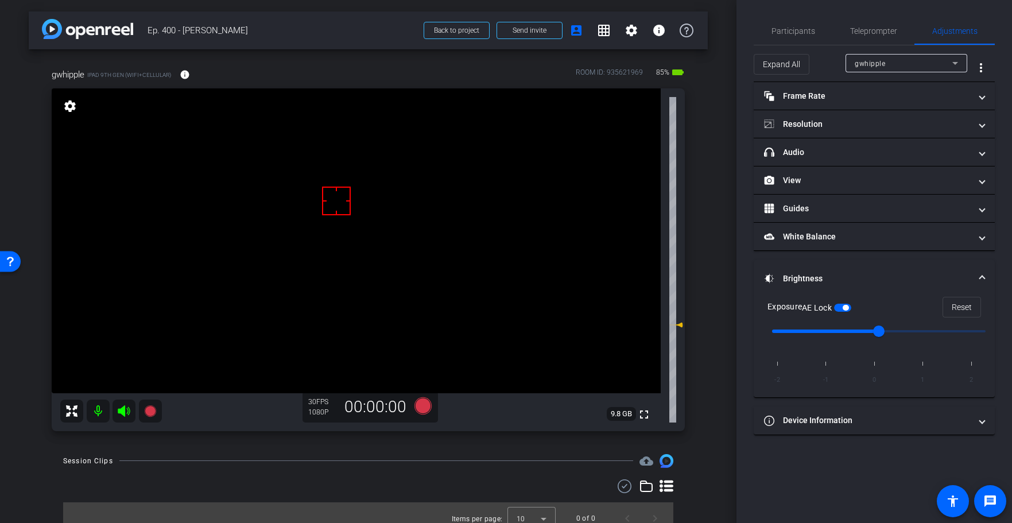
click at [806, 270] on mat-expansion-panel-header "Brightness" at bounding box center [873, 278] width 241 height 37
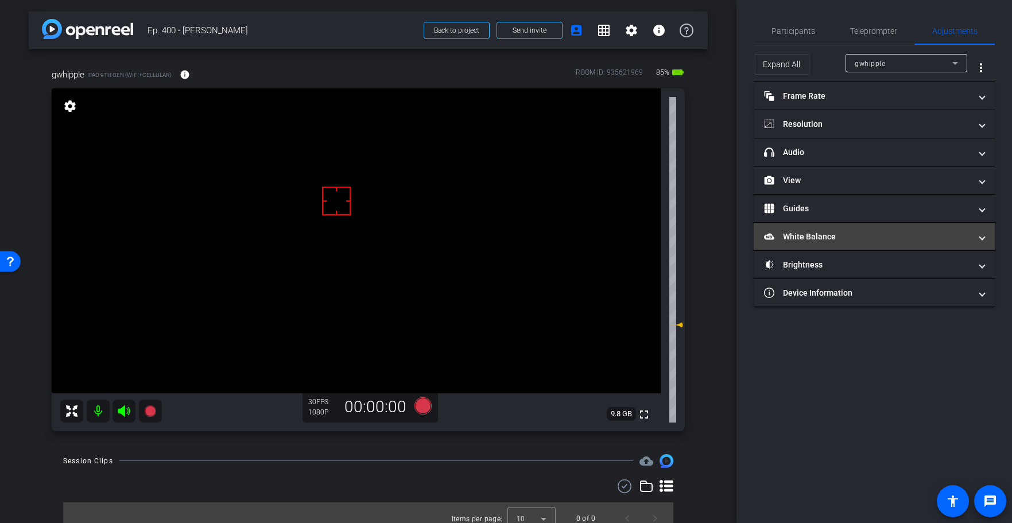
click at [811, 233] on mat-panel-title "White Balance White Balance" at bounding box center [867, 237] width 207 height 12
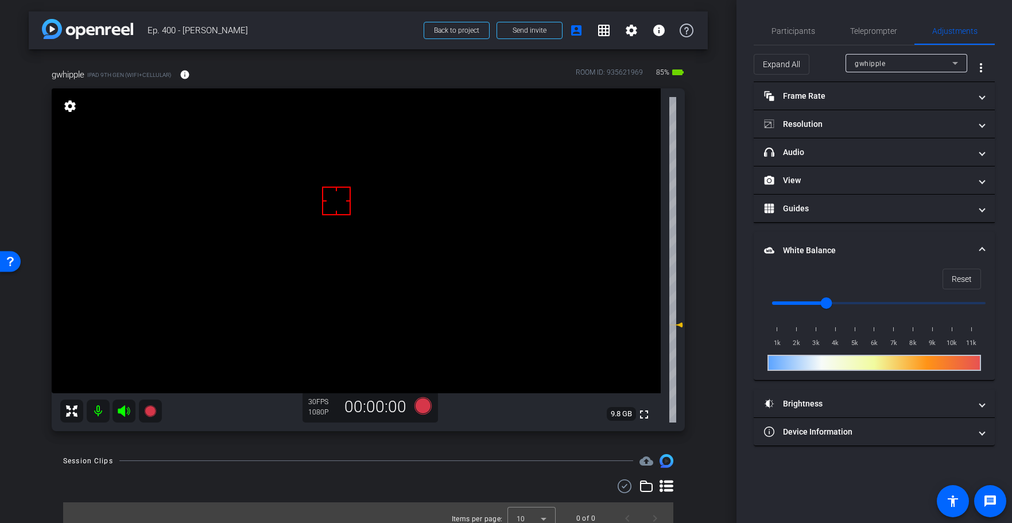
click at [810, 237] on mat-expansion-panel-header "White Balance White Balance" at bounding box center [873, 250] width 241 height 37
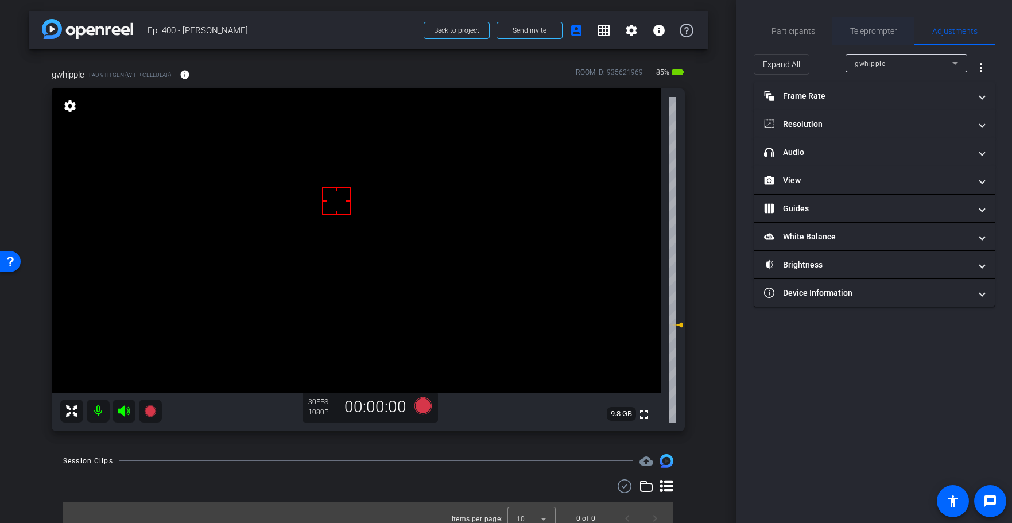
click at [892, 25] on span "Teleprompter" at bounding box center [873, 31] width 47 height 28
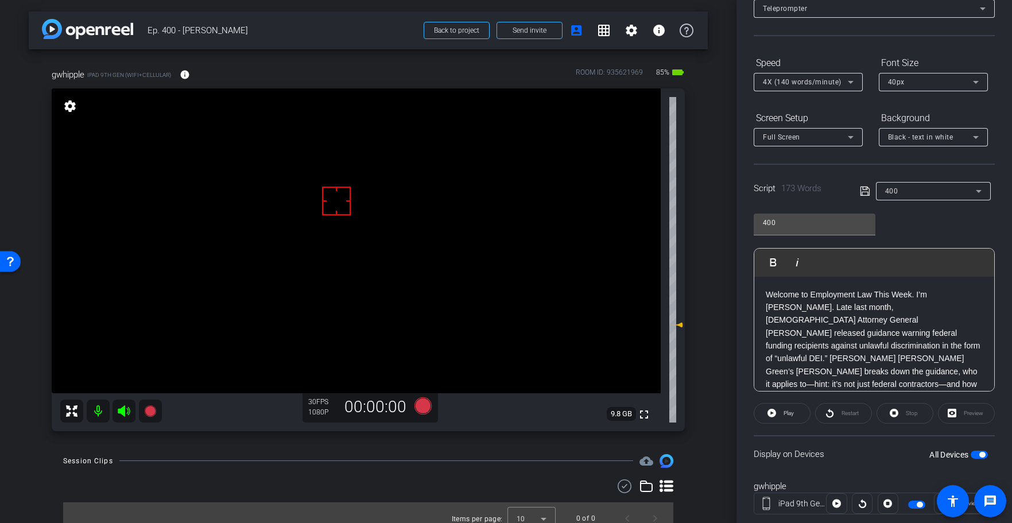
scroll to position [104, 0]
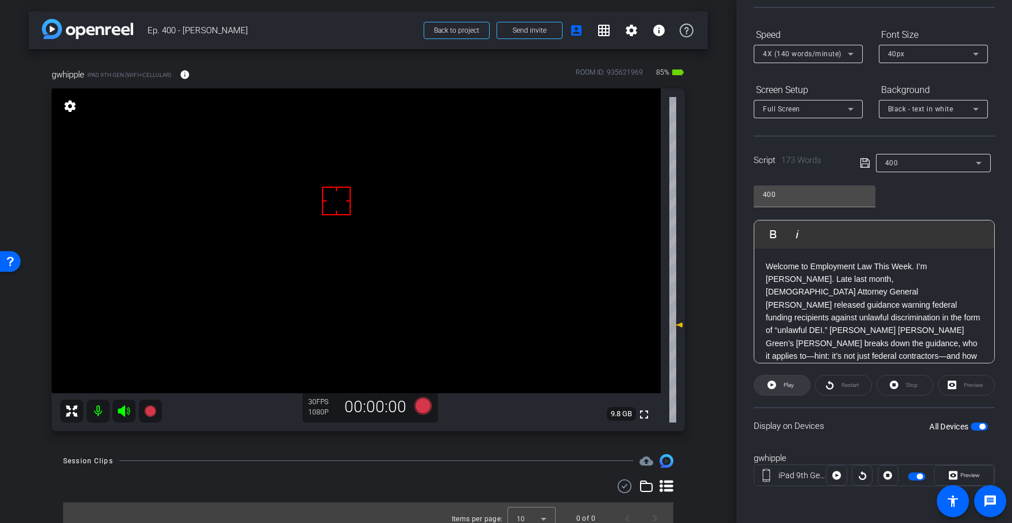
click at [798, 387] on span at bounding box center [782, 385] width 56 height 28
click at [967, 473] on span "Preview" at bounding box center [970, 475] width 20 height 6
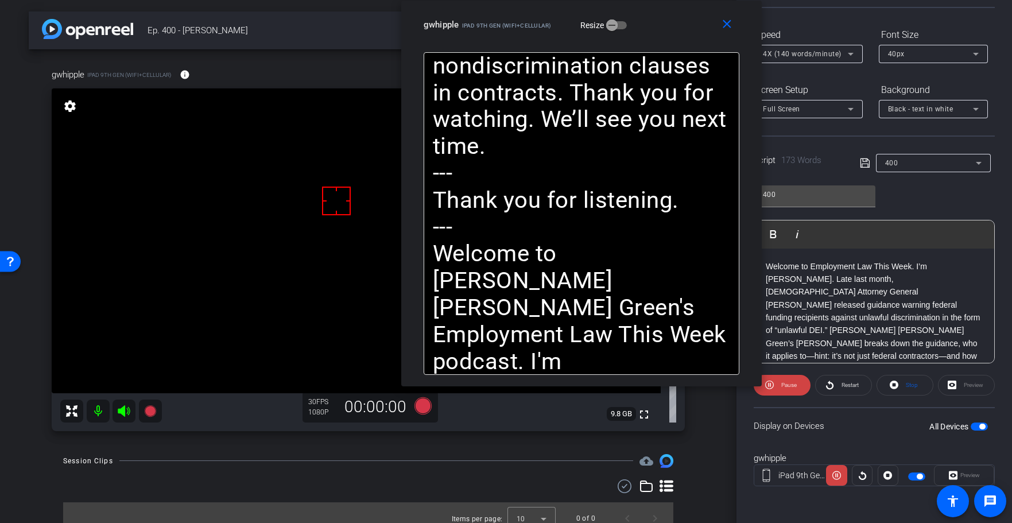
drag, startPoint x: 445, startPoint y: 79, endPoint x: 508, endPoint y: -9, distance: 108.1
click at [508, 0] on html "Accessibility Screen-Reader Guide, Feedback, and Issue Reporting | New window m…" at bounding box center [506, 261] width 1012 height 523
click at [725, 24] on mat-icon "close" at bounding box center [726, 24] width 14 height 14
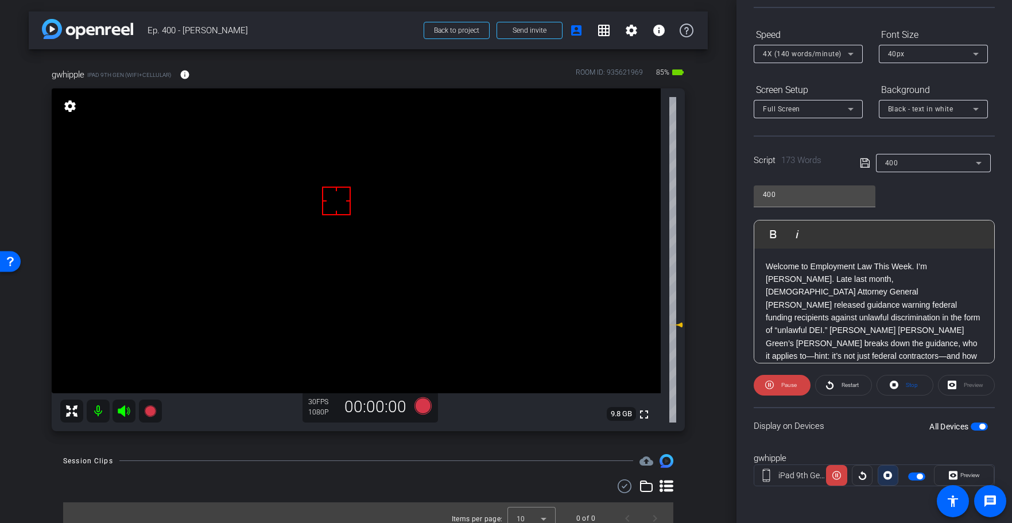
click at [887, 478] on icon at bounding box center [887, 475] width 9 height 9
click at [418, 409] on icon at bounding box center [422, 405] width 17 height 17
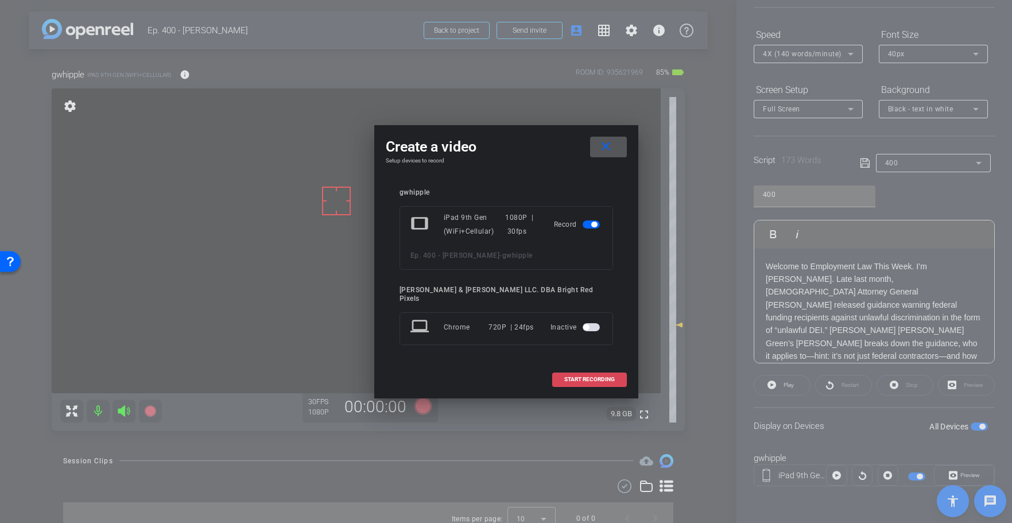
click at [595, 378] on span "START RECORDING" at bounding box center [589, 379] width 50 height 6
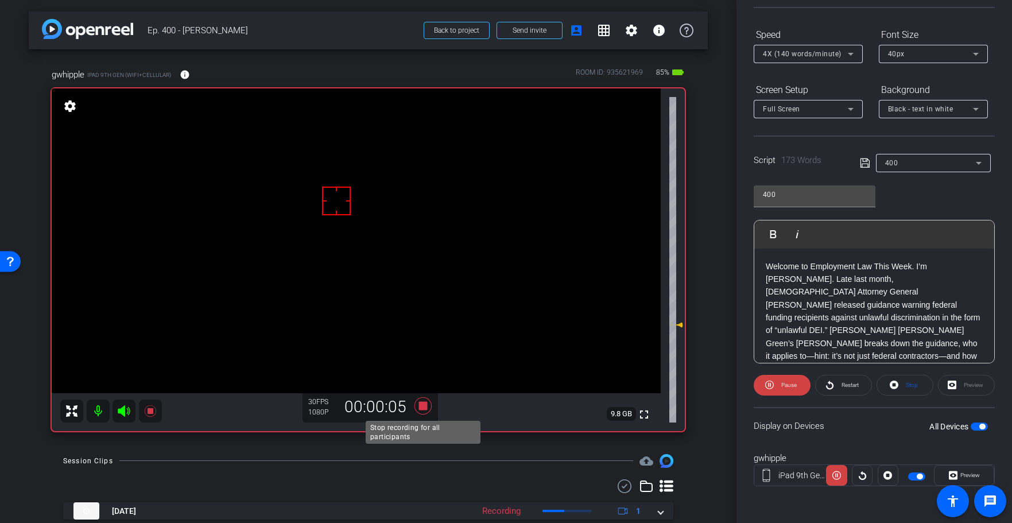
click at [421, 405] on icon at bounding box center [422, 405] width 17 height 17
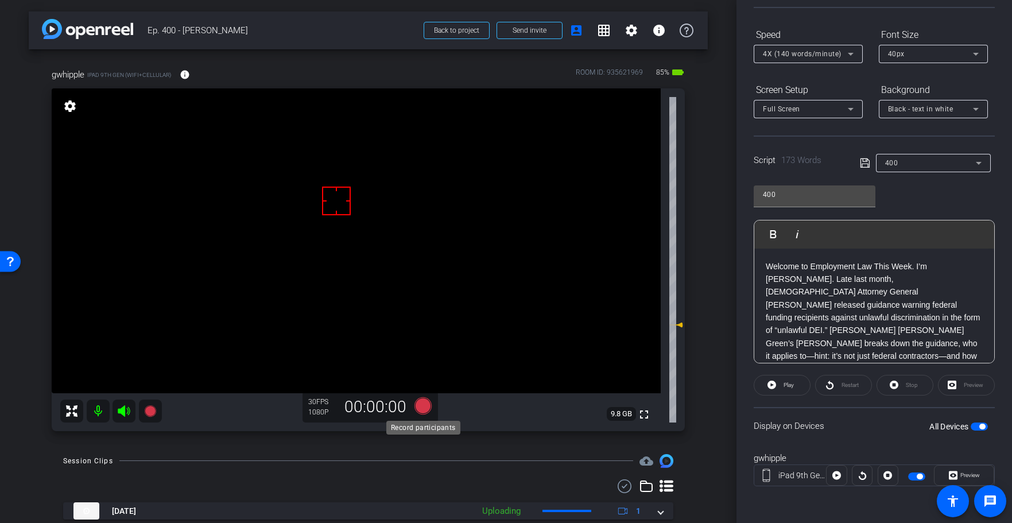
click at [423, 407] on icon at bounding box center [422, 405] width 17 height 17
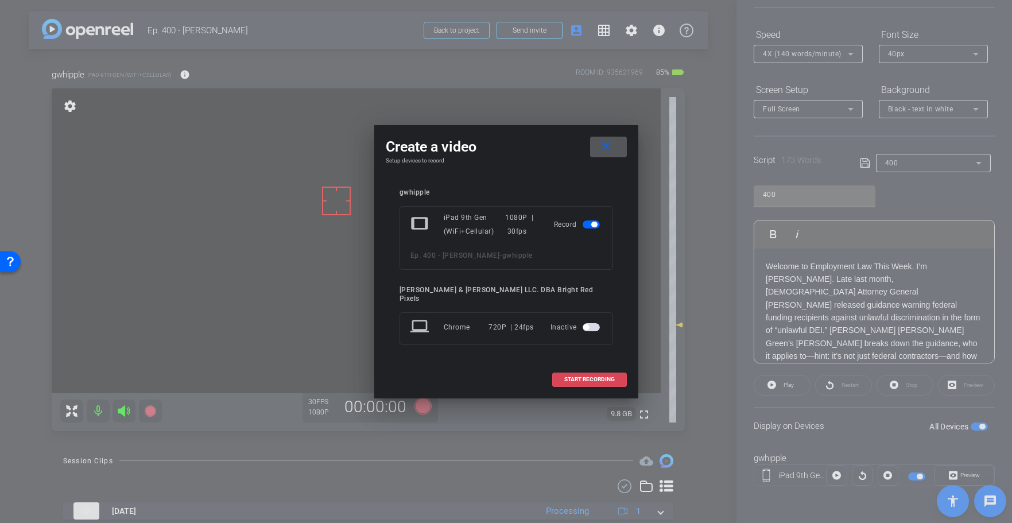
click at [616, 373] on span at bounding box center [589, 379] width 73 height 28
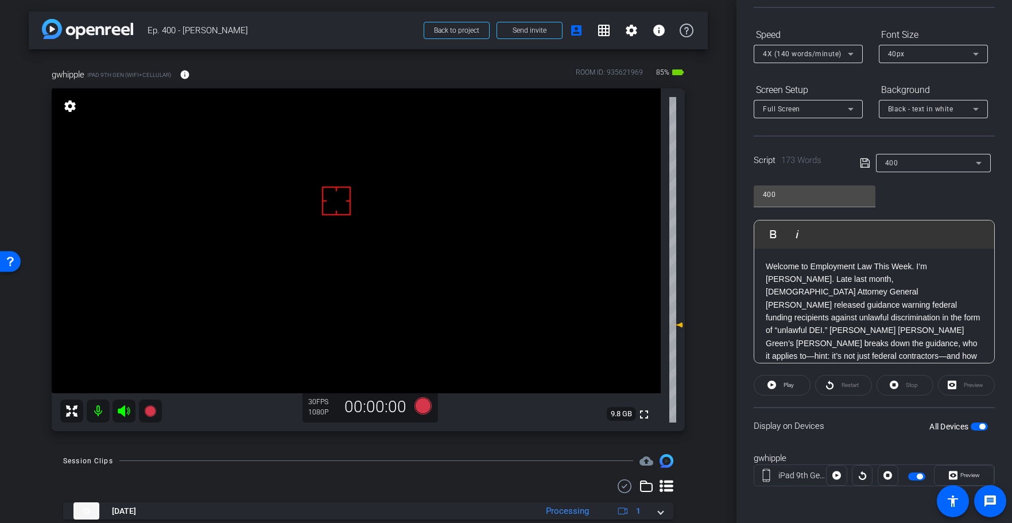
scroll to position [0, 0]
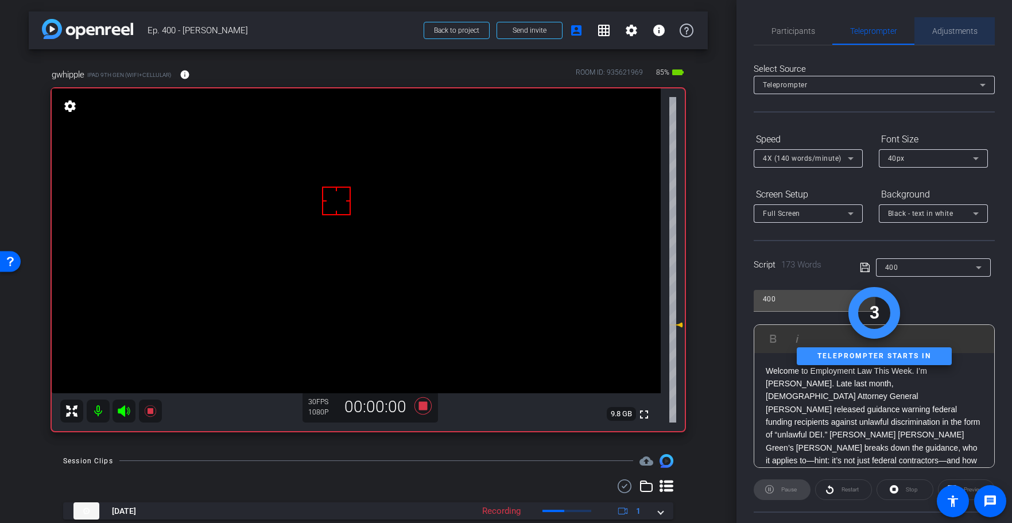
click at [943, 22] on span "Adjustments" at bounding box center [954, 31] width 45 height 28
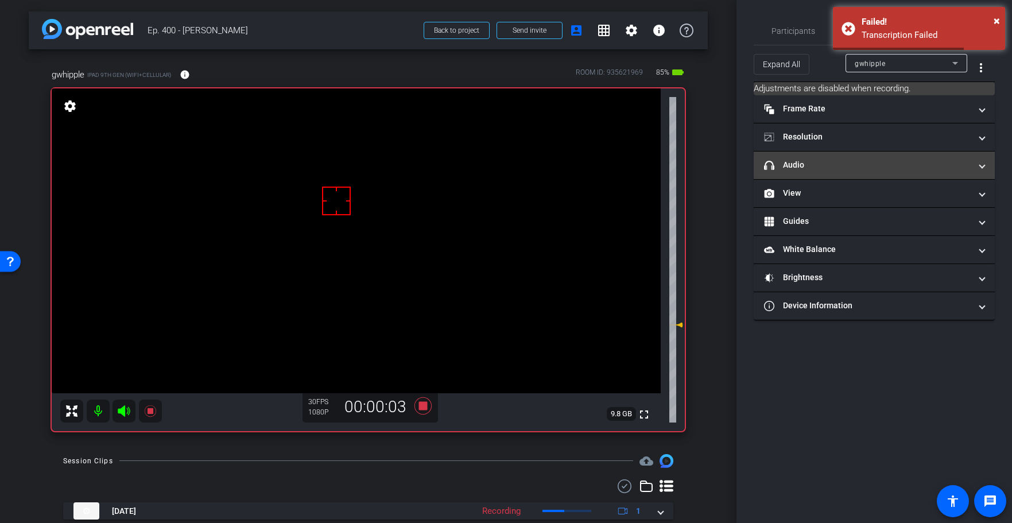
click at [812, 164] on mat-panel-title "headphone icon Audio" at bounding box center [867, 165] width 207 height 12
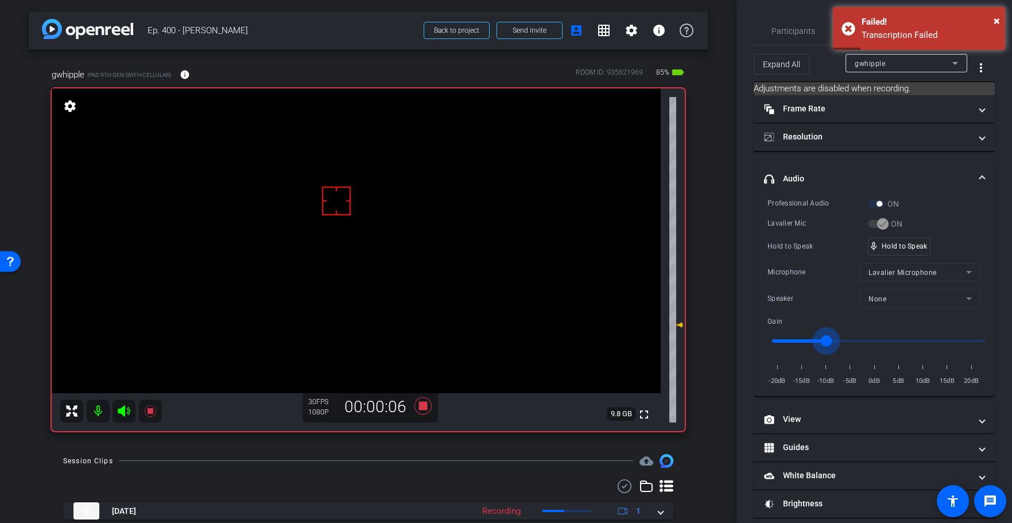
type input "-10"
drag, startPoint x: 834, startPoint y: 340, endPoint x: 828, endPoint y: 340, distance: 6.3
click at [828, 340] on input "range" at bounding box center [879, 340] width 238 height 25
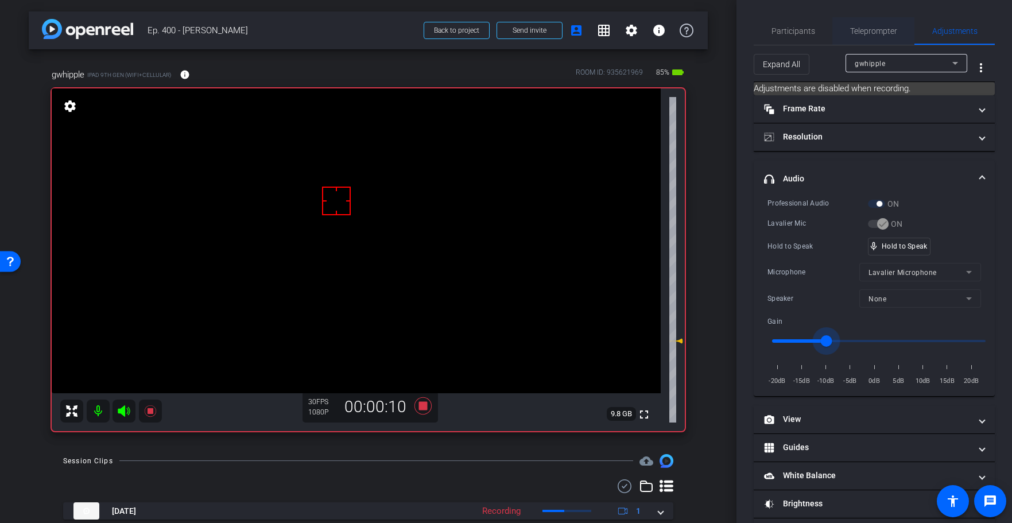
click at [877, 31] on span "Teleprompter" at bounding box center [873, 31] width 47 height 8
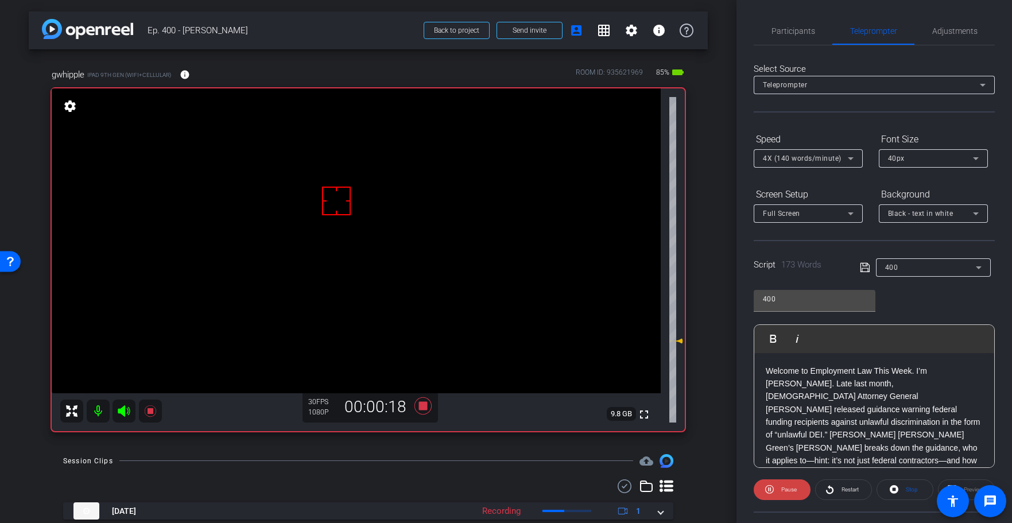
scroll to position [35, 0]
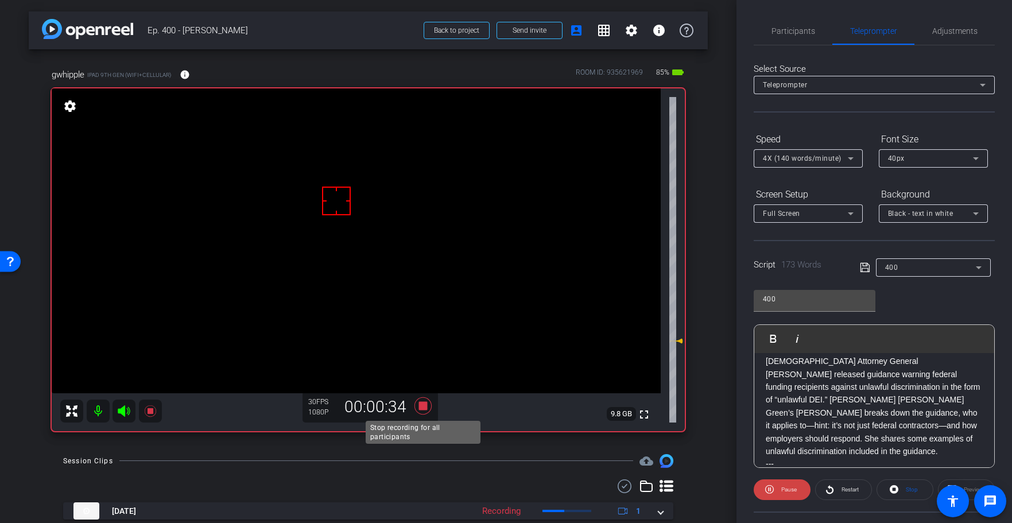
click at [421, 403] on icon at bounding box center [422, 405] width 17 height 17
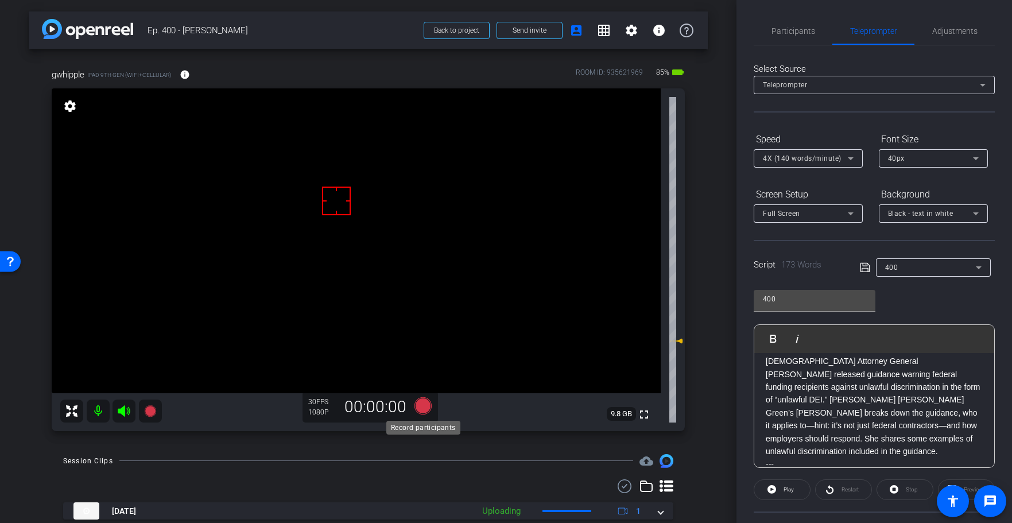
click at [422, 406] on icon at bounding box center [422, 405] width 17 height 17
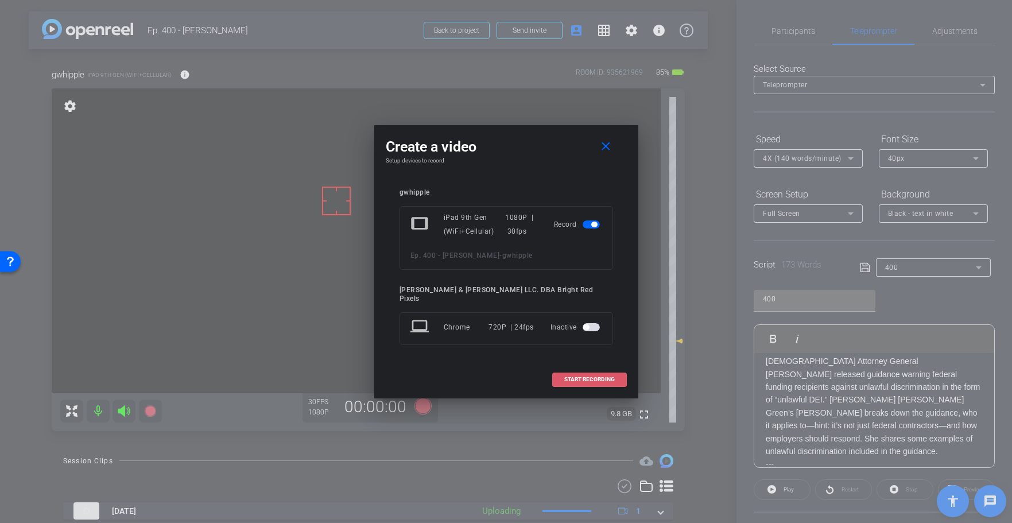
click at [585, 376] on span "START RECORDING" at bounding box center [589, 379] width 50 height 6
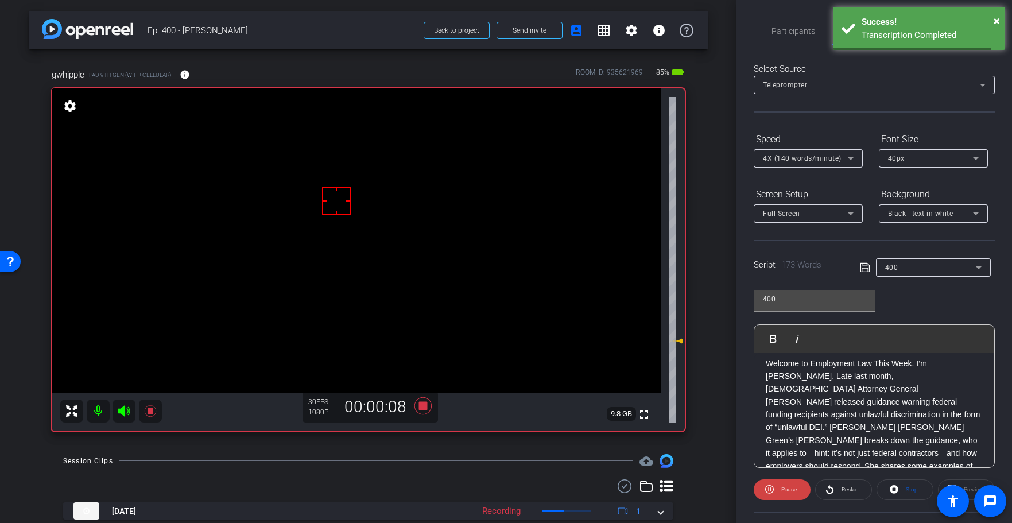
scroll to position [13, 0]
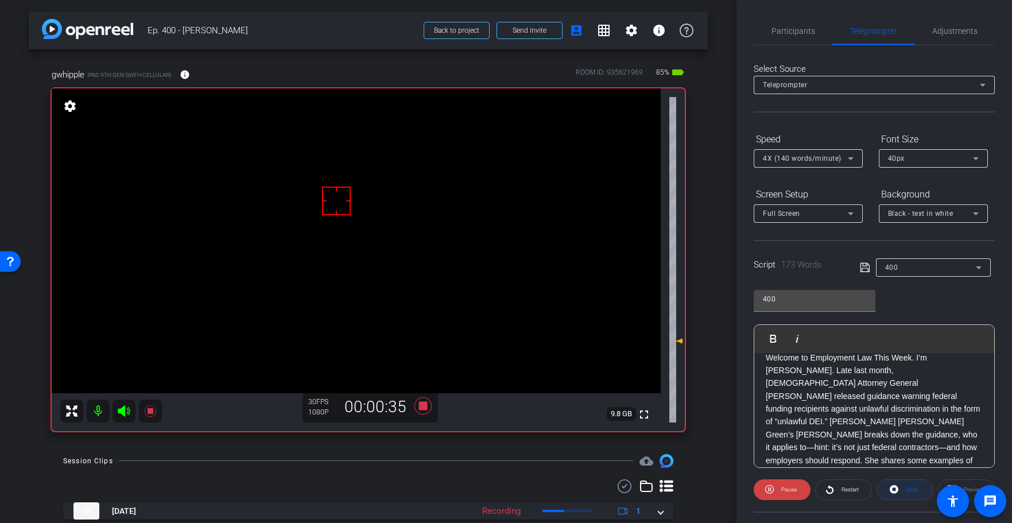
click at [905, 493] on span "Stop" at bounding box center [910, 489] width 15 height 16
click at [418, 408] on icon at bounding box center [422, 405] width 17 height 17
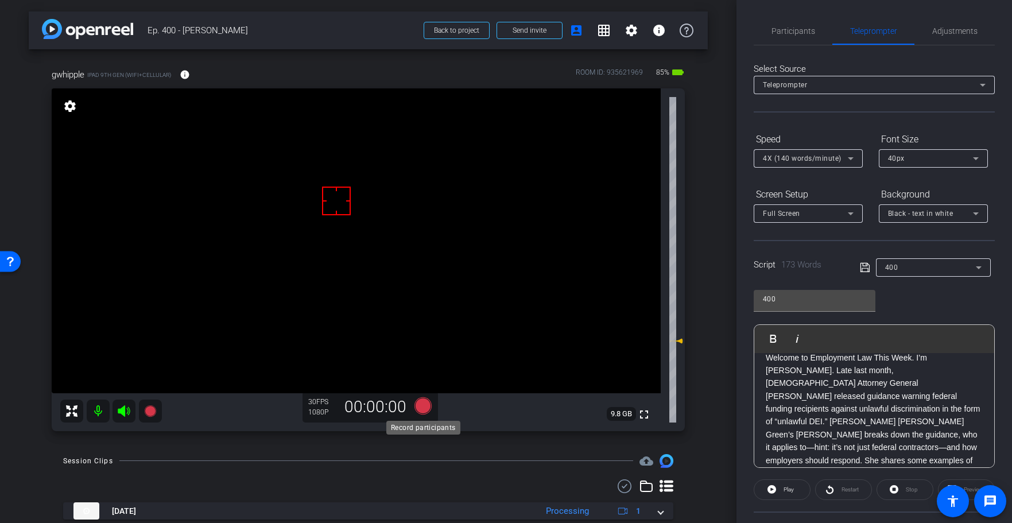
click at [425, 407] on icon at bounding box center [422, 405] width 17 height 17
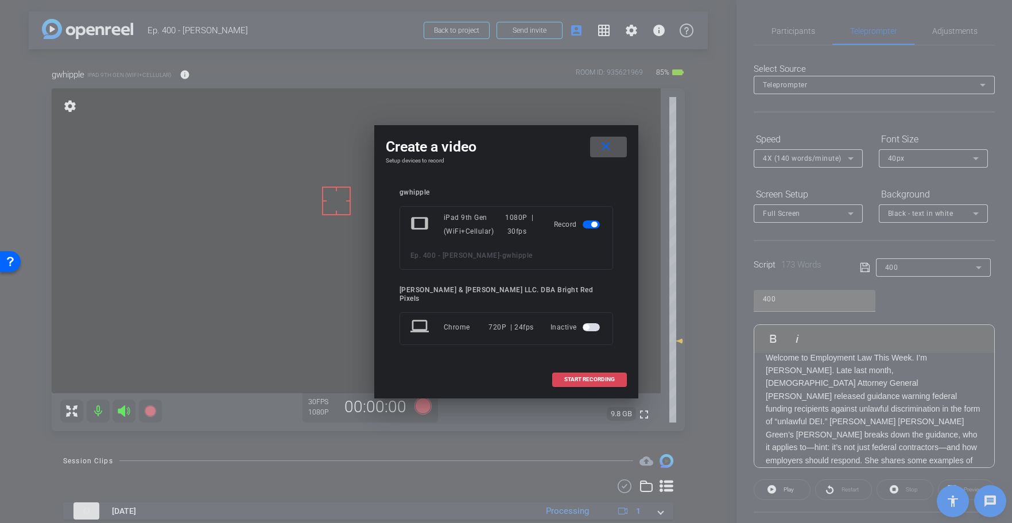
click at [587, 376] on span "START RECORDING" at bounding box center [589, 379] width 50 height 6
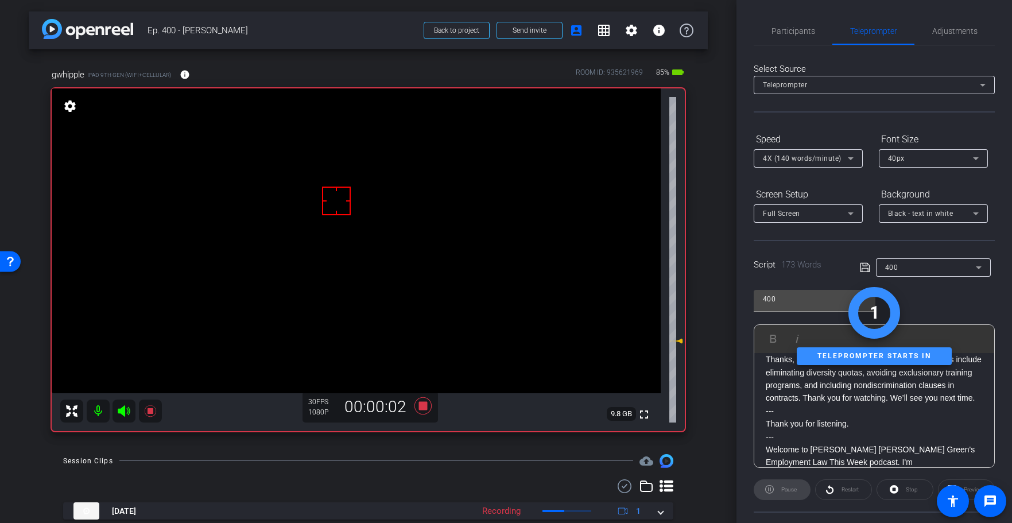
scroll to position [104, 0]
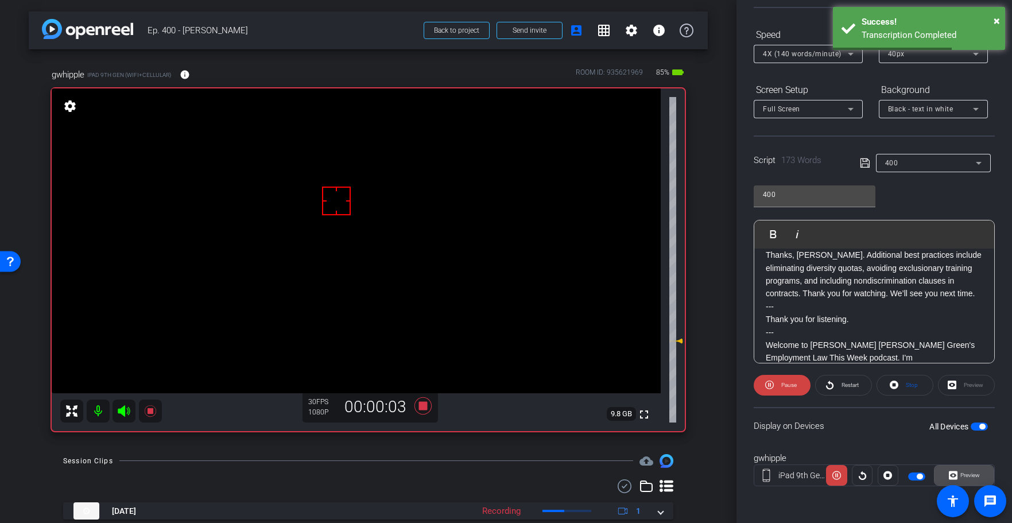
click at [963, 473] on span "Preview" at bounding box center [970, 475] width 20 height 6
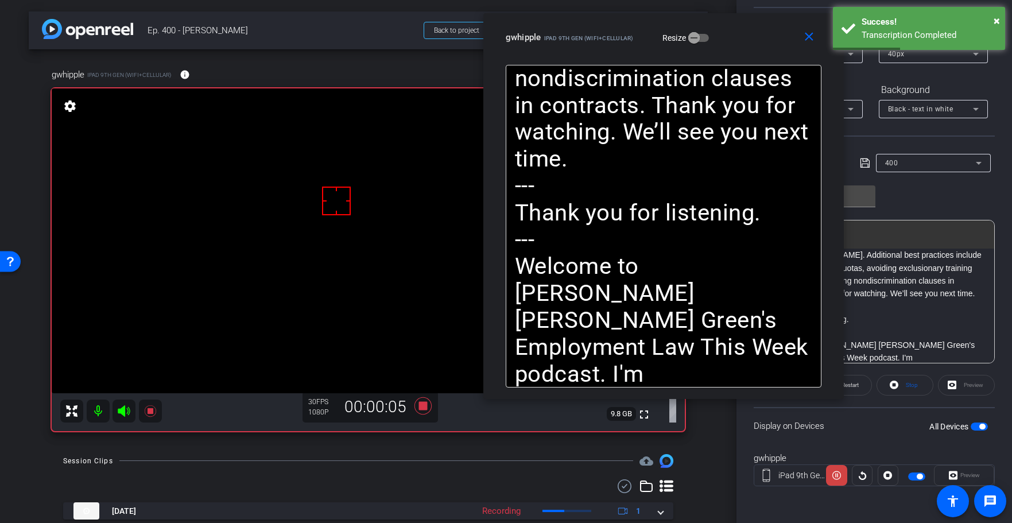
drag, startPoint x: 432, startPoint y: 106, endPoint x: 632, endPoint y: 90, distance: 200.3
click at [610, 40] on div "close gwhipple iPad 9th Gen (WiFi+Cellular) Resize" at bounding box center [663, 39] width 360 height 52
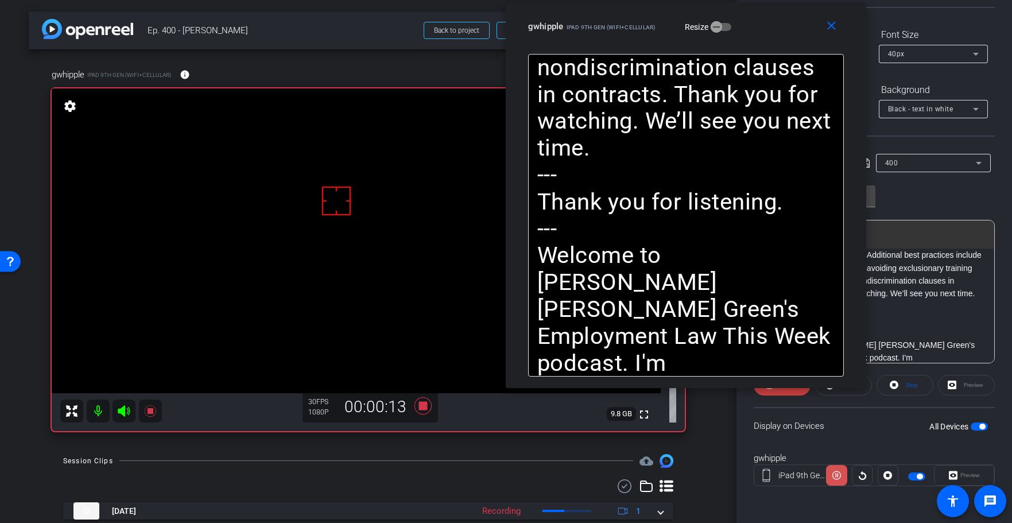
click at [835, 477] on icon at bounding box center [836, 474] width 9 height 17
click at [835, 477] on icon at bounding box center [836, 475] width 9 height 9
click at [835, 477] on icon at bounding box center [836, 474] width 9 height 17
click at [835, 477] on icon at bounding box center [836, 475] width 9 height 9
click at [835, 477] on icon at bounding box center [836, 474] width 9 height 17
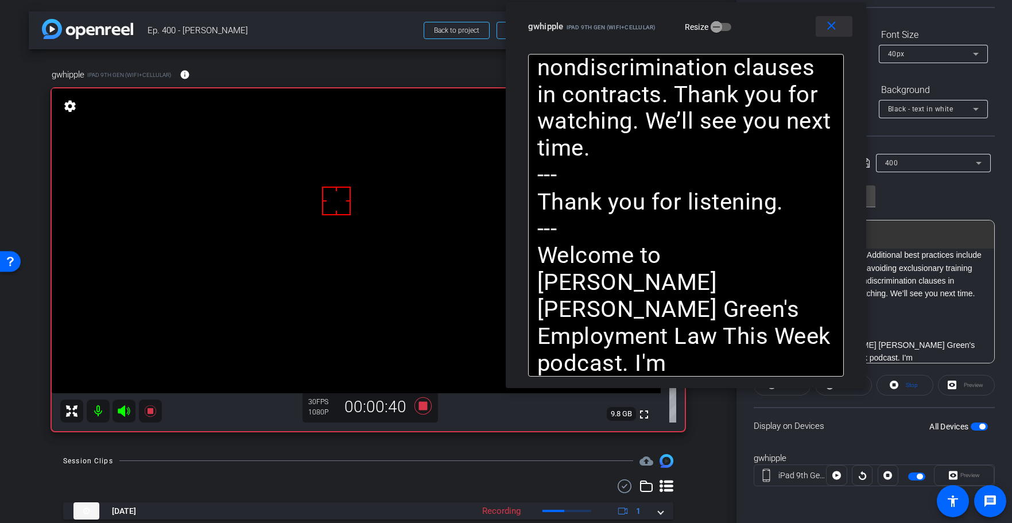
drag, startPoint x: 832, startPoint y: 26, endPoint x: 414, endPoint y: 302, distance: 501.1
click at [831, 26] on mat-icon "close" at bounding box center [831, 26] width 14 height 14
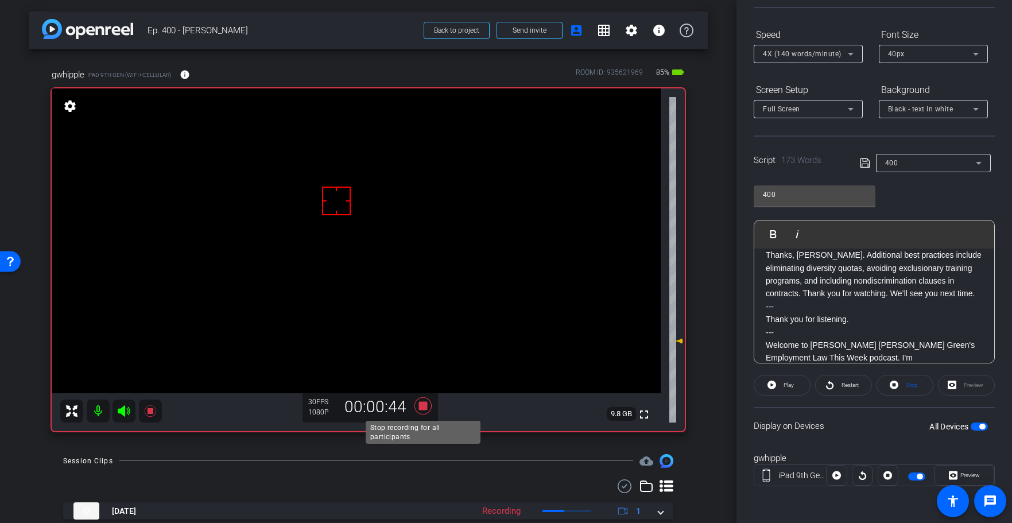
click at [419, 407] on icon at bounding box center [422, 405] width 17 height 17
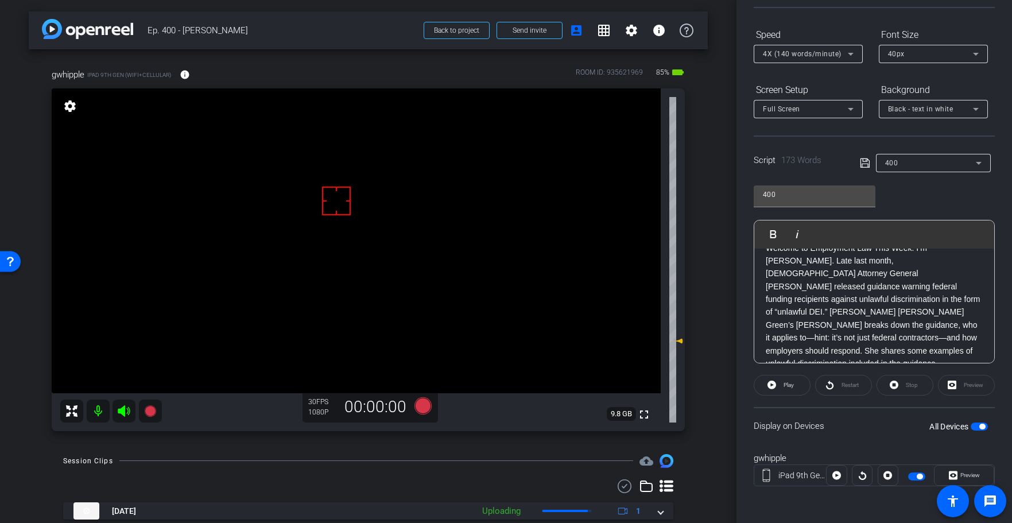
scroll to position [21, 0]
drag, startPoint x: 948, startPoint y: 322, endPoint x: 959, endPoint y: 322, distance: 11.5
click at [960, 323] on p "Welcome to Employment Law This Week. I’m George Whipple. Late last month, U.S. …" at bounding box center [873, 303] width 217 height 129
click at [862, 166] on icon at bounding box center [864, 163] width 10 height 14
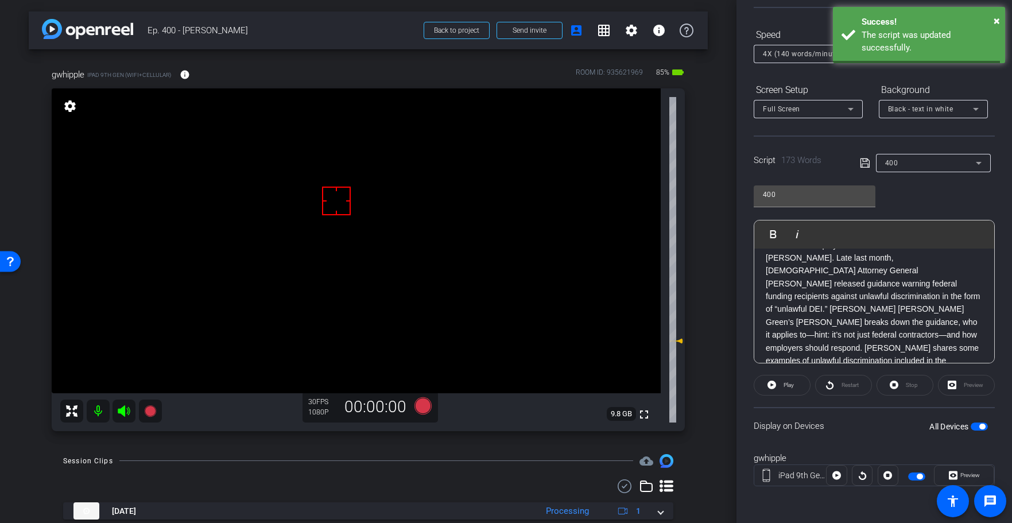
click at [862, 166] on icon at bounding box center [864, 163] width 10 height 14
drag, startPoint x: 862, startPoint y: 166, endPoint x: 873, endPoint y: 158, distance: 14.0
click at [864, 164] on icon at bounding box center [864, 163] width 10 height 14
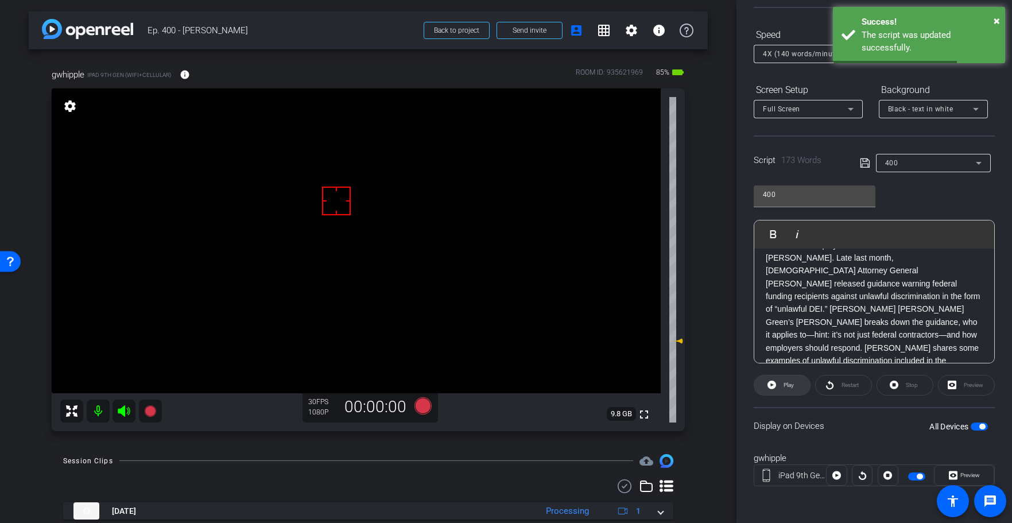
click at [789, 378] on span "Play" at bounding box center [786, 385] width 13 height 16
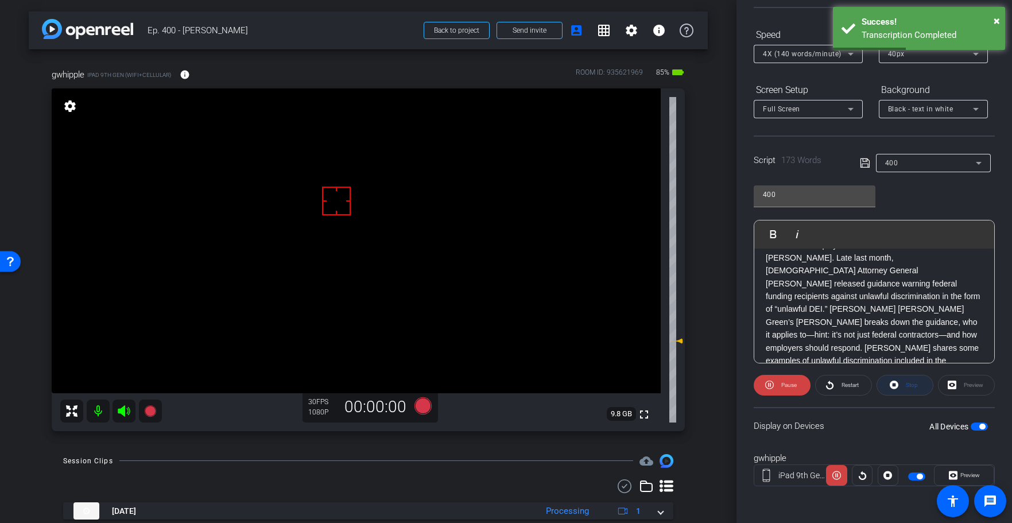
click at [909, 386] on span "Stop" at bounding box center [911, 385] width 12 height 6
click at [909, 386] on div "Stop" at bounding box center [904, 385] width 57 height 21
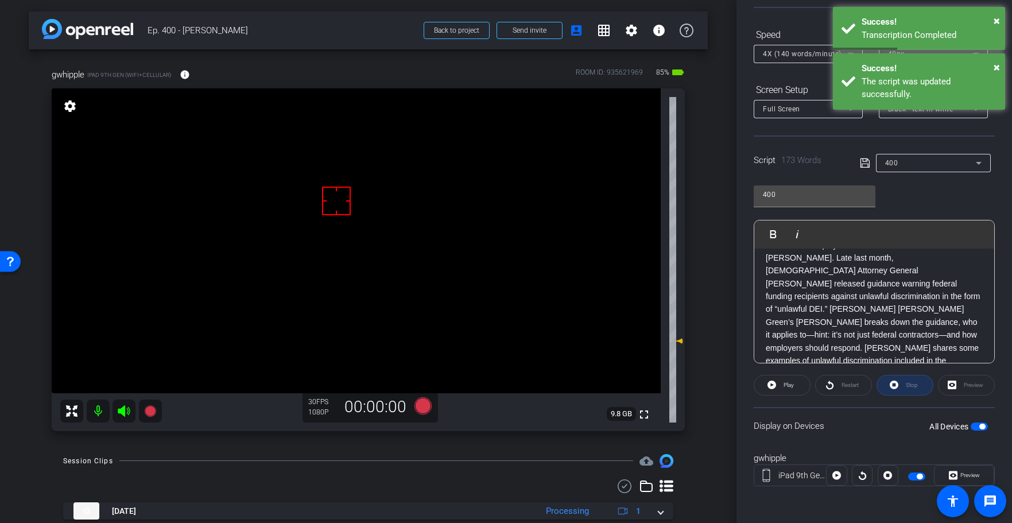
click at [909, 386] on div "Stop" at bounding box center [904, 385] width 57 height 21
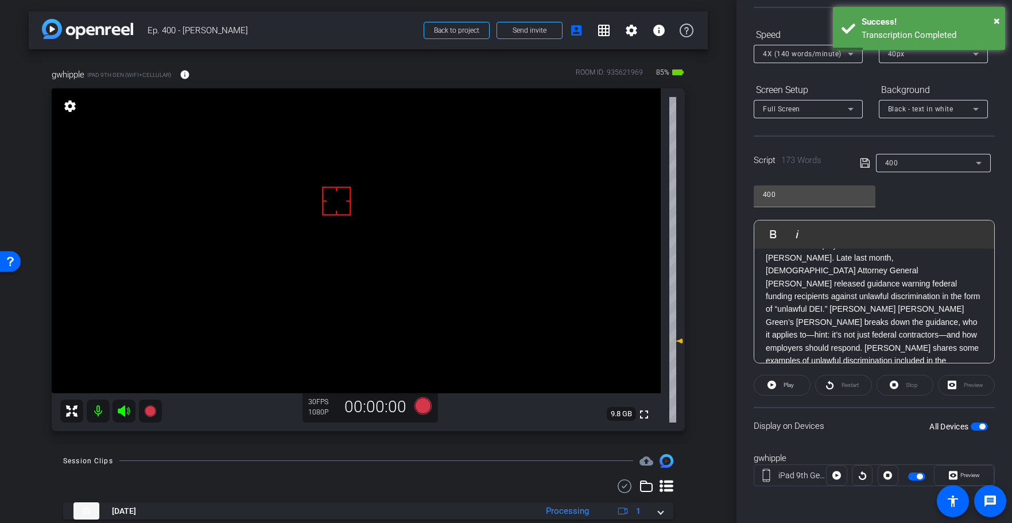
click at [864, 162] on icon at bounding box center [864, 163] width 10 height 14
click at [863, 162] on icon at bounding box center [864, 163] width 10 height 14
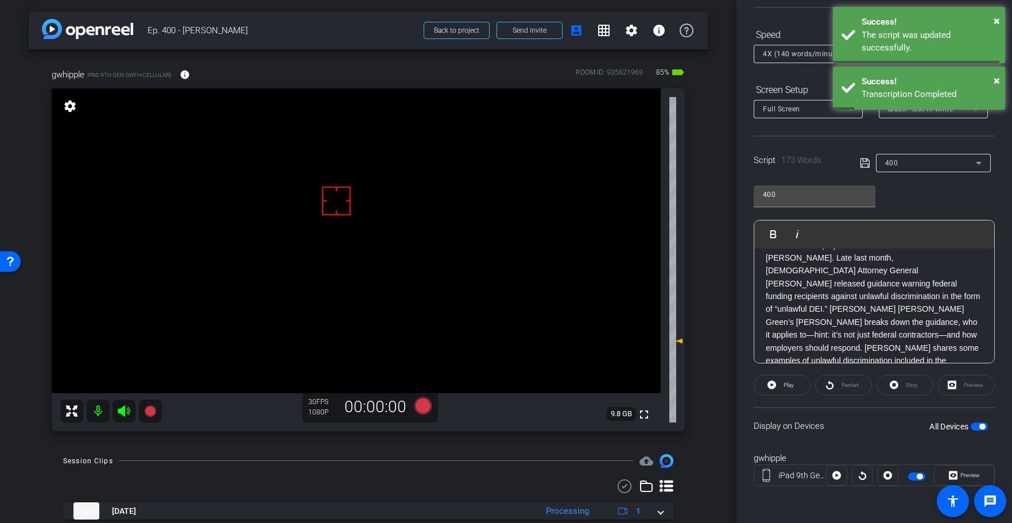
click at [863, 162] on icon at bounding box center [864, 163] width 10 height 14
click at [862, 162] on icon at bounding box center [864, 163] width 10 height 14
click at [863, 162] on icon at bounding box center [864, 163] width 10 height 14
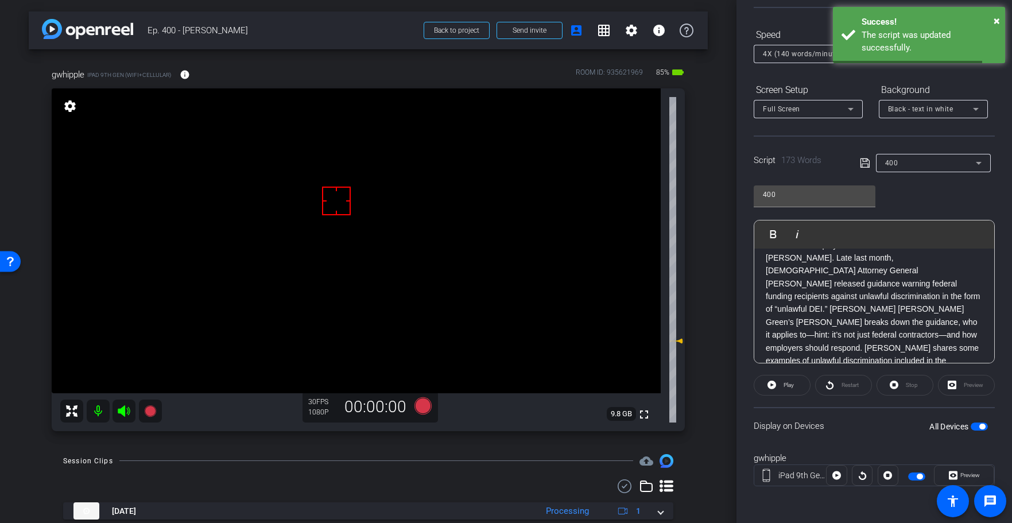
click at [862, 162] on icon at bounding box center [864, 163] width 10 height 14
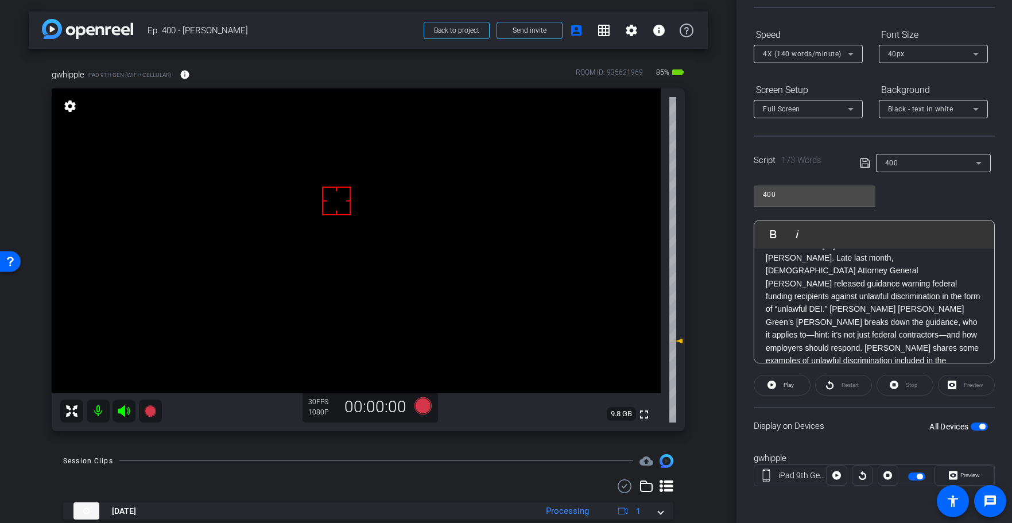
scroll to position [0, 0]
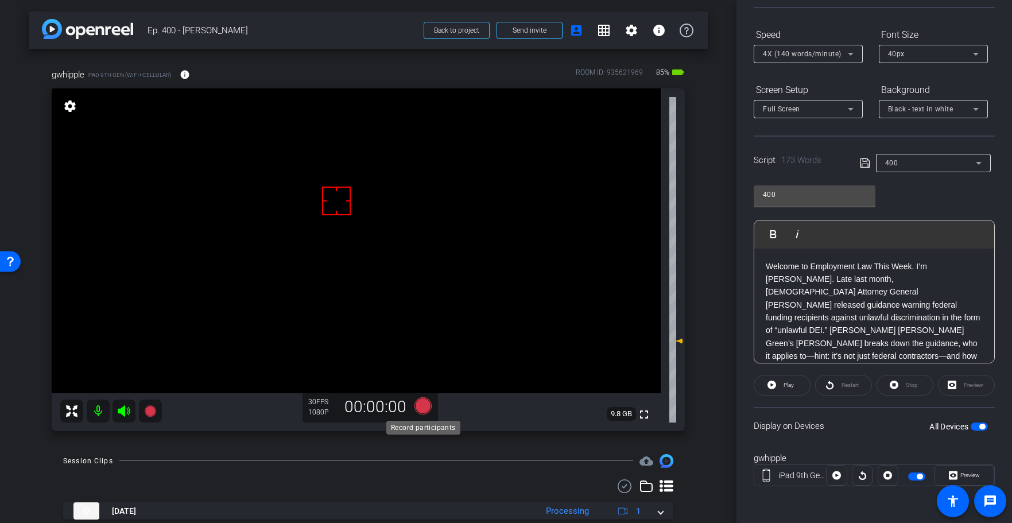
click at [423, 403] on icon at bounding box center [422, 405] width 17 height 17
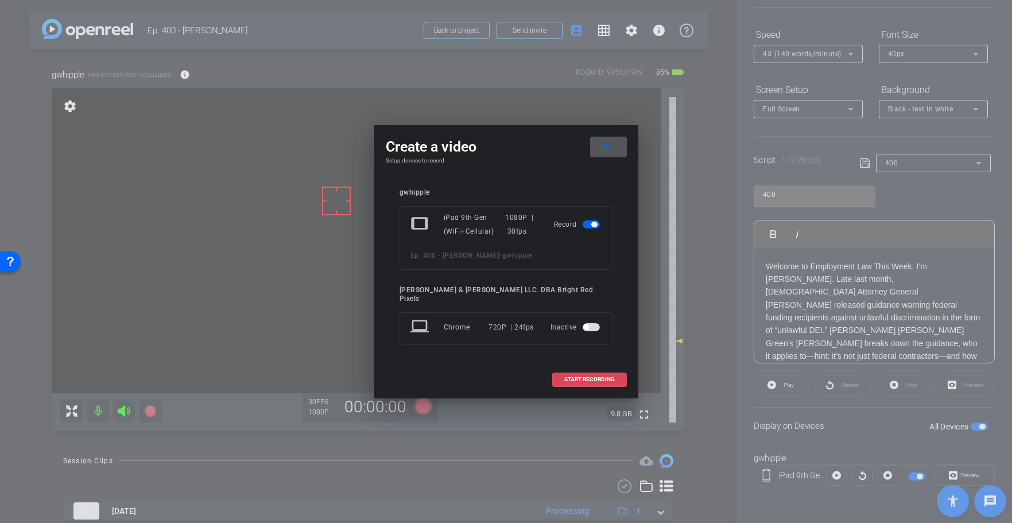
click at [600, 380] on span at bounding box center [589, 379] width 73 height 28
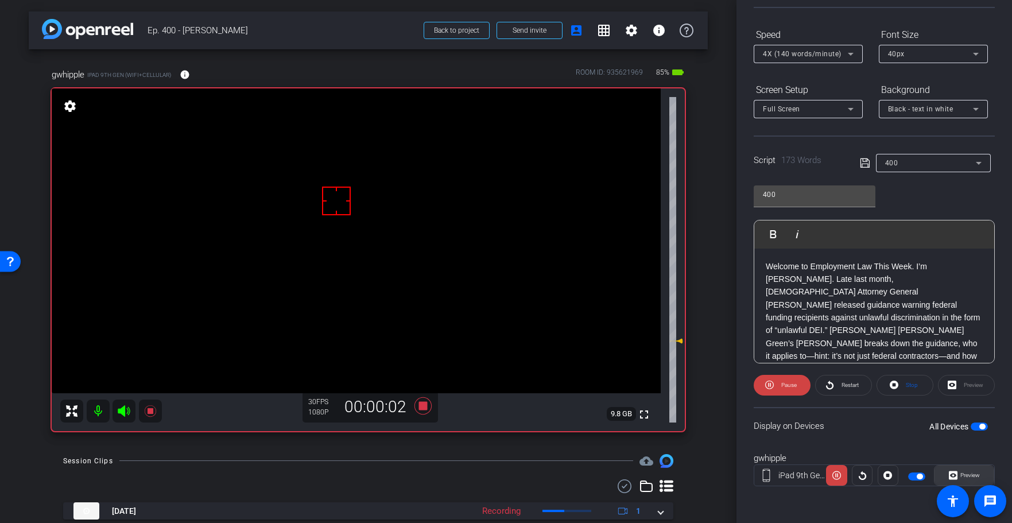
click at [968, 473] on span "Preview" at bounding box center [970, 475] width 20 height 6
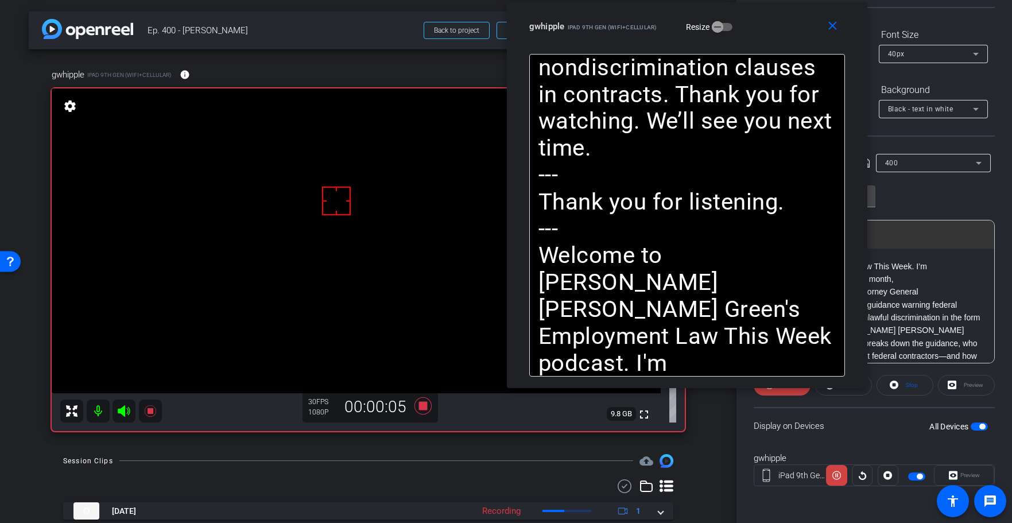
drag, startPoint x: 417, startPoint y: 97, endPoint x: 598, endPoint y: 30, distance: 192.6
click at [598, 30] on div "gwhipple iPad 9th Gen (WiFi+Cellular)" at bounding box center [593, 25] width 128 height 14
click at [837, 479] on icon at bounding box center [836, 474] width 9 height 17
click at [837, 478] on icon at bounding box center [836, 475] width 9 height 9
click at [837, 478] on icon at bounding box center [836, 474] width 9 height 17
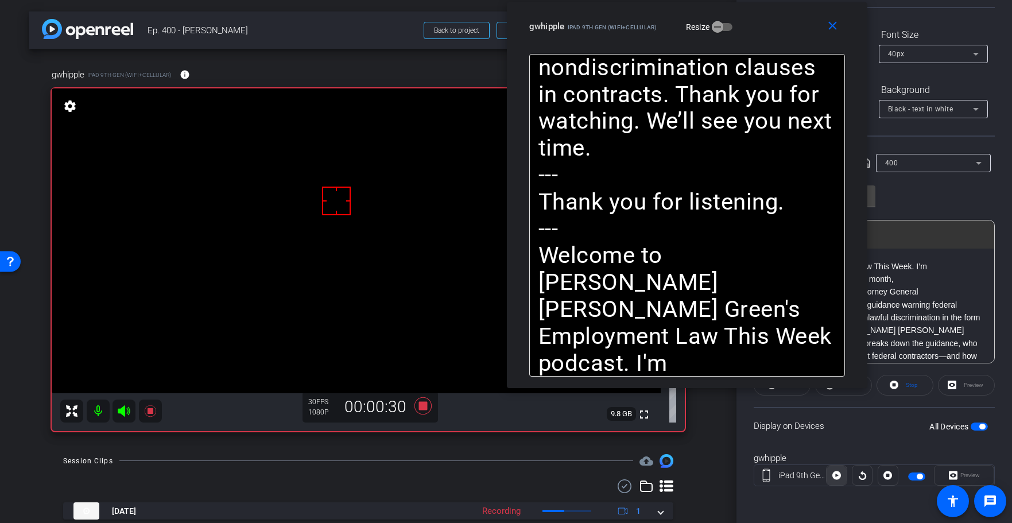
click at [837, 478] on icon at bounding box center [836, 475] width 9 height 9
click at [837, 478] on icon at bounding box center [836, 474] width 9 height 17
click at [832, 27] on mat-icon "close" at bounding box center [832, 26] width 14 height 14
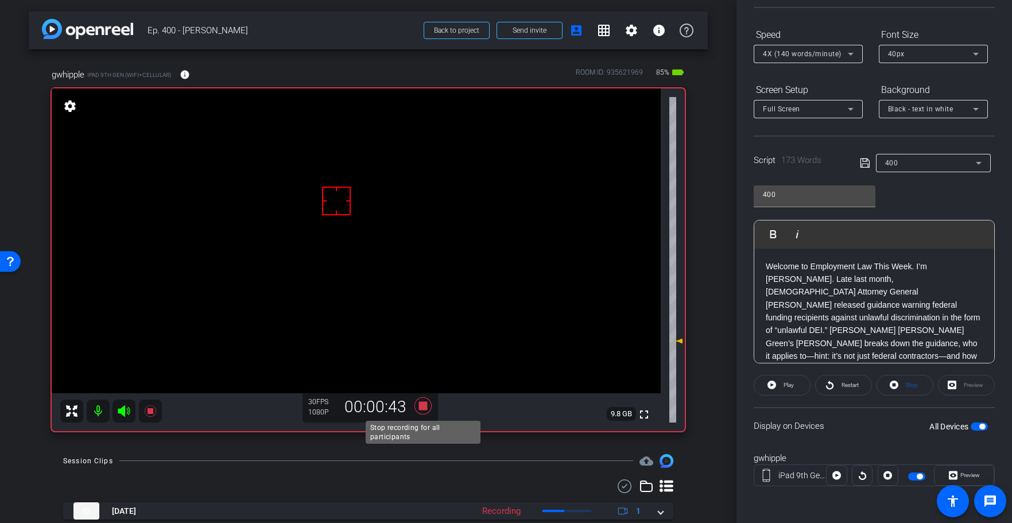
click at [420, 406] on icon at bounding box center [422, 405] width 17 height 17
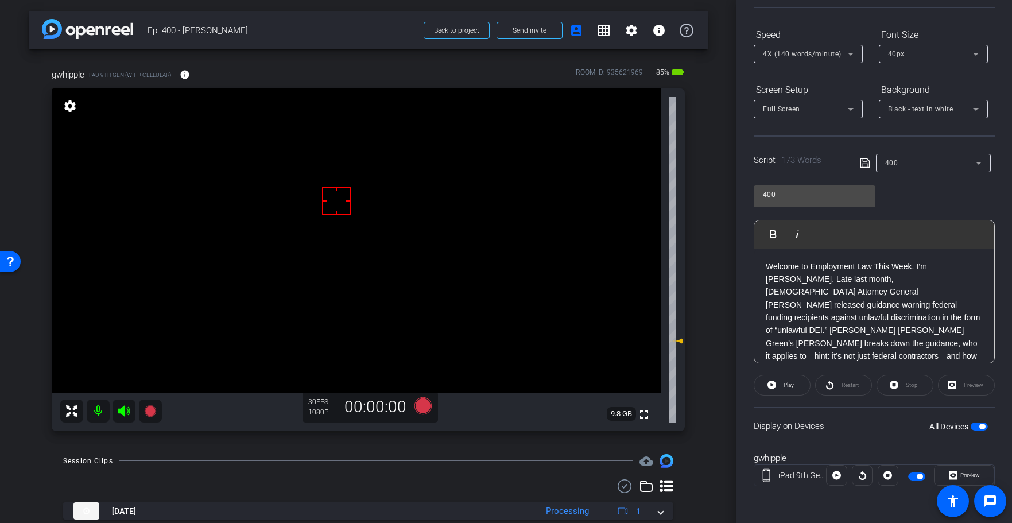
drag, startPoint x: 363, startPoint y: 453, endPoint x: 413, endPoint y: 429, distance: 55.4
click at [363, 454] on div "Session Clips cloud_upload" at bounding box center [368, 461] width 610 height 14
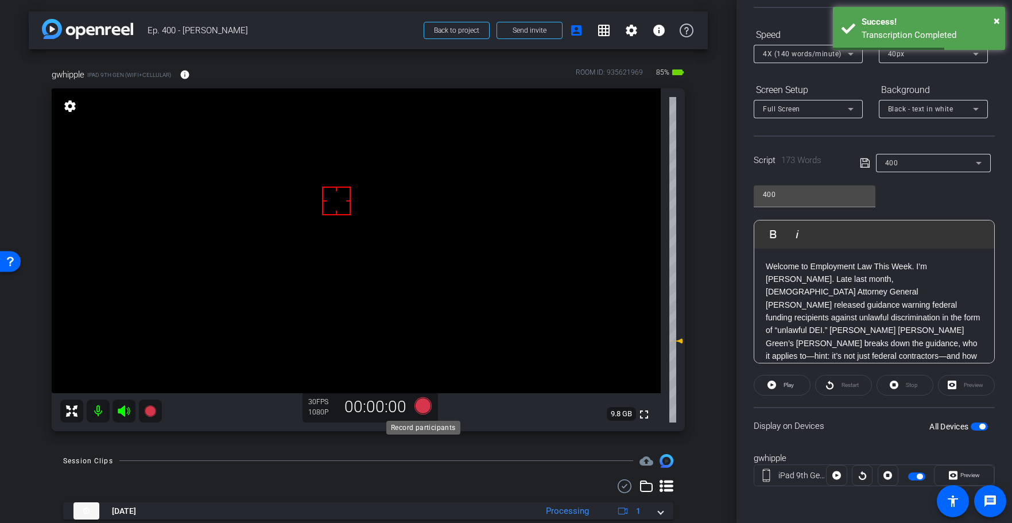
click at [422, 407] on icon at bounding box center [422, 405] width 17 height 17
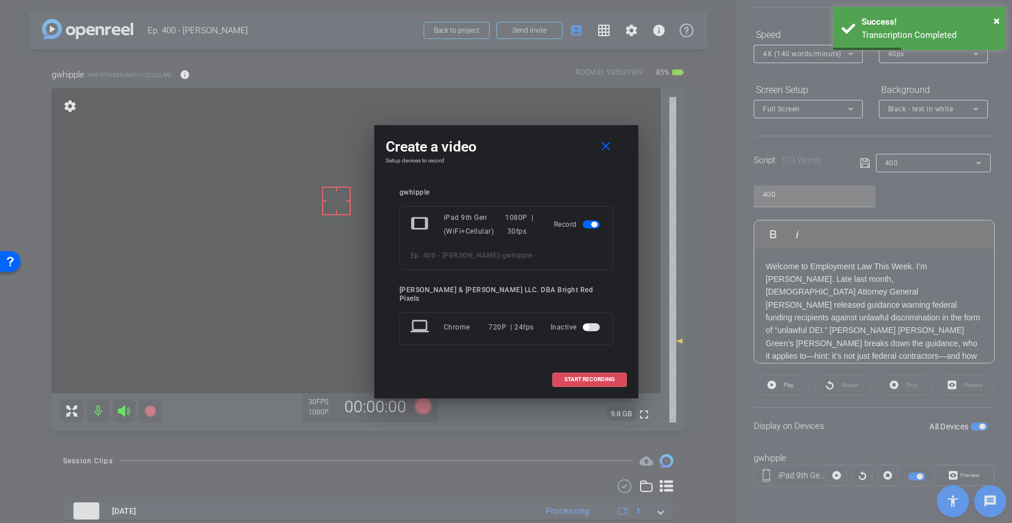
click at [574, 379] on span at bounding box center [589, 379] width 73 height 28
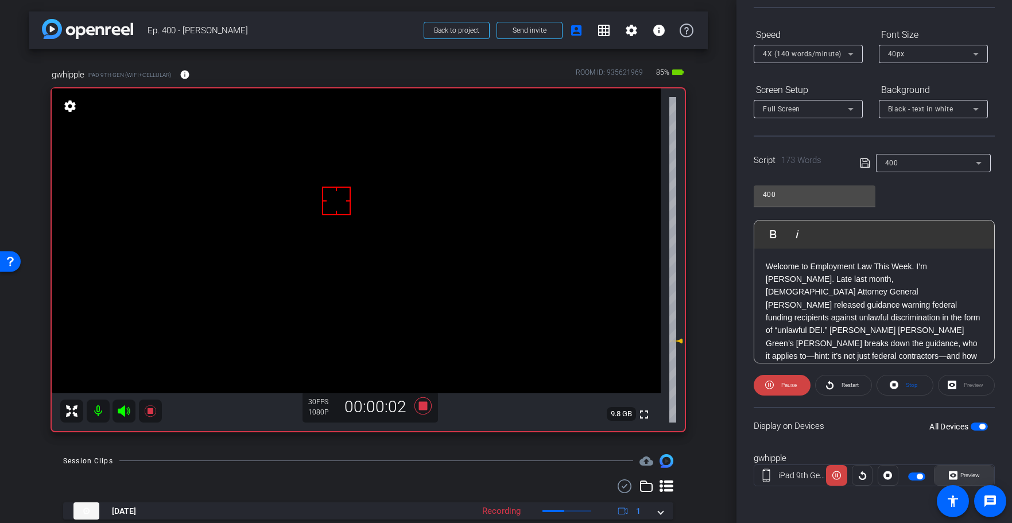
click at [966, 473] on span "Preview" at bounding box center [970, 475] width 20 height 6
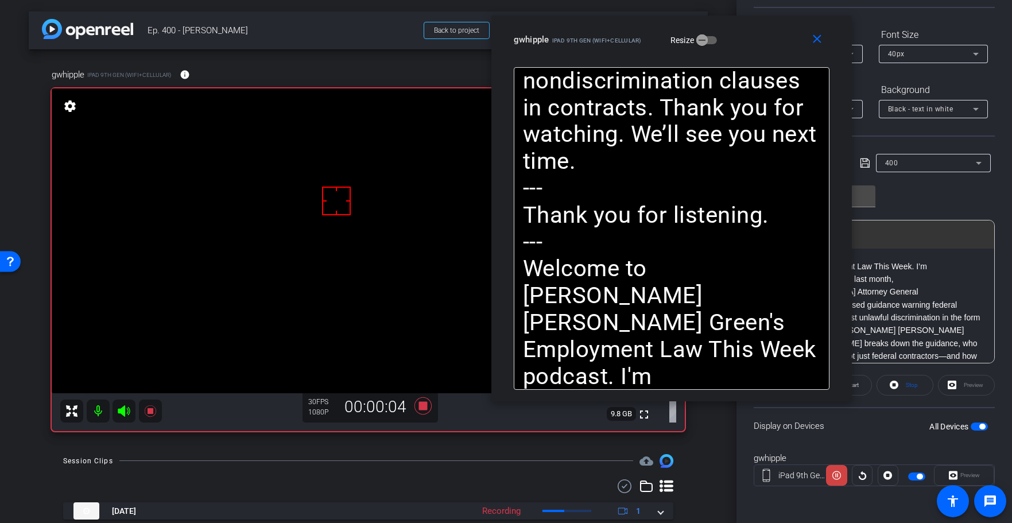
drag, startPoint x: 431, startPoint y: 86, endPoint x: 578, endPoint y: 36, distance: 154.6
click at [578, 37] on span "iPad 9th Gen (WiFi+Cellular)" at bounding box center [597, 40] width 90 height 6
click at [837, 477] on icon at bounding box center [836, 474] width 9 height 17
click at [837, 477] on icon at bounding box center [836, 475] width 9 height 9
click at [837, 477] on icon at bounding box center [836, 474] width 9 height 17
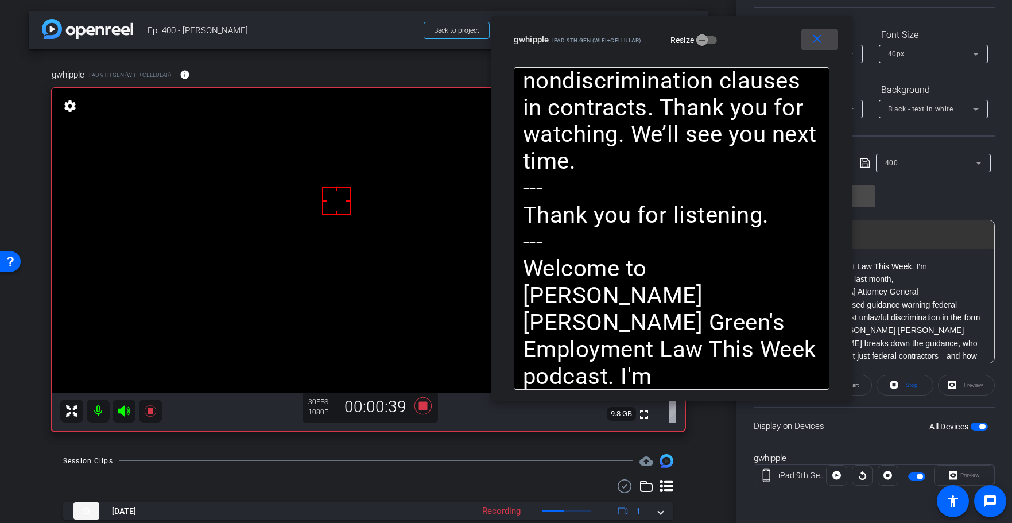
click at [813, 40] on mat-icon "close" at bounding box center [817, 39] width 14 height 14
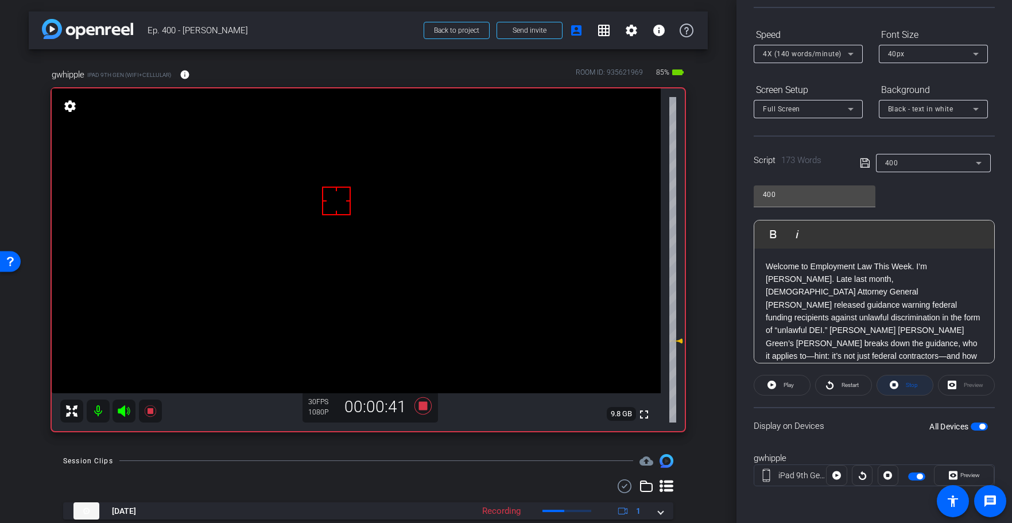
click at [904, 386] on span "Stop" at bounding box center [910, 385] width 15 height 16
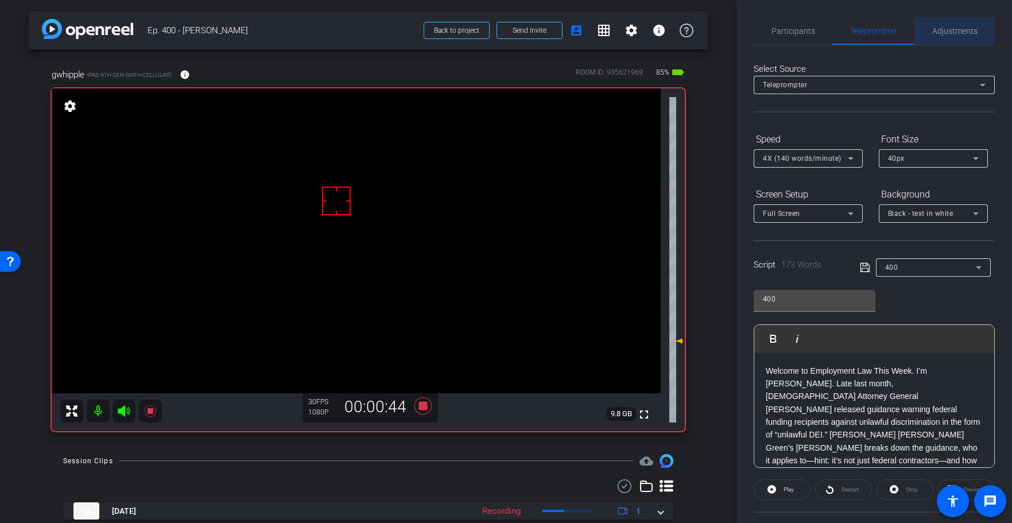
drag, startPoint x: 951, startPoint y: 31, endPoint x: 942, endPoint y: 35, distance: 10.0
click at [950, 31] on span "Adjustments" at bounding box center [954, 31] width 45 height 8
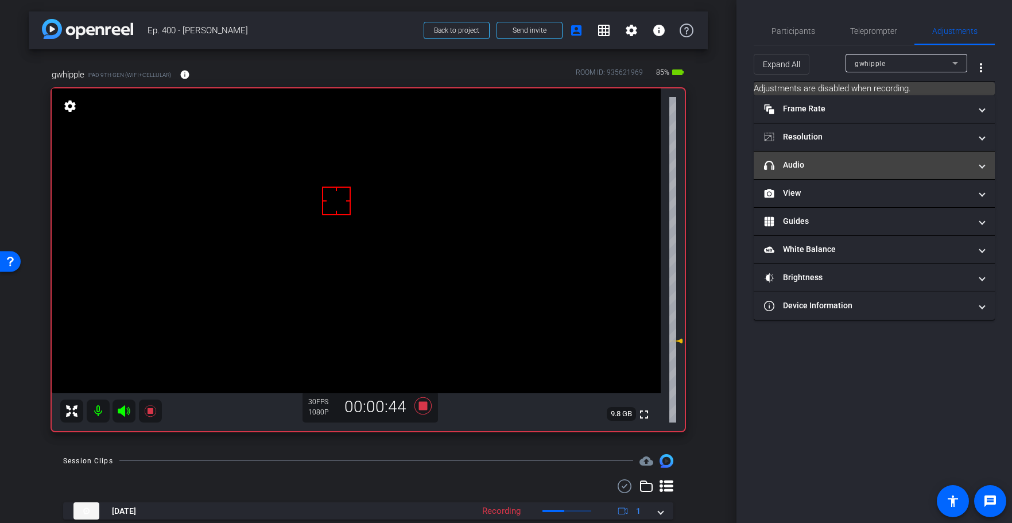
click at [818, 167] on mat-panel-title "headphone icon Audio" at bounding box center [867, 165] width 207 height 12
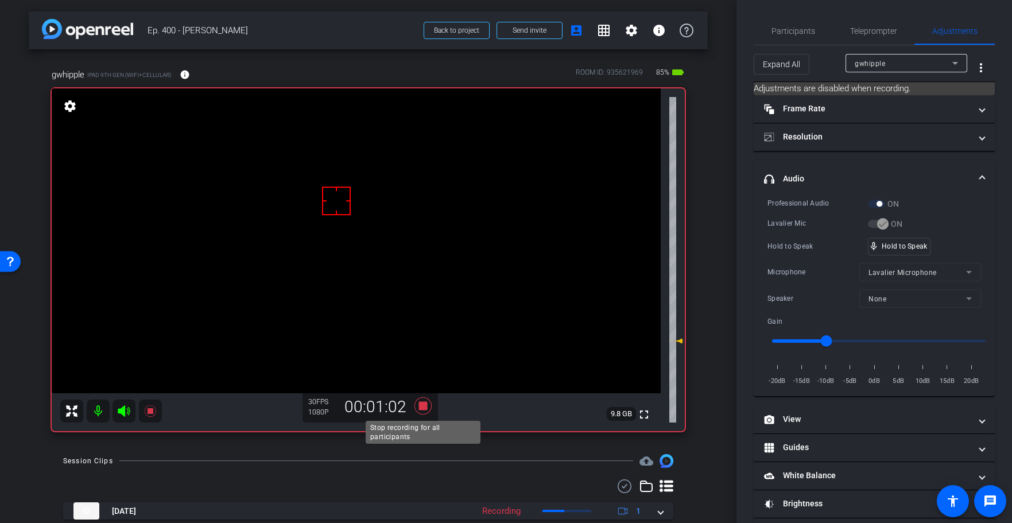
click at [422, 406] on icon at bounding box center [422, 405] width 17 height 17
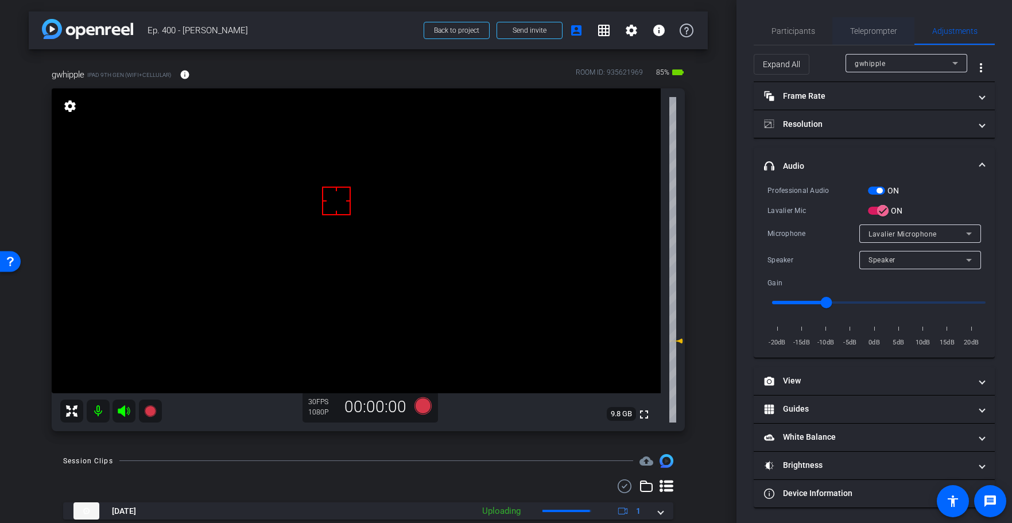
click at [870, 24] on span "Teleprompter" at bounding box center [873, 31] width 47 height 28
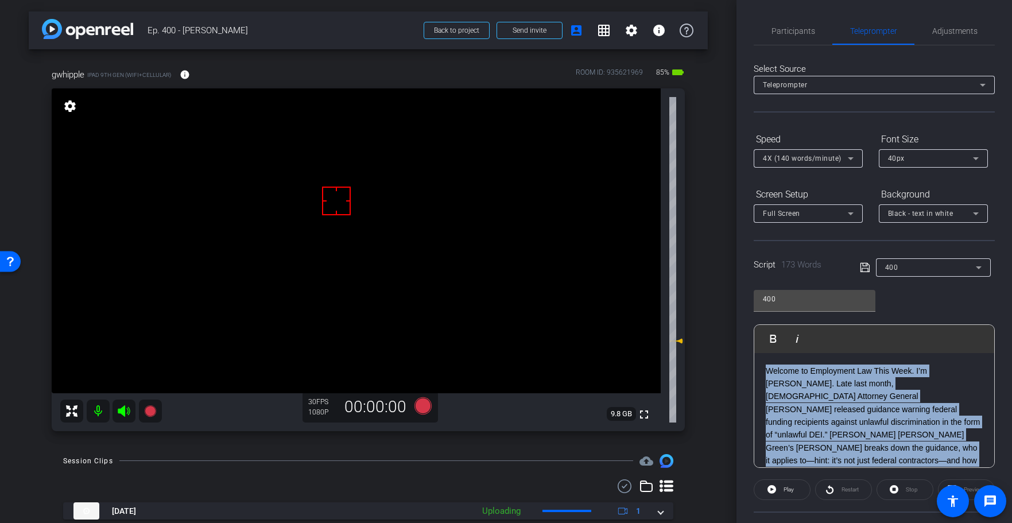
drag, startPoint x: 792, startPoint y: 410, endPoint x: 755, endPoint y: 270, distance: 144.7
click at [755, 269] on openreel-capture-teleprompter "Speed 4X (140 words/minute) Font Size 40px Screen Setup Full Screen Background …" at bounding box center [873, 370] width 241 height 481
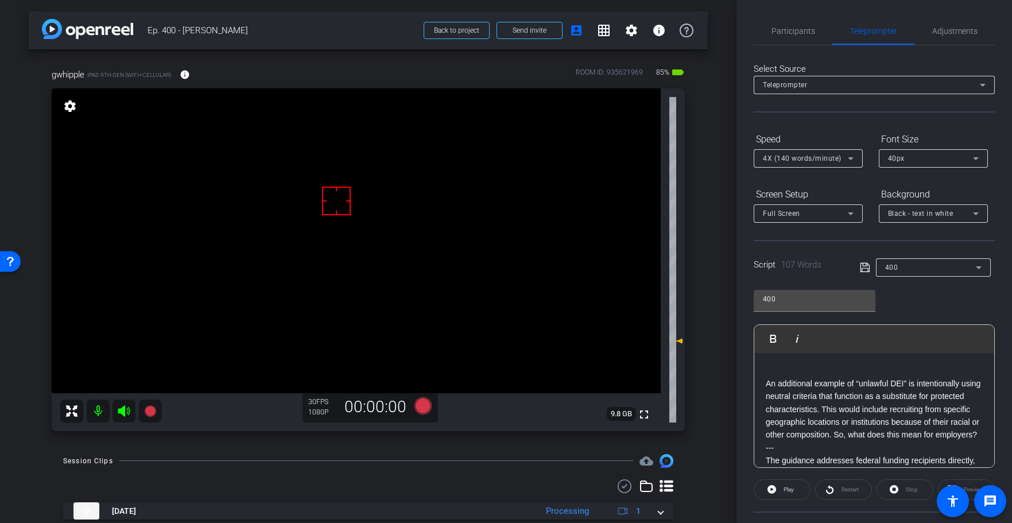
click at [767, 383] on p "An additional example of “unlawful DEI” is intentionally using neutral criteria…" at bounding box center [873, 409] width 217 height 64
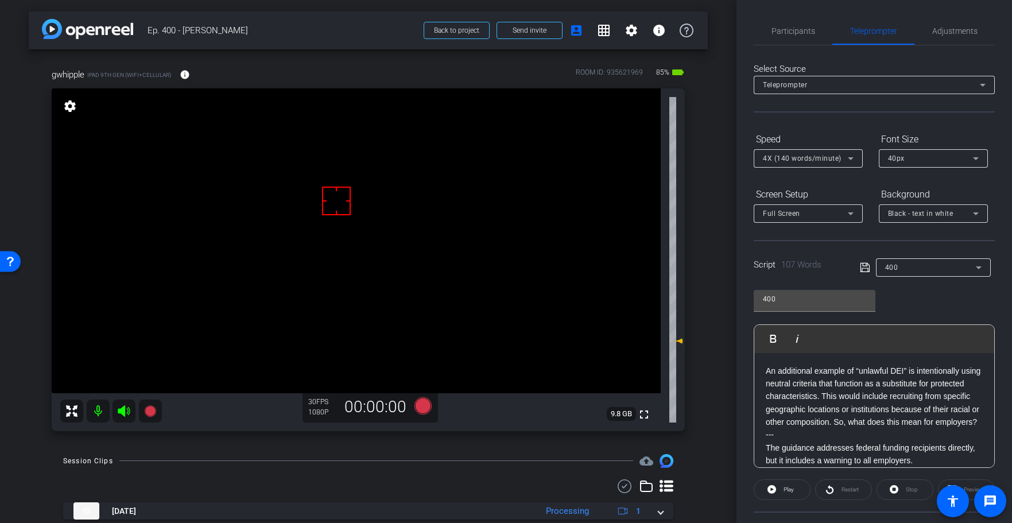
click at [858, 268] on div "Script 107 Words 400" at bounding box center [873, 258] width 241 height 37
click at [859, 268] on icon at bounding box center [863, 267] width 9 height 9
click at [861, 267] on icon at bounding box center [864, 267] width 10 height 14
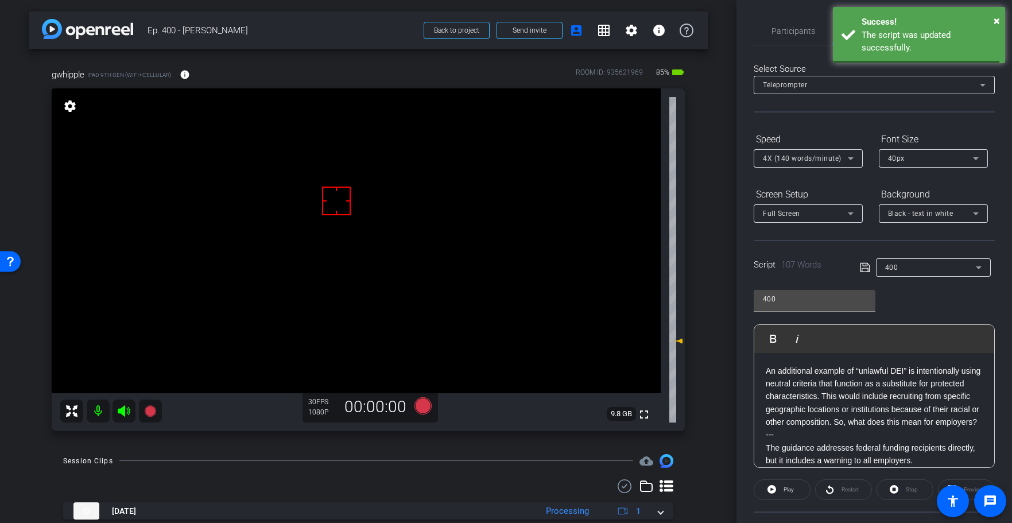
click at [861, 267] on icon at bounding box center [864, 267] width 10 height 14
click at [776, 493] on span at bounding box center [782, 490] width 56 height 28
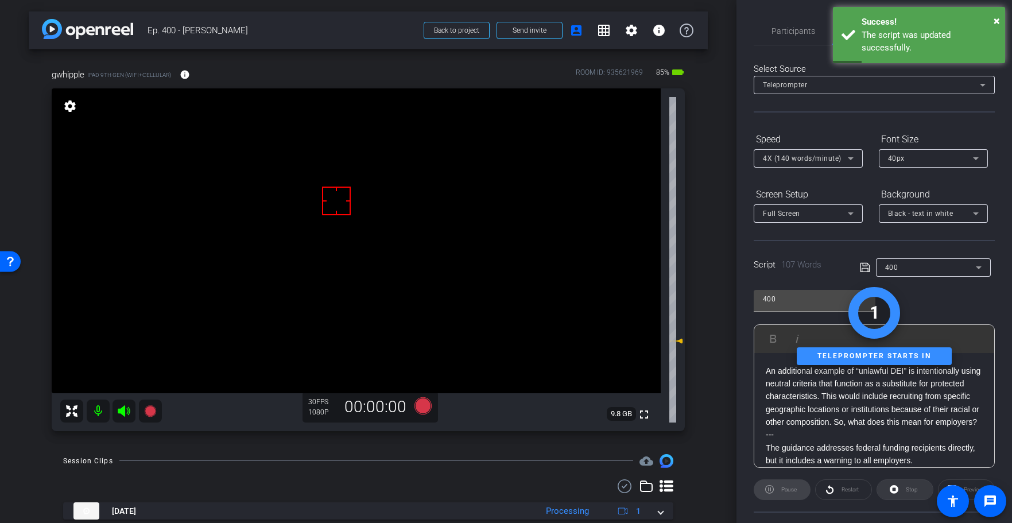
click at [901, 486] on div "Stop" at bounding box center [904, 489] width 57 height 21
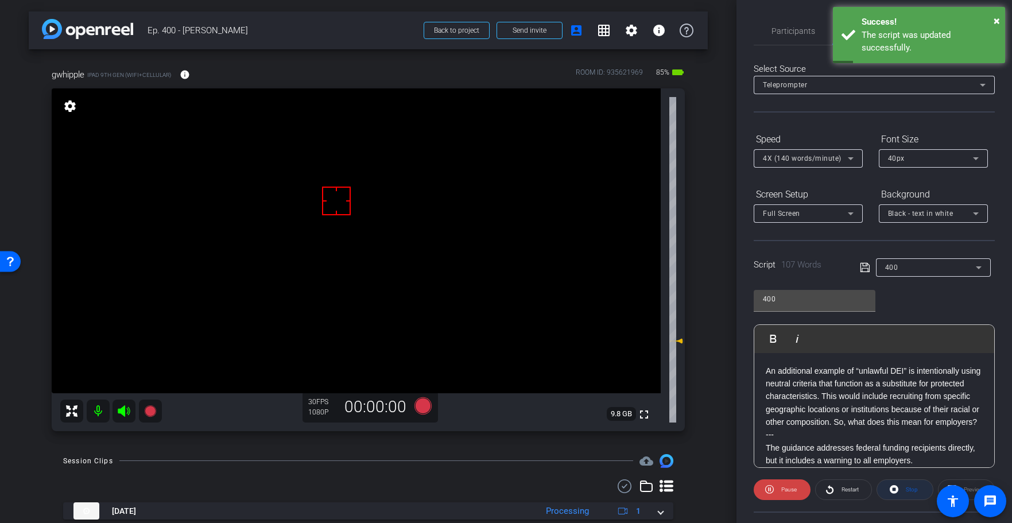
click at [901, 486] on span at bounding box center [905, 490] width 56 height 28
click at [901, 486] on div "Stop" at bounding box center [904, 489] width 57 height 21
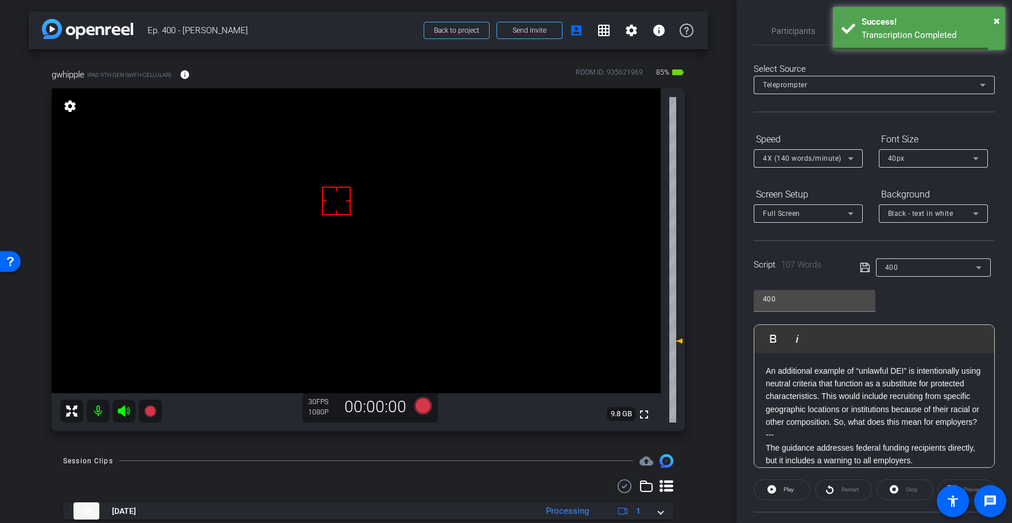
click at [864, 269] on icon at bounding box center [864, 267] width 10 height 14
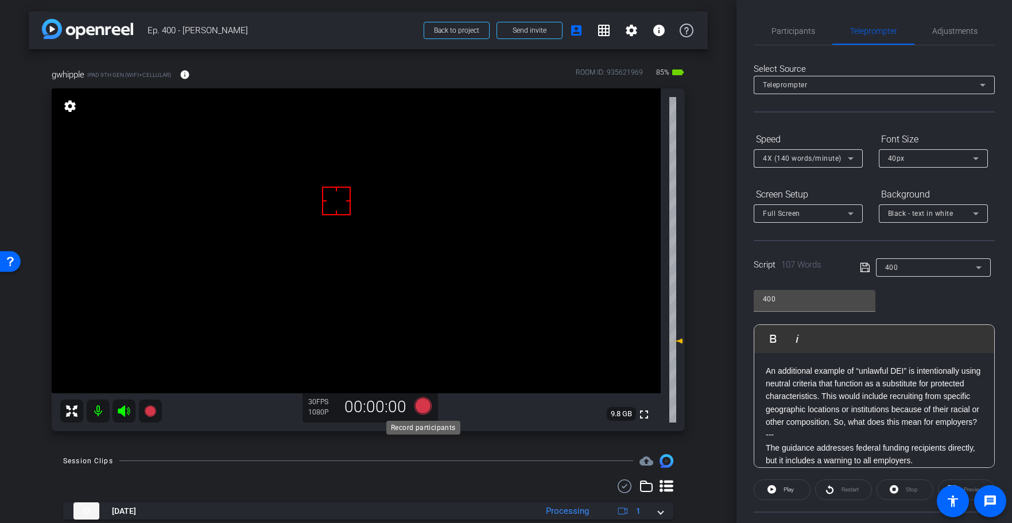
click at [422, 406] on icon at bounding box center [422, 405] width 17 height 17
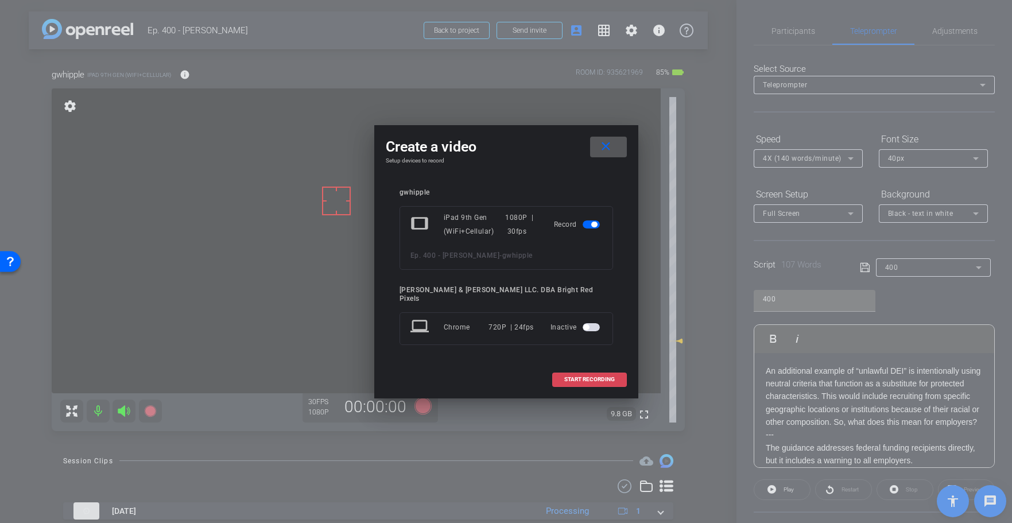
click at [604, 376] on span "START RECORDING" at bounding box center [589, 379] width 50 height 6
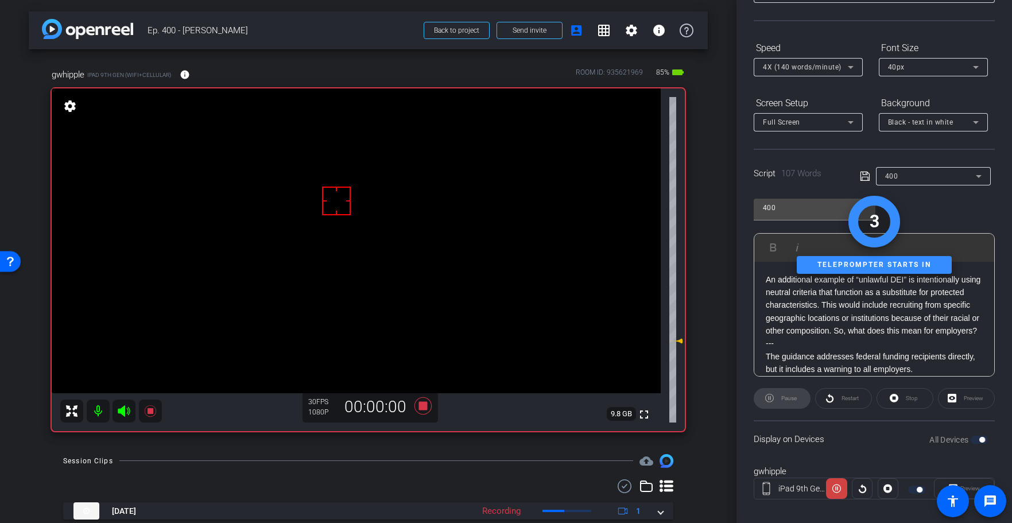
scroll to position [104, 0]
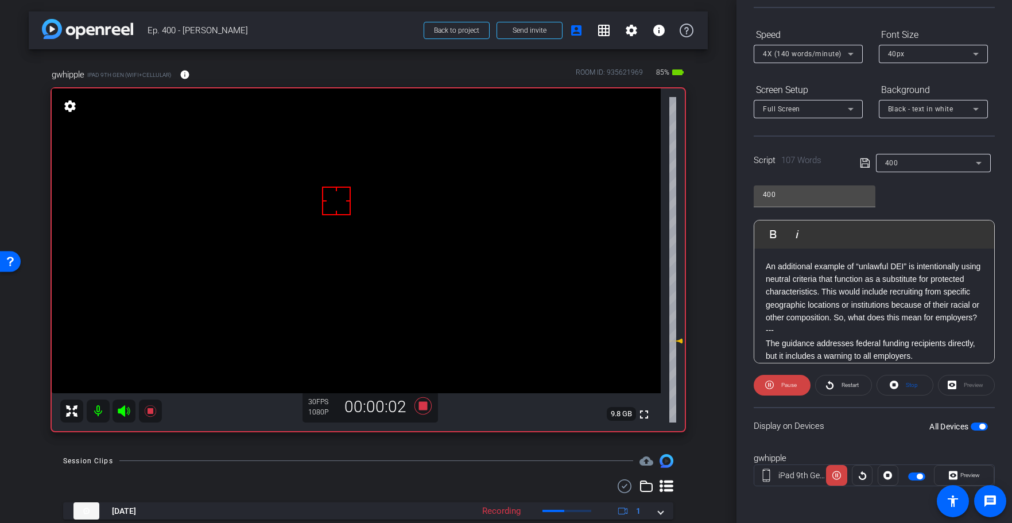
click at [958, 472] on span "Preview" at bounding box center [968, 475] width 22 height 16
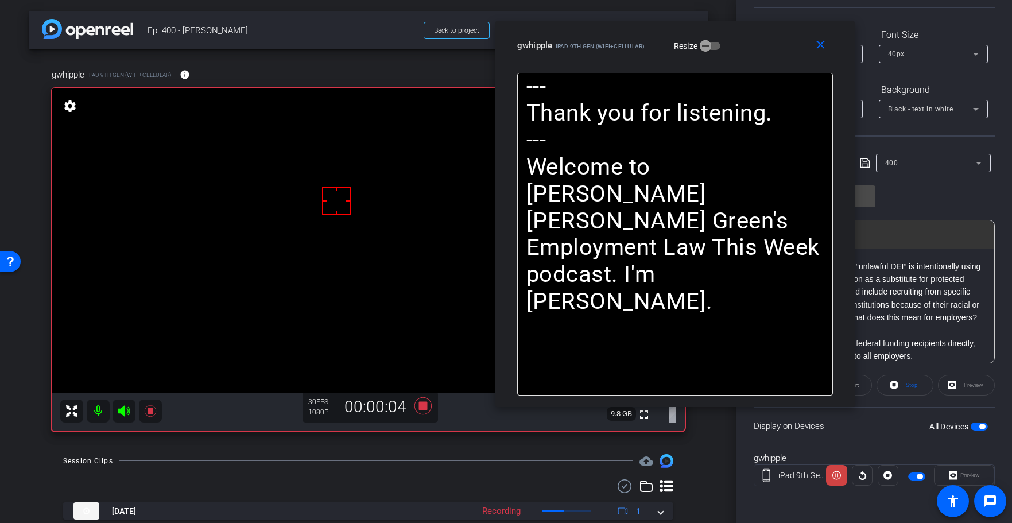
drag, startPoint x: 542, startPoint y: 87, endPoint x: 593, endPoint y: 53, distance: 61.3
click at [593, 53] on div "gwhipple iPad 9th Gen (WiFi+Cellular) Resize" at bounding box center [679, 45] width 324 height 21
click at [837, 477] on icon at bounding box center [836, 474] width 9 height 17
click at [837, 477] on icon at bounding box center [836, 475] width 9 height 9
click at [837, 477] on icon at bounding box center [836, 474] width 9 height 17
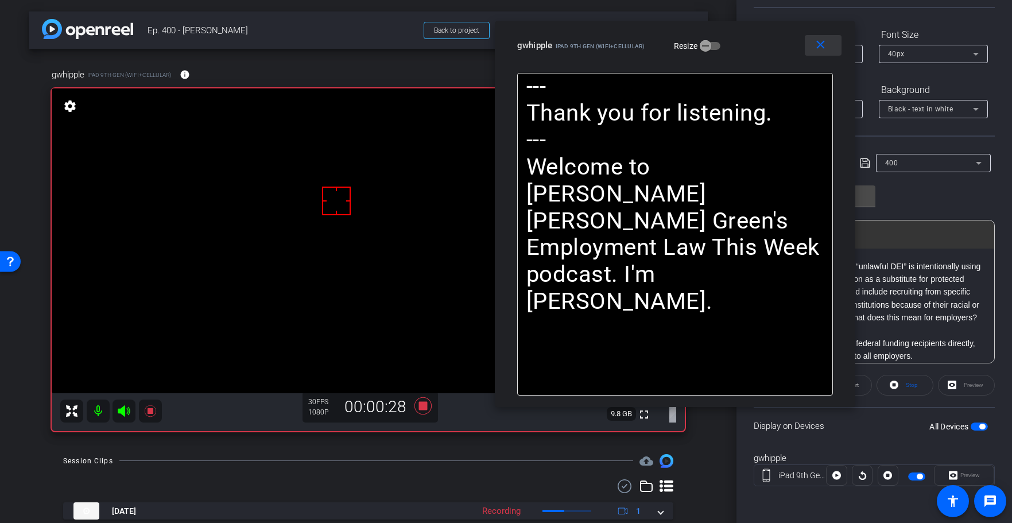
drag, startPoint x: 817, startPoint y: 43, endPoint x: 718, endPoint y: 24, distance: 101.2
click at [817, 43] on mat-icon "close" at bounding box center [820, 45] width 14 height 14
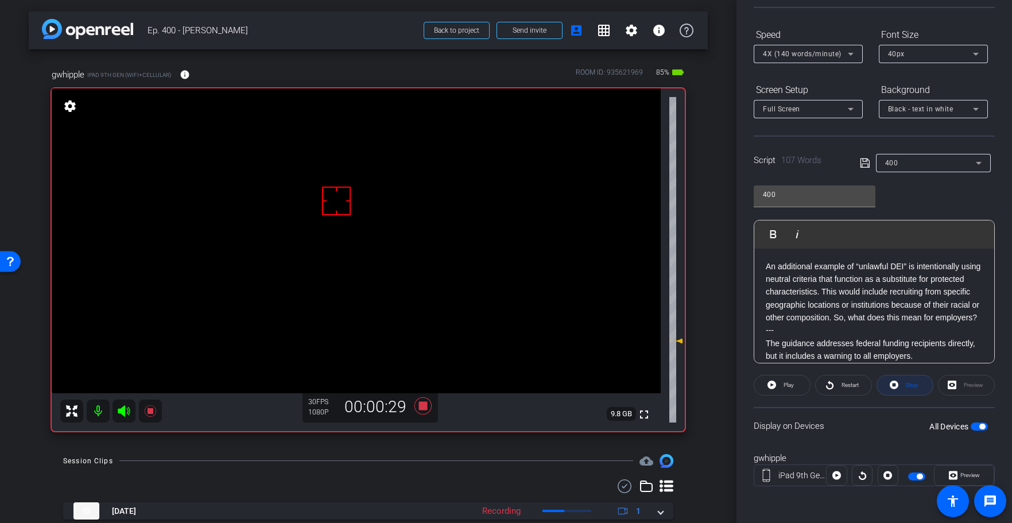
drag, startPoint x: 912, startPoint y: 386, endPoint x: 822, endPoint y: 371, distance: 91.9
click at [912, 386] on span "Stop" at bounding box center [911, 385] width 12 height 6
click at [791, 383] on span "Play" at bounding box center [788, 385] width 10 height 6
click at [968, 473] on span "Preview" at bounding box center [970, 475] width 20 height 6
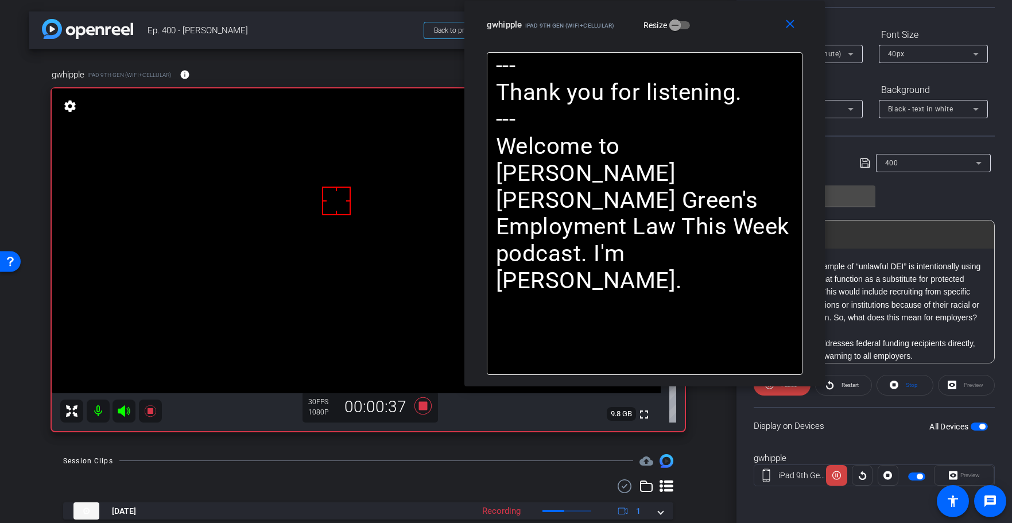
drag, startPoint x: 413, startPoint y: 103, endPoint x: 551, endPoint y: 26, distance: 158.5
click at [551, 26] on div "close gwhipple iPad 9th Gen (WiFi+Cellular) Resize" at bounding box center [644, 27] width 360 height 52
click at [838, 477] on icon at bounding box center [836, 474] width 9 height 17
drag, startPoint x: 399, startPoint y: 433, endPoint x: 425, endPoint y: 401, distance: 41.6
click at [401, 427] on div "gwhipple iPad 9th Gen (WiFi+Cellular) info ROOM ID: 935621969 85% battery_std f…" at bounding box center [368, 245] width 679 height 393
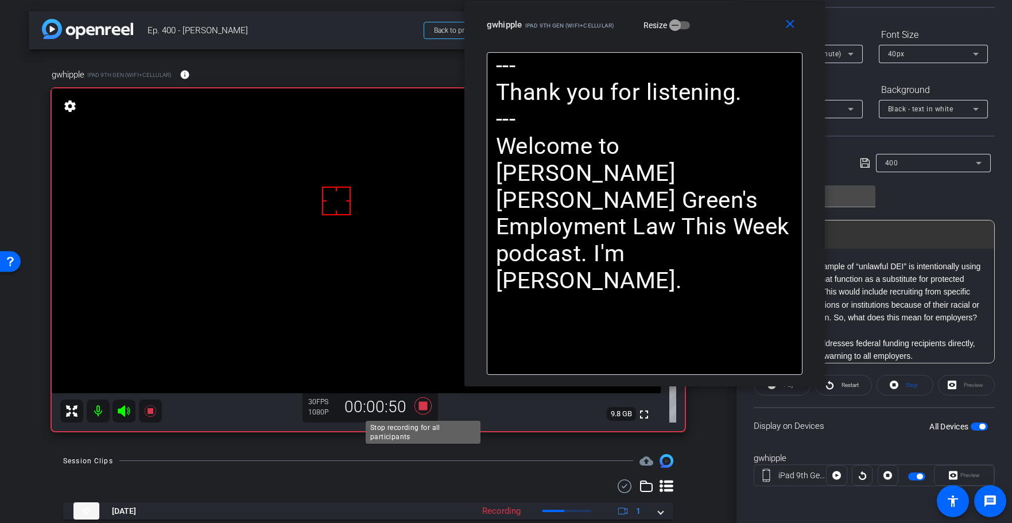
click at [425, 401] on icon at bounding box center [423, 405] width 28 height 21
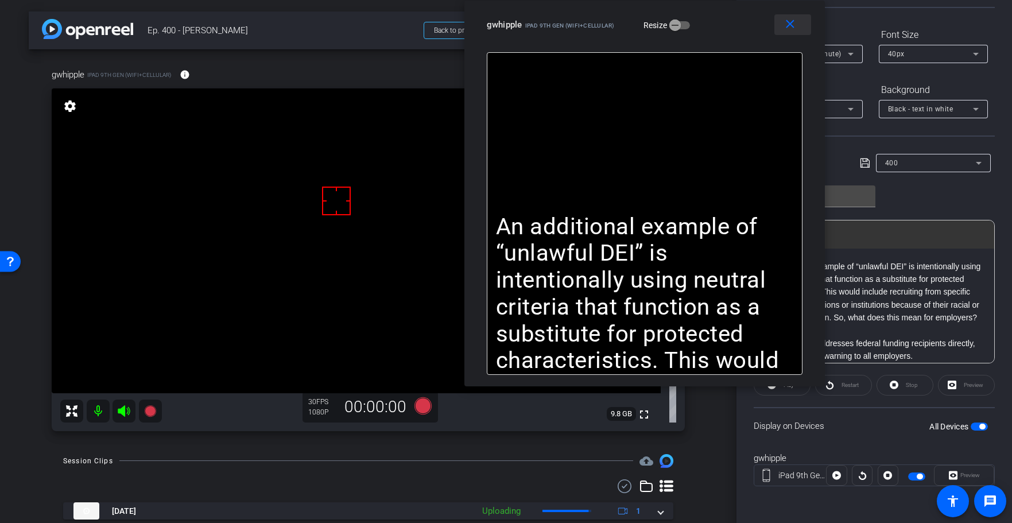
click at [791, 21] on mat-icon "close" at bounding box center [790, 24] width 14 height 14
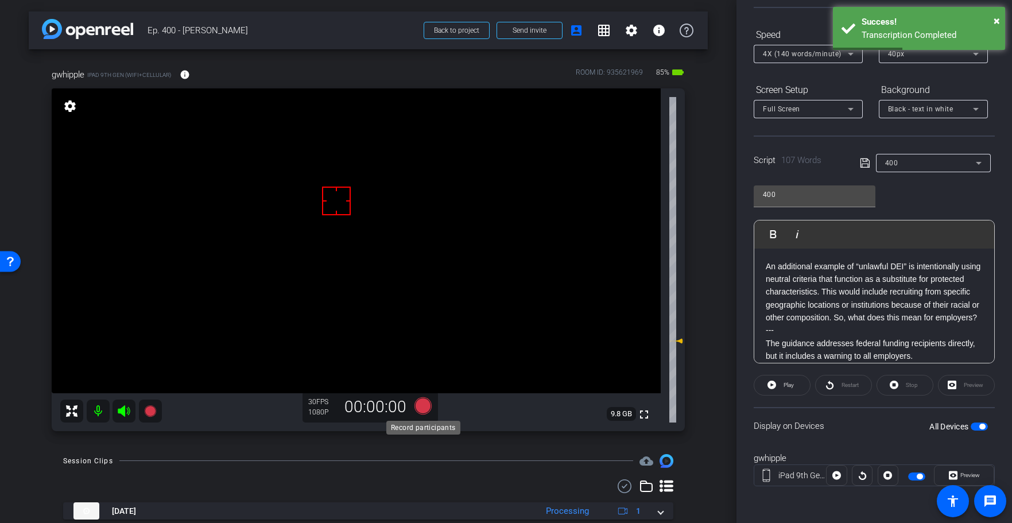
click at [421, 407] on icon at bounding box center [422, 405] width 17 height 17
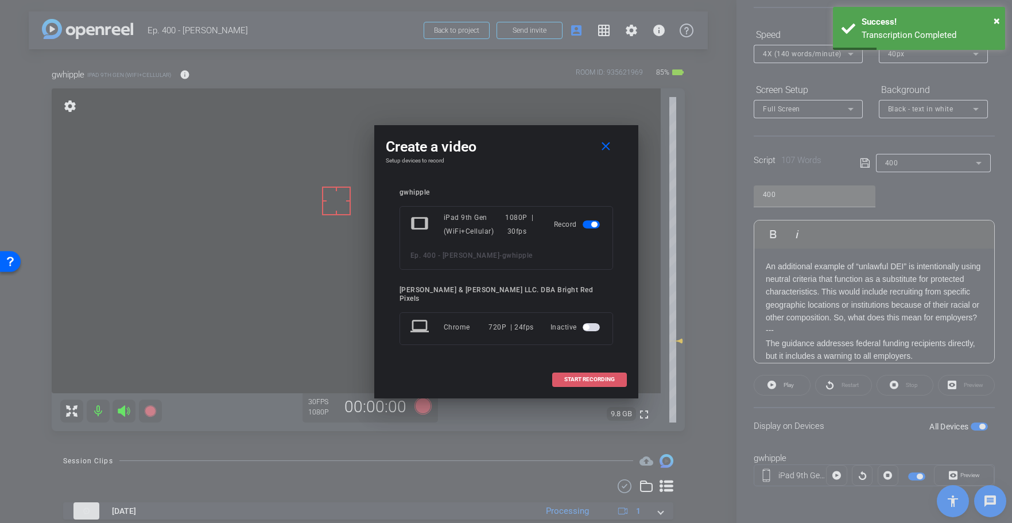
click at [564, 379] on span at bounding box center [589, 379] width 73 height 28
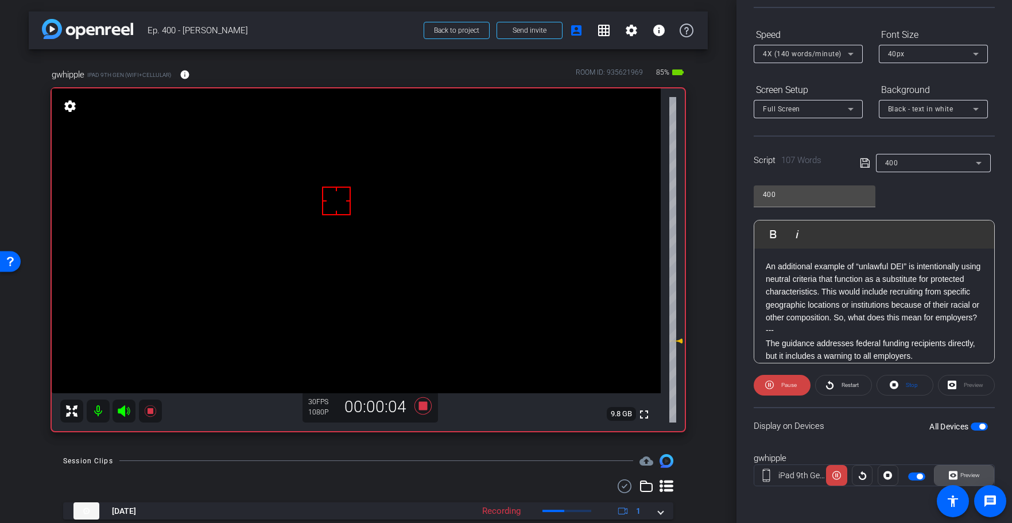
click at [960, 475] on span "Preview" at bounding box center [970, 475] width 20 height 6
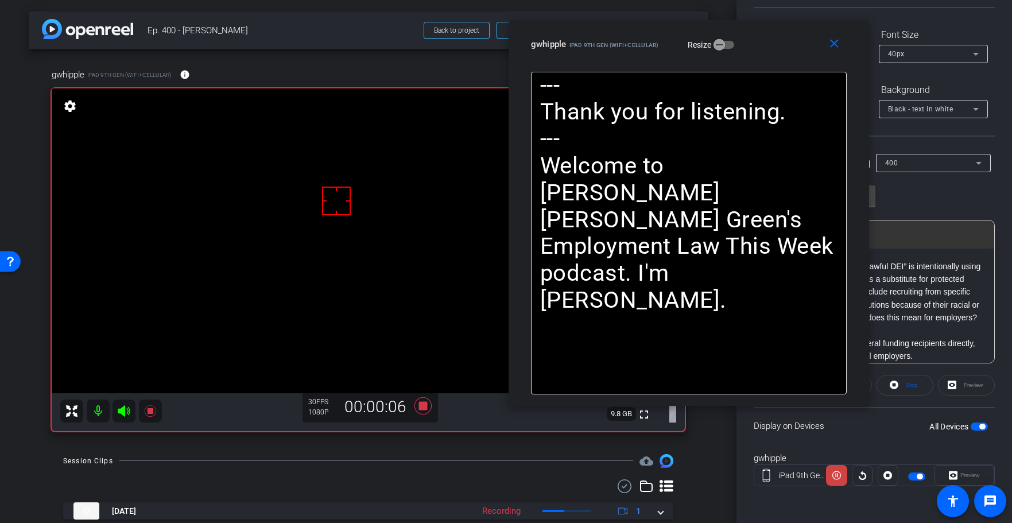
drag, startPoint x: 452, startPoint y: 102, endPoint x: 634, endPoint y: 53, distance: 188.9
click at [634, 53] on div "gwhipple iPad 9th Gen (WiFi+Cellular) Resize" at bounding box center [693, 44] width 324 height 21
click at [838, 476] on icon at bounding box center [836, 474] width 9 height 17
click at [838, 476] on icon at bounding box center [836, 475] width 9 height 9
click at [838, 476] on icon at bounding box center [836, 474] width 9 height 17
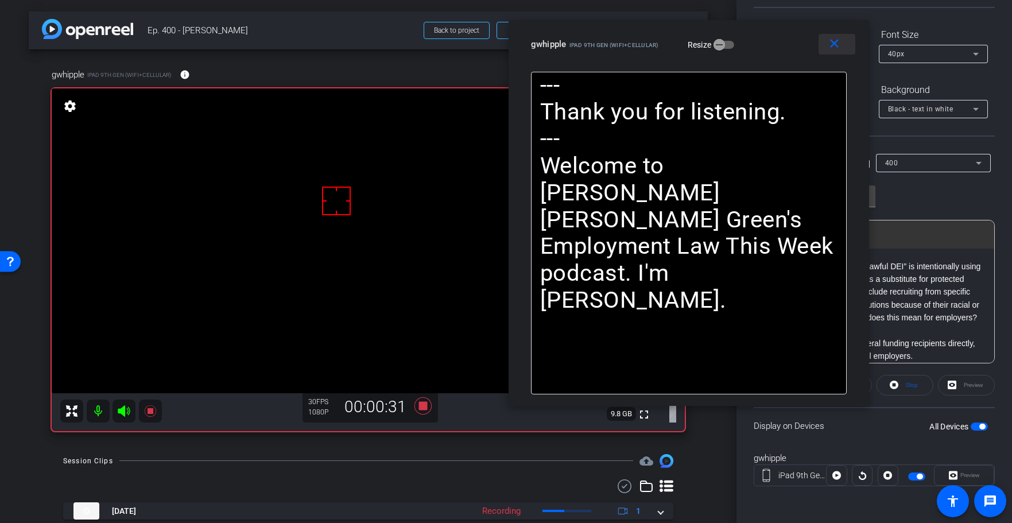
drag, startPoint x: 837, startPoint y: 39, endPoint x: 884, endPoint y: 99, distance: 76.0
click at [837, 39] on mat-icon "close" at bounding box center [834, 44] width 14 height 14
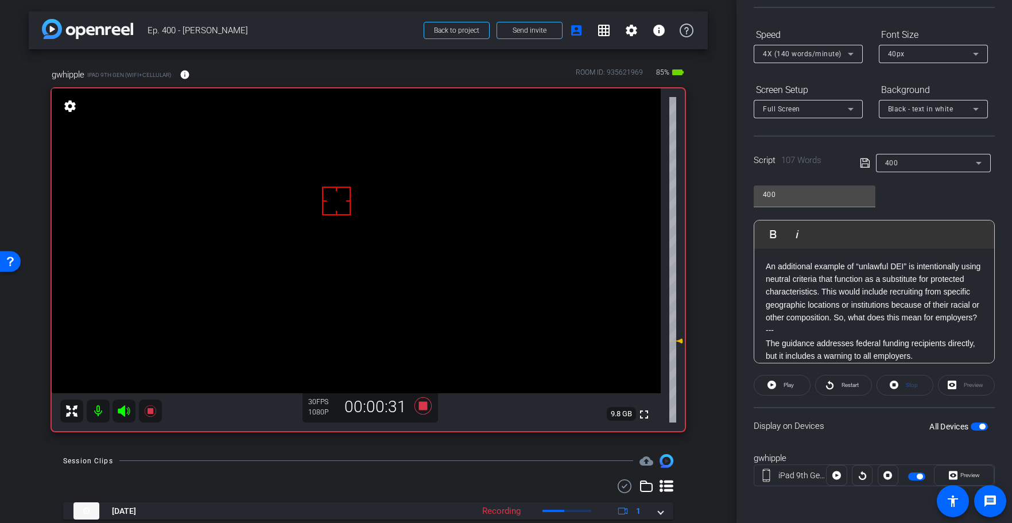
scroll to position [0, 0]
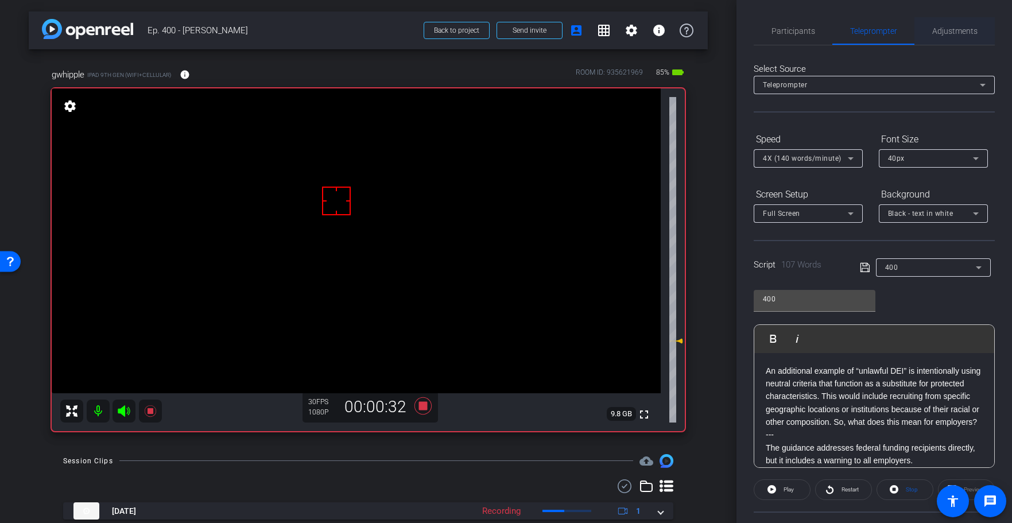
drag, startPoint x: 941, startPoint y: 32, endPoint x: 935, endPoint y: 41, distance: 10.7
click at [940, 32] on span "Adjustments" at bounding box center [954, 31] width 45 height 8
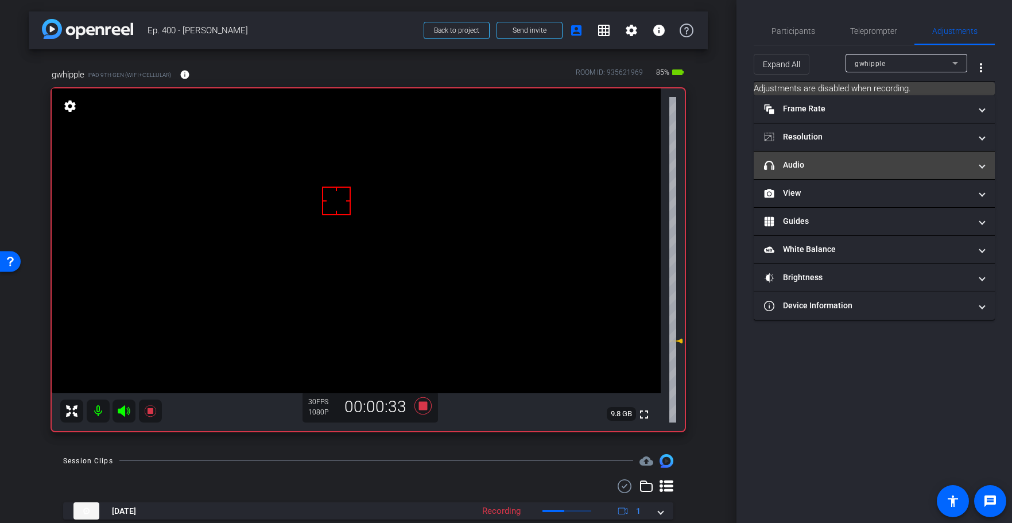
drag, startPoint x: 802, startPoint y: 180, endPoint x: 799, endPoint y: 170, distance: 10.6
click at [802, 180] on mat-expansion-panel-header "View" at bounding box center [873, 194] width 241 height 28
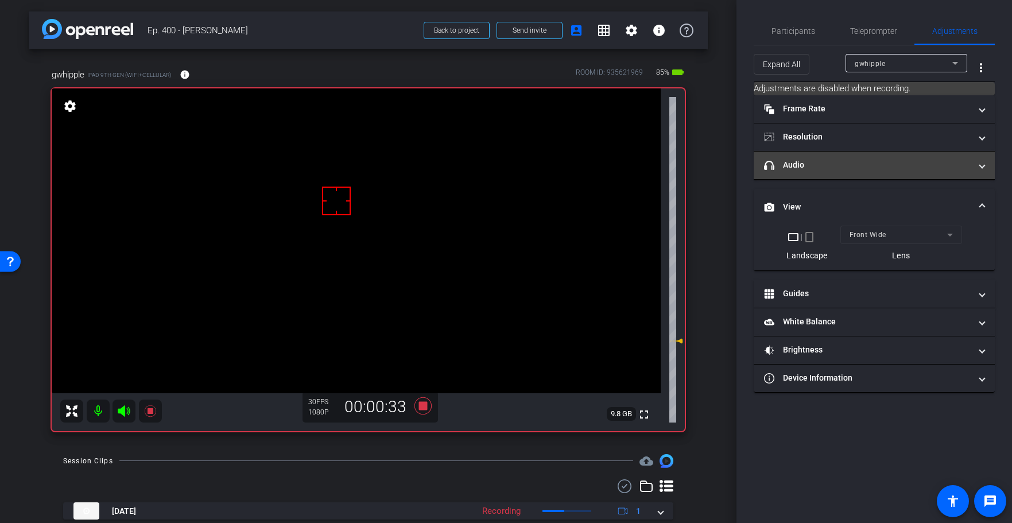
click at [799, 168] on mat-panel-title "headphone icon Audio" at bounding box center [867, 165] width 207 height 12
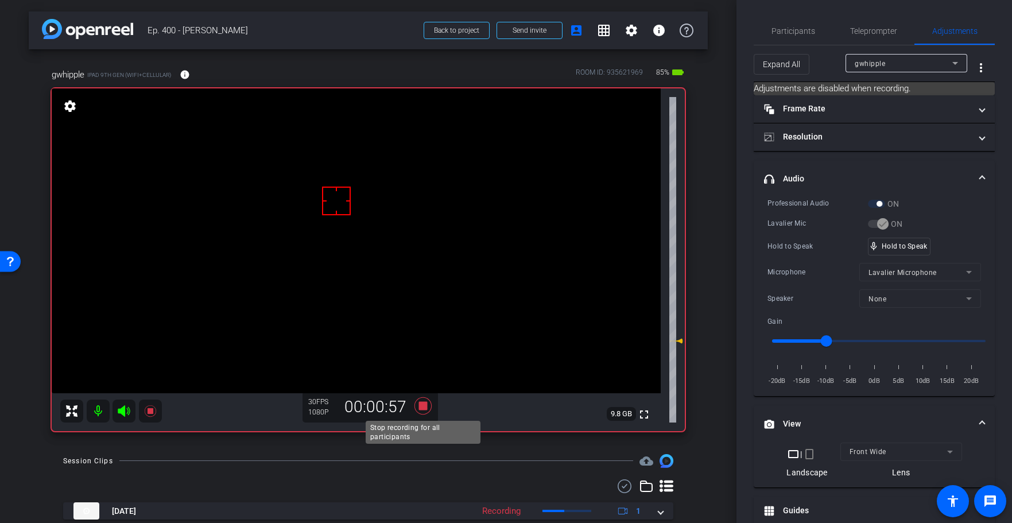
click at [423, 407] on icon at bounding box center [422, 405] width 17 height 17
click at [867, 29] on span "Teleprompter" at bounding box center [873, 31] width 47 height 8
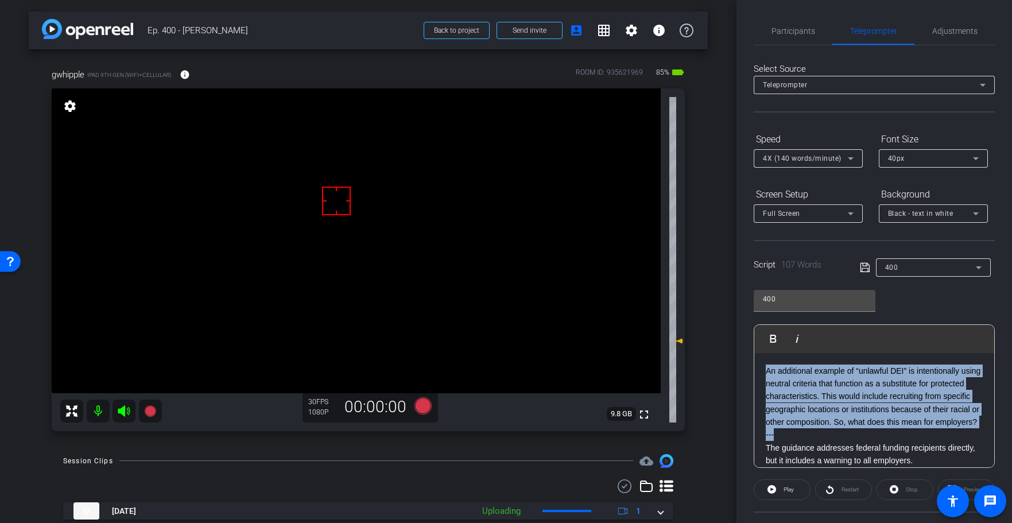
drag, startPoint x: 788, startPoint y: 431, endPoint x: 756, endPoint y: 342, distance: 94.9
click at [739, 320] on div "Participants Teleprompter Adjustments Adam Elend & Jeff Marks LLC. DBA Bright R…" at bounding box center [873, 261] width 275 height 523
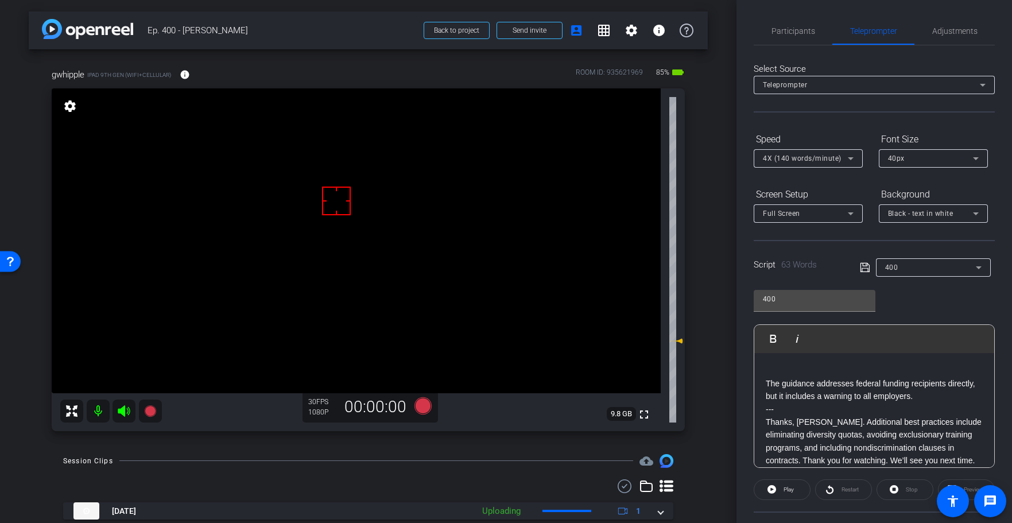
click at [764, 382] on div "The guidance addresses federal funding recipients directly, but it includes a w…" at bounding box center [874, 454] width 240 height 203
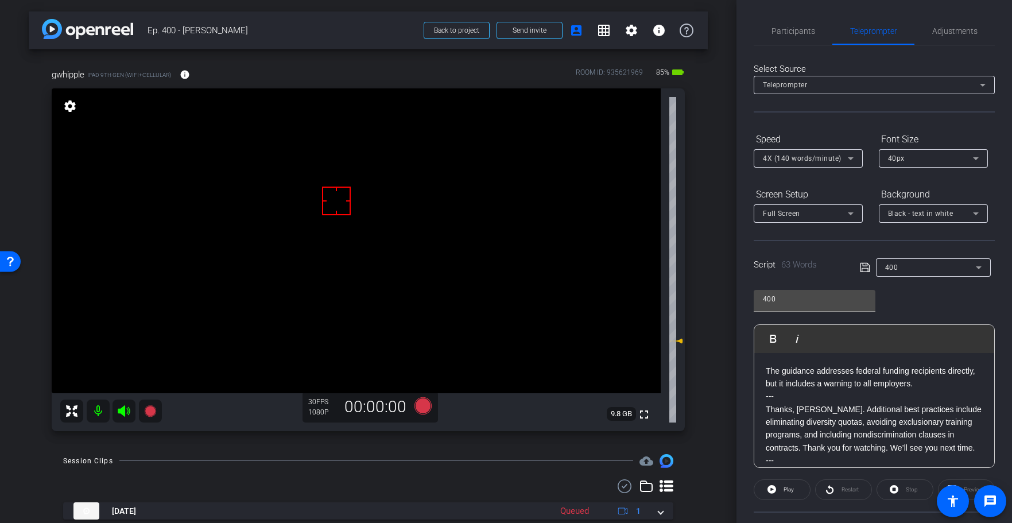
click at [865, 263] on icon at bounding box center [863, 267] width 9 height 9
click at [866, 263] on icon at bounding box center [863, 267] width 9 height 9
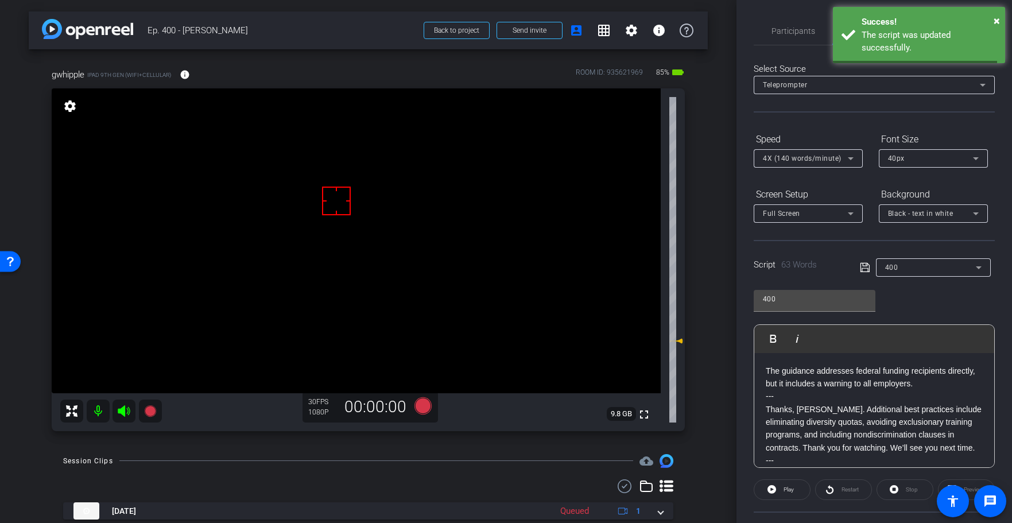
click at [866, 263] on icon at bounding box center [863, 267] width 9 height 9
click at [866, 263] on icon at bounding box center [864, 267] width 10 height 14
drag, startPoint x: 866, startPoint y: 262, endPoint x: 787, endPoint y: 458, distance: 211.3
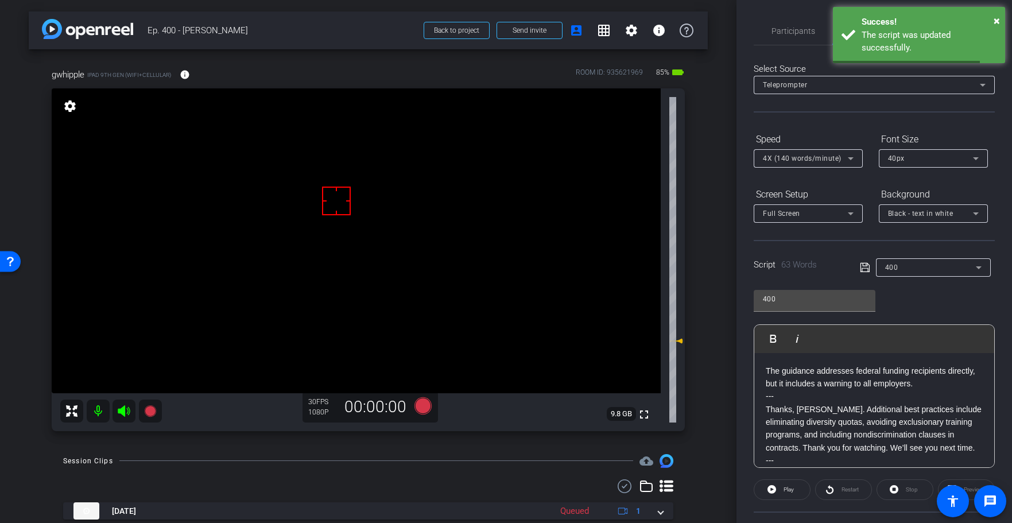
click at [866, 262] on icon at bounding box center [864, 267] width 10 height 14
click at [791, 491] on span "Play" at bounding box center [788, 489] width 10 height 6
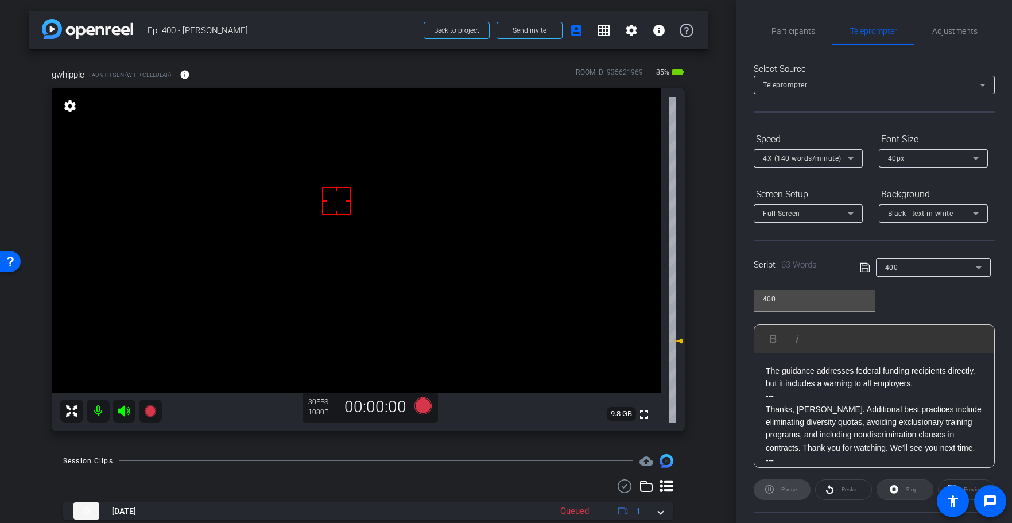
click at [902, 490] on div "Stop" at bounding box center [904, 489] width 57 height 21
click at [901, 490] on span at bounding box center [905, 490] width 56 height 28
drag, startPoint x: 901, startPoint y: 490, endPoint x: 844, endPoint y: 293, distance: 204.8
click at [901, 490] on div "Stop" at bounding box center [904, 489] width 57 height 21
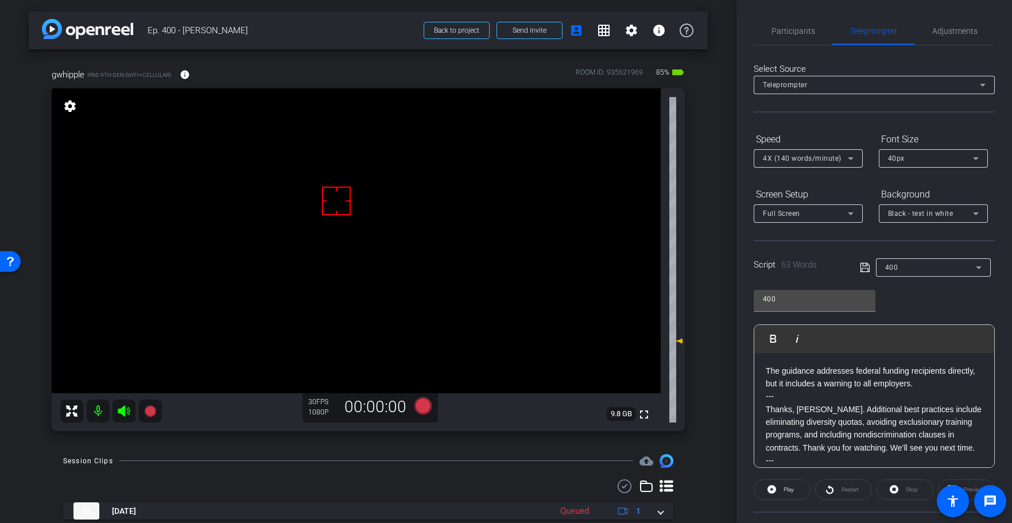
click at [865, 265] on icon at bounding box center [864, 267] width 10 height 14
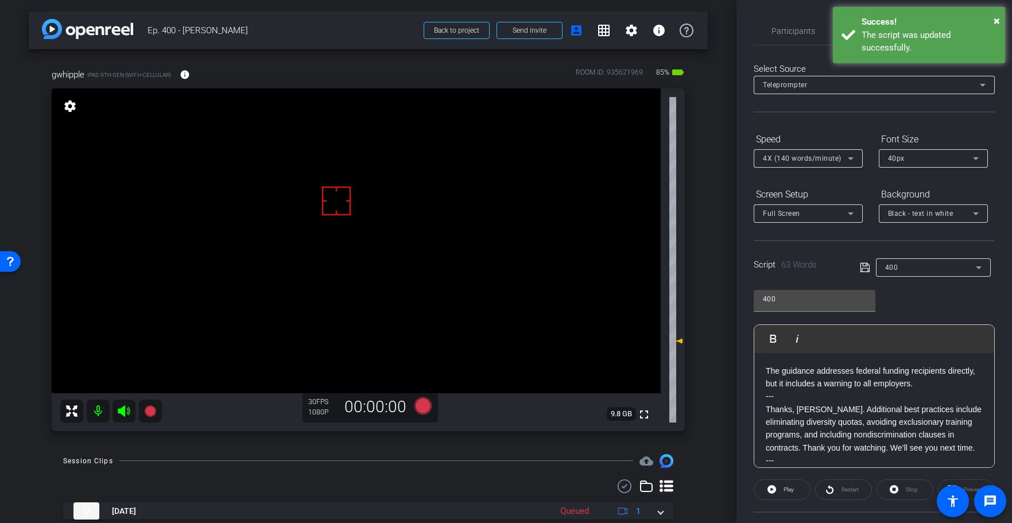
click at [864, 265] on icon at bounding box center [864, 267] width 10 height 14
drag, startPoint x: 864, startPoint y: 265, endPoint x: 44, endPoint y: 213, distance: 821.5
click at [864, 265] on icon at bounding box center [864, 267] width 10 height 14
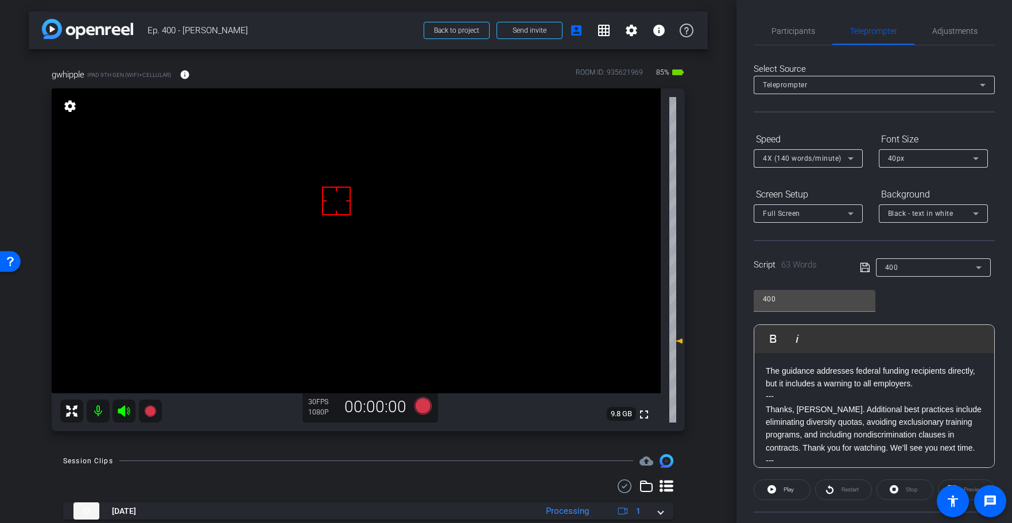
click at [425, 406] on icon at bounding box center [422, 405] width 17 height 17
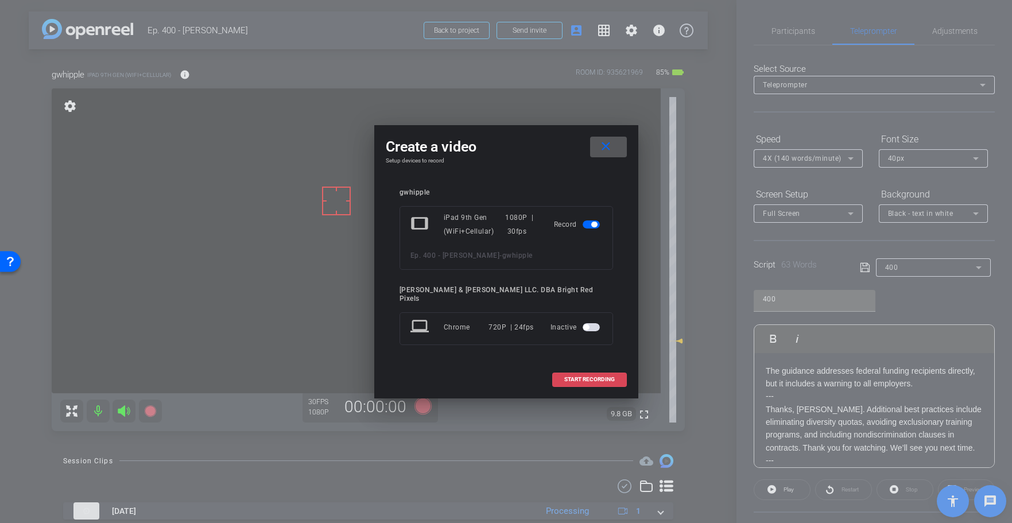
click at [576, 376] on span "START RECORDING" at bounding box center [589, 379] width 50 height 6
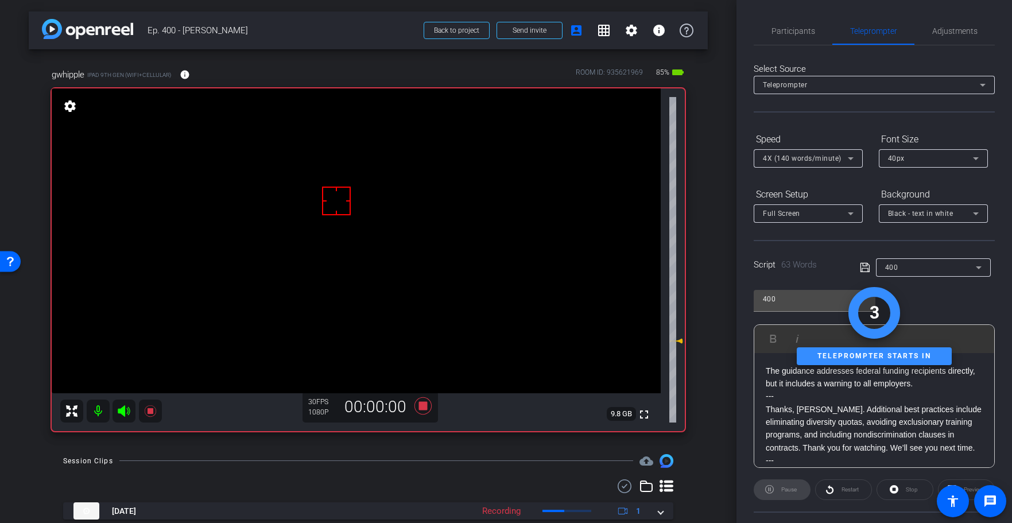
click at [724, 406] on div "arrow_back Ep. 400 - George Back to project Send invite account_box grid_on set…" at bounding box center [368, 261] width 736 height 523
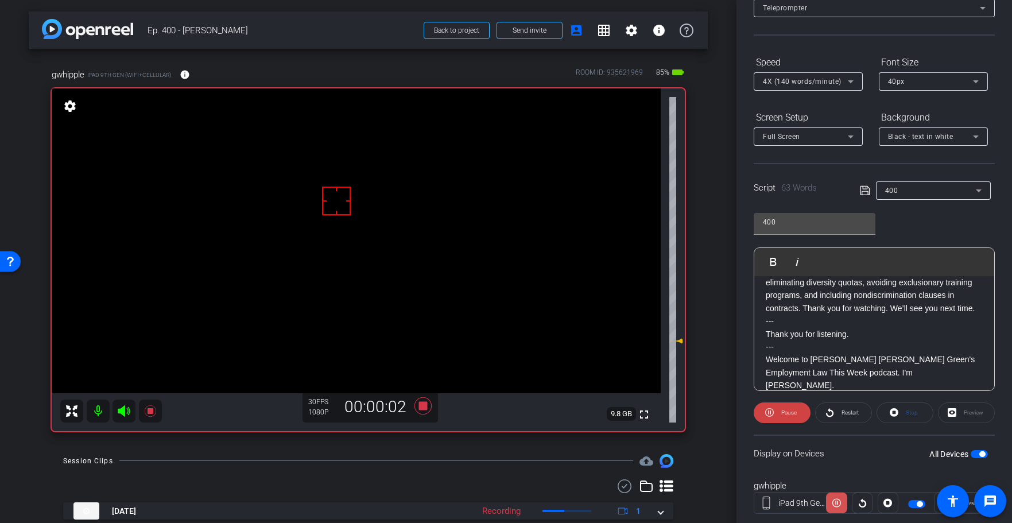
scroll to position [104, 0]
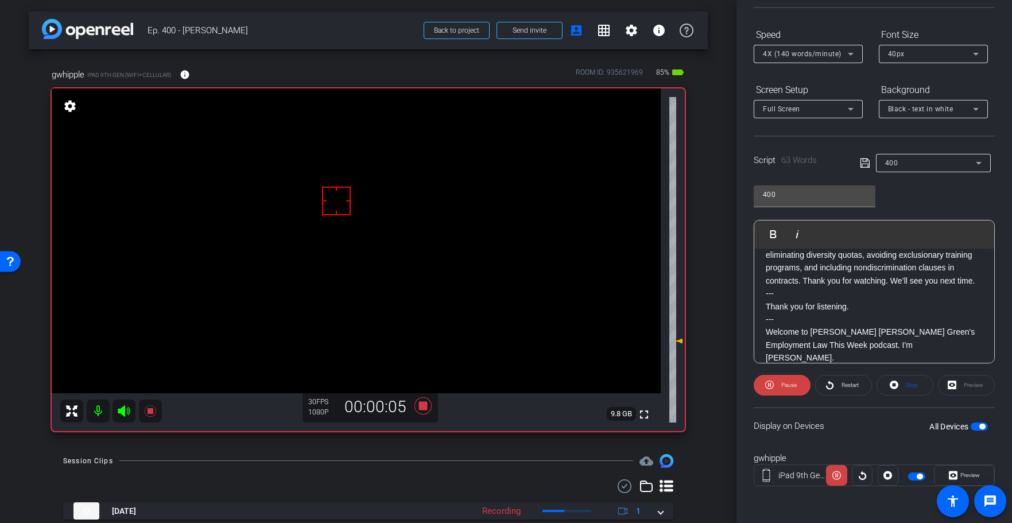
click at [962, 472] on span "Preview" at bounding box center [970, 475] width 20 height 6
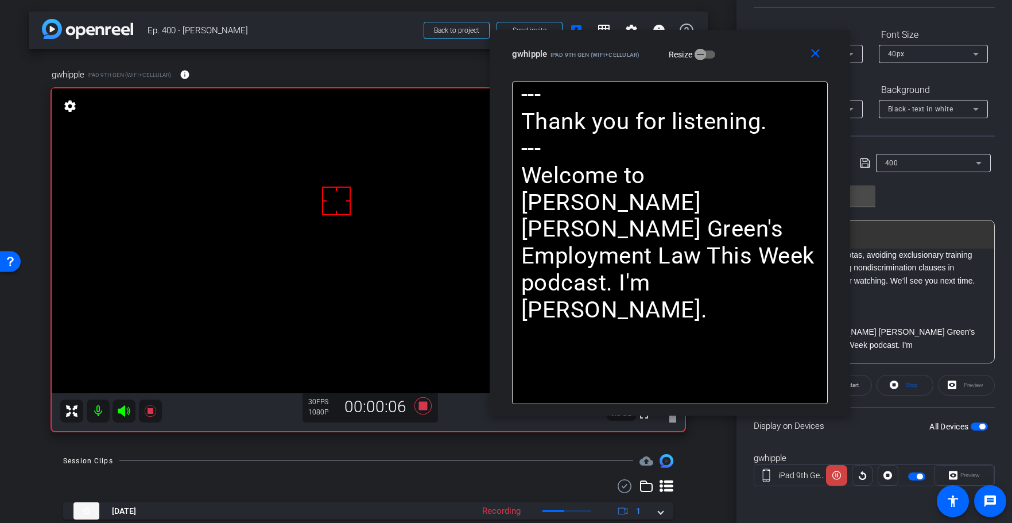
drag, startPoint x: 405, startPoint y: 95, endPoint x: 571, endPoint y: 37, distance: 176.4
click at [572, 52] on span "iPad 9th Gen (WiFi+Cellular)" at bounding box center [595, 55] width 90 height 6
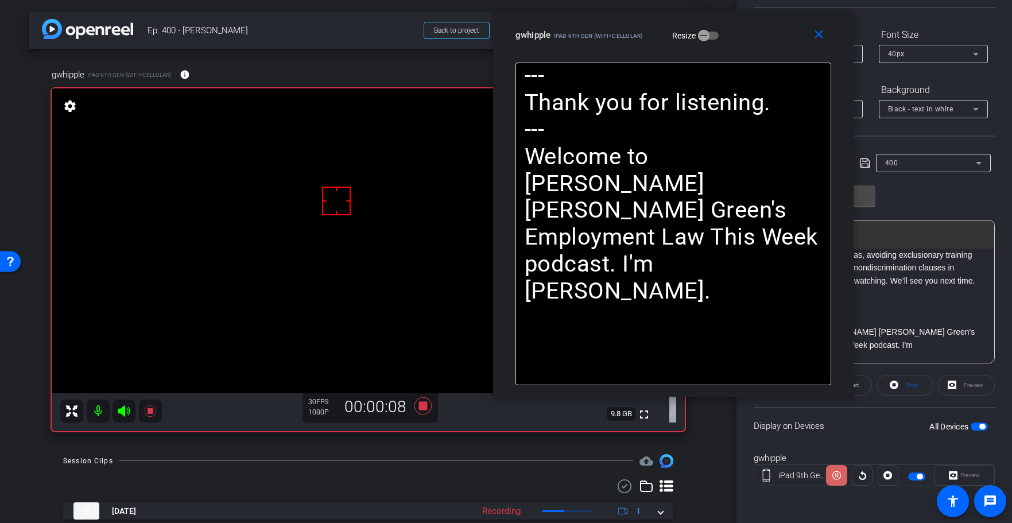
click at [839, 476] on icon at bounding box center [836, 474] width 9 height 17
click at [821, 37] on mat-icon "close" at bounding box center [818, 35] width 14 height 14
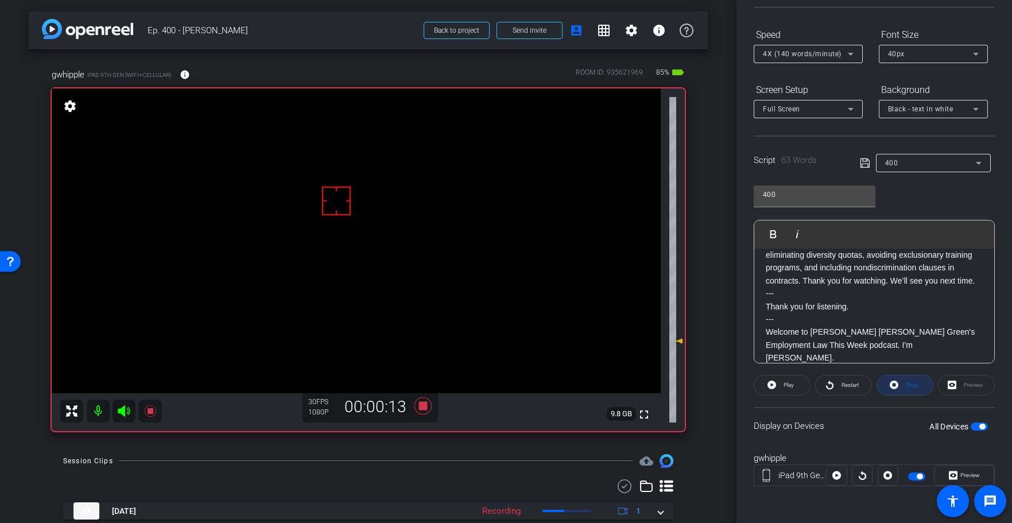
click at [908, 378] on span "Stop" at bounding box center [910, 385] width 15 height 16
click at [785, 384] on span "Play" at bounding box center [788, 385] width 10 height 6
click at [968, 476] on span "Preview" at bounding box center [970, 475] width 20 height 6
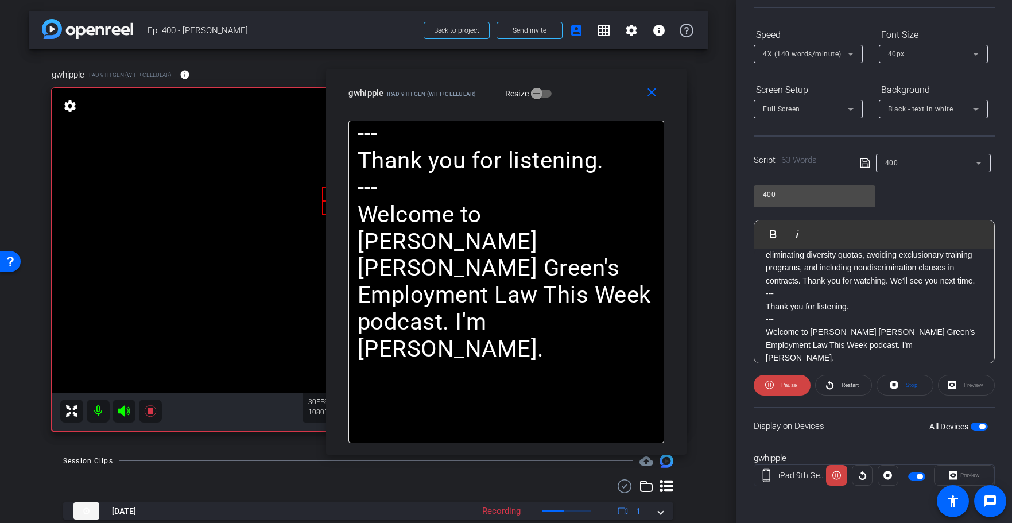
drag, startPoint x: 448, startPoint y: 95, endPoint x: 596, endPoint y: 72, distance: 149.2
click at [476, 91] on span "iPad 9th Gen (WiFi+Cellular)" at bounding box center [432, 94] width 90 height 6
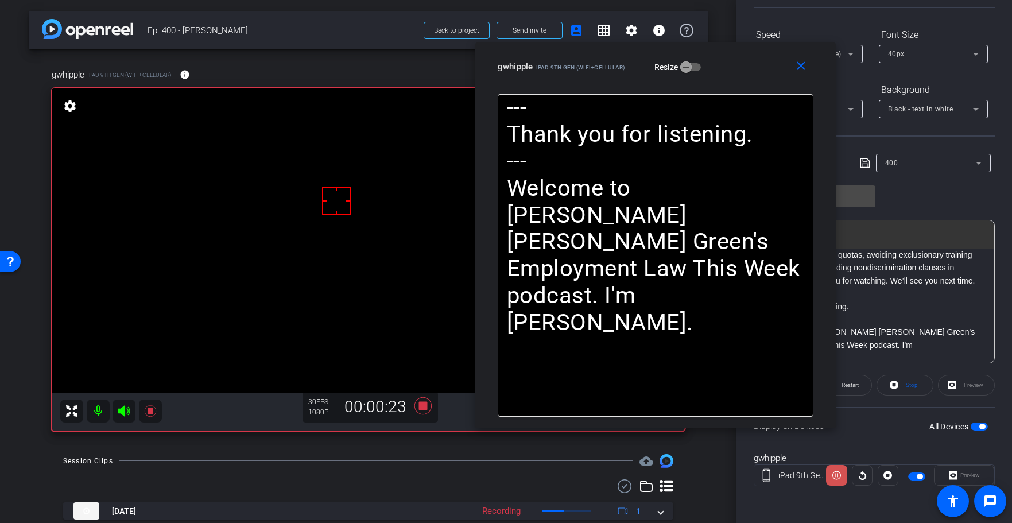
click at [836, 476] on icon at bounding box center [836, 474] width 9 height 17
click at [799, 68] on mat-icon "close" at bounding box center [800, 66] width 14 height 14
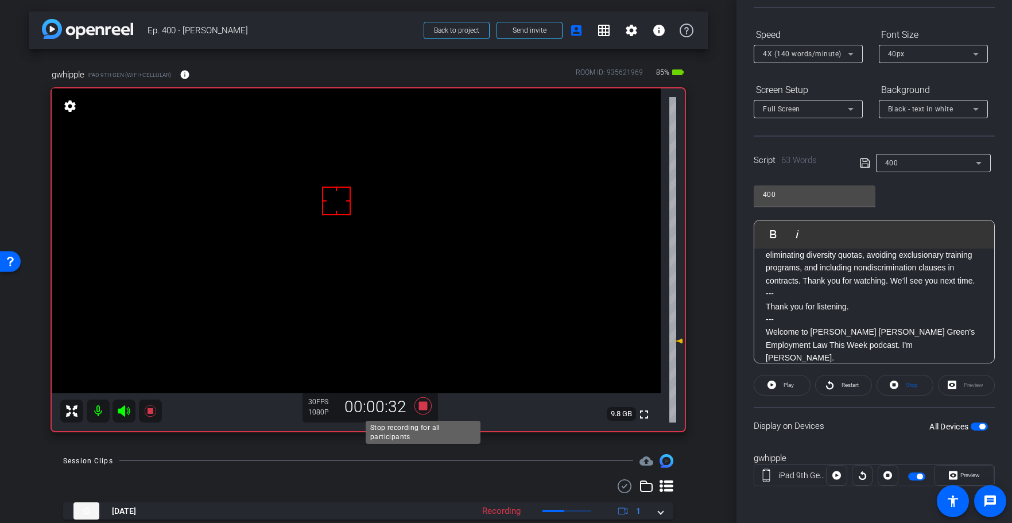
click at [422, 405] on icon at bounding box center [422, 405] width 17 height 17
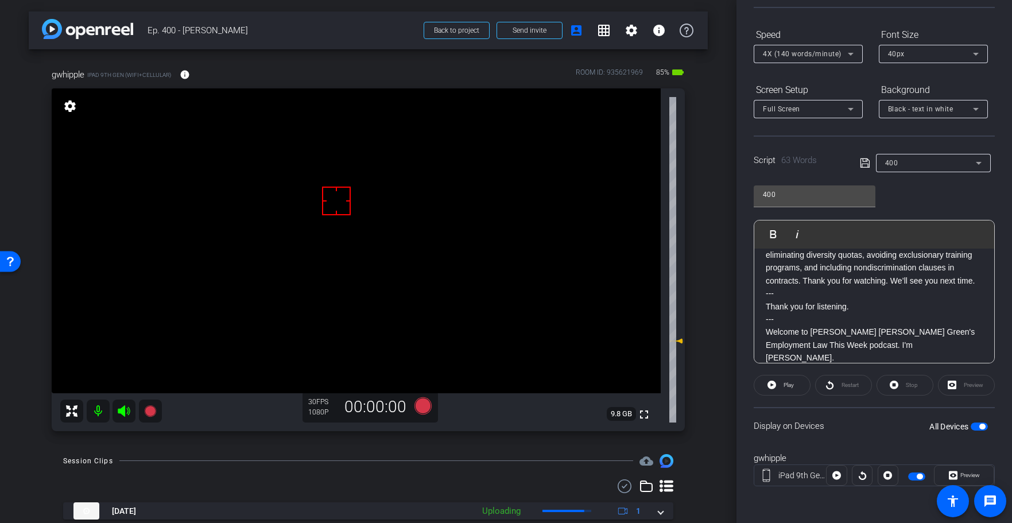
scroll to position [0, 0]
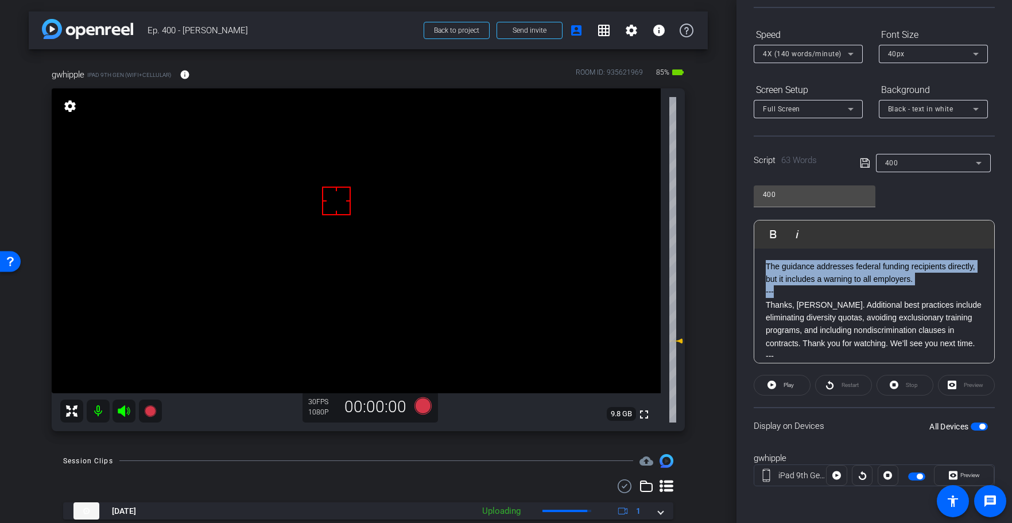
drag, startPoint x: 787, startPoint y: 294, endPoint x: 749, endPoint y: 225, distance: 78.6
click at [749, 227] on div "Participants Teleprompter Adjustments Adam Elend & Jeff Marks LLC. DBA Bright R…" at bounding box center [873, 261] width 275 height 523
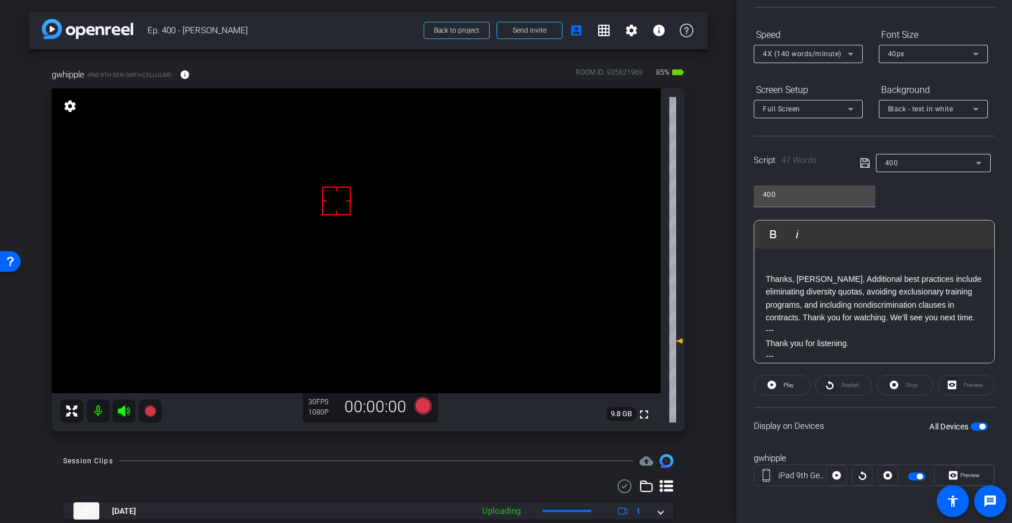
click at [767, 278] on p "Thanks, Lauri. Additional best practices include eliminating diversity quotas, …" at bounding box center [873, 299] width 217 height 52
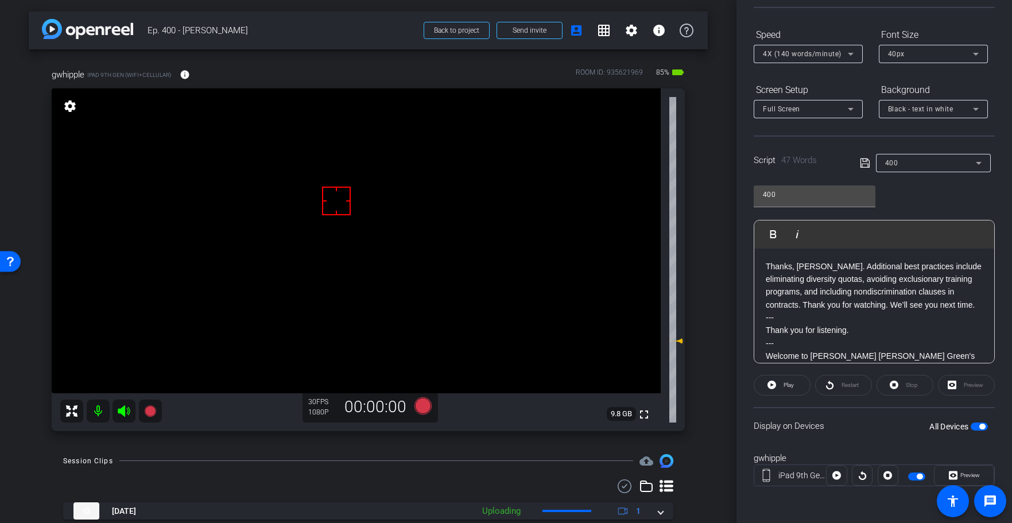
drag, startPoint x: 861, startPoint y: 153, endPoint x: 865, endPoint y: 162, distance: 10.3
click at [861, 153] on div "Script 47 Words 400" at bounding box center [873, 153] width 241 height 37
click at [864, 163] on icon at bounding box center [864, 163] width 10 height 14
click at [863, 163] on icon at bounding box center [864, 163] width 10 height 14
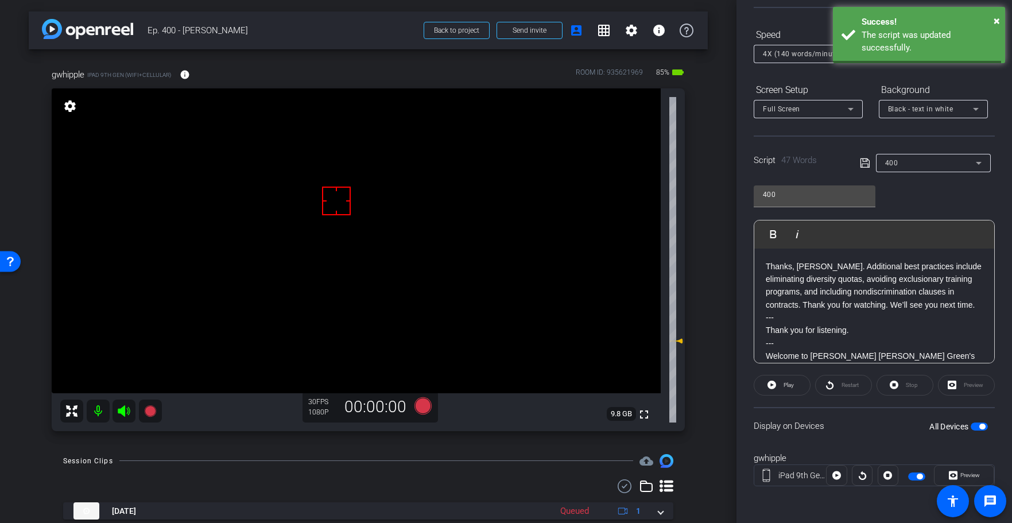
click at [863, 163] on icon at bounding box center [864, 163] width 10 height 14
click at [865, 162] on icon at bounding box center [864, 163] width 10 height 14
click at [866, 162] on icon at bounding box center [864, 163] width 10 height 14
drag, startPoint x: 866, startPoint y: 162, endPoint x: 749, endPoint y: 396, distance: 262.0
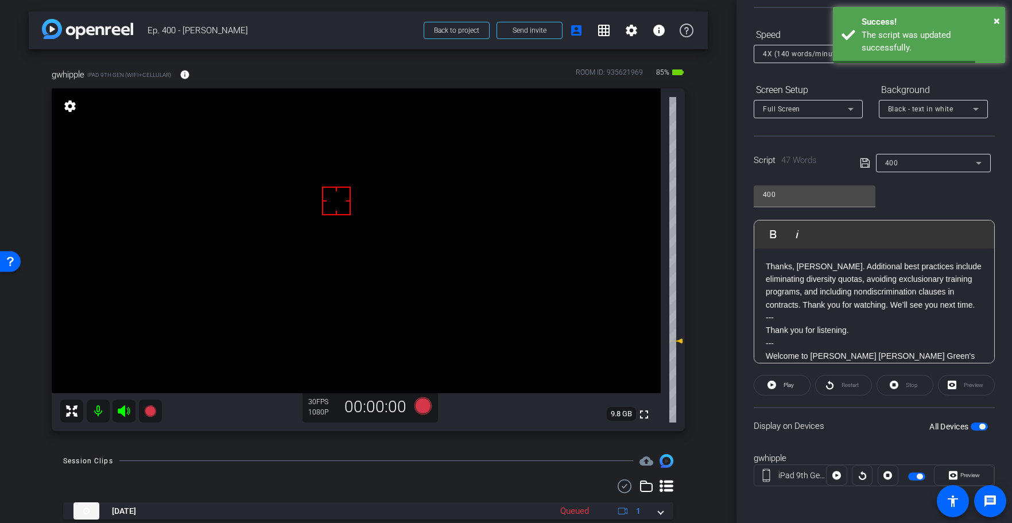
click at [866, 162] on icon at bounding box center [864, 163] width 10 height 14
click at [764, 387] on span at bounding box center [782, 385] width 56 height 28
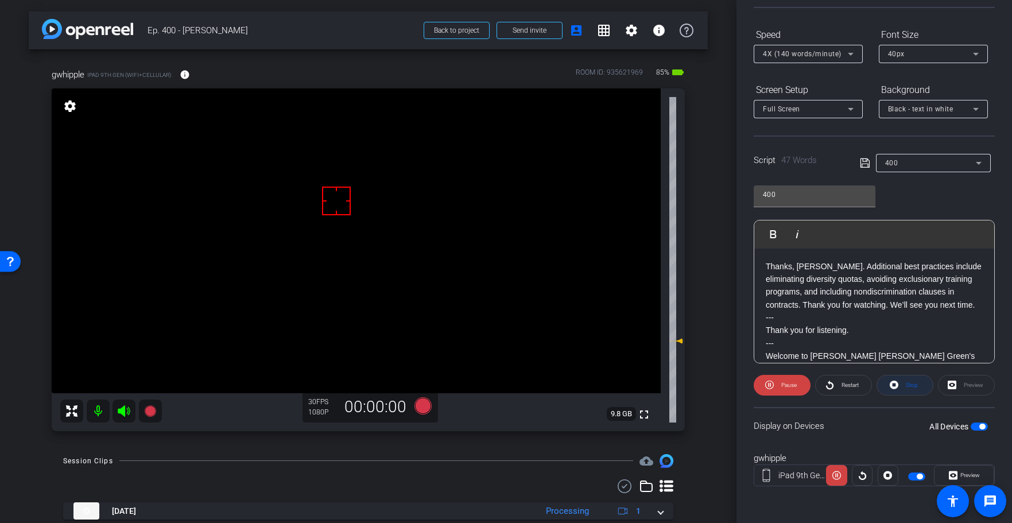
click at [913, 385] on span "Stop" at bounding box center [911, 385] width 12 height 6
click at [913, 385] on div "Stop" at bounding box center [904, 385] width 57 height 21
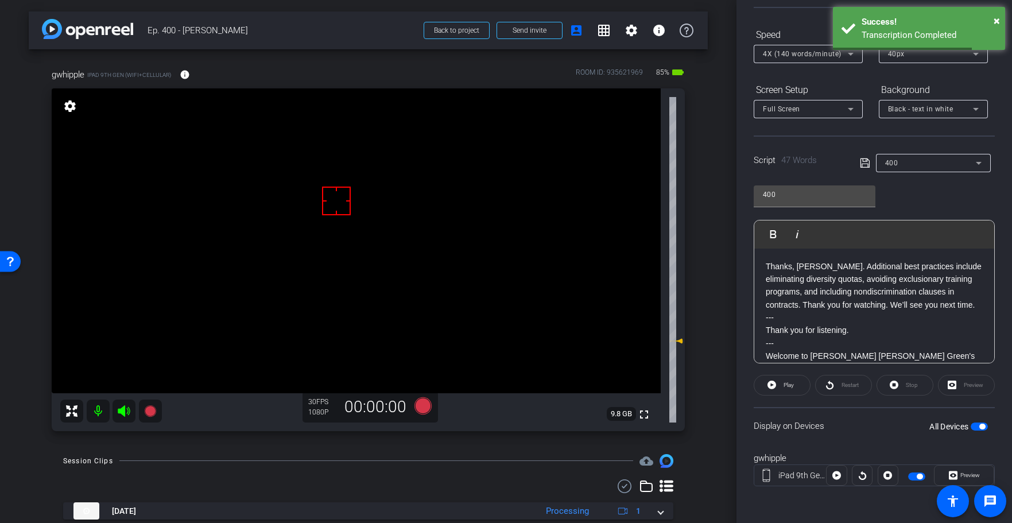
click at [863, 162] on icon at bounding box center [864, 163] width 10 height 14
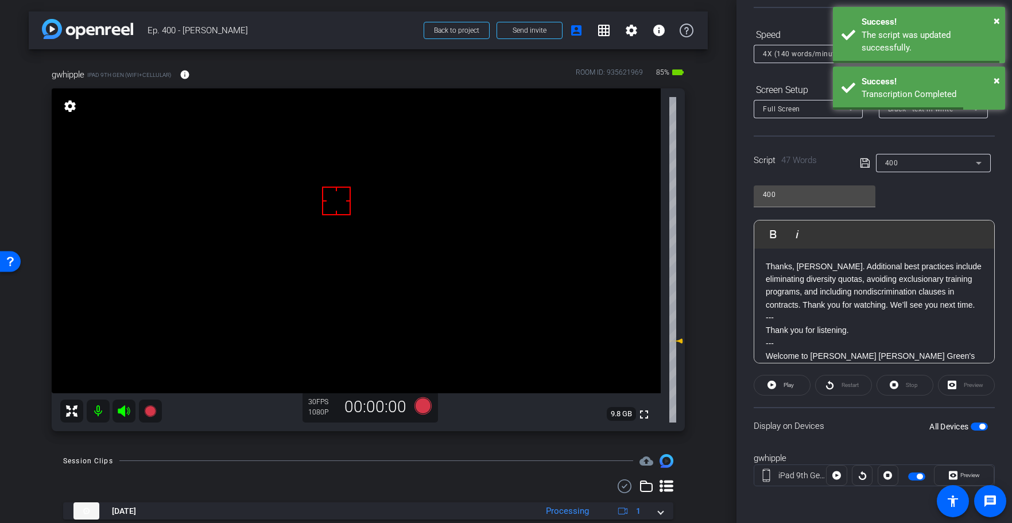
click at [863, 162] on icon at bounding box center [864, 163] width 10 height 14
drag, startPoint x: 863, startPoint y: 162, endPoint x: 450, endPoint y: 390, distance: 471.7
click at [861, 162] on icon at bounding box center [864, 163] width 10 height 14
click at [429, 408] on icon at bounding box center [422, 405] width 17 height 17
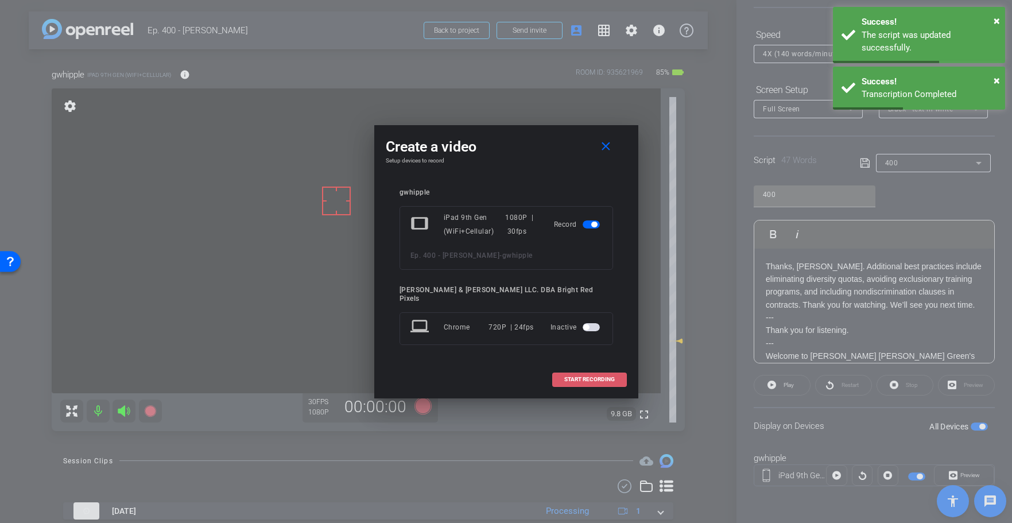
click at [604, 376] on span "START RECORDING" at bounding box center [589, 379] width 50 height 6
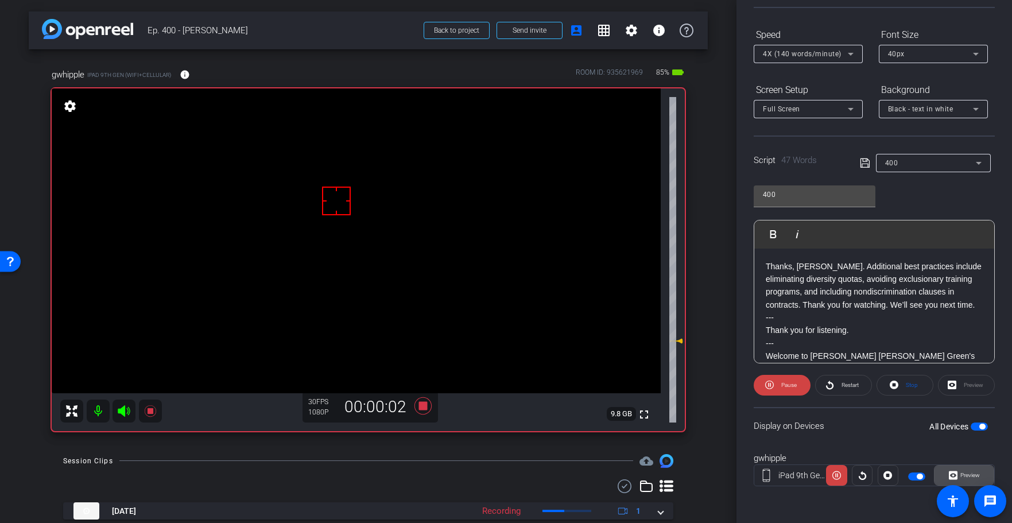
click at [960, 474] on span "Preview" at bounding box center [970, 475] width 20 height 6
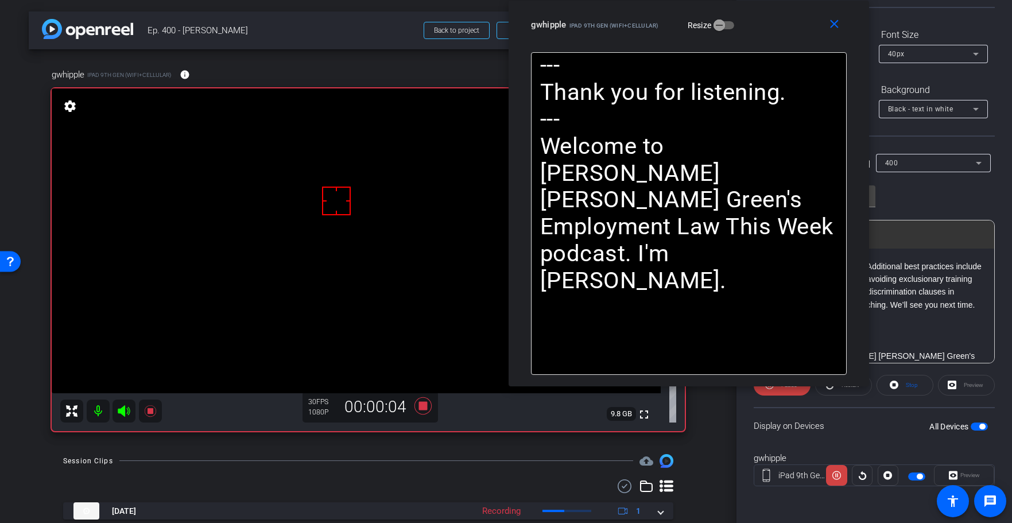
drag, startPoint x: 427, startPoint y: 91, endPoint x: 659, endPoint y: 205, distance: 258.4
click at [597, 15] on div "gwhipple iPad 9th Gen (WiFi+Cellular) Resize" at bounding box center [693, 24] width 324 height 21
click at [908, 383] on span "Stop" at bounding box center [911, 385] width 12 height 6
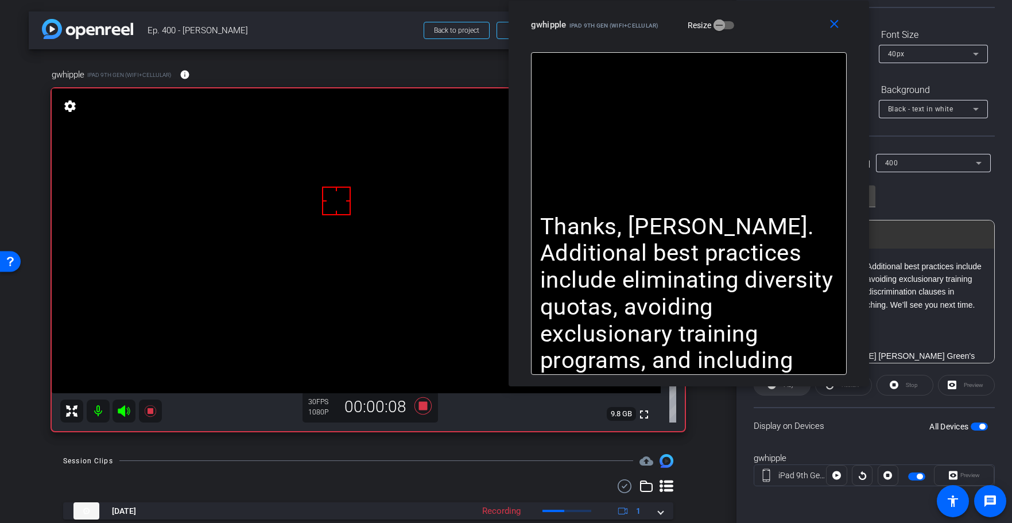
click at [782, 390] on span "Play" at bounding box center [786, 385] width 13 height 16
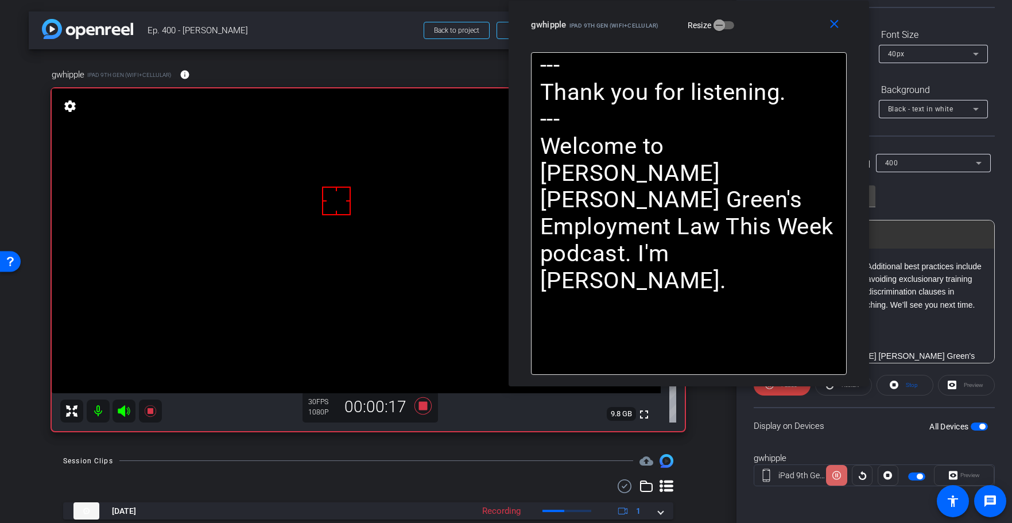
click at [835, 473] on icon at bounding box center [836, 475] width 9 height 9
click at [421, 409] on icon at bounding box center [422, 405] width 17 height 17
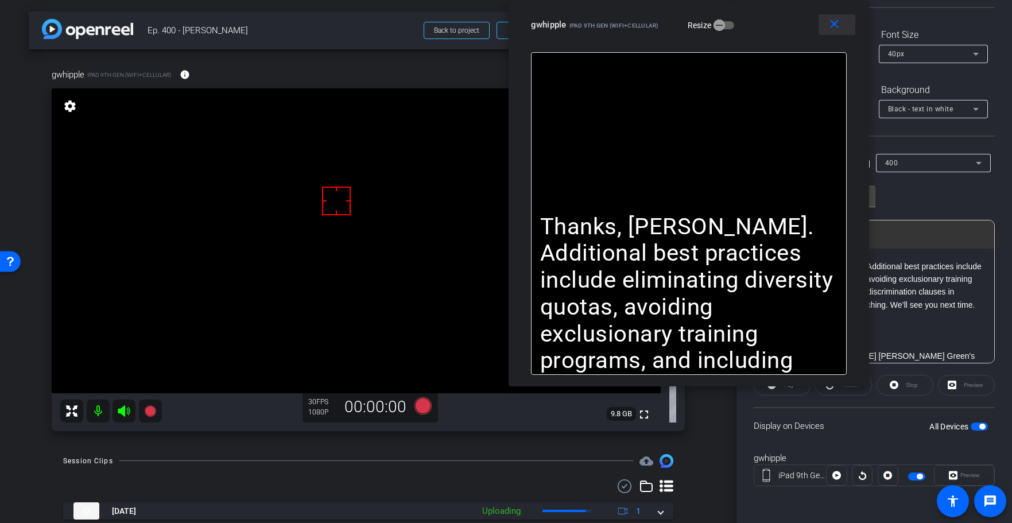
click at [827, 20] on mat-icon "close" at bounding box center [834, 24] width 14 height 14
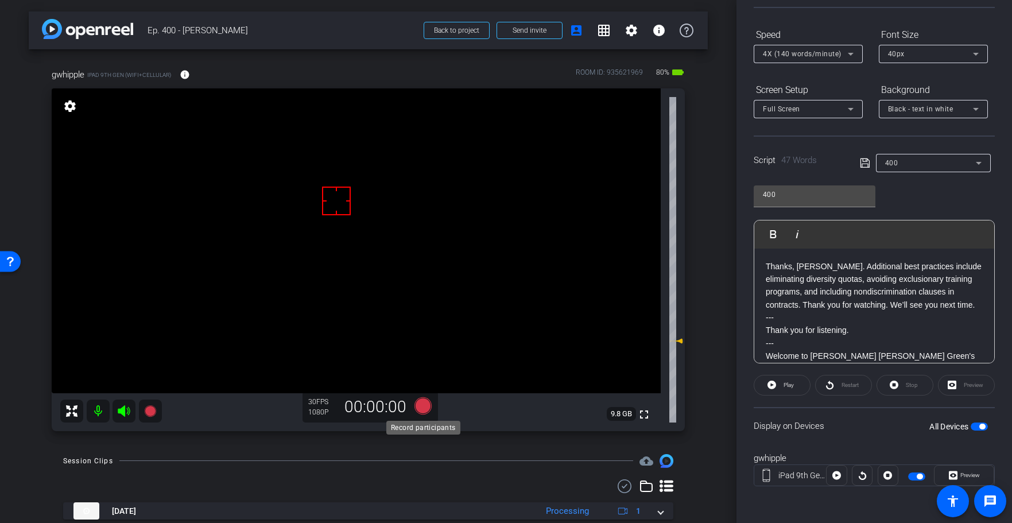
click at [420, 408] on icon at bounding box center [422, 405] width 17 height 17
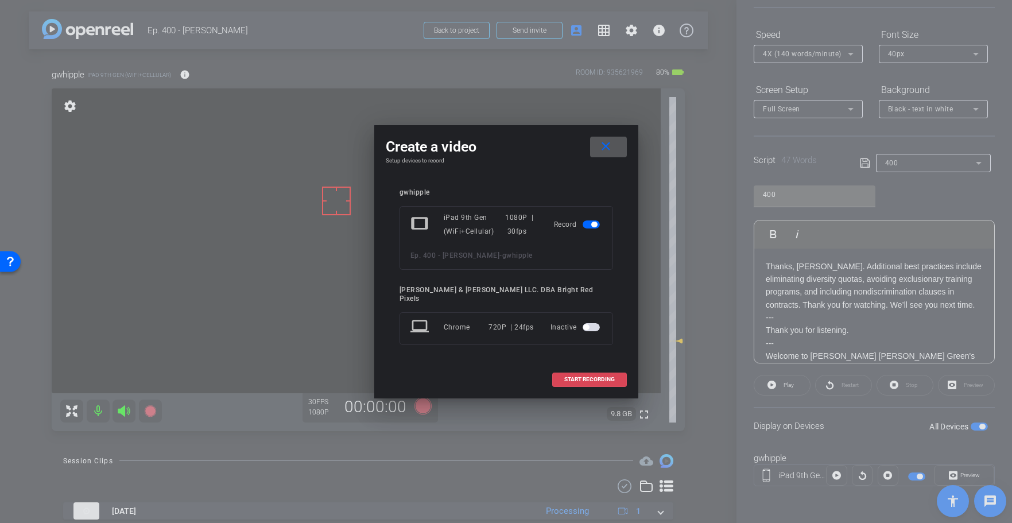
click at [589, 378] on span "START RECORDING" at bounding box center [589, 379] width 50 height 6
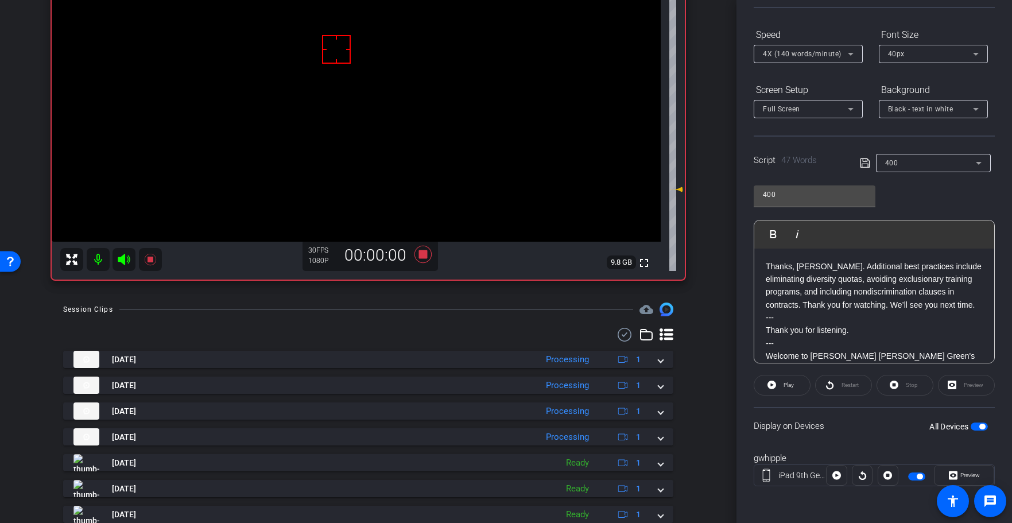
scroll to position [270, 0]
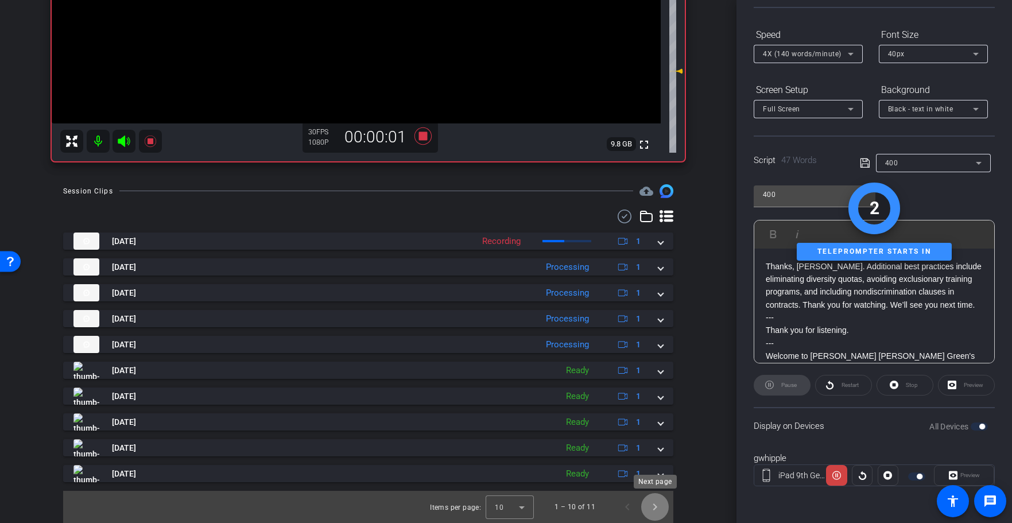
click at [643, 503] on span "Next page" at bounding box center [655, 507] width 28 height 28
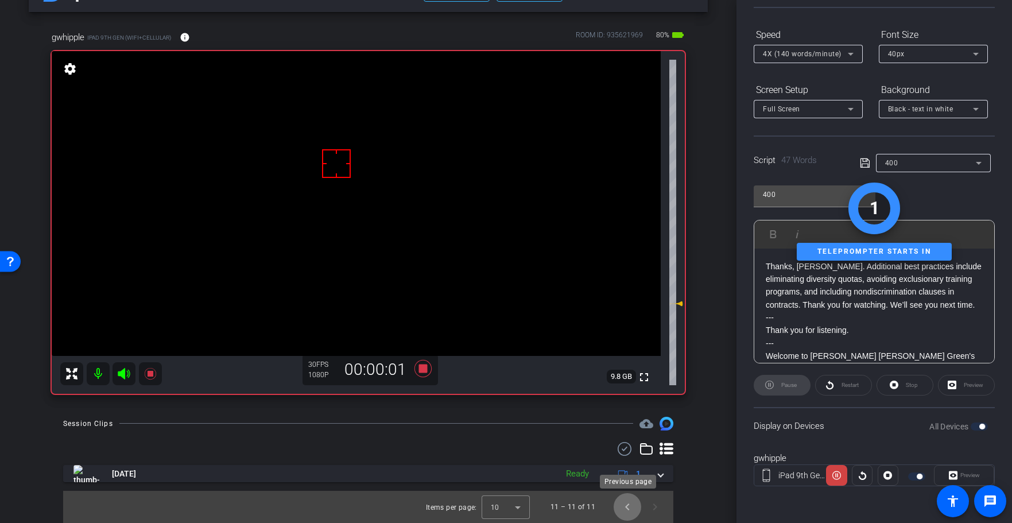
click at [623, 509] on span "Previous page" at bounding box center [627, 507] width 28 height 28
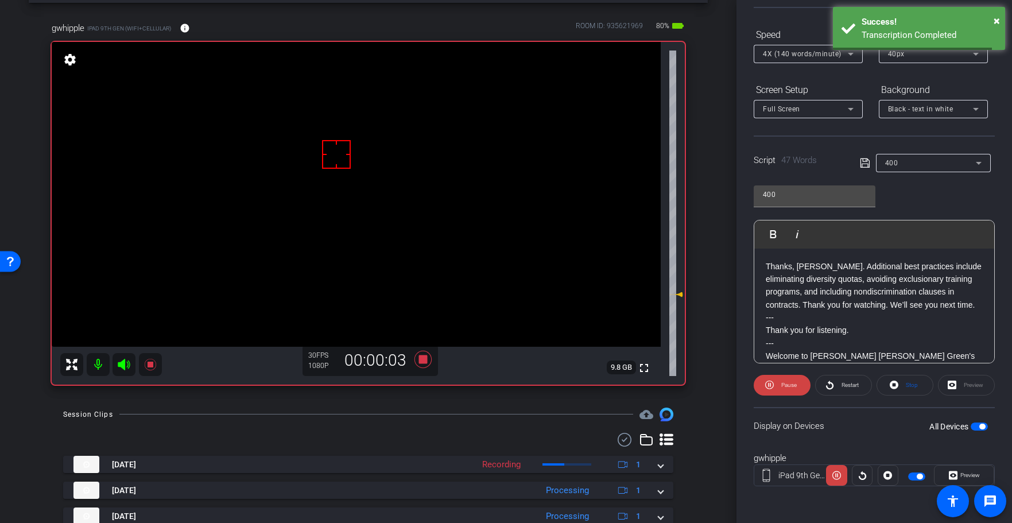
scroll to position [0, 0]
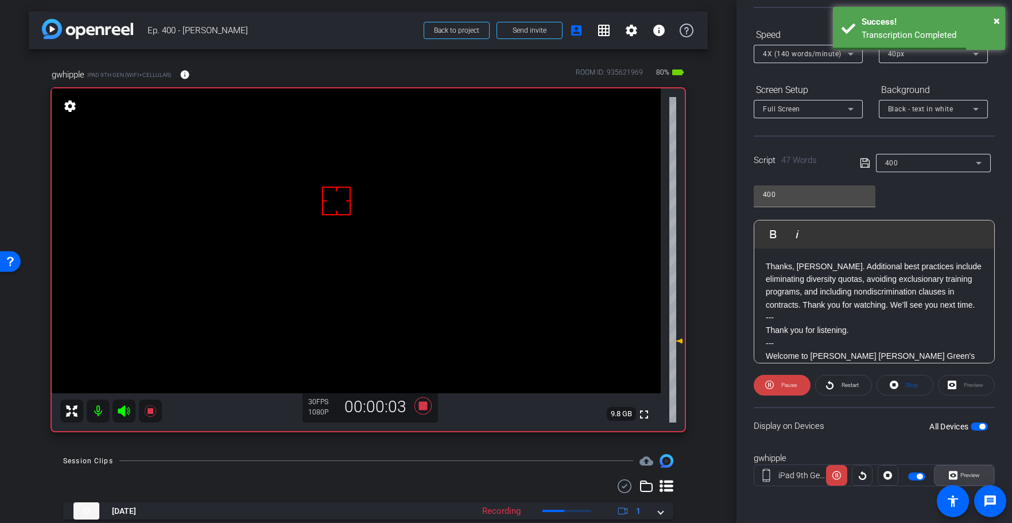
click at [962, 476] on span "Preview" at bounding box center [970, 475] width 20 height 6
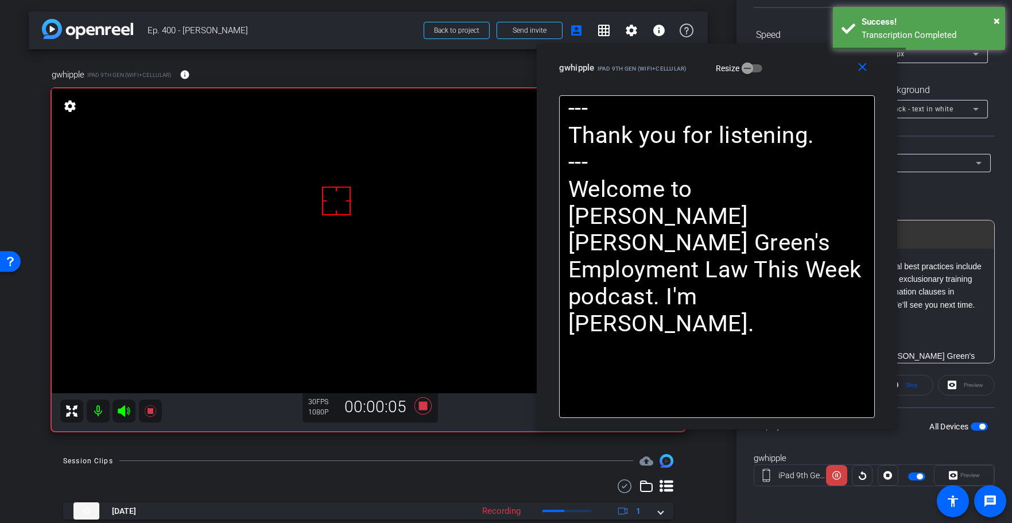
drag, startPoint x: 430, startPoint y: 97, endPoint x: 668, endPoint y: 116, distance: 239.5
click at [647, 64] on div "gwhipple iPad 9th Gen (WiFi+Cellular)" at bounding box center [623, 67] width 128 height 14
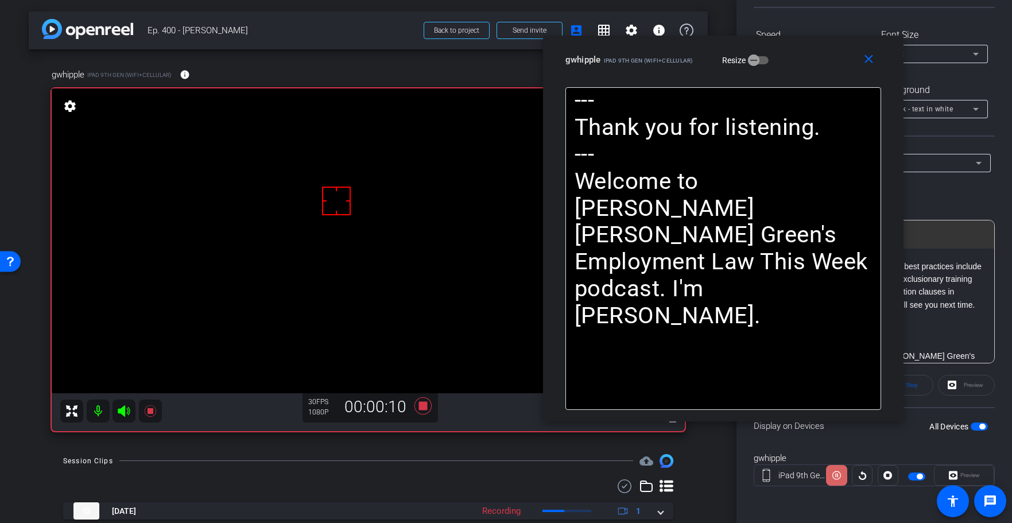
click at [834, 474] on icon at bounding box center [836, 474] width 9 height 17
click at [833, 472] on icon at bounding box center [836, 475] width 9 height 9
drag, startPoint x: 870, startPoint y: 59, endPoint x: 800, endPoint y: 57, distance: 70.6
click at [870, 59] on mat-icon "close" at bounding box center [868, 59] width 14 height 14
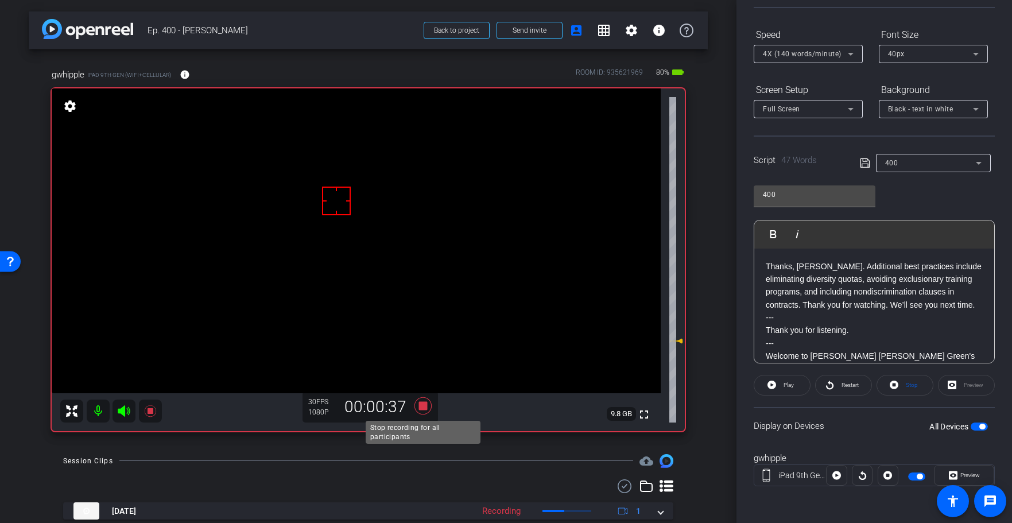
click at [423, 406] on icon at bounding box center [422, 405] width 17 height 17
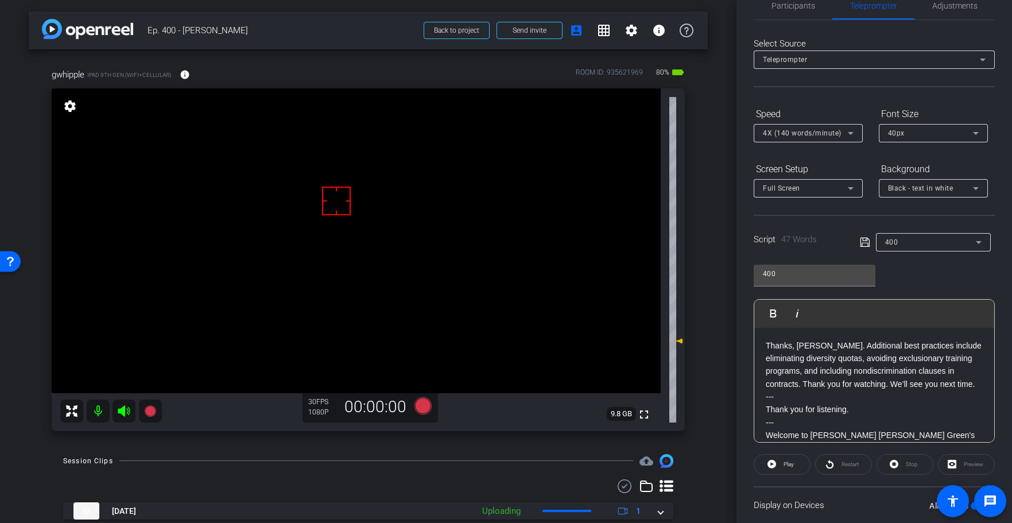
scroll to position [72, 0]
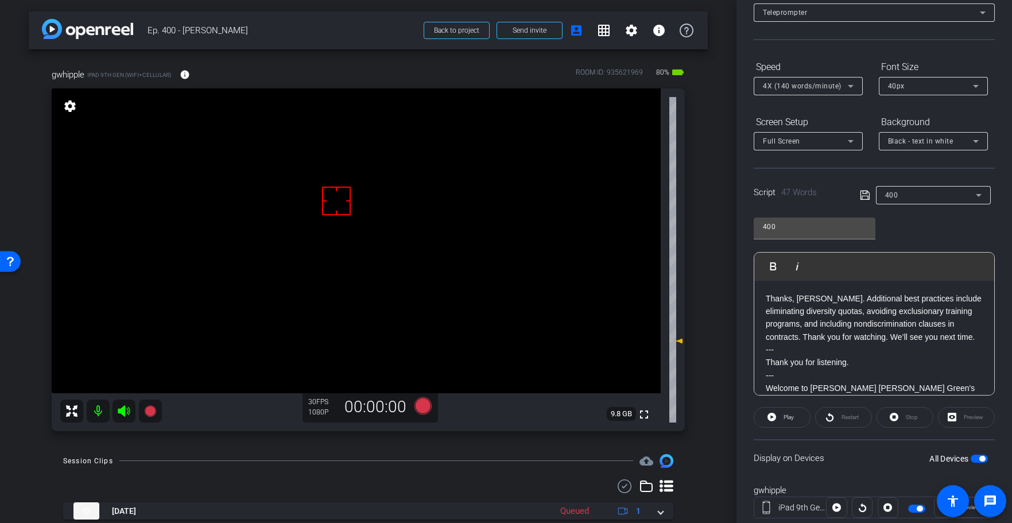
click at [702, 310] on div "gwhipple iPad 9th Gen (WiFi+Cellular) info ROOM ID: 935621969 80% battery_std f…" at bounding box center [368, 245] width 679 height 393
click at [715, 312] on div "arrow_back Ep. 400 - George Back to project Send invite account_box grid_on set…" at bounding box center [368, 261] width 736 height 523
click at [419, 407] on icon at bounding box center [422, 405] width 17 height 17
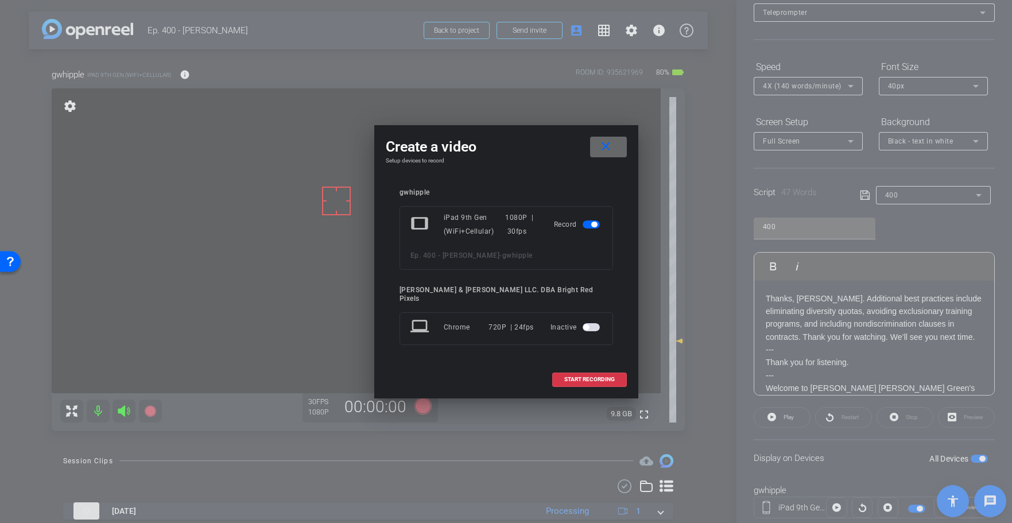
drag, startPoint x: 605, startPoint y: 145, endPoint x: 466, endPoint y: 228, distance: 161.4
click at [605, 145] on mat-icon "close" at bounding box center [605, 146] width 14 height 14
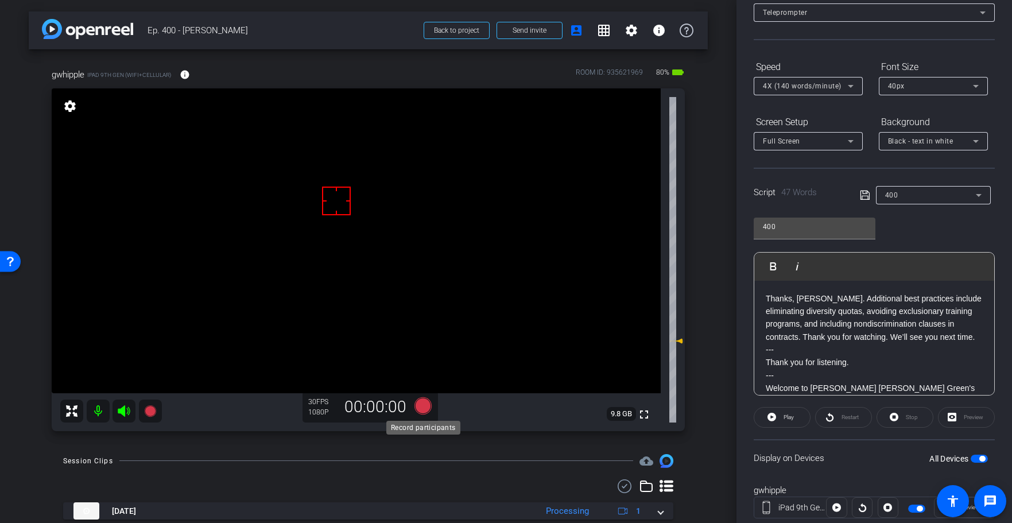
click at [418, 404] on icon at bounding box center [422, 405] width 17 height 17
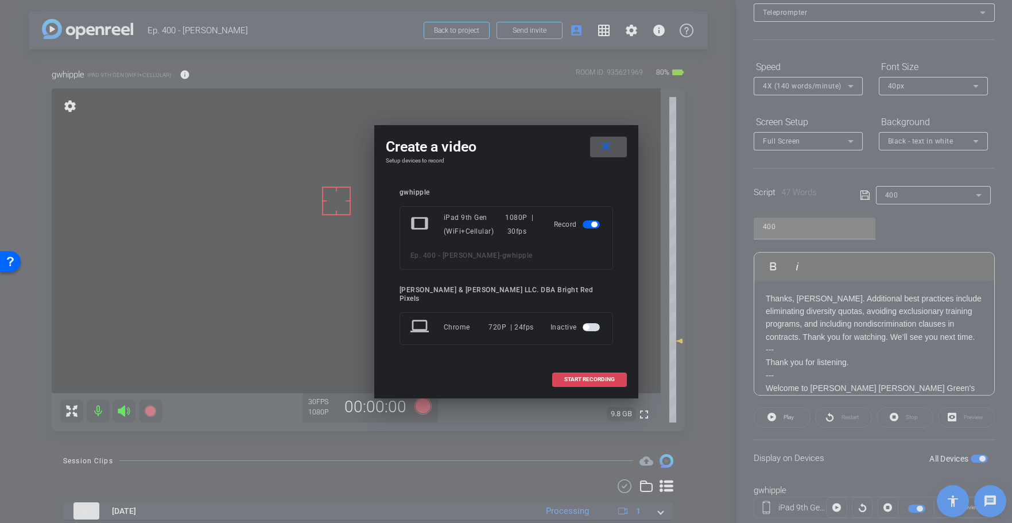
click at [586, 367] on span at bounding box center [589, 379] width 73 height 28
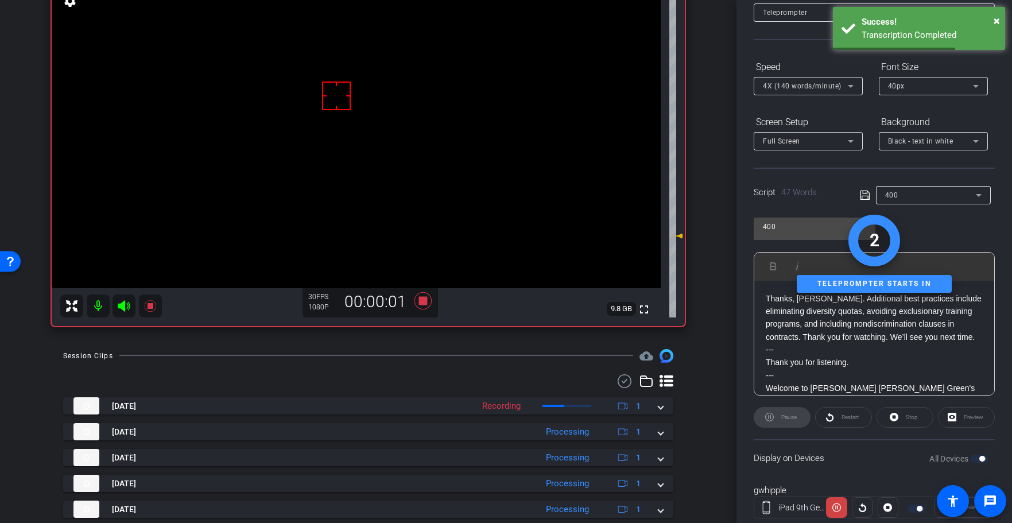
scroll to position [0, 0]
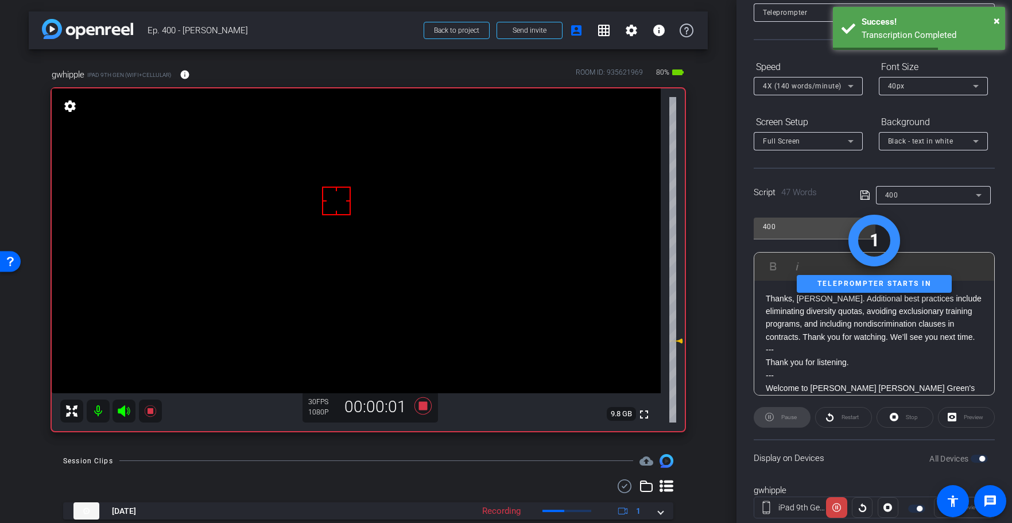
drag, startPoint x: 709, startPoint y: 438, endPoint x: 715, endPoint y: 438, distance: 6.9
click at [709, 438] on div "arrow_back Ep. 400 - George Back to project Send invite account_box grid_on set…" at bounding box center [368, 261] width 736 height 523
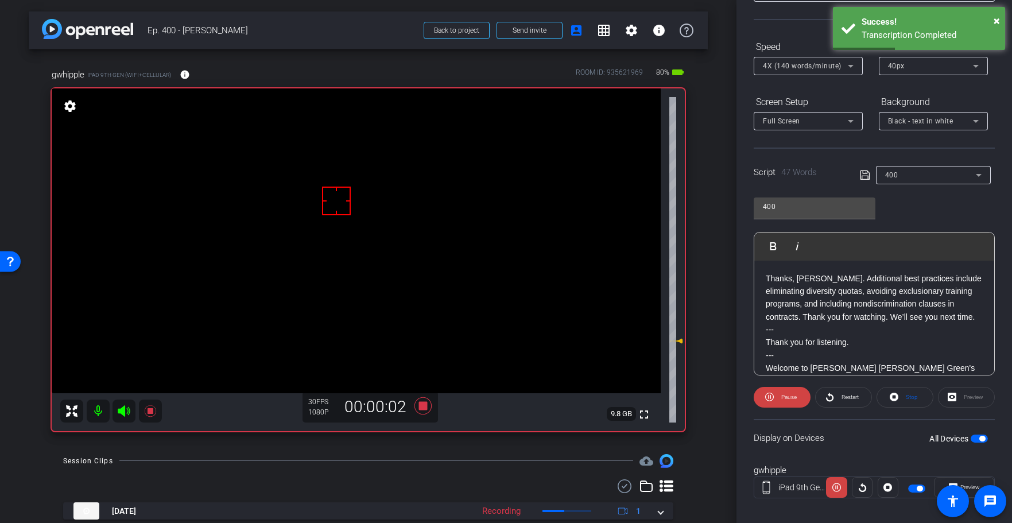
scroll to position [103, 0]
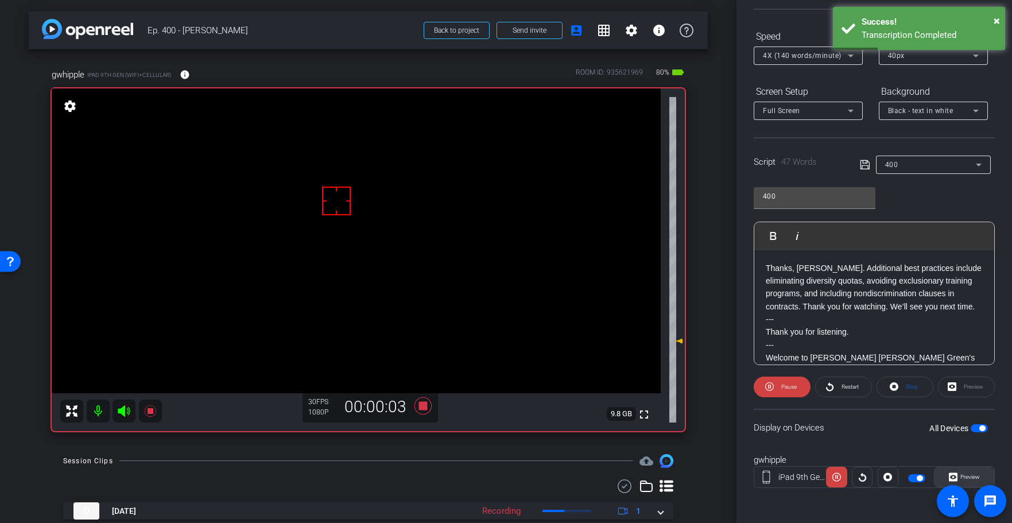
click at [971, 477] on span "Preview" at bounding box center [970, 476] width 20 height 6
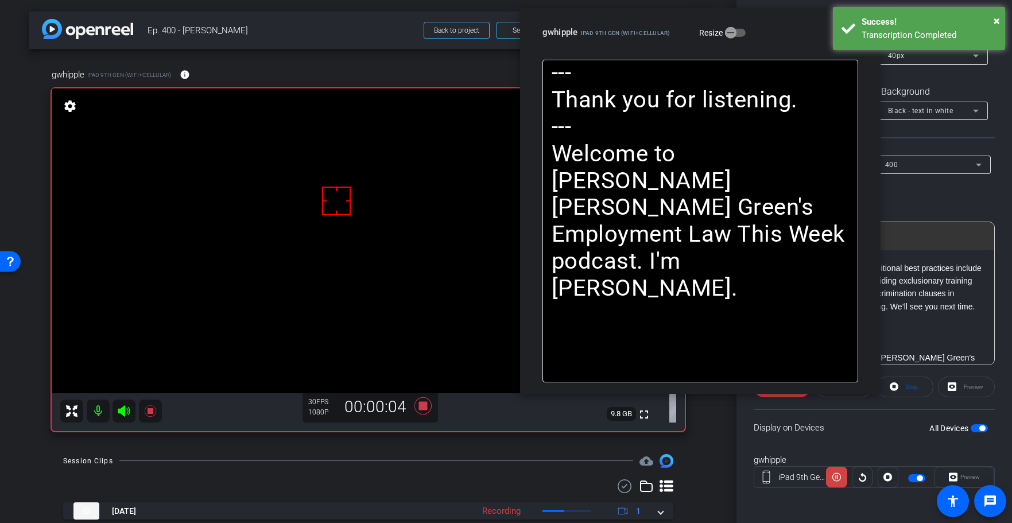
drag, startPoint x: 544, startPoint y: 69, endPoint x: 664, endPoint y: 75, distance: 120.0
click at [670, 11] on div "close gwhipple iPad 9th Gen (WiFi+Cellular) Resize" at bounding box center [700, 34] width 360 height 52
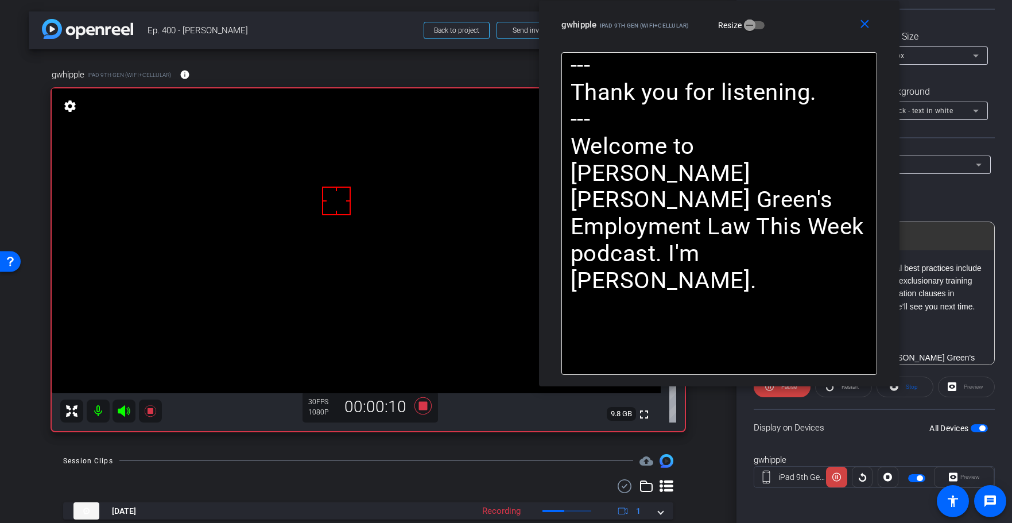
drag, startPoint x: 868, startPoint y: 23, endPoint x: 849, endPoint y: 33, distance: 21.6
click at [863, 25] on mat-icon "close" at bounding box center [864, 24] width 14 height 14
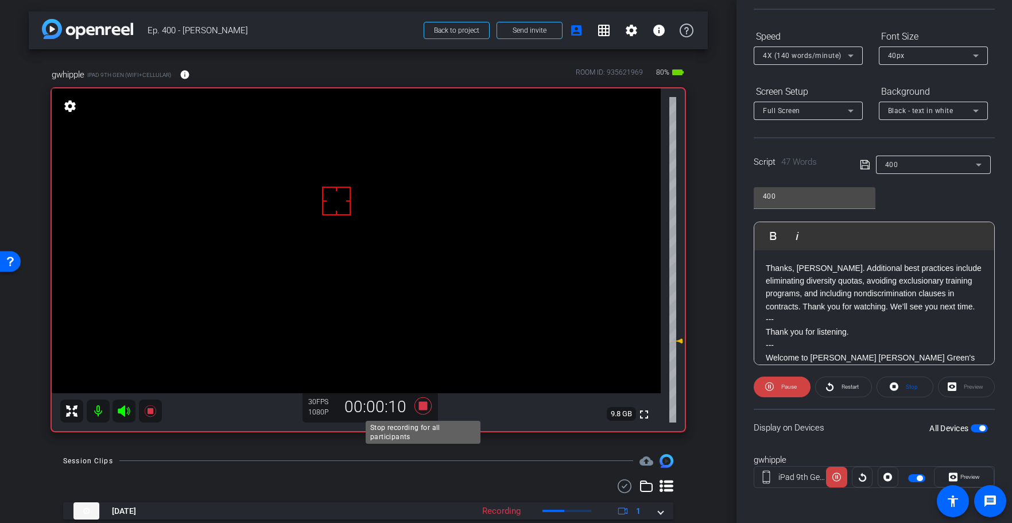
click at [418, 402] on icon at bounding box center [422, 405] width 17 height 17
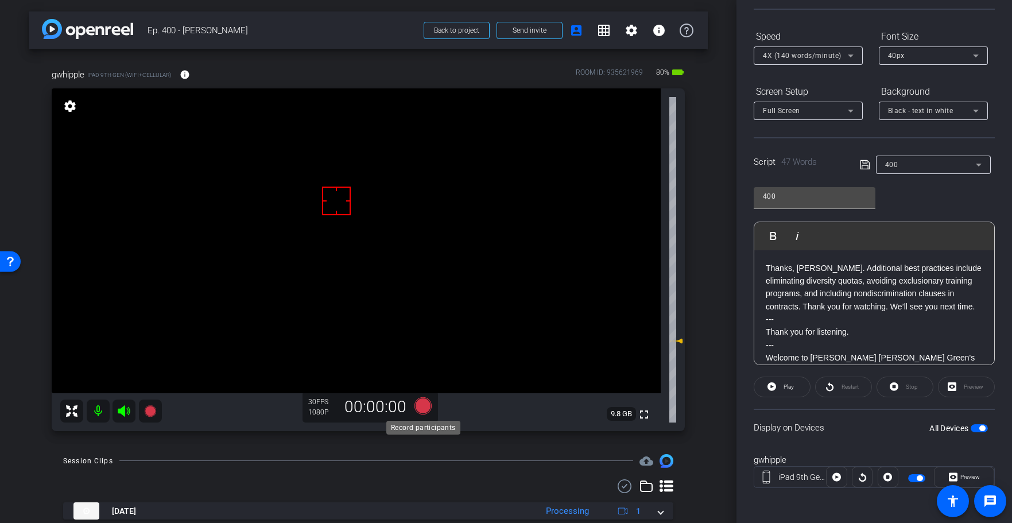
click at [421, 406] on icon at bounding box center [422, 405] width 17 height 17
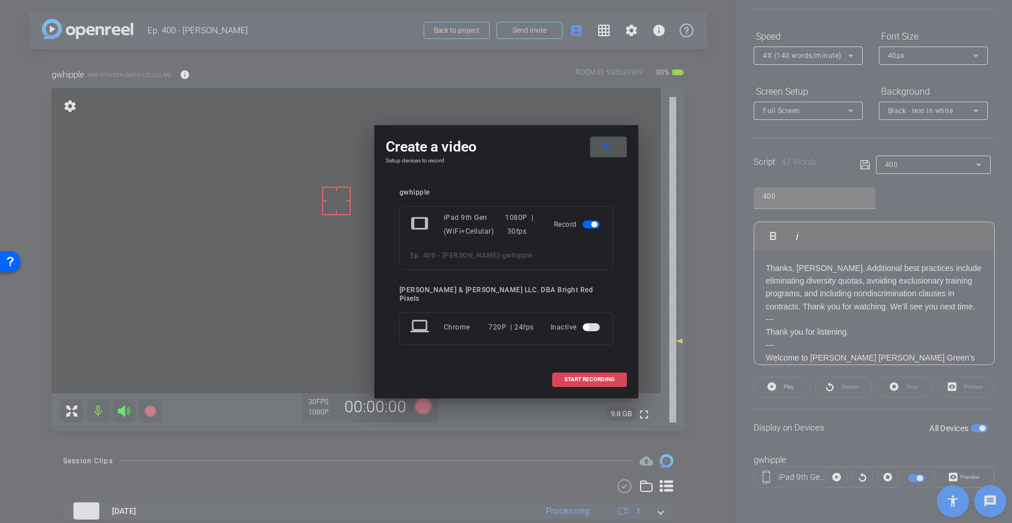
click at [592, 376] on span "START RECORDING" at bounding box center [589, 379] width 50 height 6
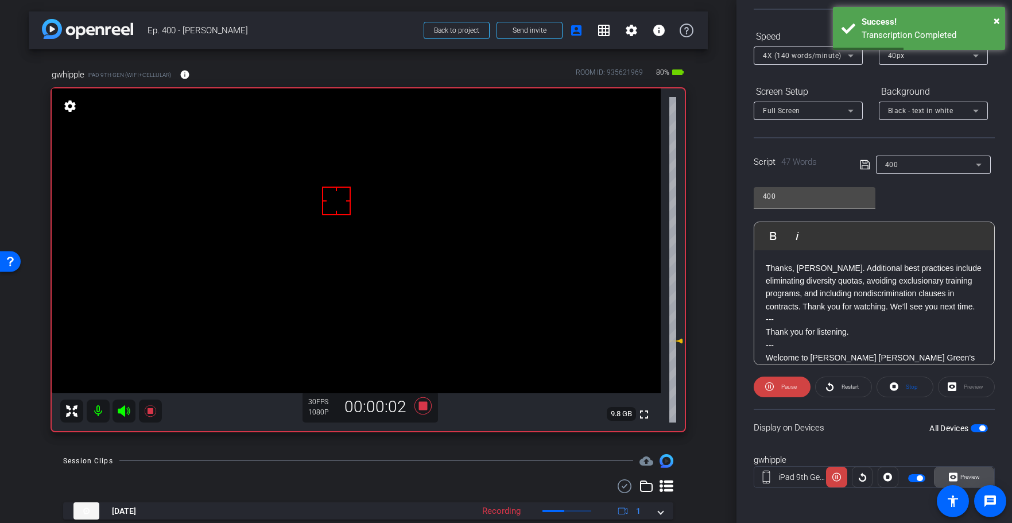
click at [970, 472] on span "Preview" at bounding box center [968, 477] width 22 height 16
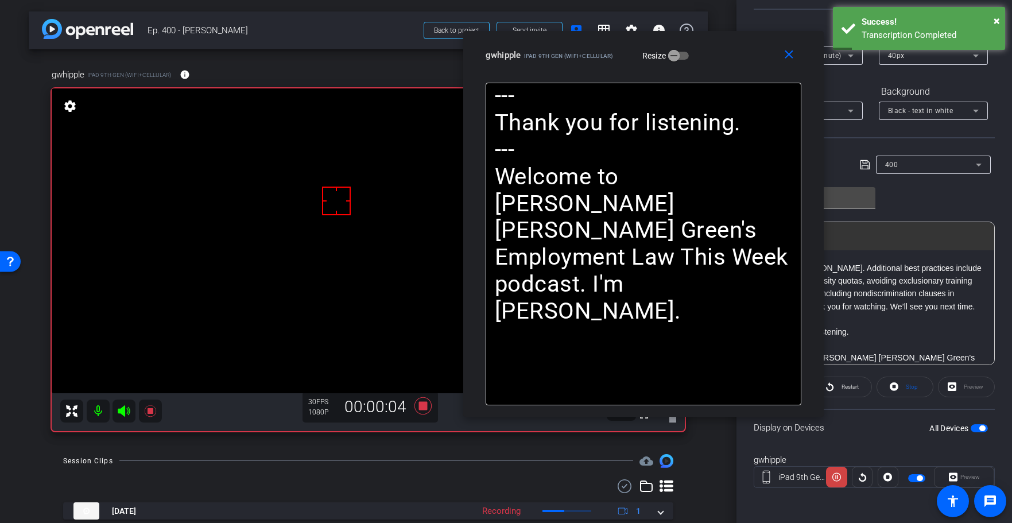
drag, startPoint x: 541, startPoint y: 72, endPoint x: 577, endPoint y: 50, distance: 41.7
click at [577, 53] on span "iPad 9th Gen (WiFi+Cellular)" at bounding box center [569, 56] width 90 height 6
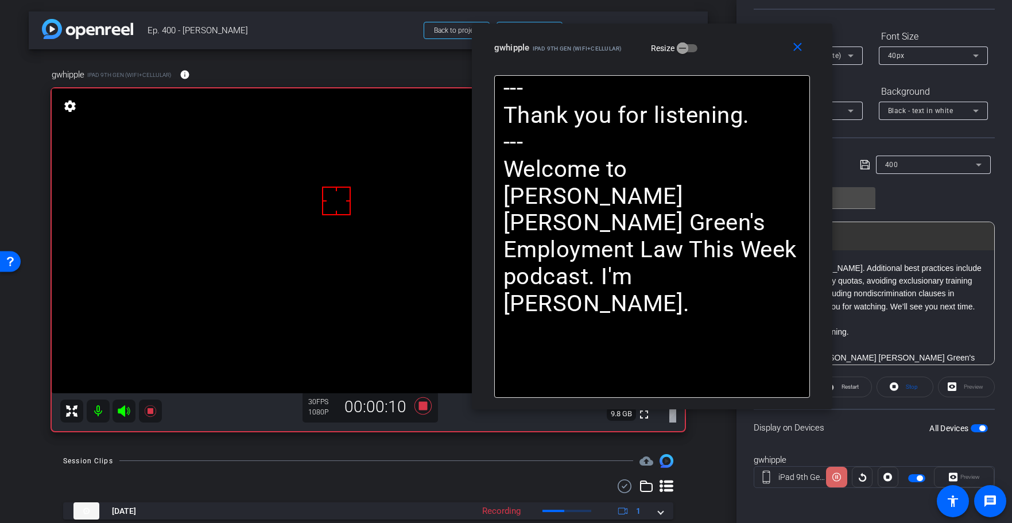
click at [833, 477] on icon at bounding box center [836, 476] width 9 height 17
drag, startPoint x: 900, startPoint y: 375, endPoint x: 907, endPoint y: 386, distance: 12.9
click at [901, 376] on openreel-capture-teleprompter "Speed 4X (140 words/minute) Font Size 40px Screen Setup Full Screen Background …" at bounding box center [873, 267] width 241 height 481
click at [908, 389] on span "Stop" at bounding box center [911, 386] width 12 height 6
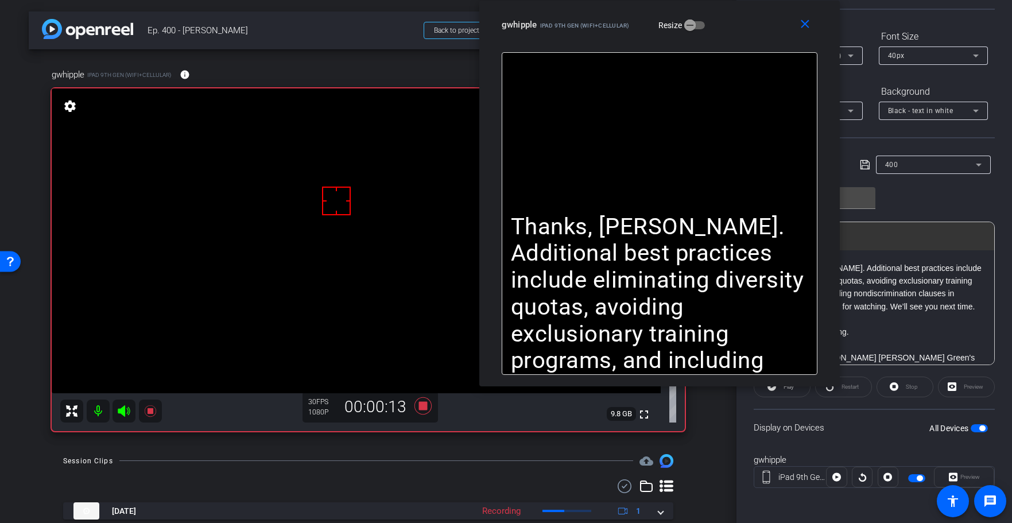
drag, startPoint x: 734, startPoint y: 55, endPoint x: 767, endPoint y: 193, distance: 142.1
click at [744, 20] on div "gwhipple iPad 9th Gen (WiFi+Cellular) Resize" at bounding box center [663, 24] width 324 height 21
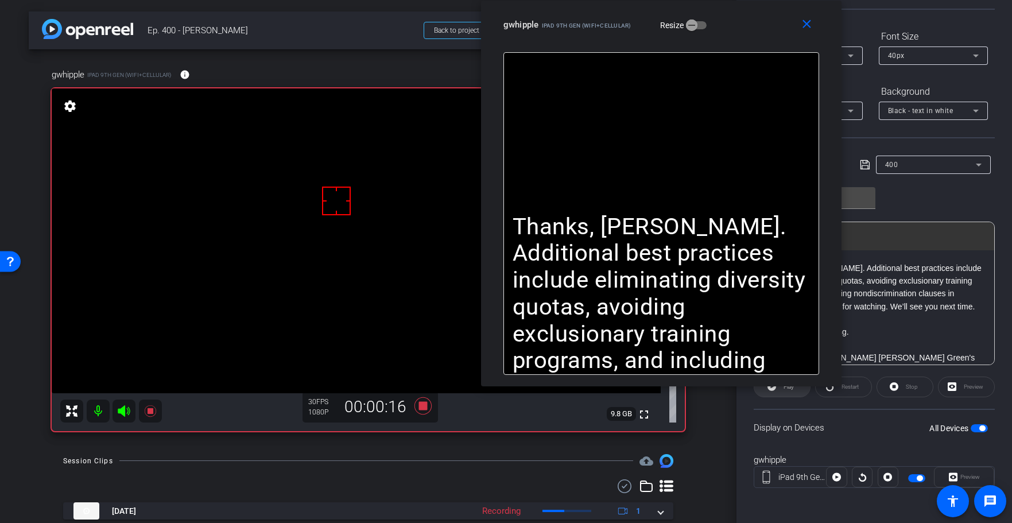
click at [780, 389] on span at bounding box center [782, 387] width 56 height 28
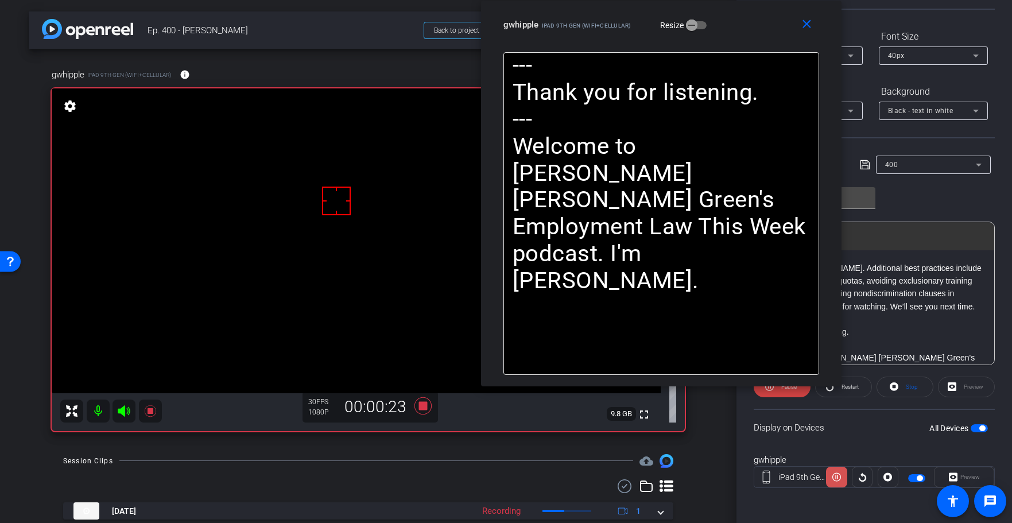
click at [837, 479] on icon at bounding box center [836, 476] width 9 height 17
click at [420, 407] on icon at bounding box center [422, 405] width 17 height 17
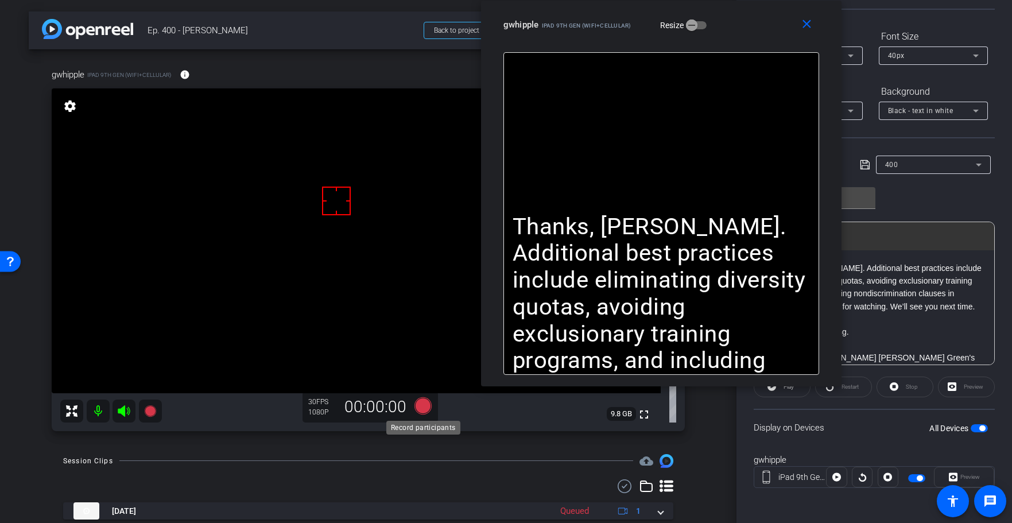
click at [421, 407] on icon at bounding box center [422, 405] width 17 height 17
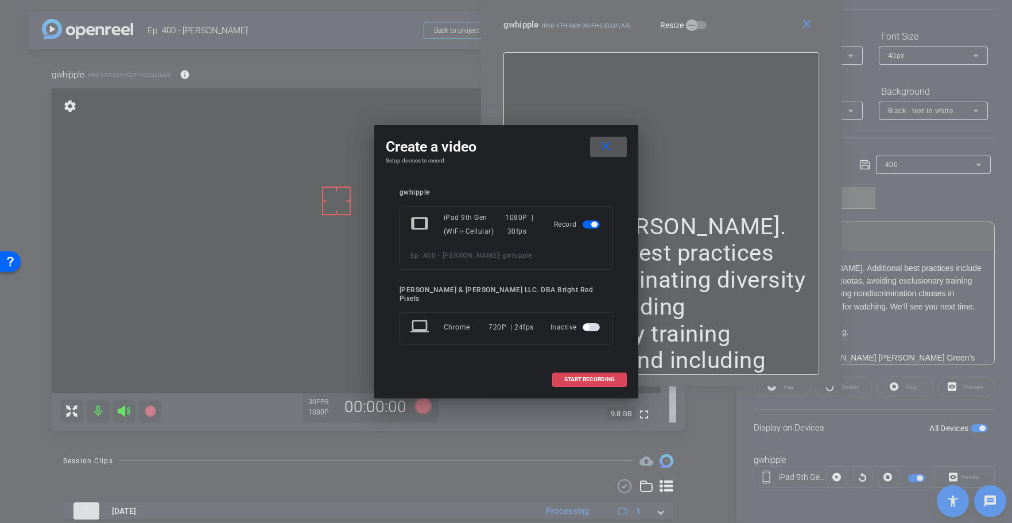
click at [614, 375] on span at bounding box center [589, 379] width 73 height 28
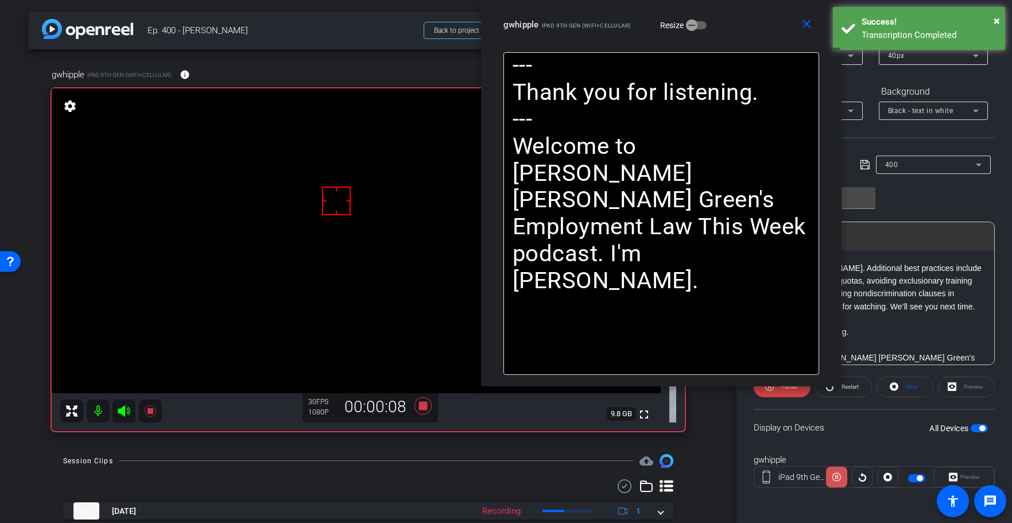
click at [836, 480] on icon at bounding box center [836, 476] width 9 height 17
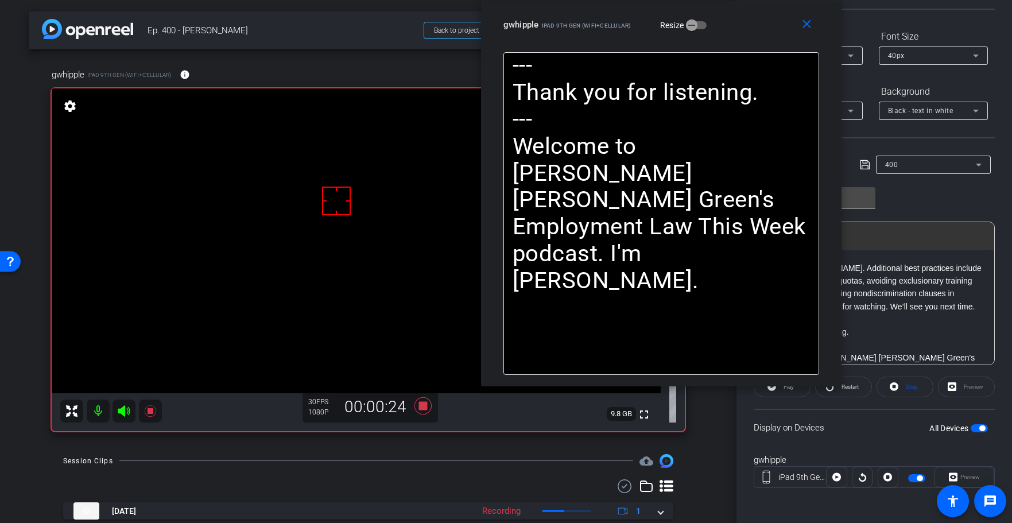
click at [904, 384] on span "Stop" at bounding box center [910, 387] width 15 height 16
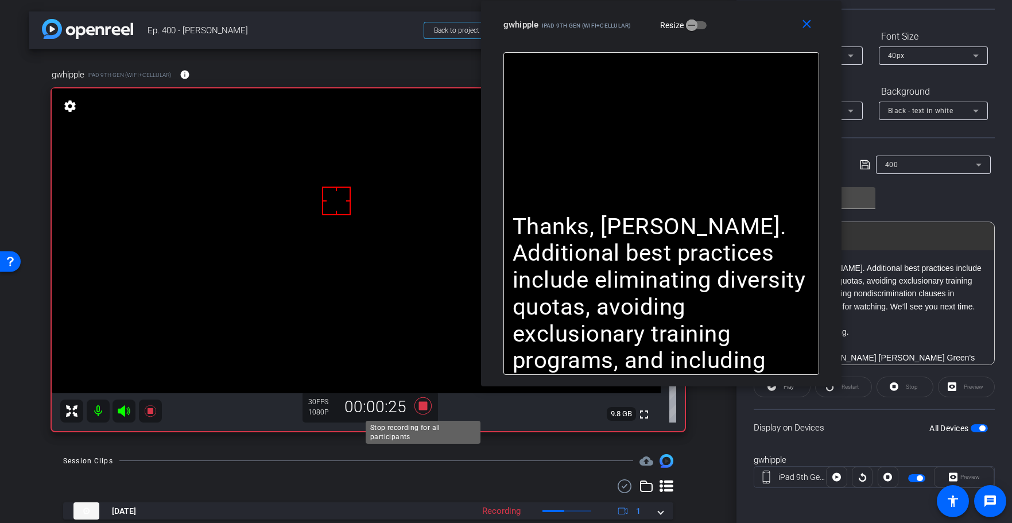
click at [425, 407] on icon at bounding box center [422, 405] width 17 height 17
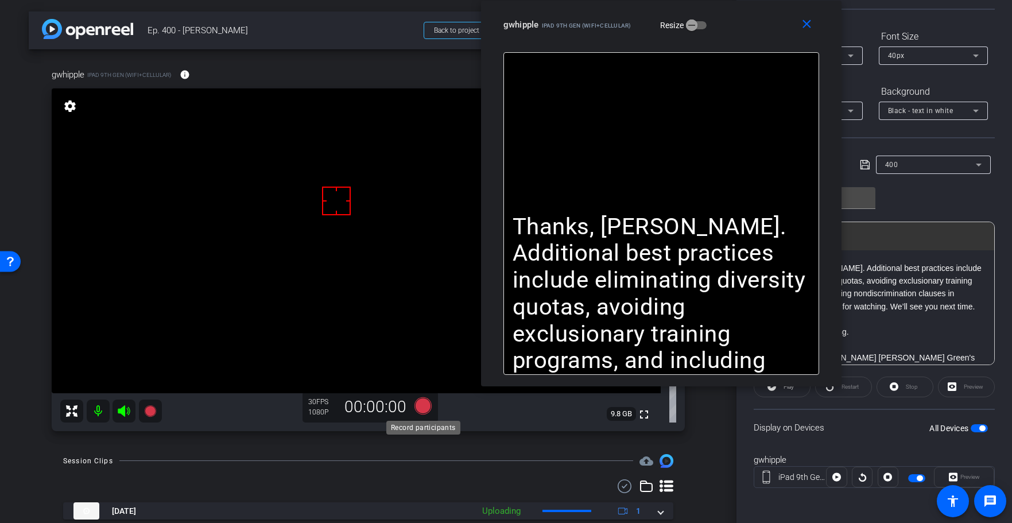
click at [421, 404] on icon at bounding box center [422, 405] width 17 height 17
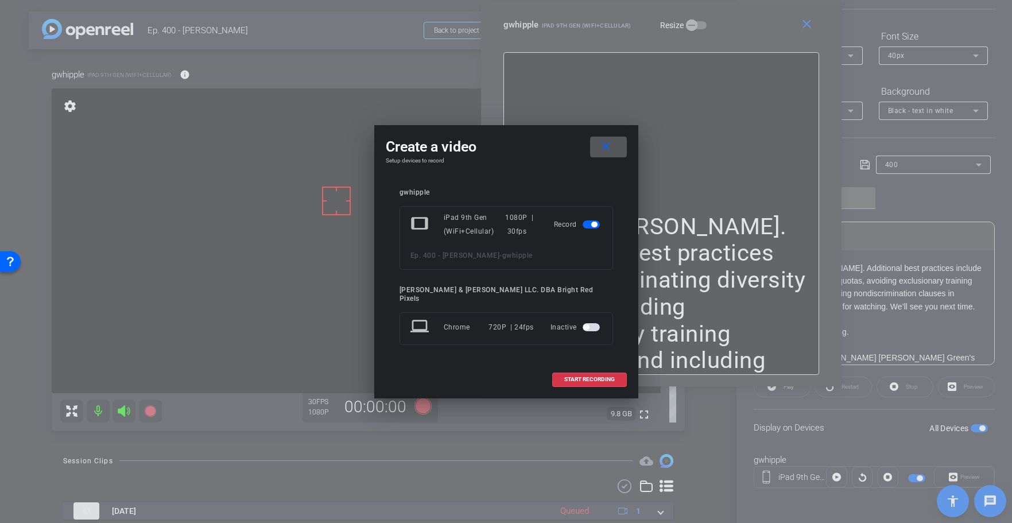
click at [569, 365] on span at bounding box center [589, 379] width 73 height 28
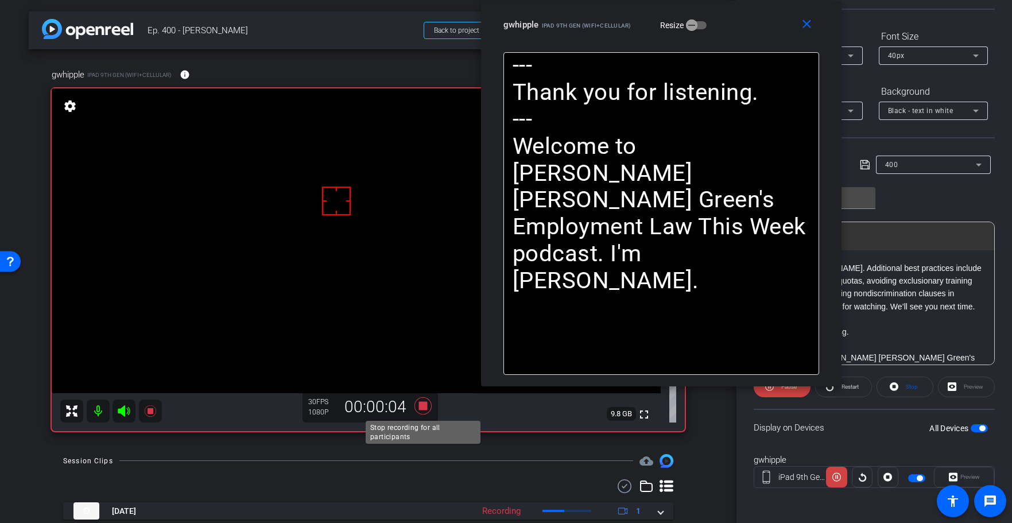
click at [421, 402] on icon at bounding box center [422, 405] width 17 height 17
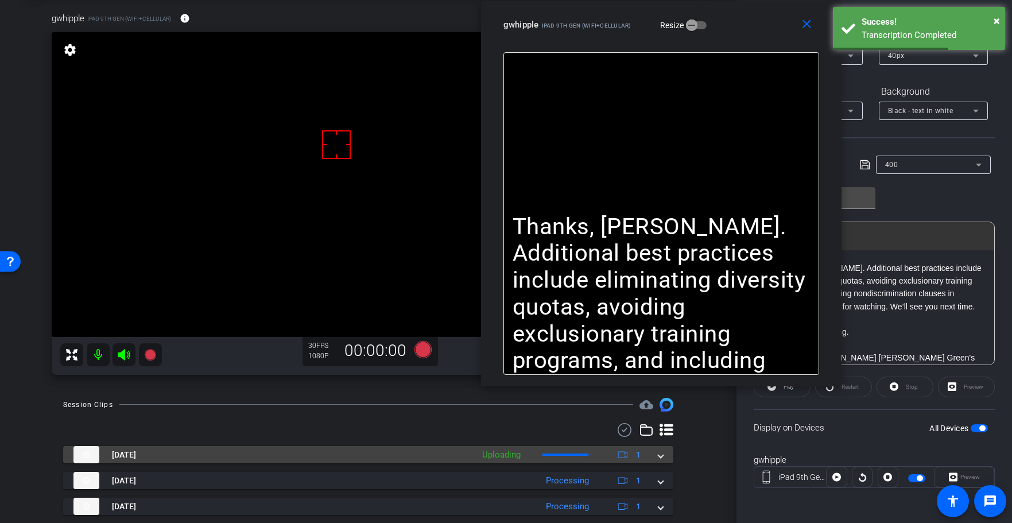
scroll to position [45, 0]
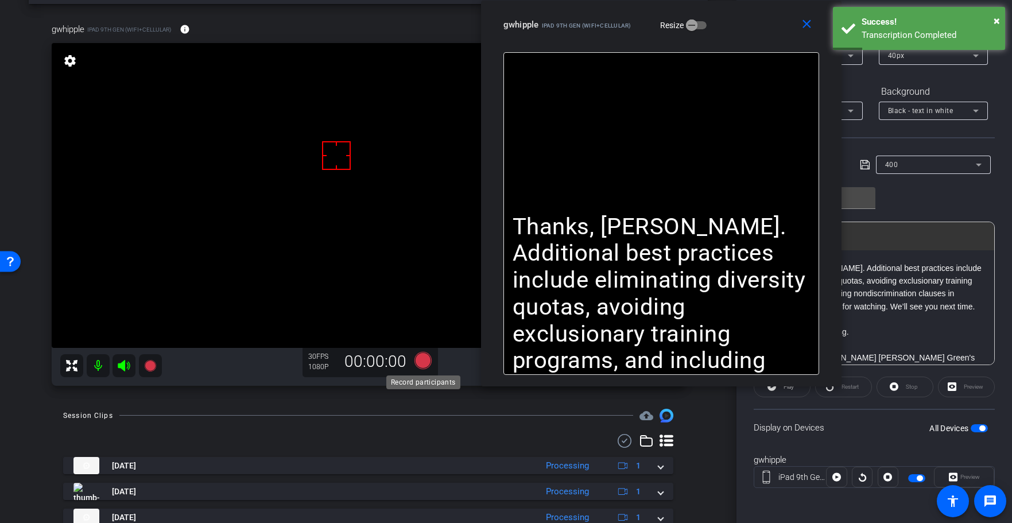
click at [419, 363] on icon at bounding box center [422, 360] width 17 height 17
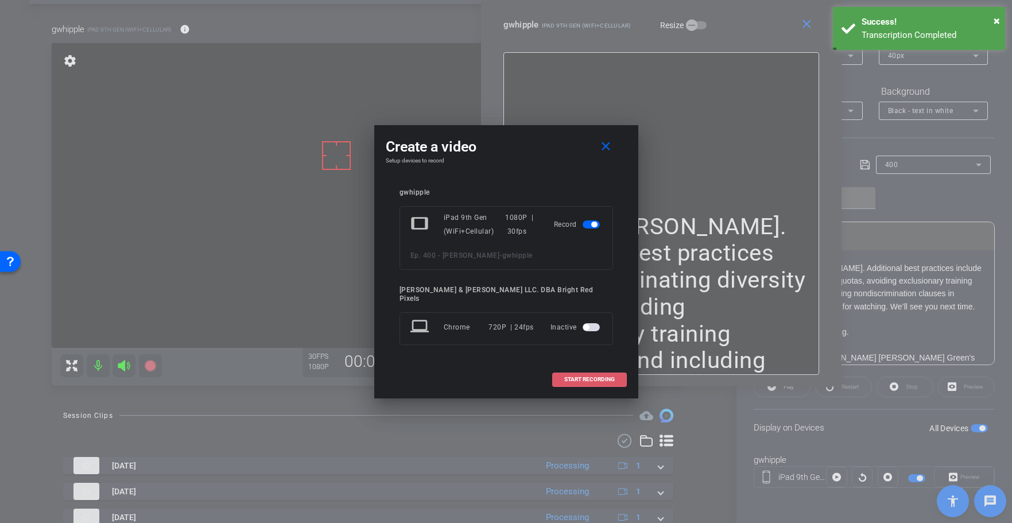
click at [594, 376] on span "START RECORDING" at bounding box center [589, 379] width 50 height 6
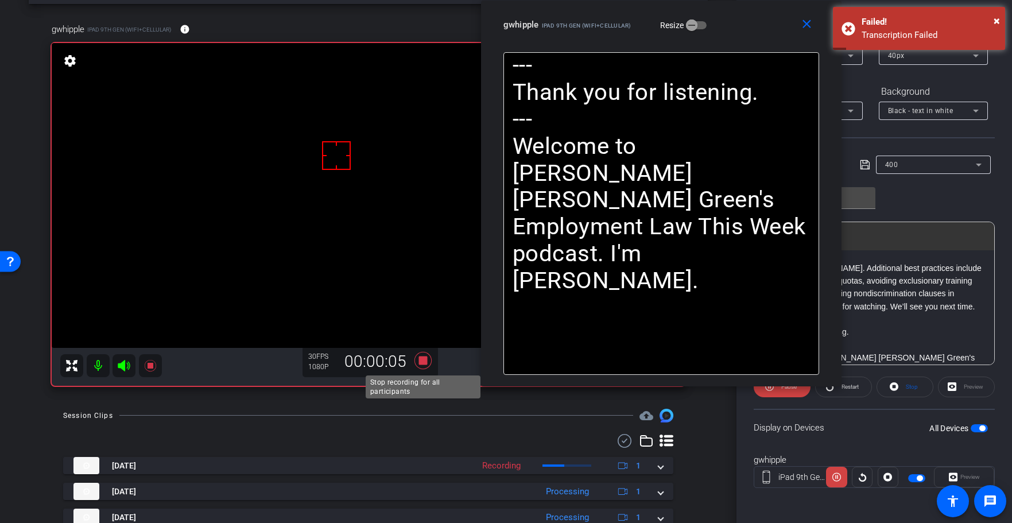
click at [427, 356] on icon at bounding box center [423, 360] width 28 height 21
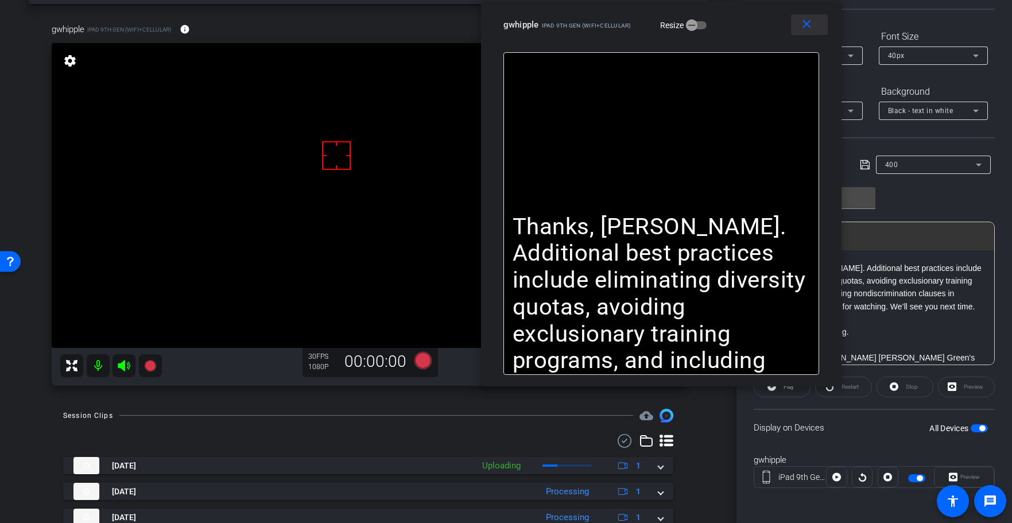
click at [810, 29] on mat-icon "close" at bounding box center [806, 24] width 14 height 14
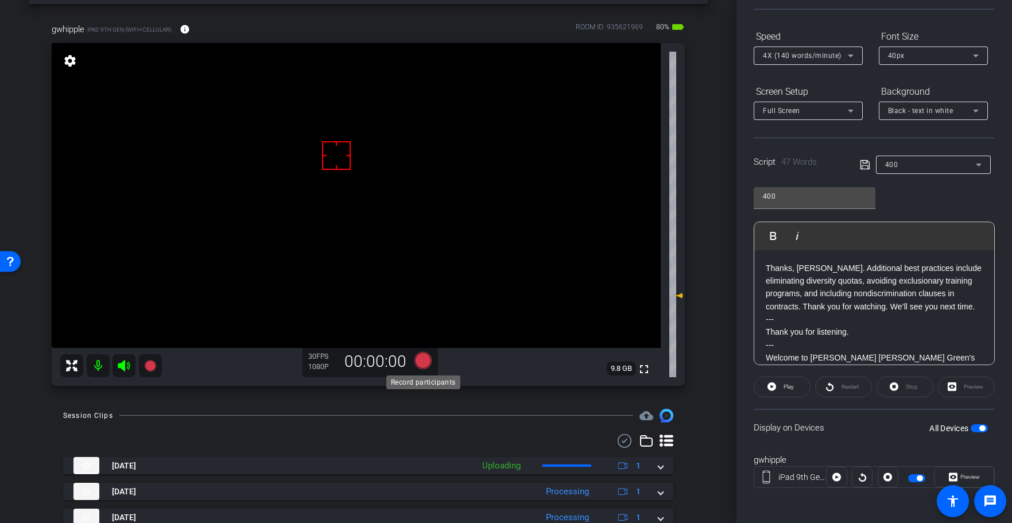
click at [423, 360] on icon at bounding box center [422, 360] width 17 height 17
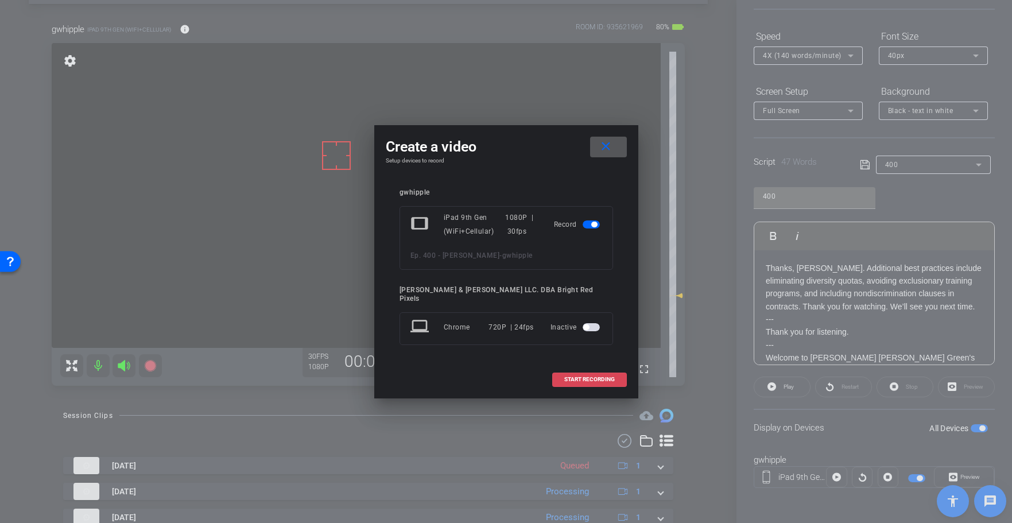
click at [619, 376] on span at bounding box center [589, 379] width 73 height 28
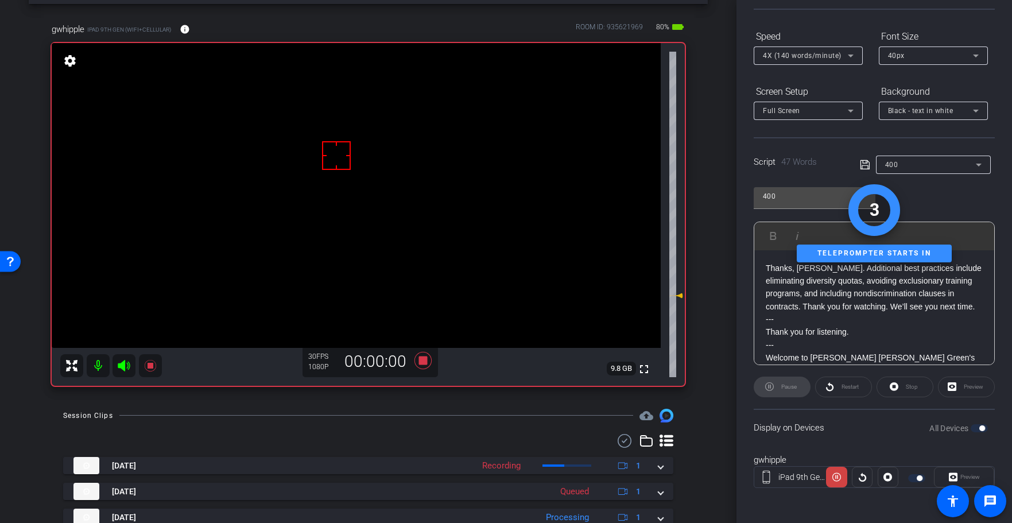
drag, startPoint x: 698, startPoint y: 373, endPoint x: 709, endPoint y: 402, distance: 31.0
click at [698, 373] on div "gwhipple iPad 9th Gen (WiFi+Cellular) info ROOM ID: 935621969 80% battery_std f…" at bounding box center [368, 200] width 679 height 393
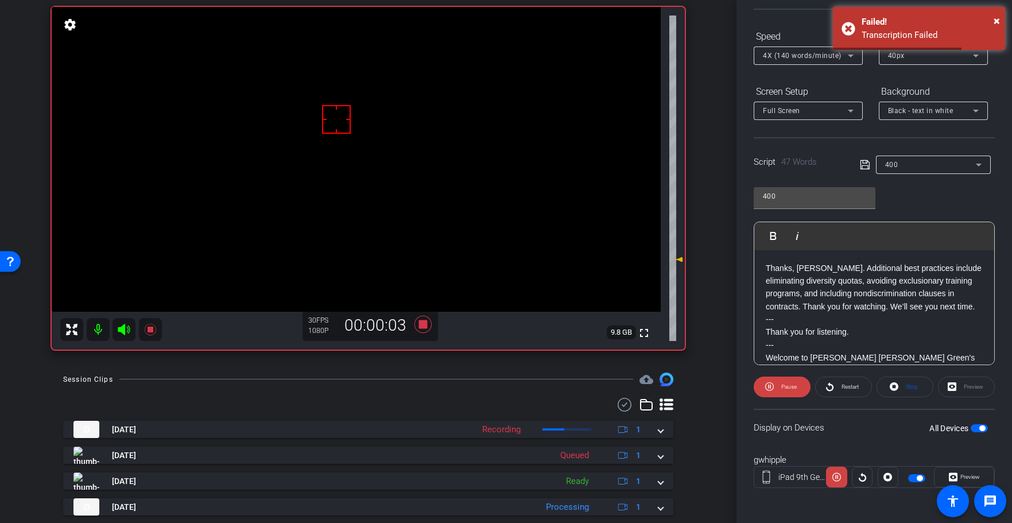
scroll to position [56, 0]
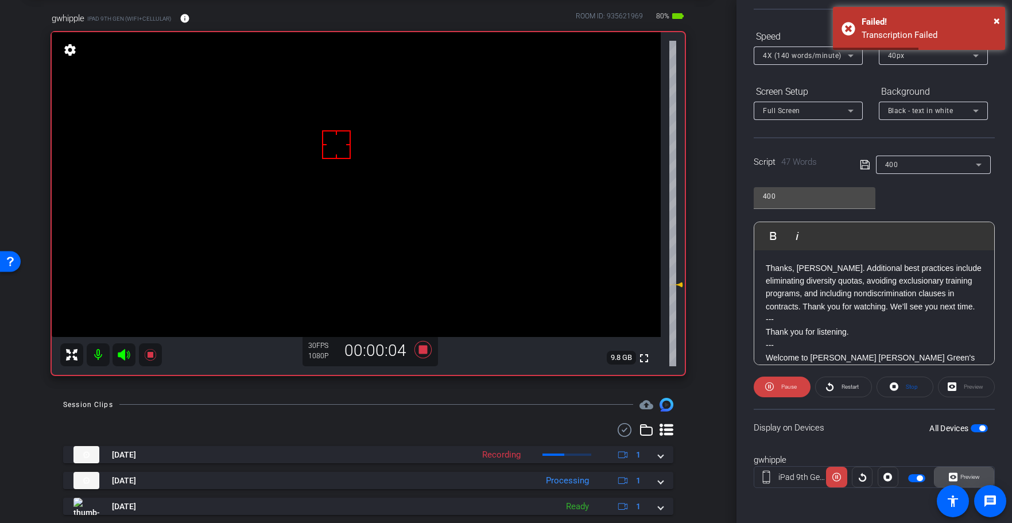
click at [970, 477] on span "Preview" at bounding box center [970, 476] width 20 height 6
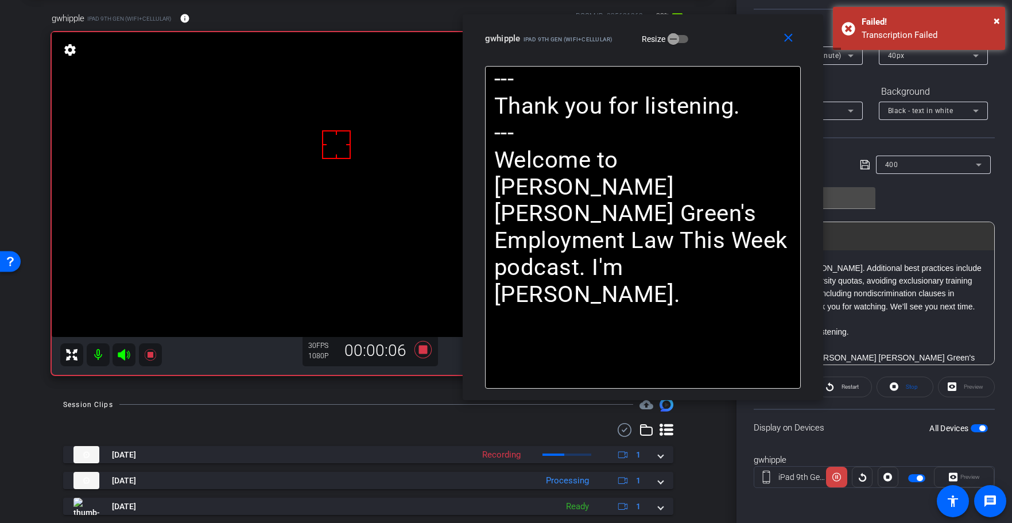
drag, startPoint x: 468, startPoint y: 104, endPoint x: 593, endPoint y: 38, distance: 140.9
click at [593, 38] on div "close gwhipple iPad 9th Gen (WiFi+Cellular) Resize" at bounding box center [642, 40] width 360 height 52
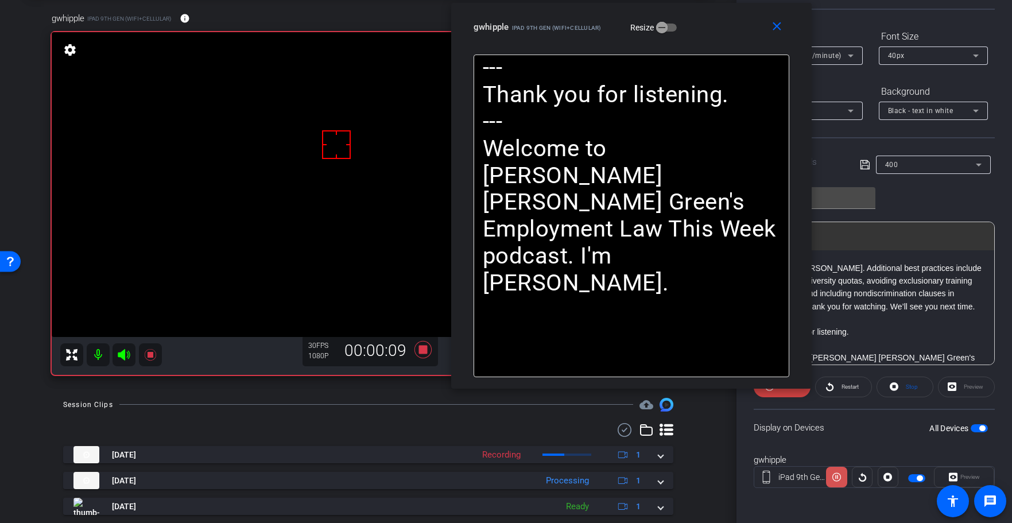
click at [836, 480] on icon at bounding box center [836, 476] width 9 height 17
click at [901, 386] on span at bounding box center [905, 387] width 56 height 28
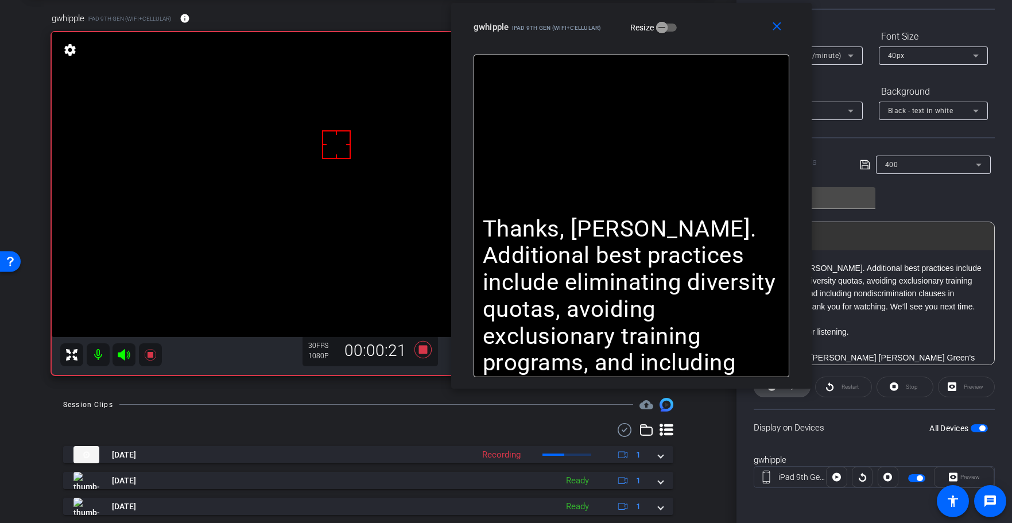
click at [786, 391] on span "Play" at bounding box center [786, 387] width 13 height 16
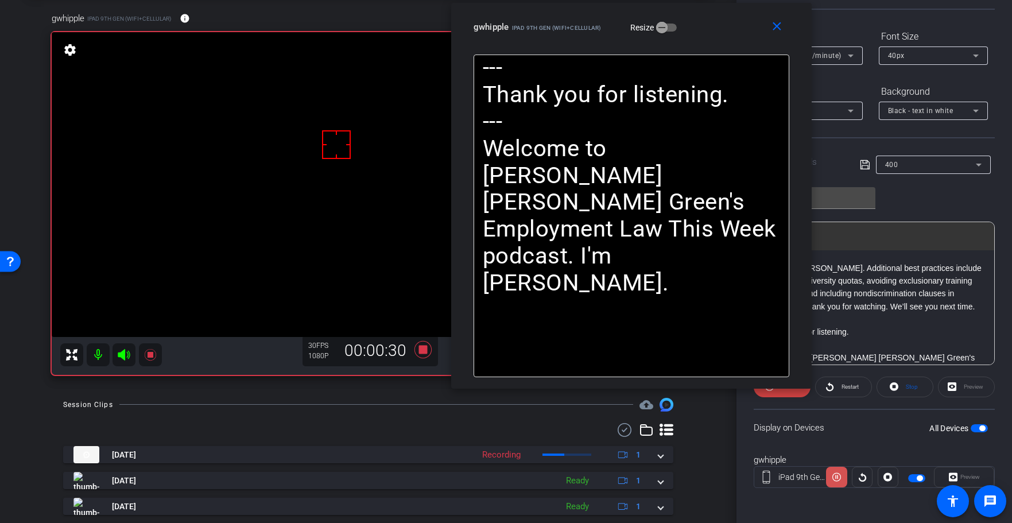
click at [838, 480] on icon at bounding box center [836, 477] width 9 height 9
click at [777, 27] on mat-icon "close" at bounding box center [776, 27] width 14 height 14
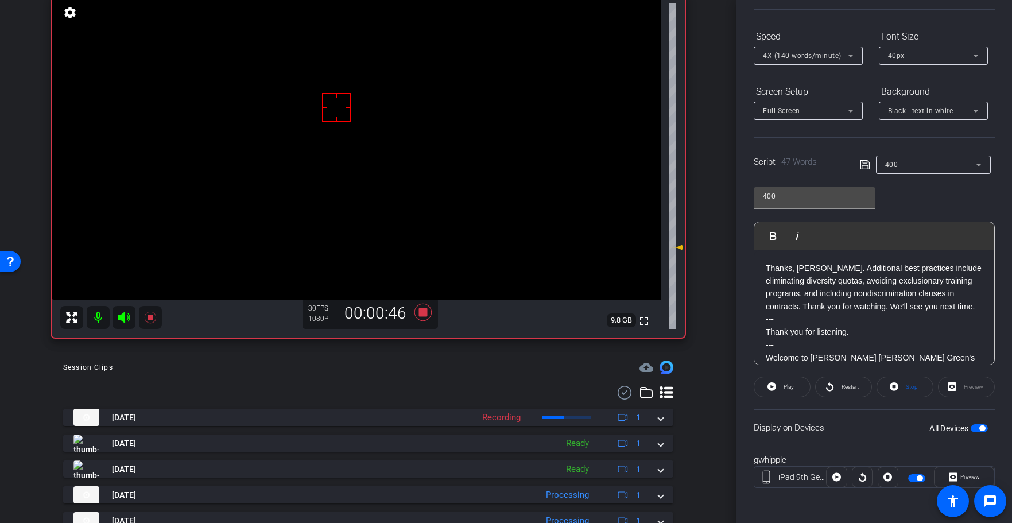
scroll to position [0, 0]
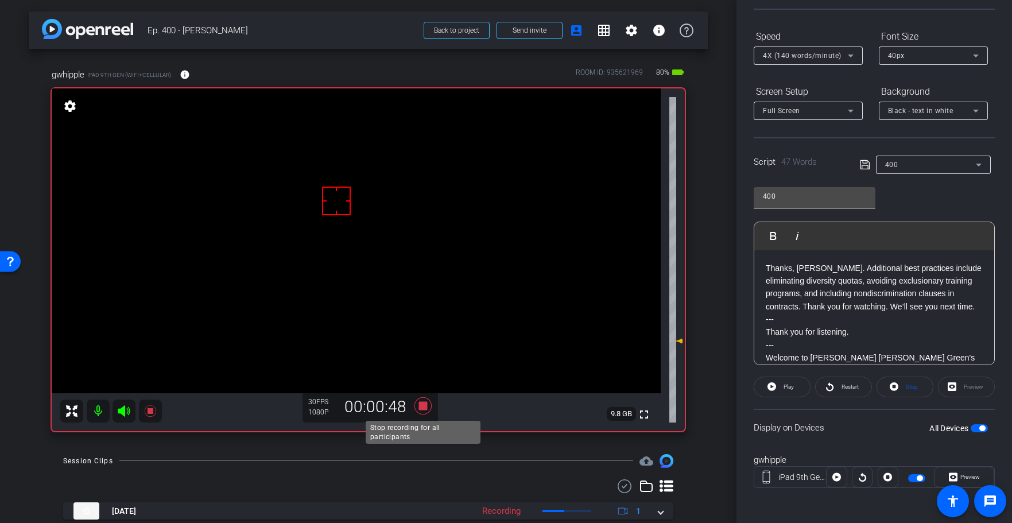
click at [425, 406] on icon at bounding box center [422, 405] width 17 height 17
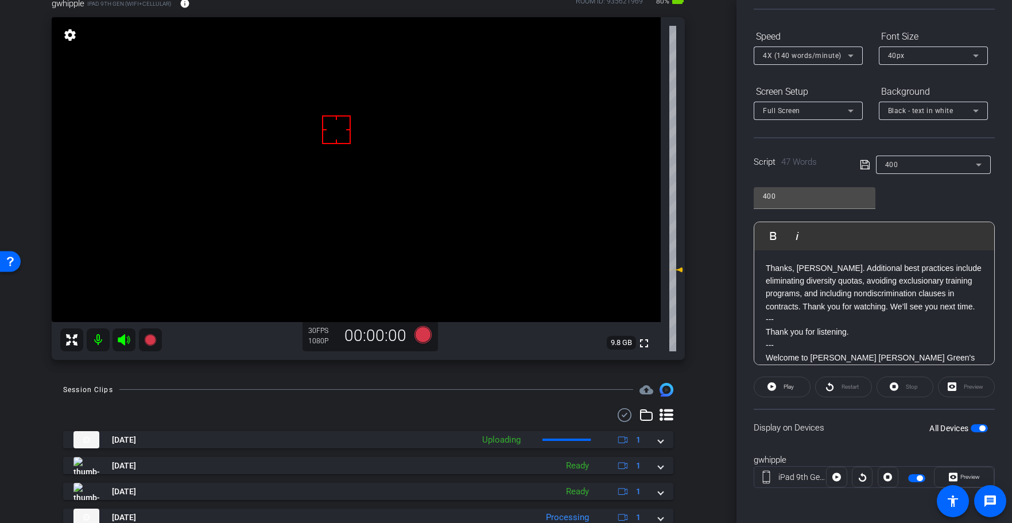
scroll to position [53, 0]
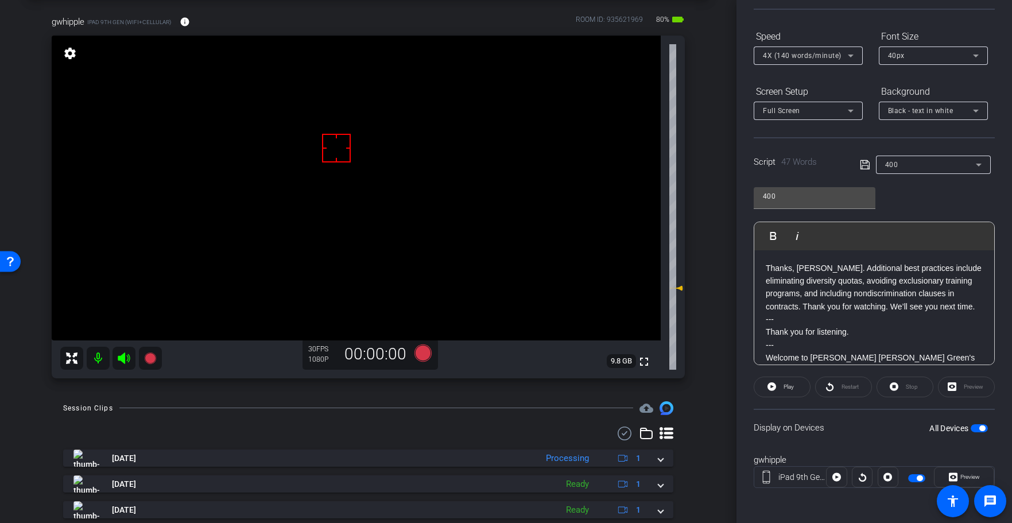
click at [124, 353] on icon at bounding box center [124, 357] width 12 height 11
click at [297, 428] on div at bounding box center [368, 433] width 610 height 14
click at [121, 360] on icon at bounding box center [124, 358] width 14 height 14
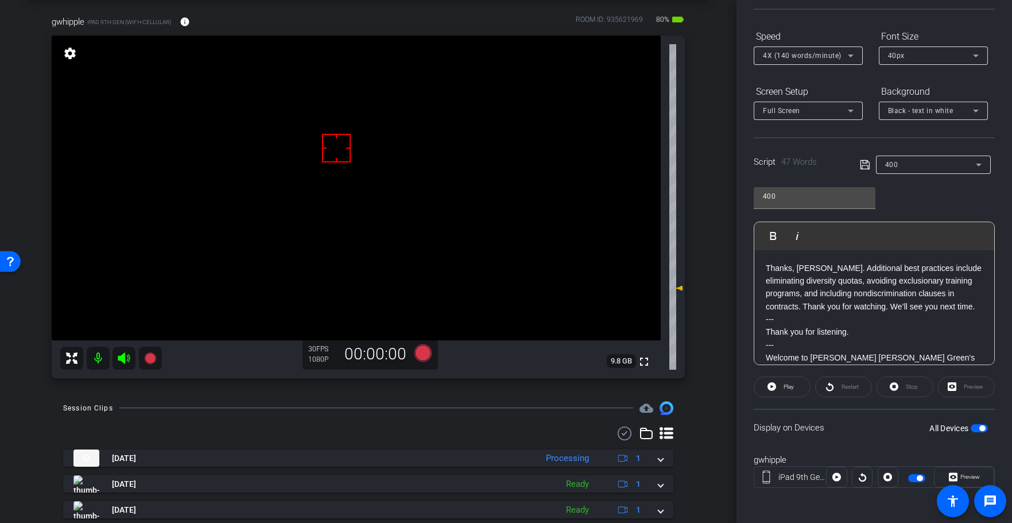
scroll to position [0, 0]
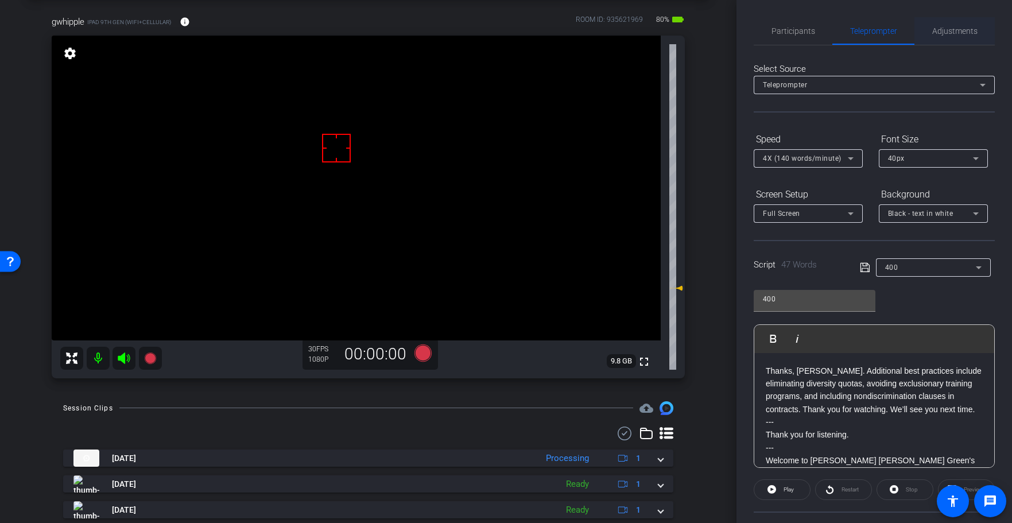
click at [938, 34] on span "Adjustments" at bounding box center [954, 31] width 45 height 8
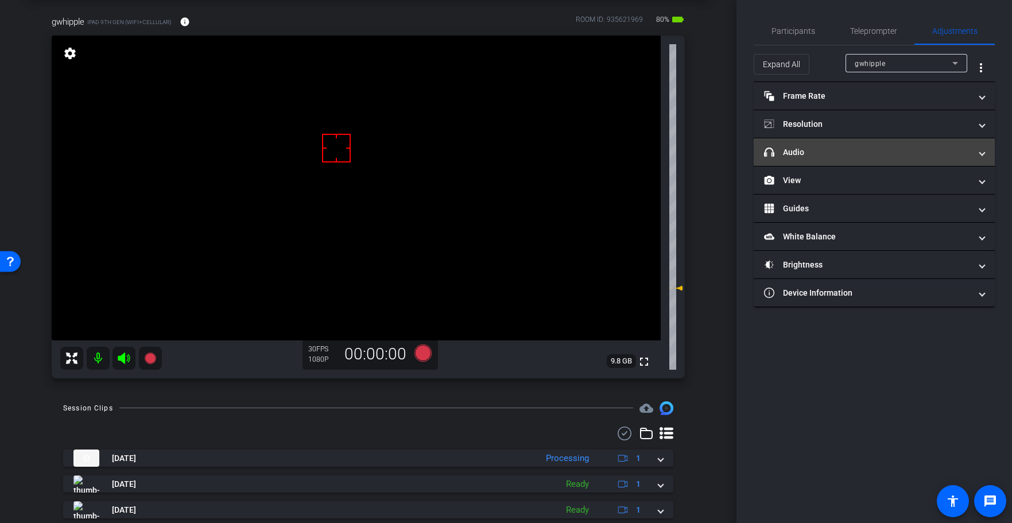
drag, startPoint x: 849, startPoint y: 150, endPoint x: 871, endPoint y: 155, distance: 22.4
click at [849, 150] on mat-panel-title "headphone icon Audio" at bounding box center [867, 152] width 207 height 12
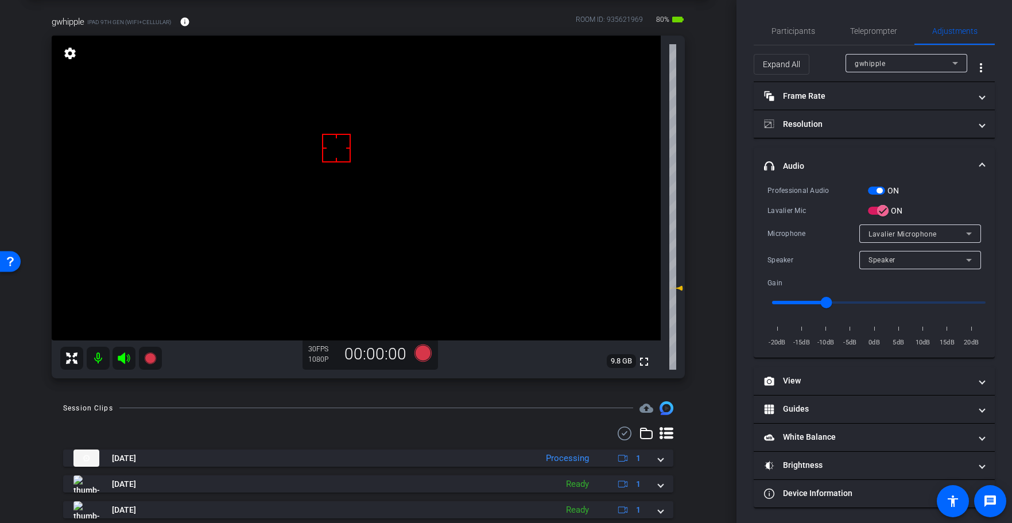
click at [878, 192] on span "button" at bounding box center [879, 191] width 6 height 6
click at [880, 209] on icon "button" at bounding box center [882, 210] width 10 height 10
click at [874, 212] on icon "button" at bounding box center [873, 210] width 10 height 10
drag, startPoint x: 822, startPoint y: 302, endPoint x: 815, endPoint y: 302, distance: 7.5
type input "-12"
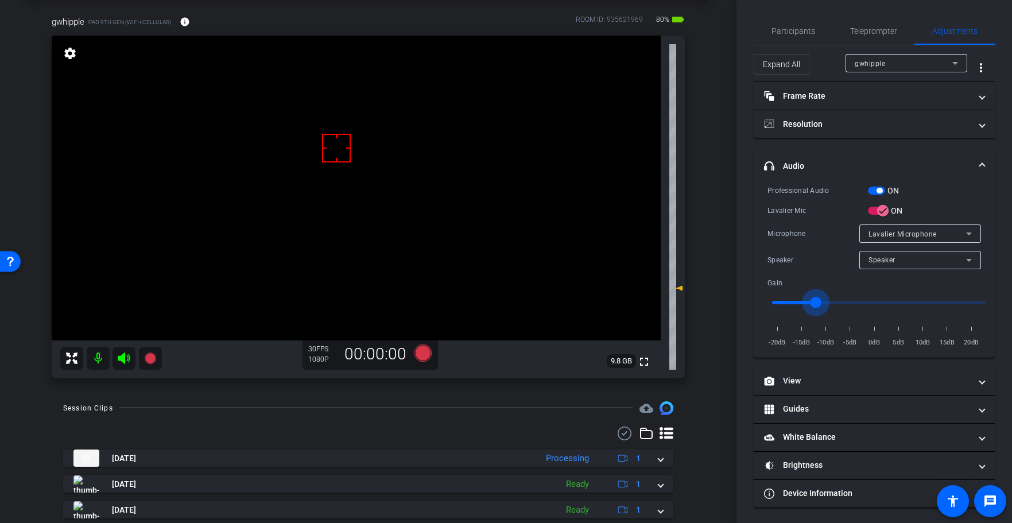
click at [815, 302] on input "range" at bounding box center [879, 302] width 238 height 25
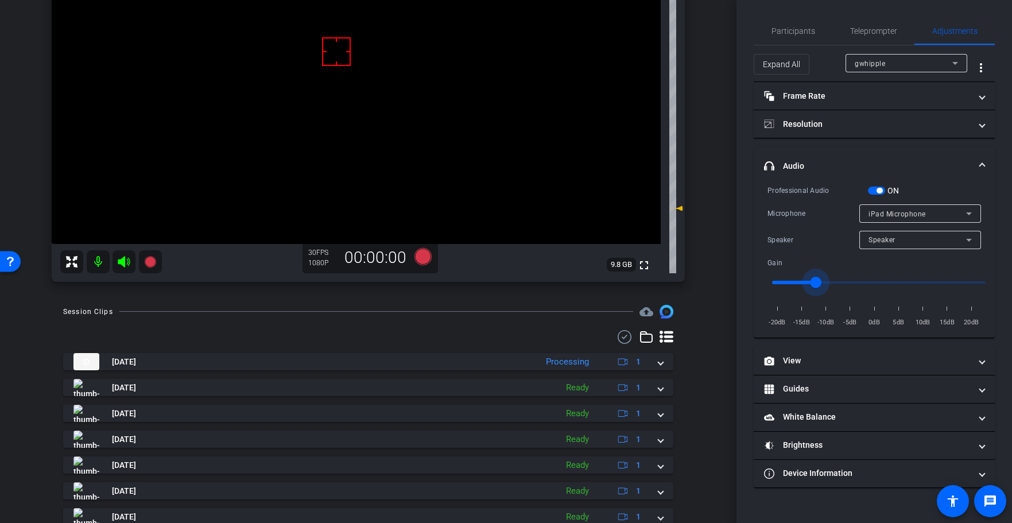
scroll to position [270, 0]
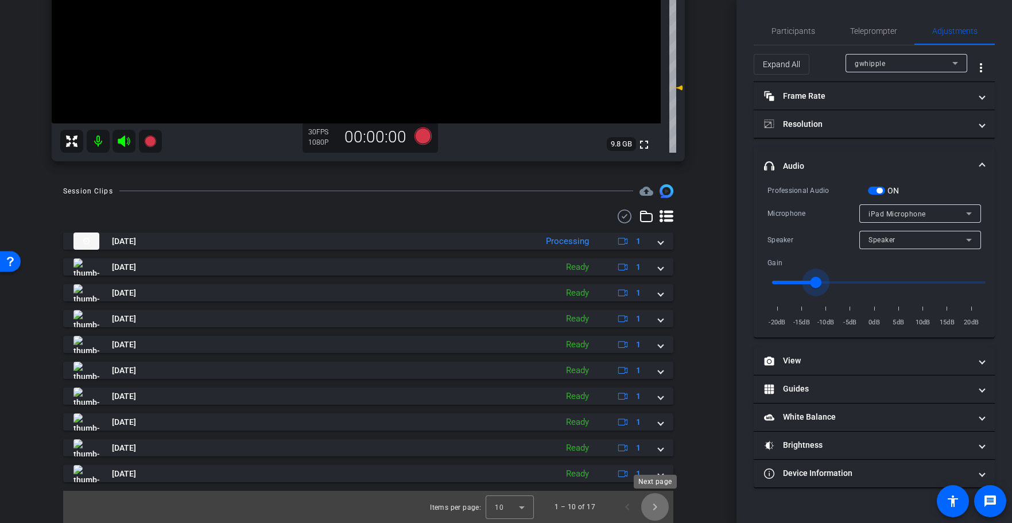
click at [655, 507] on span "Next page" at bounding box center [655, 507] width 28 height 28
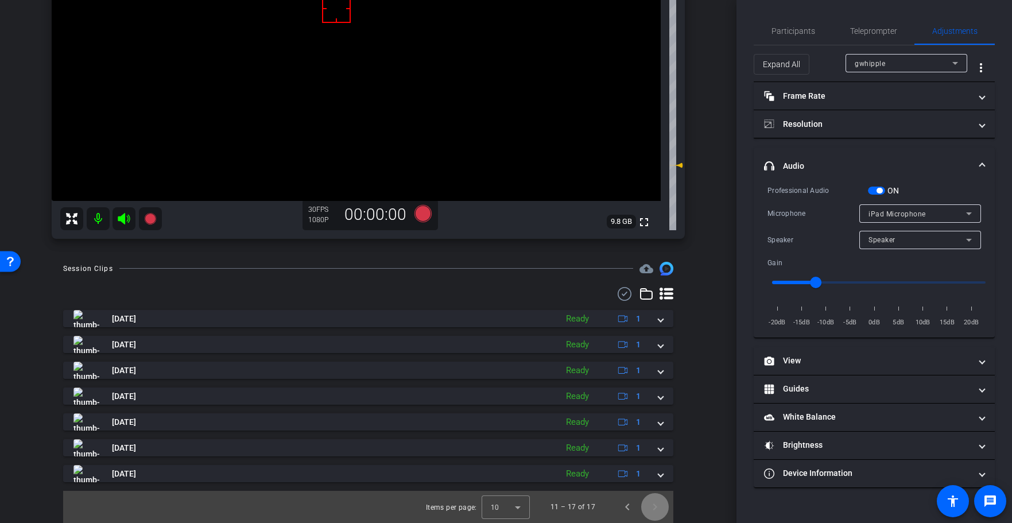
scroll to position [192, 0]
click at [628, 509] on span "Previous page" at bounding box center [627, 507] width 28 height 28
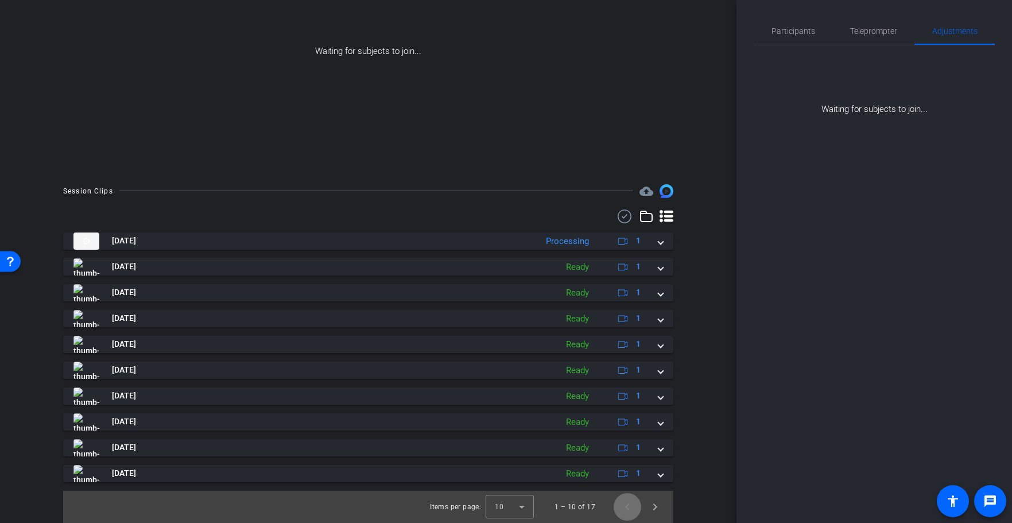
scroll to position [0, 0]
